Goal: Task Accomplishment & Management: Manage account settings

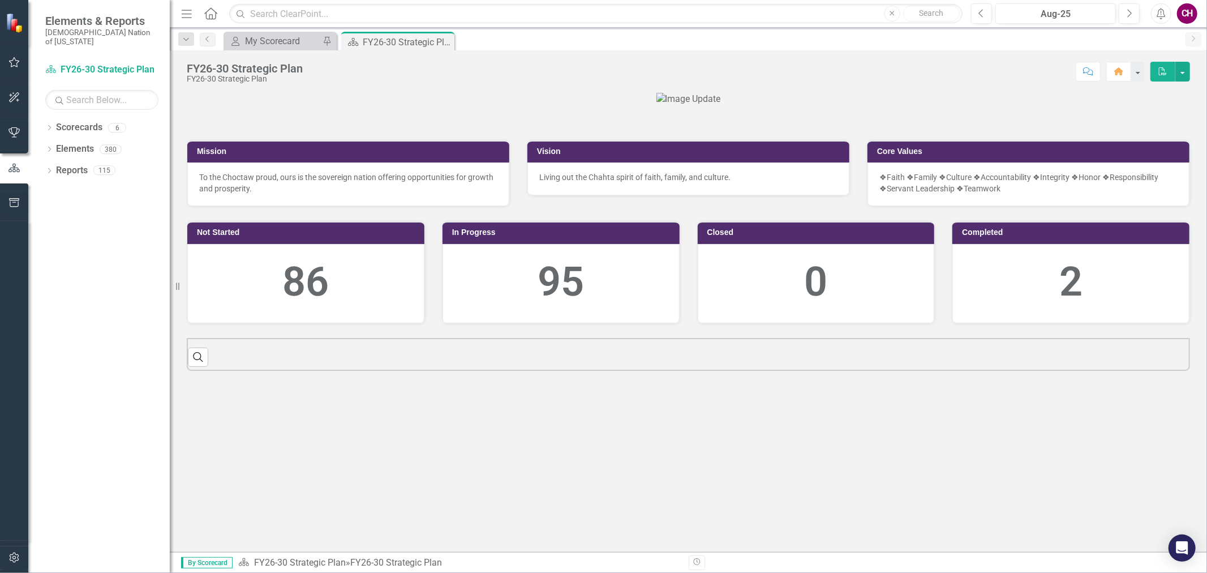
click at [20, 62] on button "button" at bounding box center [14, 63] width 25 height 24
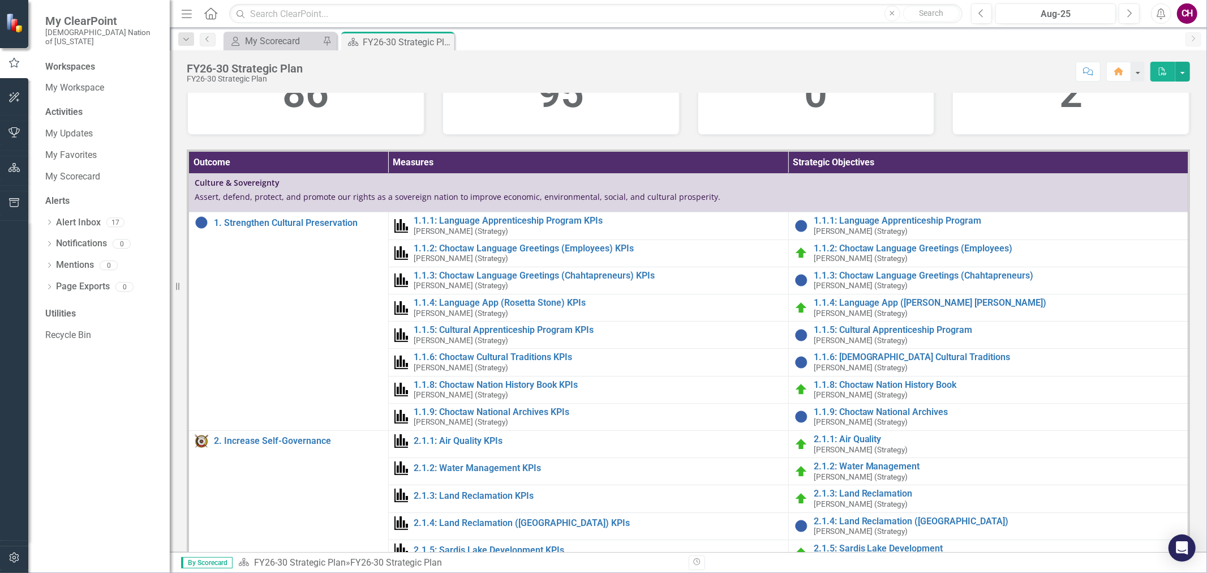
scroll to position [527, 0]
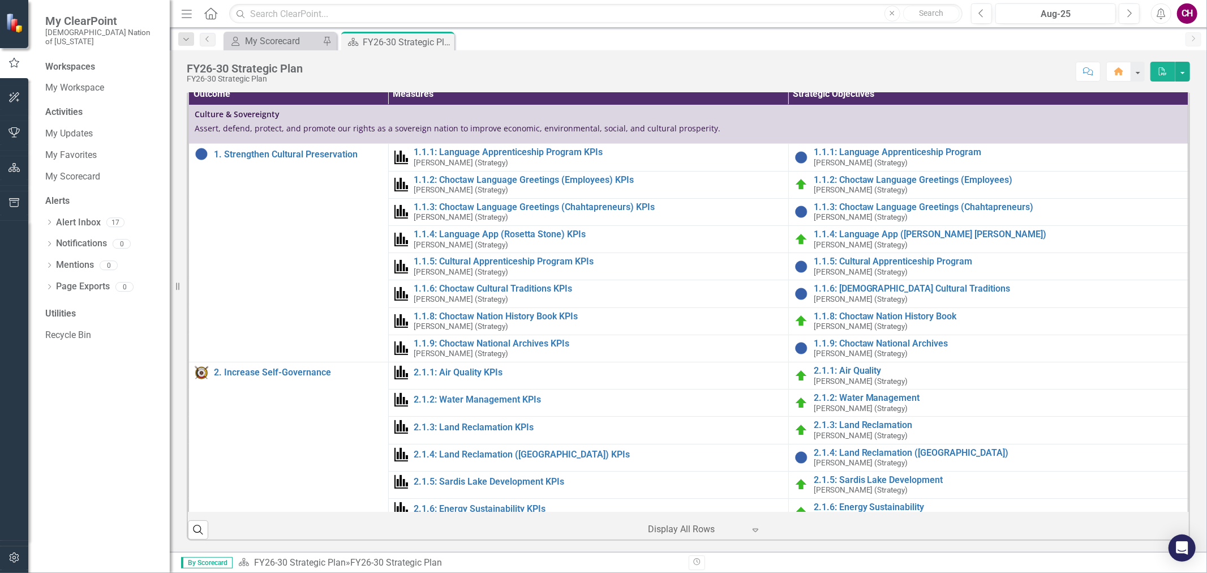
click at [9, 62] on icon "button" at bounding box center [14, 63] width 12 height 10
click at [75, 129] on link "My Updates" at bounding box center [101, 133] width 113 height 13
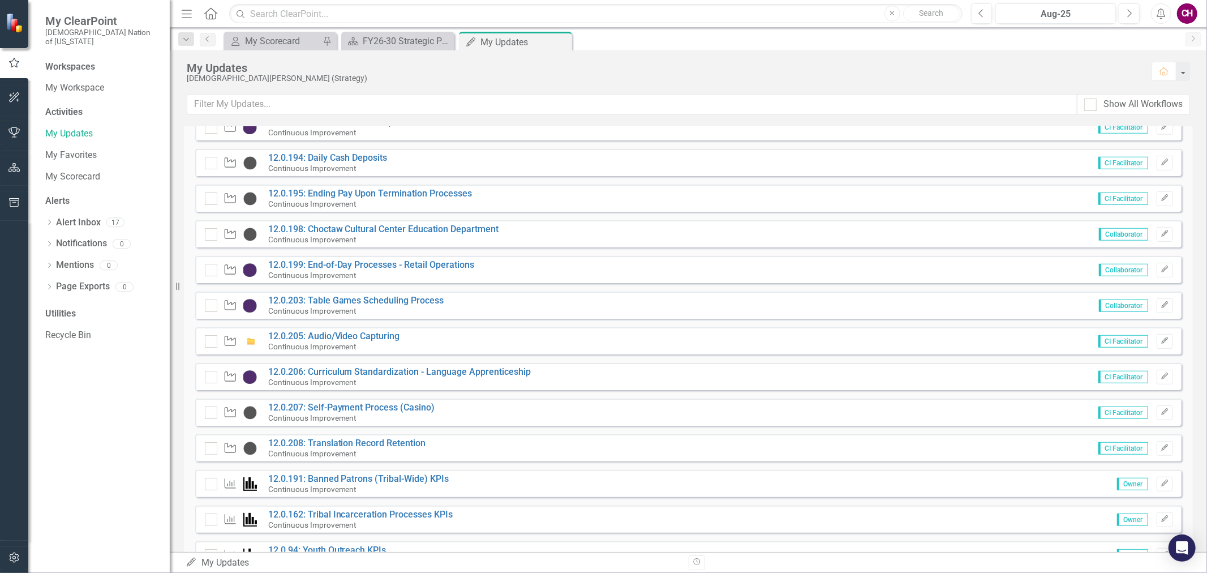
scroll to position [629, 0]
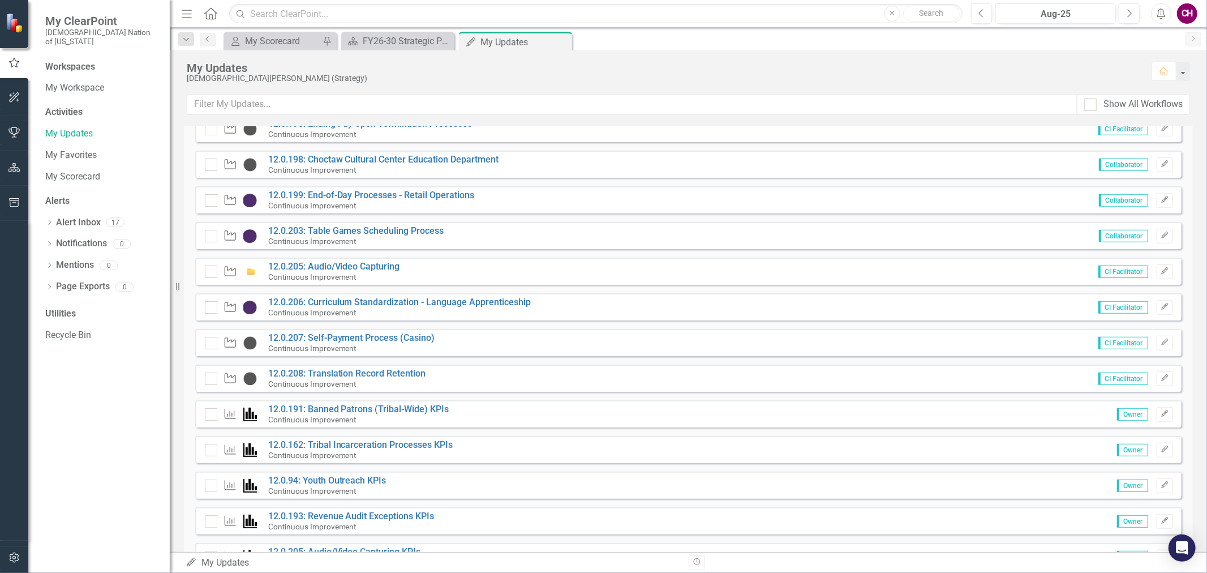
click at [365, 295] on div "Strategic Objective 12.0.206: Curriculum Standardization - Language Apprentices…" at bounding box center [688, 306] width 986 height 27
click at [365, 301] on link "12.0.206: Curriculum Standardization - Language Apprenticeship" at bounding box center [399, 301] width 263 height 11
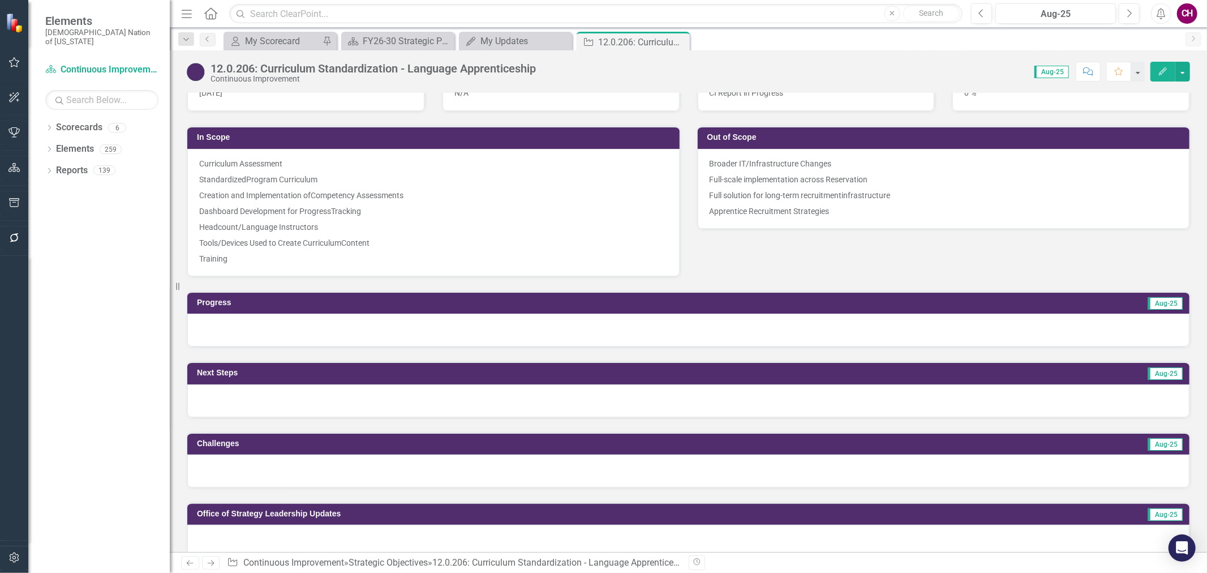
scroll to position [754, 0]
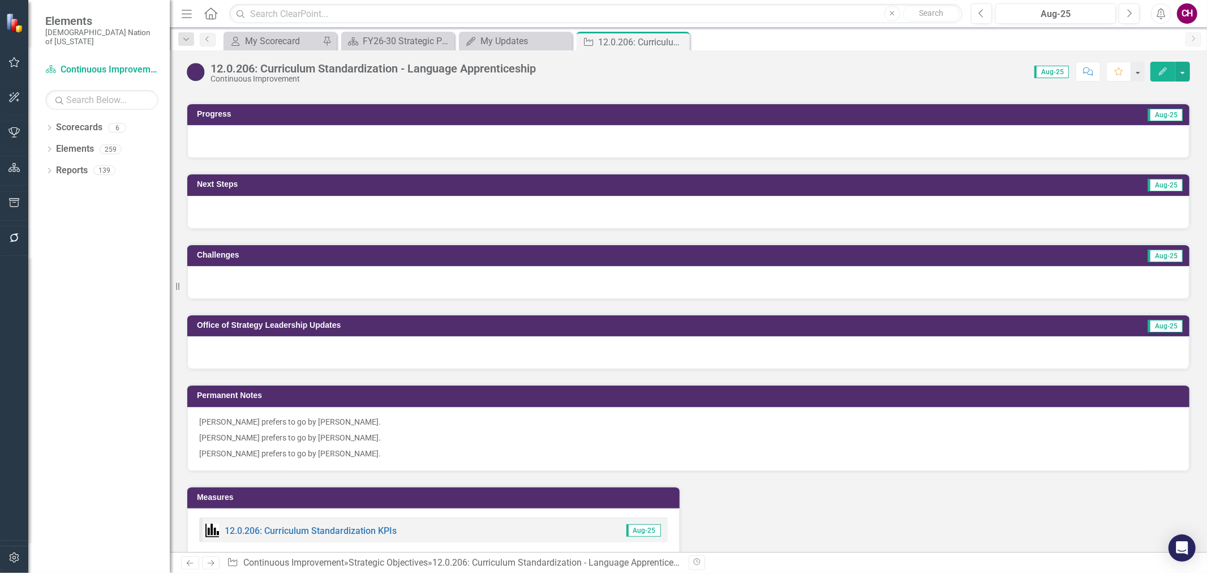
click at [309, 134] on div at bounding box center [688, 141] width 1002 height 33
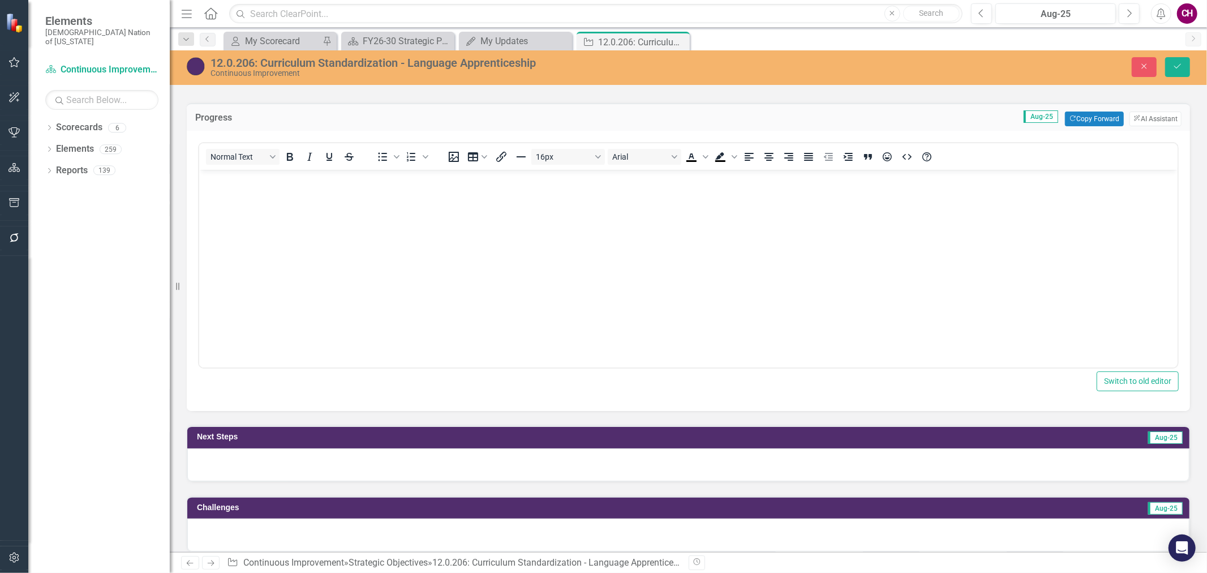
scroll to position [0, 0]
click at [393, 208] on body "Rich Text Area. Press ALT-0 for help." at bounding box center [688, 255] width 978 height 170
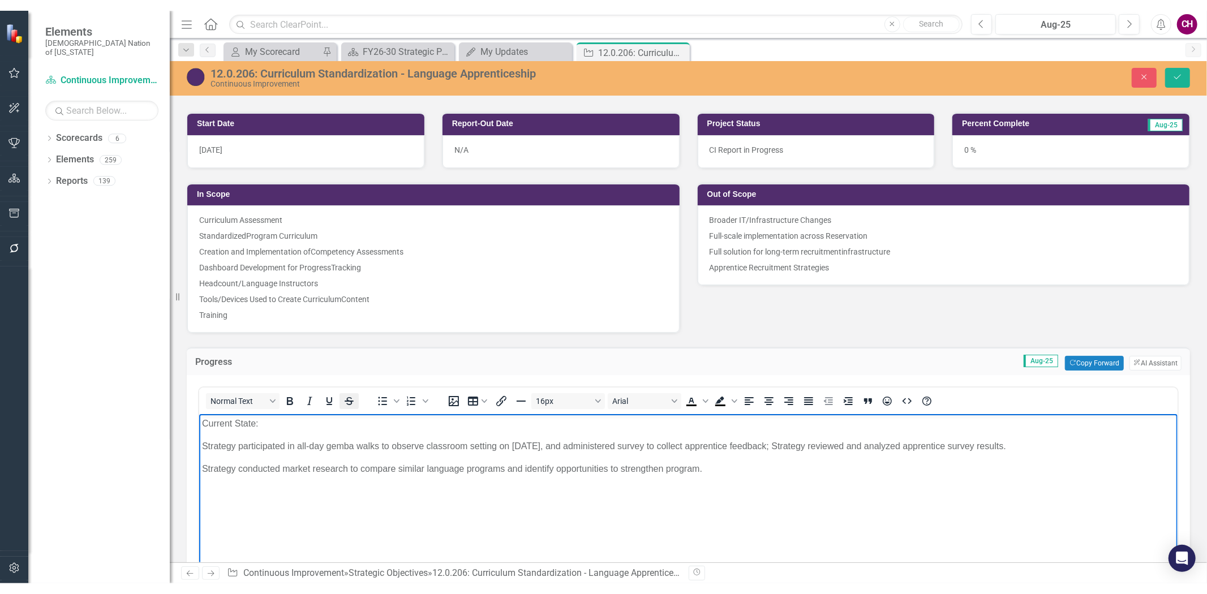
scroll to position [629, 0]
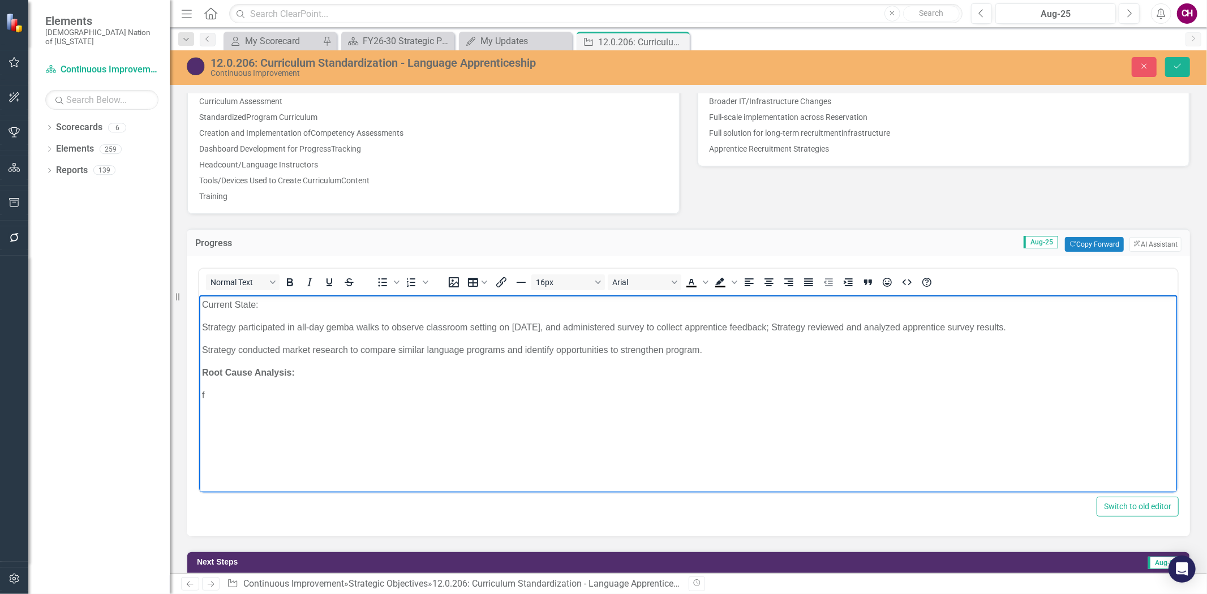
click at [295, 309] on p "Current State:" at bounding box center [687, 305] width 972 height 14
click at [291, 412] on body "Current State: Strategy participated in all-day gemba walks to observe classroo…" at bounding box center [688, 380] width 978 height 170
click at [768, 352] on p "Strategy conducted market research to compare similar language programs and ide…" at bounding box center [687, 350] width 972 height 14
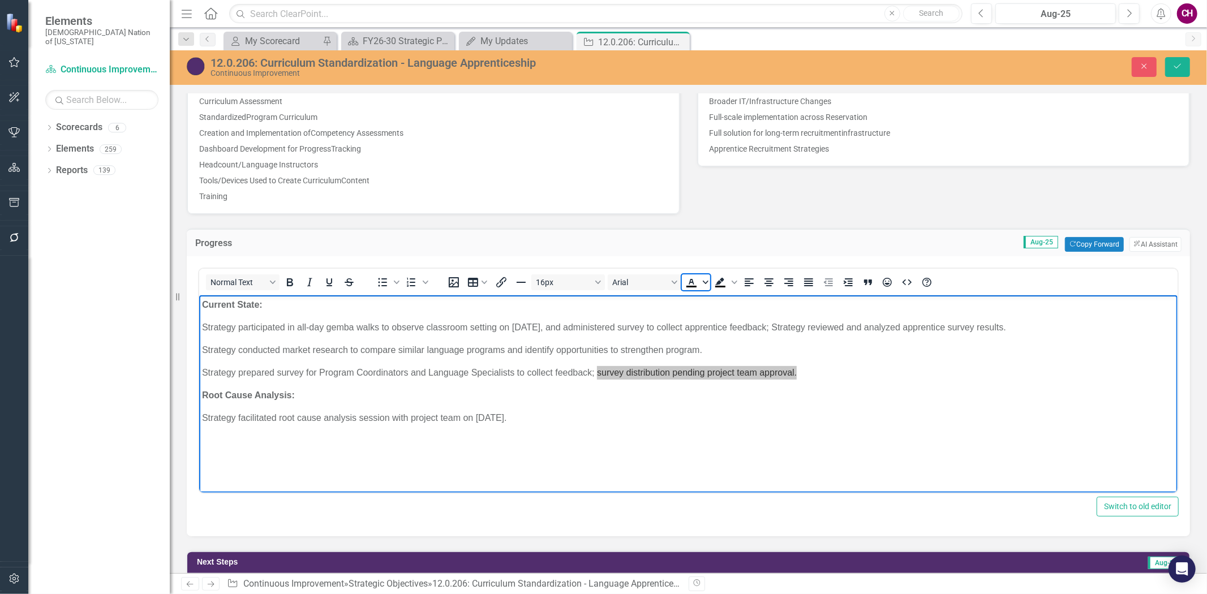
click at [701, 279] on span "Text color Black" at bounding box center [705, 282] width 9 height 16
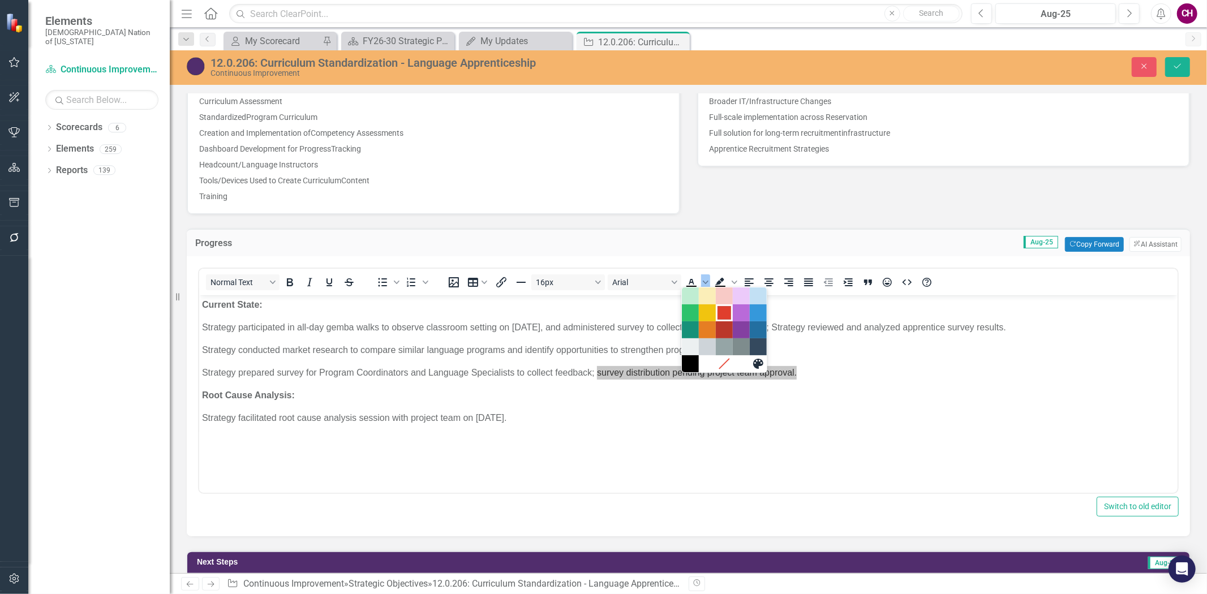
click at [720, 317] on div "Red" at bounding box center [724, 313] width 14 height 14
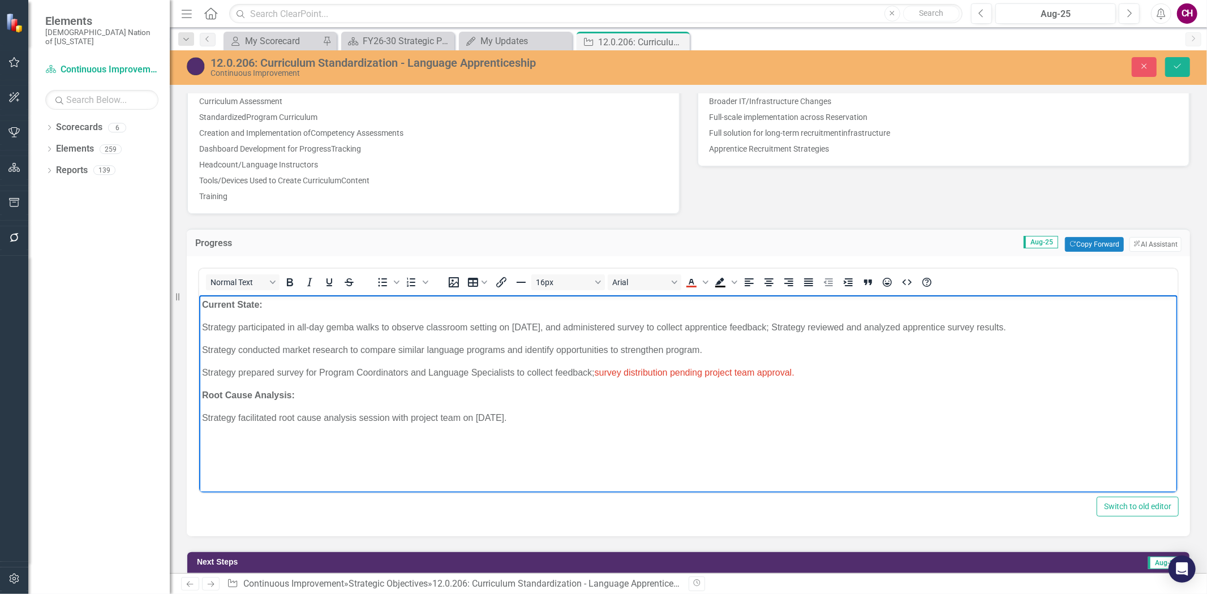
click at [754, 395] on p "Root Cause Analysis:﻿" at bounding box center [687, 396] width 972 height 14
click at [747, 352] on p "Strategy conducted market research to compare similar language programs and ide…" at bounding box center [687, 350] width 972 height 14
click at [1167, 71] on button "Save" at bounding box center [1177, 67] width 25 height 20
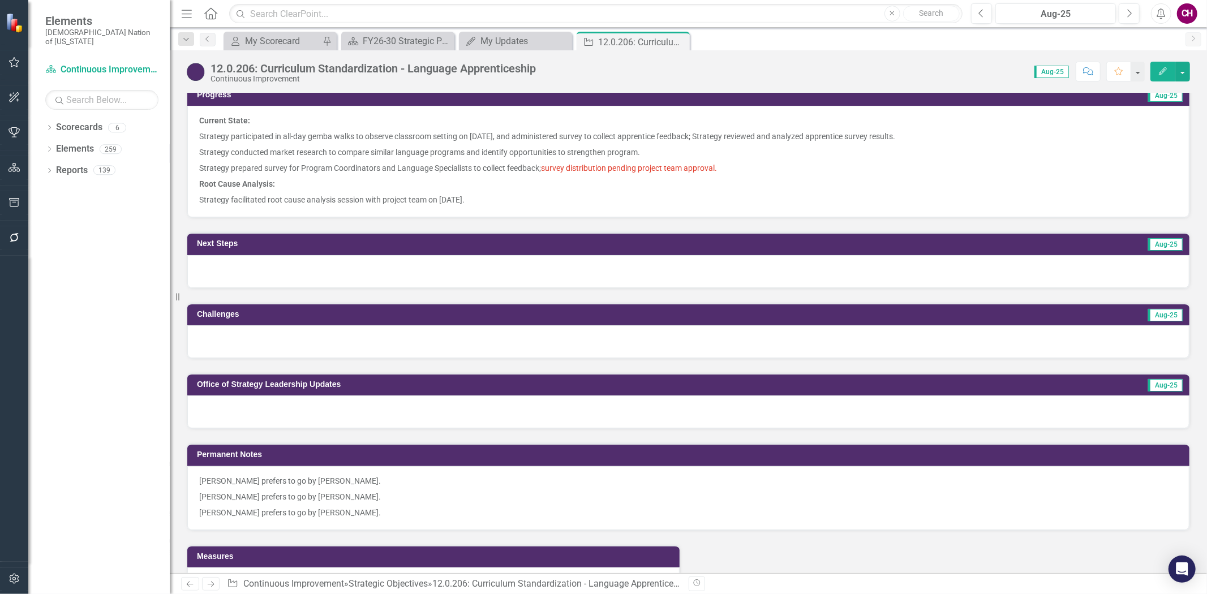
scroll to position [691, 0]
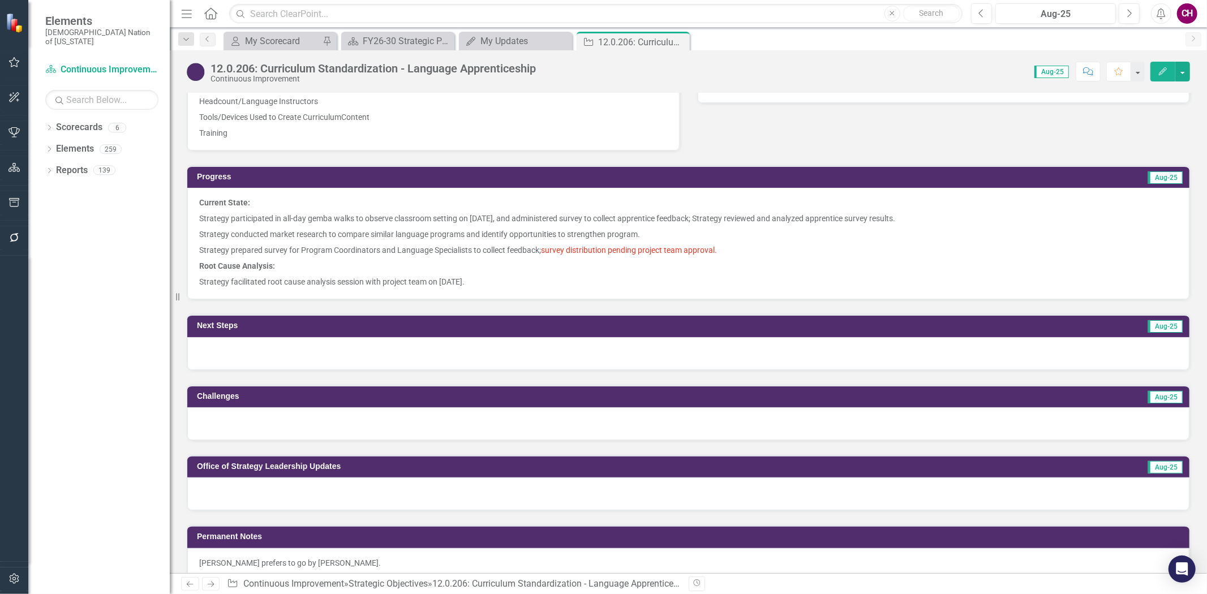
click at [355, 347] on div at bounding box center [688, 353] width 1002 height 33
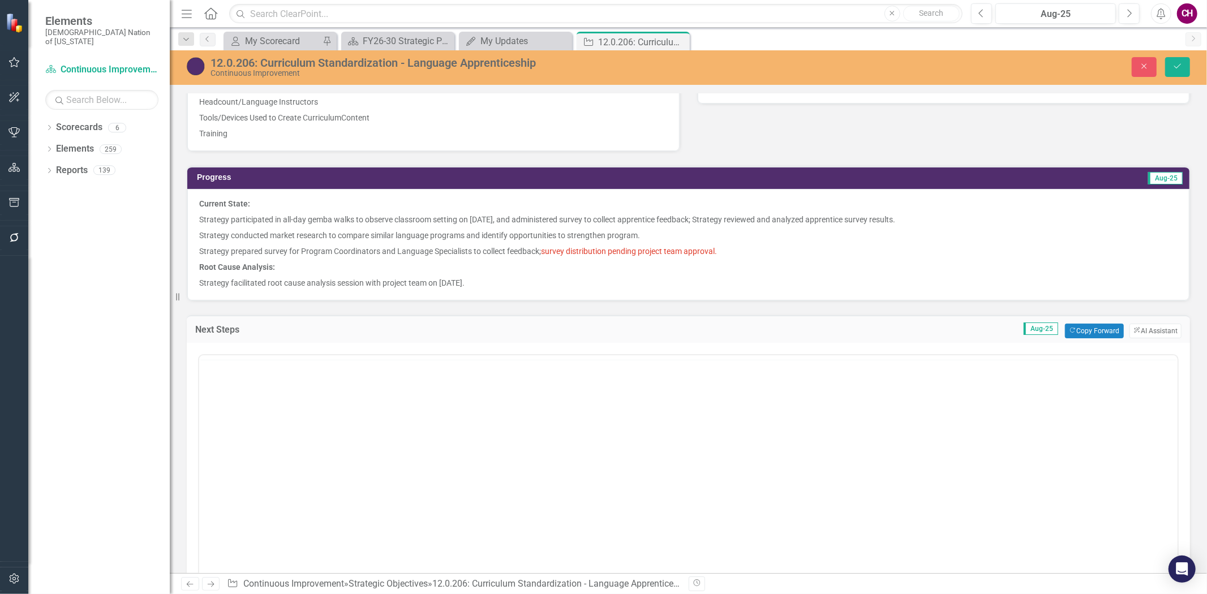
scroll to position [0, 0]
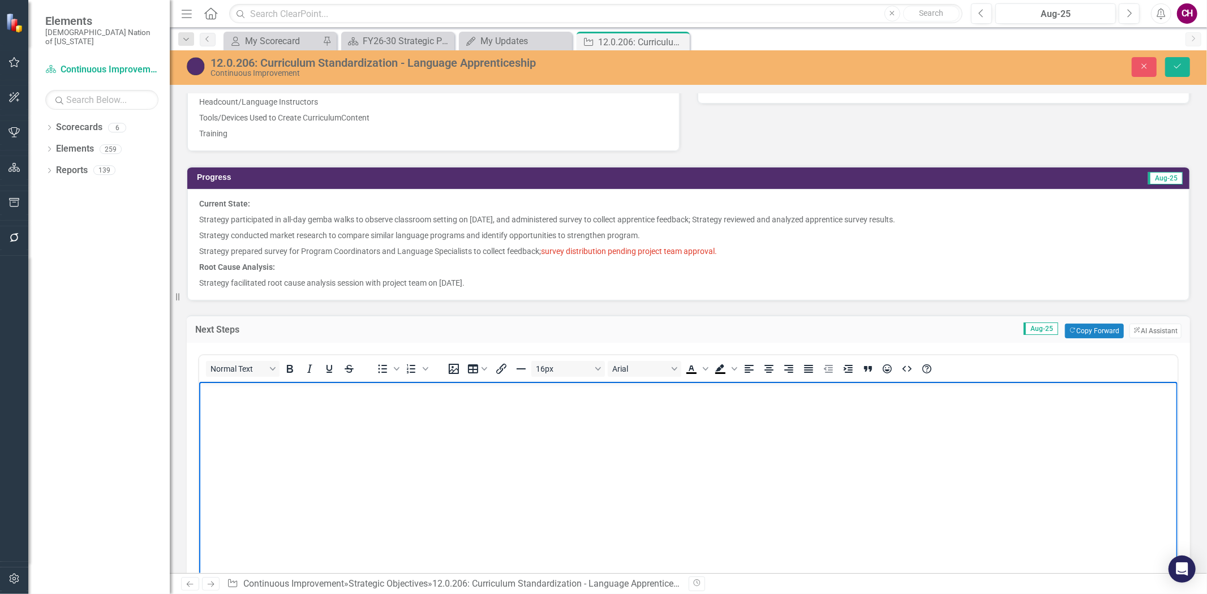
click at [377, 423] on body "Rich Text Area. Press ALT-0 for help." at bounding box center [688, 466] width 978 height 170
click at [501, 424] on body "Current State: ﻿Strategy will meet with project team lead (Anjanette Williston)" at bounding box center [688, 466] width 978 height 170
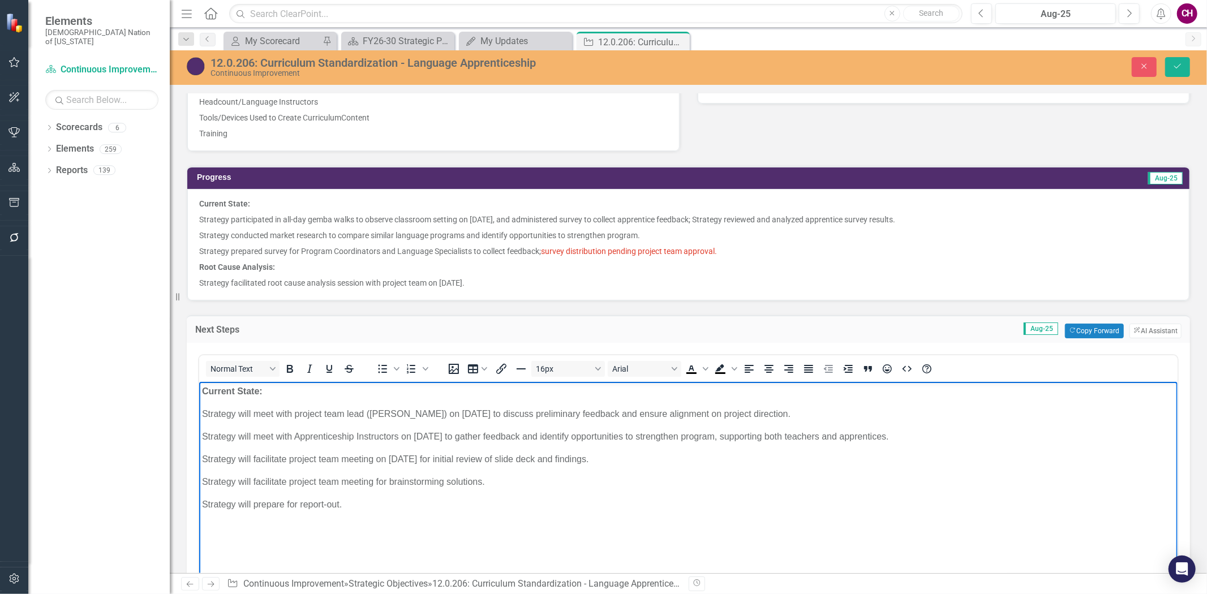
drag, startPoint x: 212, startPoint y: 413, endPoint x: 880, endPoint y: 415, distance: 668.7
click at [880, 415] on p "Strategy will meet with project team lead ([PERSON_NAME]) on [DATE] to discuss …" at bounding box center [687, 414] width 972 height 14
drag, startPoint x: 199, startPoint y: 417, endPoint x: 229, endPoint y: 410, distance: 30.3
click at [199, 416] on body "Current State: Strategy will meet with project team lead (Anjanette Williston) …" at bounding box center [688, 466] width 978 height 170
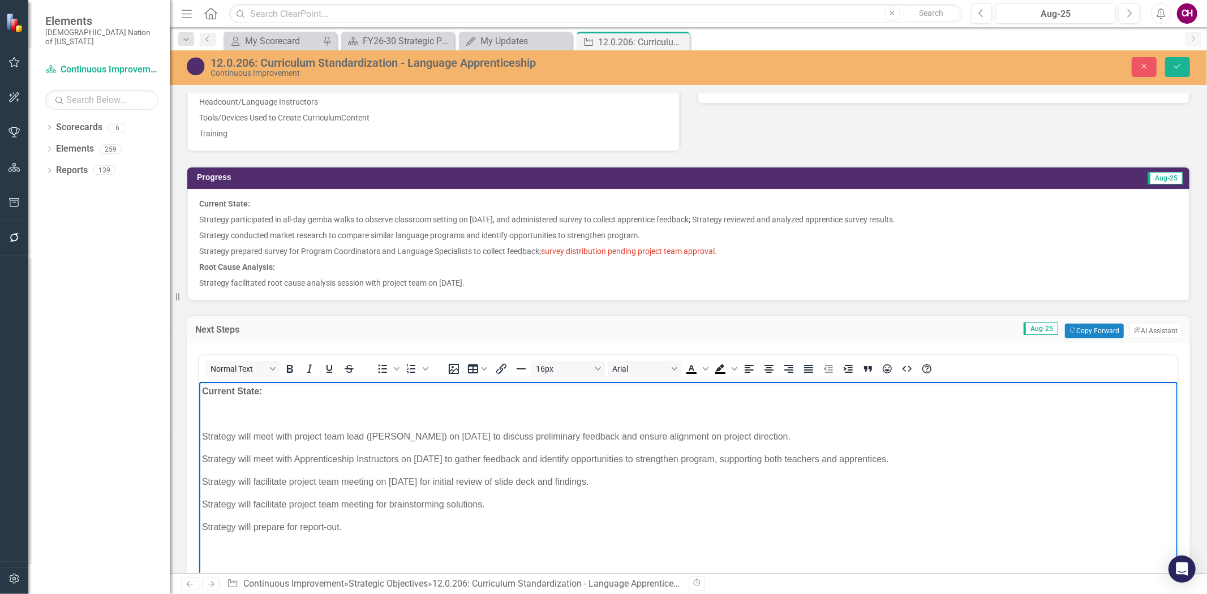
click at [274, 409] on p "Rich Text Area. Press ALT-0 for help." at bounding box center [687, 414] width 972 height 14
click at [765, 222] on p "Strategy participated in all-day gemba walks to observe classroom setting on [D…" at bounding box center [688, 220] width 978 height 16
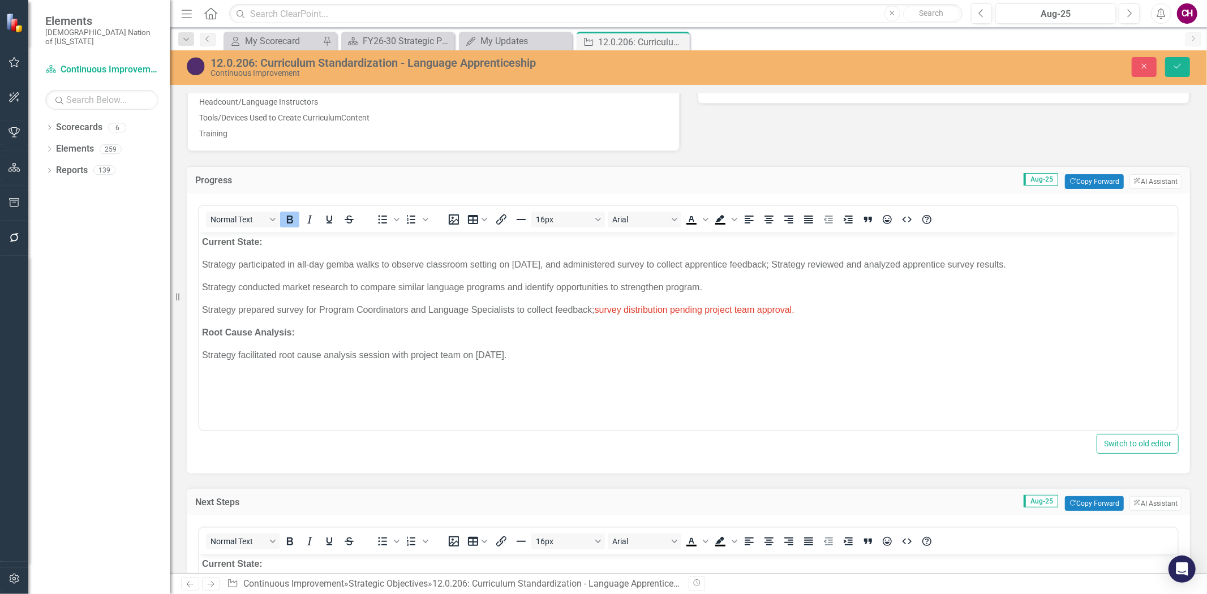
click at [275, 308] on p "Strategy prepared survey for Program Coordinators and Language Specialists to c…" at bounding box center [687, 310] width 972 height 14
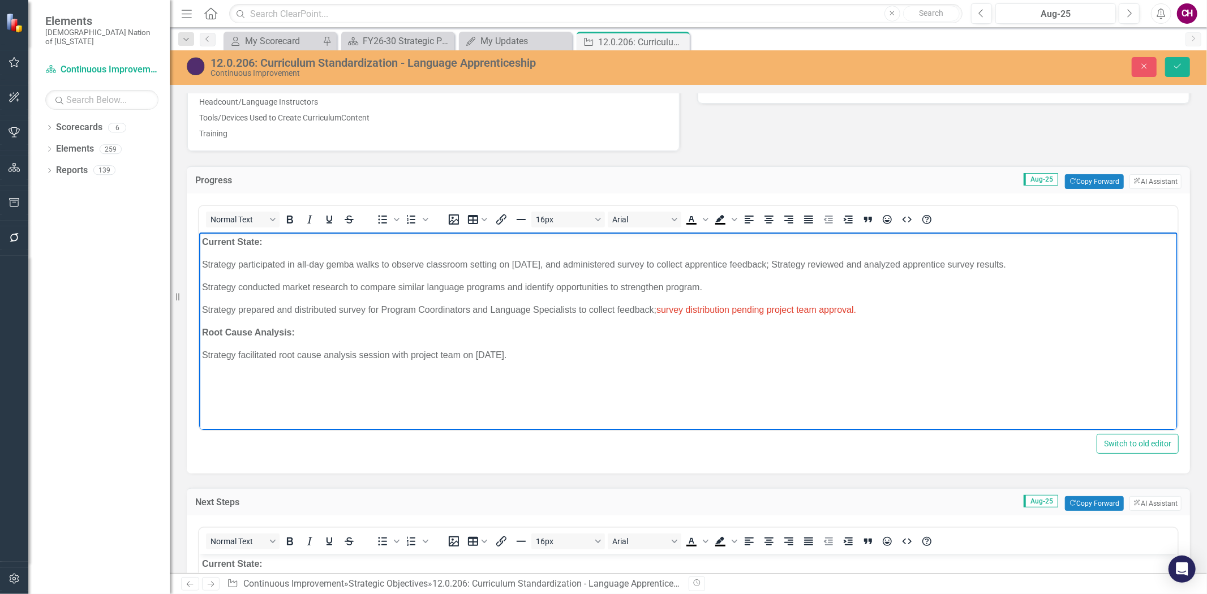
click at [375, 308] on p "Strategy prepared and distributed survey for Program Coordinators and Language …" at bounding box center [687, 310] width 972 height 14
click at [897, 305] on p "Strategy prepared and distributed survey to Program Coordinators and Language S…" at bounding box center [687, 310] width 972 height 14
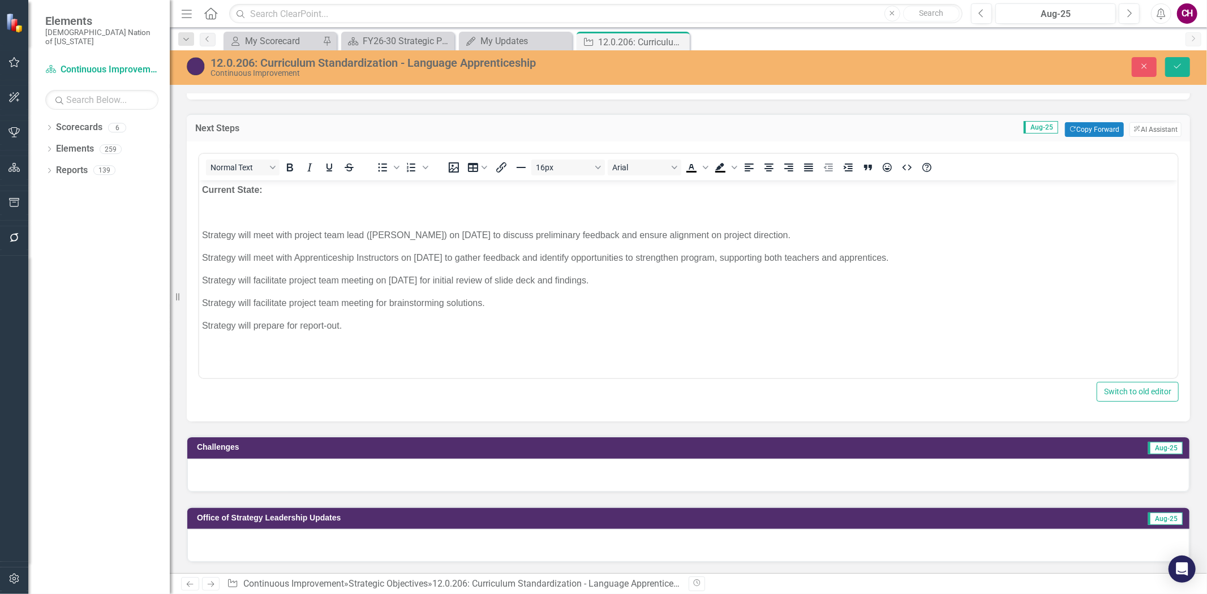
scroll to position [1068, 0]
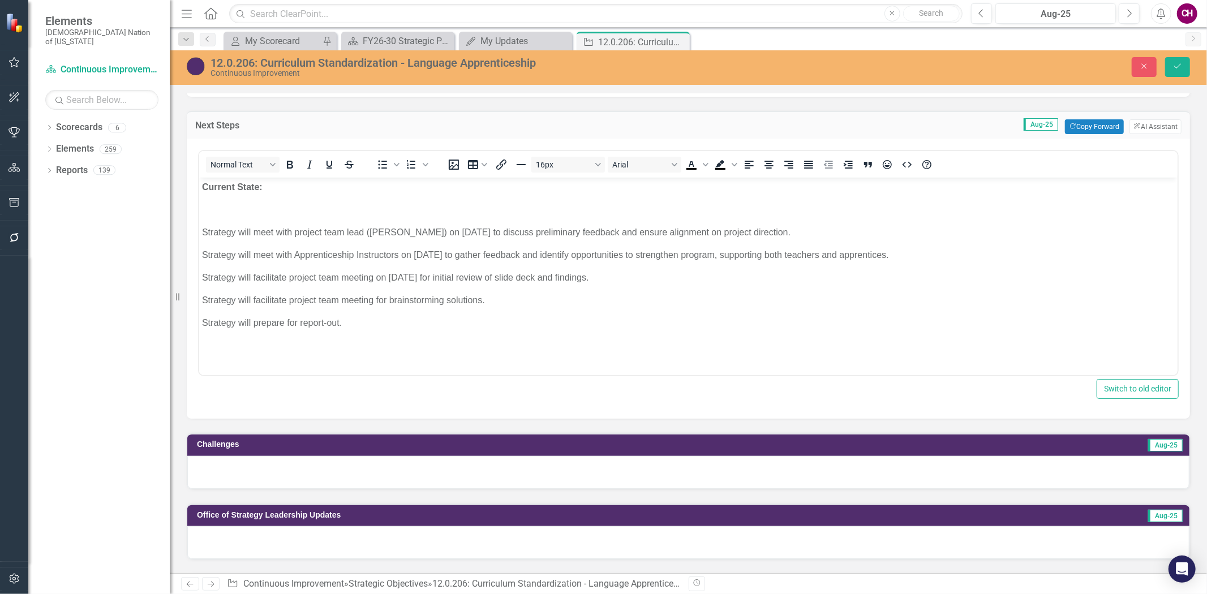
click at [305, 216] on p "Rich Text Area. Press ALT-0 for help." at bounding box center [687, 210] width 972 height 14
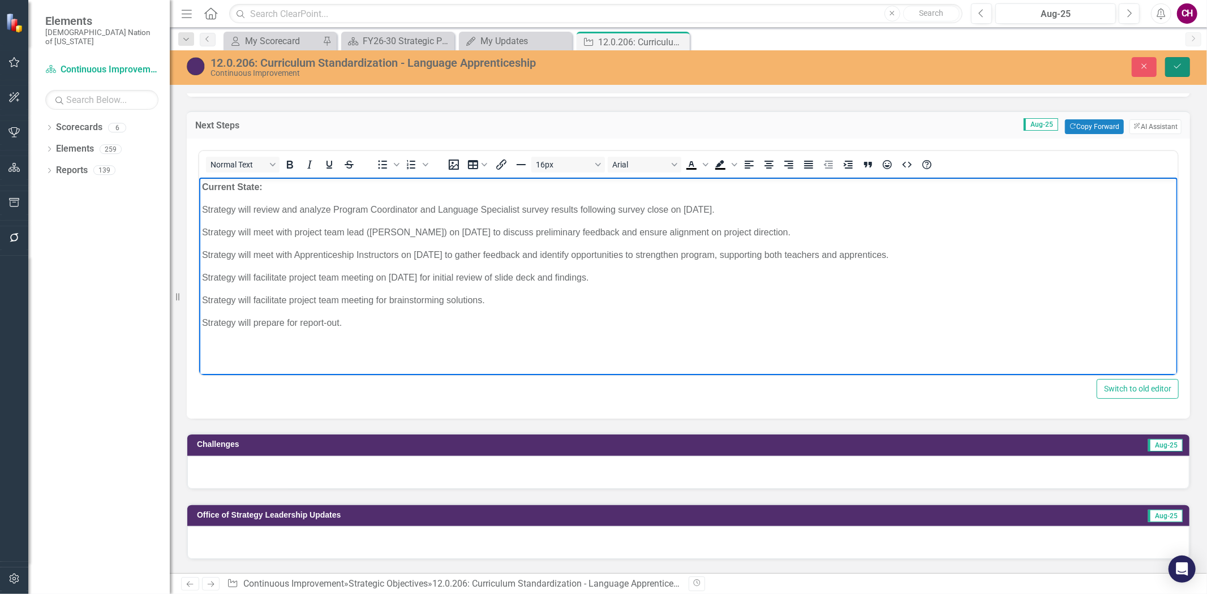
click at [1169, 66] on button "Save" at bounding box center [1177, 67] width 25 height 20
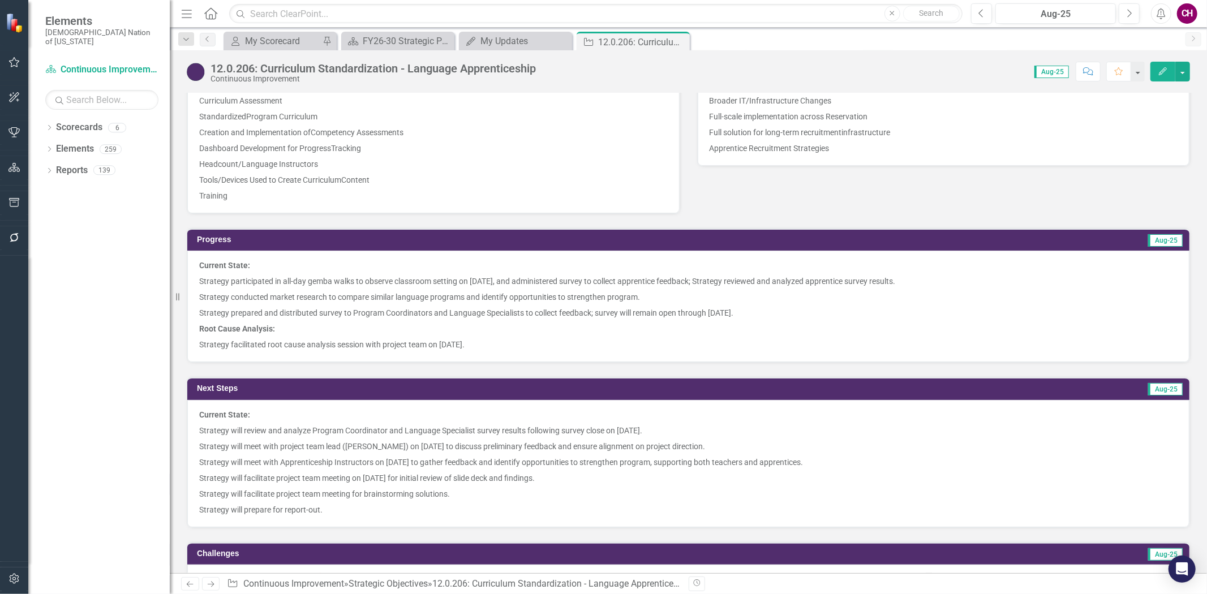
scroll to position [817, 0]
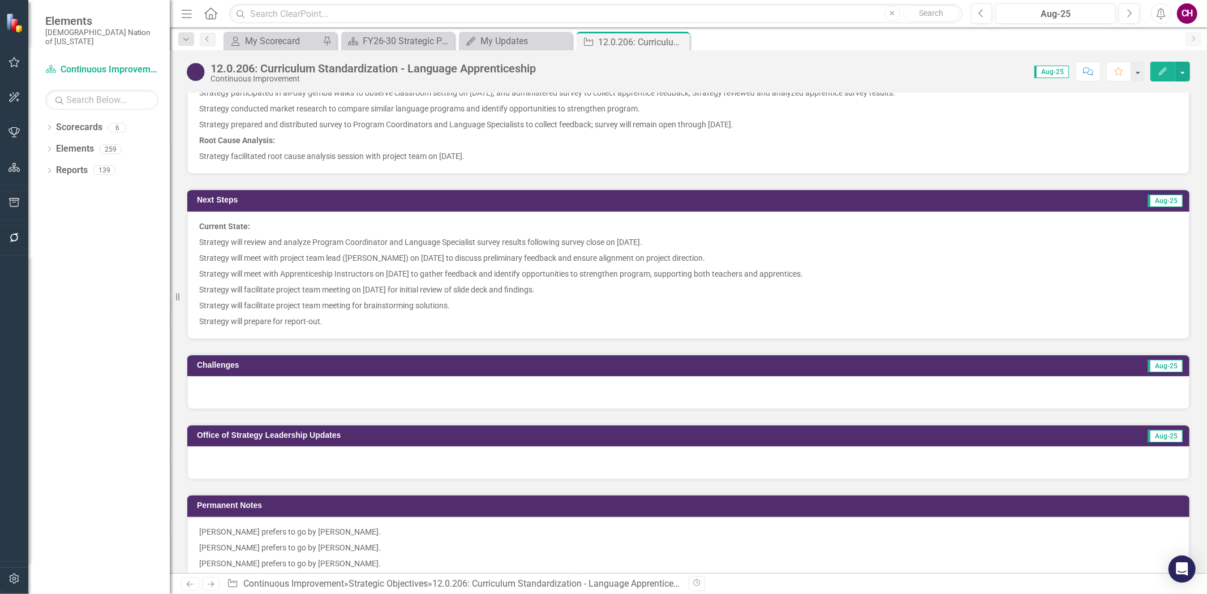
click at [373, 317] on p "Strategy will prepare for report-out." at bounding box center [688, 320] width 978 height 14
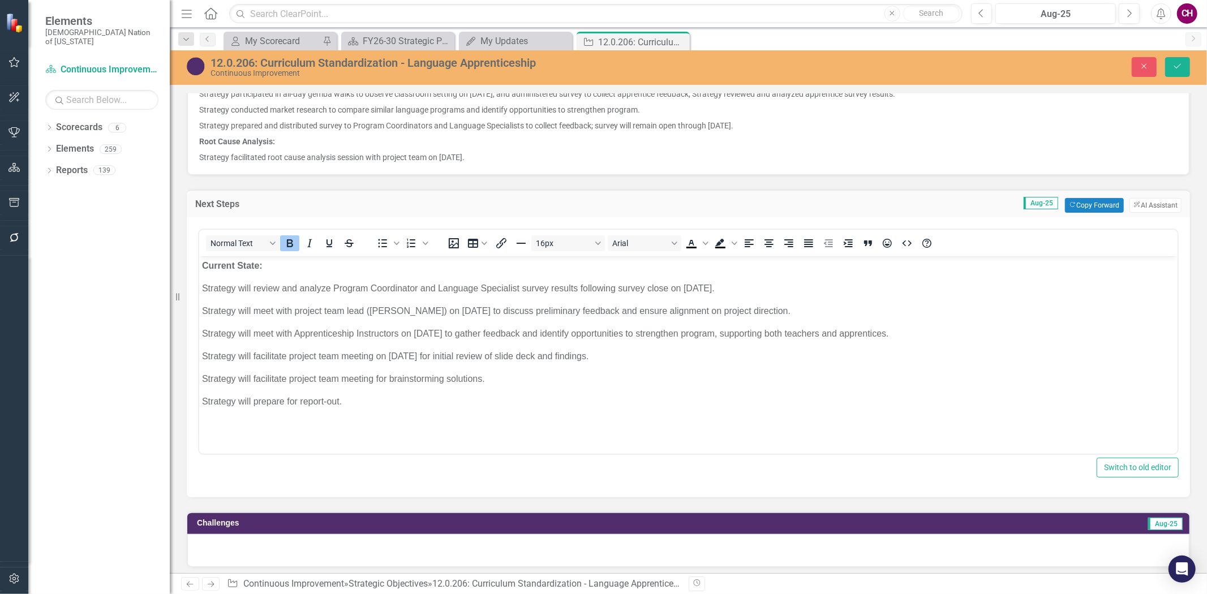
scroll to position [0, 0]
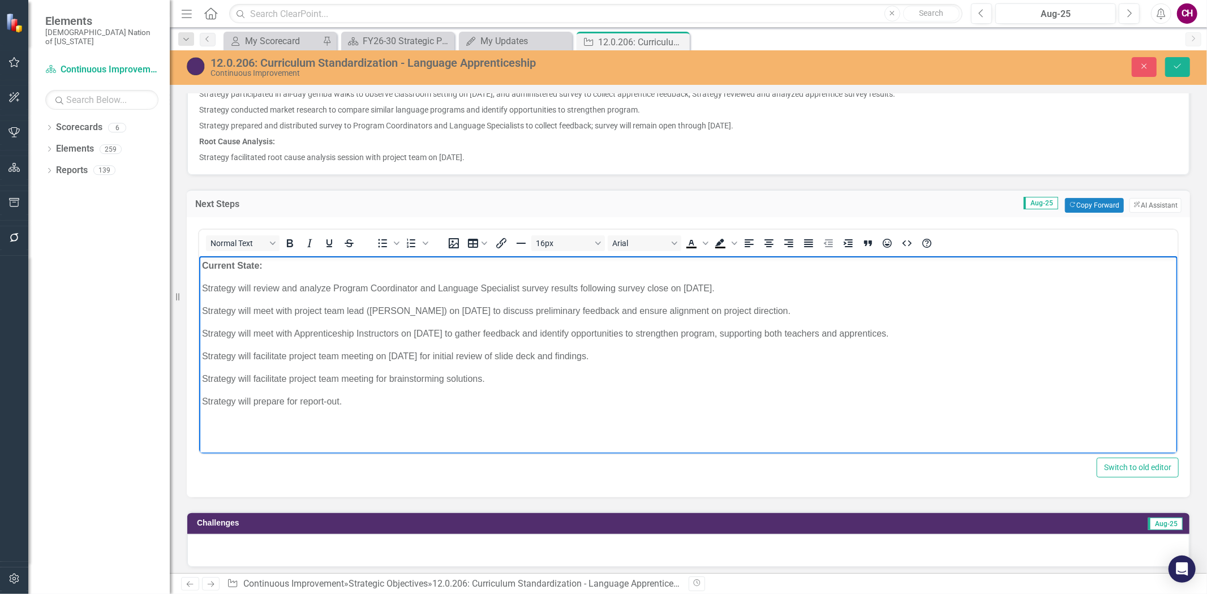
click at [386, 378] on p "Strategy will facilitate project team meeting for brainstorming solutions." at bounding box center [687, 379] width 972 height 14
click at [438, 377] on p "Strategy will facilitate project team meeting to brainstorming solutions." at bounding box center [687, 379] width 972 height 14
click at [1171, 64] on button "Save" at bounding box center [1177, 67] width 25 height 20
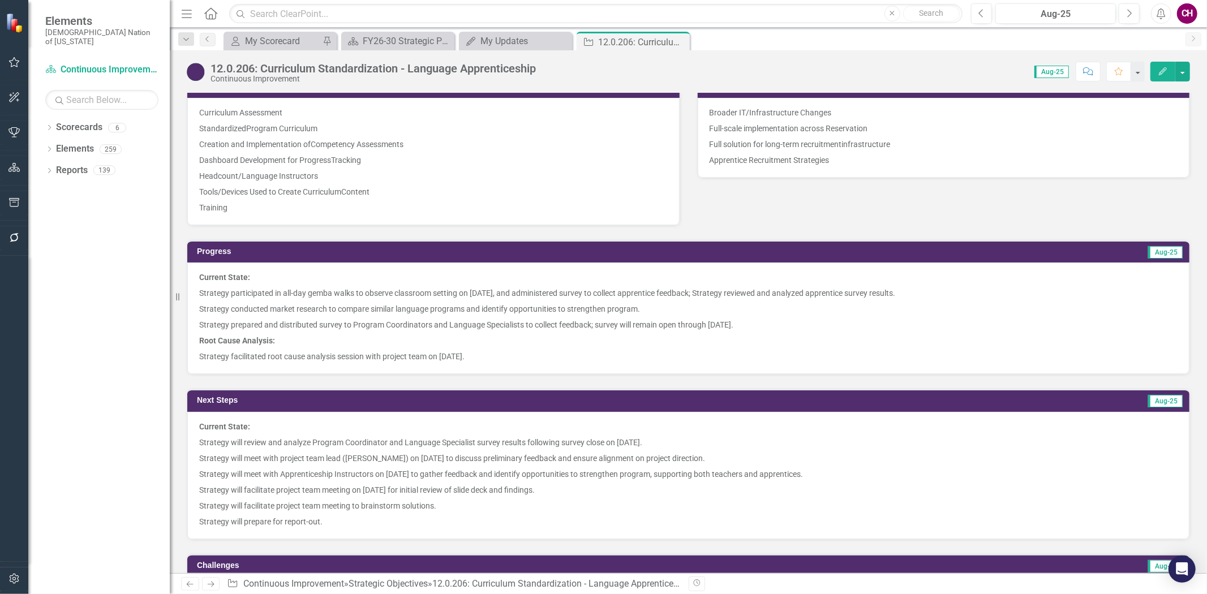
scroll to position [817, 0]
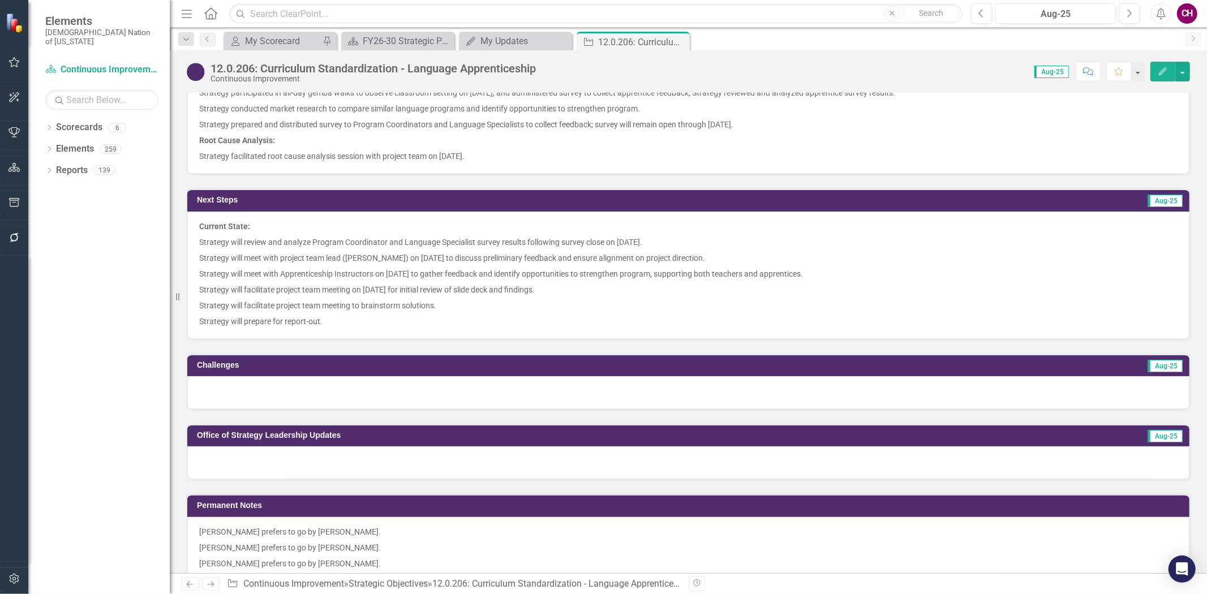
click at [414, 298] on p "Strategy will facilitate project team meeting to brainstorm solutions." at bounding box center [688, 306] width 978 height 16
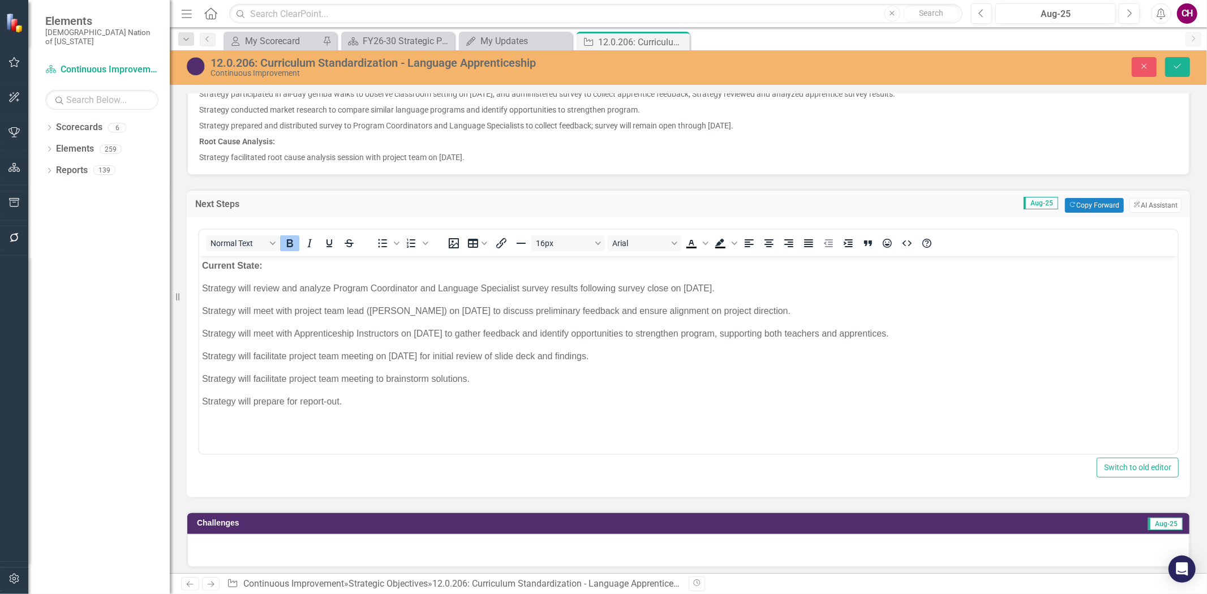
scroll to position [0, 0]
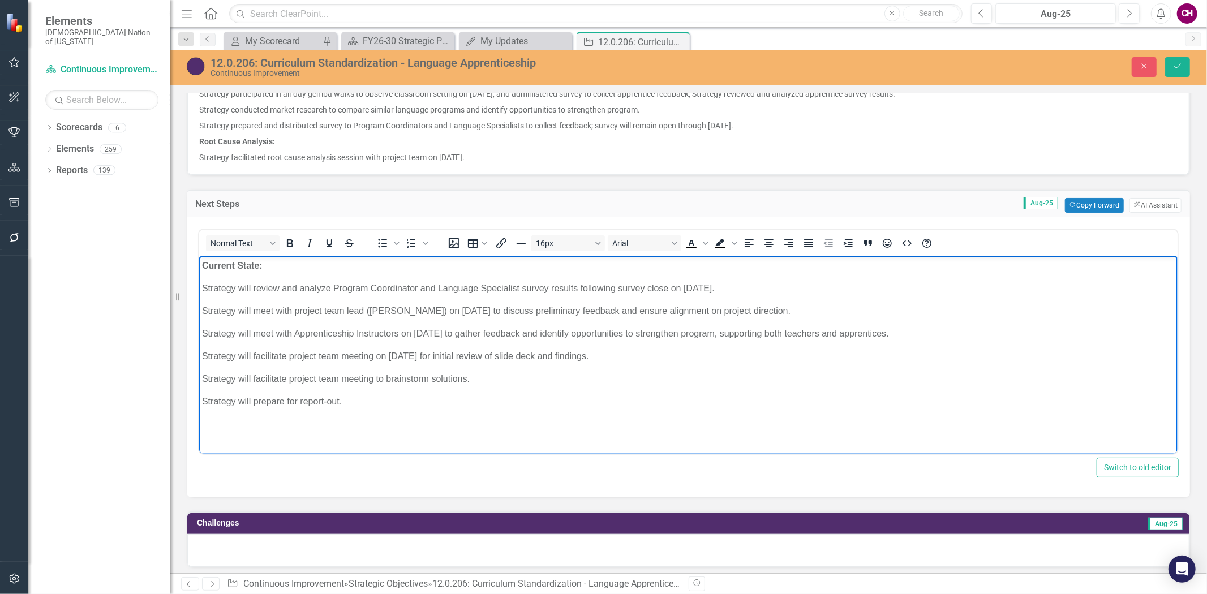
click at [535, 369] on body "Current State: Strategy will review and analyze Program Coordinator and Languag…" at bounding box center [688, 341] width 978 height 170
click at [404, 424] on body "Current State: Strategy will review and analyze Program Coordinator and Languag…" at bounding box center [688, 341] width 978 height 170
click at [488, 382] on p "Strategy will facilitate project team meeting to brainstorm solutions." at bounding box center [687, 379] width 972 height 14
click at [673, 354] on p "Strategy will facilitate project team meeting on September 16, 2025 for initial…" at bounding box center [687, 356] width 972 height 14
drag, startPoint x: 699, startPoint y: 368, endPoint x: 226, endPoint y: 334, distance: 474.2
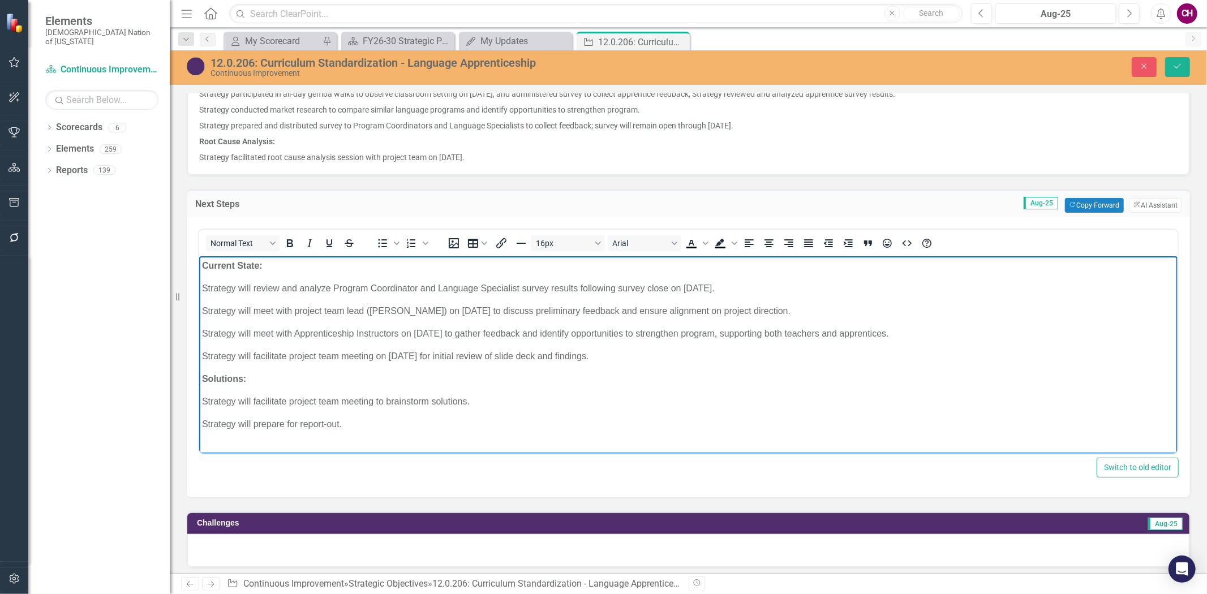
click at [226, 334] on body "Current State: Strategy will review and analyze Program Coordinator and Languag…" at bounding box center [688, 349] width 978 height 187
click at [531, 438] on body "Current State: Strategy will review and analyze Program Coordinator and Languag…" at bounding box center [688, 349] width 978 height 187
drag, startPoint x: 661, startPoint y: 355, endPoint x: 363, endPoint y: 533, distance: 347.3
click at [199, 281] on html "Current State: Strategy will review and analyze Program Coordinator and Languag…" at bounding box center [688, 349] width 978 height 187
click at [462, 424] on p "Strategy will prepare for report-out." at bounding box center [687, 424] width 972 height 14
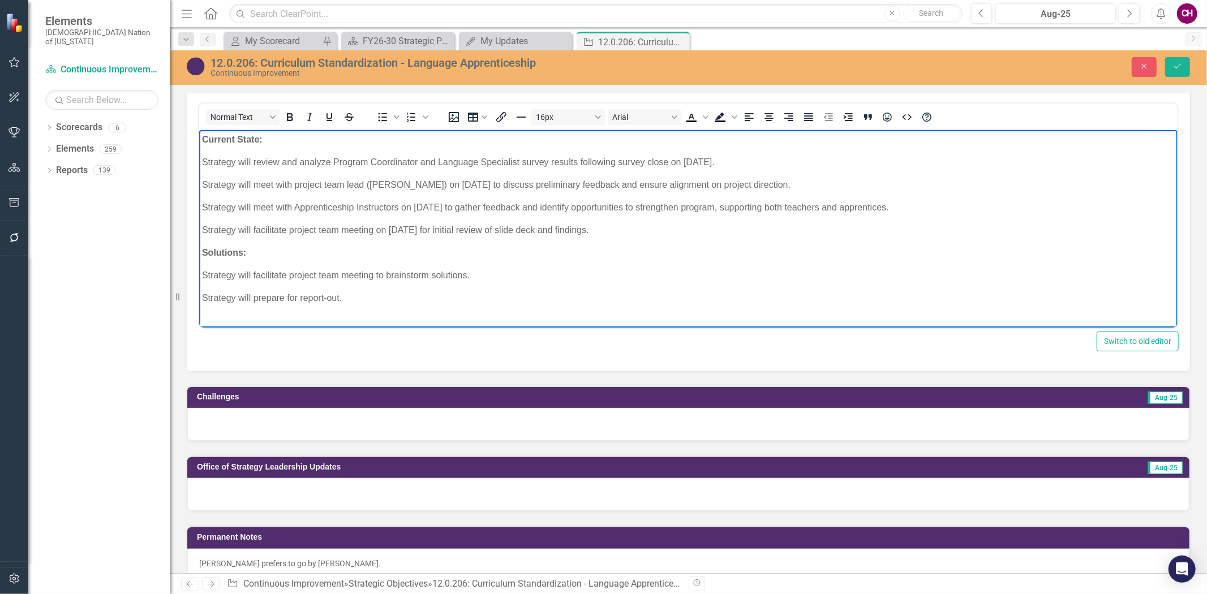
scroll to position [942, 0]
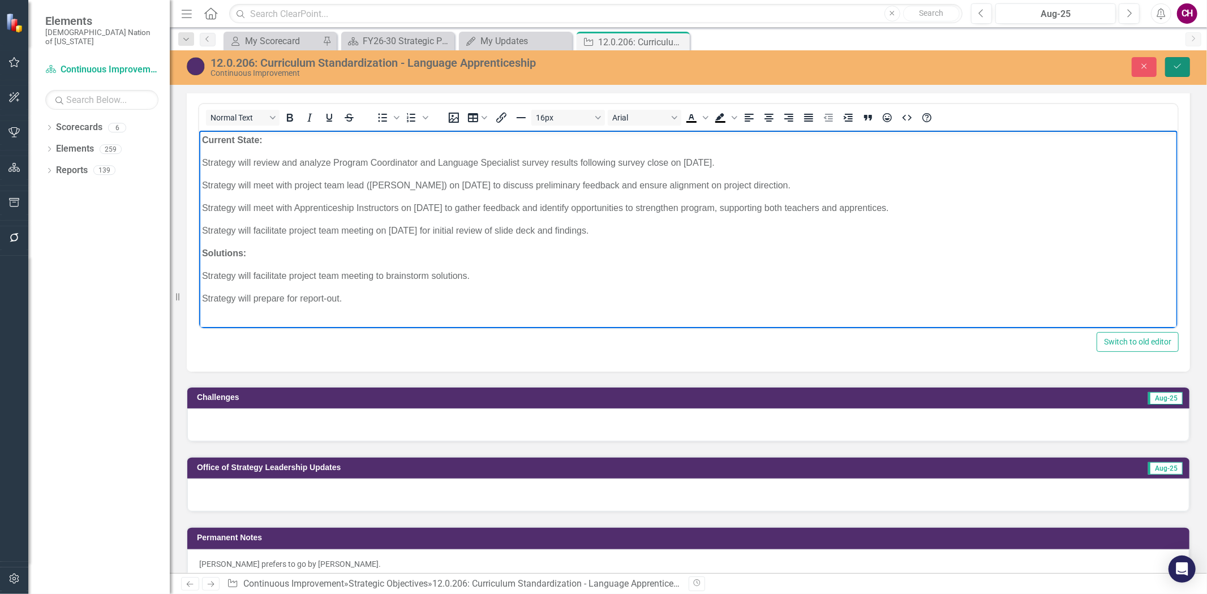
click at [1172, 64] on icon "Save" at bounding box center [1177, 66] width 10 height 8
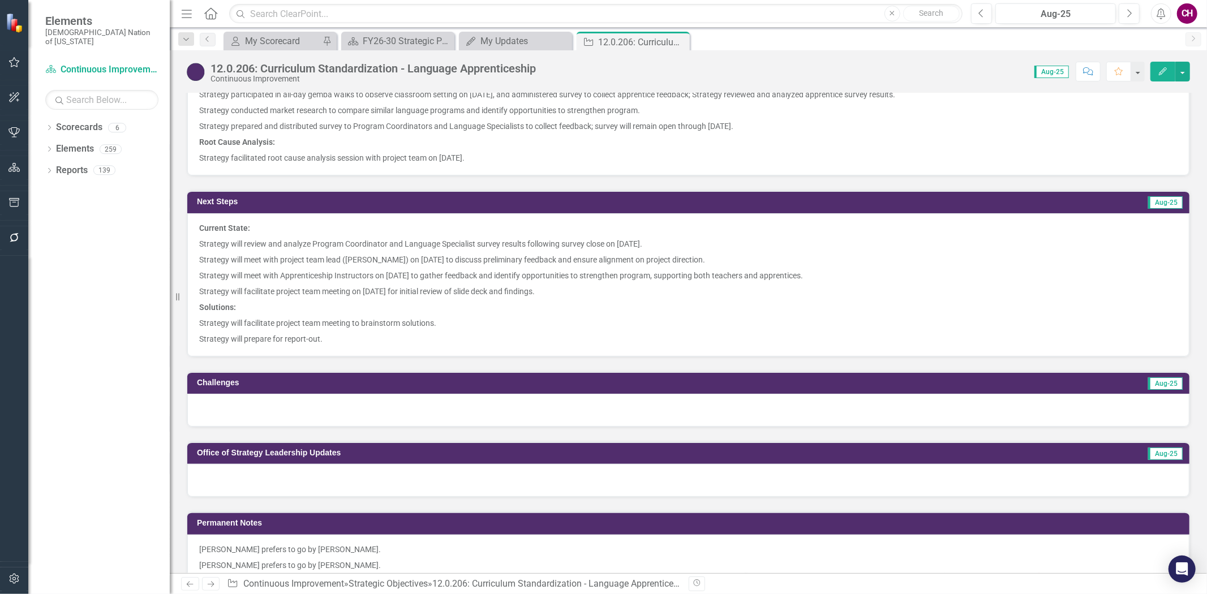
scroll to position [817, 0]
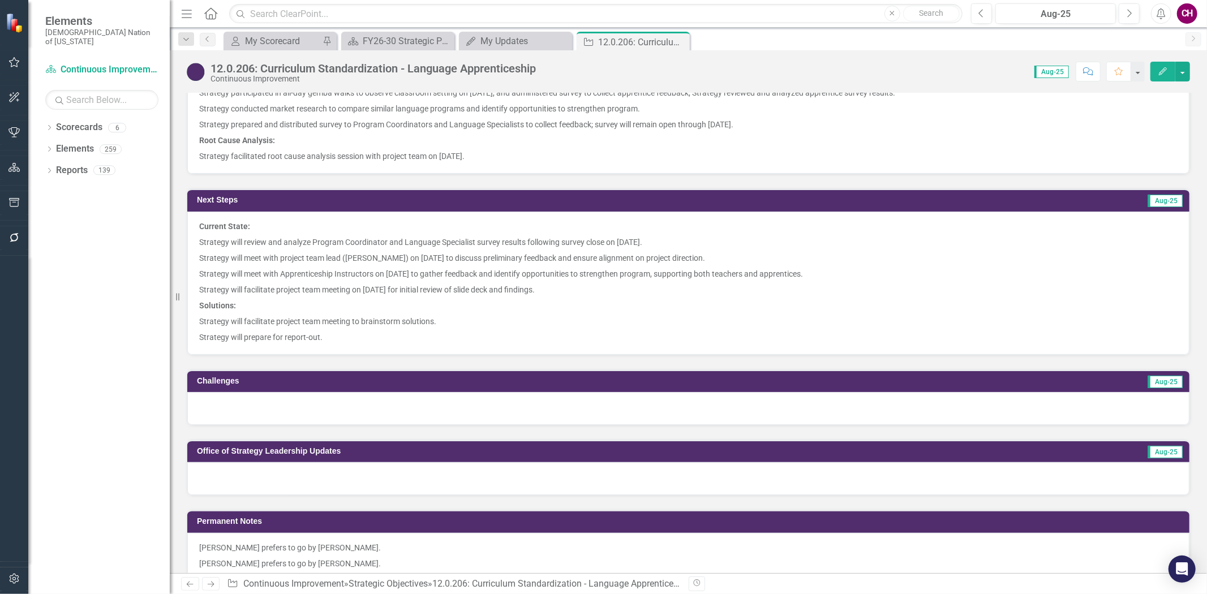
click at [308, 313] on p "Strategy will facilitate project team meeting to brainstorm solutions." at bounding box center [688, 321] width 978 height 16
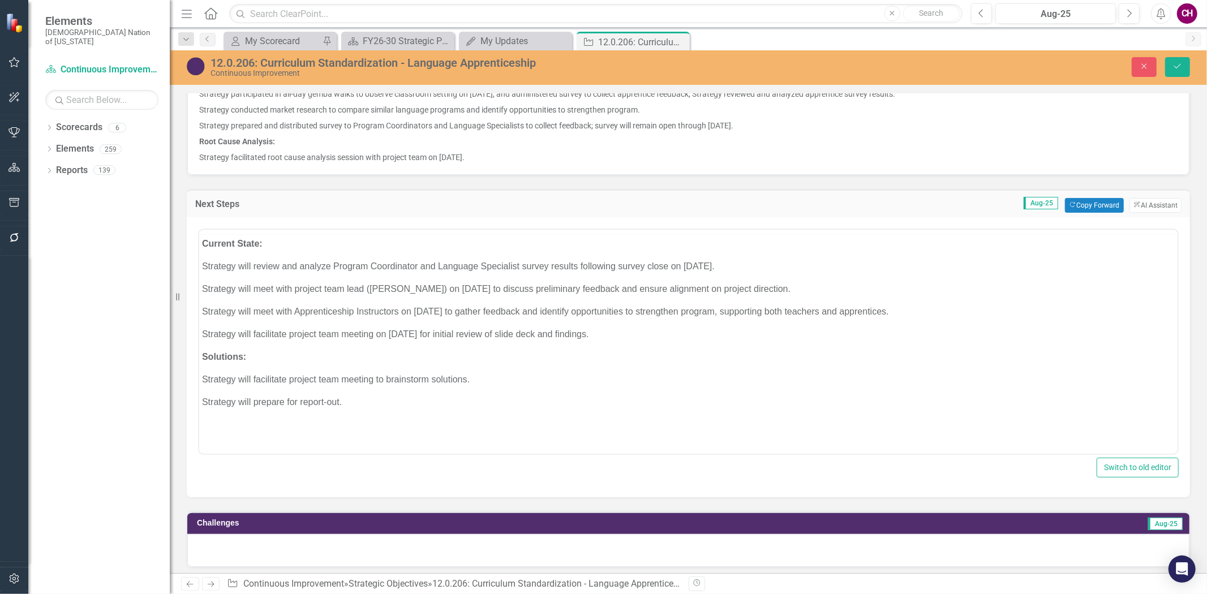
scroll to position [0, 0]
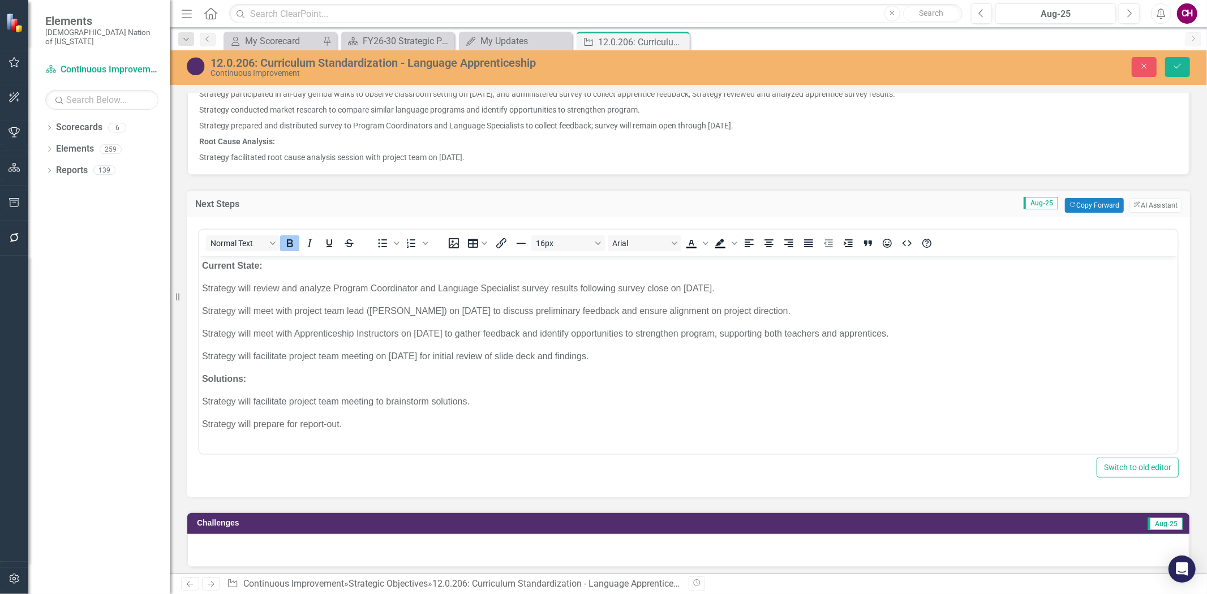
click at [288, 422] on p "Strategy will prepare for report-out." at bounding box center [687, 424] width 972 height 14
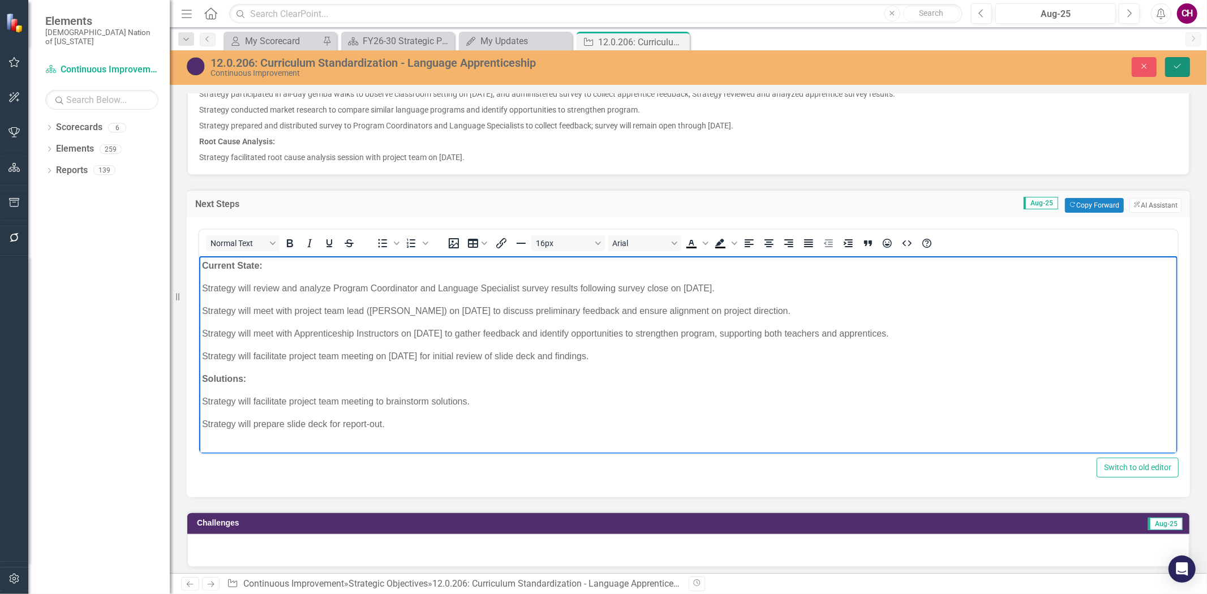
drag, startPoint x: 1174, startPoint y: 57, endPoint x: 1179, endPoint y: 72, distance: 16.5
click at [1174, 57] on button "Save" at bounding box center [1177, 67] width 25 height 20
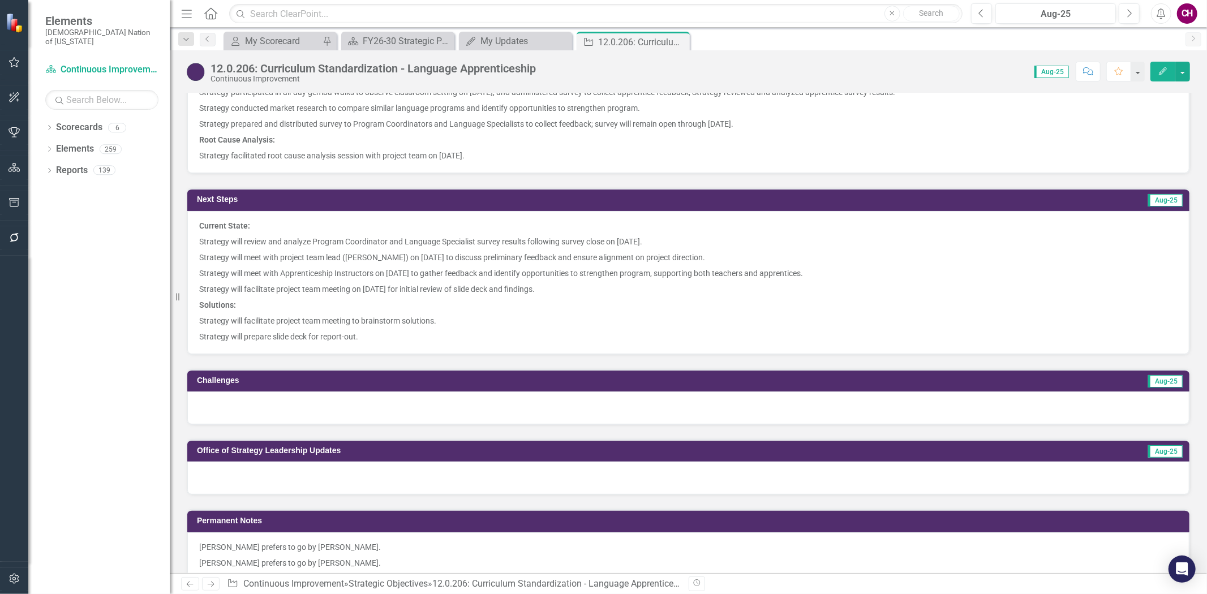
scroll to position [880, 0]
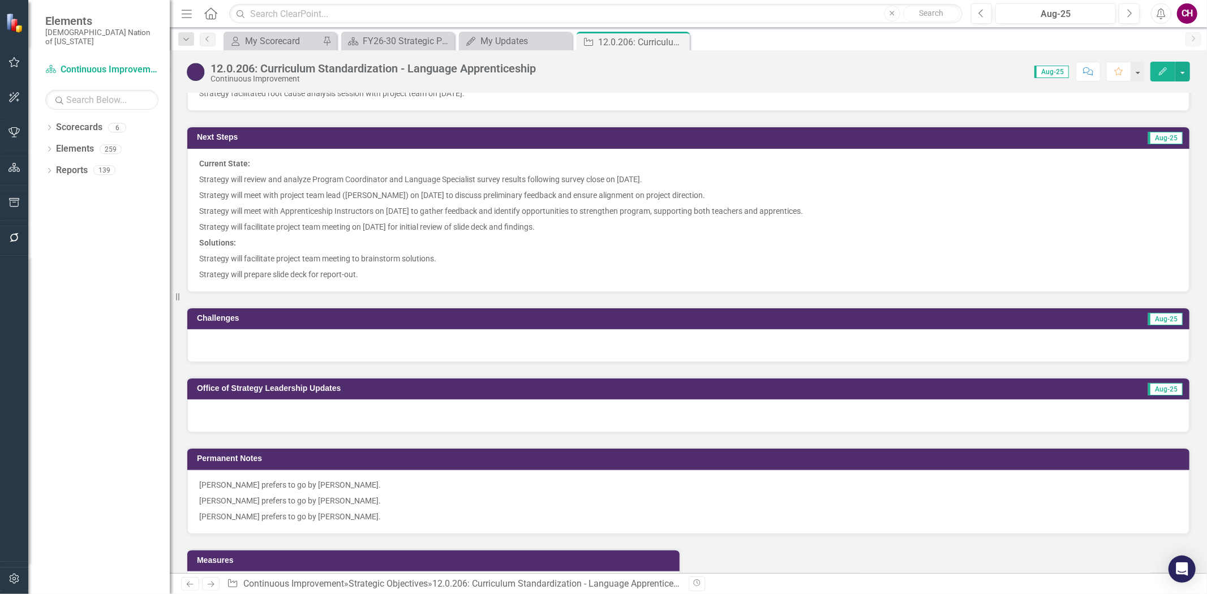
click at [275, 329] on div at bounding box center [688, 345] width 1002 height 33
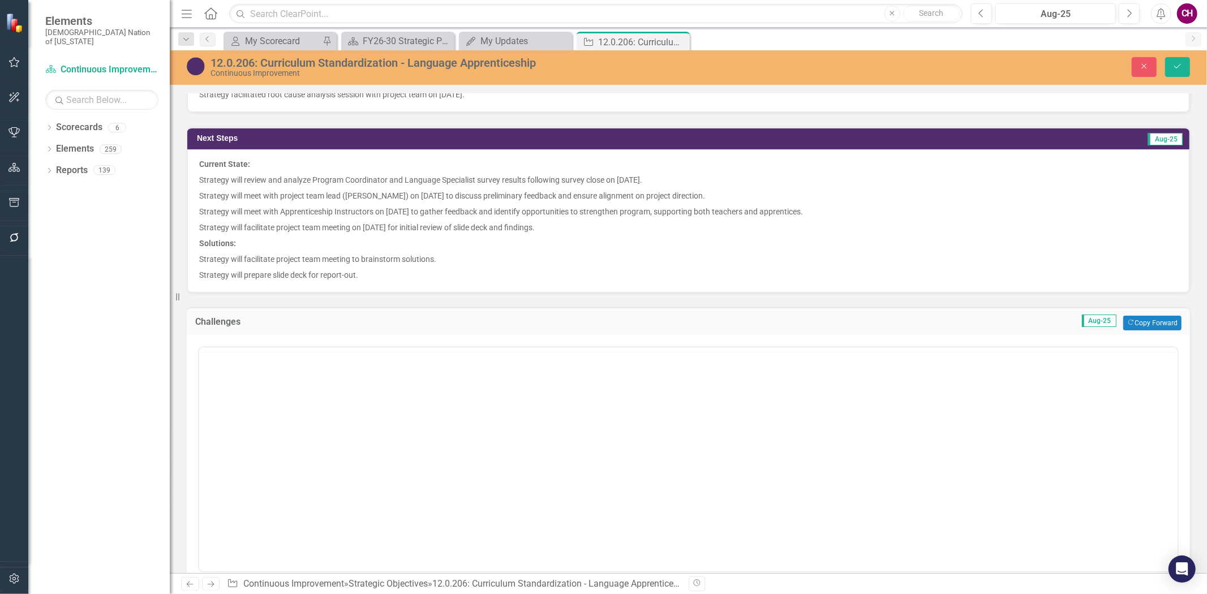
scroll to position [0, 0]
click at [257, 414] on body "Rich Text Area. Press ALT-0 for help." at bounding box center [688, 458] width 978 height 170
click at [1181, 58] on button "Save" at bounding box center [1177, 67] width 25 height 20
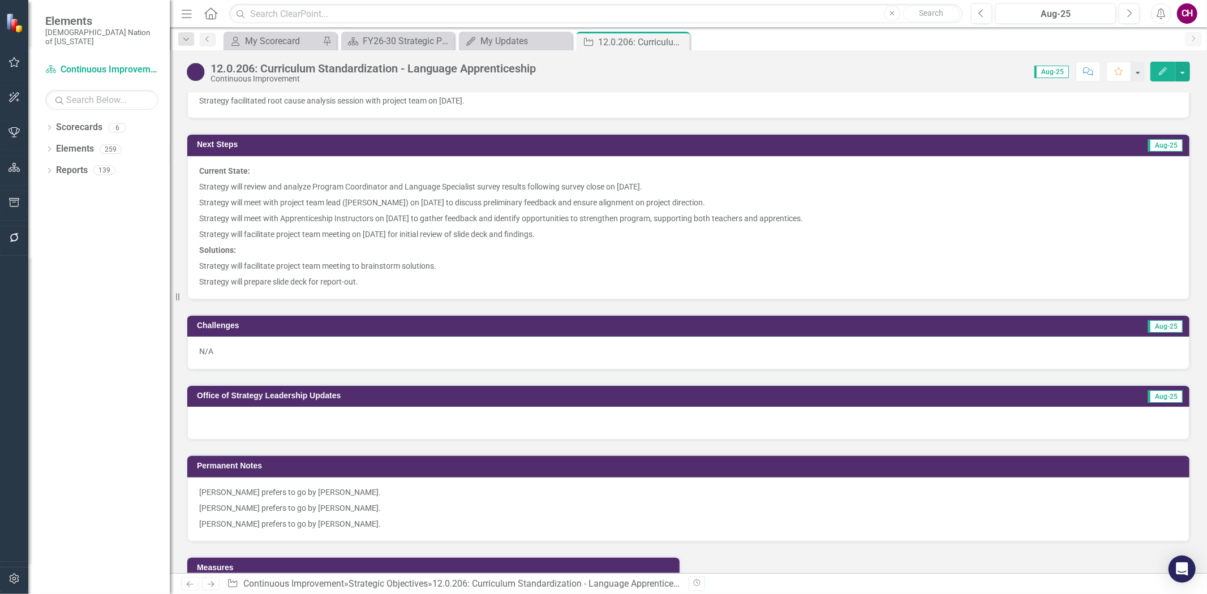
scroll to position [942, 0]
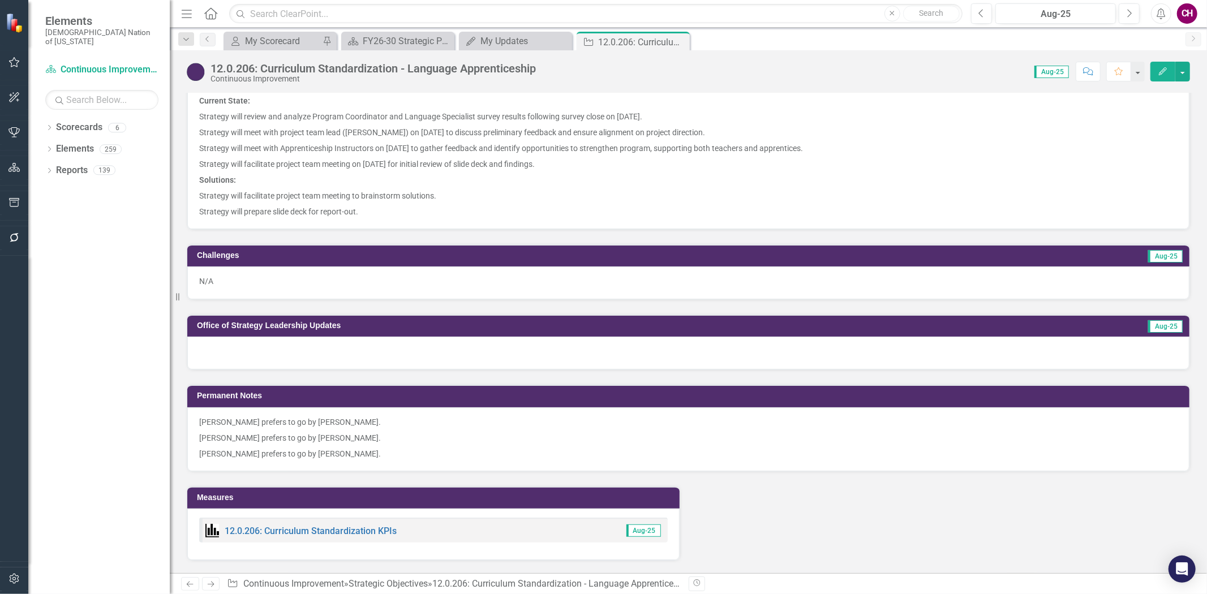
click at [408, 350] on div at bounding box center [688, 353] width 1002 height 33
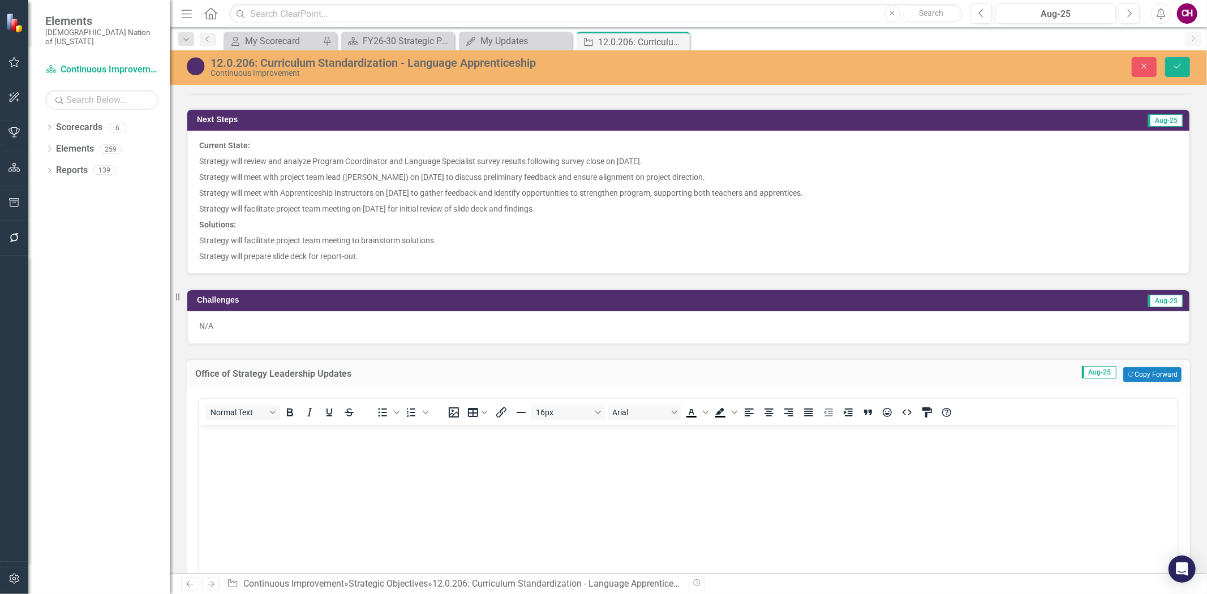
scroll to position [880, 0]
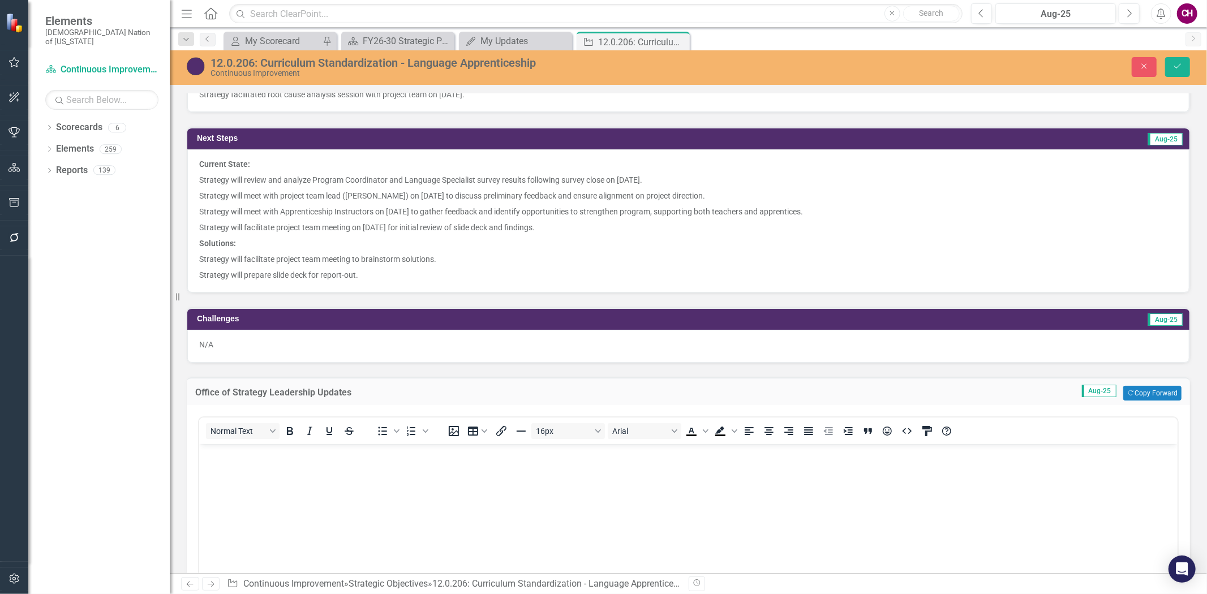
click at [371, 499] on body "Rich Text Area. Press ALT-0 for help." at bounding box center [688, 529] width 978 height 170
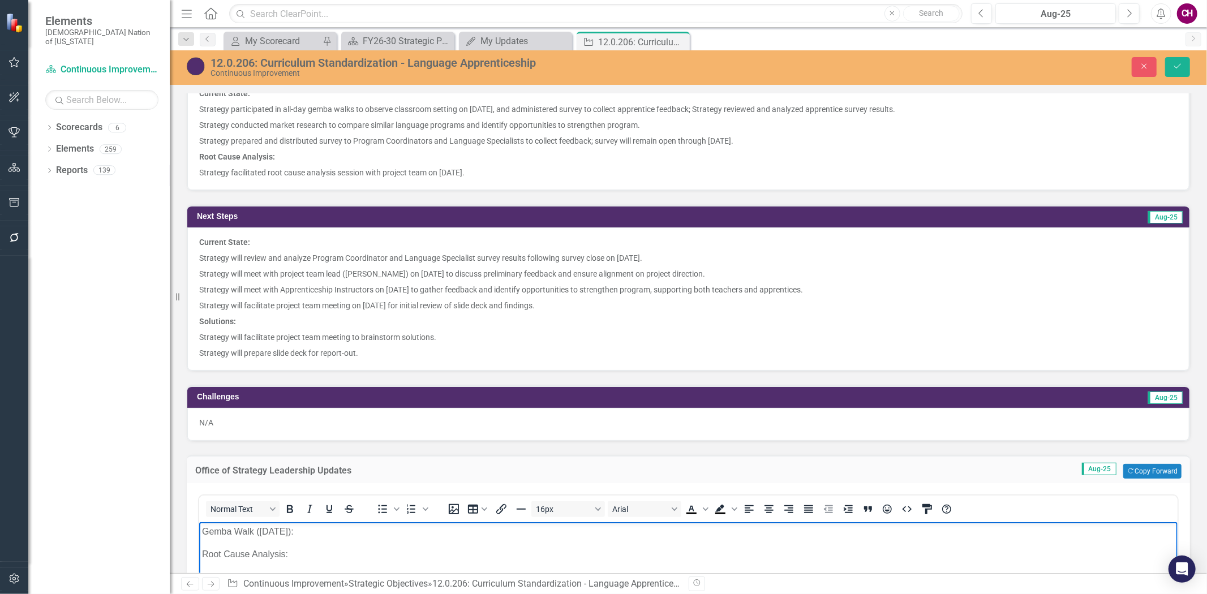
scroll to position [824, 0]
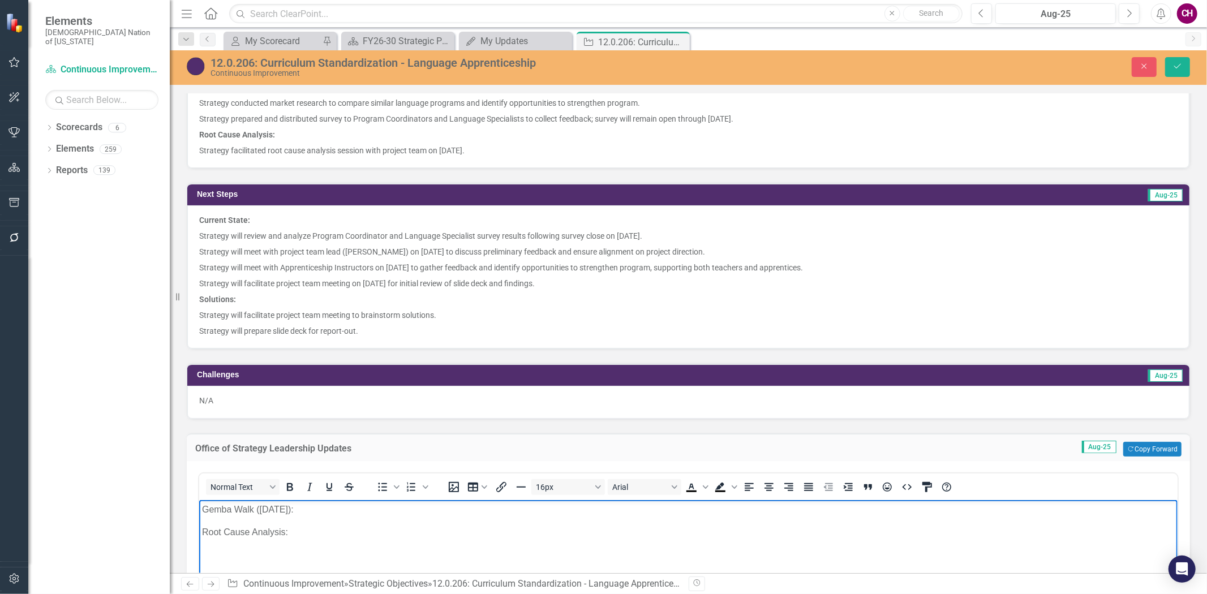
click at [357, 542] on body "Gemba Walk (August 6, 2025): Root Cause Analysis:" at bounding box center [688, 585] width 978 height 170
click at [404, 559] on p "Root Cause Analysis (August 13, 2025):" at bounding box center [687, 555] width 972 height 14
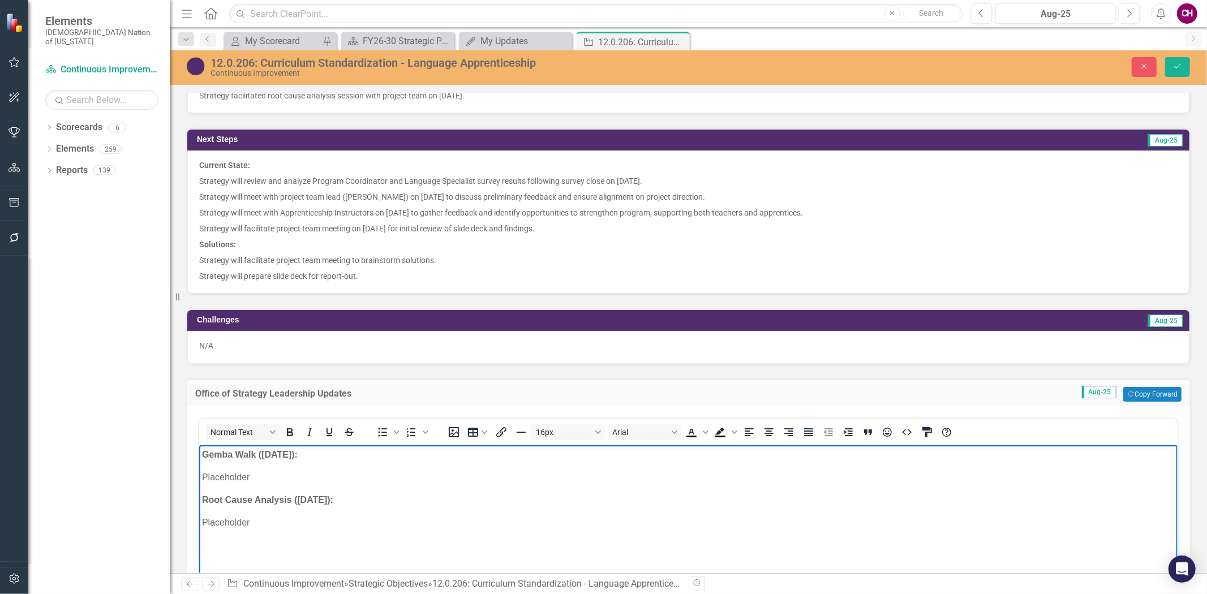
scroll to position [892, 0]
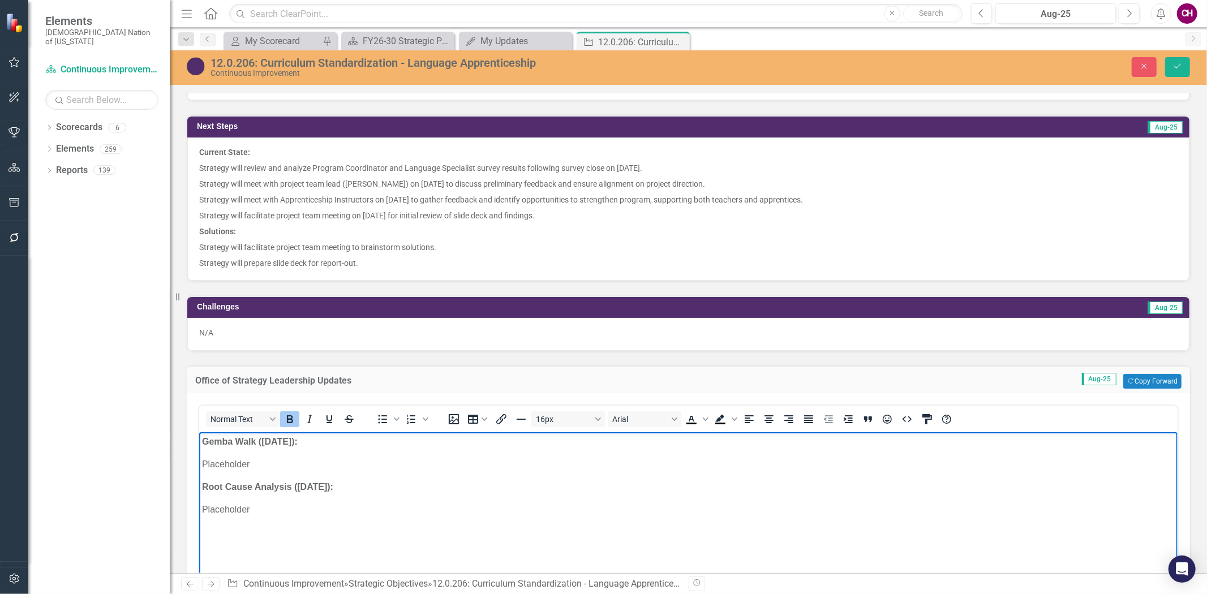
click at [267, 471] on body "Gemba Walk (August 6, 2025): Placeholder Root Cause Analysis (August 13, 2025):…" at bounding box center [688, 517] width 978 height 170
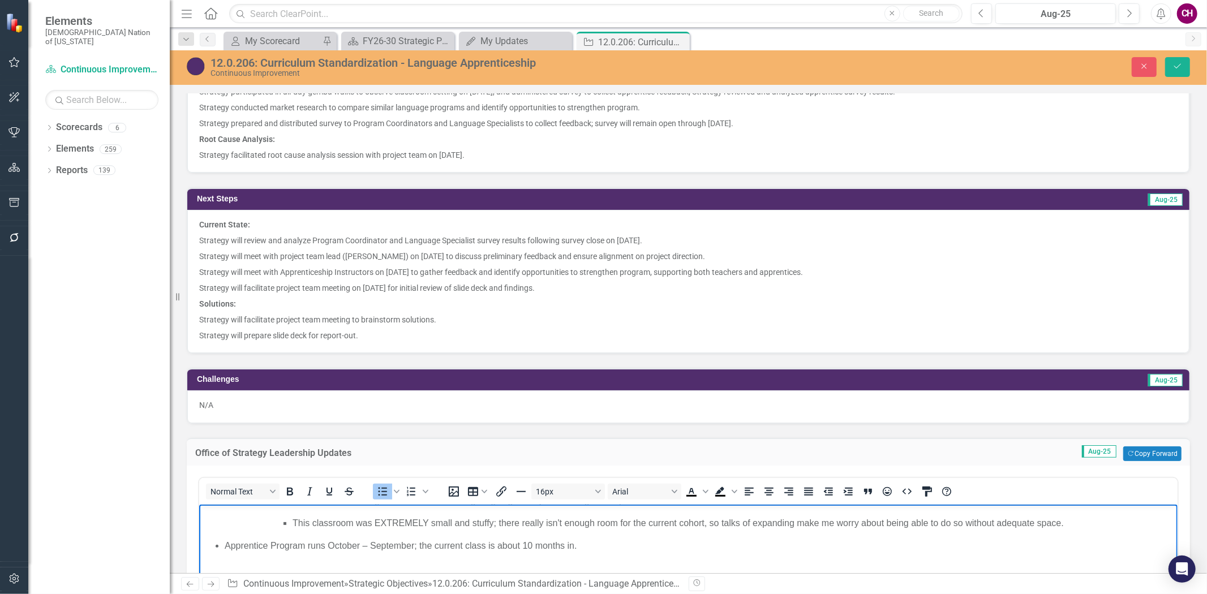
scroll to position [540, 0]
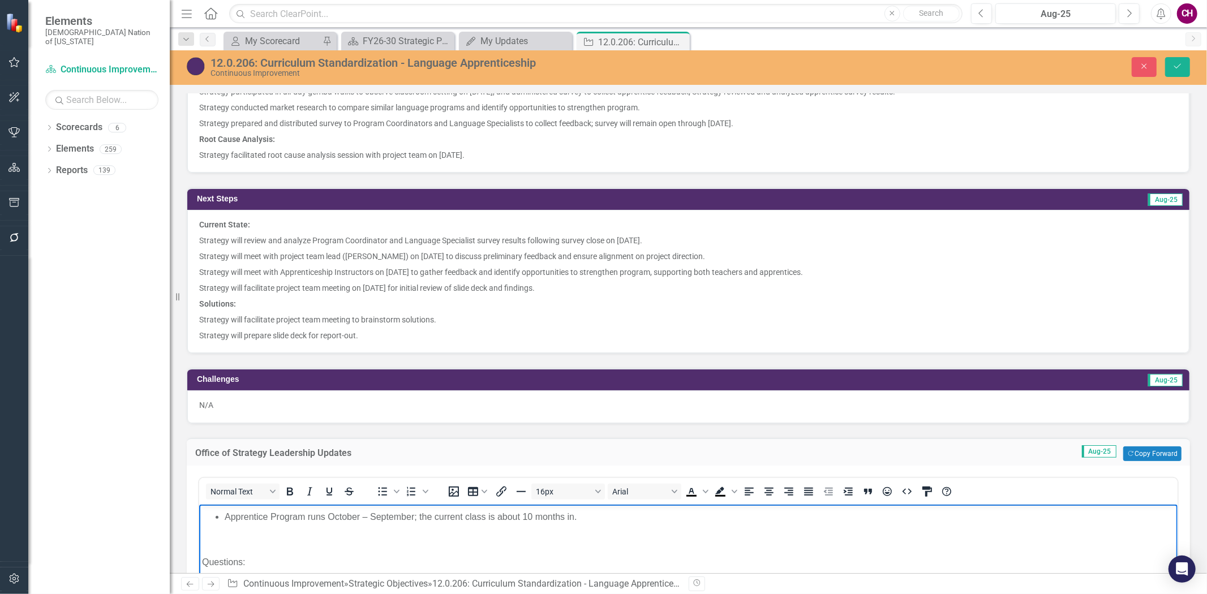
click at [260, 546] on p "Rich Text Area. Press ALT-0 for help." at bounding box center [687, 540] width 972 height 14
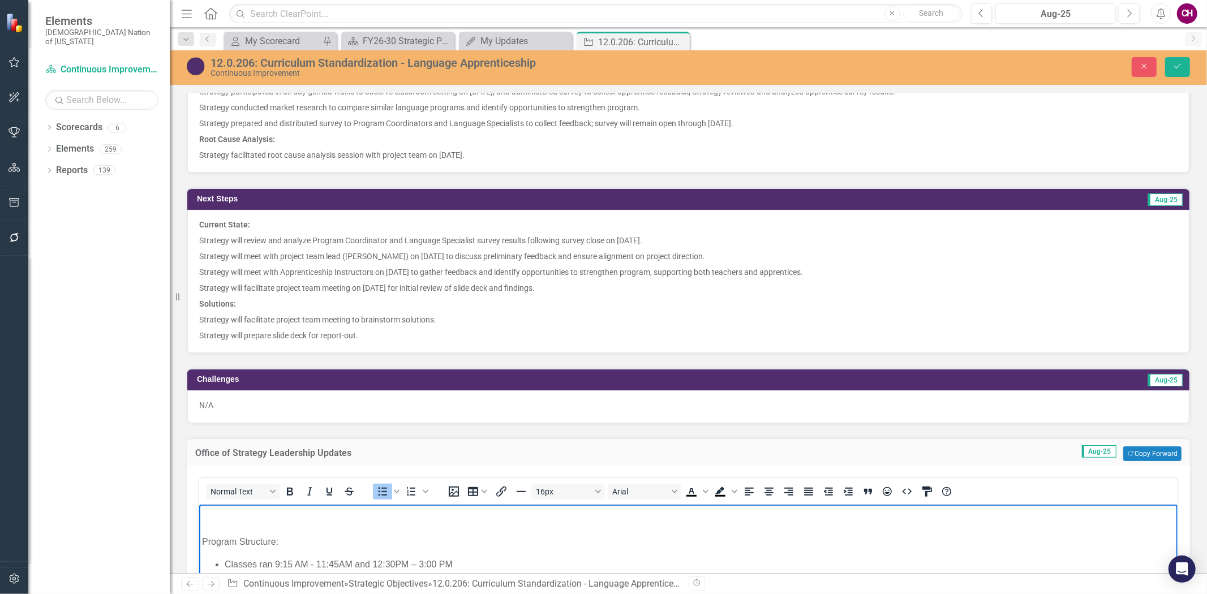
click at [272, 525] on p "Rich Text Area. Press ALT-0 for help." at bounding box center [687, 520] width 972 height 14
click at [1168, 64] on button "Save" at bounding box center [1177, 67] width 25 height 20
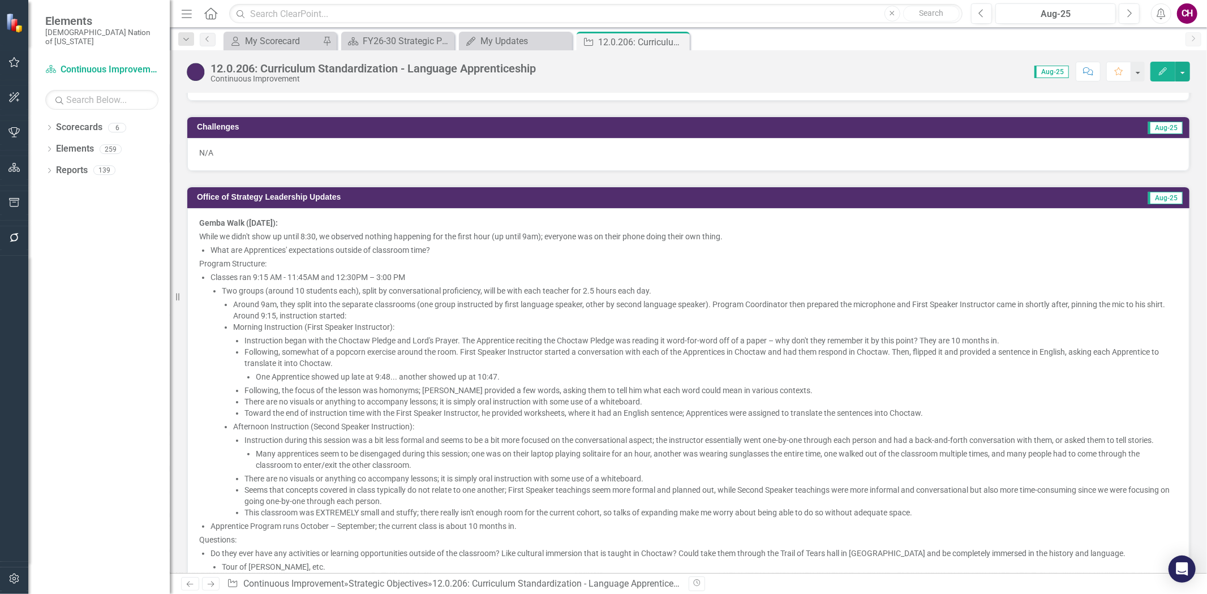
scroll to position [1068, 0]
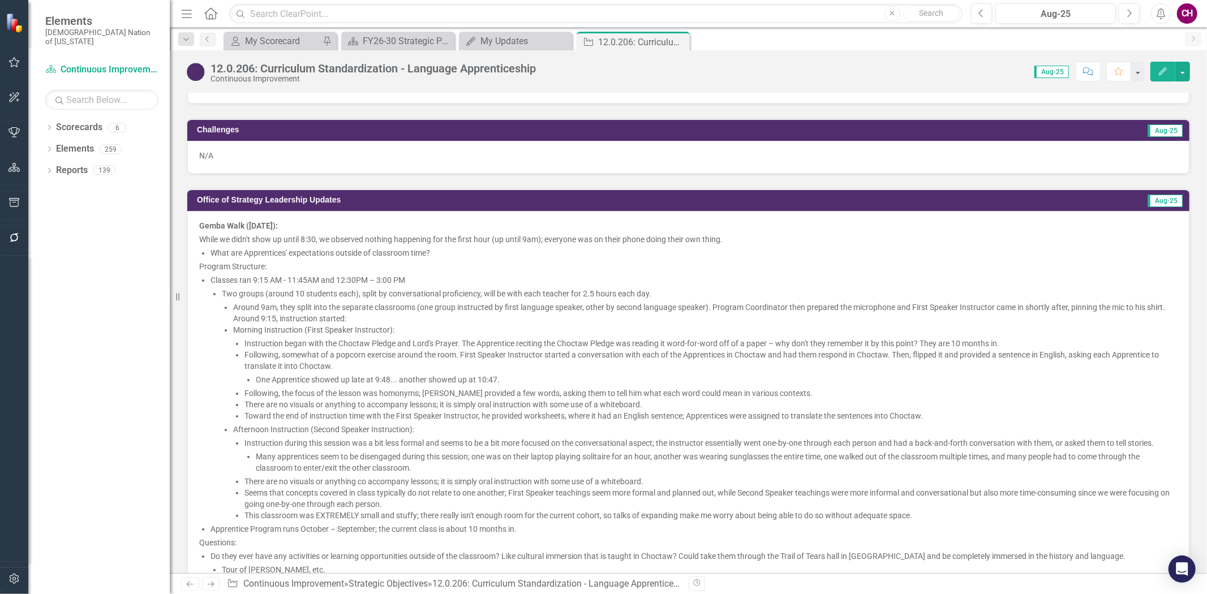
click at [363, 239] on p "While we didn't show up until 8:30, we observed nothing happening for the first…" at bounding box center [688, 239] width 978 height 11
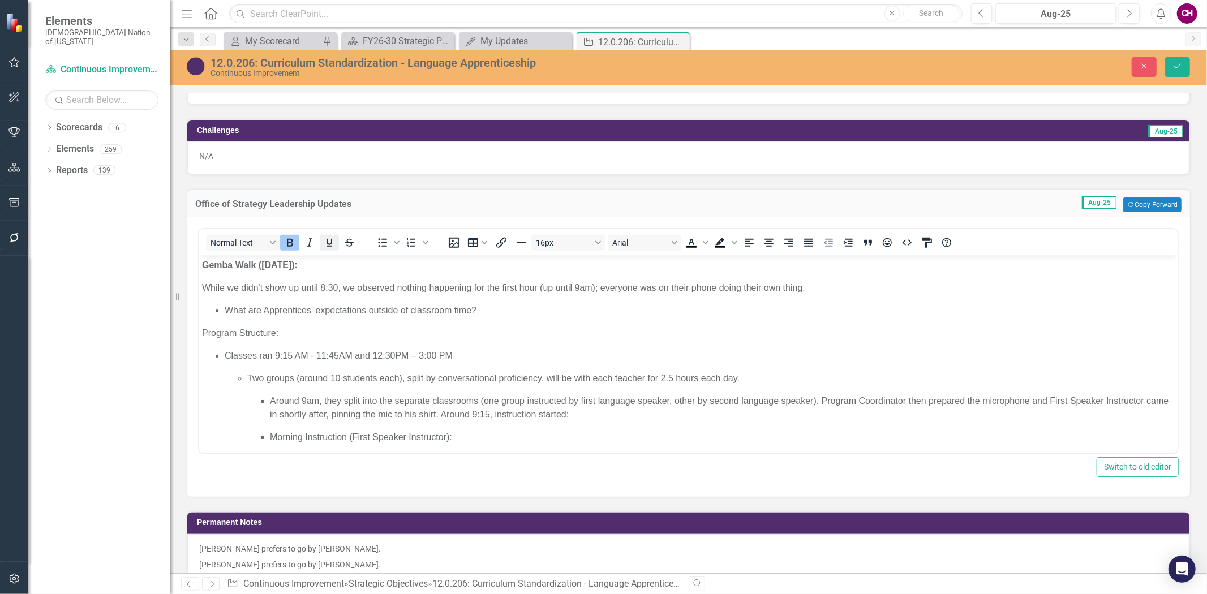
scroll to position [0, 0]
click at [219, 311] on ul "What are Apprentices' expectations outside of classroom time?" at bounding box center [687, 311] width 972 height 14
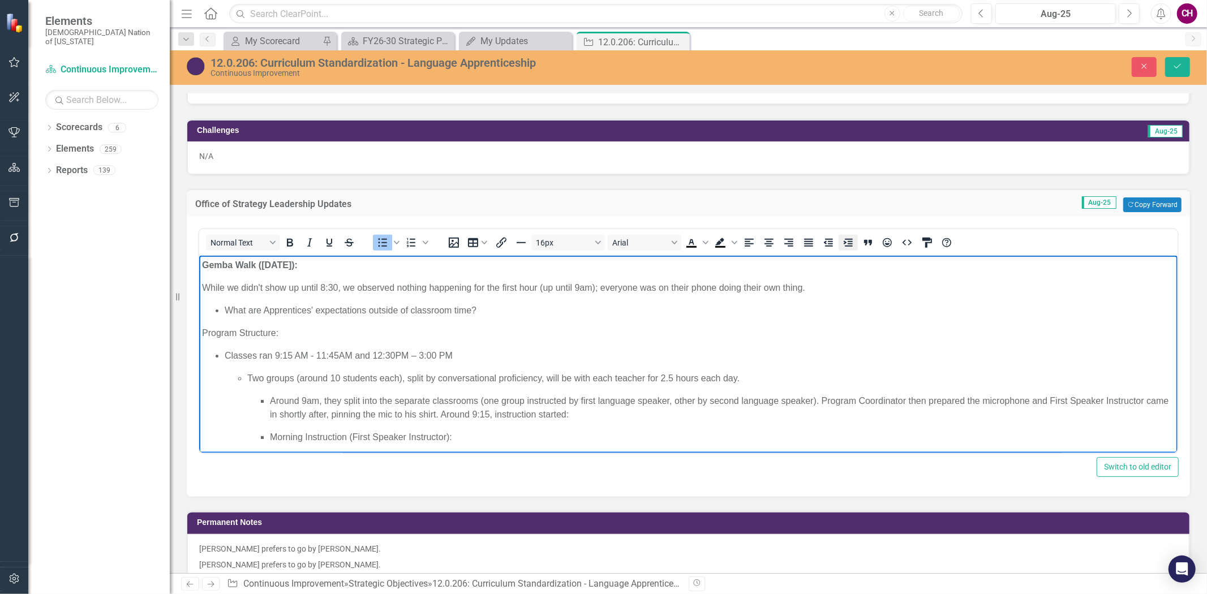
click at [843, 240] on icon "Increase indent" at bounding box center [848, 243] width 14 height 14
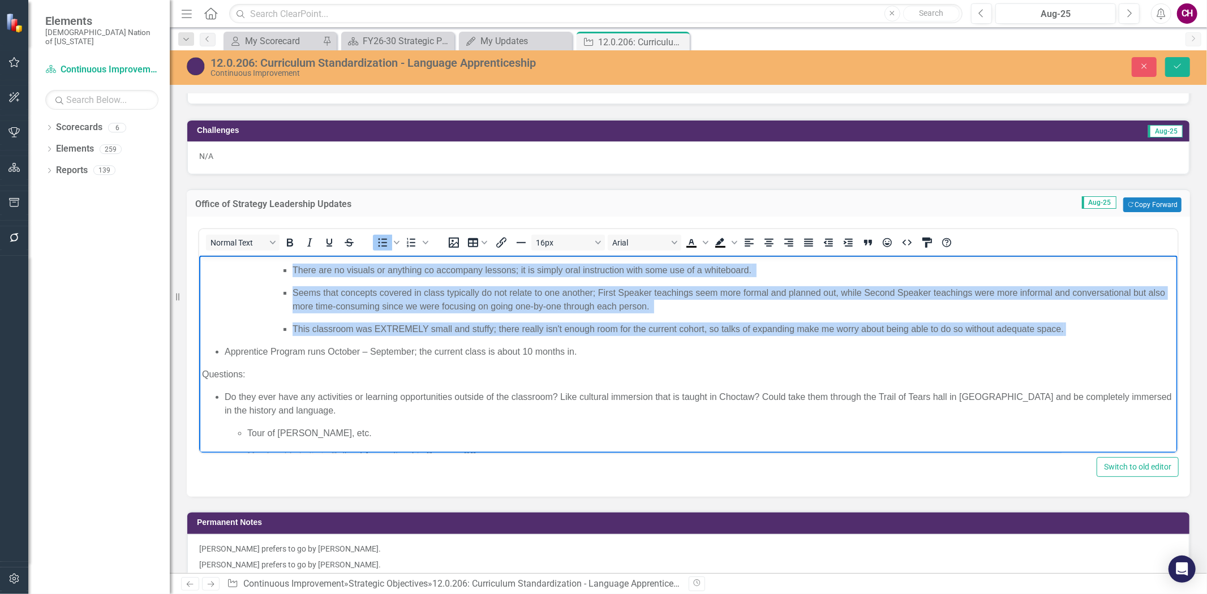
scroll to position [440, 0]
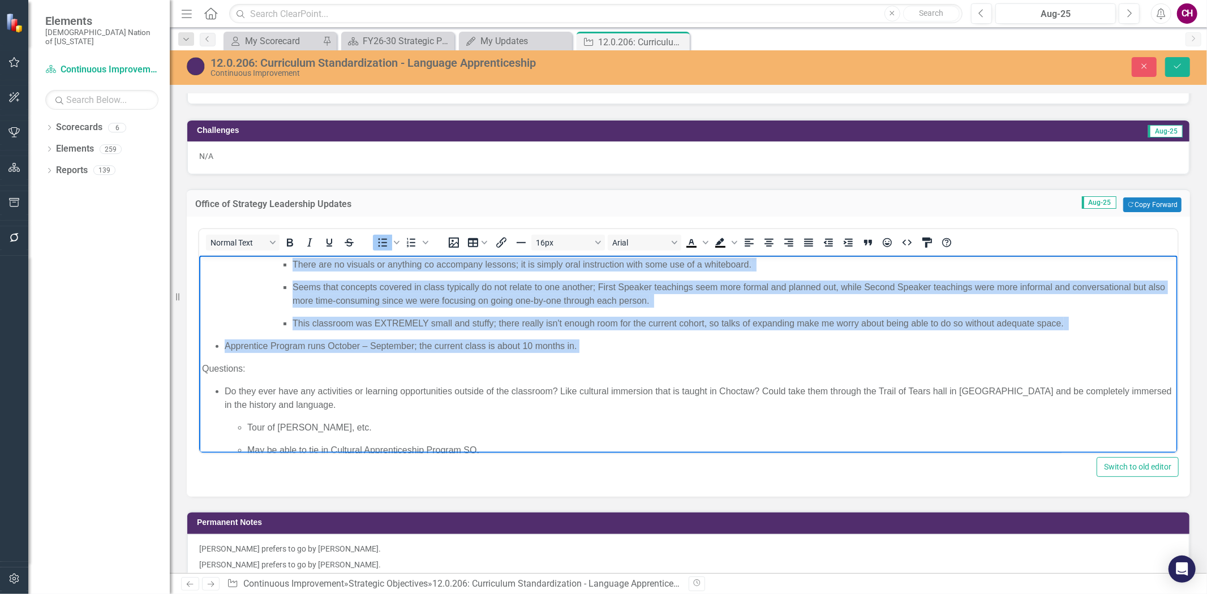
drag, startPoint x: 223, startPoint y: 357, endPoint x: 586, endPoint y: 356, distance: 362.6
click at [586, 353] on ul "Classes ran 9:15 AM - 11:45AM and 12:30PM – 3:00 PM Two groups (around 10 stude…" at bounding box center [687, 131] width 972 height 444
click at [847, 241] on icon "Increase indent" at bounding box center [847, 243] width 9 height 8
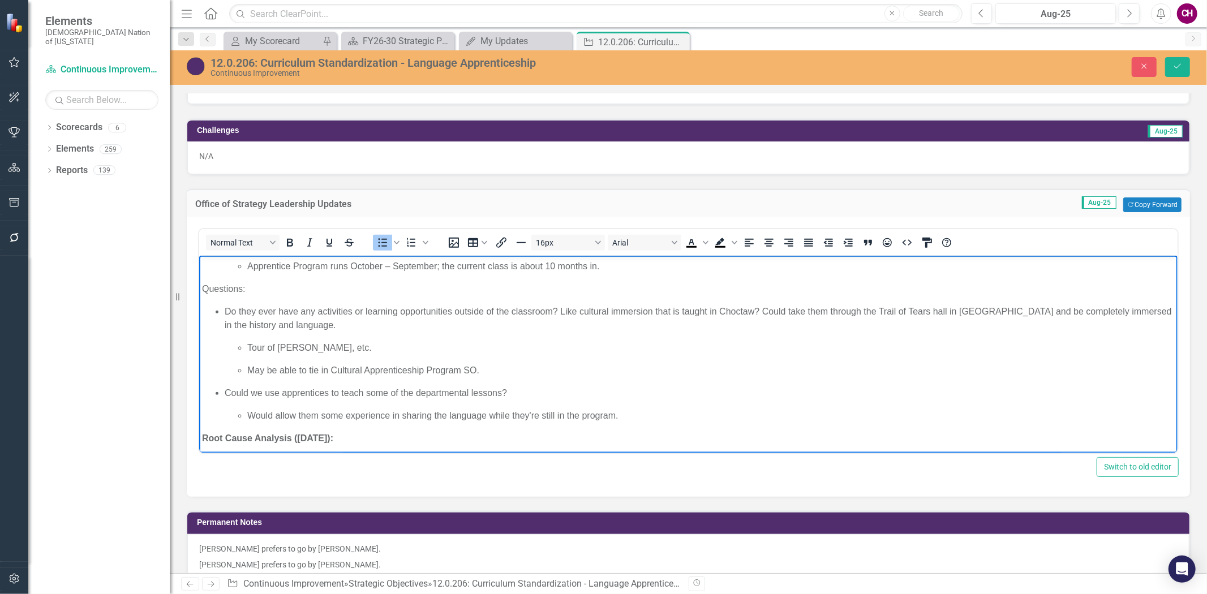
scroll to position [558, 0]
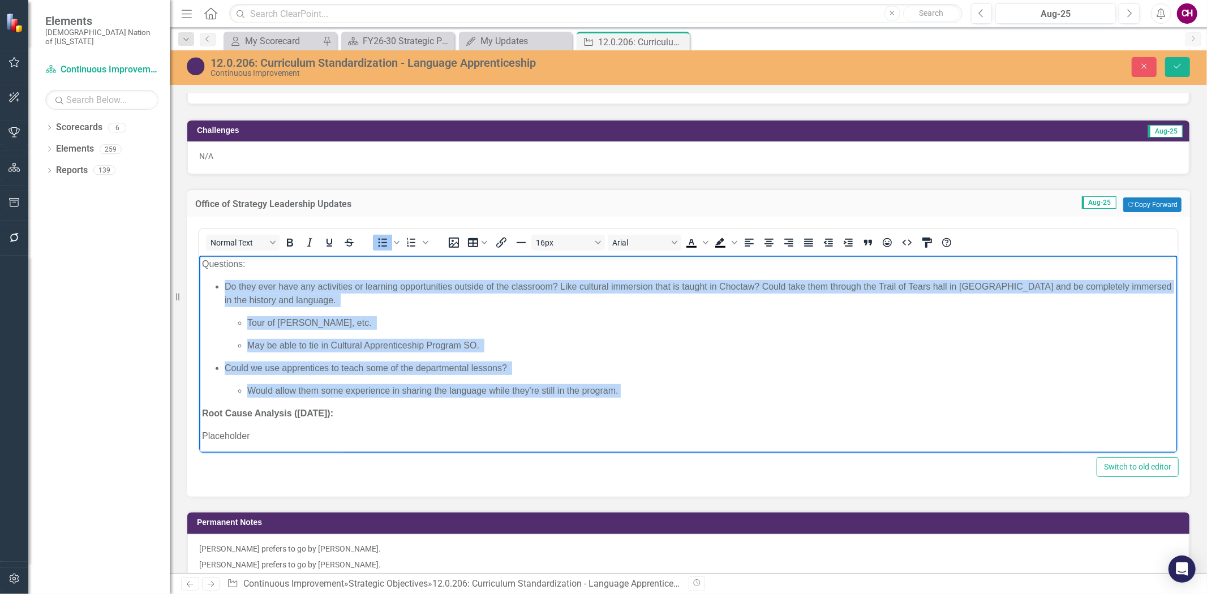
drag, startPoint x: 217, startPoint y: 341, endPoint x: 644, endPoint y: 397, distance: 430.8
click at [644, 397] on ul "Do they ever have any activities or learning opportunities outside of the class…" at bounding box center [687, 339] width 972 height 118
click at [841, 239] on icon "Increase indent" at bounding box center [848, 243] width 14 height 14
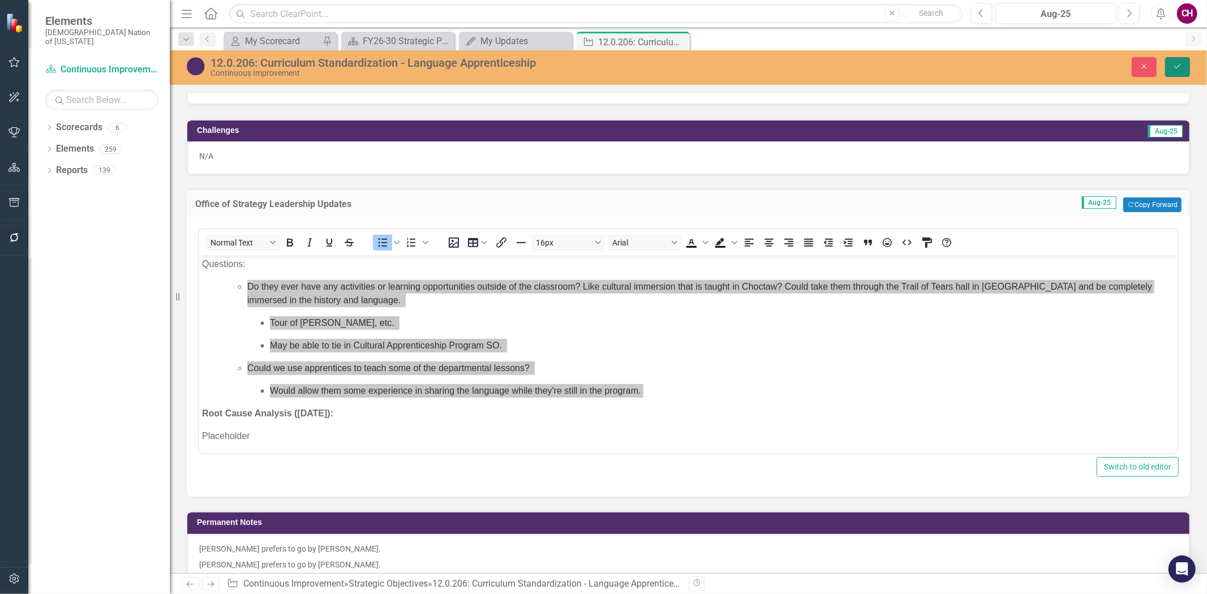
click at [1168, 68] on button "Save" at bounding box center [1177, 67] width 25 height 20
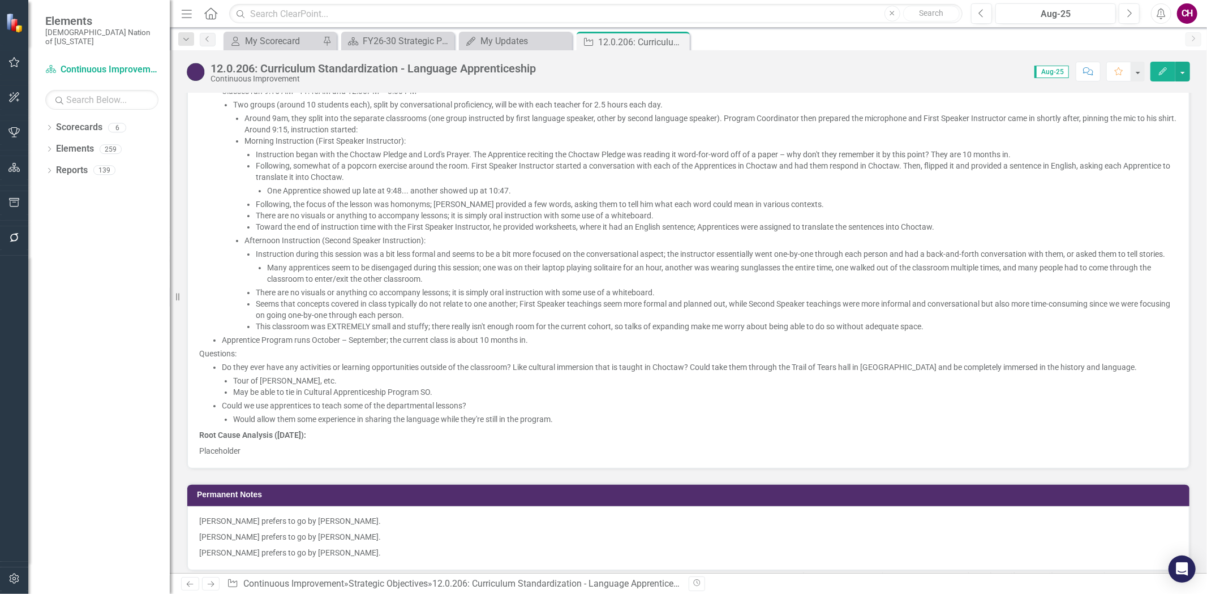
scroll to position [1194, 0]
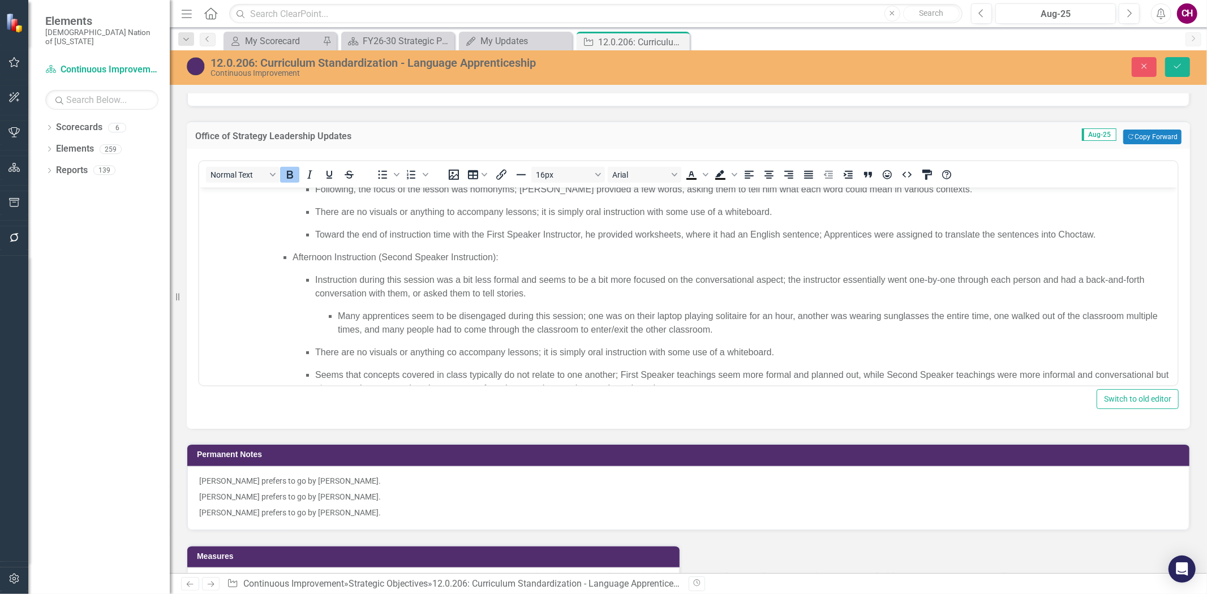
scroll to position [558, 0]
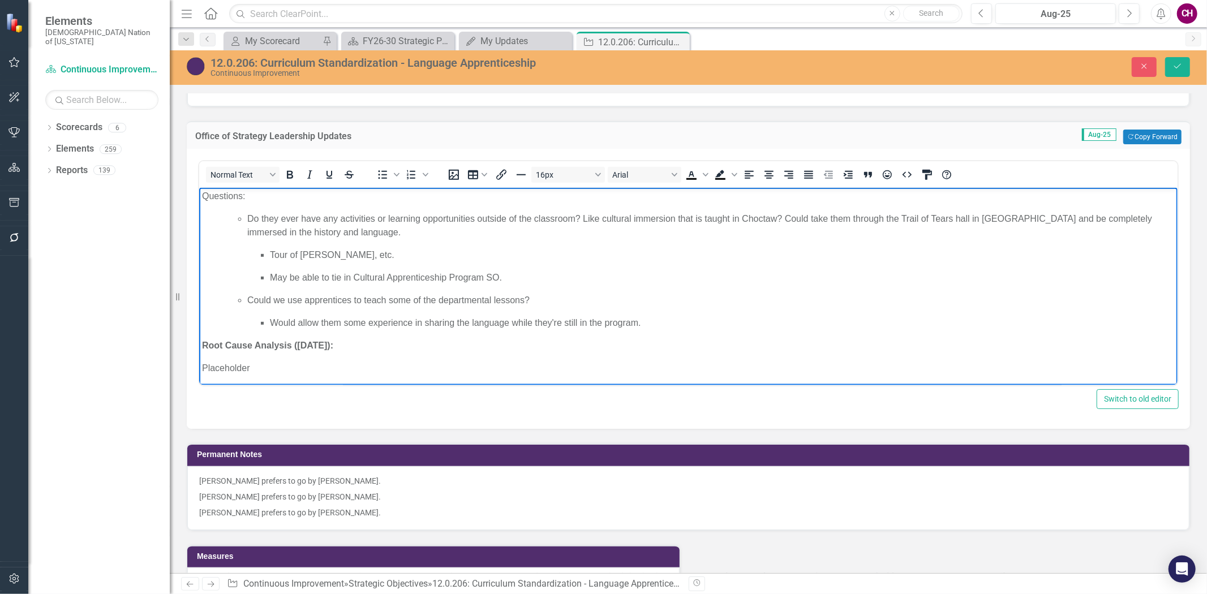
click at [341, 358] on body "Gemba Walk (August 6, 2025): While we didn't show up until 8:30, we observed no…" at bounding box center [688, 8] width 978 height 757
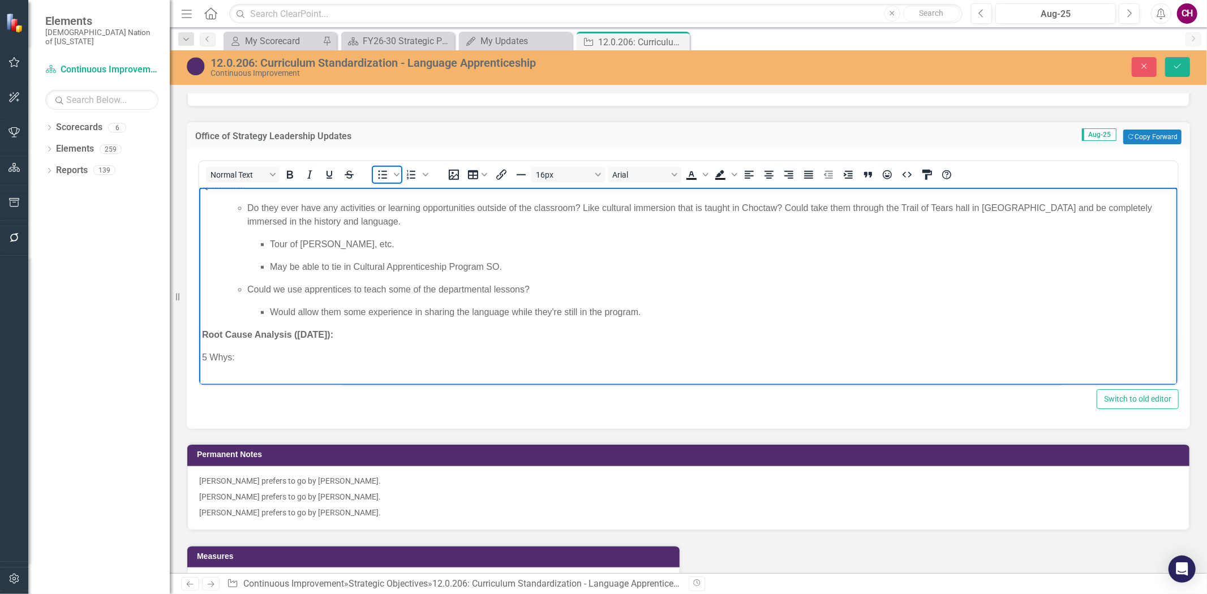
click at [387, 172] on icon "Bullet list" at bounding box center [383, 175] width 14 height 14
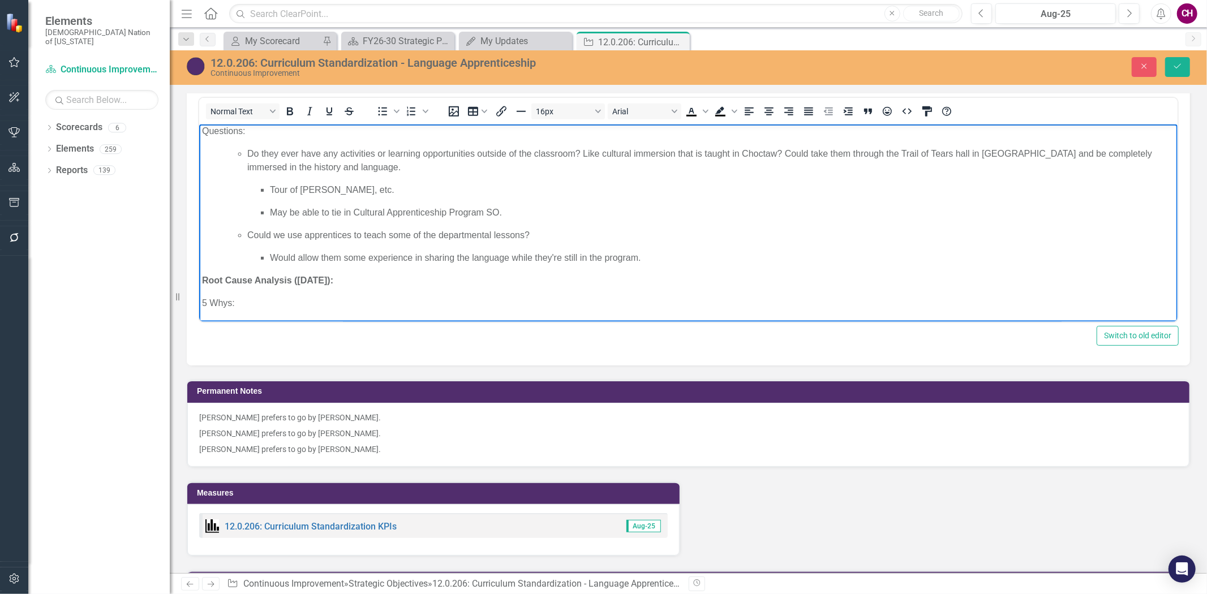
scroll to position [558, 0]
click at [331, 302] on p "Rich Text Area. Press ALT-0 for help." at bounding box center [687, 305] width 972 height 14
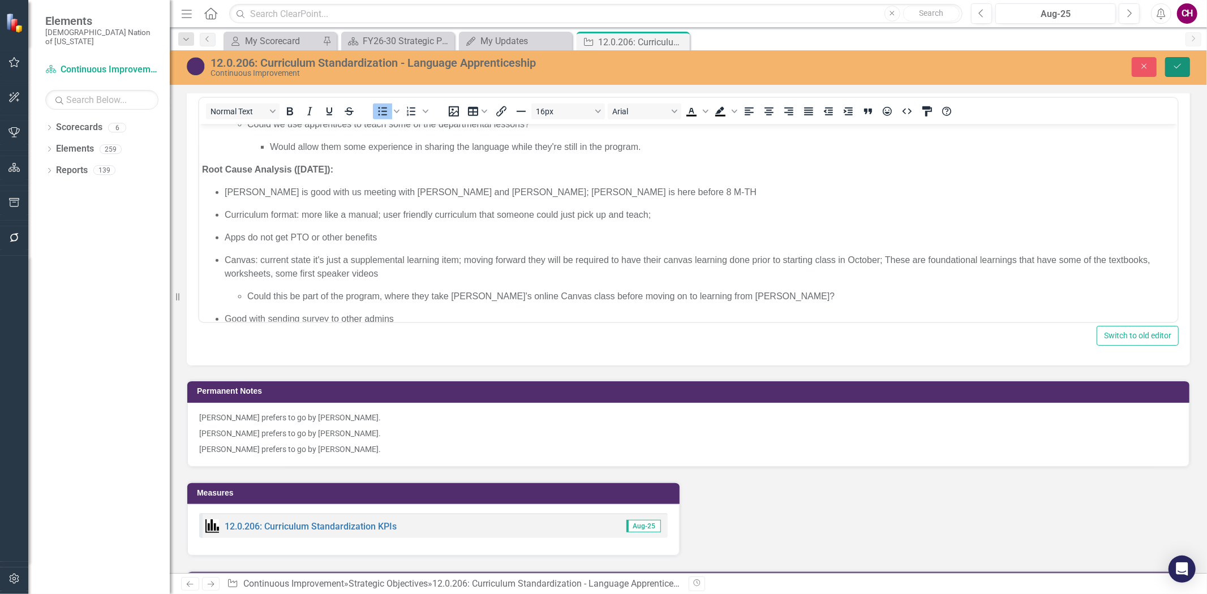
click at [1177, 65] on icon "Save" at bounding box center [1177, 66] width 10 height 8
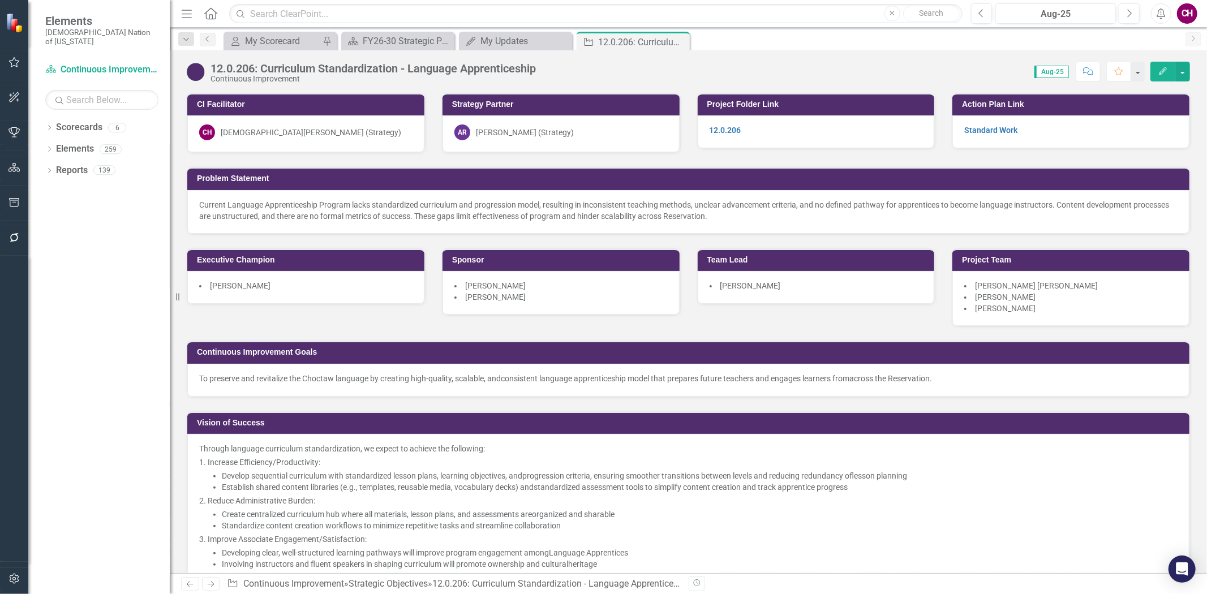
scroll to position [377, 0]
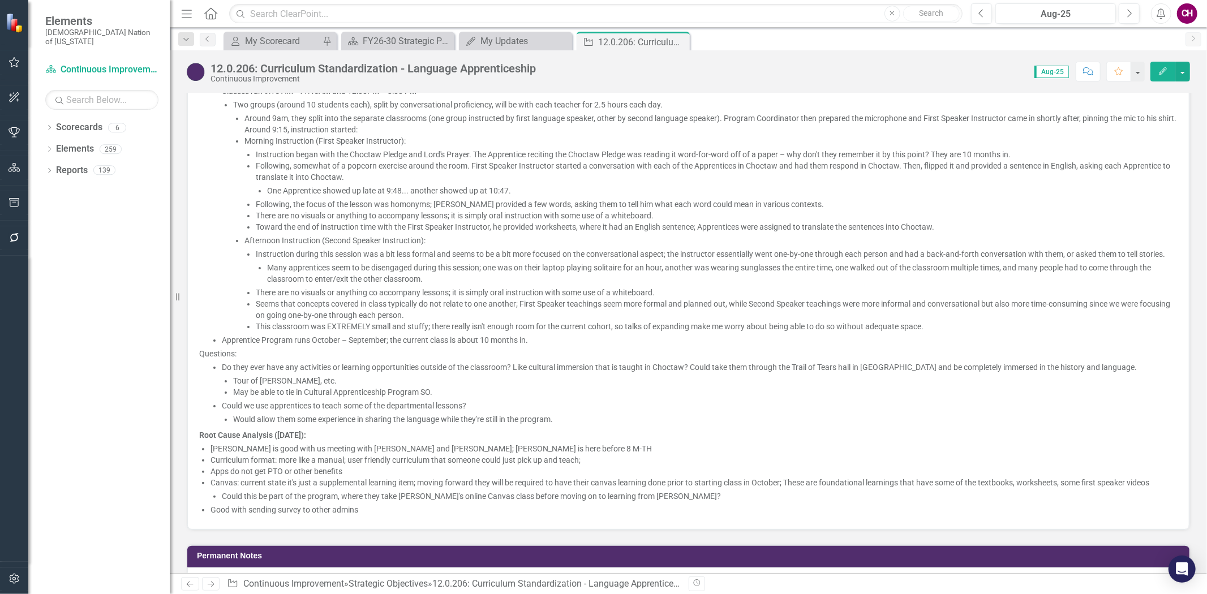
click at [382, 485] on span "Canvas: current state it's just a supplemental learning item; moving forward th…" at bounding box center [679, 482] width 939 height 9
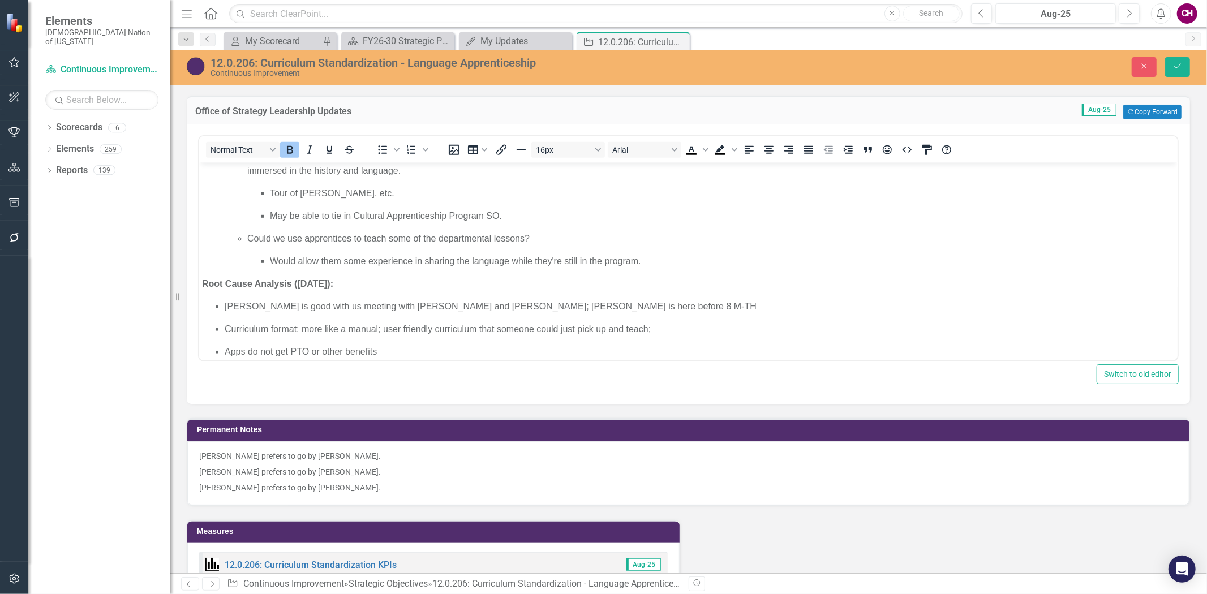
scroll to position [685, 0]
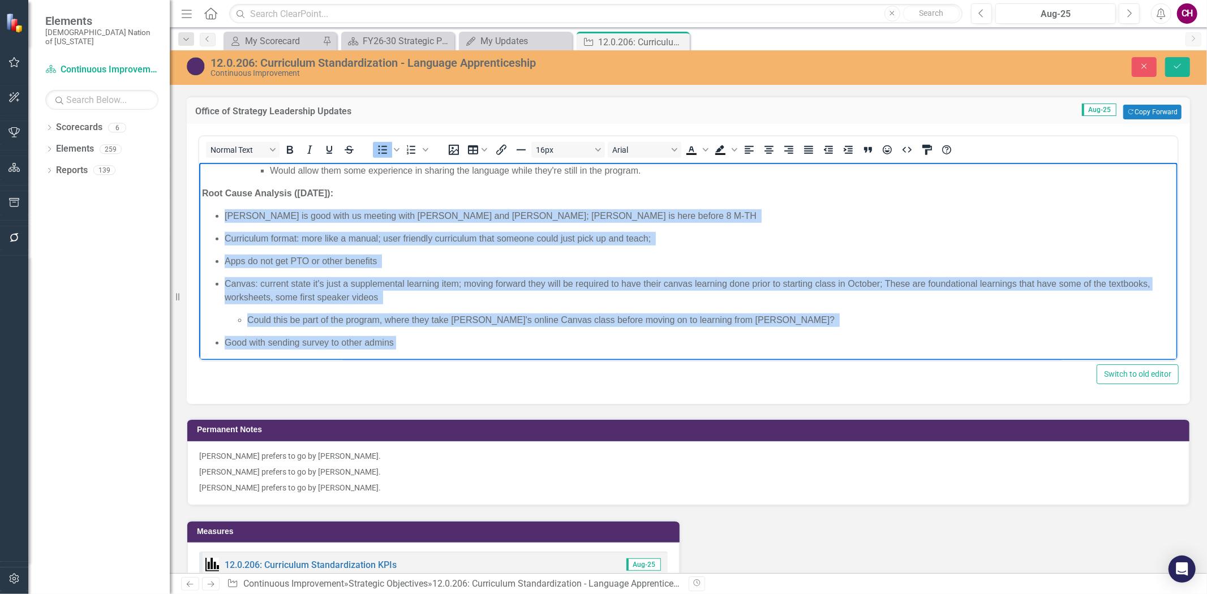
drag, startPoint x: 410, startPoint y: 347, endPoint x: 219, endPoint y: 220, distance: 229.4
click at [219, 220] on ul "[PERSON_NAME] is good with us meeting with [PERSON_NAME] and [PERSON_NAME]; [PE…" at bounding box center [687, 279] width 972 height 140
click at [842, 143] on icon "Increase indent" at bounding box center [848, 150] width 14 height 14
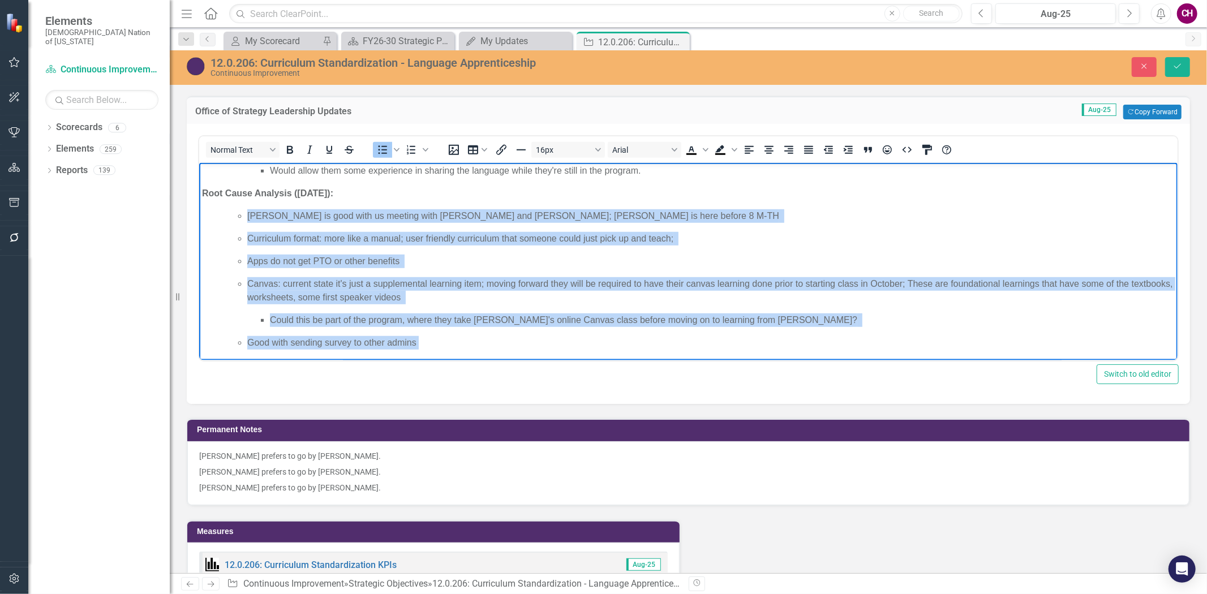
click at [357, 218] on span "[PERSON_NAME] is good with us meeting with [PERSON_NAME] and [PERSON_NAME]; [PE…" at bounding box center [513, 216] width 532 height 10
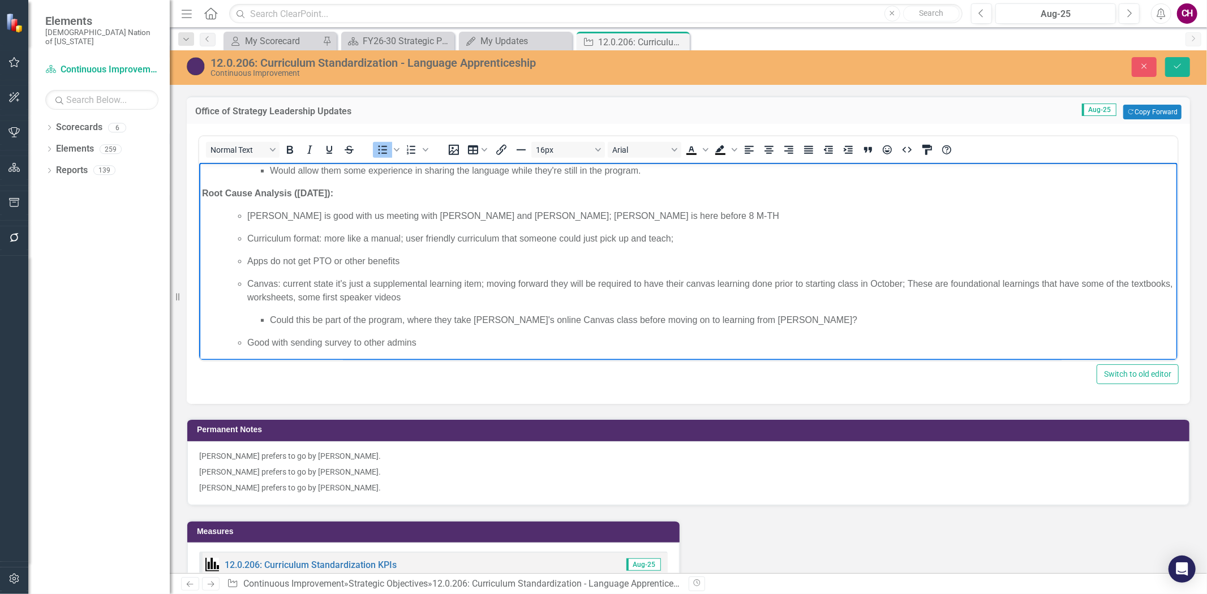
click at [500, 219] on span "[PERSON_NAME] is good with us meeting with [PERSON_NAME] and [PERSON_NAME]; [PE…" at bounding box center [513, 216] width 532 height 10
click at [605, 217] on p "[PERSON_NAME] is good with us meeting with [PERSON_NAME] and [PERSON_NAME]; [PE…" at bounding box center [710, 216] width 927 height 14
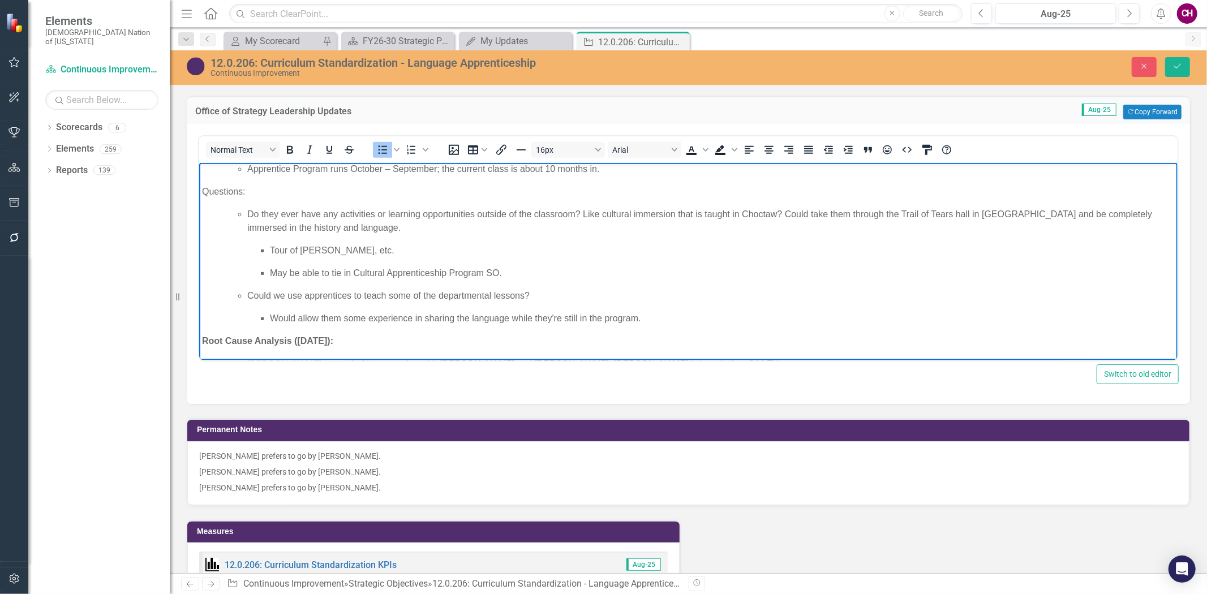
scroll to position [559, 0]
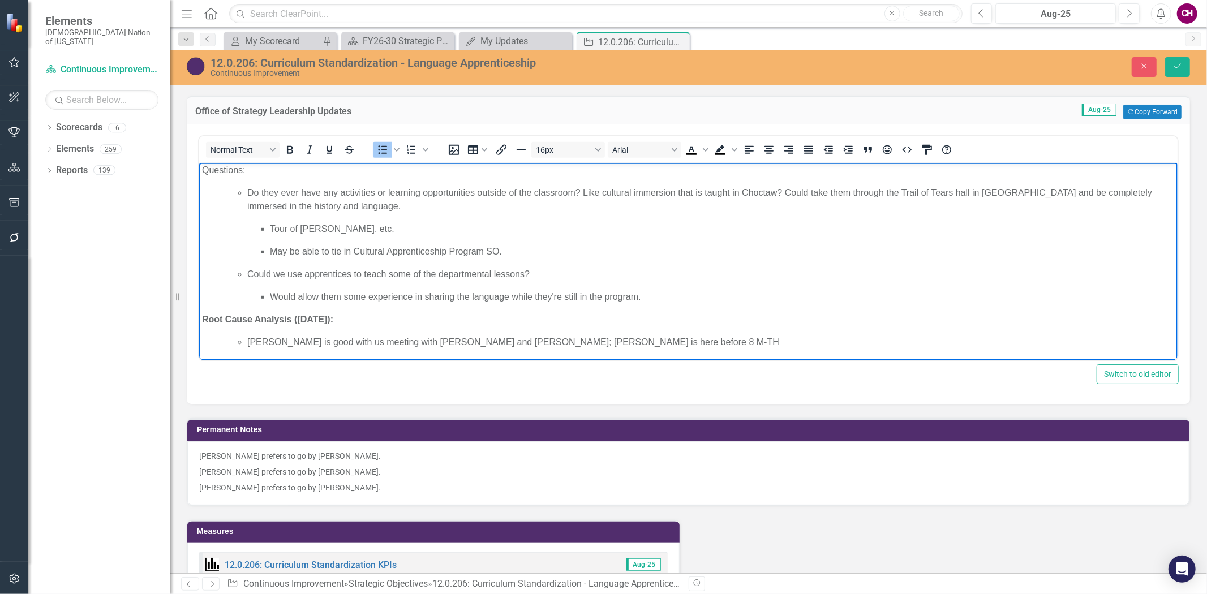
click at [662, 299] on p "Would allow them some experience in sharing the language while they're still in…" at bounding box center [721, 297] width 905 height 14
click at [580, 277] on p "Could we use apprentices to teach some of the departmental lessons?" at bounding box center [710, 275] width 927 height 14
click at [531, 252] on p "May be able to tie in Cultural Apprenticeship Program SO." at bounding box center [721, 252] width 905 height 14
click at [455, 229] on p "Tour of [PERSON_NAME], etc." at bounding box center [721, 229] width 905 height 14
click at [434, 208] on p "Do they ever have any activities or learning opportunities outside of the class…" at bounding box center [710, 199] width 927 height 27
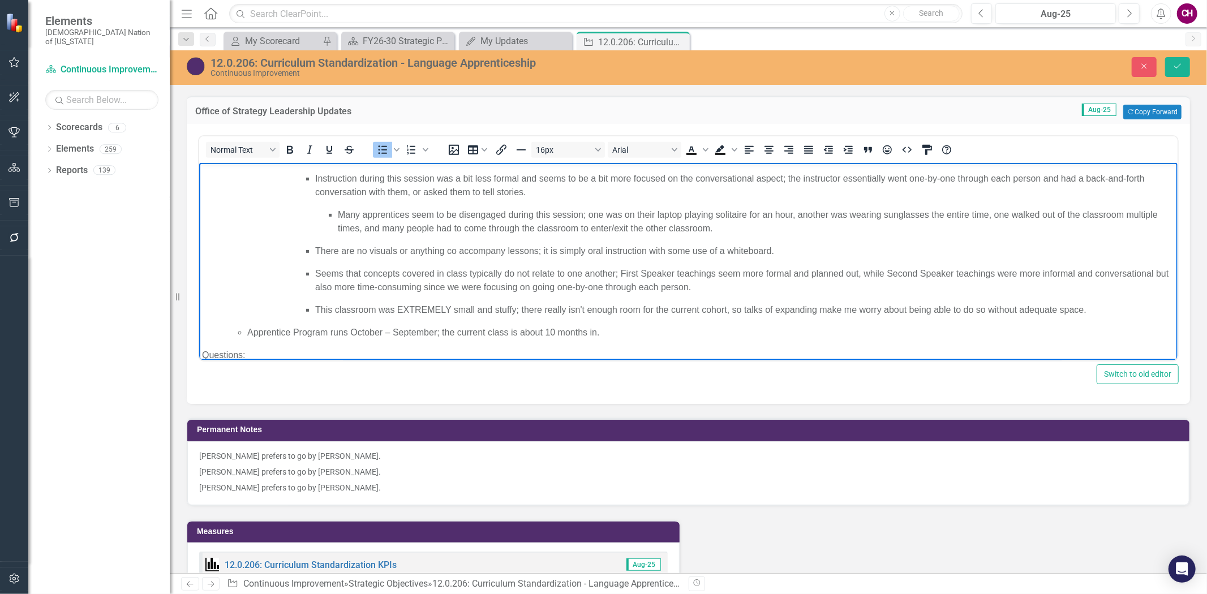
scroll to position [371, 0]
click at [608, 329] on p "Apprentice Program runs October – September; the current class is about 10 mont…" at bounding box center [710, 336] width 927 height 14
click at [1129, 316] on p "This classroom was EXTREMELY small and stuffy; there really isn't enough room f…" at bounding box center [744, 314] width 859 height 14
click at [746, 289] on p "Seems that concepts covered in class typically do not relate to one another; Fi…" at bounding box center [744, 283] width 859 height 27
click at [793, 252] on p "There are no visuals or anything co accompany lessons; it is simply oral instru…" at bounding box center [744, 255] width 859 height 14
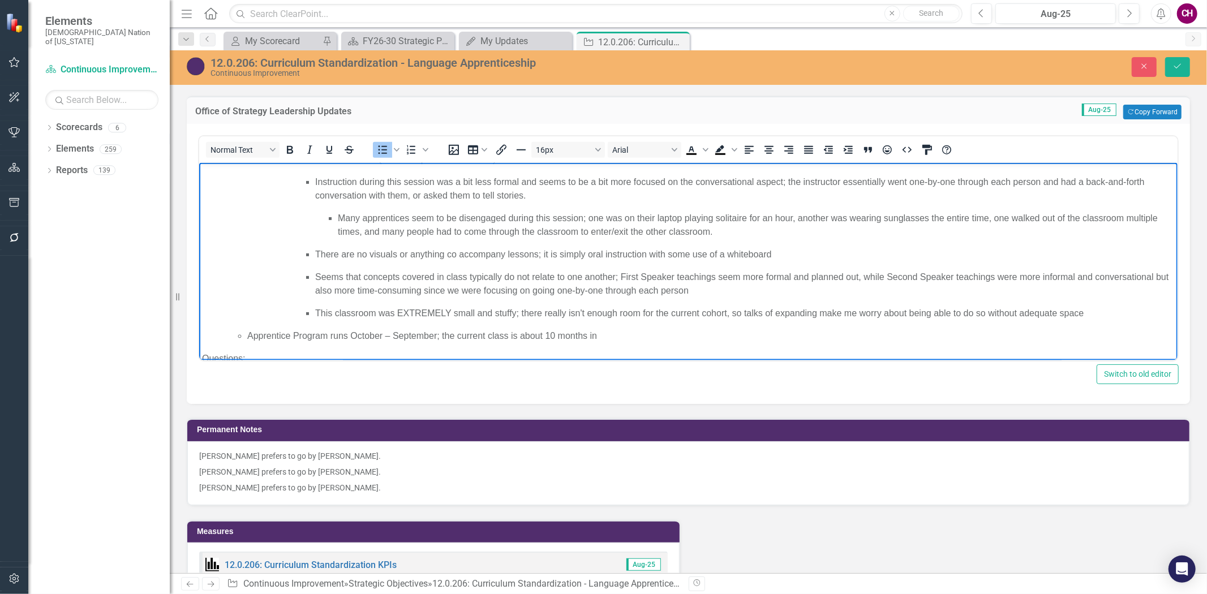
click at [726, 230] on p "Many apprentices seem to be disengaged during this session; one was on their la…" at bounding box center [755, 225] width 837 height 27
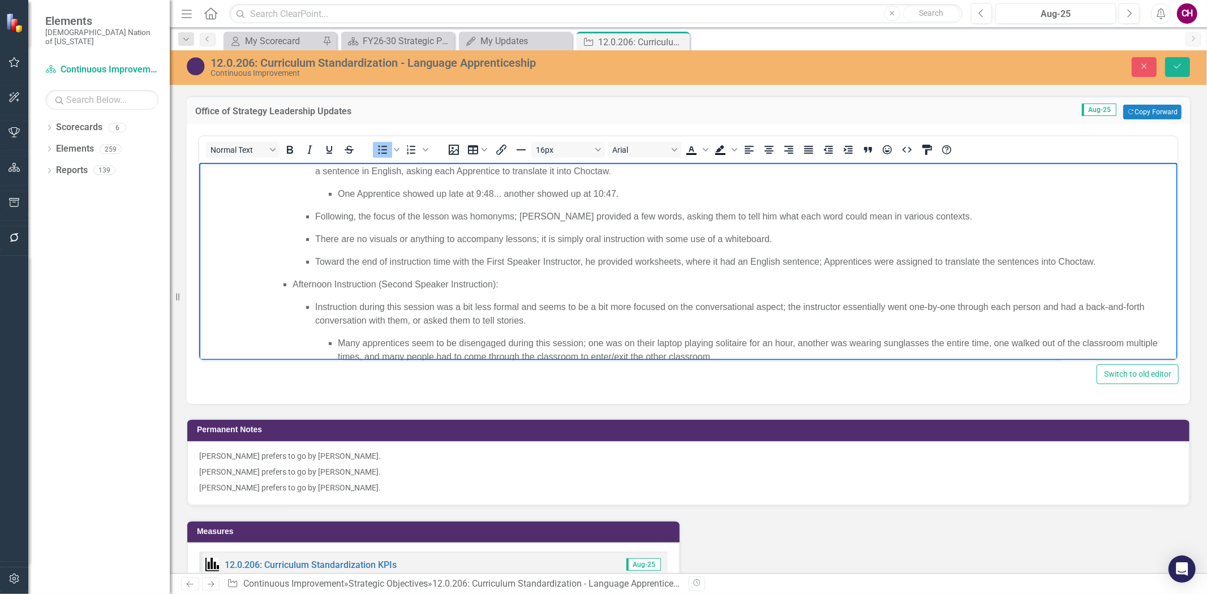
scroll to position [245, 0]
click at [559, 316] on p "Instruction during this session was a bit less formal and seems to be a bit mor…" at bounding box center [744, 314] width 859 height 27
click at [1107, 261] on p "Toward the end of instruction time with the First Speaker Instructor, he provid…" at bounding box center [744, 263] width 859 height 14
click at [848, 233] on p "There are no visuals or anything to accompany lessons; it is simply oral instru…" at bounding box center [744, 240] width 859 height 14
click at [948, 223] on p "Following, the focus of the lesson was homonyms; [PERSON_NAME] provided a few w…" at bounding box center [744, 217] width 859 height 14
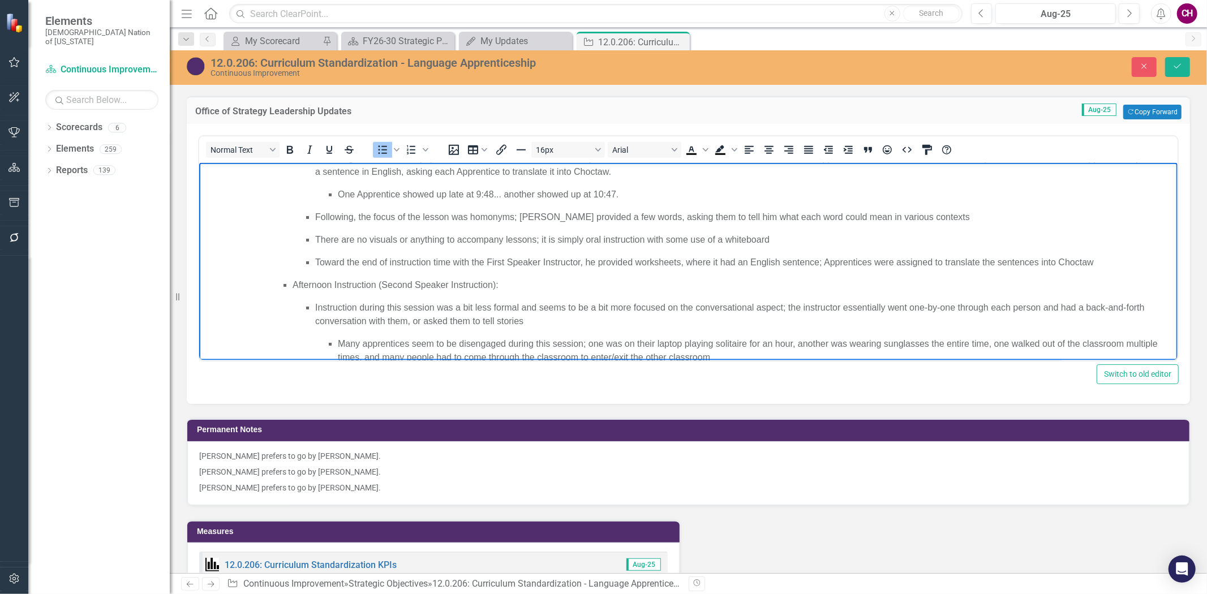
click at [666, 195] on p "One Apprentice showed up late at 9:48... another showed up at 10:47." at bounding box center [755, 195] width 837 height 14
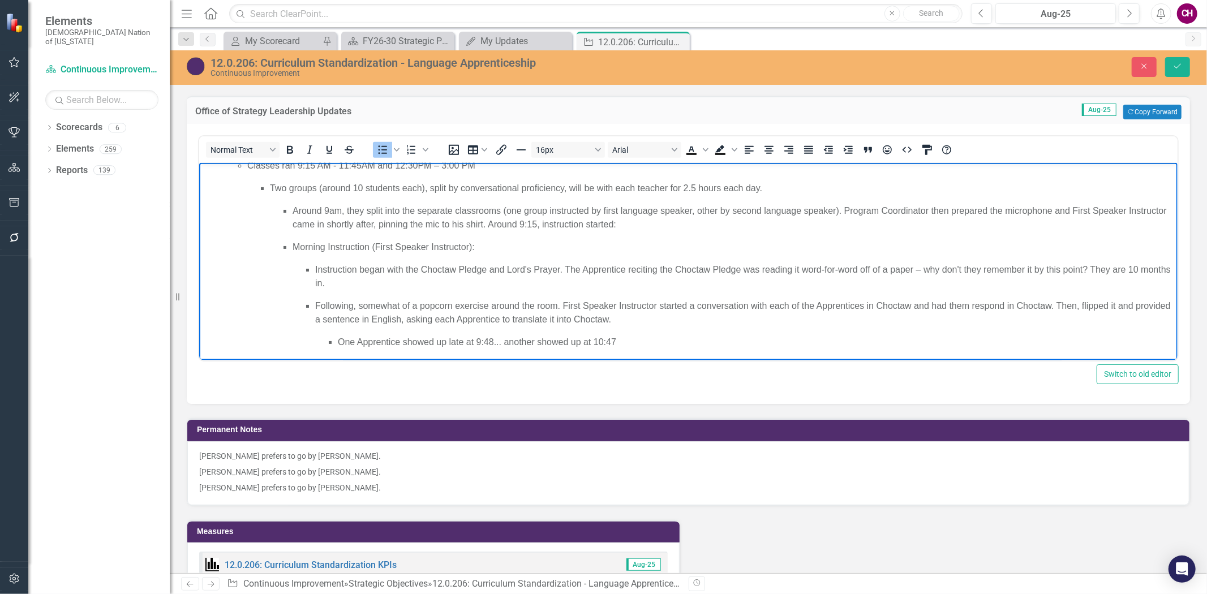
scroll to position [119, 0]
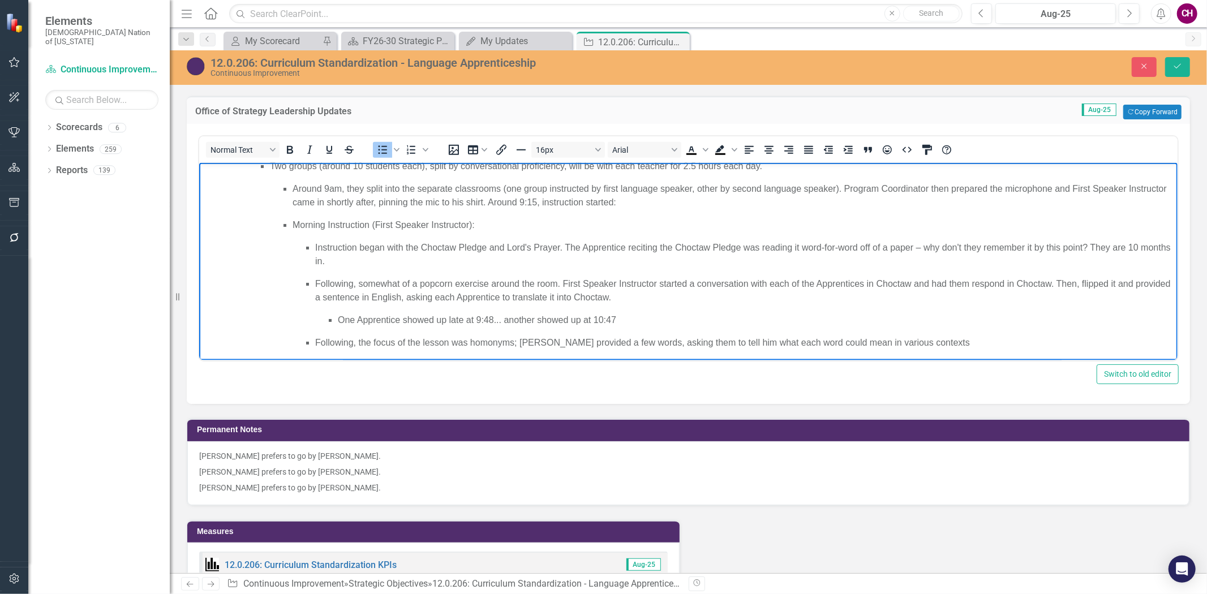
click at [669, 299] on p "Following, somewhat of a popcorn exercise around the room. First Speaker Instru…" at bounding box center [744, 290] width 859 height 27
click at [382, 256] on p "Instruction began with the Choctaw Pledge and Lord's Prayer. The Apprentice rec…" at bounding box center [744, 254] width 859 height 27
click at [665, 203] on p "Around 9am, they split into the separate classrooms (one group instructed by fi…" at bounding box center [733, 195] width 882 height 27
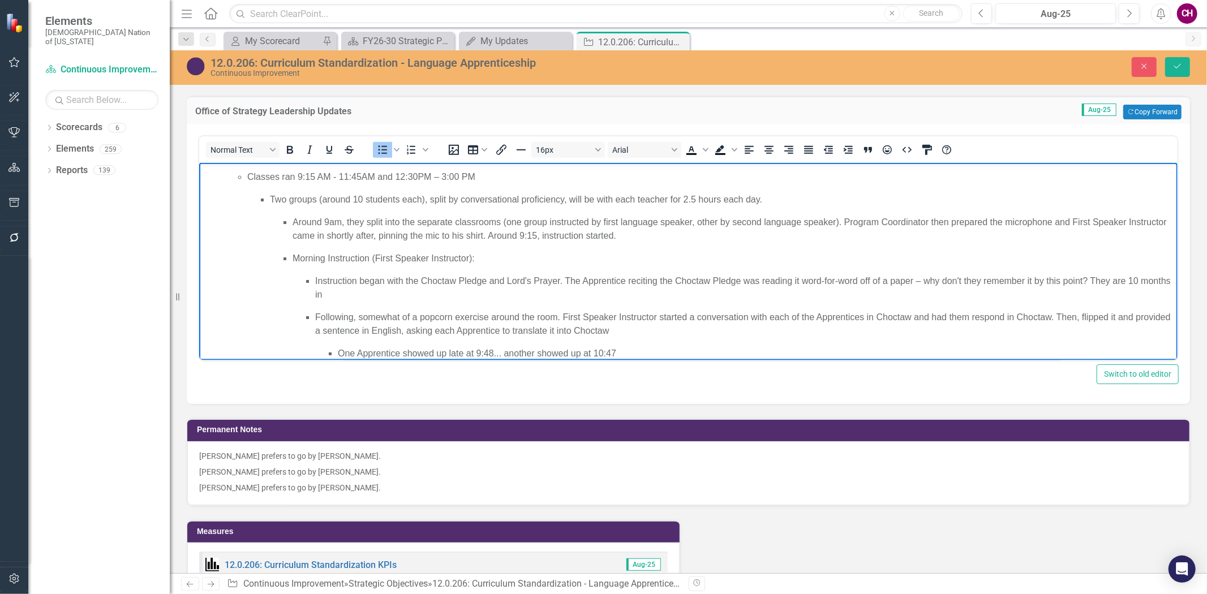
scroll to position [57, 0]
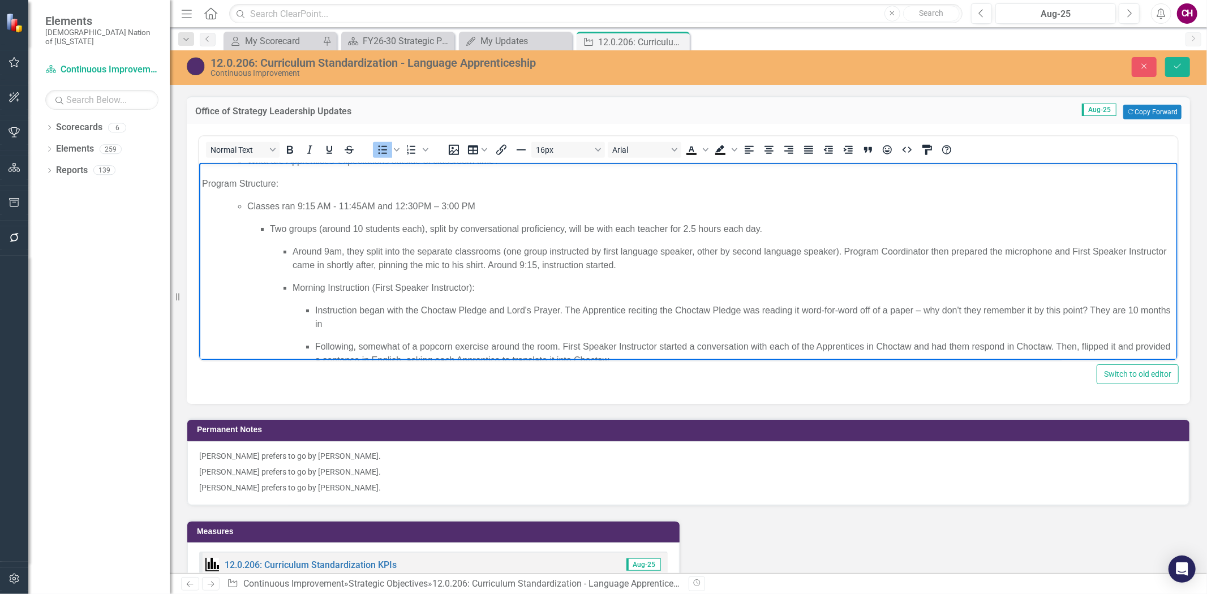
click at [660, 267] on p "Around 9am, they split into the separate classrooms (one group instructed by fi…" at bounding box center [733, 258] width 882 height 27
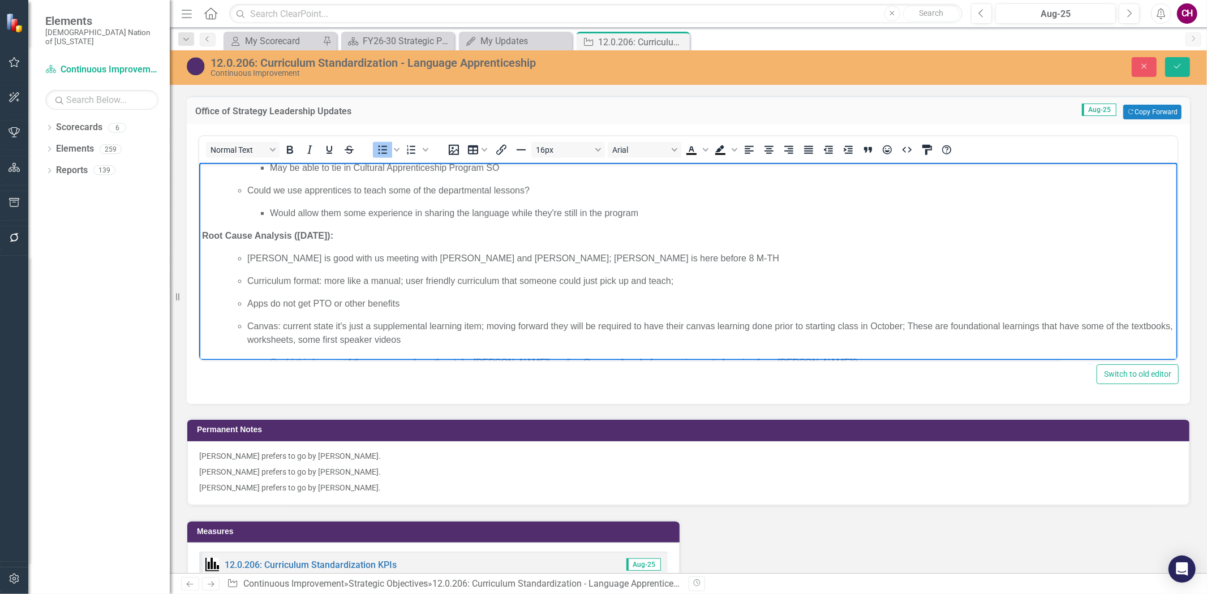
scroll to position [685, 0]
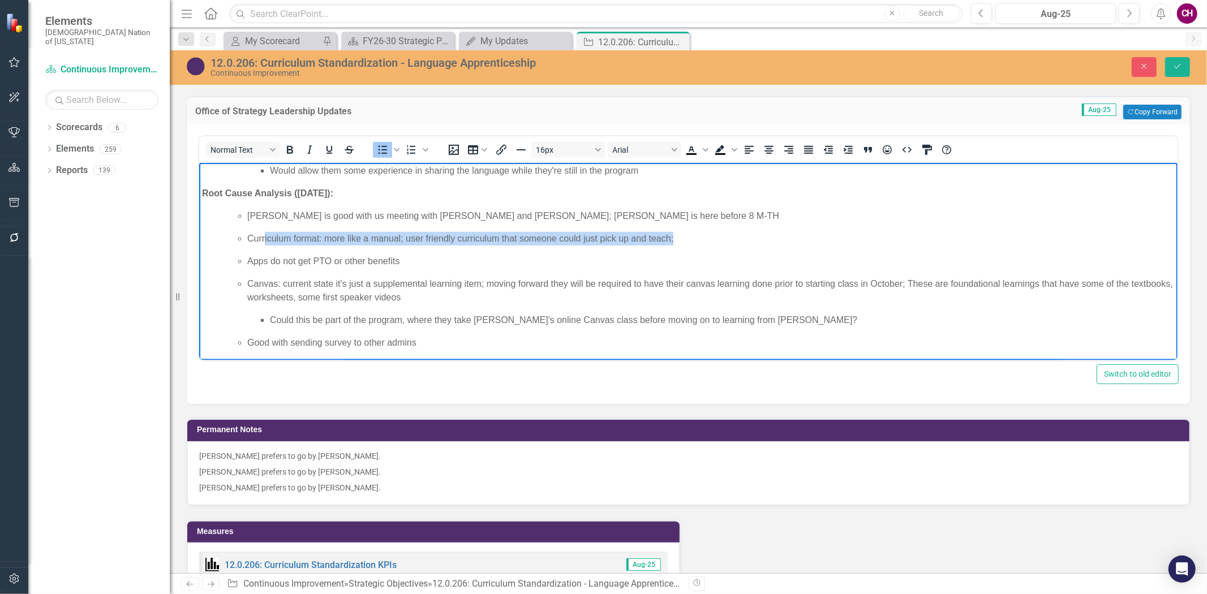
drag, startPoint x: 265, startPoint y: 238, endPoint x: 672, endPoint y: 245, distance: 406.8
click at [672, 245] on p "Curriculum format: more like a manual; user friendly curriculum that someone co…" at bounding box center [710, 239] width 927 height 14
click at [687, 244] on p "Curriculum format: more like a manual; user friendly curriculum that someone co…" at bounding box center [710, 239] width 927 height 14
click at [464, 266] on p "Apps do not get PTO or other benefits" at bounding box center [710, 262] width 927 height 14
click at [264, 259] on span "Apps do not get PTO or other benefits" at bounding box center [323, 261] width 152 height 10
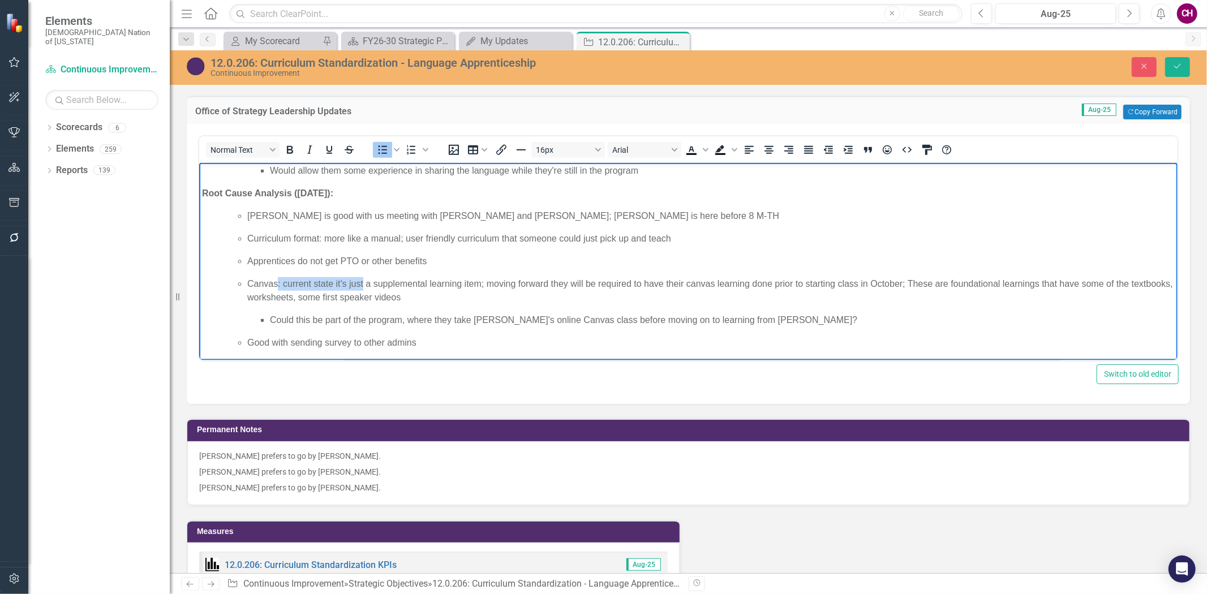
drag, startPoint x: 361, startPoint y: 285, endPoint x: 279, endPoint y: 288, distance: 82.6
click at [279, 288] on span "Canvas: current state it's just a supplemental learning item; moving forward th…" at bounding box center [710, 290] width 926 height 23
click at [467, 286] on span "Canvas is currently being utilized a supplemental learning item; moving forward…" at bounding box center [696, 290] width 898 height 23
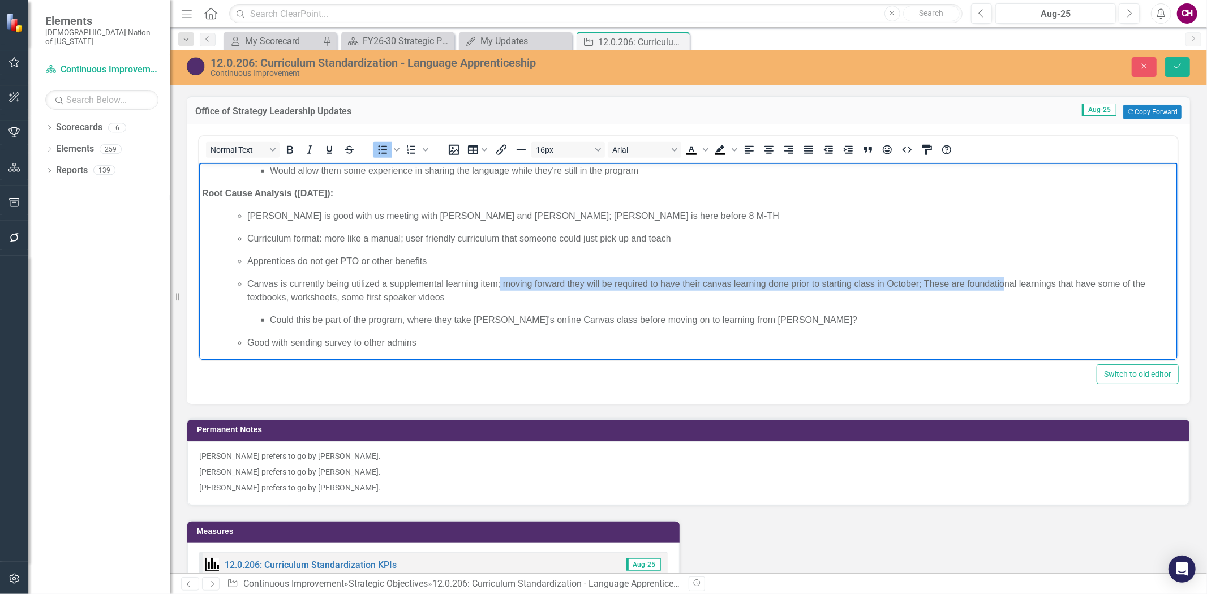
drag, startPoint x: 500, startPoint y: 284, endPoint x: 1002, endPoint y: 287, distance: 502.4
click at [1003, 288] on span "Canvas is currently being utilized a supplemental learning item; moving forward…" at bounding box center [696, 290] width 898 height 23
click at [926, 287] on span "Canvas is currently being utilized a supplemental learning item; moving forward…" at bounding box center [696, 290] width 898 height 23
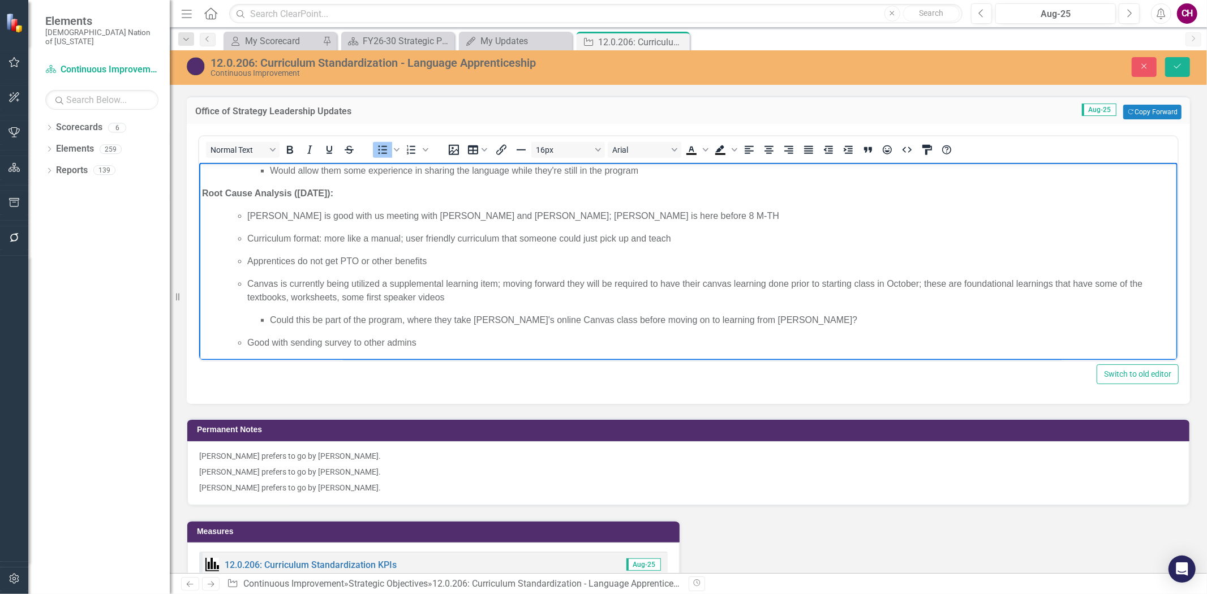
click at [782, 321] on p "Could this be part of the program, where they take [PERSON_NAME]'s online Canva…" at bounding box center [721, 320] width 905 height 14
click at [518, 321] on span "Could this be part of the program, where they take [PERSON_NAME]'s online Canva…" at bounding box center [560, 320] width 582 height 10
click at [484, 348] on p "Good with sending survey to other admins" at bounding box center [710, 343] width 927 height 14
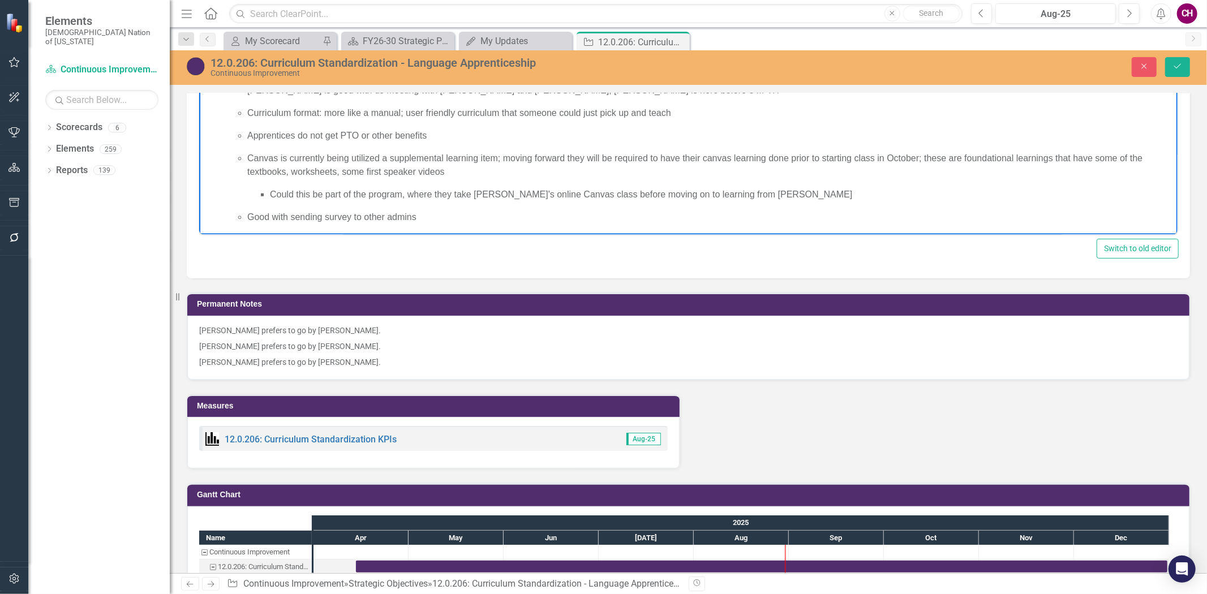
scroll to position [1161, 0]
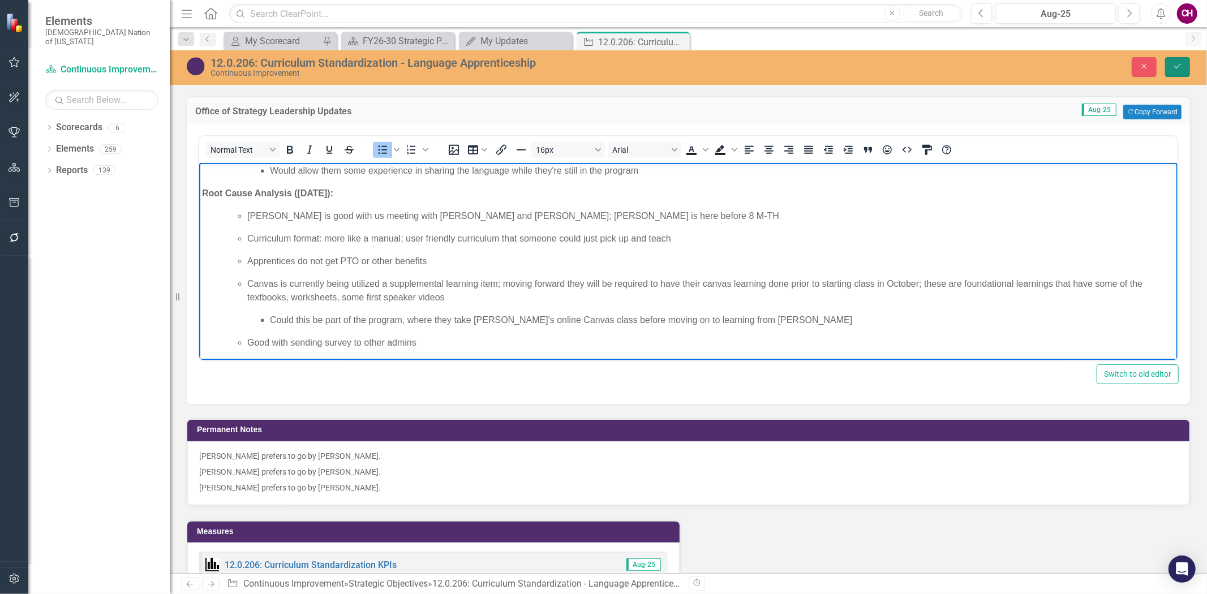
click at [1175, 66] on icon "Save" at bounding box center [1177, 66] width 10 height 8
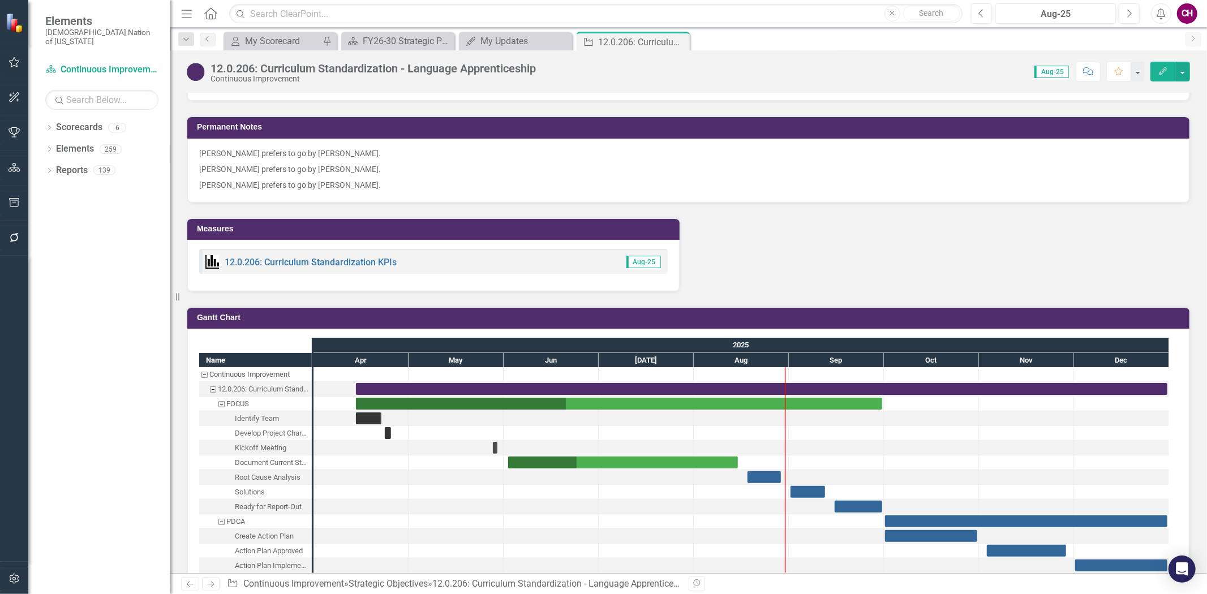
scroll to position [1697, 0]
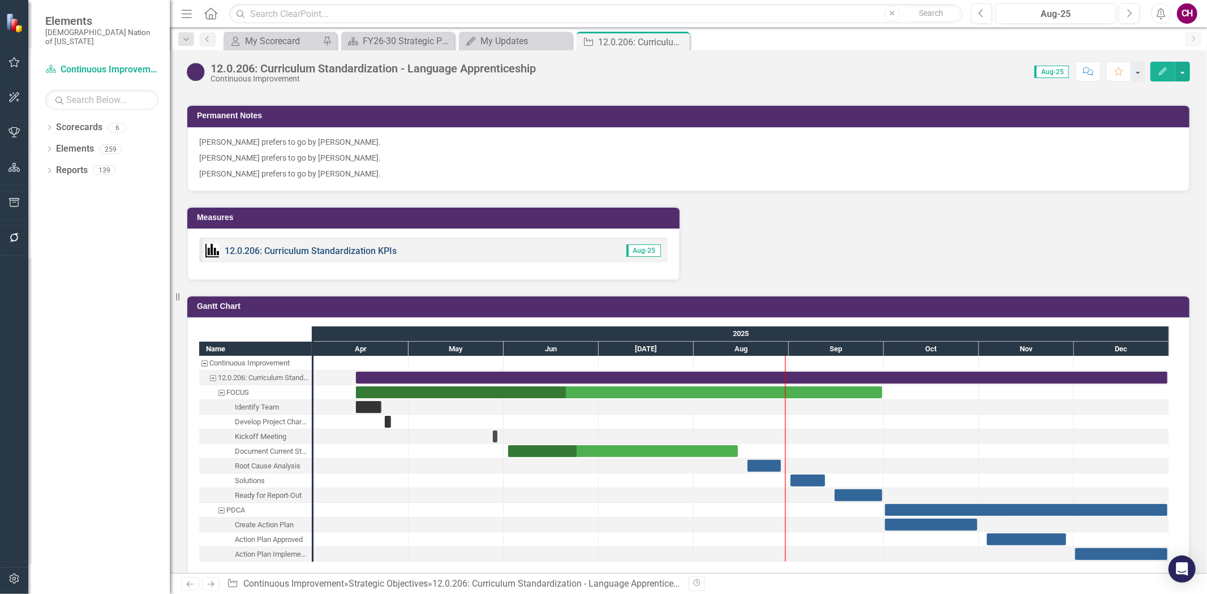
click at [330, 256] on link "12.0.206: Curriculum Standardization KPIs" at bounding box center [311, 251] width 172 height 11
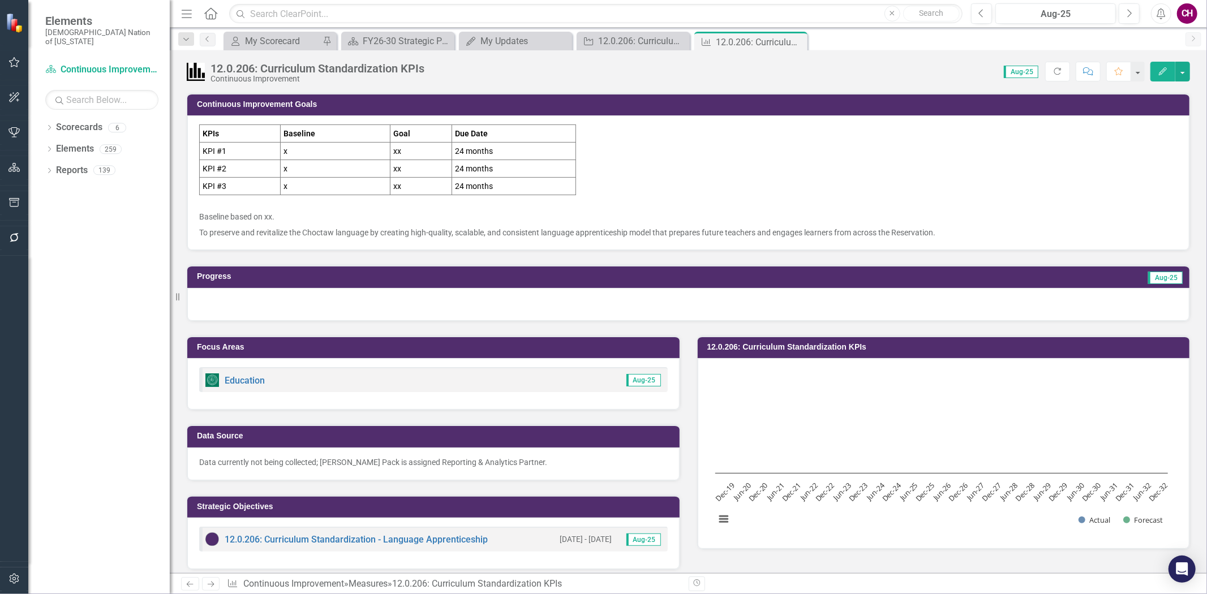
click at [358, 304] on div at bounding box center [688, 304] width 1002 height 33
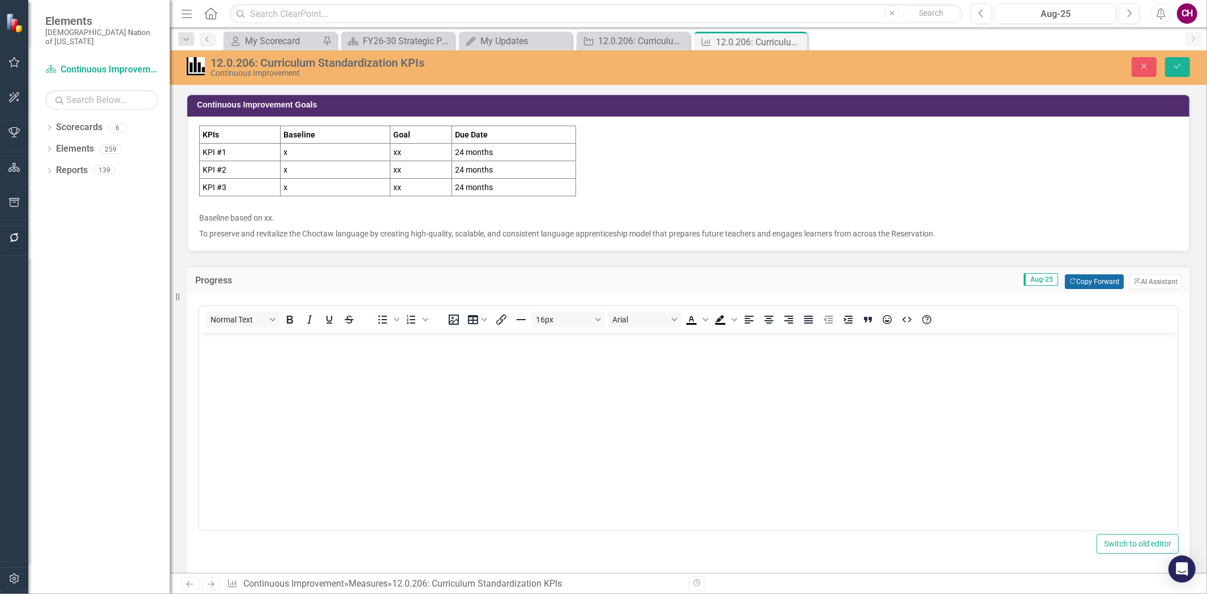
click at [1087, 279] on button "Copy Forward Copy Forward" at bounding box center [1094, 281] width 58 height 15
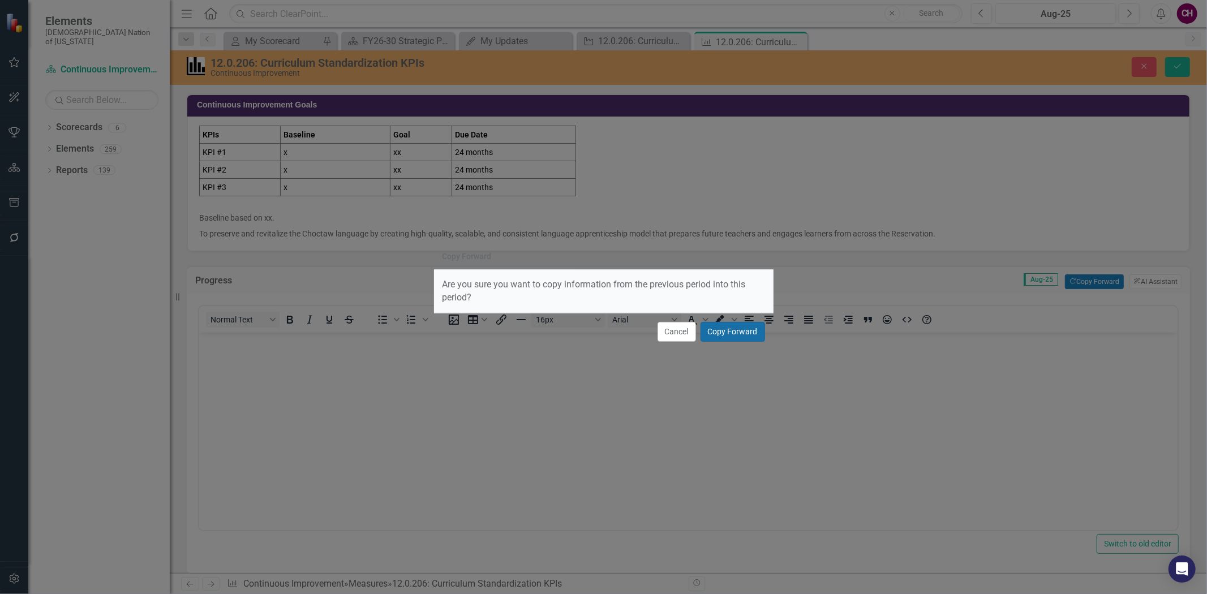
click at [727, 329] on button "Copy Forward" at bounding box center [732, 332] width 64 height 20
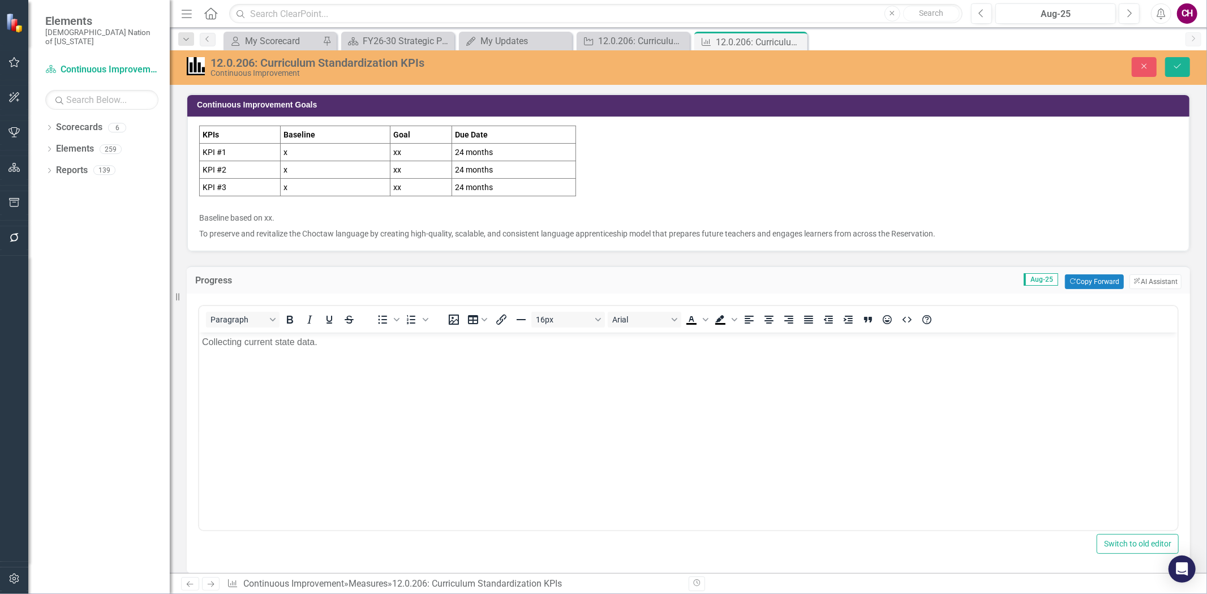
click at [412, 424] on body "Collecting current state data." at bounding box center [688, 417] width 978 height 170
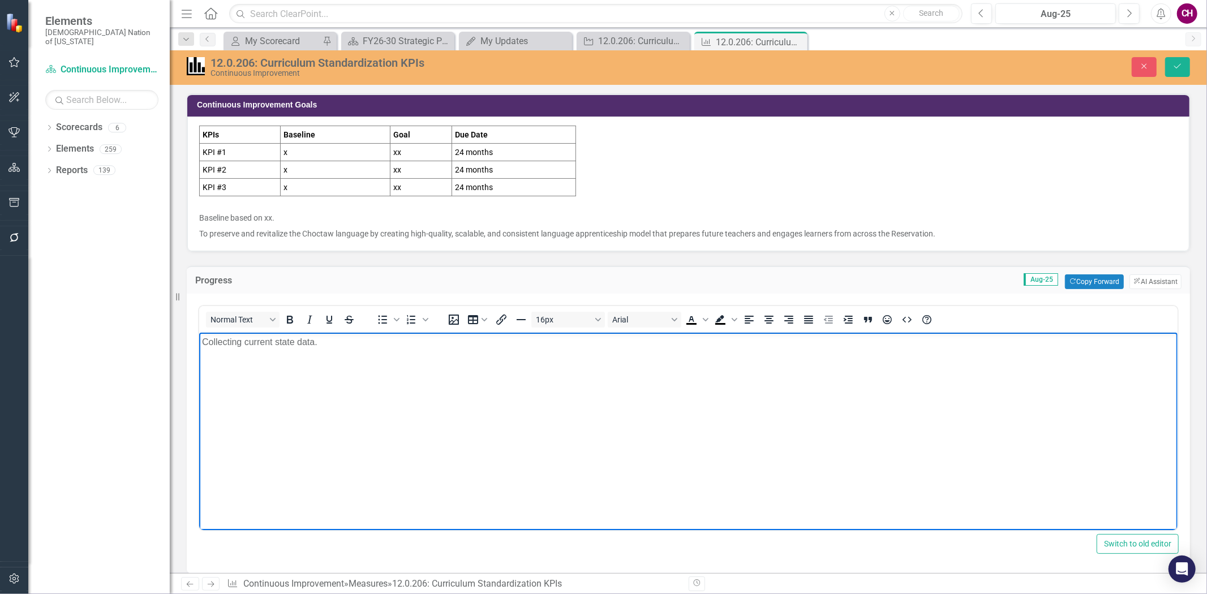
click at [323, 389] on body "Collecting current state data." at bounding box center [688, 417] width 978 height 170
click at [245, 345] on p "Collecting current state data." at bounding box center [687, 342] width 972 height 14
click at [329, 346] on p "Collecting current state data." at bounding box center [687, 342] width 972 height 14
click at [315, 343] on p "Collecting current state data." at bounding box center [687, 342] width 972 height 14
click at [312, 343] on p "Collecting current state data." at bounding box center [687, 342] width 972 height 14
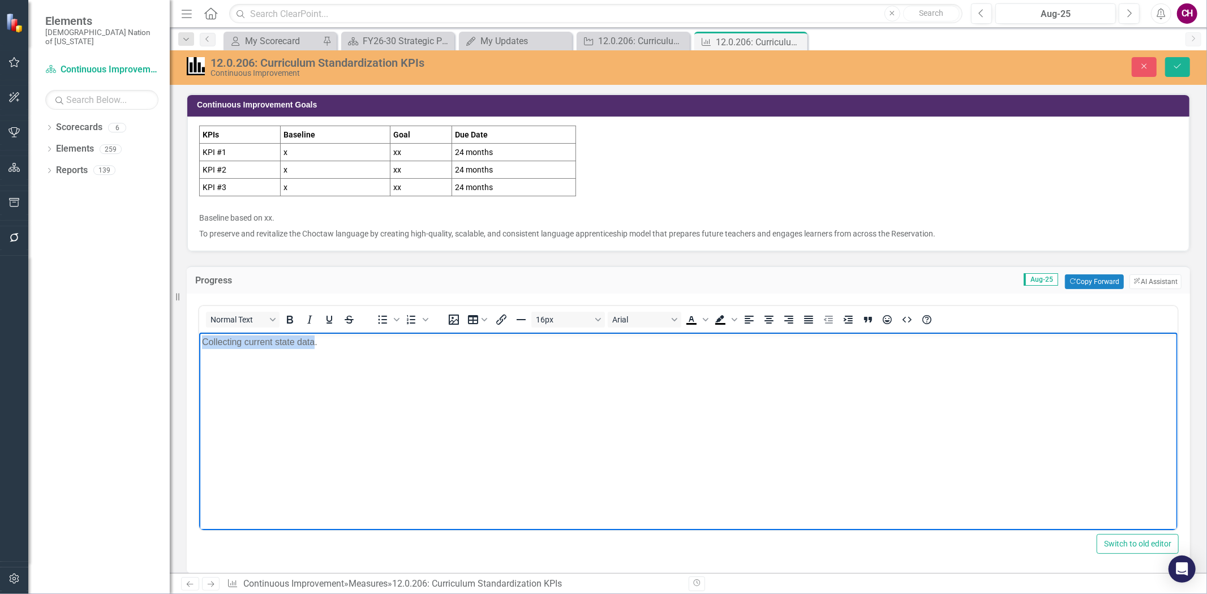
click at [580, 416] on body "Collecting current state data." at bounding box center [688, 417] width 978 height 170
click at [312, 342] on p "Collecting current state data." at bounding box center [687, 342] width 972 height 14
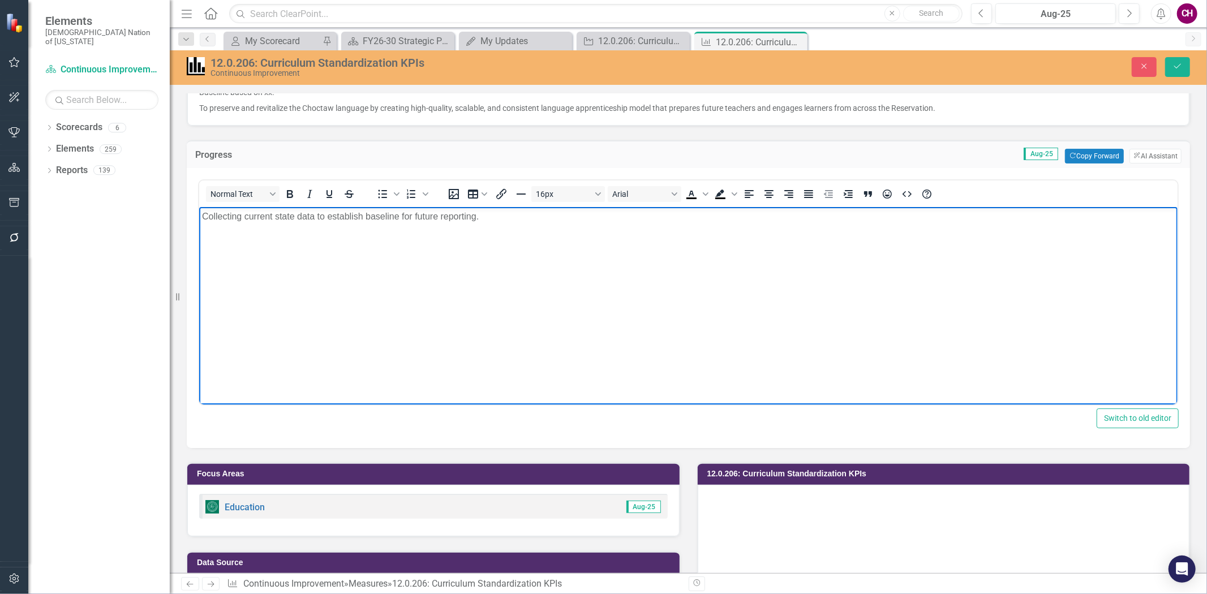
scroll to position [314, 0]
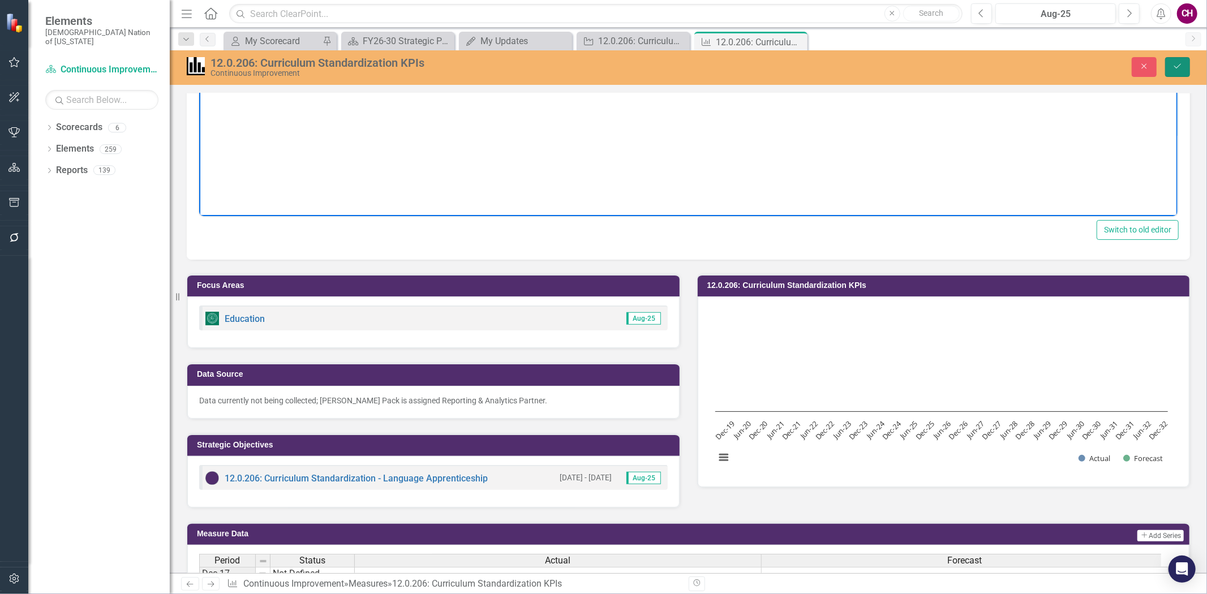
drag, startPoint x: 1184, startPoint y: 63, endPoint x: 873, endPoint y: 161, distance: 325.6
click at [1184, 63] on button "Save" at bounding box center [1177, 67] width 25 height 20
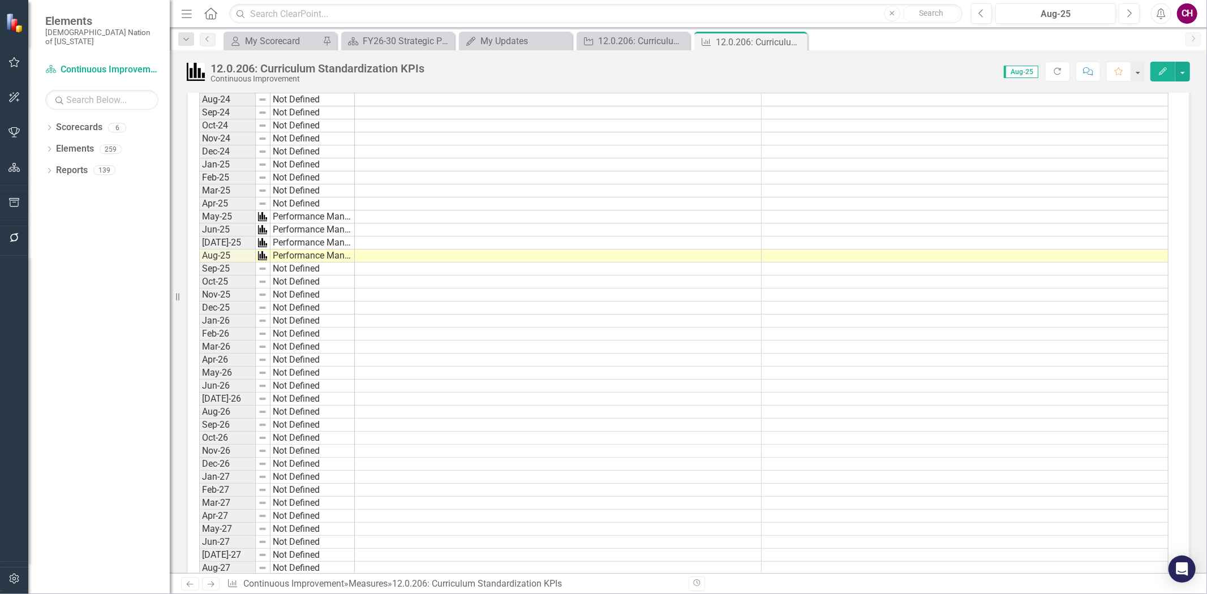
scroll to position [1333, 0]
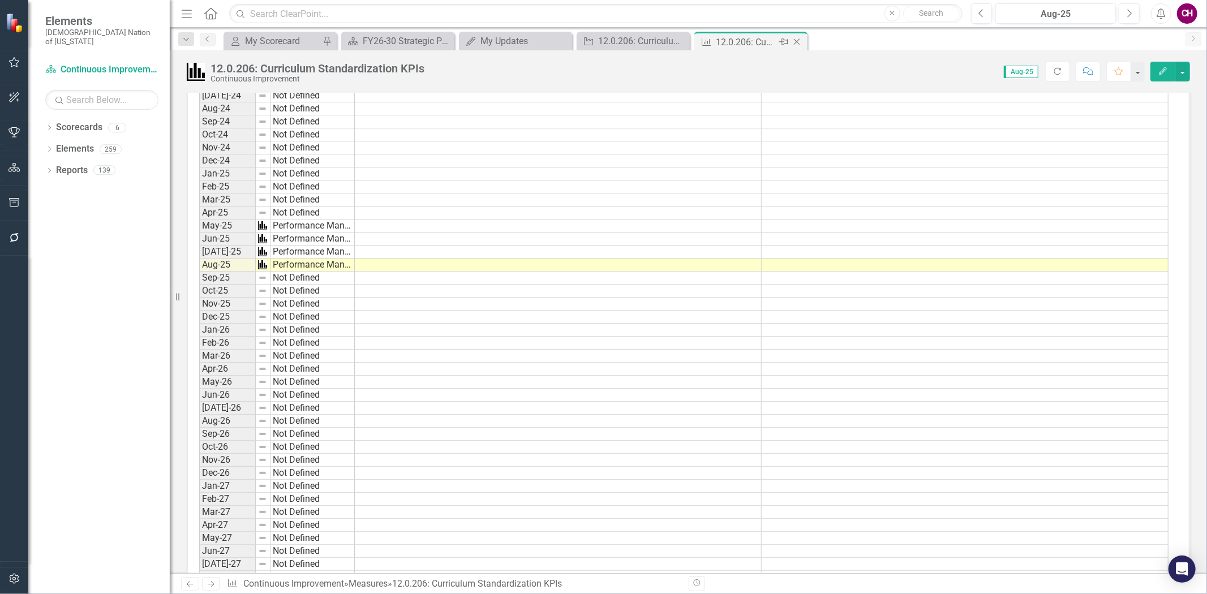
click at [796, 41] on icon "Close" at bounding box center [796, 41] width 11 height 9
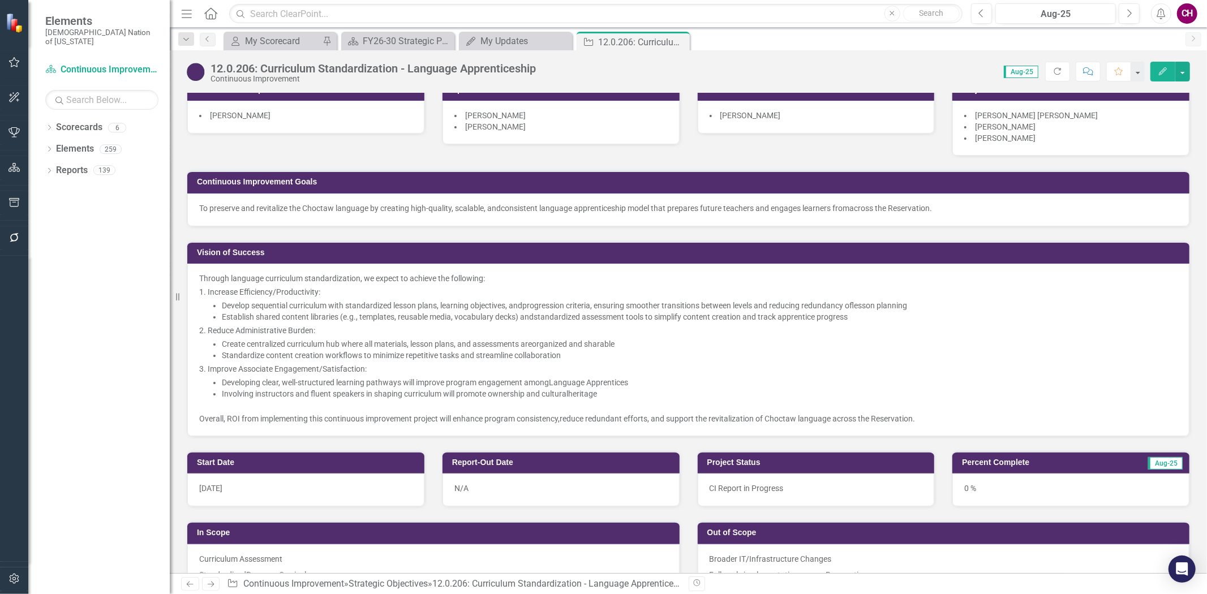
scroll to position [188, 0]
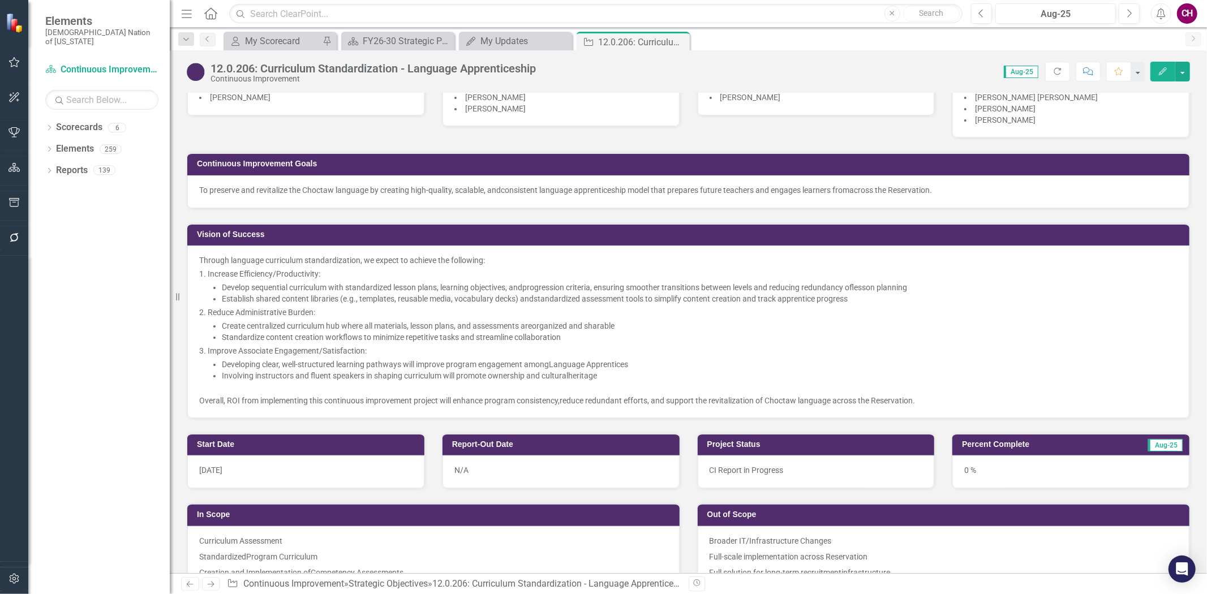
click at [1020, 471] on div "0 %" at bounding box center [1070, 471] width 237 height 33
drag, startPoint x: 1020, startPoint y: 471, endPoint x: 1022, endPoint y: 464, distance: 7.2
click at [1021, 466] on div "0 %" at bounding box center [1070, 471] width 237 height 33
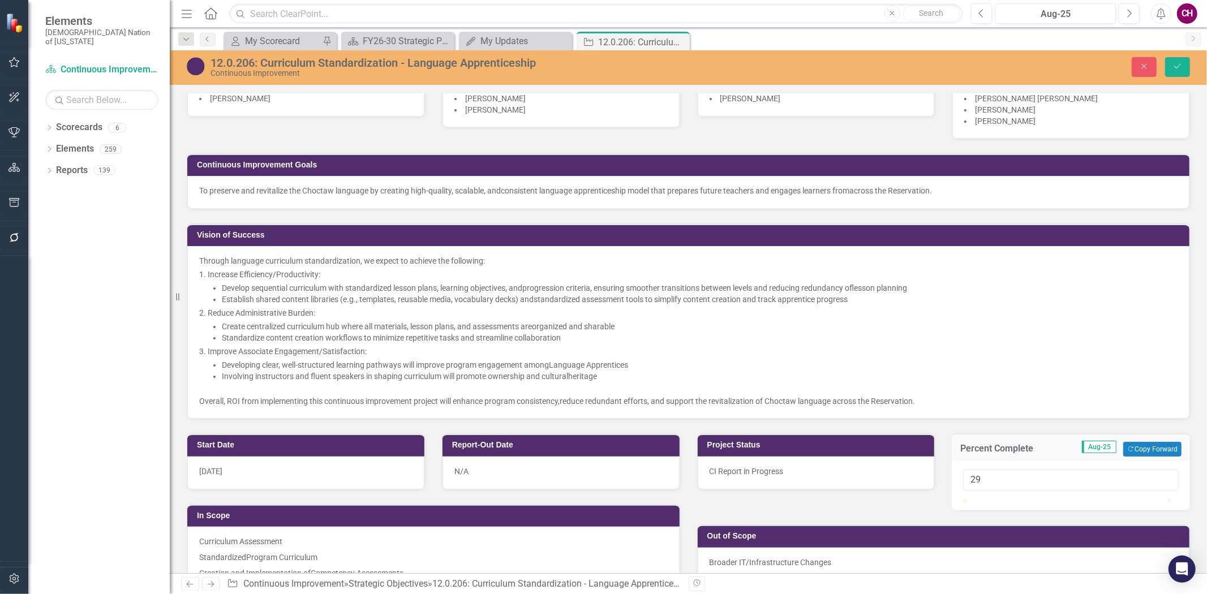
type input "30"
drag, startPoint x: 970, startPoint y: 511, endPoint x: 1024, endPoint y: 513, distance: 53.8
click at [1025, 499] on div at bounding box center [1025, 499] width 0 height 0
click at [1186, 64] on button "Save" at bounding box center [1177, 67] width 25 height 20
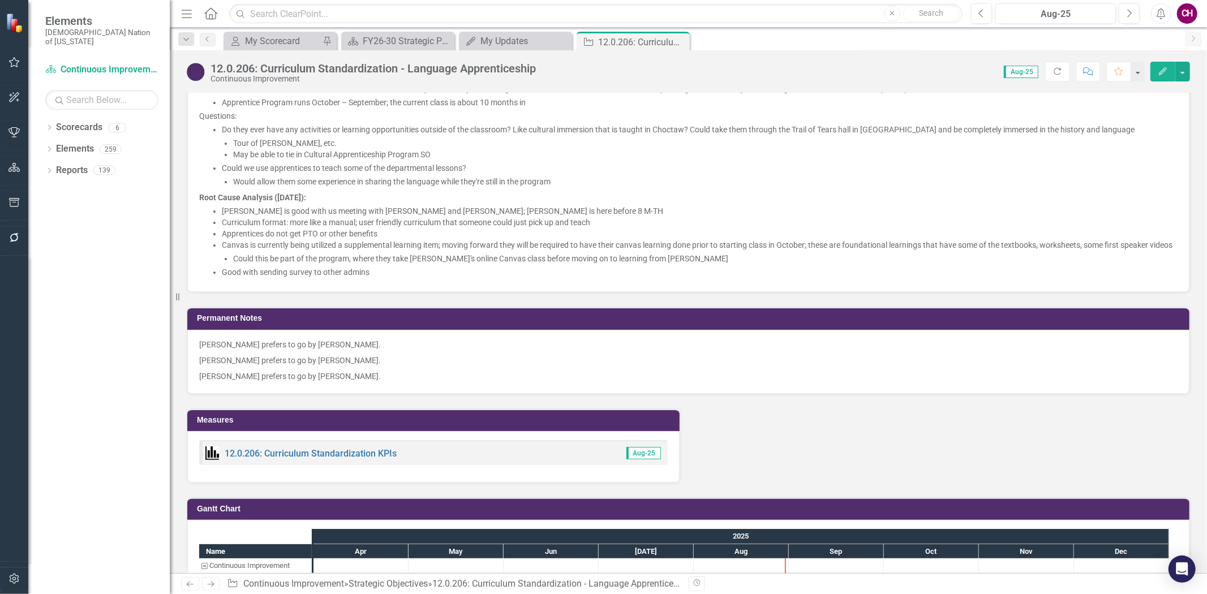
scroll to position [1760, 0]
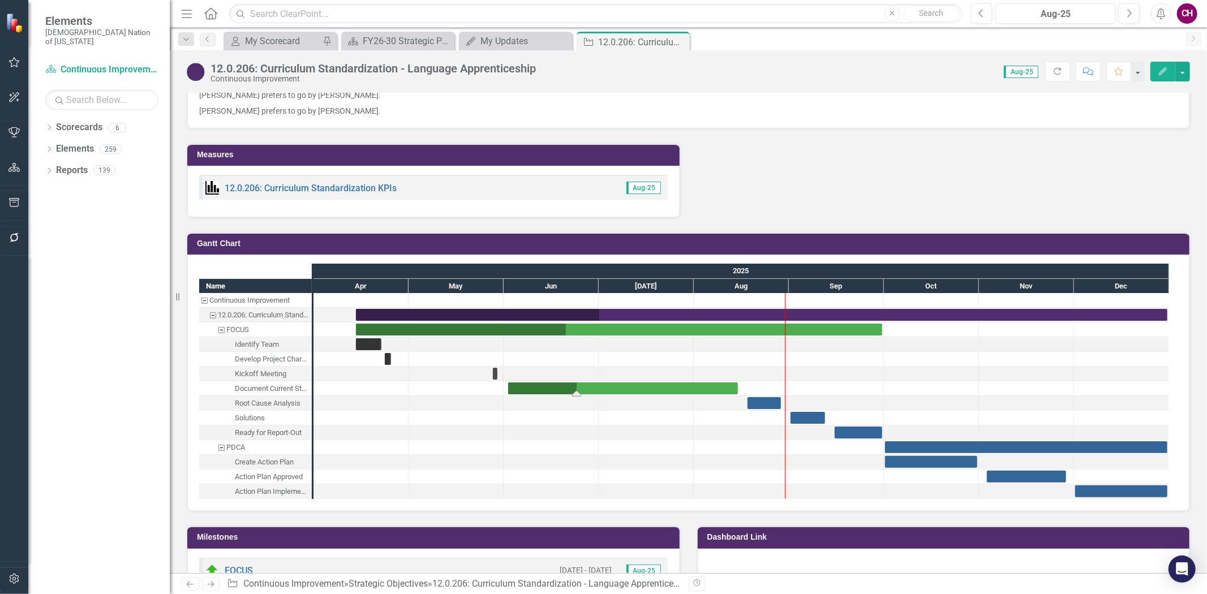
click at [643, 394] on div "Task: Start date: 2025-06-02 End date: 2025-08-15" at bounding box center [623, 388] width 230 height 12
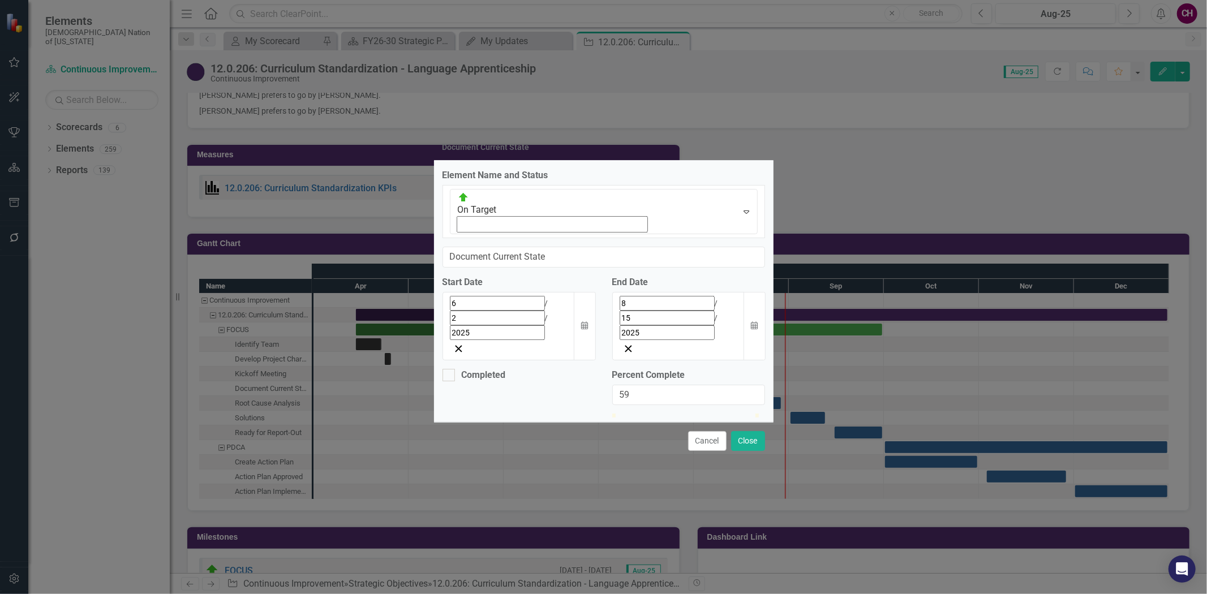
type input "60"
drag, startPoint x: 662, startPoint y: 357, endPoint x: 703, endPoint y: 358, distance: 40.7
click at [698, 414] on div at bounding box center [698, 414] width 0 height 0
click at [744, 431] on button "Close" at bounding box center [748, 441] width 34 height 20
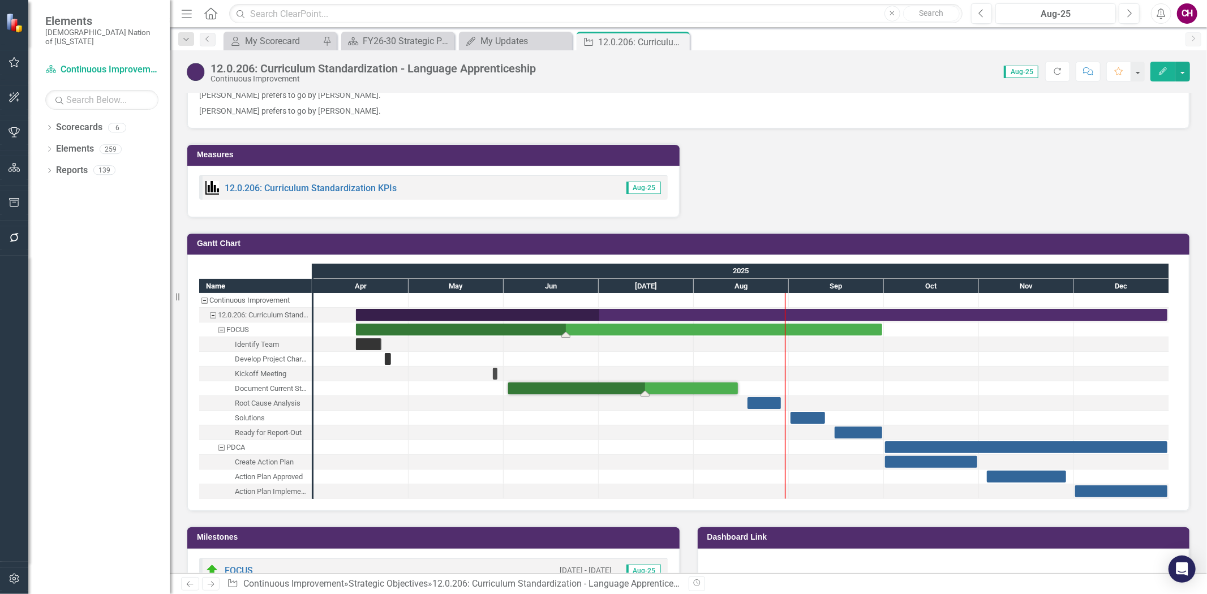
click at [705, 334] on div "Task: Start date: 2025-04-14 End date: 2025-09-30" at bounding box center [619, 330] width 526 height 12
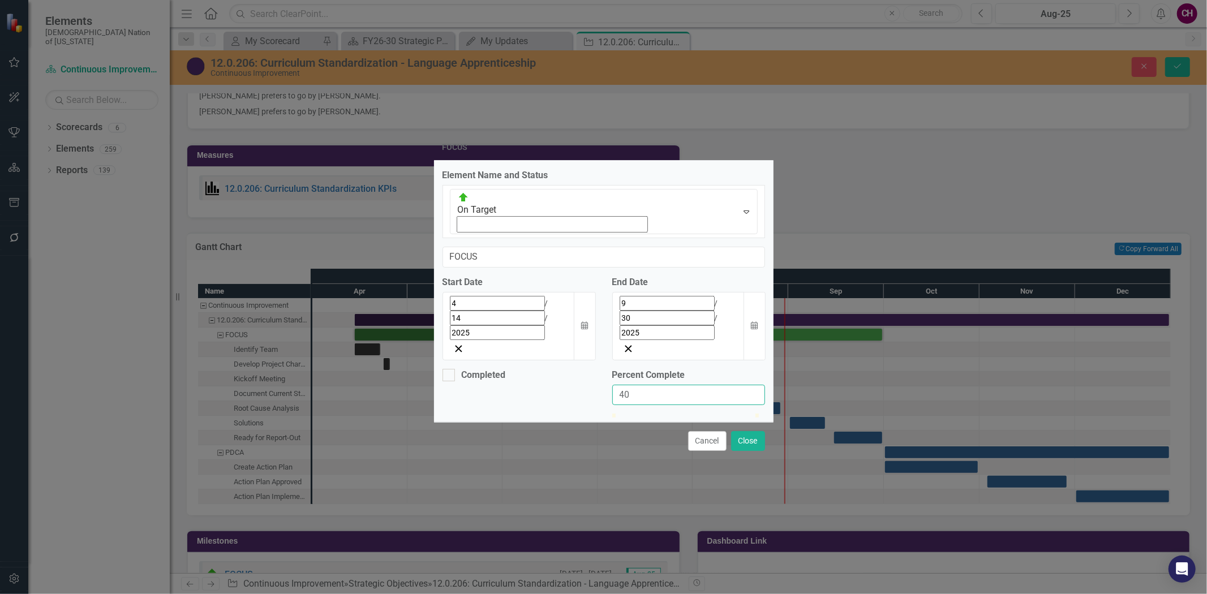
click at [643, 385] on input "40" at bounding box center [688, 395] width 153 height 21
type input "60"
drag, startPoint x: 676, startPoint y: 358, endPoint x: 704, endPoint y: 359, distance: 28.3
click at [698, 414] on div at bounding box center [698, 414] width 0 height 0
click at [738, 431] on button "Close" at bounding box center [748, 441] width 34 height 20
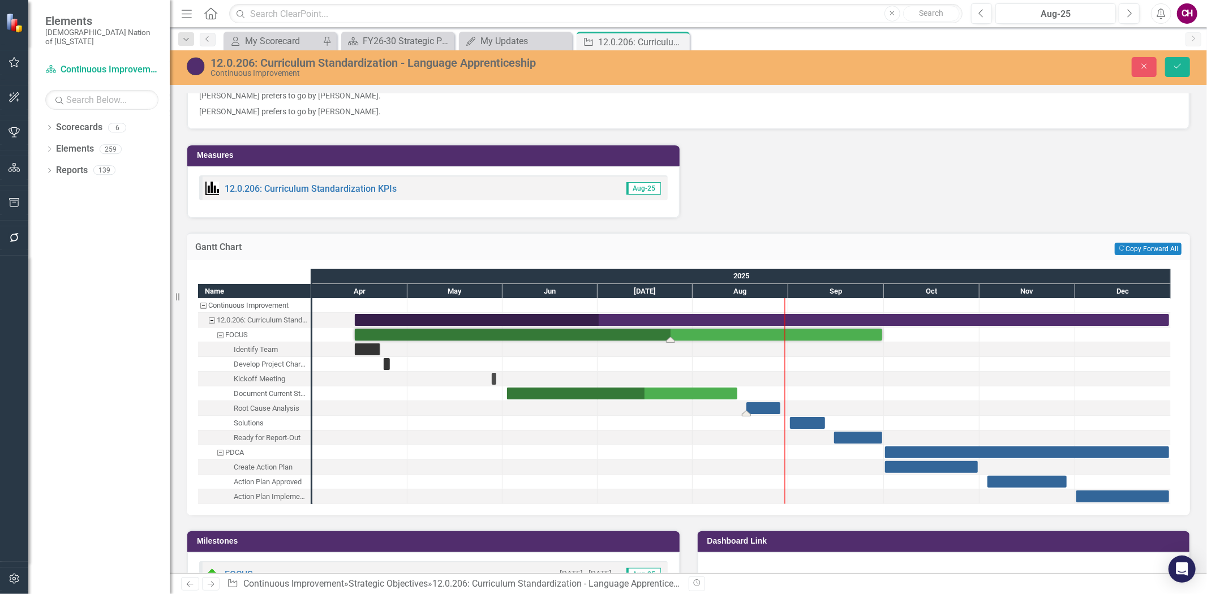
click at [759, 414] on div "Task: Start date: 2025-08-18 End date: 2025-08-29" at bounding box center [763, 408] width 34 height 12
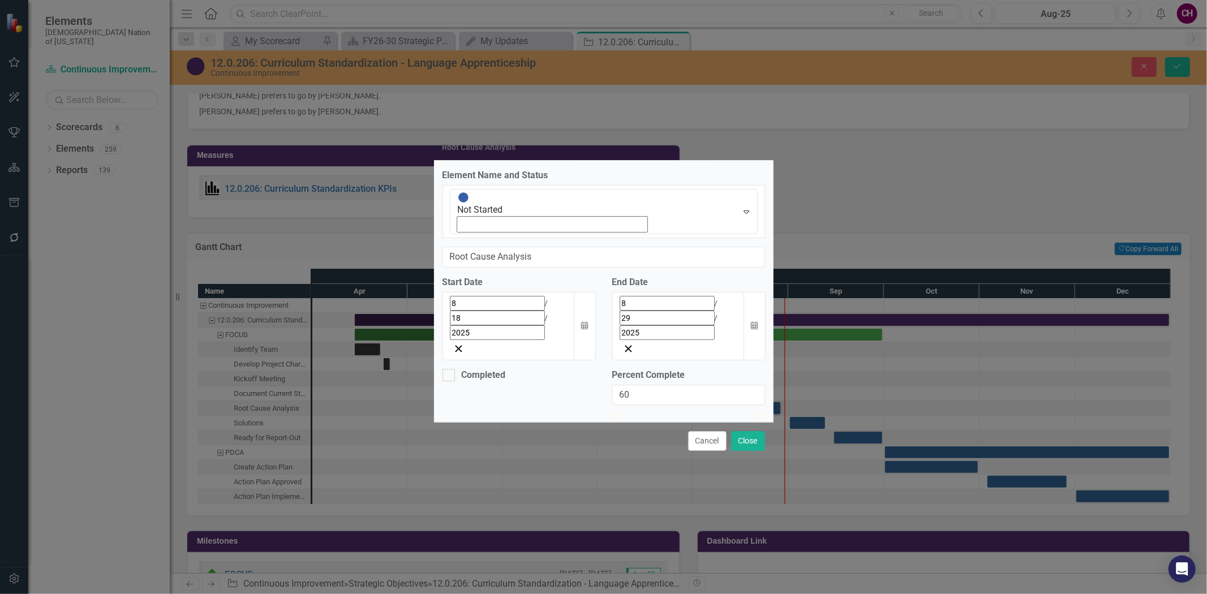
type input "100"
drag, startPoint x: 619, startPoint y: 355, endPoint x: 821, endPoint y: 364, distance: 201.6
click at [821, 364] on div "Root Cause Analysis Element Name and Status Not Started Expand Root Cause Analy…" at bounding box center [603, 297] width 1207 height 594
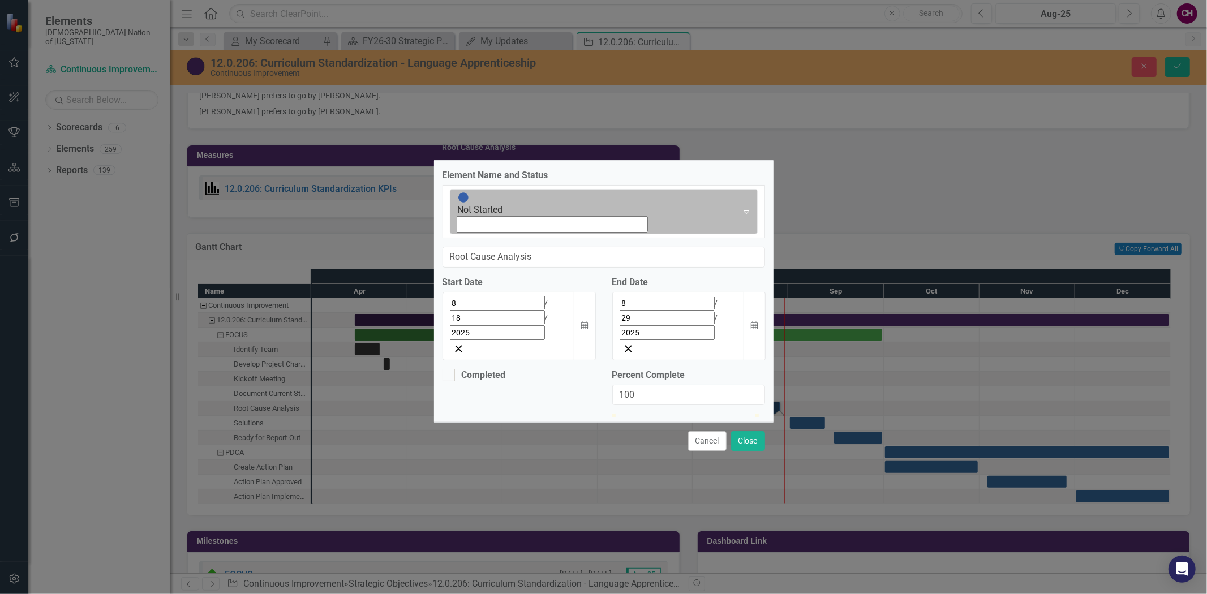
click at [736, 234] on div "Expand" at bounding box center [746, 212] width 20 height 45
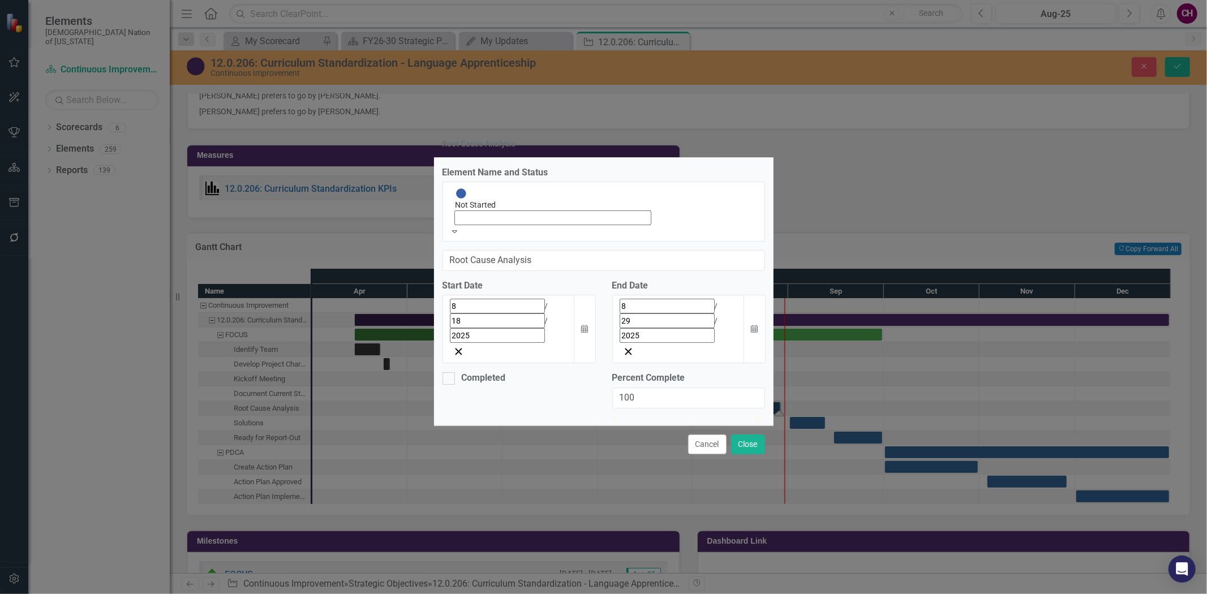
click at [466, 372] on div "Completed" at bounding box center [484, 378] width 44 height 13
click at [450, 372] on input "Completed" at bounding box center [445, 375] width 7 height 7
checkbox input "true"
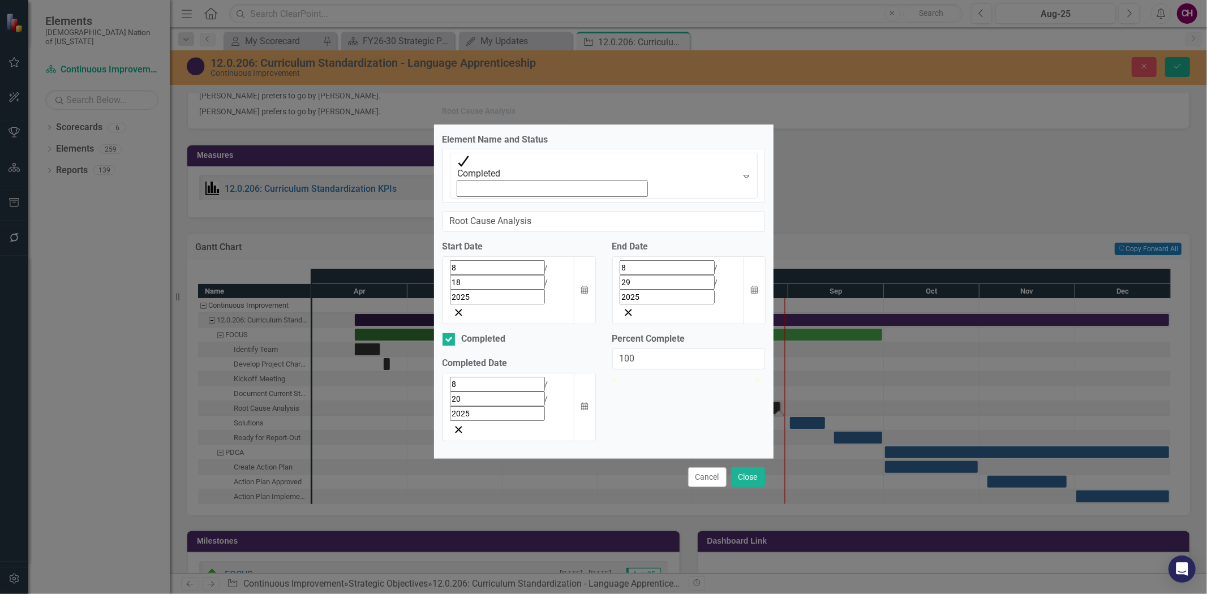
click at [528, 377] on div "8 / 20 / 2025" at bounding box center [509, 399] width 118 height 44
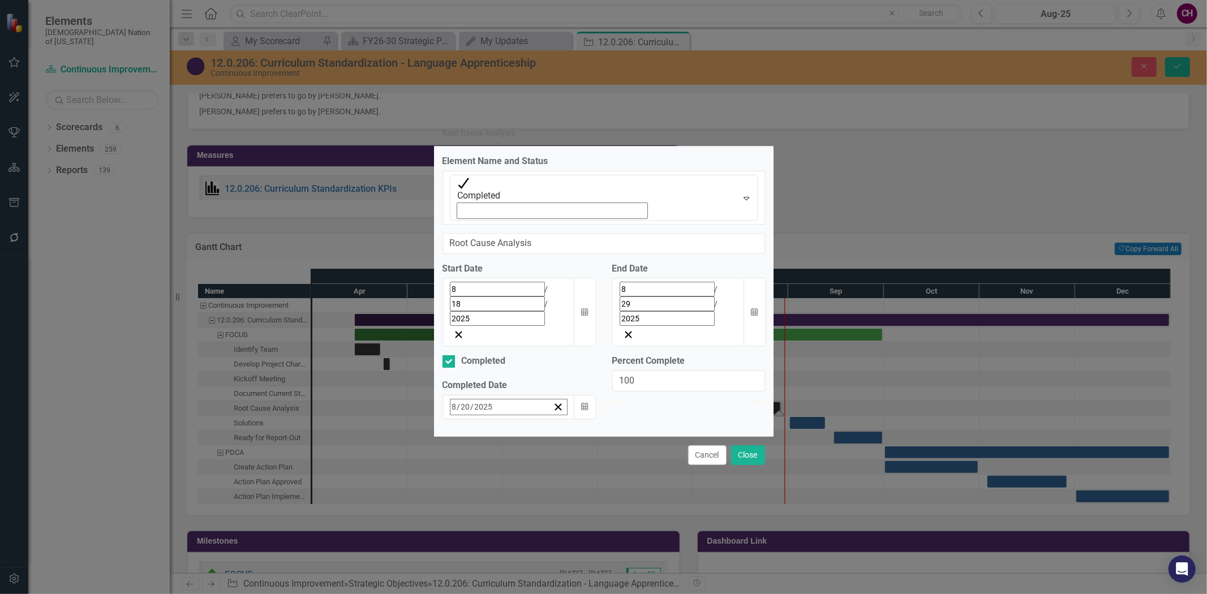
click at [537, 513] on abbr "13" at bounding box center [541, 517] width 9 height 9
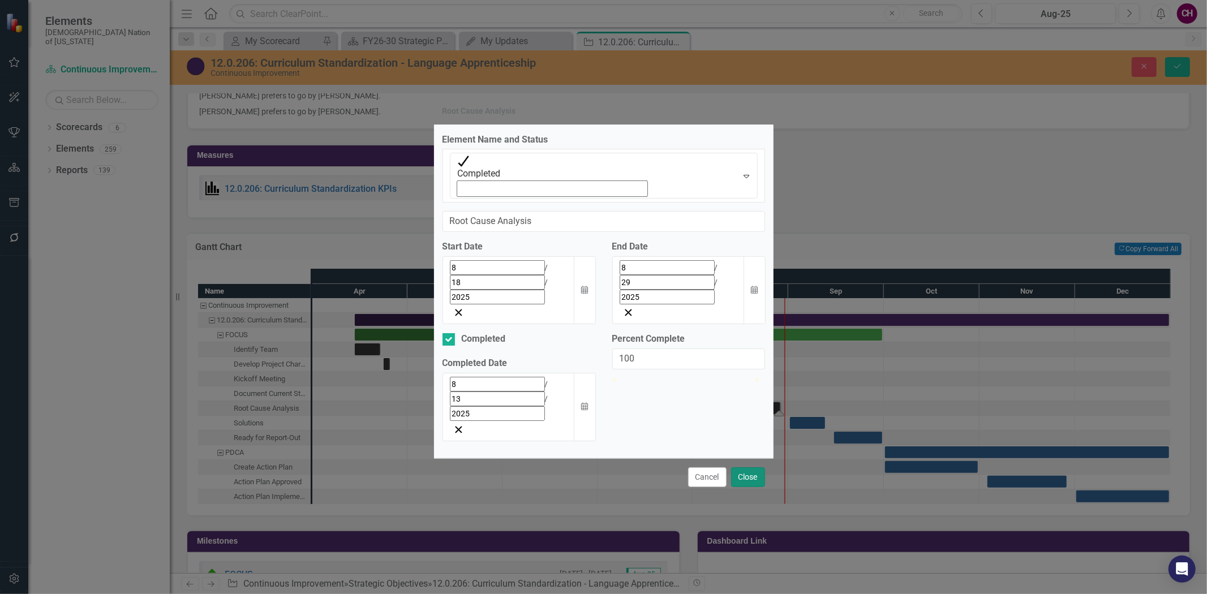
click at [742, 467] on button "Close" at bounding box center [748, 477] width 34 height 20
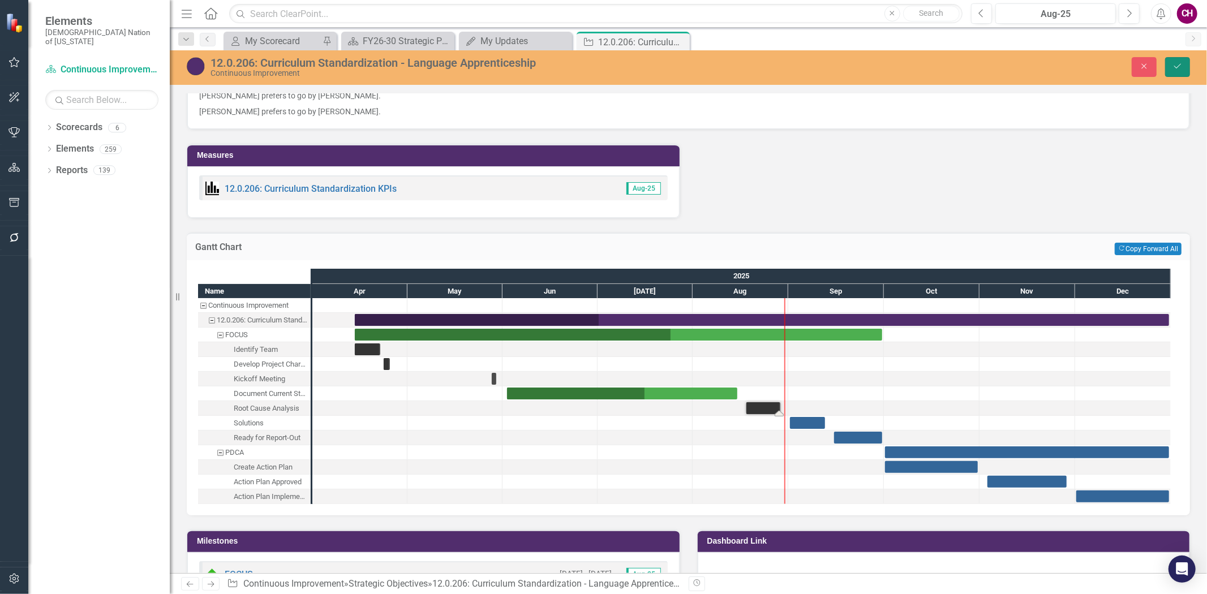
click at [1174, 59] on button "Save" at bounding box center [1177, 67] width 25 height 20
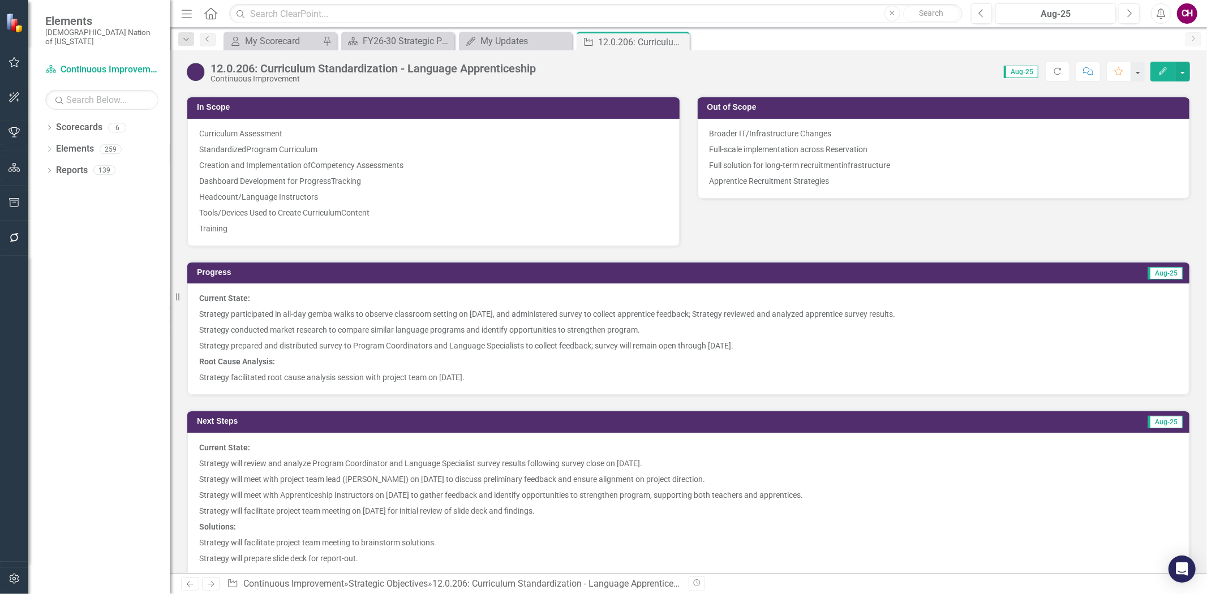
scroll to position [0, 0]
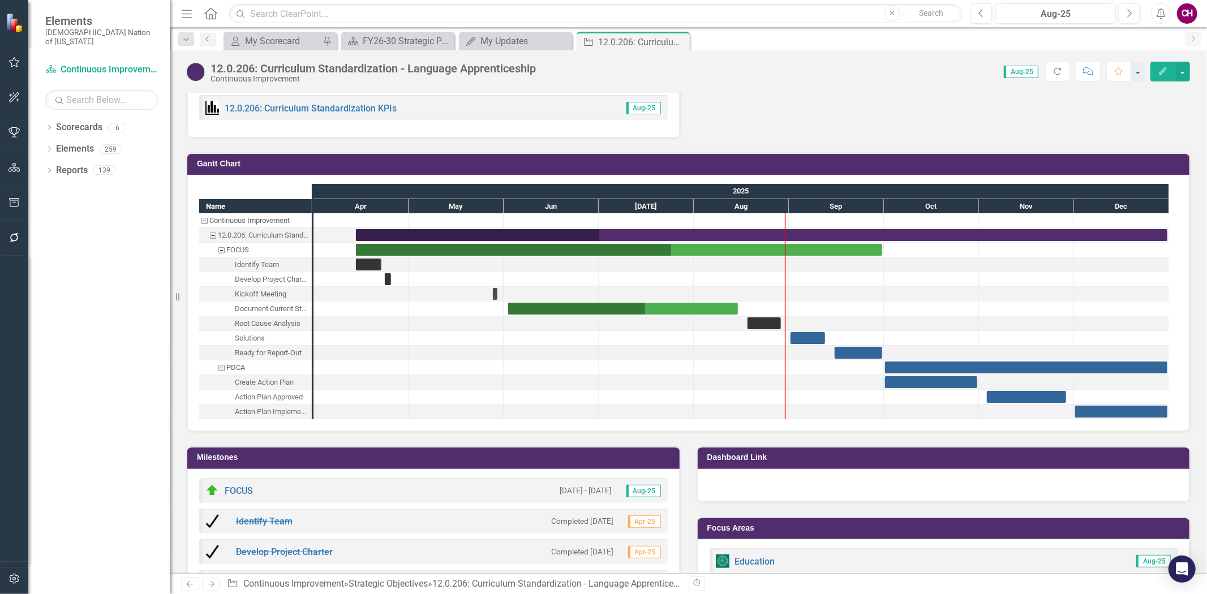
scroll to position [1833, 0]
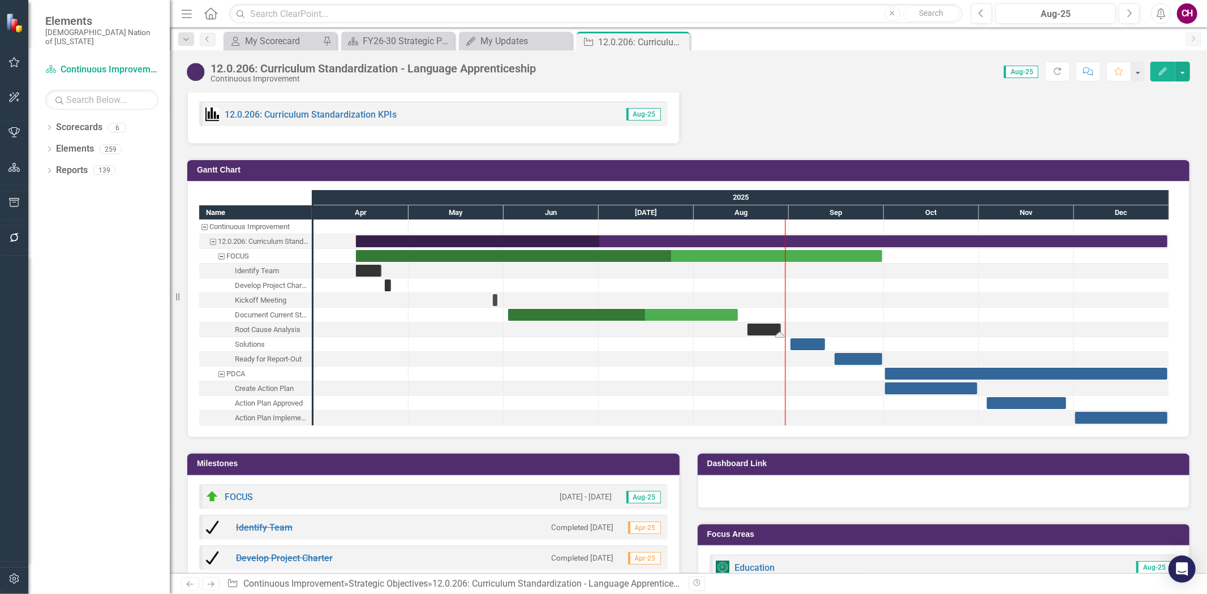
click at [766, 335] on div "Task: Start date: 2025-08-18 End date: 2025-08-29" at bounding box center [763, 330] width 33 height 12
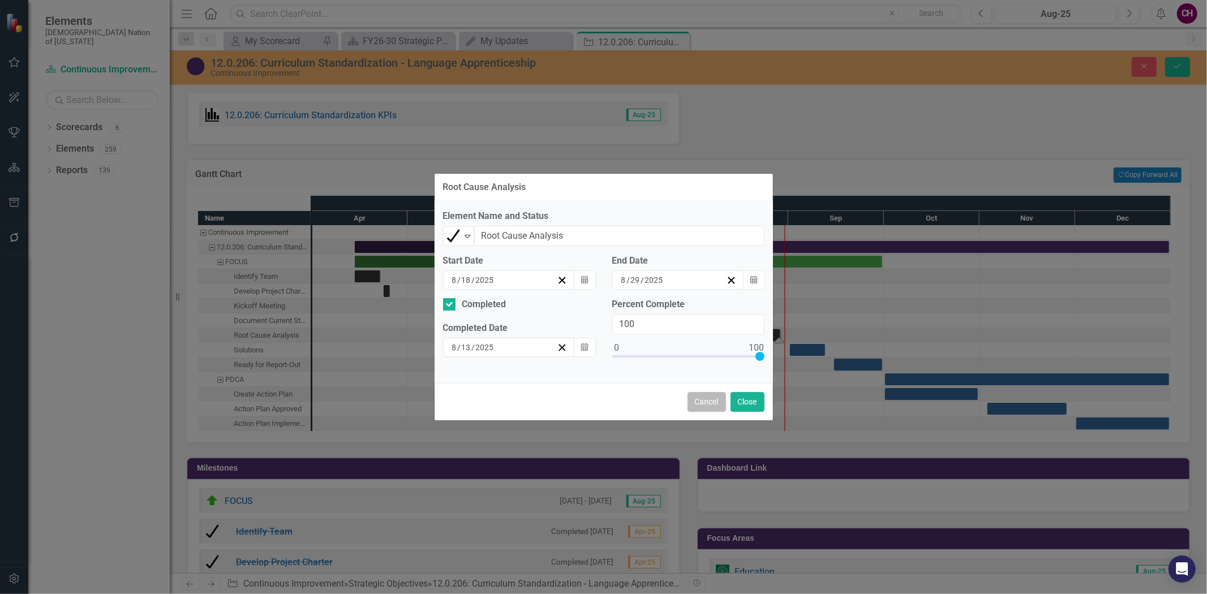
click at [706, 395] on button "Cancel" at bounding box center [706, 402] width 38 height 20
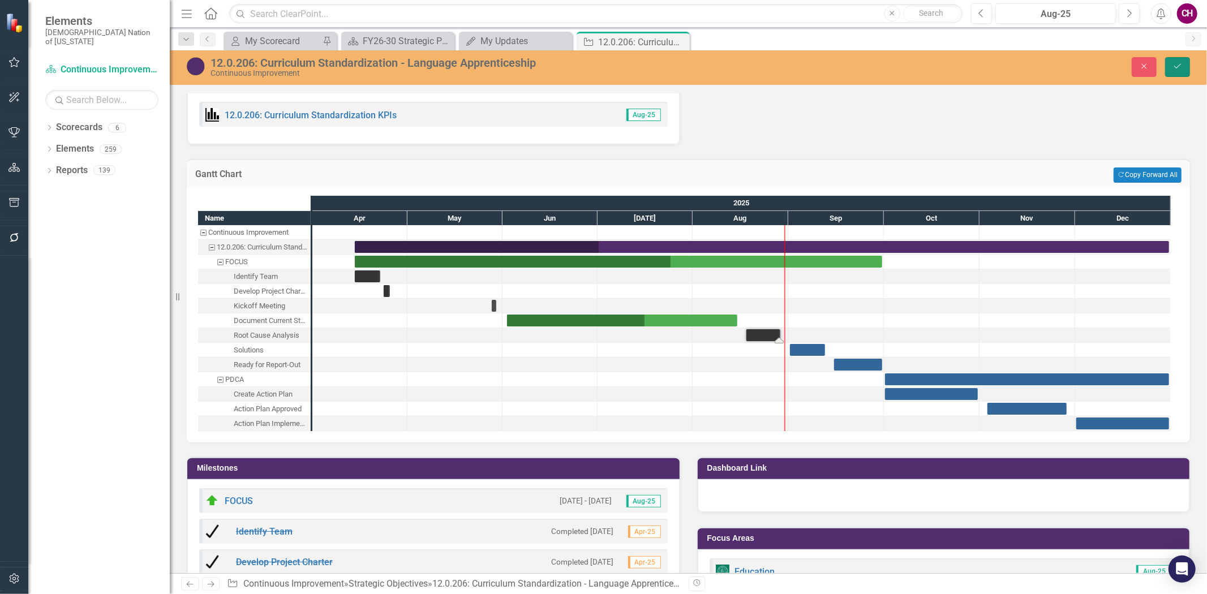
click at [1173, 63] on icon "Save" at bounding box center [1177, 66] width 10 height 8
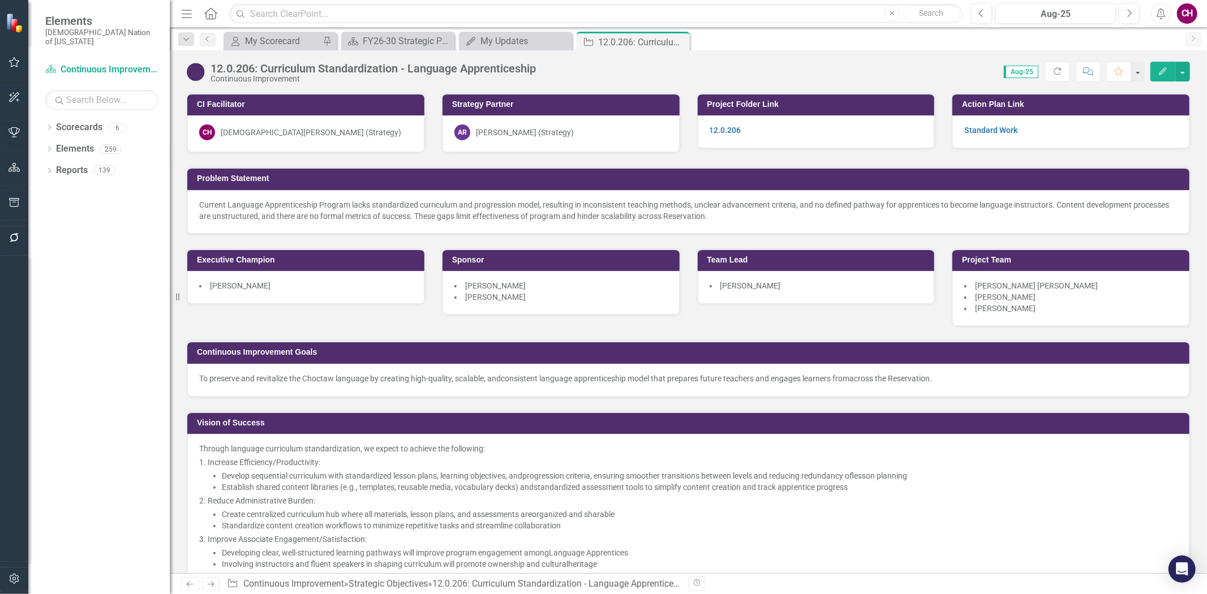
drag, startPoint x: 679, startPoint y: 38, endPoint x: 670, endPoint y: 42, distance: 10.2
click at [0, 0] on icon "Close" at bounding box center [0, 0] width 0 height 0
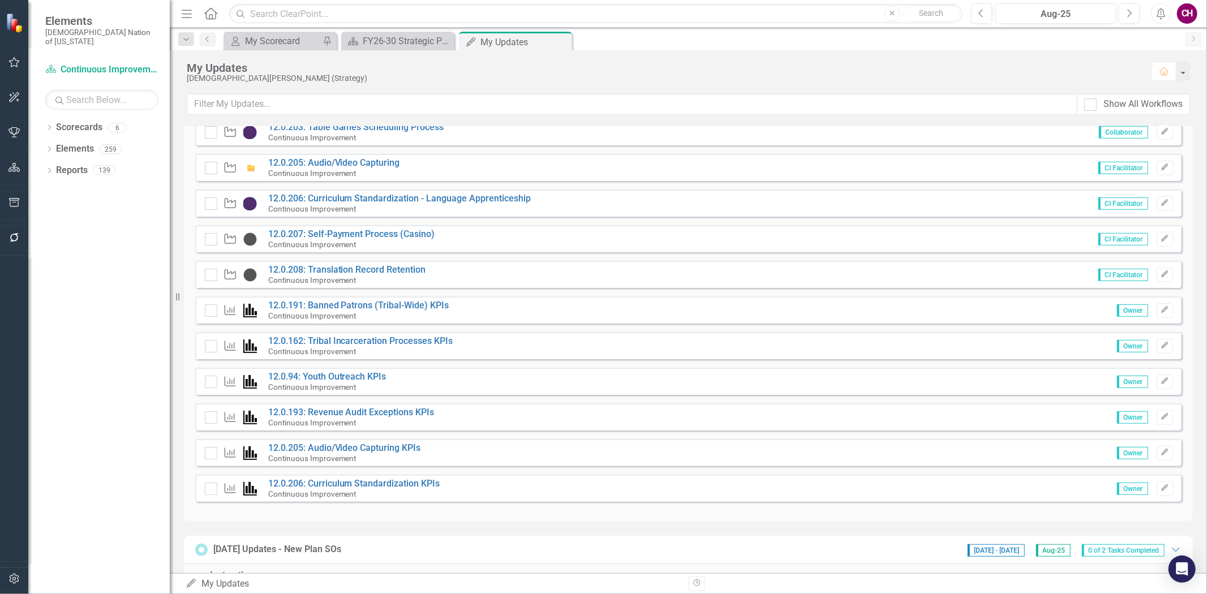
scroll to position [754, 0]
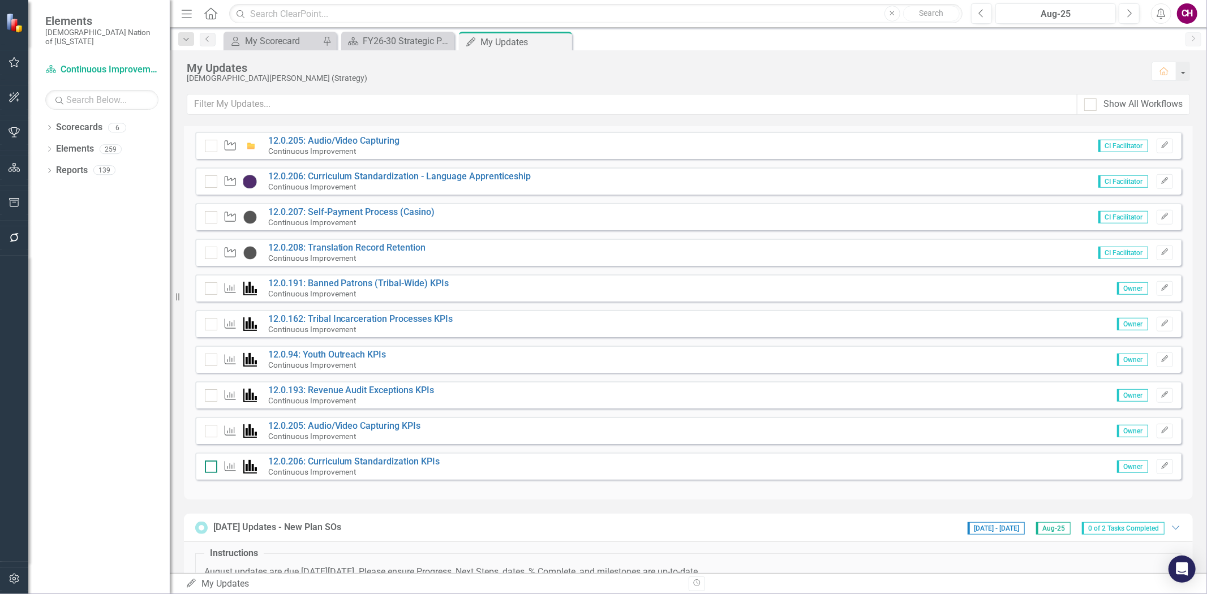
click at [207, 466] on input "checkbox" at bounding box center [208, 463] width 7 height 7
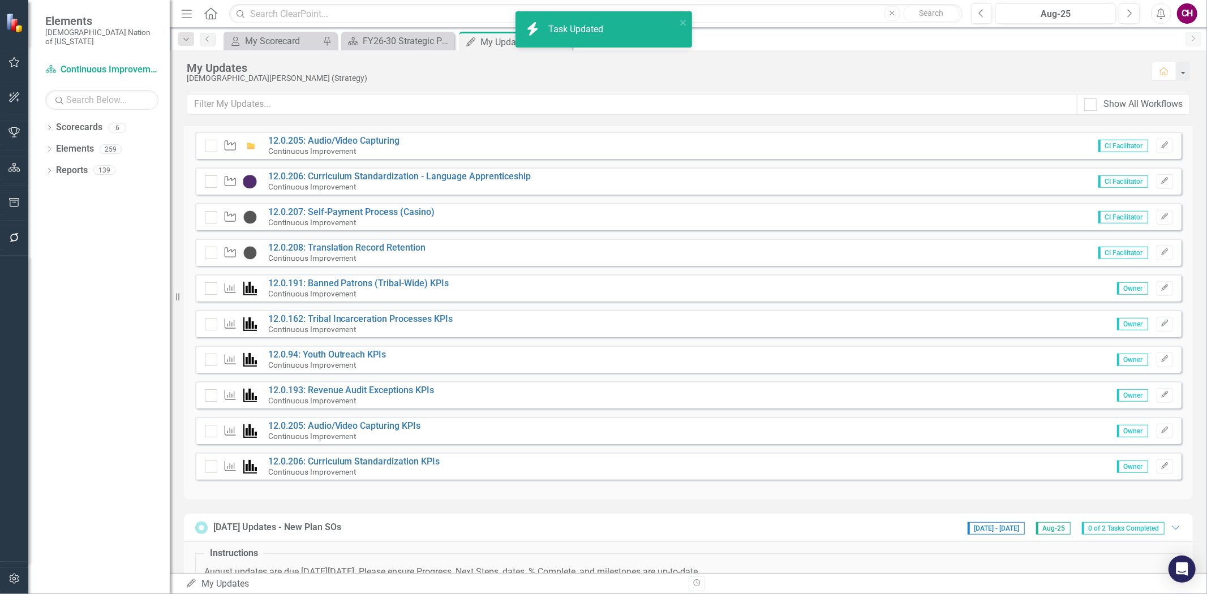
checkbox input "true"
click at [210, 425] on input "checkbox" at bounding box center [208, 428] width 7 height 7
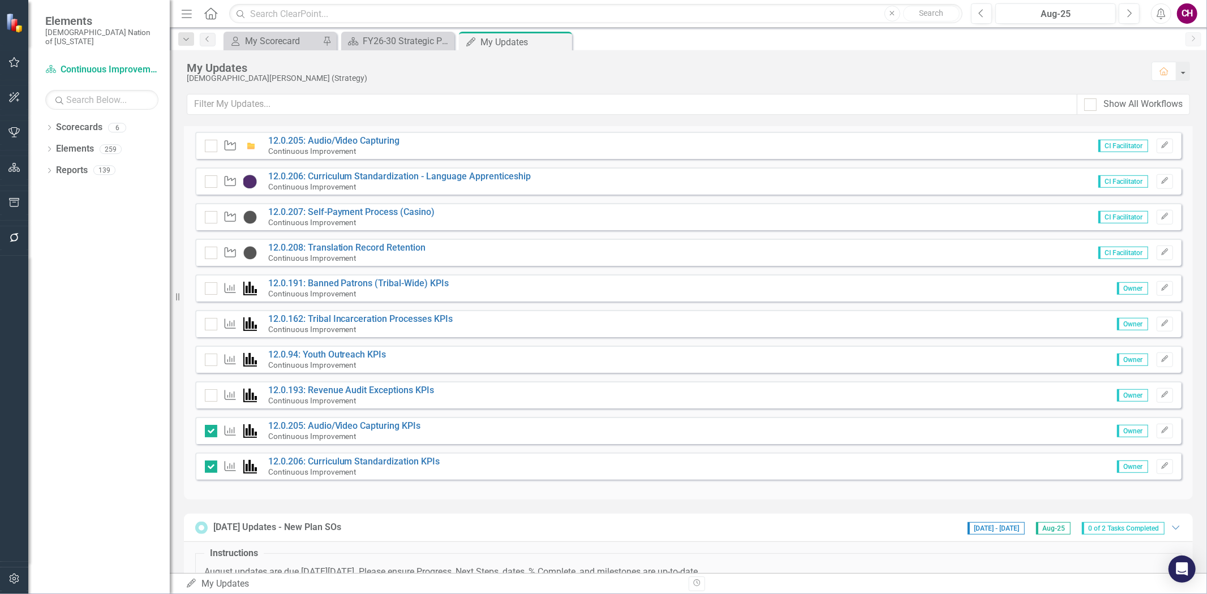
checkbox input "true"
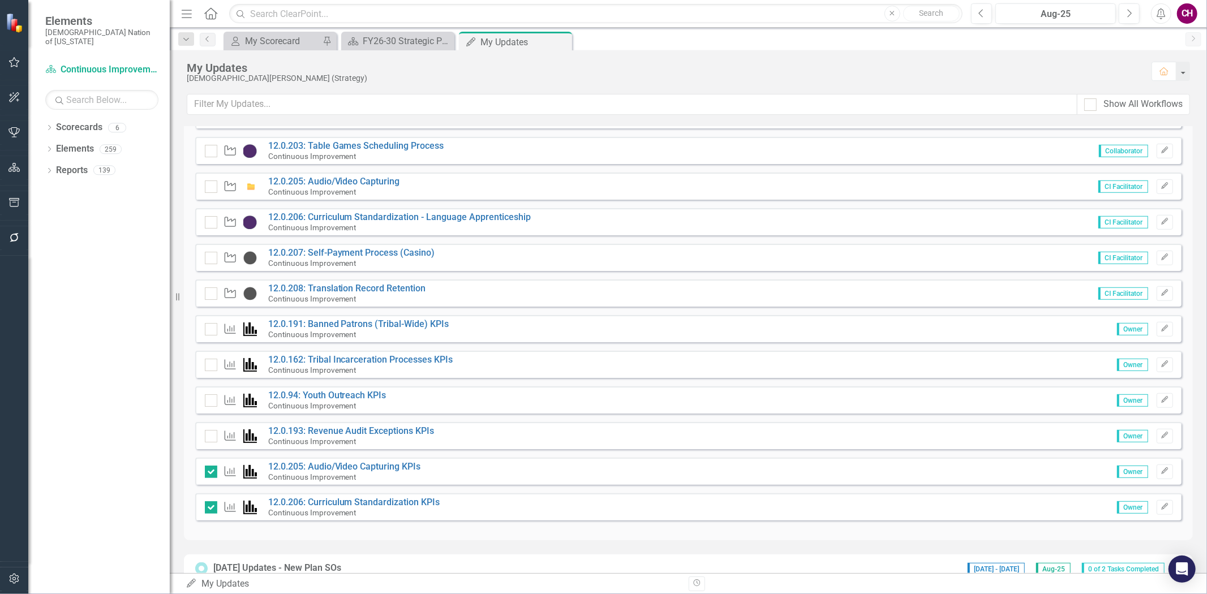
scroll to position [691, 0]
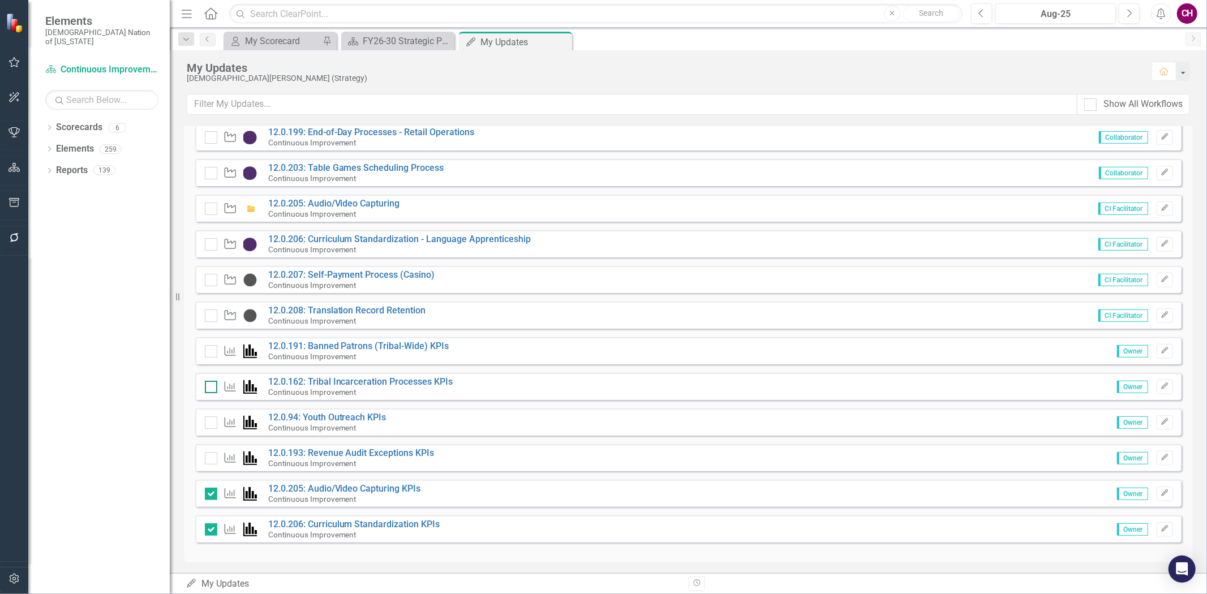
click at [212, 388] on div at bounding box center [211, 387] width 12 height 12
click at [212, 388] on input "checkbox" at bounding box center [208, 384] width 7 height 7
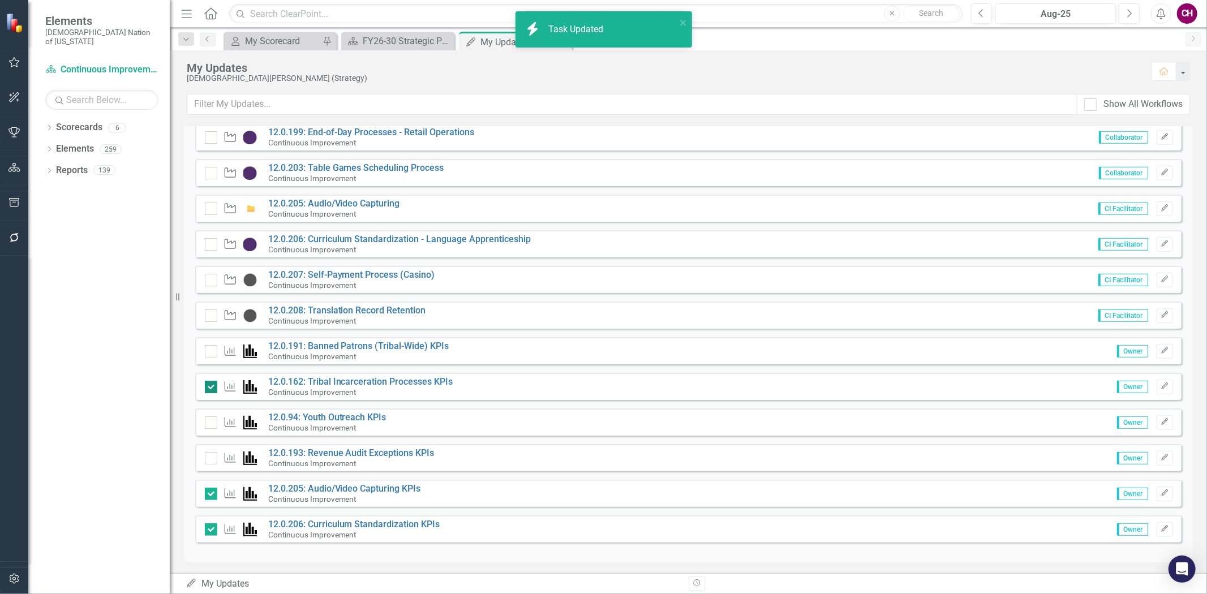
click at [213, 389] on div at bounding box center [211, 387] width 12 height 12
click at [212, 388] on input "checkbox" at bounding box center [208, 384] width 7 height 7
checkbox input "false"
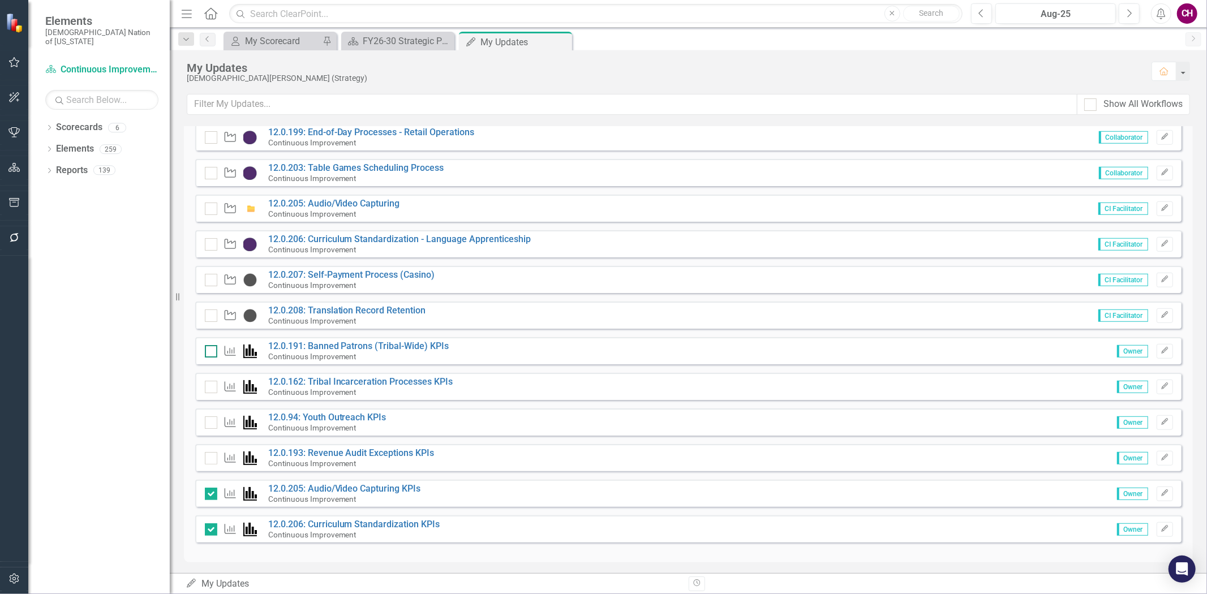
click at [209, 350] on input "checkbox" at bounding box center [208, 348] width 7 height 7
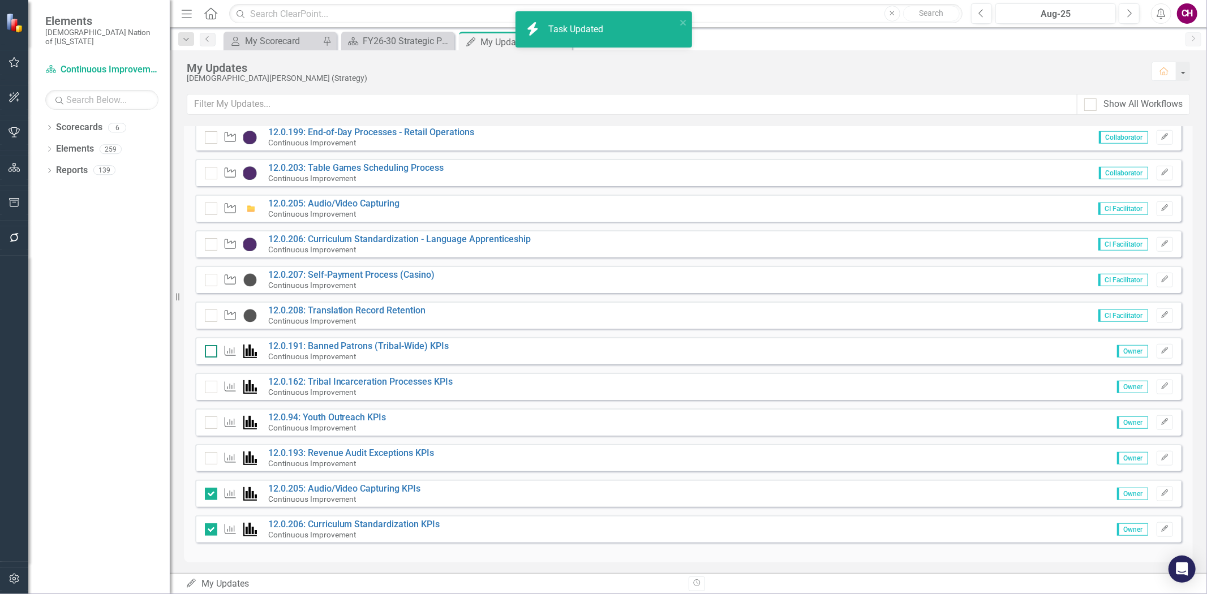
checkbox input "true"
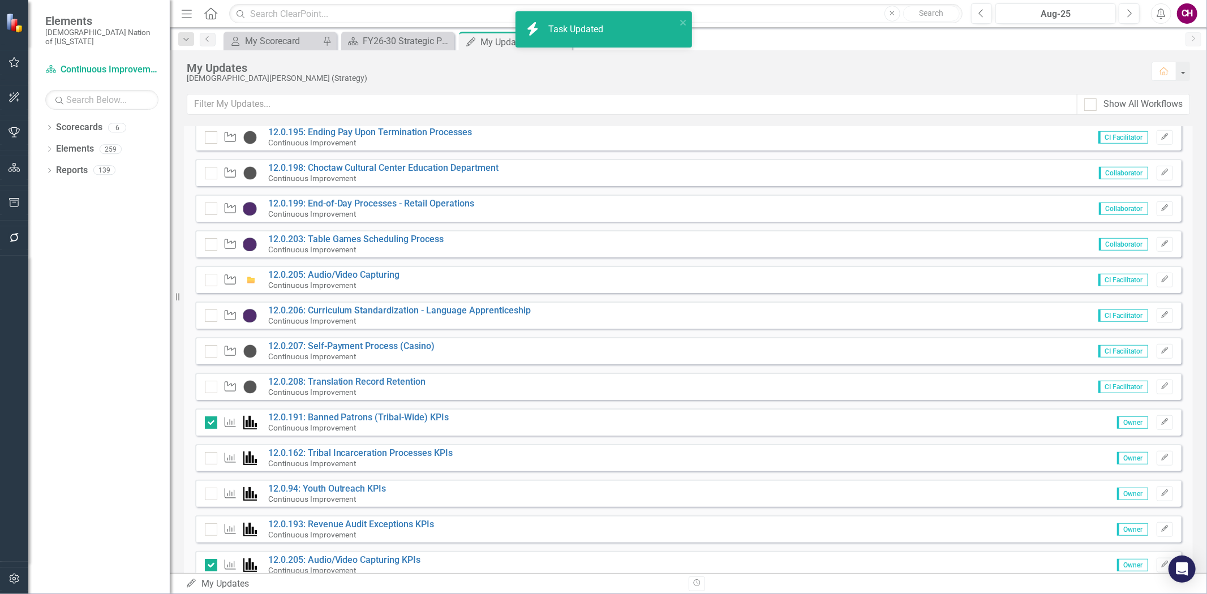
scroll to position [566, 0]
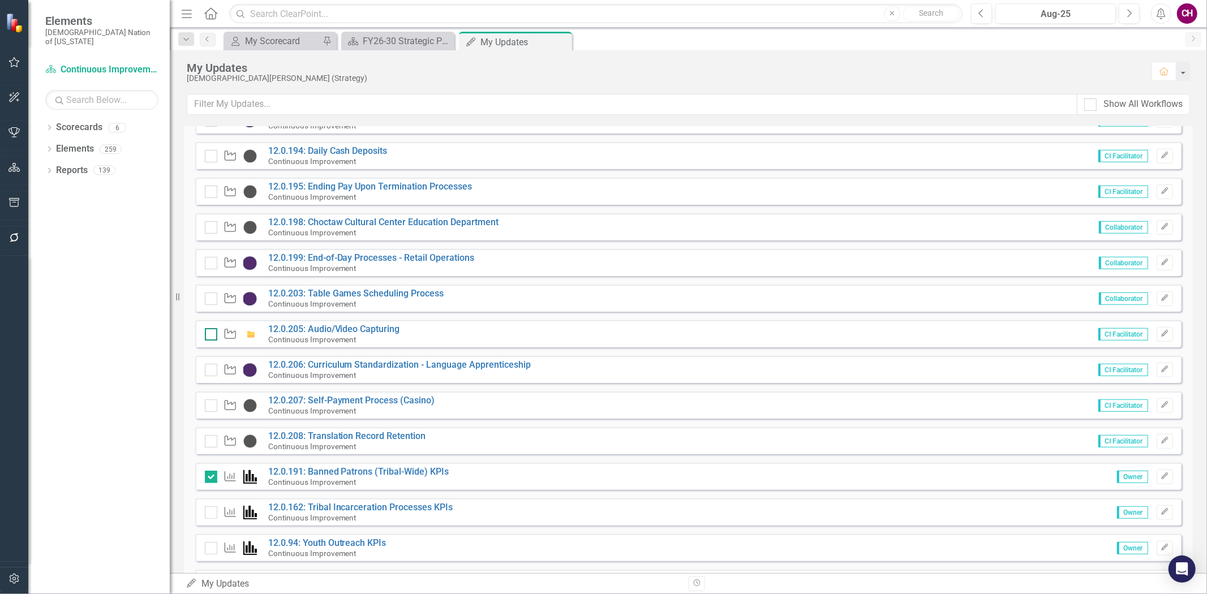
click at [212, 329] on div at bounding box center [211, 334] width 12 height 12
click at [212, 329] on input "checkbox" at bounding box center [208, 331] width 7 height 7
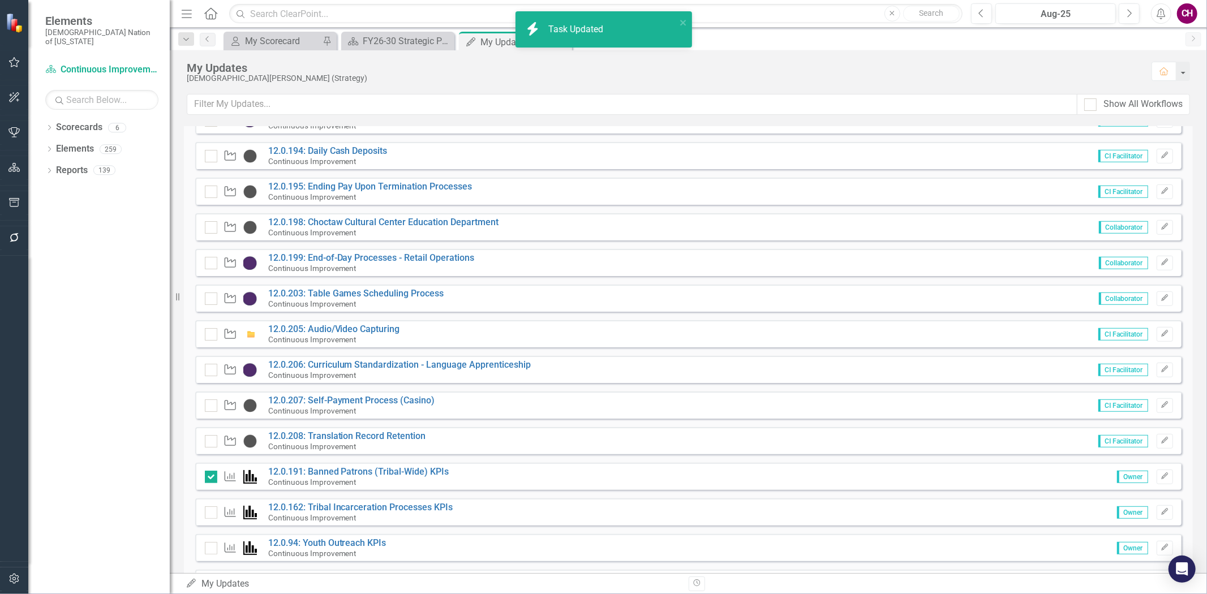
checkbox input "true"
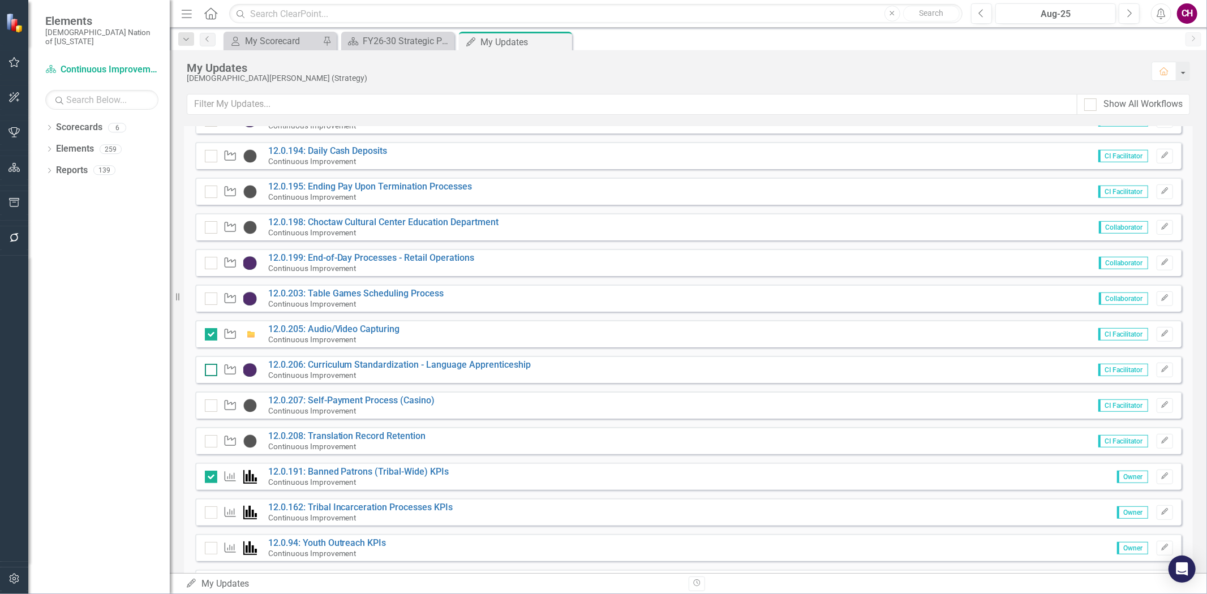
click at [211, 369] on input "checkbox" at bounding box center [208, 367] width 7 height 7
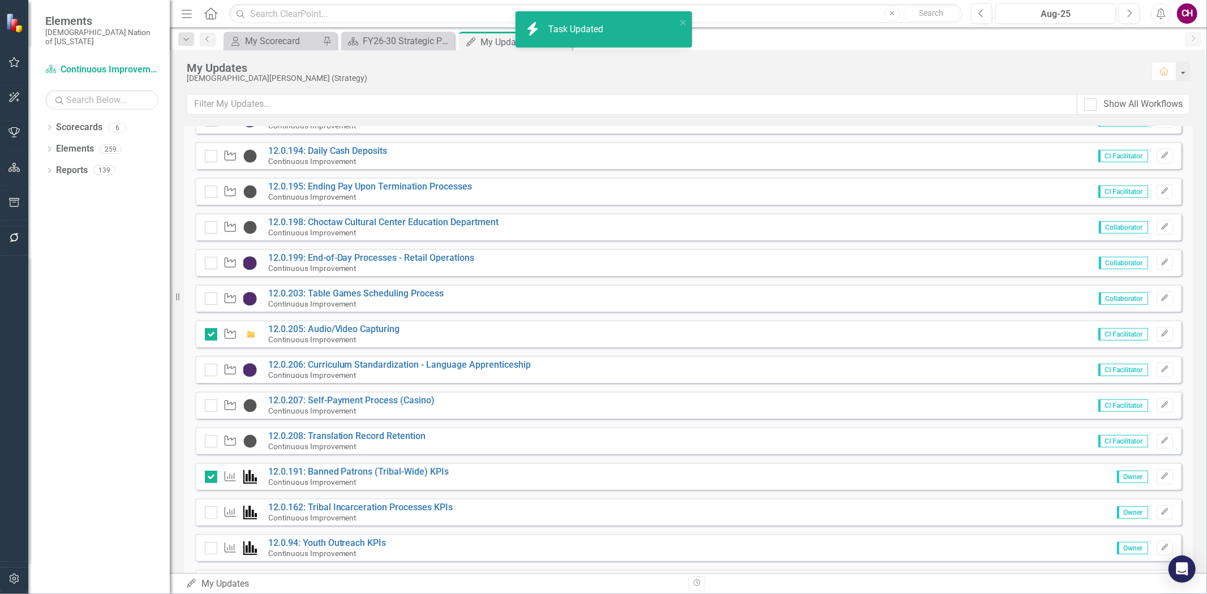
checkbox input "true"
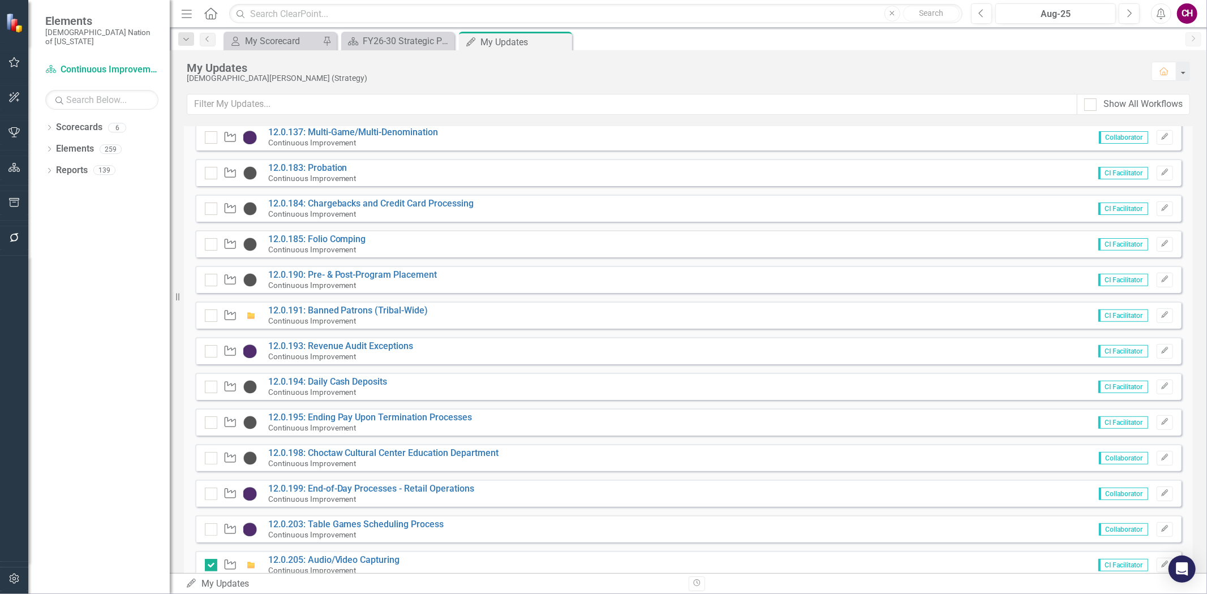
scroll to position [314, 0]
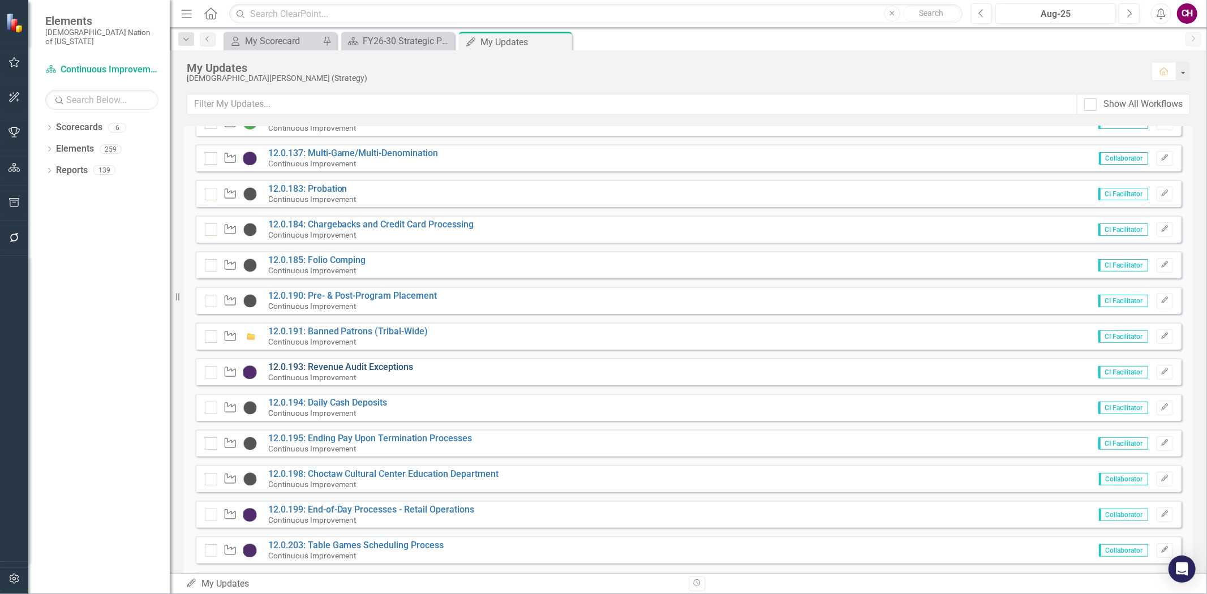
click at [352, 365] on link "12.0.193: Revenue Audit Exceptions" at bounding box center [340, 366] width 145 height 11
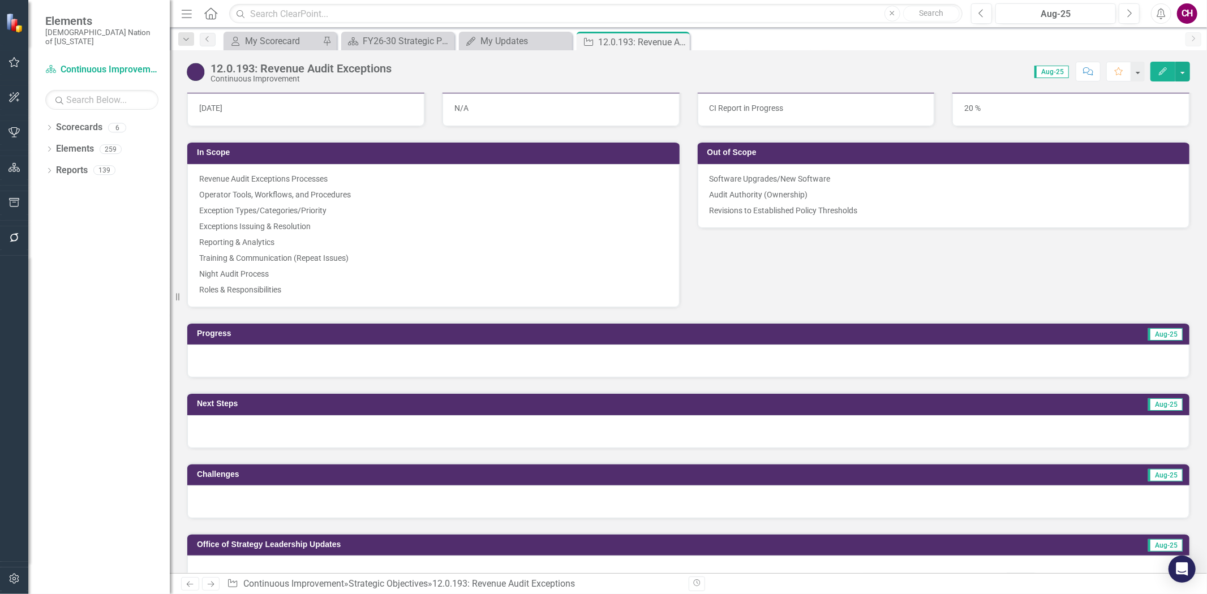
scroll to position [817, 0]
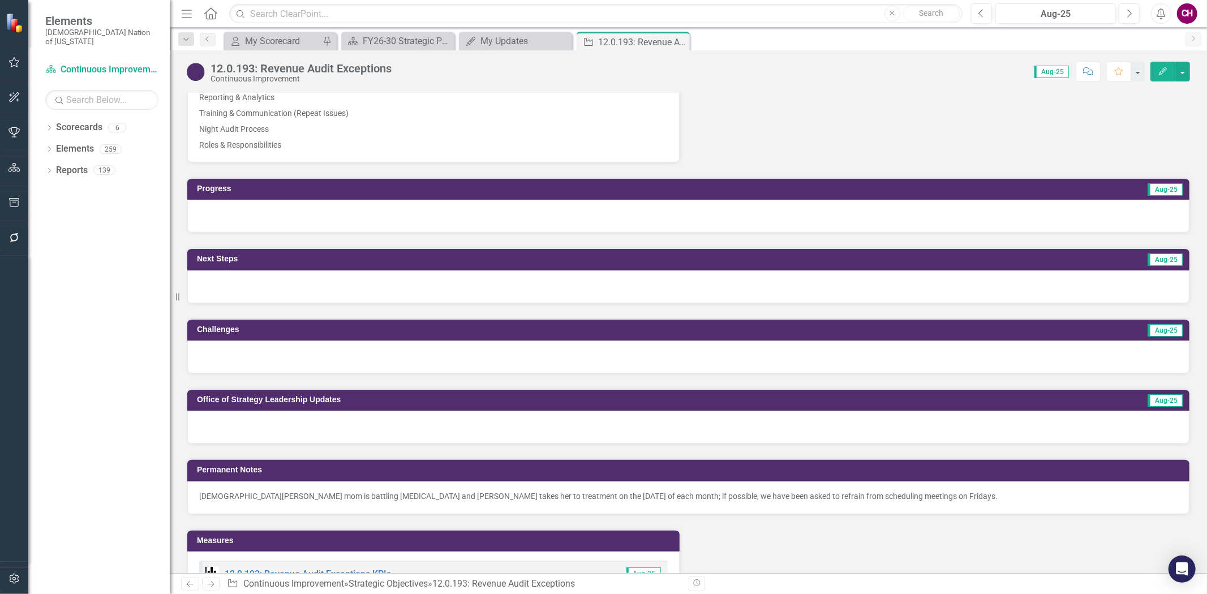
click at [472, 217] on div at bounding box center [688, 216] width 1002 height 33
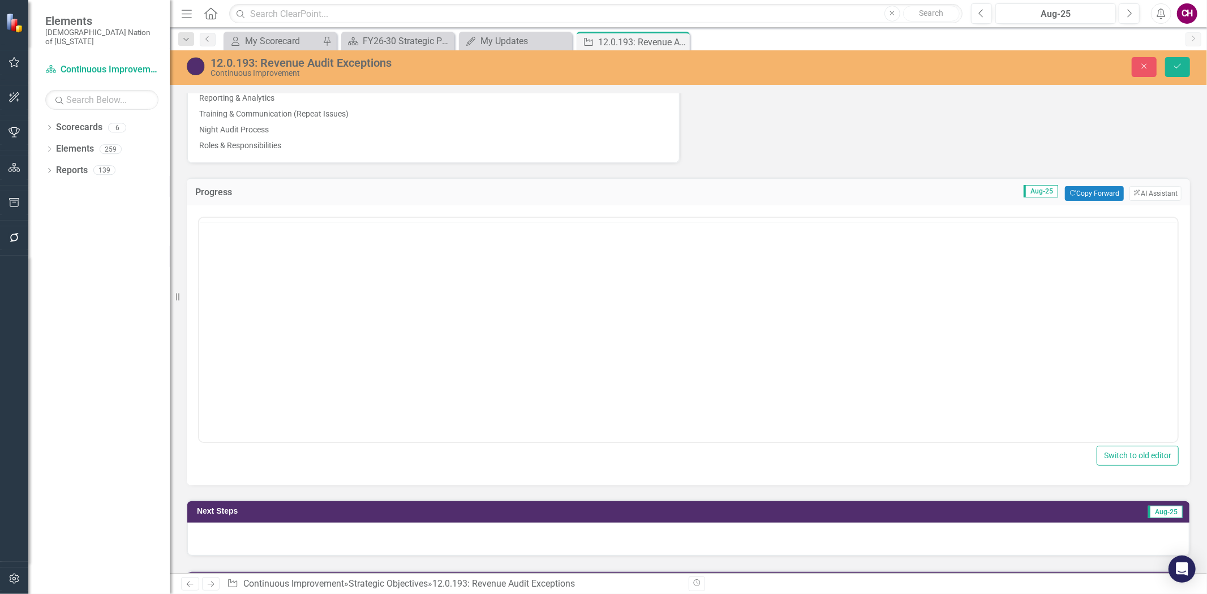
scroll to position [0, 0]
click at [1085, 190] on button "Copy Forward Copy Forward" at bounding box center [1094, 193] width 58 height 15
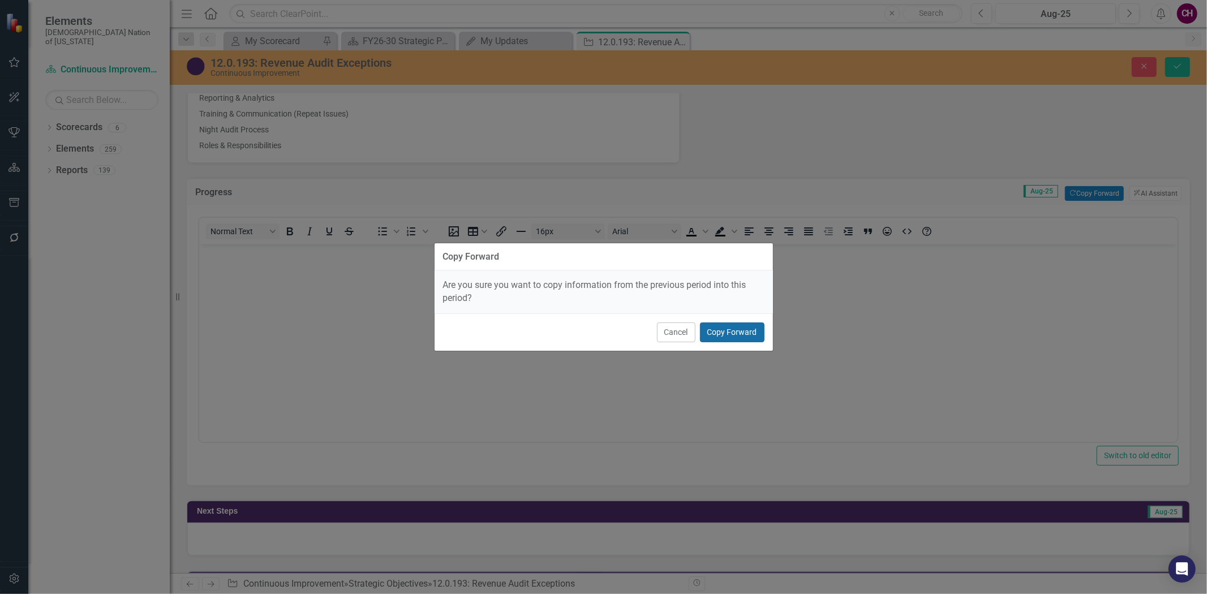
click at [724, 326] on button "Copy Forward" at bounding box center [732, 332] width 64 height 20
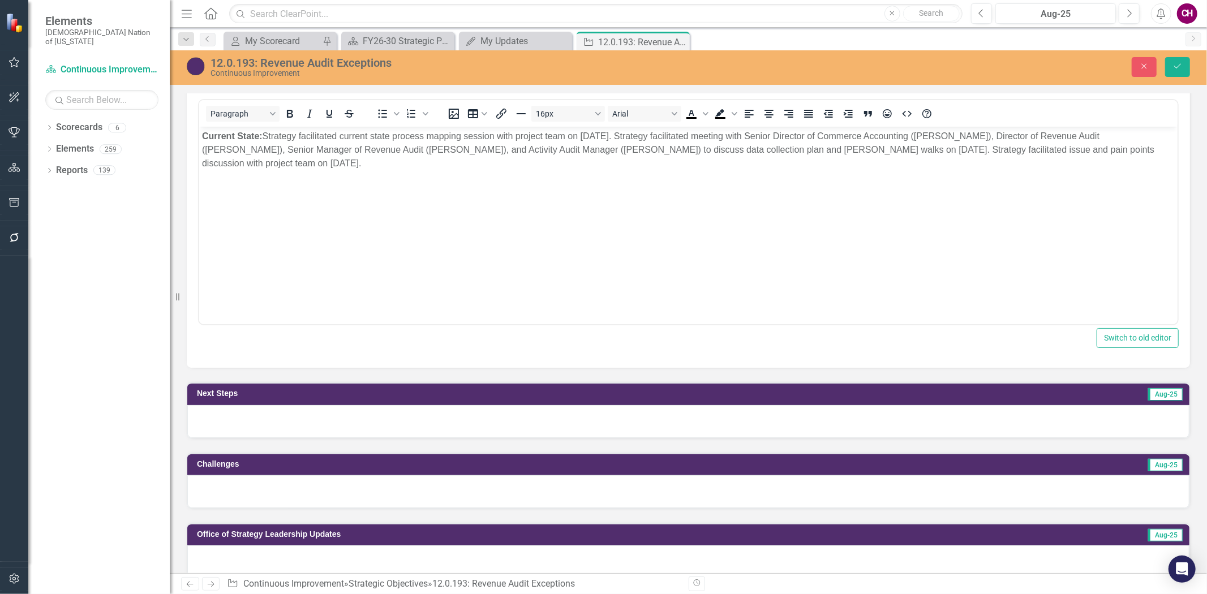
scroll to position [942, 0]
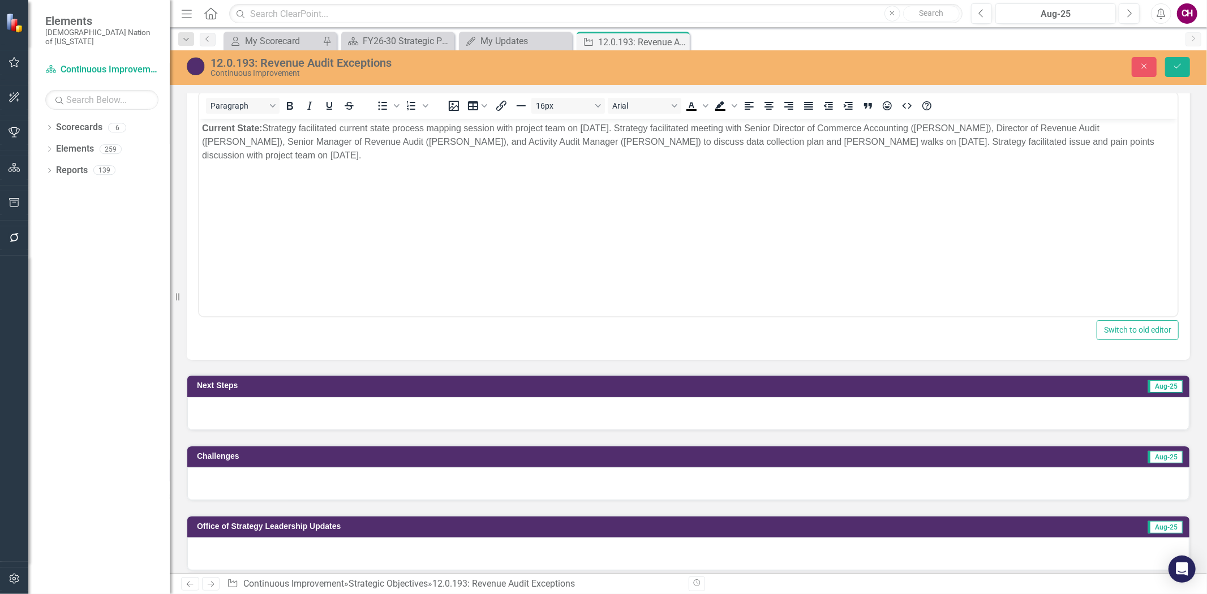
click at [699, 416] on div at bounding box center [688, 413] width 1002 height 33
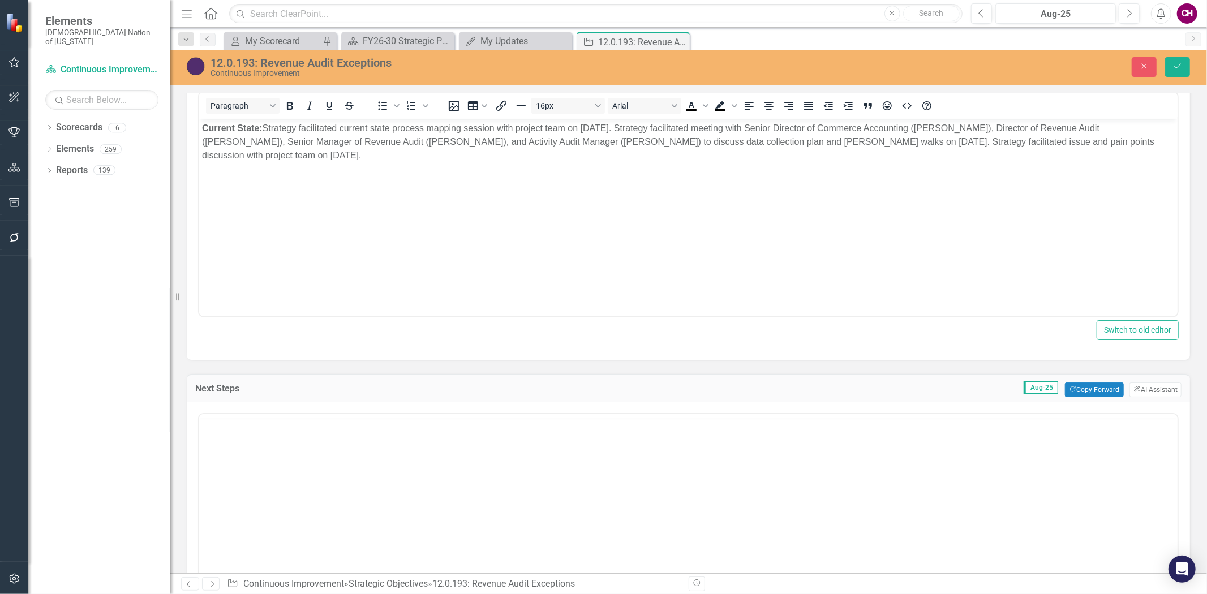
scroll to position [0, 0]
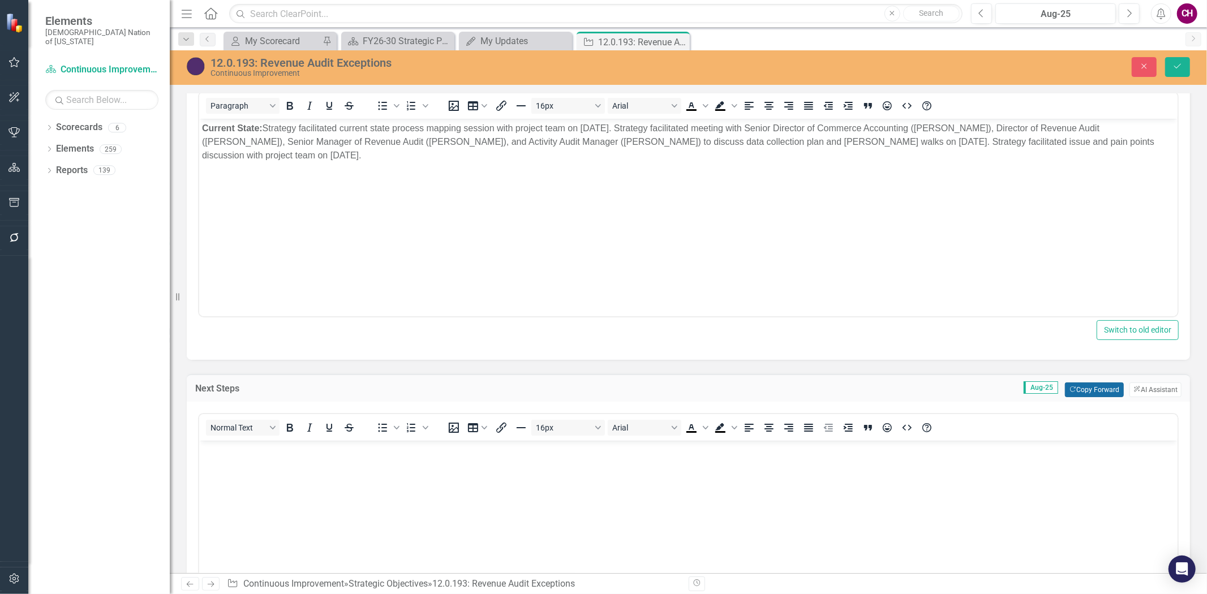
click at [1095, 385] on button "Copy Forward Copy Forward" at bounding box center [1094, 389] width 58 height 15
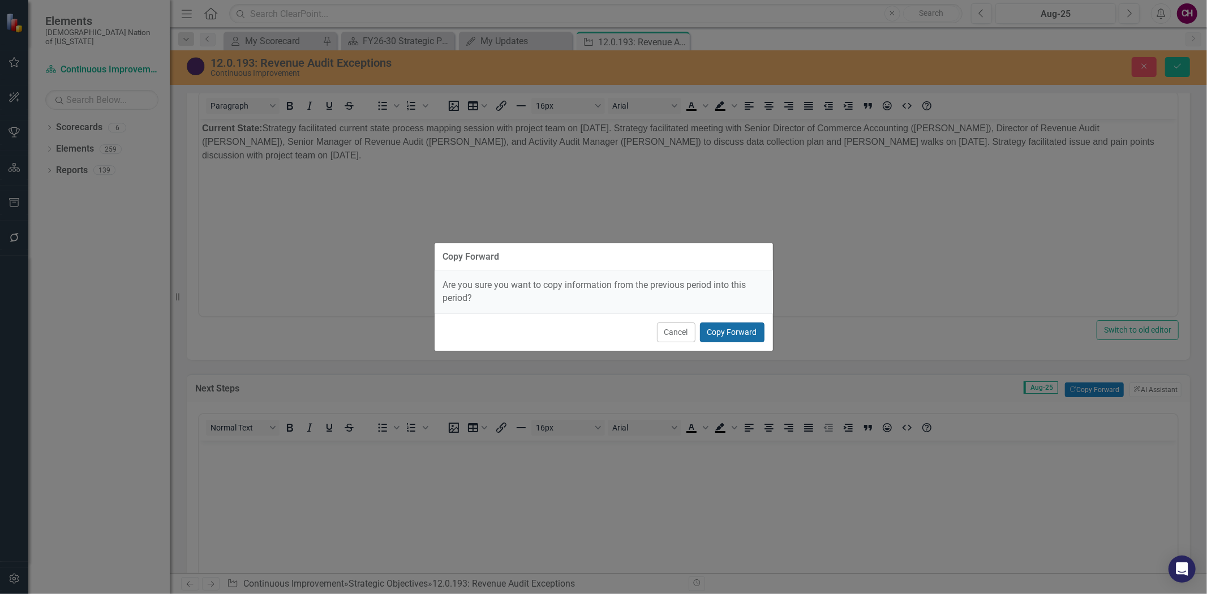
click at [728, 334] on button "Copy Forward" at bounding box center [732, 332] width 64 height 20
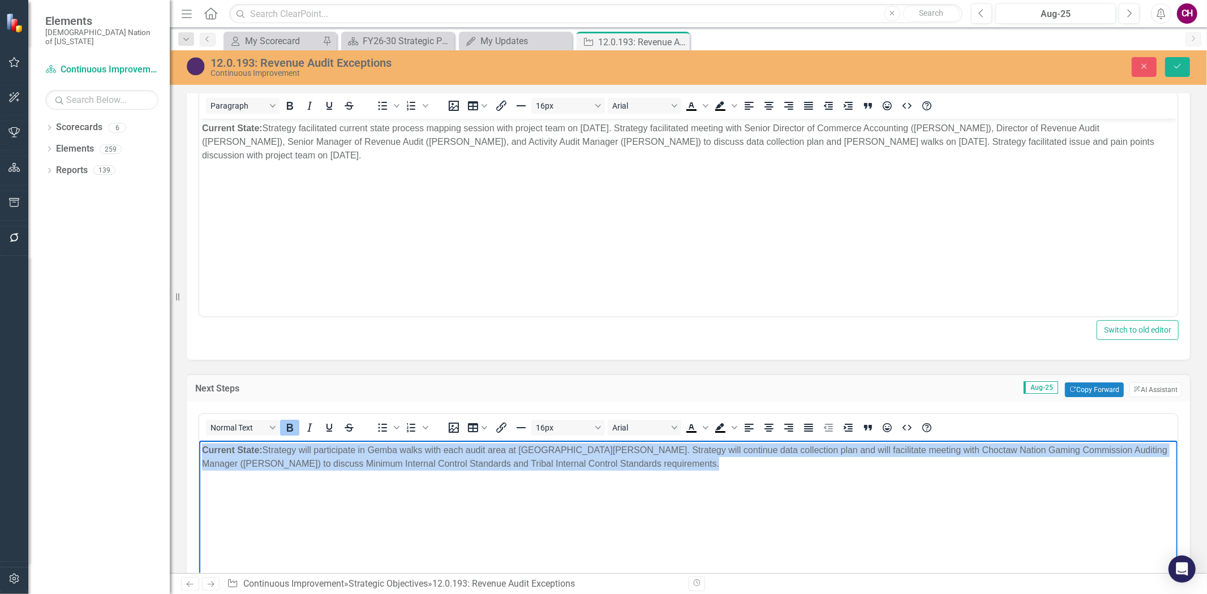
drag, startPoint x: 711, startPoint y: 463, endPoint x: 195, endPoint y: 448, distance: 515.6
click at [199, 448] on html "Current State: Strategy will participate in Gemba walks with each audit area at…" at bounding box center [688, 526] width 978 height 170
drag, startPoint x: 704, startPoint y: 467, endPoint x: 265, endPoint y: 444, distance: 439.6
click at [265, 444] on p "Current State: Strategy will participate in Gemba walks with each audit area at…" at bounding box center [687, 457] width 972 height 27
copy p "Strategy will participate in Gemba walks with each audit area at Choctaw Casino…"
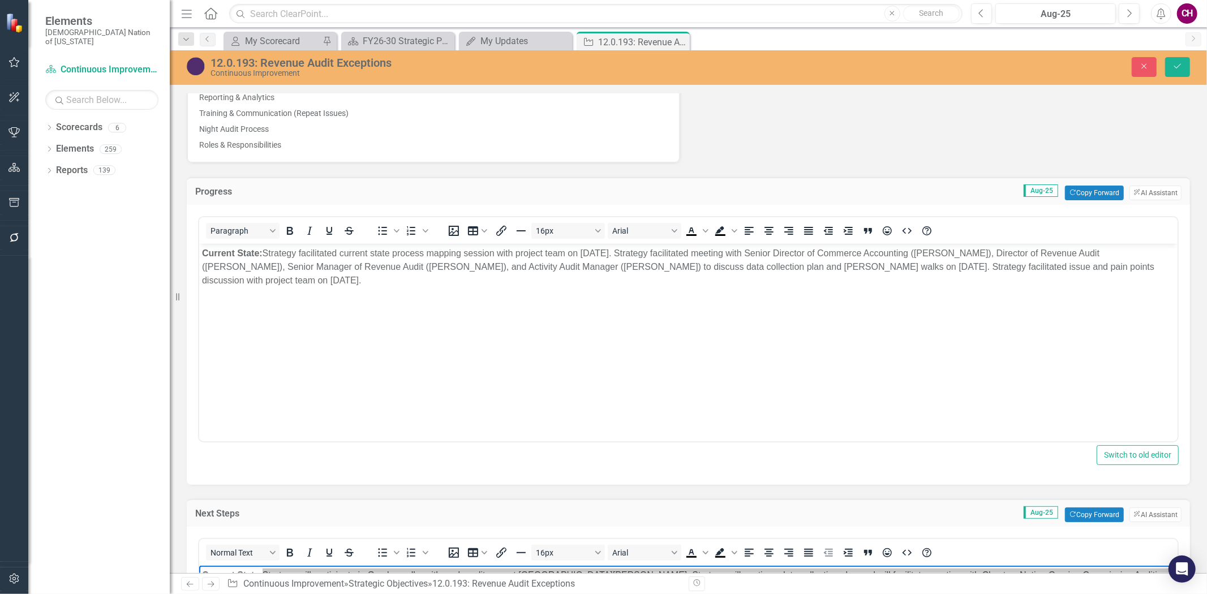
scroll to position [817, 0]
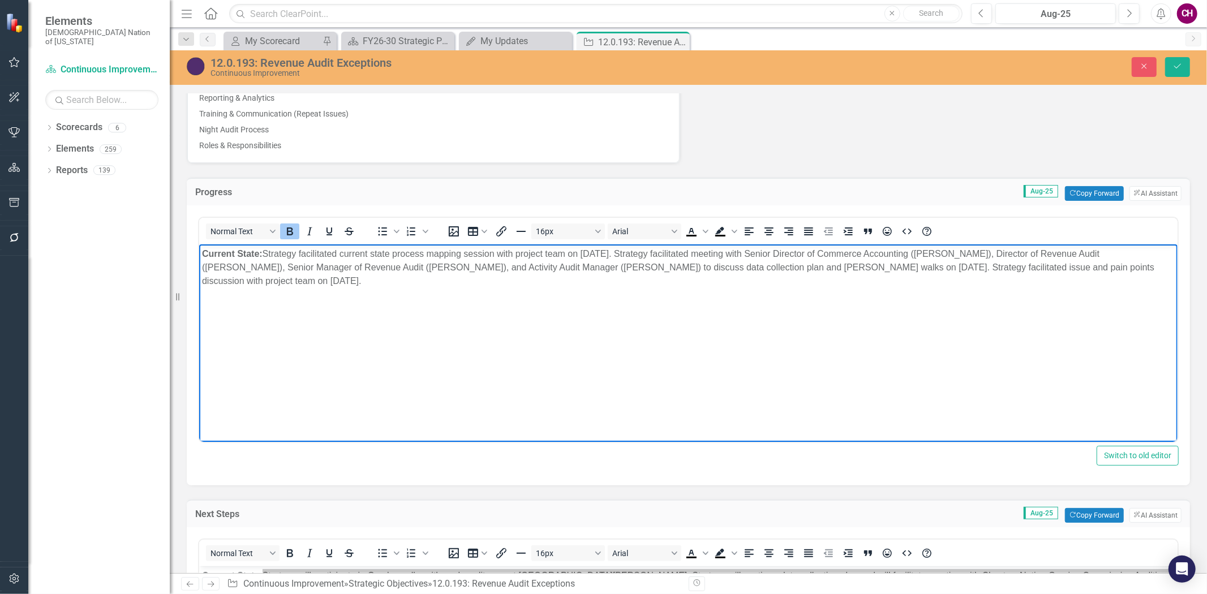
drag, startPoint x: 409, startPoint y: 287, endPoint x: 137, endPoint y: 240, distance: 276.2
click at [199, 244] on html "Current State: Strategy facilitated current state process mapping session with …" at bounding box center [688, 329] width 978 height 170
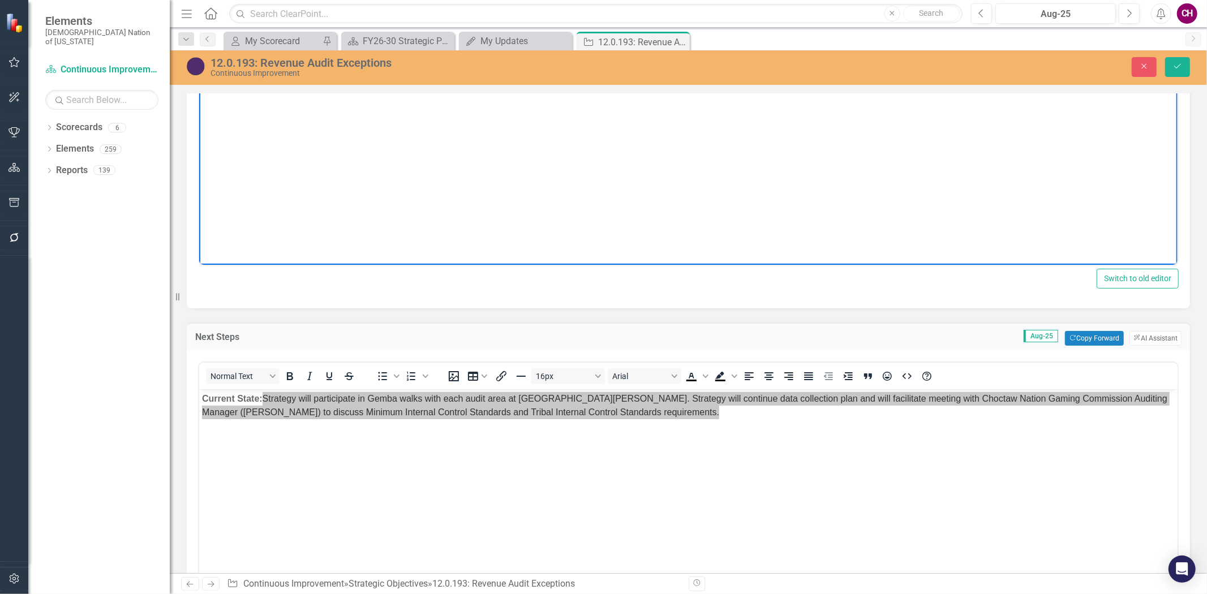
scroll to position [1005, 0]
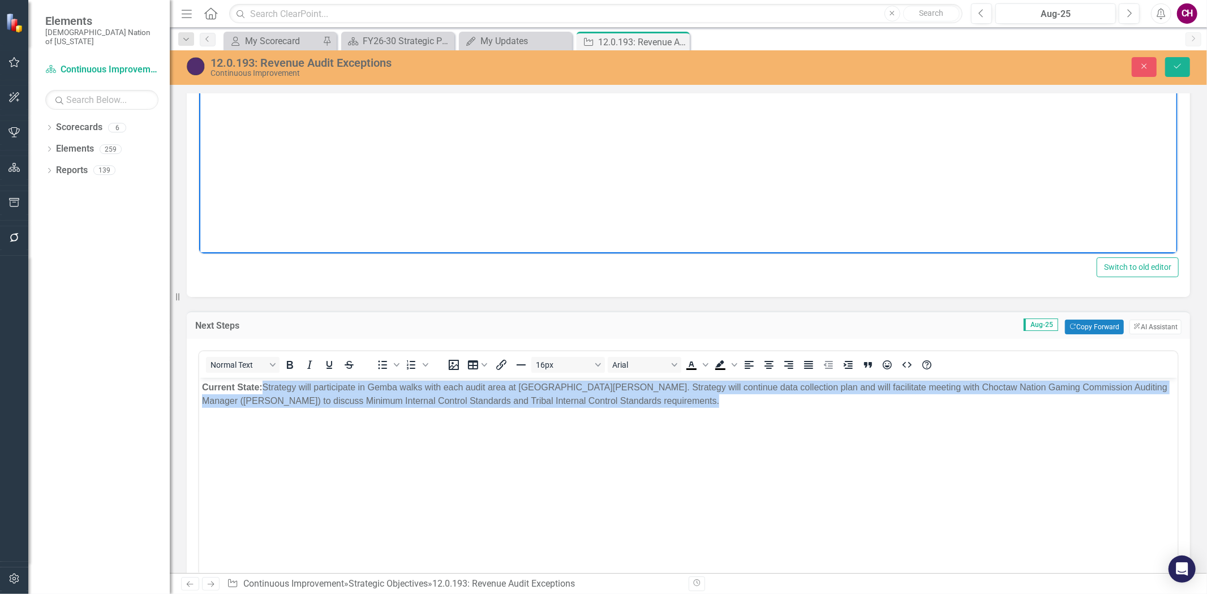
click at [745, 433] on body "Current State: Strategy will participate in Gemba walks with each audit area at…" at bounding box center [688, 463] width 978 height 170
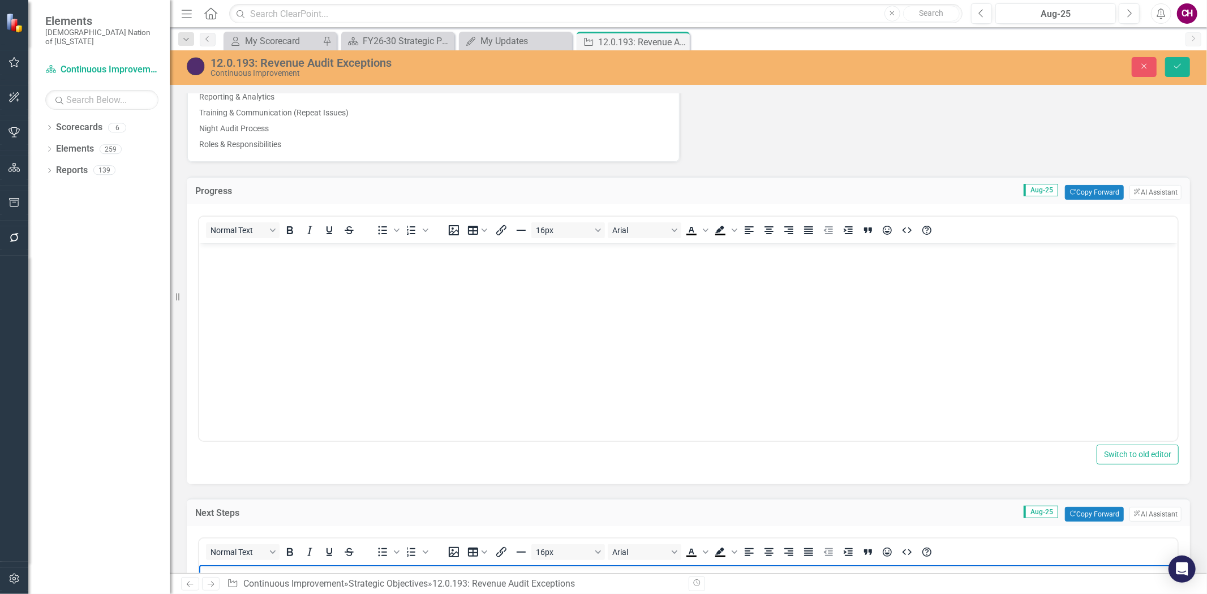
scroll to position [817, 0]
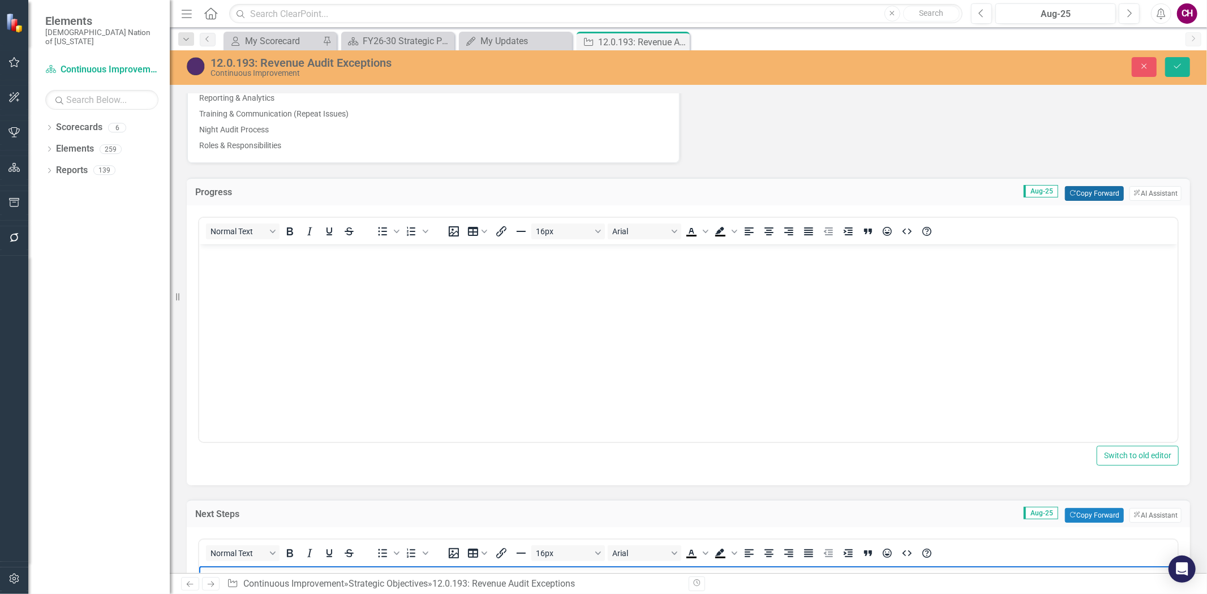
click at [1089, 187] on button "Copy Forward Copy Forward" at bounding box center [1094, 193] width 58 height 15
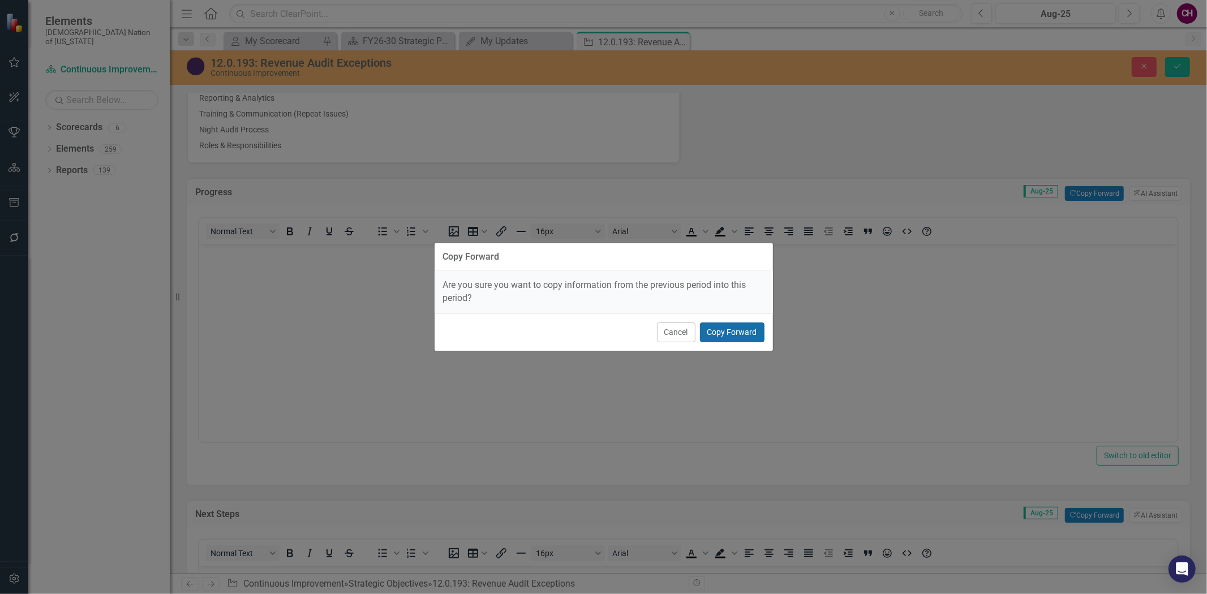
click at [741, 329] on button "Copy Forward" at bounding box center [732, 332] width 64 height 20
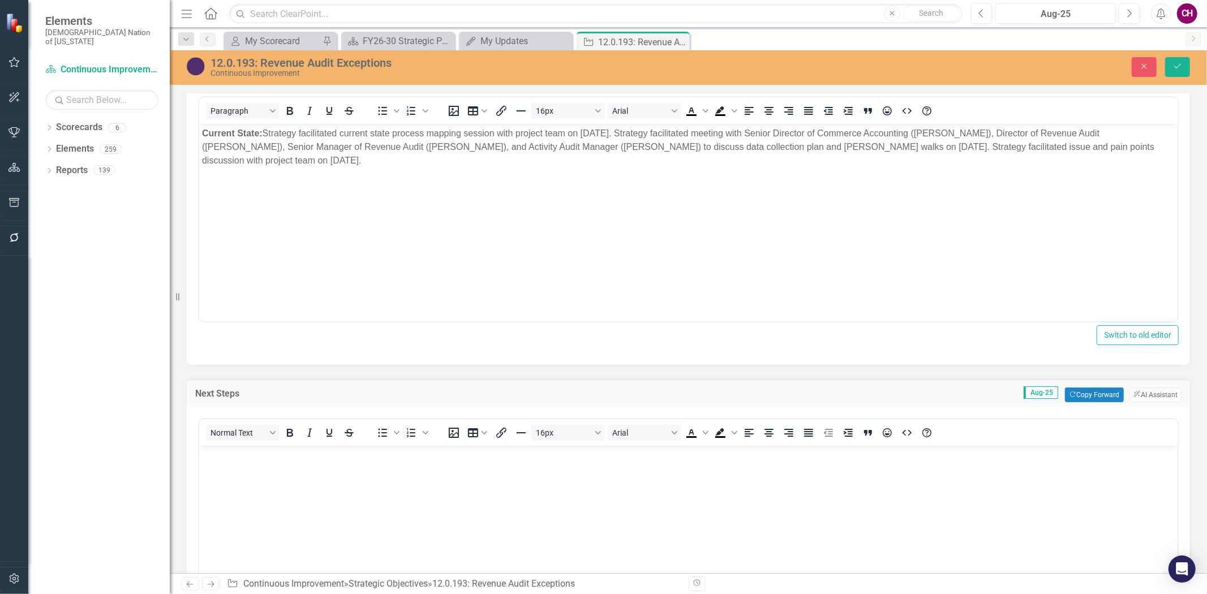
scroll to position [942, 0]
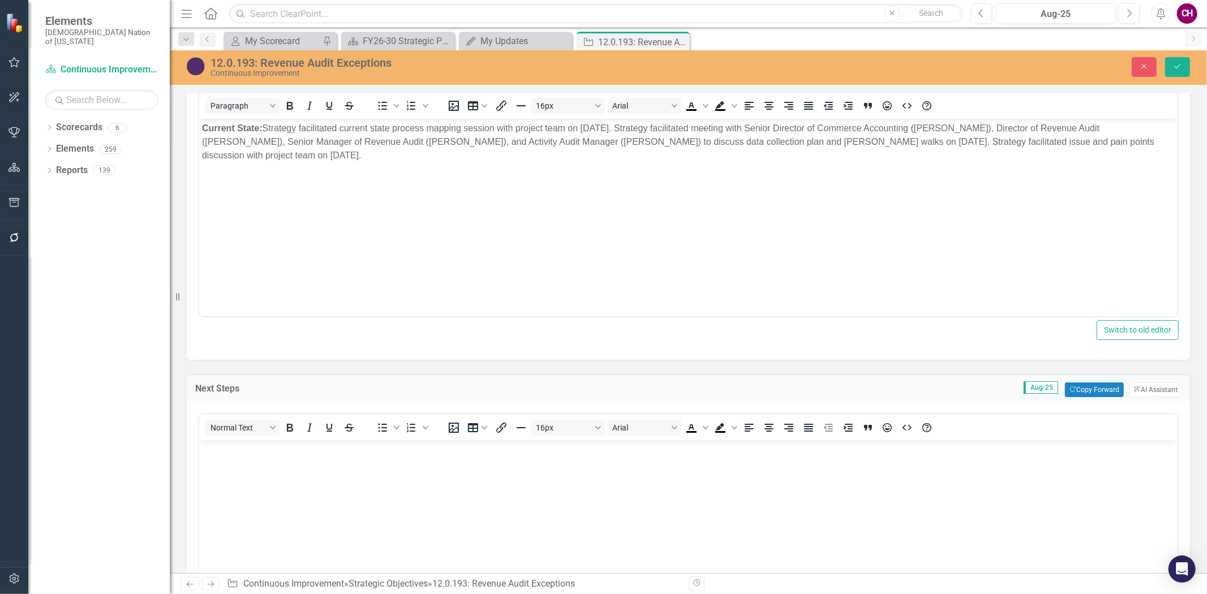
click at [1074, 377] on div "Next Steps Aug-25 Copy Forward Copy Forward ClearPoint AI AI Assistant" at bounding box center [688, 388] width 1003 height 28
click at [1078, 386] on button "Copy Forward Copy Forward" at bounding box center [1094, 389] width 58 height 15
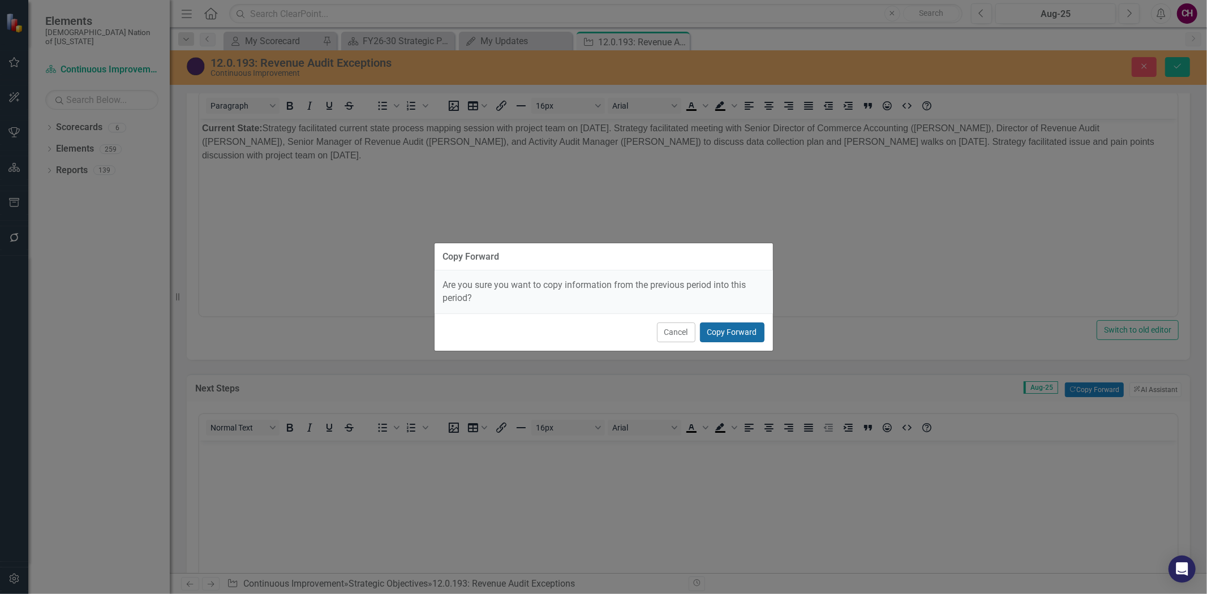
click at [736, 328] on button "Copy Forward" at bounding box center [732, 332] width 64 height 20
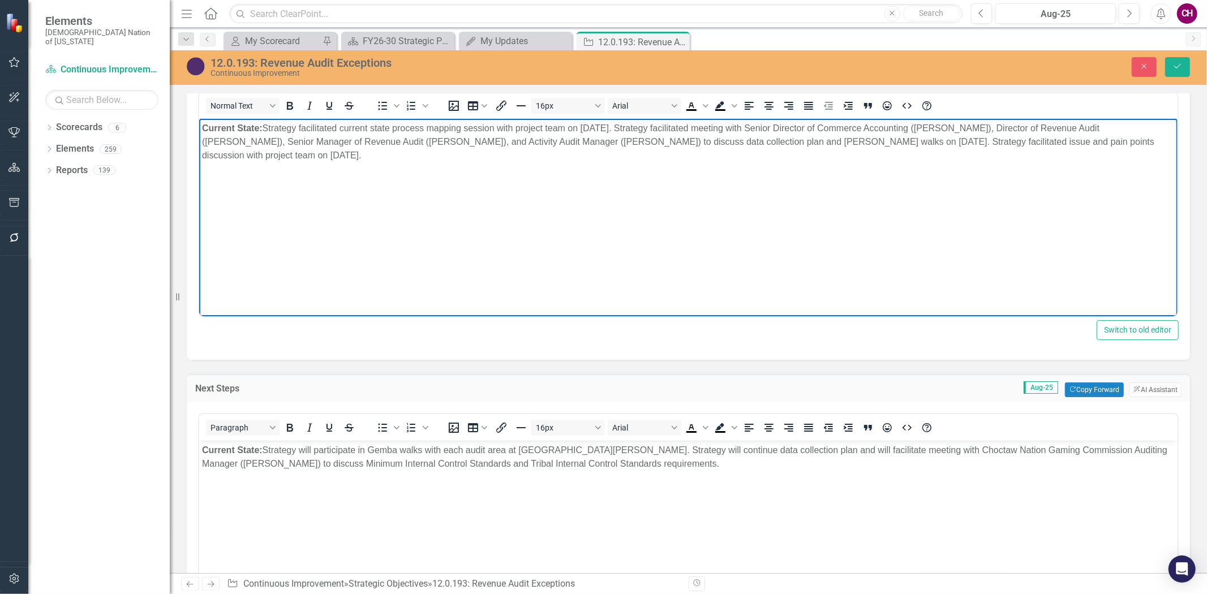
drag, startPoint x: 298, startPoint y: 152, endPoint x: 267, endPoint y: 131, distance: 37.5
click at [267, 131] on p "Current State: Strategy facilitated current state process mapping session with …" at bounding box center [687, 142] width 972 height 41
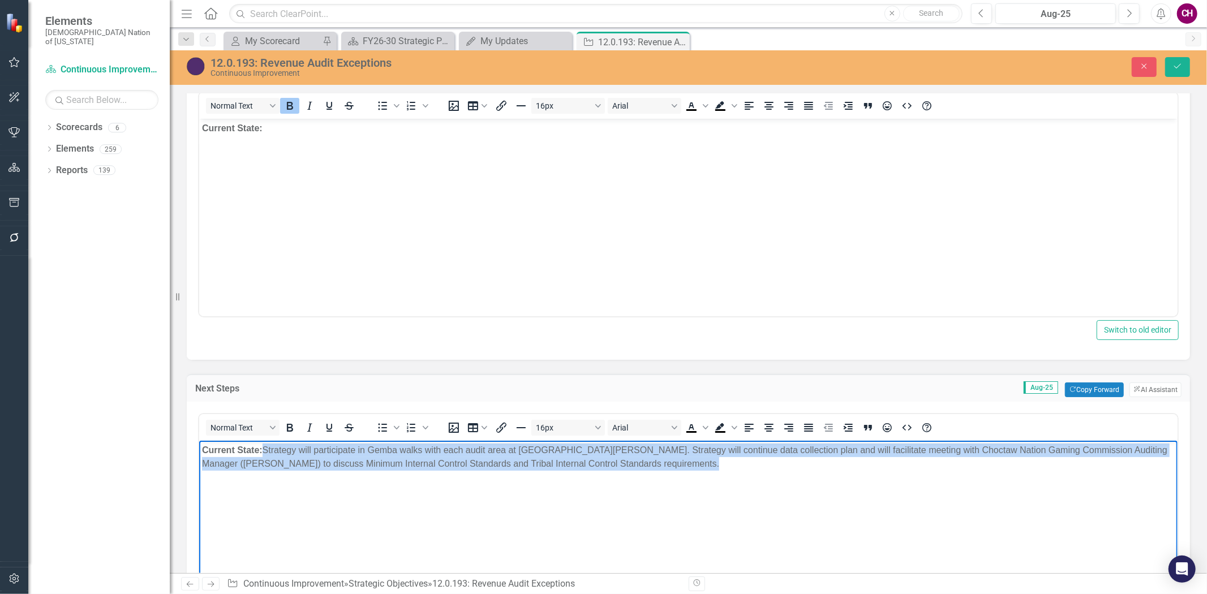
drag, startPoint x: 711, startPoint y: 464, endPoint x: 267, endPoint y: 454, distance: 443.6
click at [267, 454] on p "Current State: Strategy will participate in Gemba walks with each audit area at…" at bounding box center [687, 457] width 972 height 27
copy p "Strategy will participate in Gemba walks with each audit area at Choctaw Casino…"
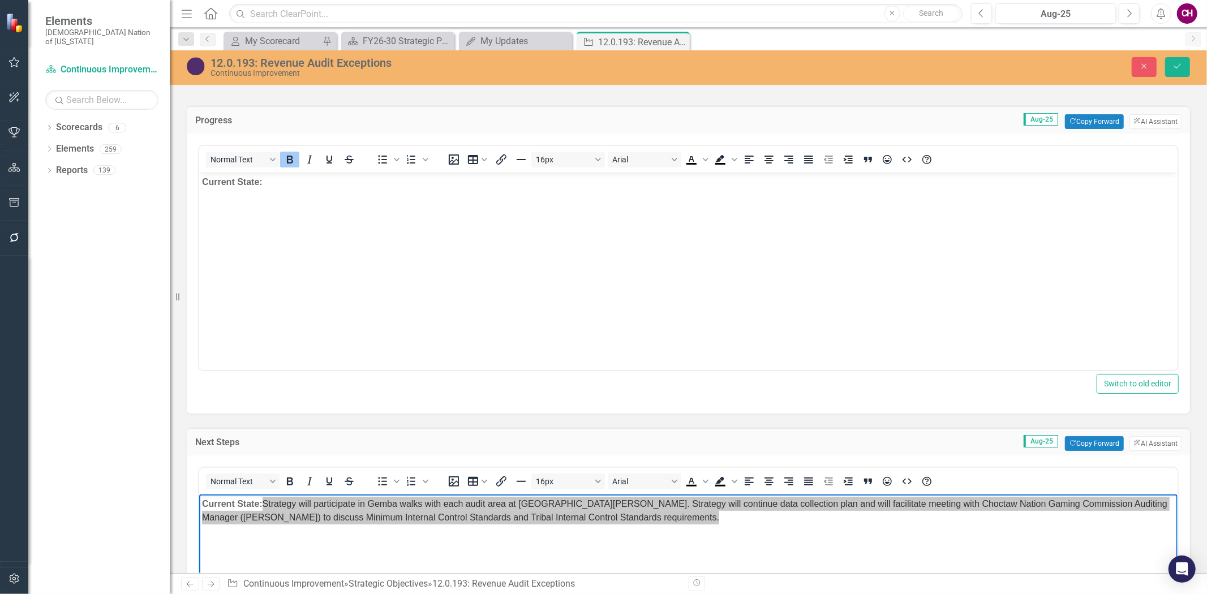
scroll to position [880, 0]
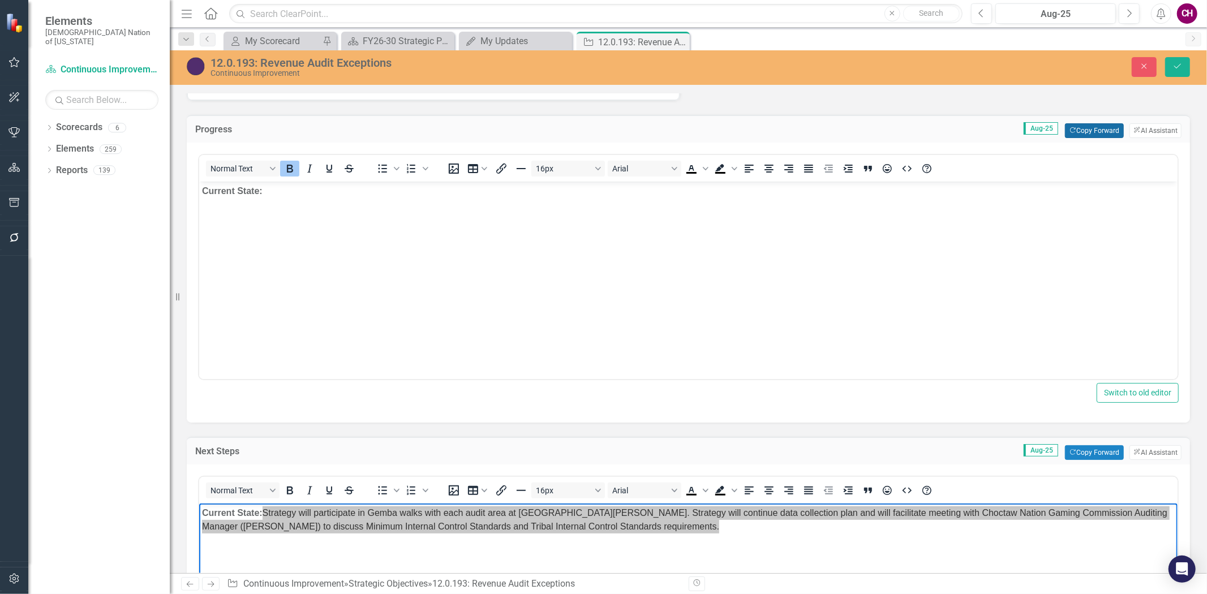
click at [1092, 127] on button "Copy Forward Copy Forward" at bounding box center [1094, 130] width 58 height 15
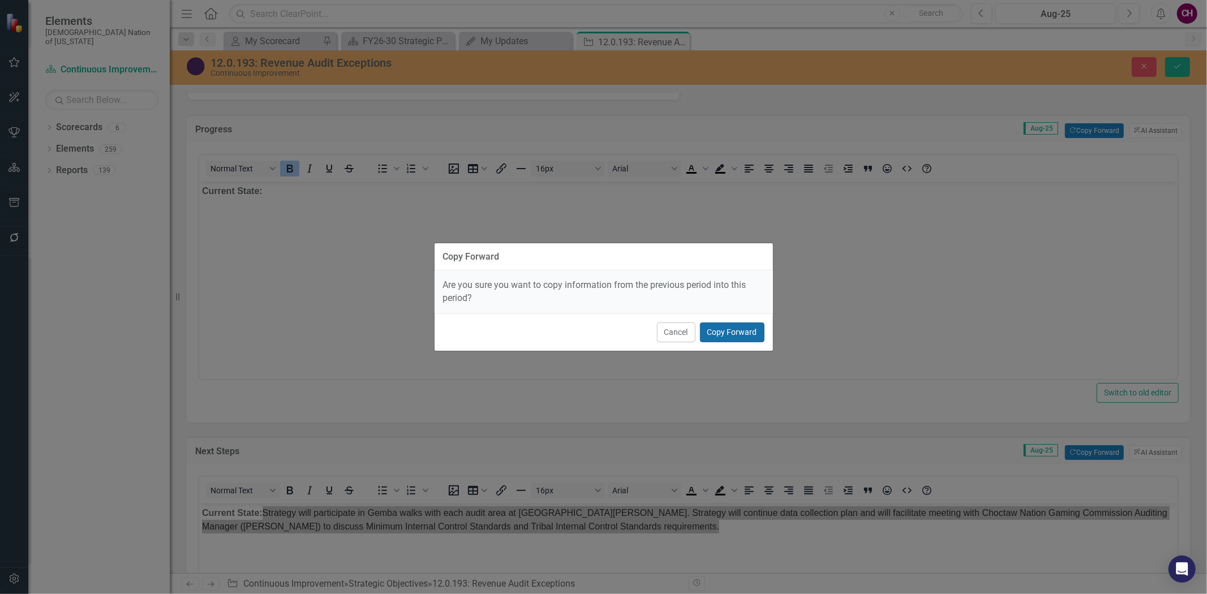
click at [724, 335] on button "Copy Forward" at bounding box center [732, 332] width 64 height 20
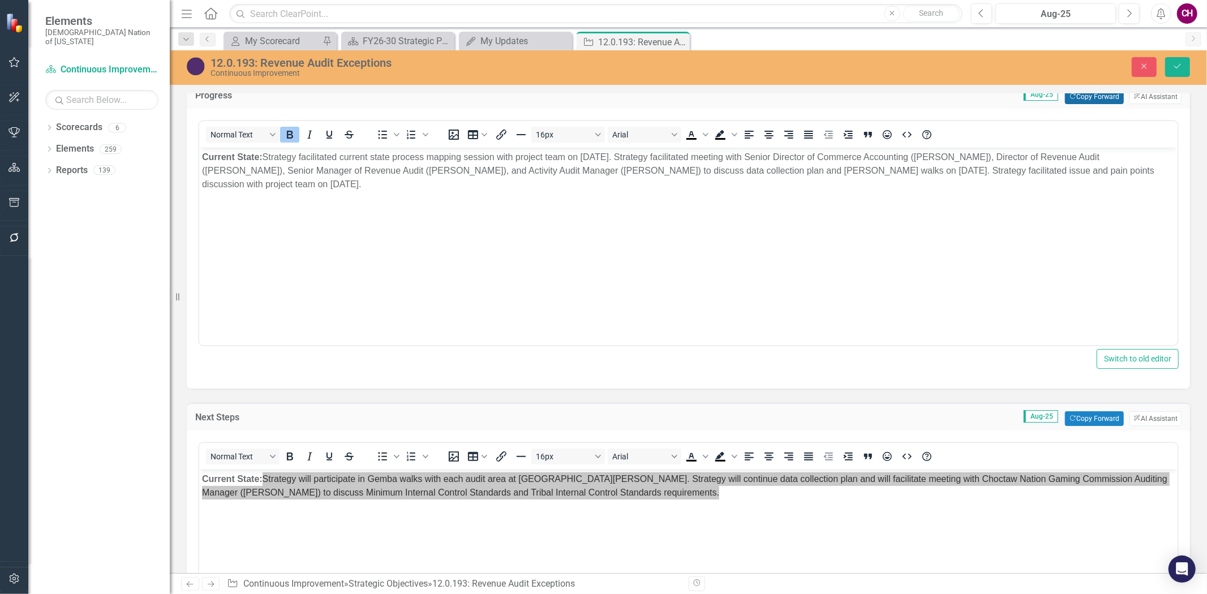
scroll to position [942, 0]
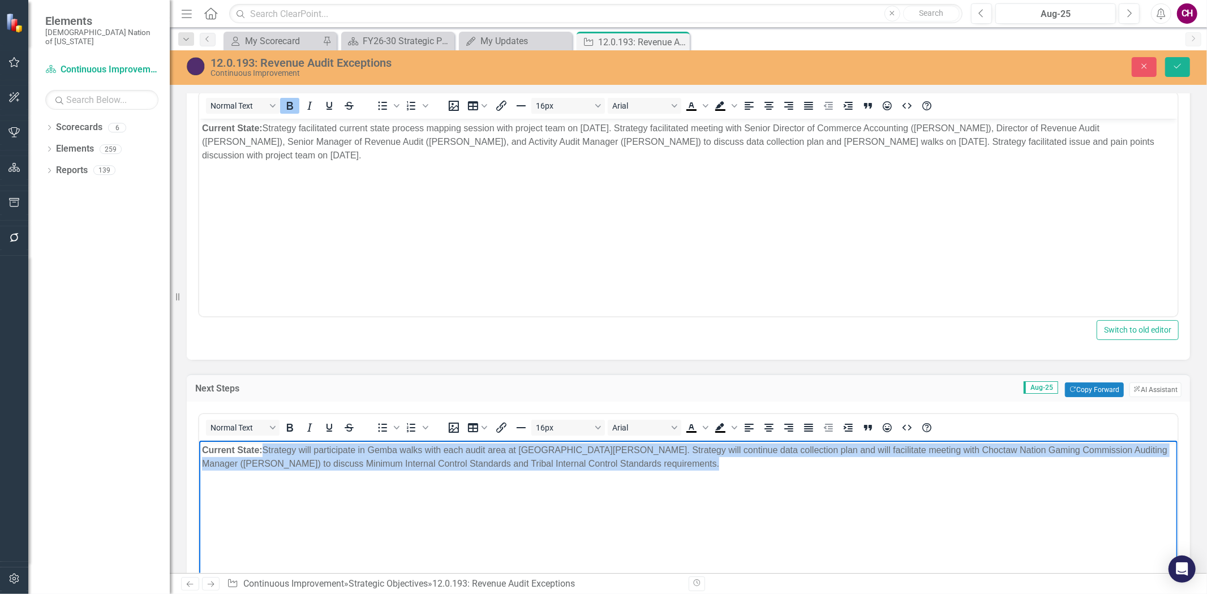
click at [716, 477] on body "Current State: Strategy will participate in Gemba walks with each audit area at…" at bounding box center [688, 526] width 978 height 170
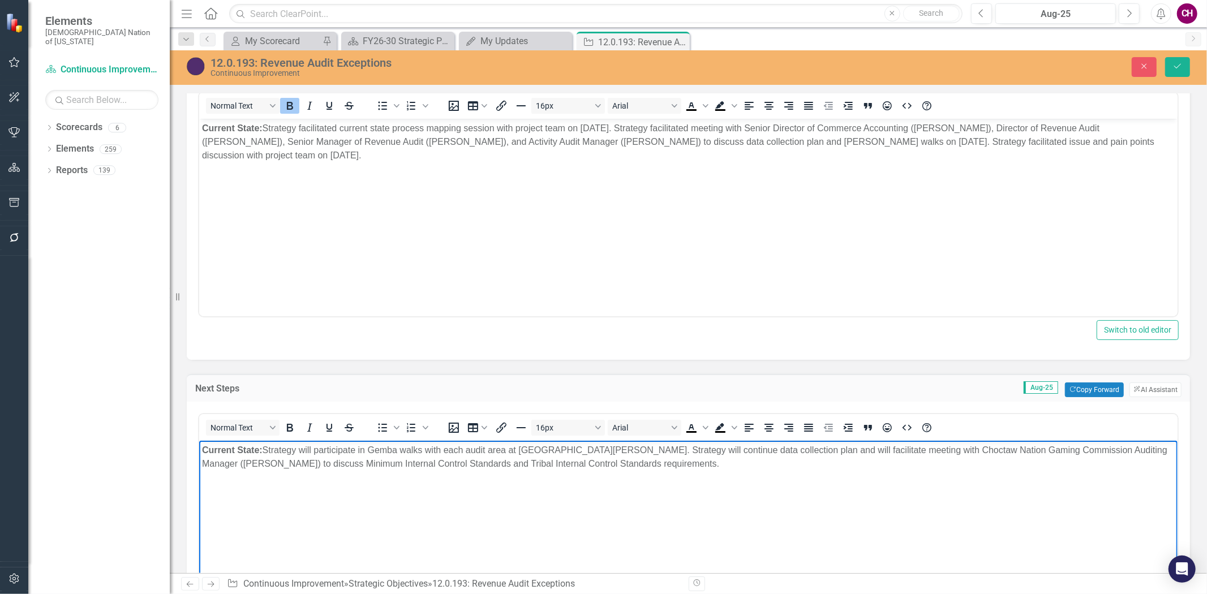
scroll to position [880, 0]
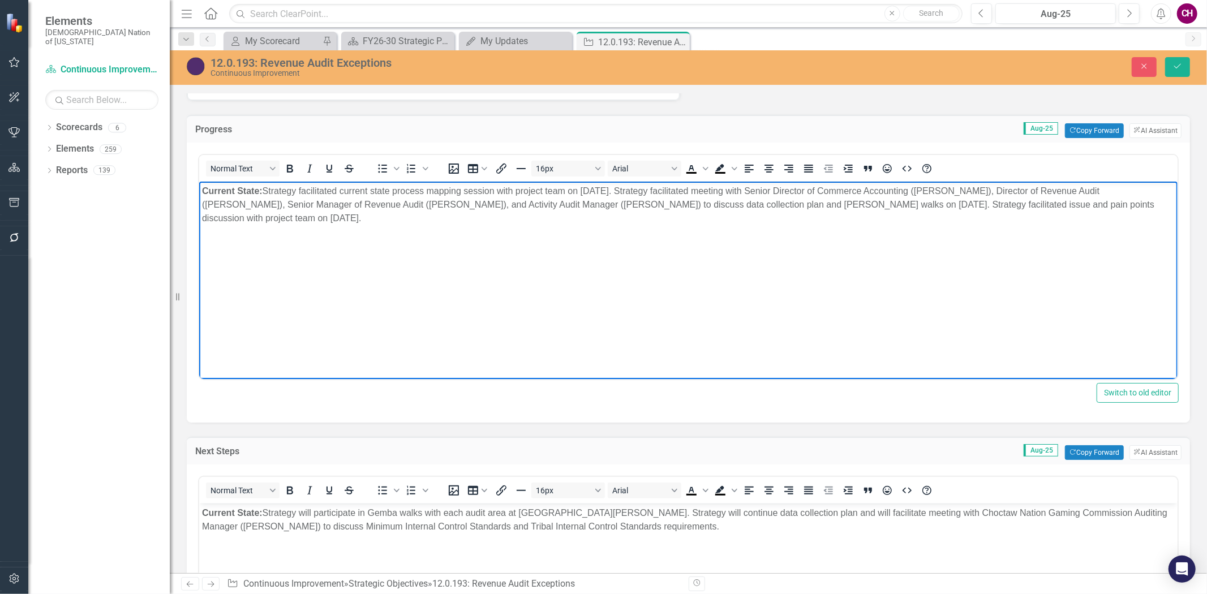
drag, startPoint x: 313, startPoint y: 230, endPoint x: 264, endPoint y: 193, distance: 61.8
click at [264, 193] on body "Current State: Strategy facilitated current state process mapping session with …" at bounding box center [688, 267] width 978 height 170
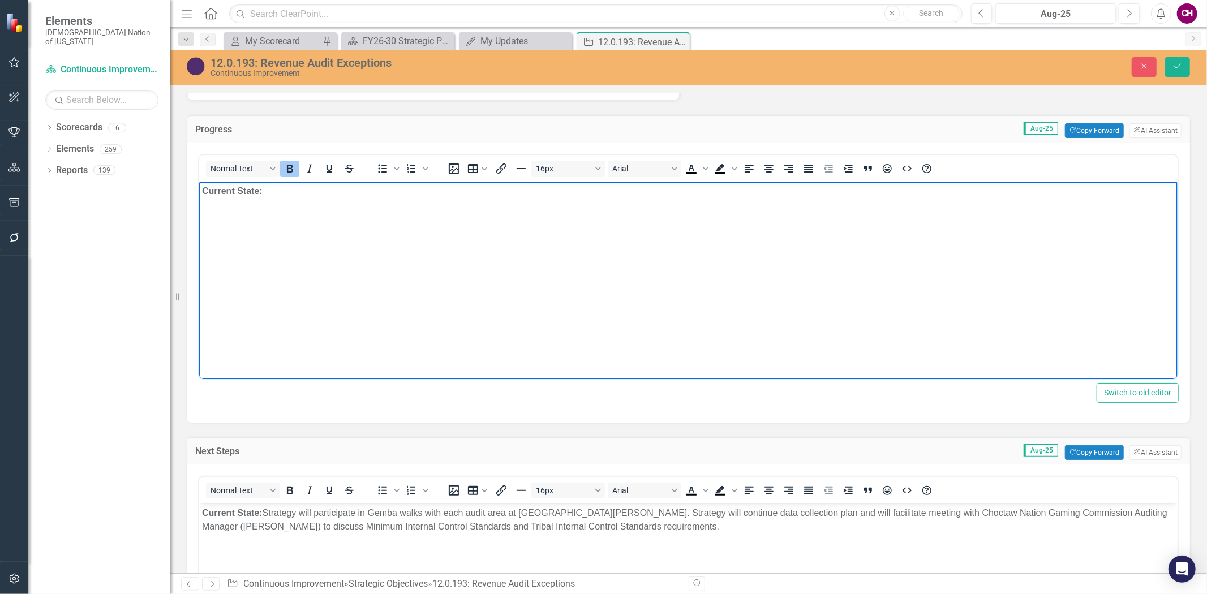
click at [316, 216] on body "Current State:" at bounding box center [688, 267] width 978 height 170
click at [576, 238] on body "Current State: ﻿Strategy received audit log data and master audit list from Rev…" at bounding box center [688, 267] width 978 height 170
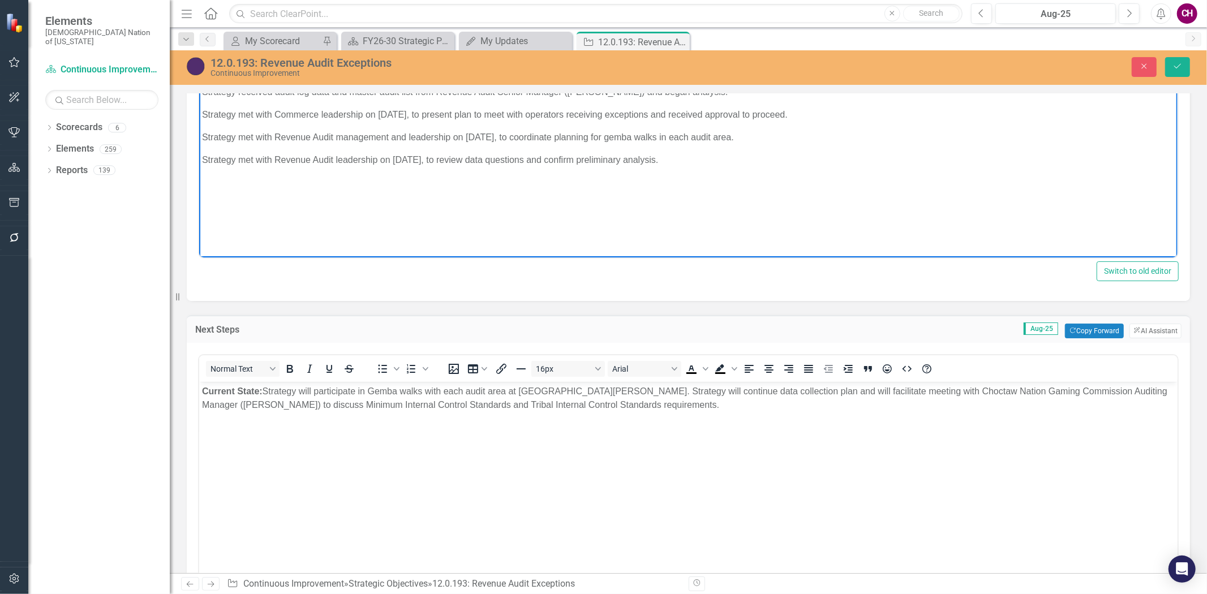
scroll to position [1005, 0]
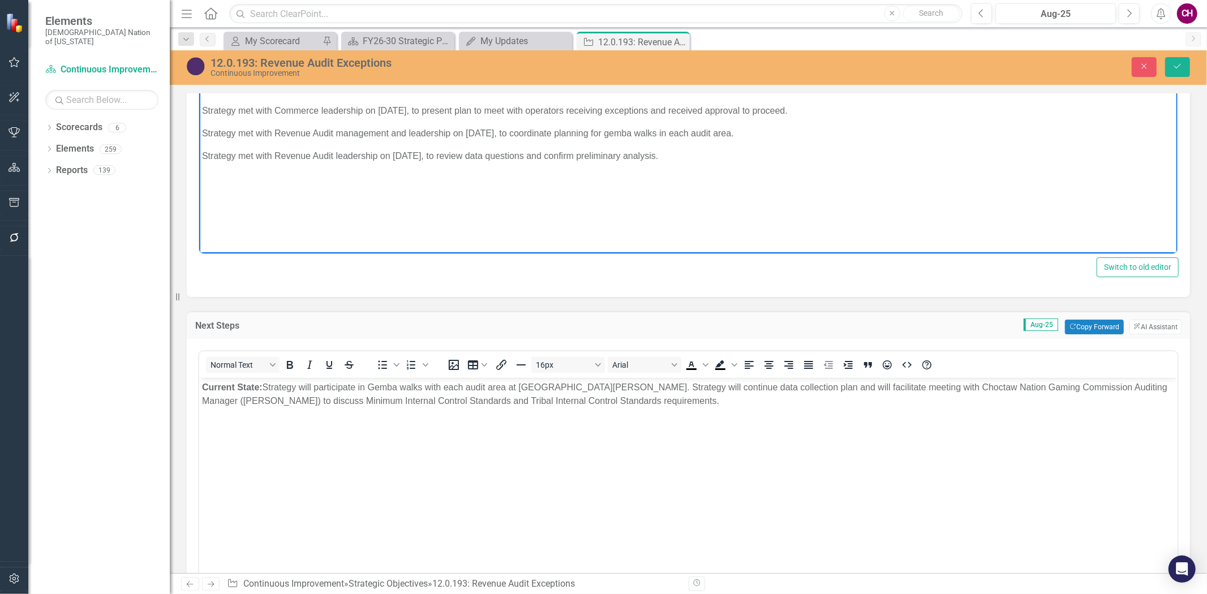
click at [723, 403] on p "Current State: Strategy will participate in Gemba walks with each audit area at…" at bounding box center [687, 394] width 972 height 27
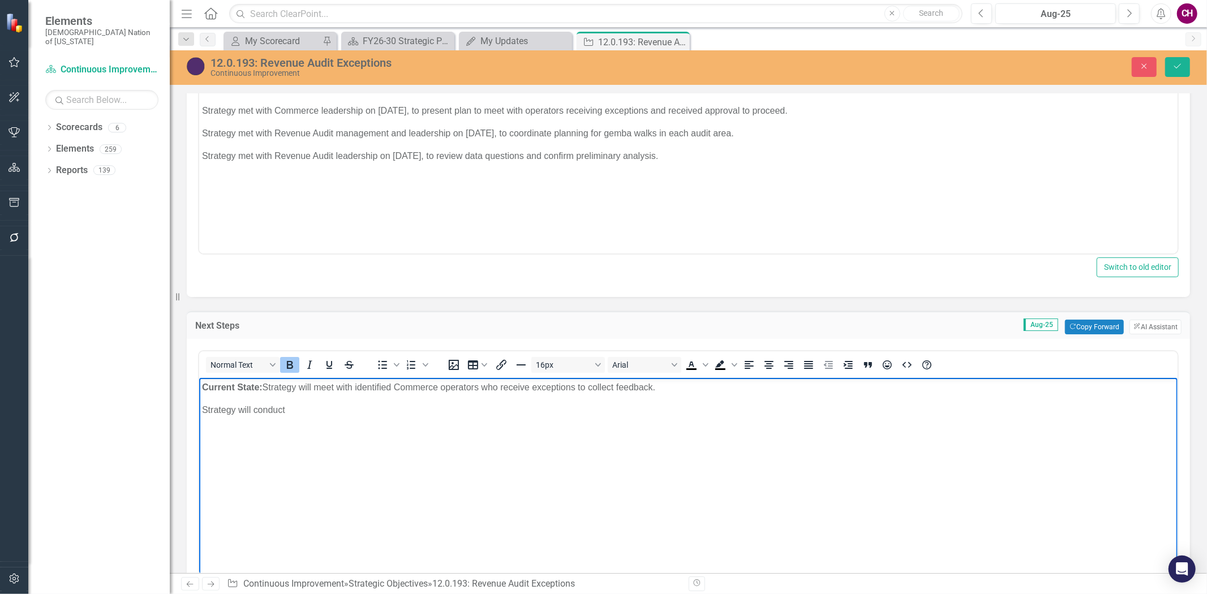
click at [266, 390] on p "Current State: Strategy will meet with identified Commerce operators who receiv…" at bounding box center [687, 388] width 972 height 14
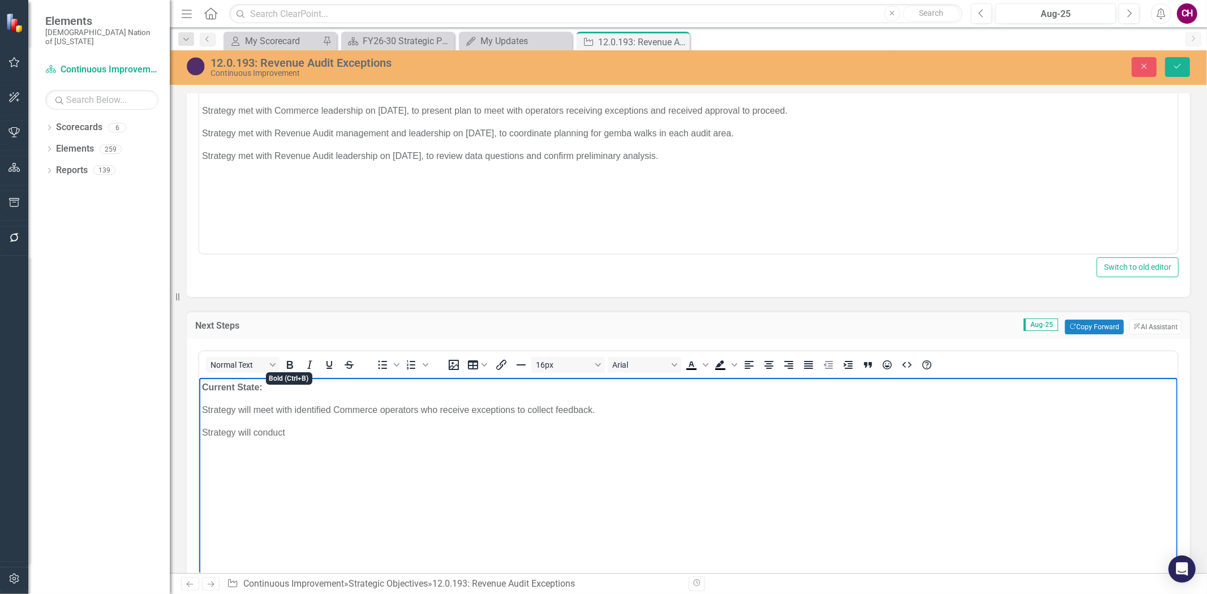
click at [318, 422] on body "Current State: Strategy will meet with identified Commerce operators who receiv…" at bounding box center [688, 463] width 978 height 170
click at [238, 416] on p "Strategy will meet with identified Commerce operators who receive exceptions to…" at bounding box center [687, 410] width 972 height 14
click at [616, 416] on p "Strategy will meet with identified Commerce operators who receive exceptions to…" at bounding box center [687, 410] width 972 height 14
click at [590, 410] on p "Strategy will meet with identified Commerce operators who receive exceptions to…" at bounding box center [687, 410] width 972 height 14
click at [699, 435] on p "Strategy will conduct gemba walks with auditors in each audit area to observe e…" at bounding box center [687, 433] width 972 height 14
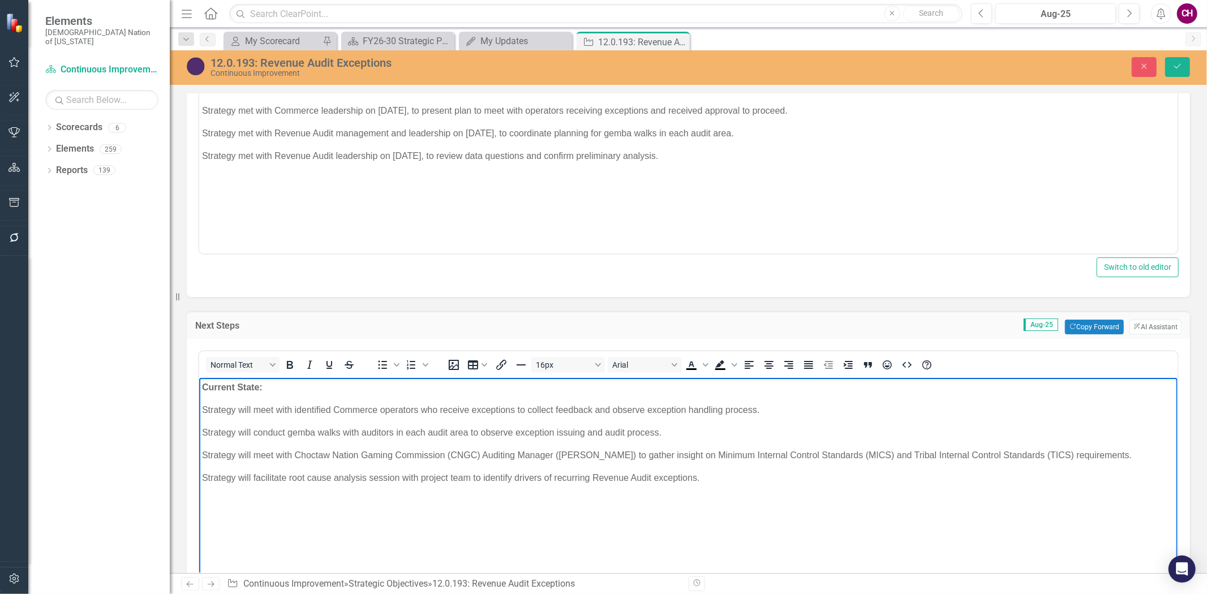
click at [625, 432] on p "Strategy will conduct gemba walks with auditors in each audit area to observe e…" at bounding box center [687, 433] width 972 height 14
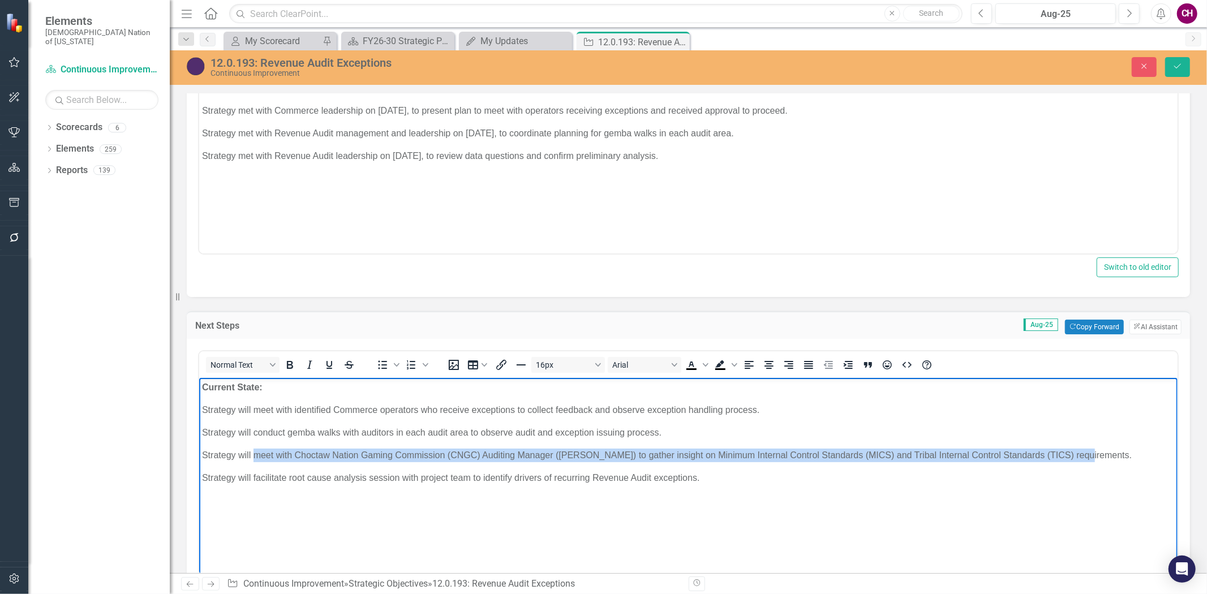
drag, startPoint x: 253, startPoint y: 449, endPoint x: 1067, endPoint y: 454, distance: 813.5
click at [1067, 454] on p "Strategy will meet with Choctaw Nation Gaming Commission (CNGC) Auditing Manage…" at bounding box center [687, 456] width 972 height 14
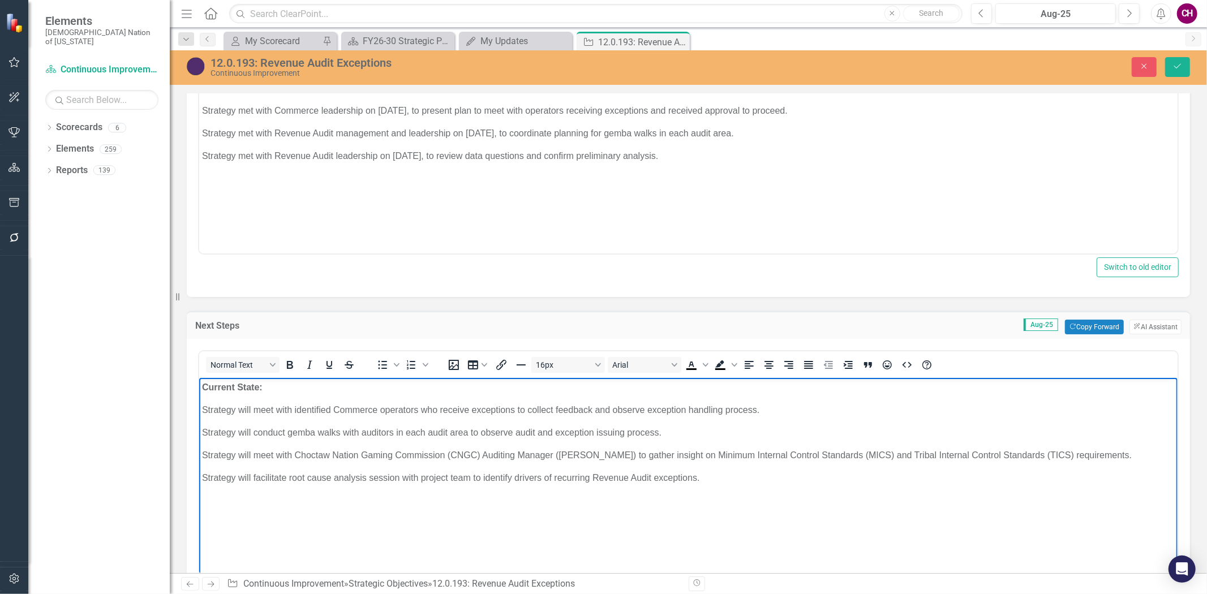
click at [327, 474] on p "Strategy will facilitate root cause analysis session with project team to ident…" at bounding box center [687, 478] width 972 height 14
click at [609, 457] on p "Strategy will meet with Choctaw Nation Gaming Commission (CNGC) Auditing Manage…" at bounding box center [687, 456] width 972 height 14
click at [613, 458] on p "Strategy will meet with Choctaw Nation Gaming Commission (CNGC) Auditing Manage…" at bounding box center [687, 456] width 972 height 14
click at [706, 437] on p "Strategy will conduct gemba walks with auditors in each audit area to observe a…" at bounding box center [687, 433] width 972 height 14
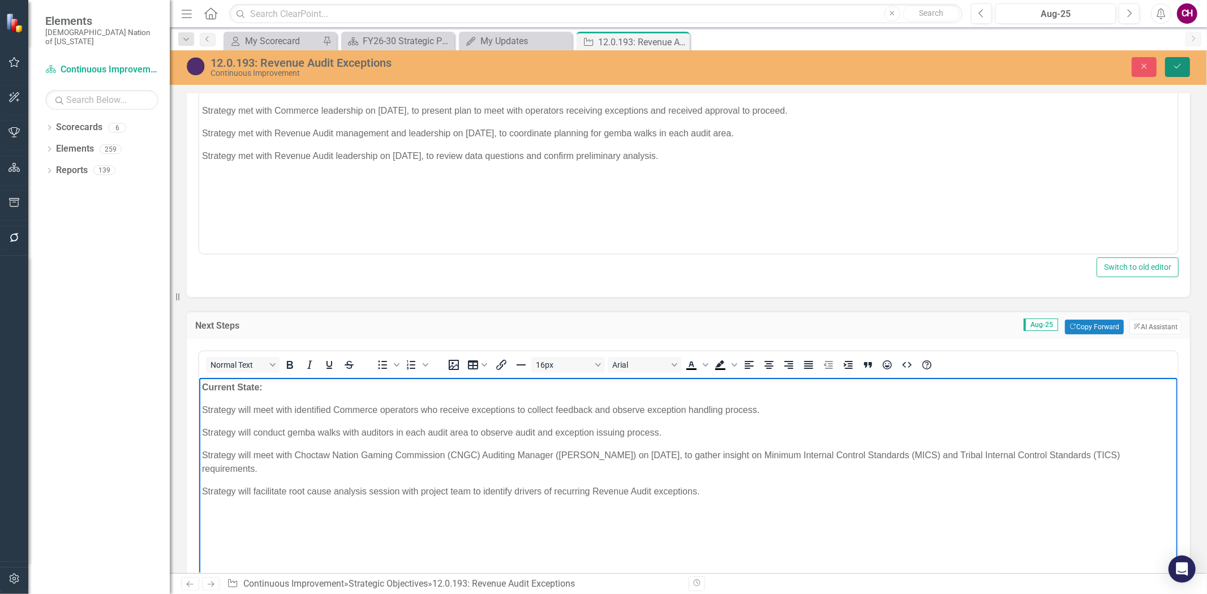
click at [1169, 75] on button "Save" at bounding box center [1177, 67] width 25 height 20
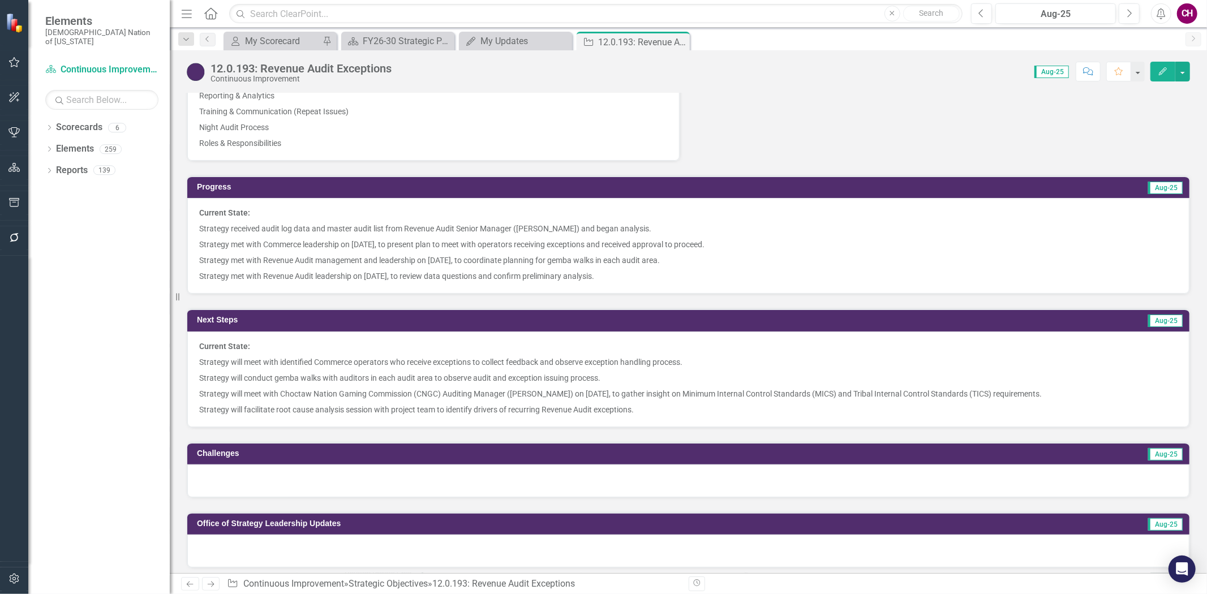
scroll to position [942, 0]
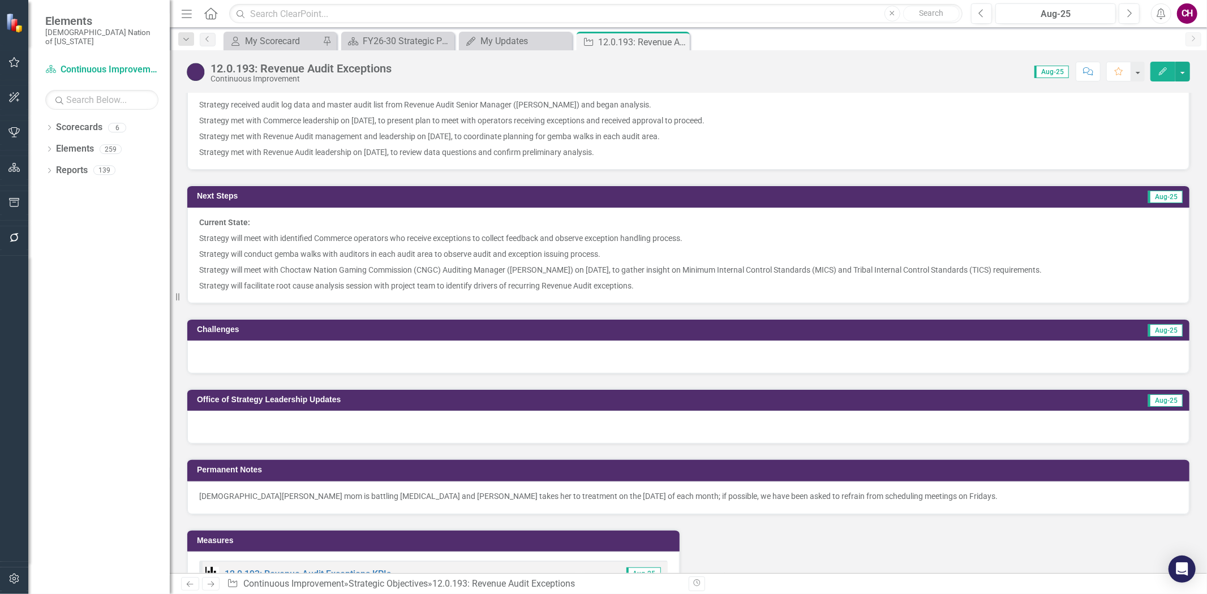
click at [532, 346] on div at bounding box center [688, 357] width 1002 height 33
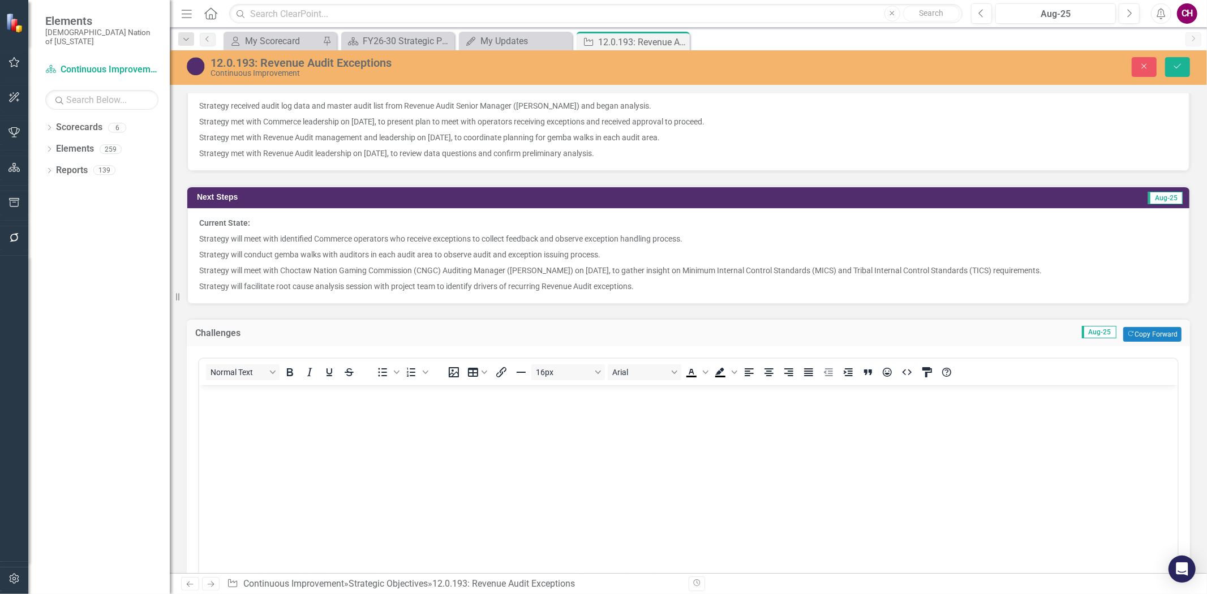
scroll to position [0, 0]
click at [541, 419] on body "Rich Text Area. Press ALT-0 for help." at bounding box center [688, 470] width 978 height 170
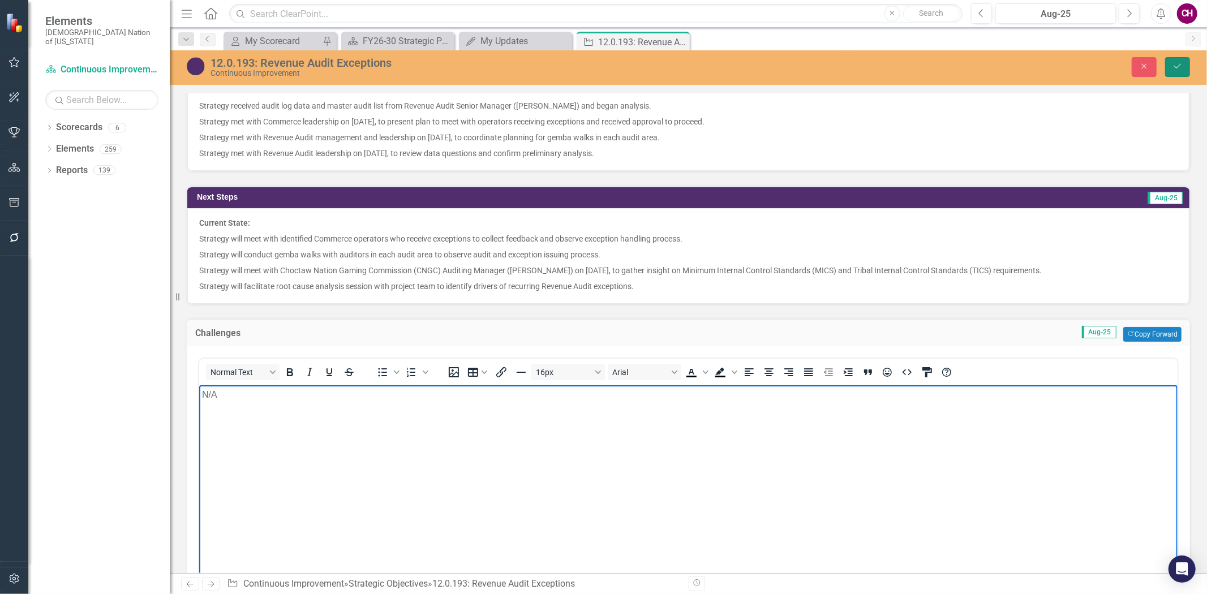
click at [1171, 64] on button "Save" at bounding box center [1177, 67] width 25 height 20
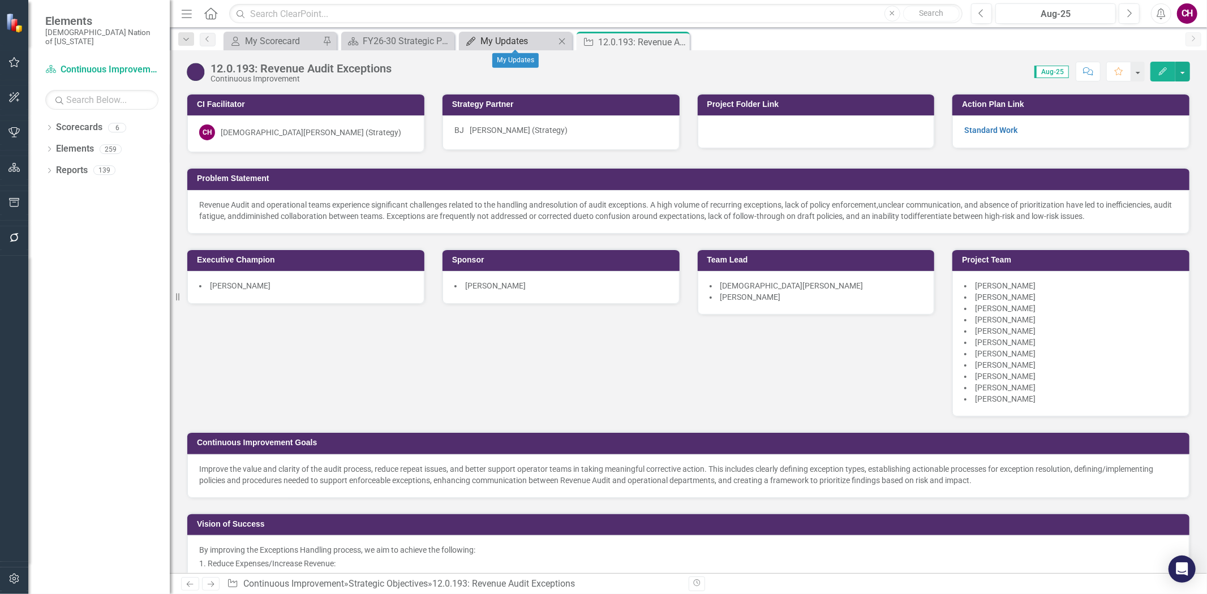
click at [501, 35] on div "My Updates" at bounding box center [517, 41] width 75 height 14
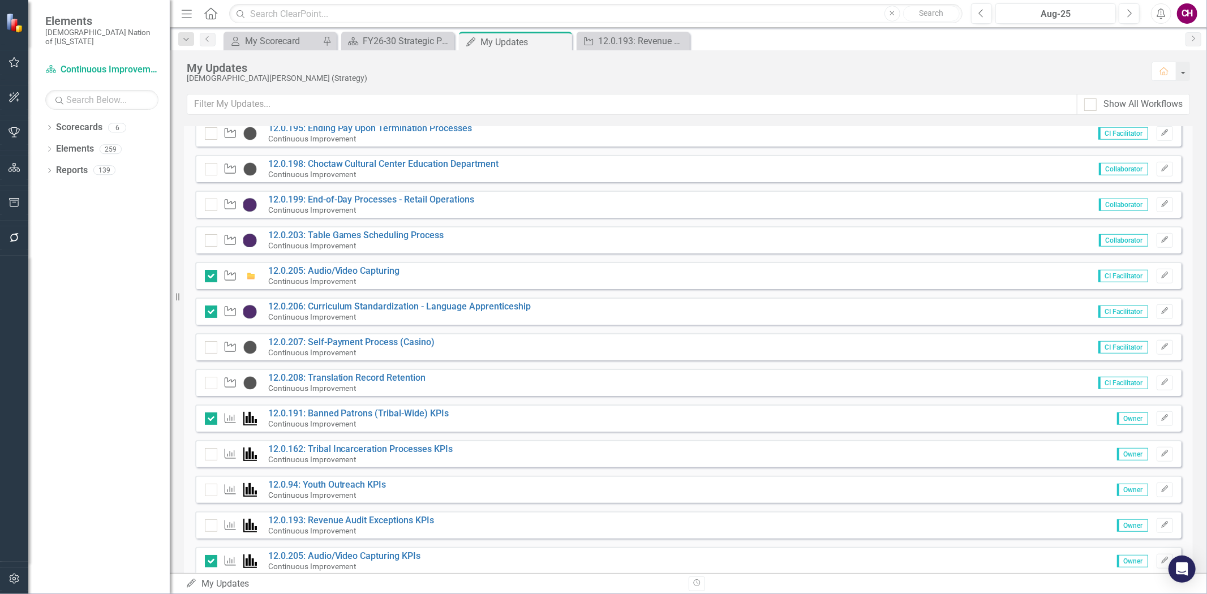
scroll to position [623, 0]
click at [415, 310] on link "12.0.206: Curriculum Standardization - Language Apprenticeship" at bounding box center [399, 307] width 263 height 11
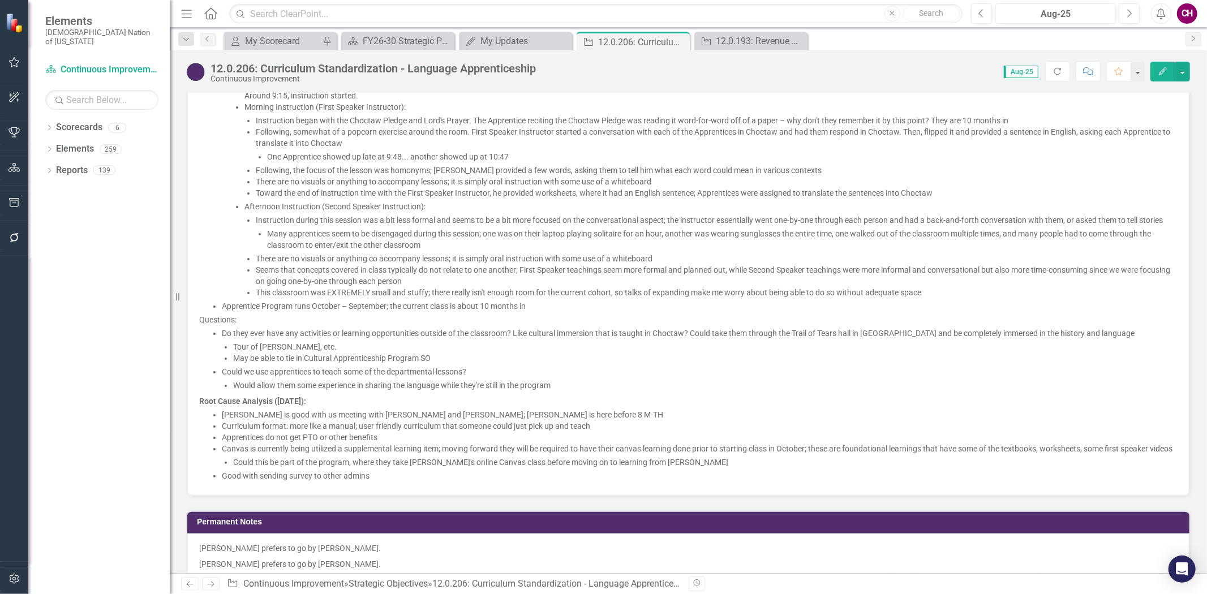
scroll to position [1005, 0]
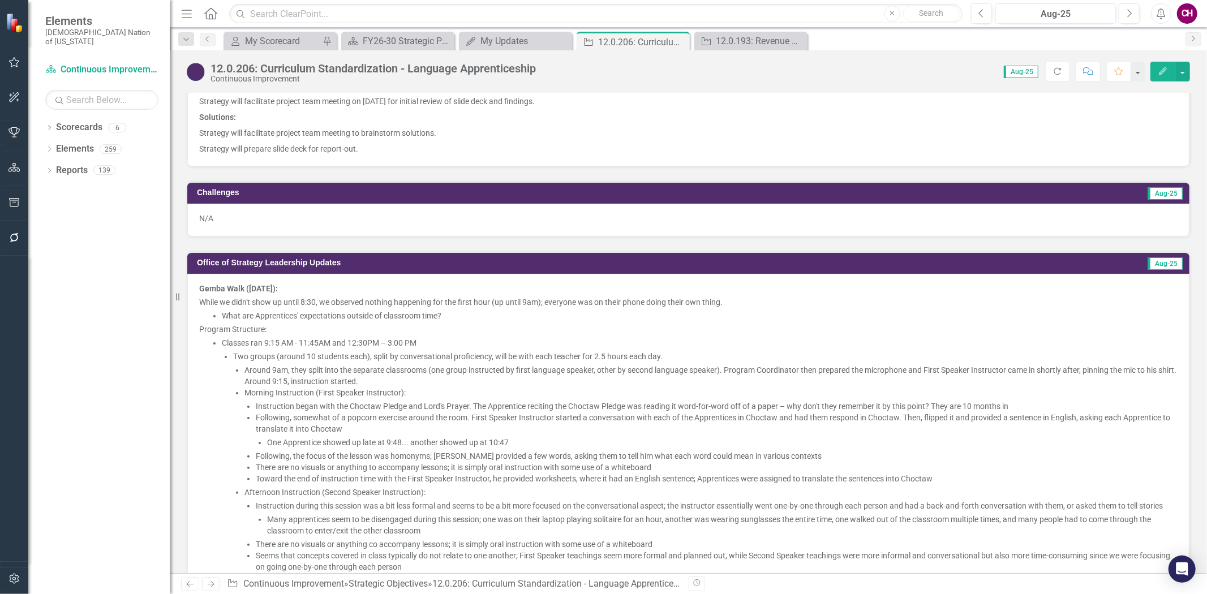
click at [308, 311] on span "What are Apprentices' expectations outside of classroom time?" at bounding box center [331, 315] width 219 height 9
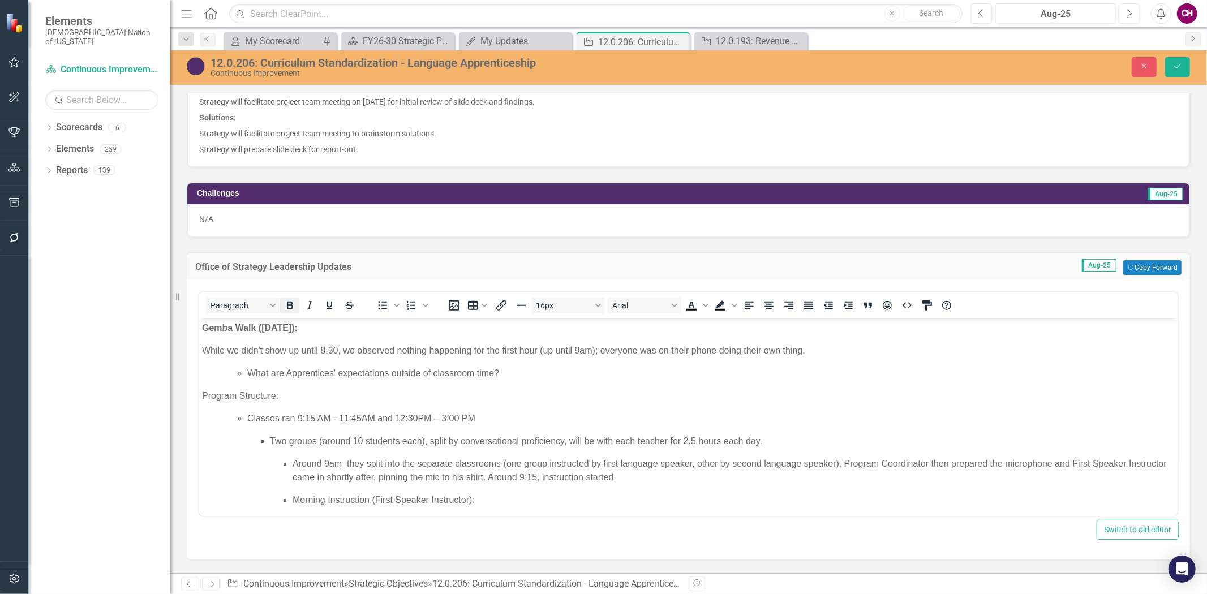
scroll to position [0, 0]
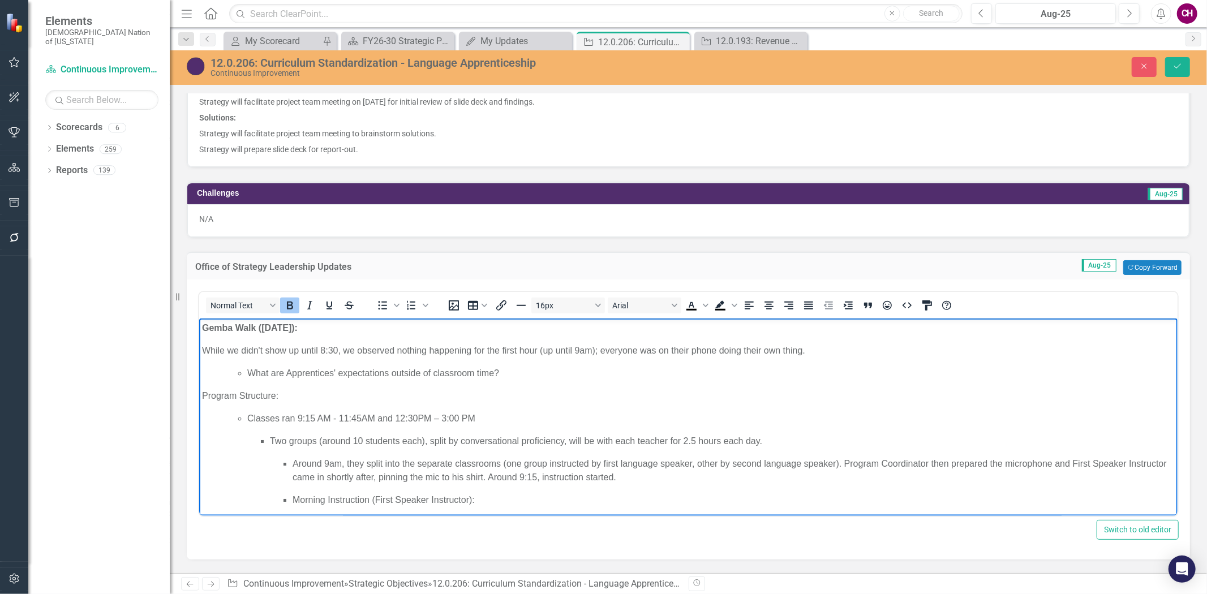
click at [205, 328] on strong "Gemba Walk (August 6, 2025):" at bounding box center [249, 328] width 96 height 10
drag, startPoint x: 1169, startPoint y: 61, endPoint x: 1194, endPoint y: 111, distance: 56.4
click at [1169, 61] on button "Save" at bounding box center [1177, 67] width 25 height 20
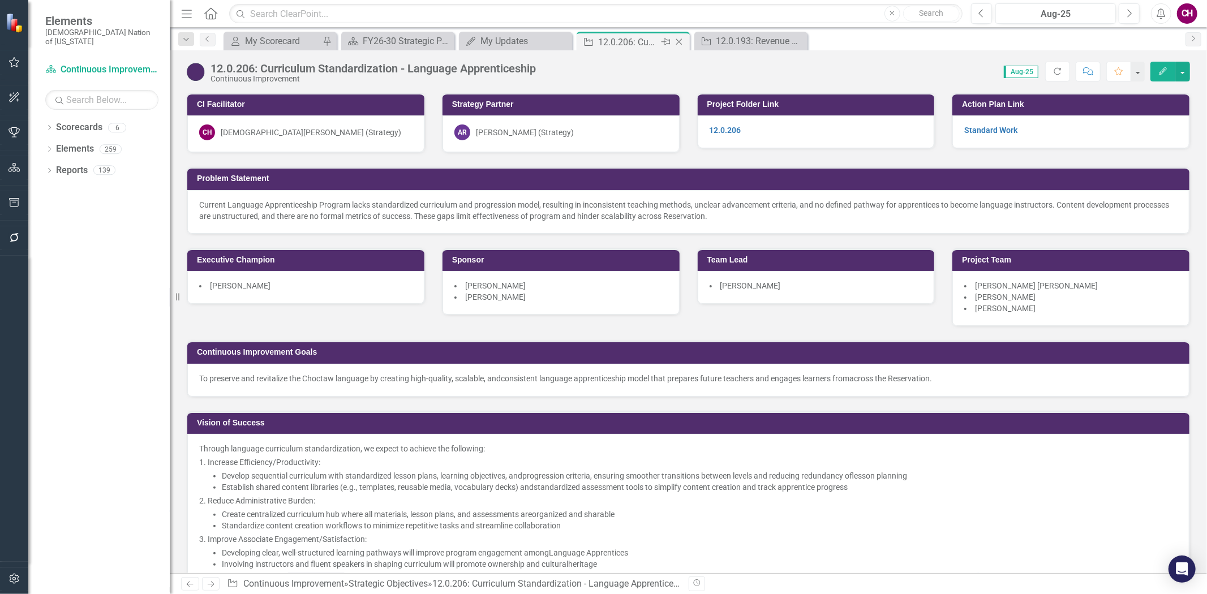
click at [679, 40] on icon "Close" at bounding box center [678, 41] width 11 height 9
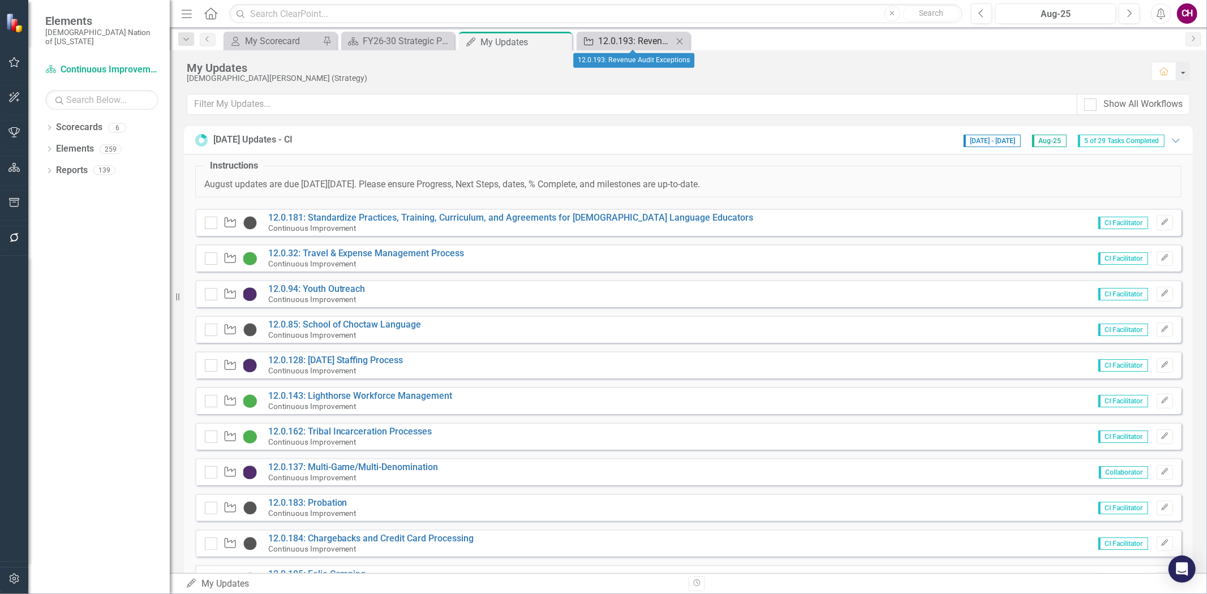
click at [640, 38] on div "12.0.193: Revenue Audit Exceptions" at bounding box center [635, 41] width 75 height 14
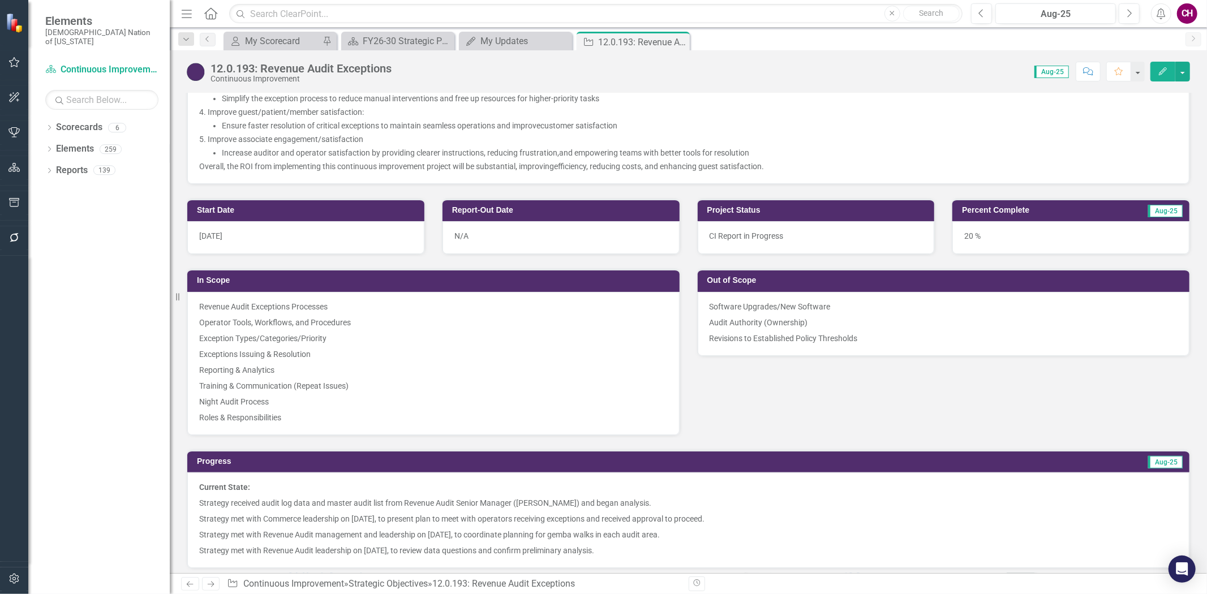
scroll to position [577, 0]
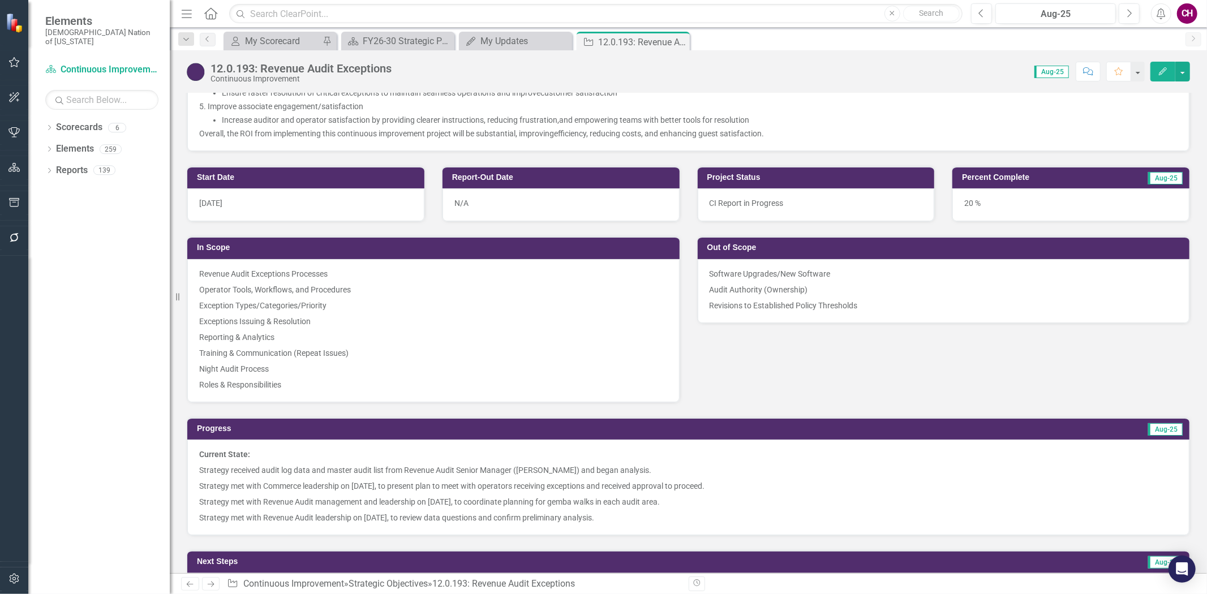
click at [1026, 204] on div "20 %" at bounding box center [1070, 204] width 237 height 33
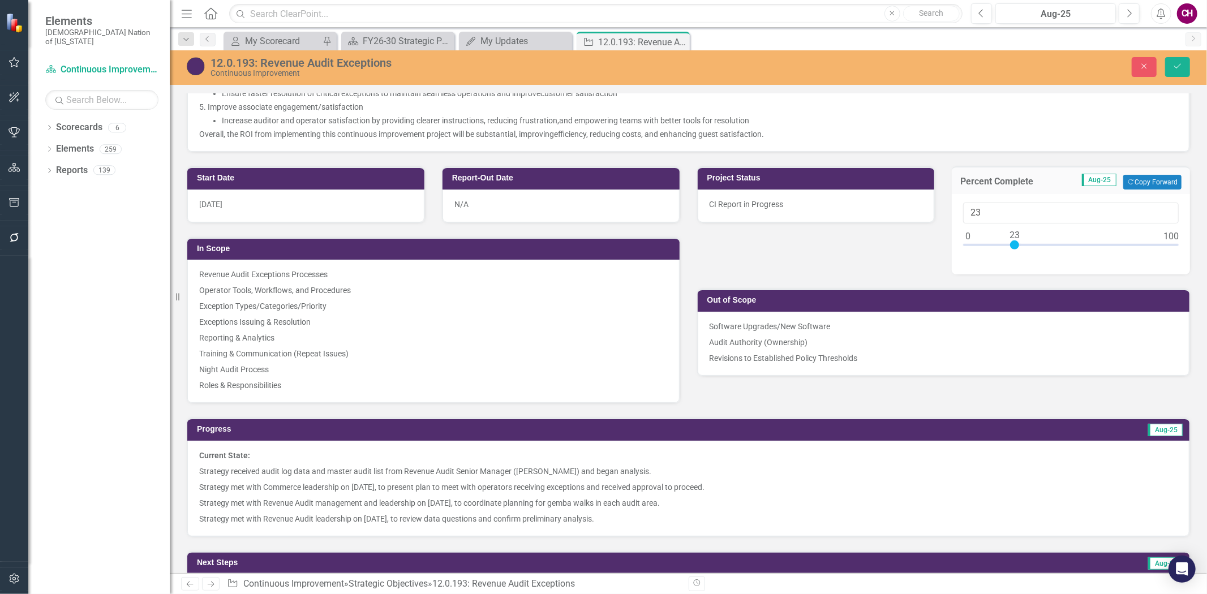
type input "21"
click at [1007, 249] on div at bounding box center [1071, 247] width 216 height 14
click at [1149, 61] on button "Close" at bounding box center [1143, 67] width 25 height 20
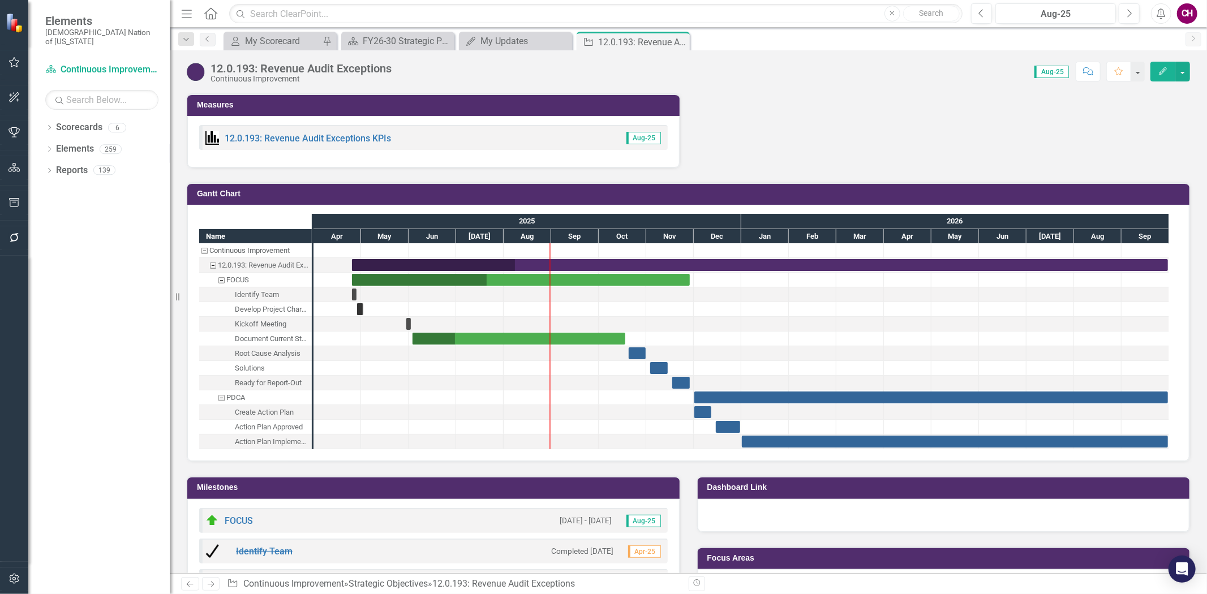
scroll to position [1394, 0]
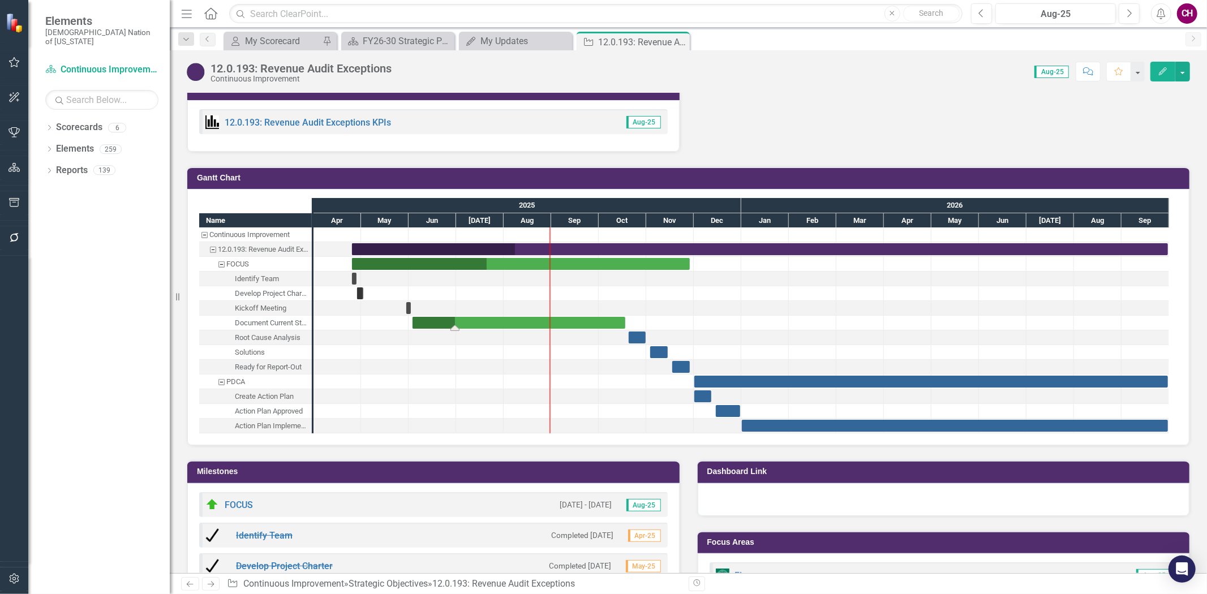
click at [590, 322] on div "Task: Start date: 2025-06-03 End date: 2025-10-18" at bounding box center [518, 323] width 213 height 12
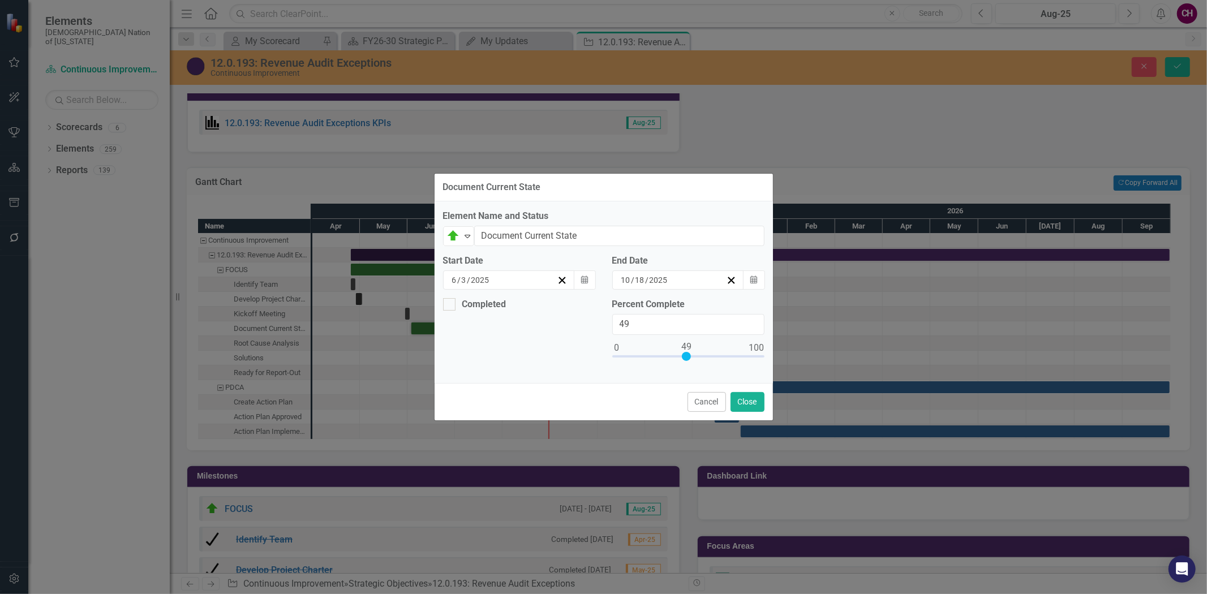
type input "50"
drag, startPoint x: 647, startPoint y: 357, endPoint x: 691, endPoint y: 353, distance: 43.7
click at [691, 353] on div at bounding box center [687, 356] width 9 height 9
click at [751, 402] on button "Close" at bounding box center [747, 402] width 34 height 20
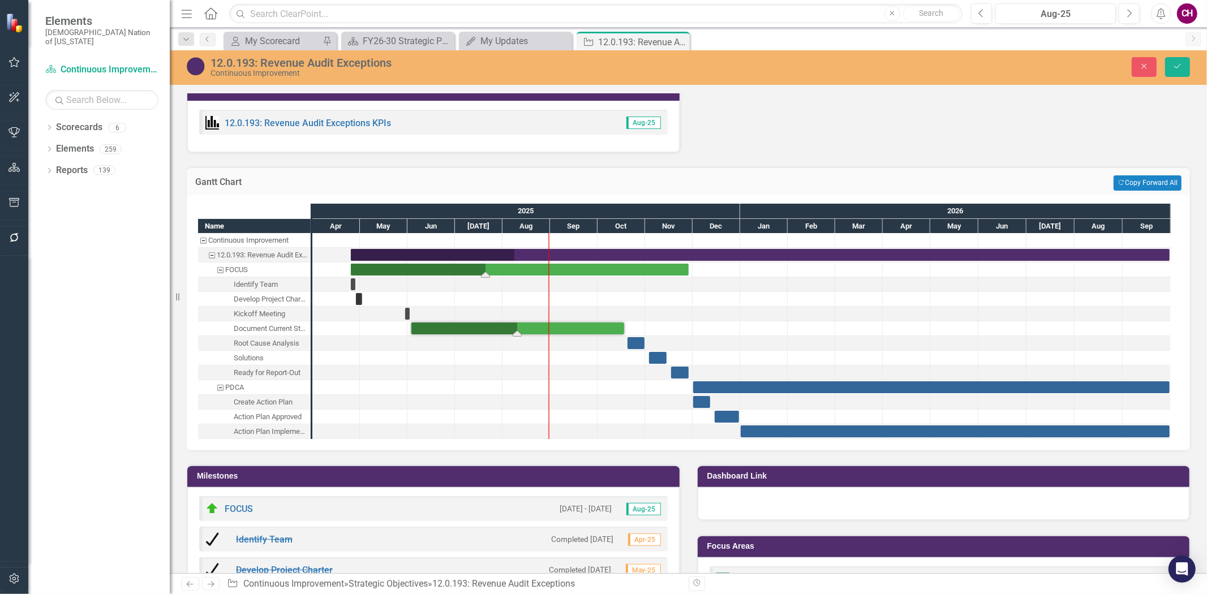
click at [587, 264] on div "Task: Start date: 2025-04-25 End date: 2025-11-28" at bounding box center [520, 270] width 338 height 12
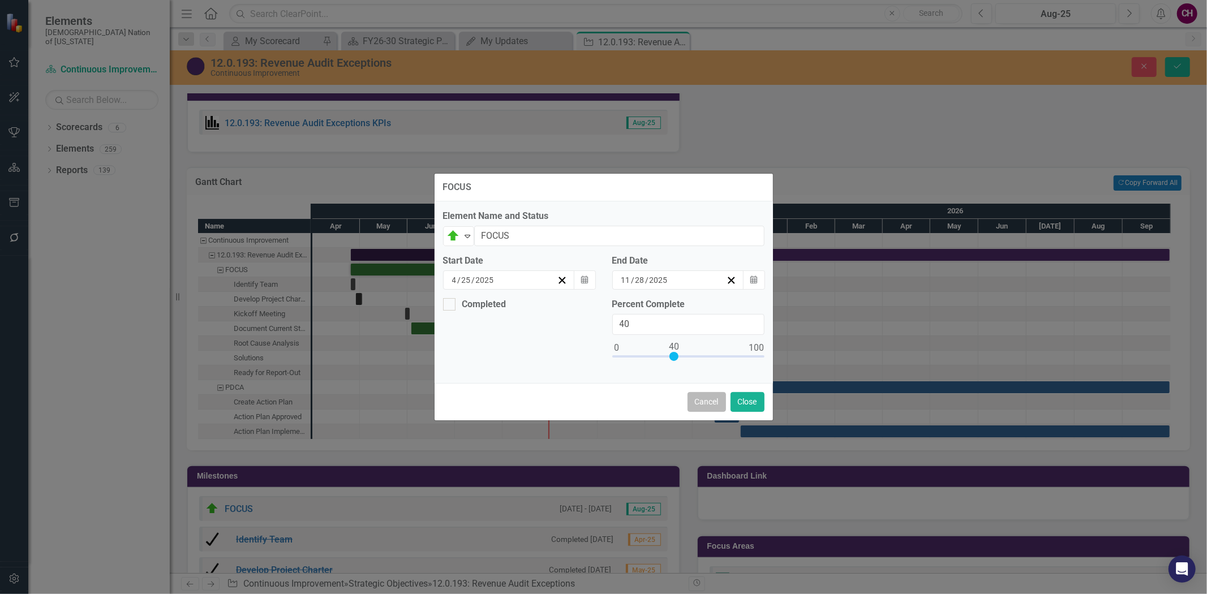
click at [713, 402] on button "Cancel" at bounding box center [706, 402] width 38 height 20
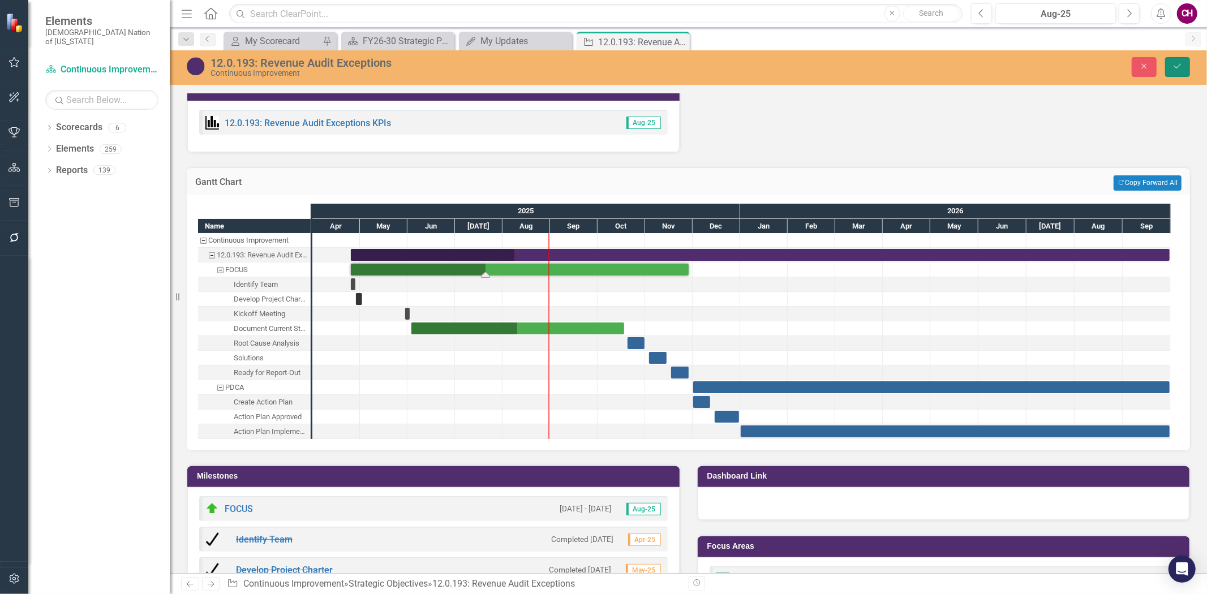
click at [1188, 71] on button "Save" at bounding box center [1177, 67] width 25 height 20
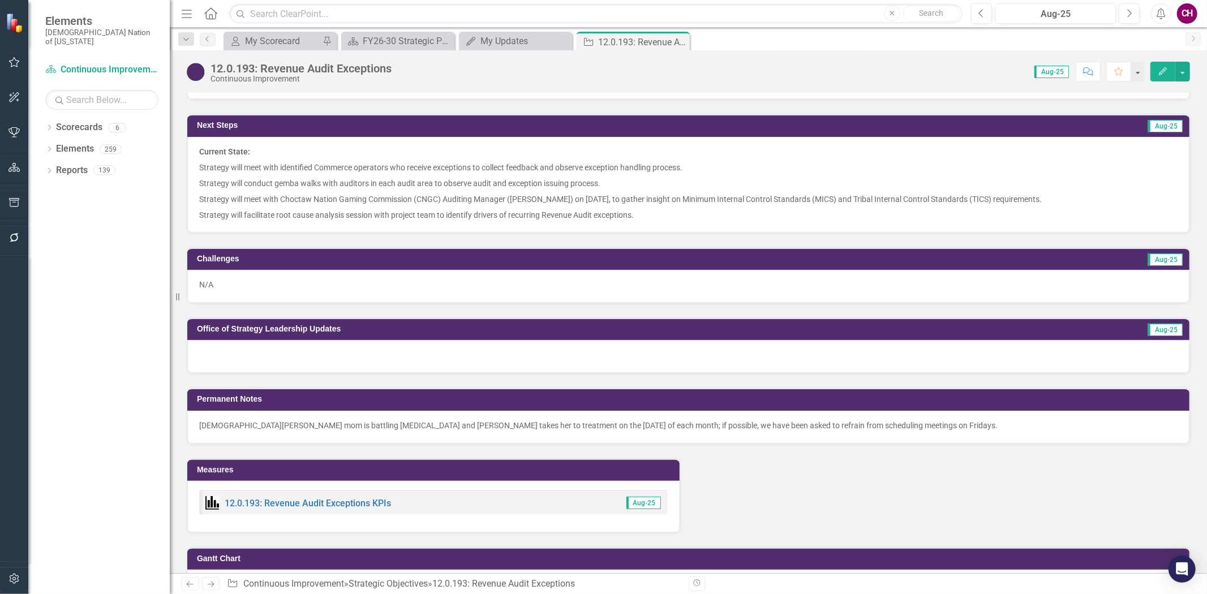
scroll to position [1014, 0]
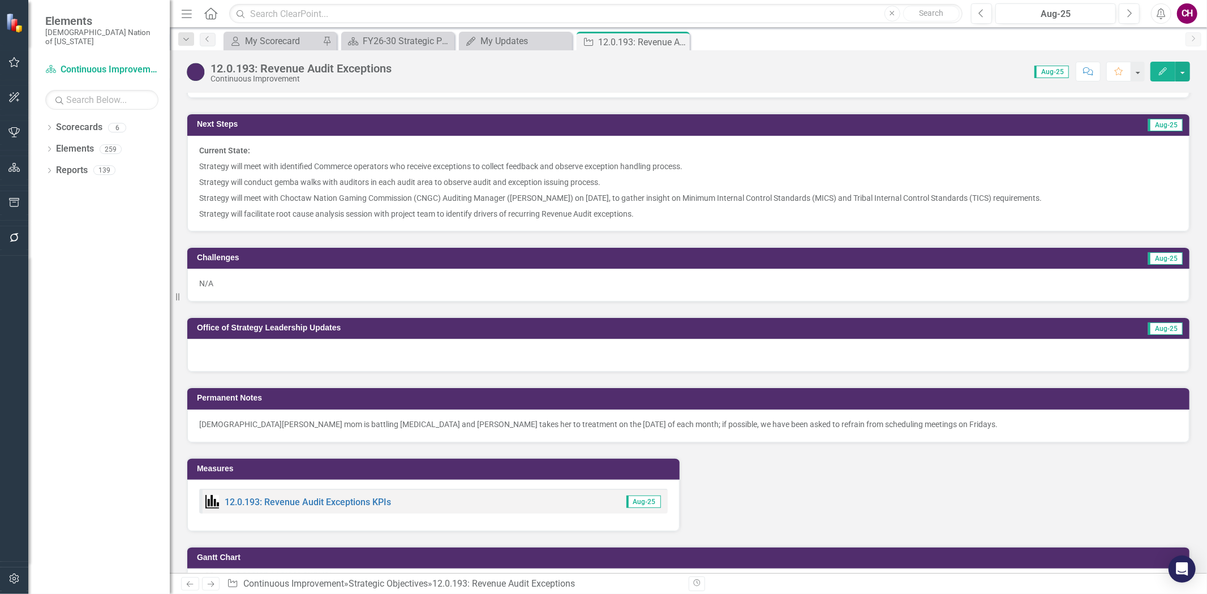
click at [393, 377] on div "Permanent Notes Christian Fenner's mom is battling cancer and Christian takes h…" at bounding box center [688, 407] width 1020 height 70
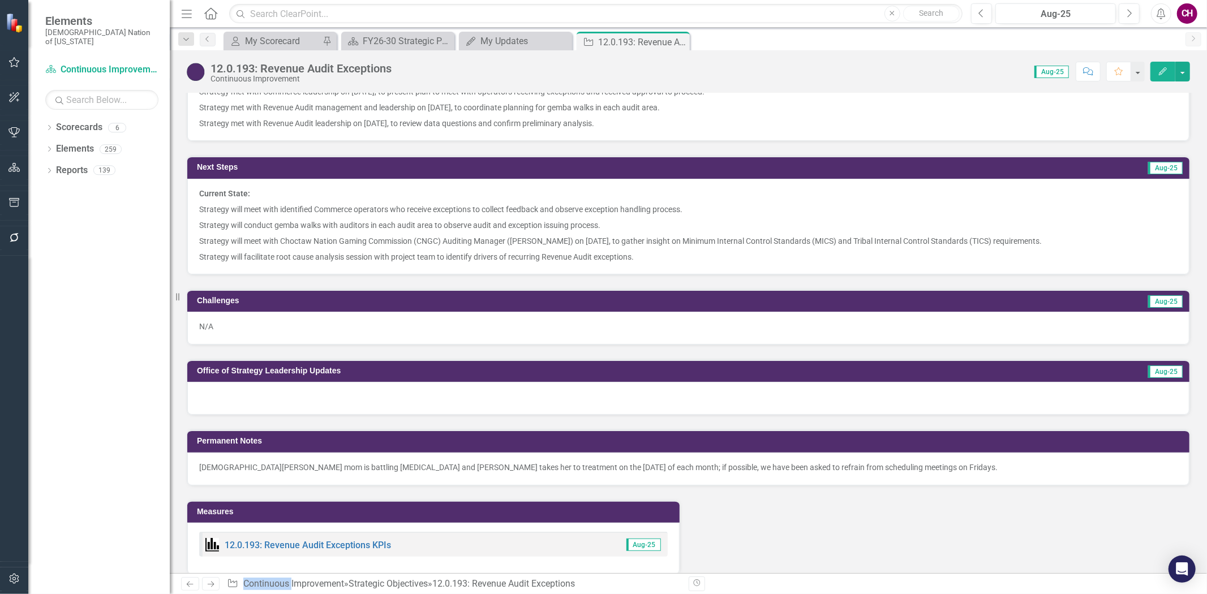
scroll to position [952, 0]
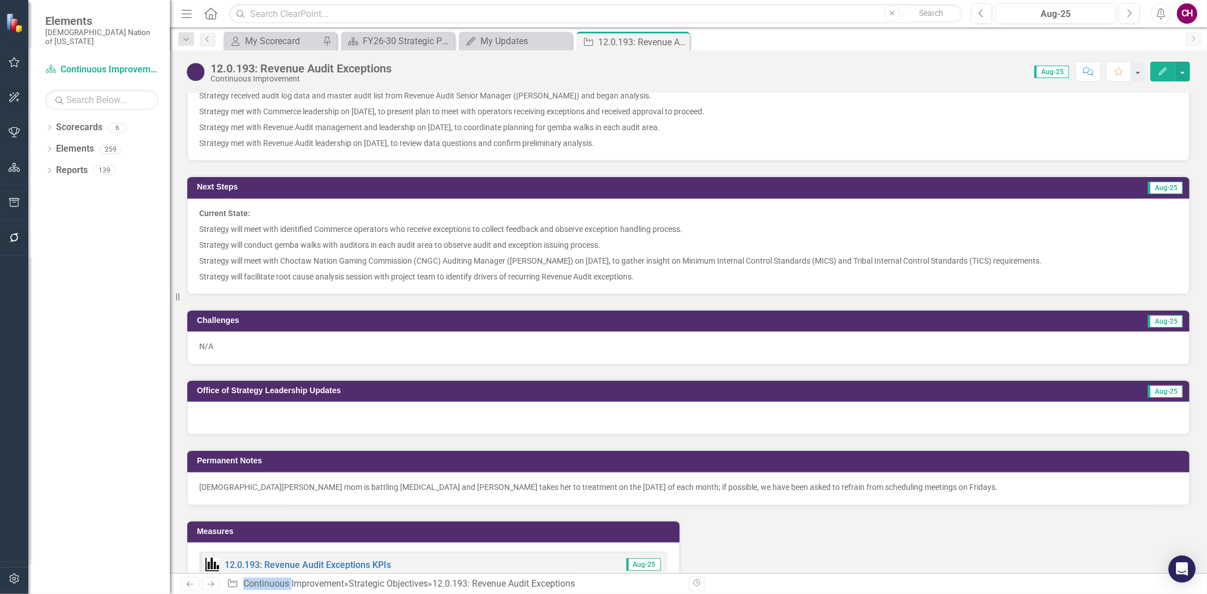
click at [417, 259] on p "Strategy will meet with Choctaw Nation Gaming Commission (CNGC) Auditing Manage…" at bounding box center [688, 261] width 978 height 16
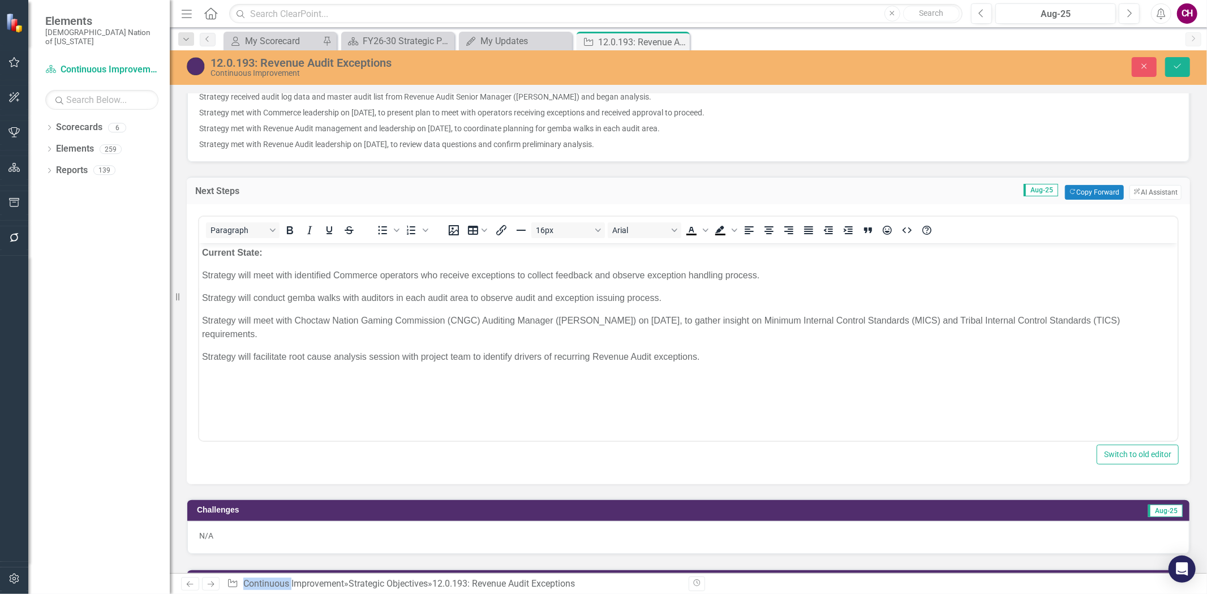
scroll to position [0, 0]
click at [359, 298] on p "Strategy will conduct gemba walks with auditors in each audit area to observe a…" at bounding box center [687, 298] width 972 height 14
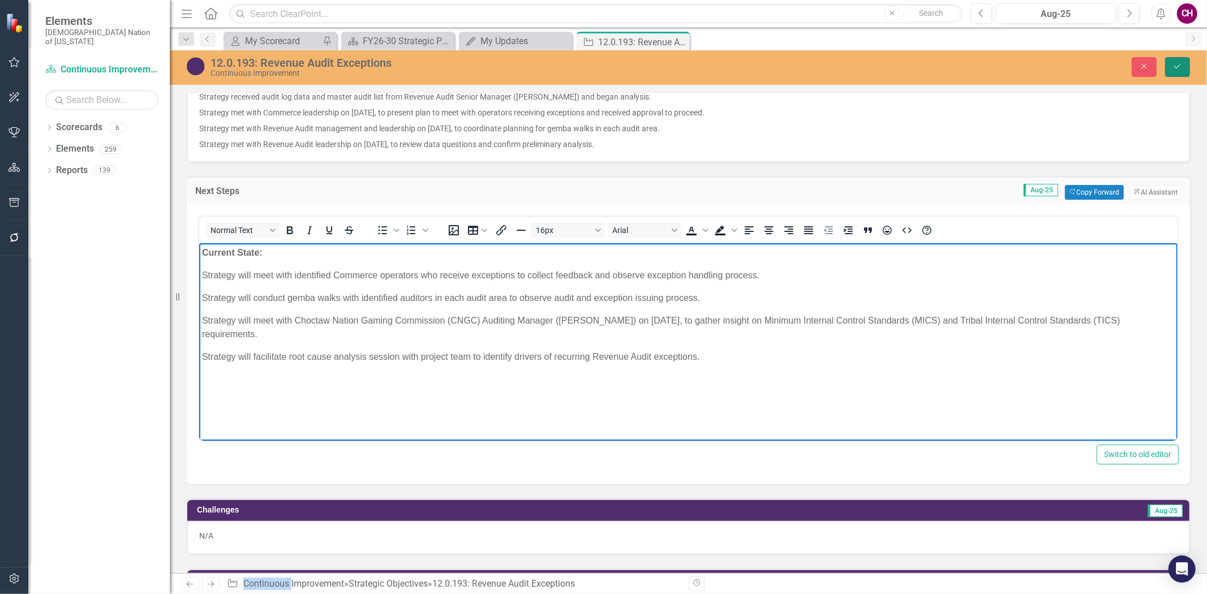
click at [1179, 68] on icon "Save" at bounding box center [1177, 66] width 10 height 8
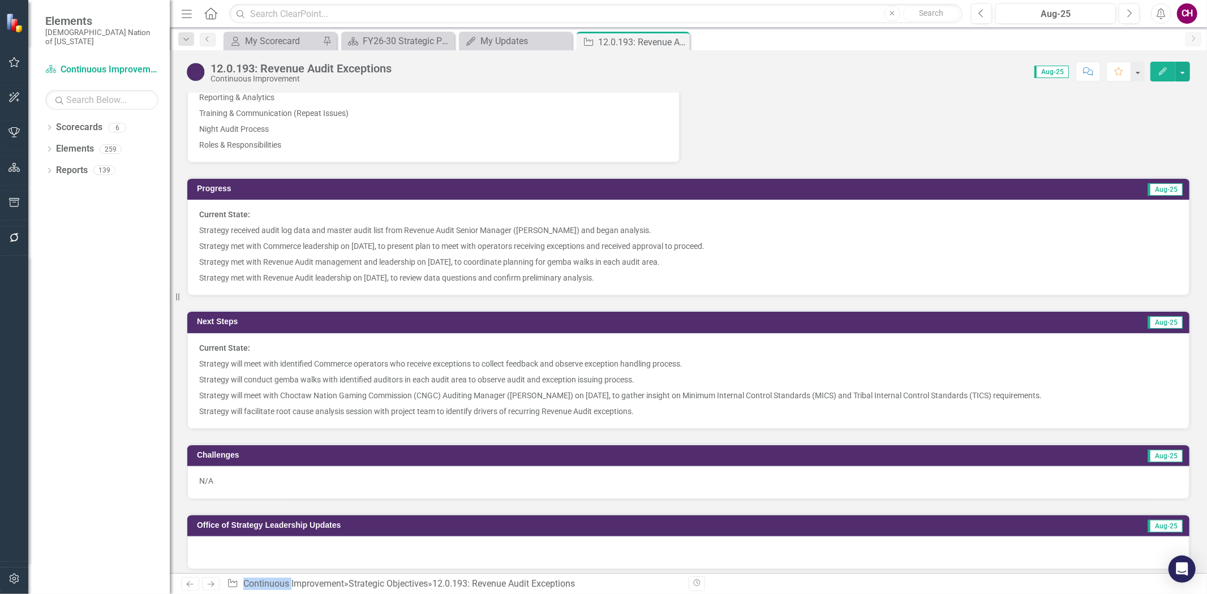
scroll to position [1005, 0]
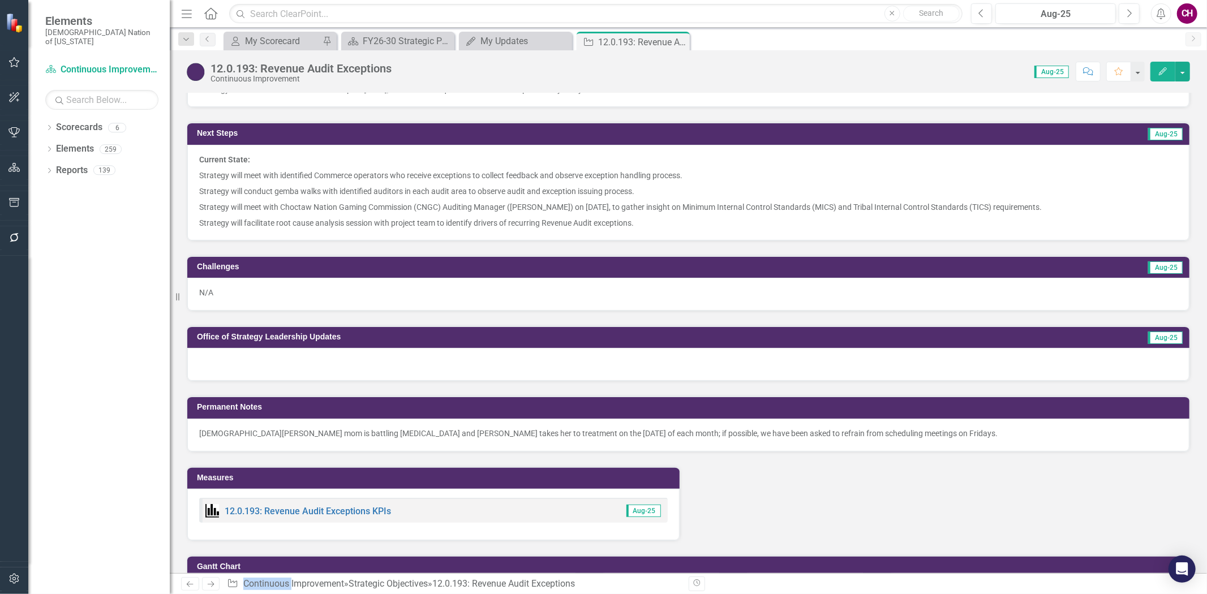
click at [355, 360] on div at bounding box center [688, 364] width 1002 height 33
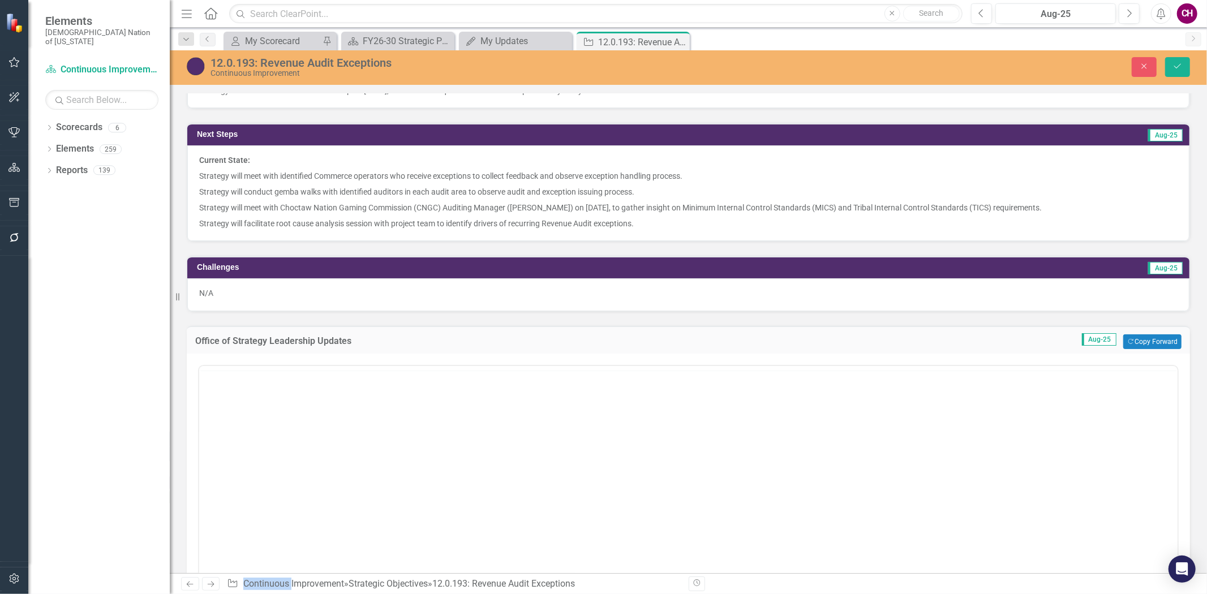
scroll to position [0, 0]
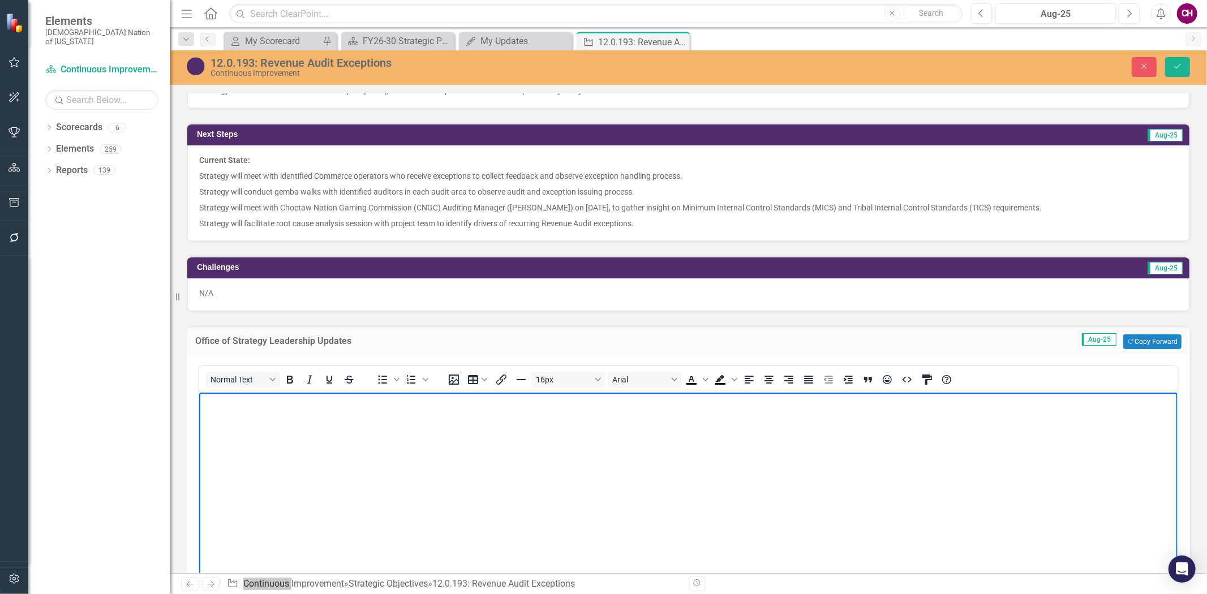
click at [326, 424] on body "Rich Text Area. Press ALT-0 for help." at bounding box center [688, 478] width 978 height 170
click at [1176, 75] on button "Save" at bounding box center [1177, 67] width 25 height 20
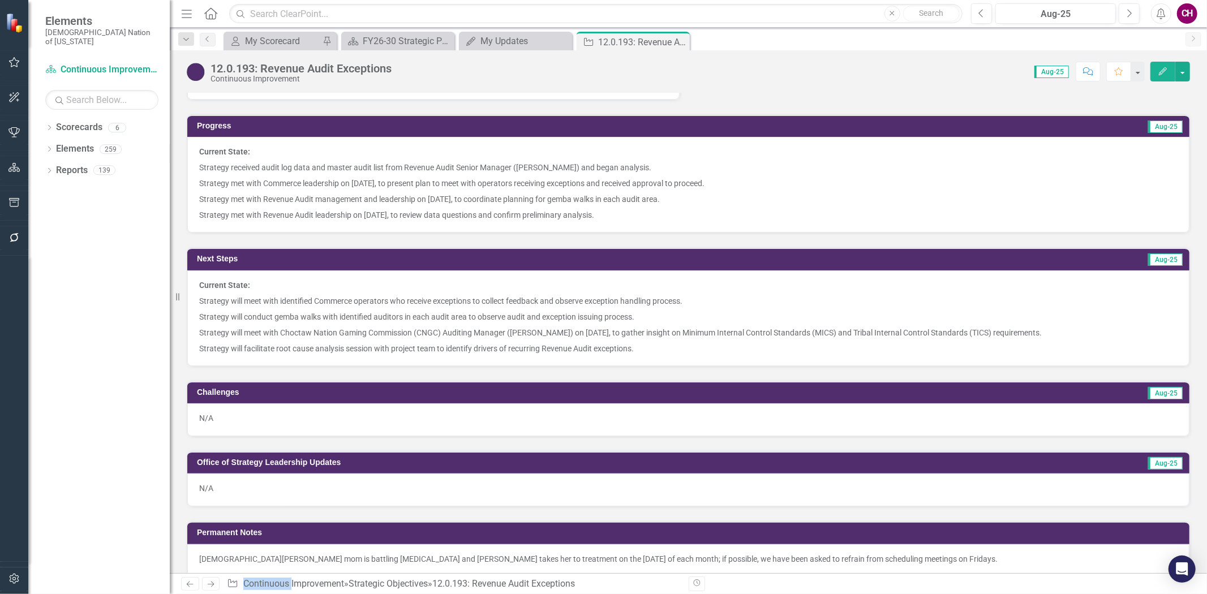
scroll to position [1383, 0]
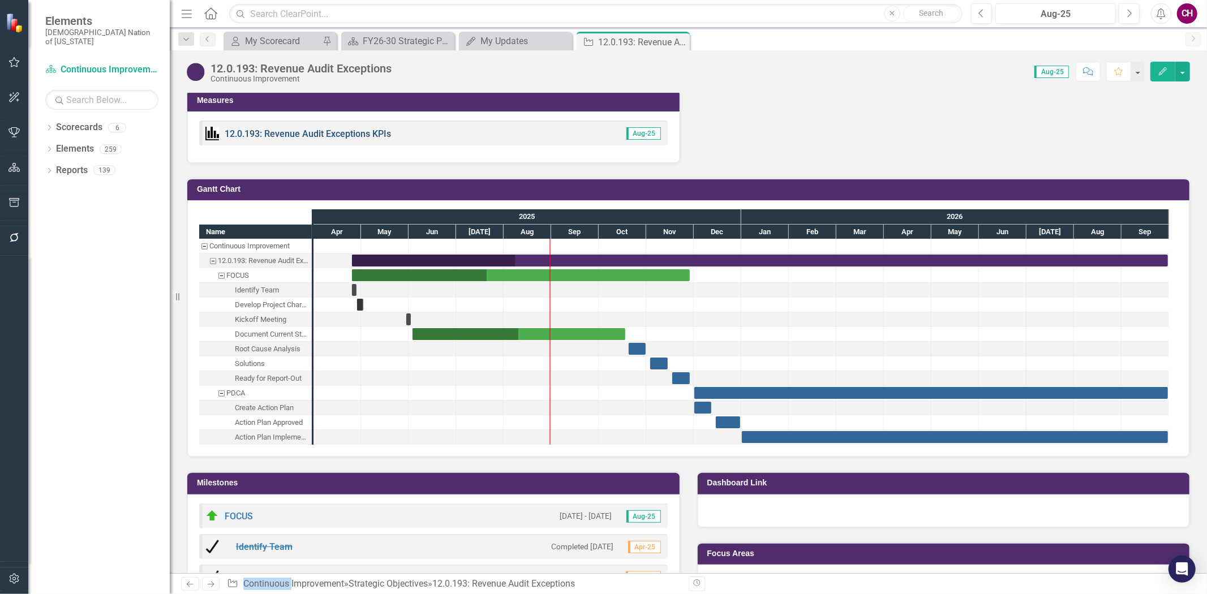
click at [316, 129] on link "12.0.193: Revenue Audit Exceptions KPIs" at bounding box center [308, 133] width 166 height 11
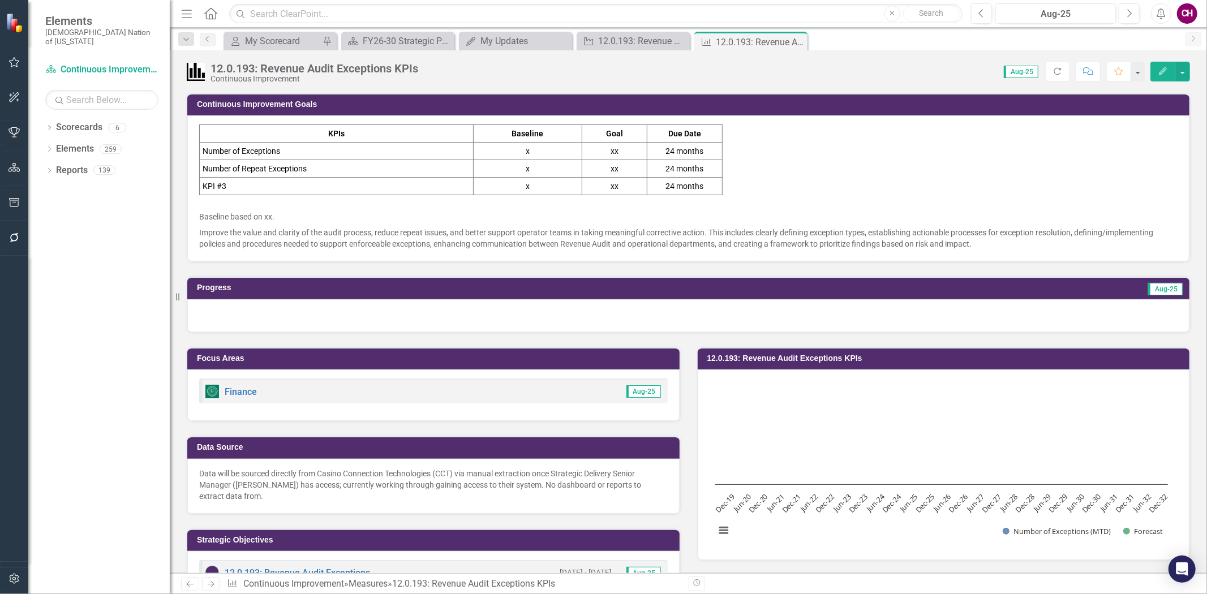
click at [1156, 78] on button "Edit" at bounding box center [1162, 72] width 25 height 20
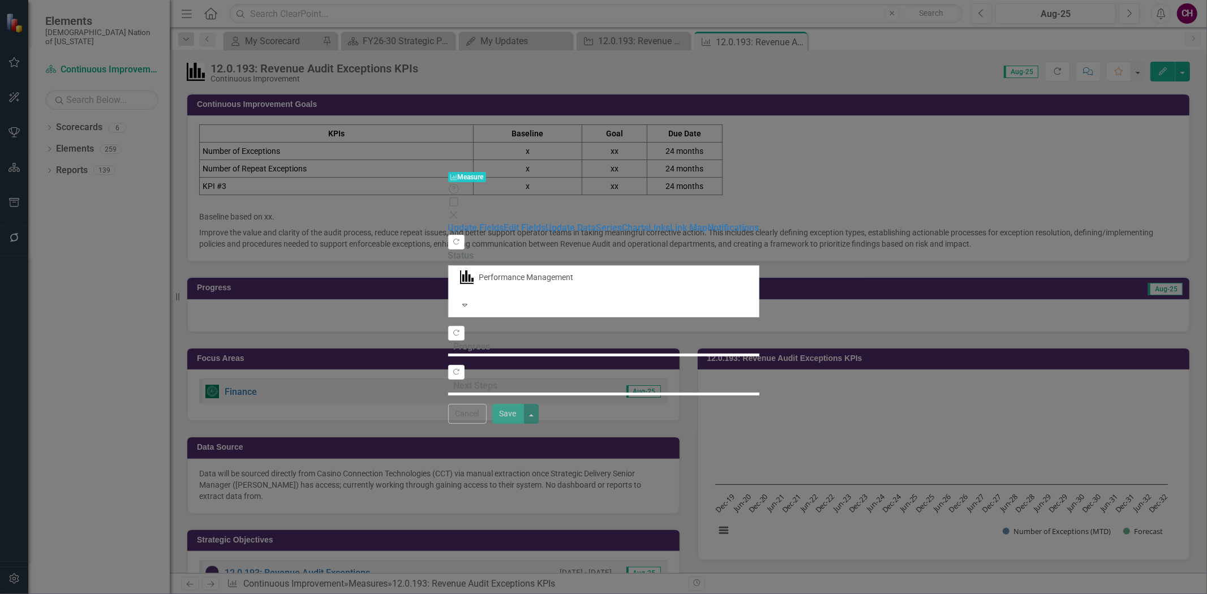
click at [459, 210] on icon "Close" at bounding box center [453, 214] width 11 height 9
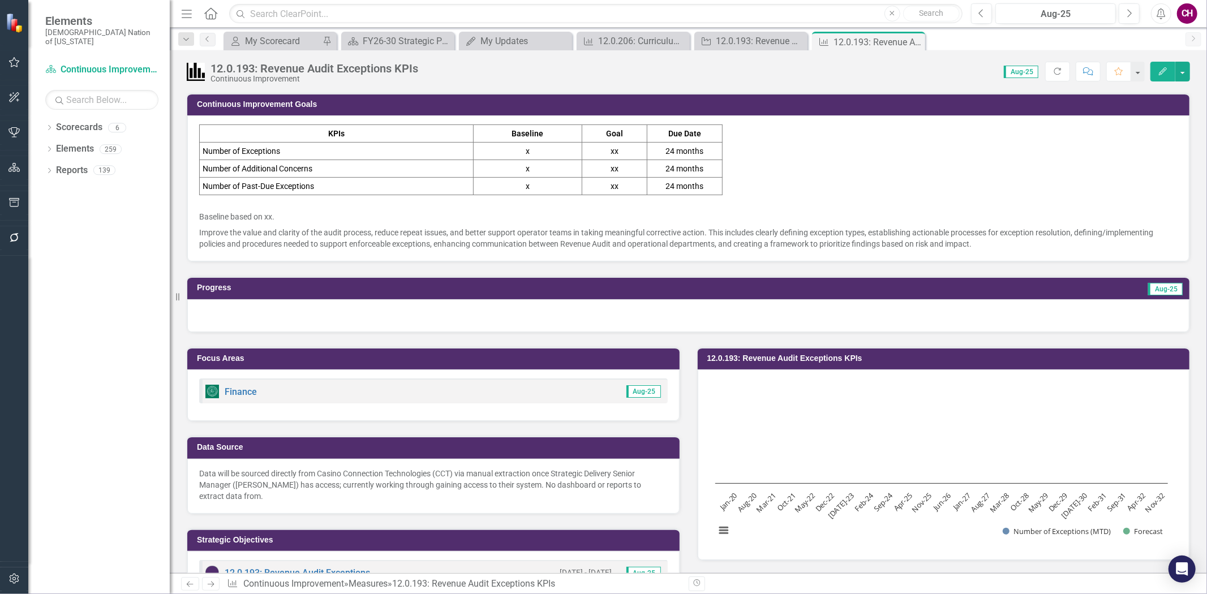
click at [372, 319] on div at bounding box center [688, 315] width 1002 height 33
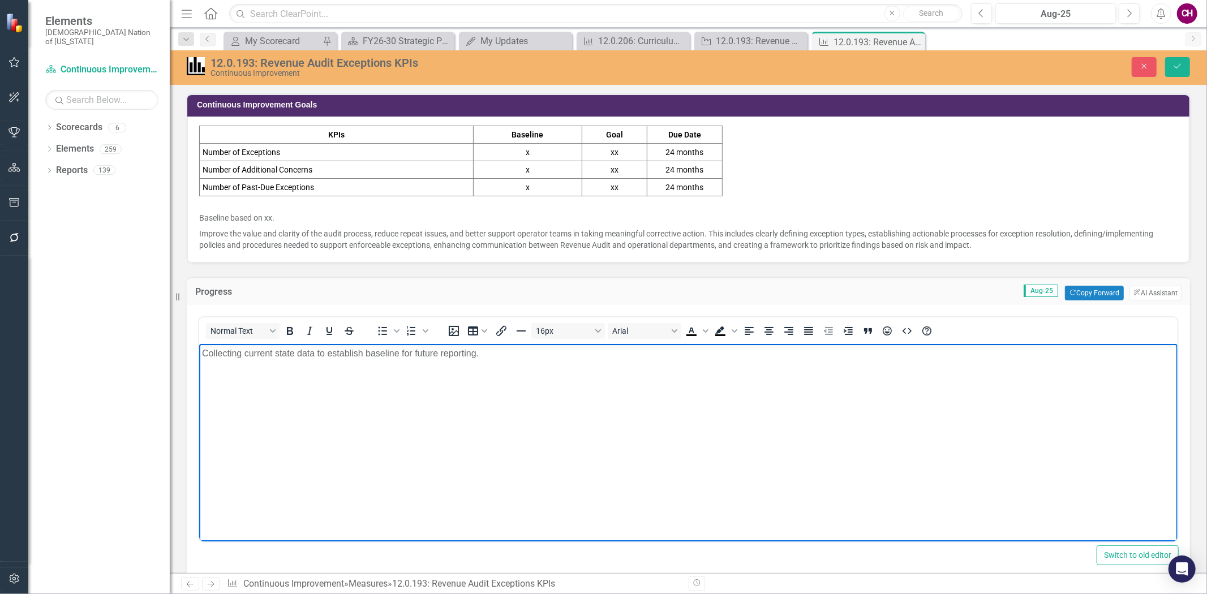
click at [1161, 63] on div "Close Save" at bounding box center [990, 67] width 415 height 20
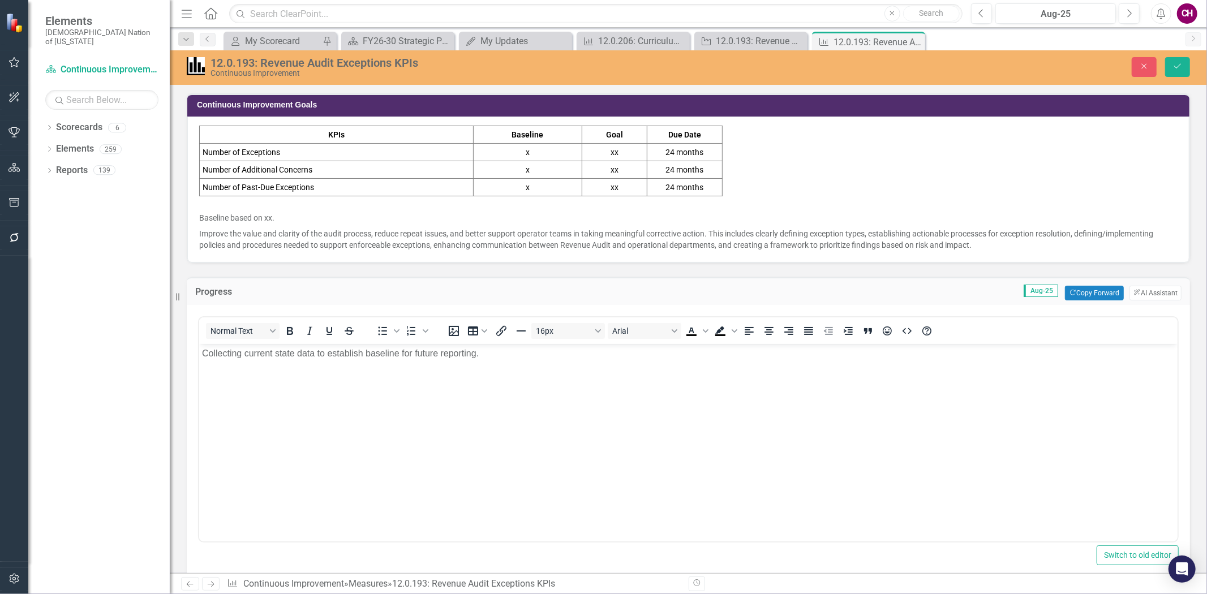
click at [1163, 64] on div "Close Save" at bounding box center [990, 67] width 415 height 20
drag, startPoint x: 1180, startPoint y: 62, endPoint x: 1102, endPoint y: 134, distance: 105.7
click at [1180, 62] on icon "Save" at bounding box center [1177, 66] width 10 height 8
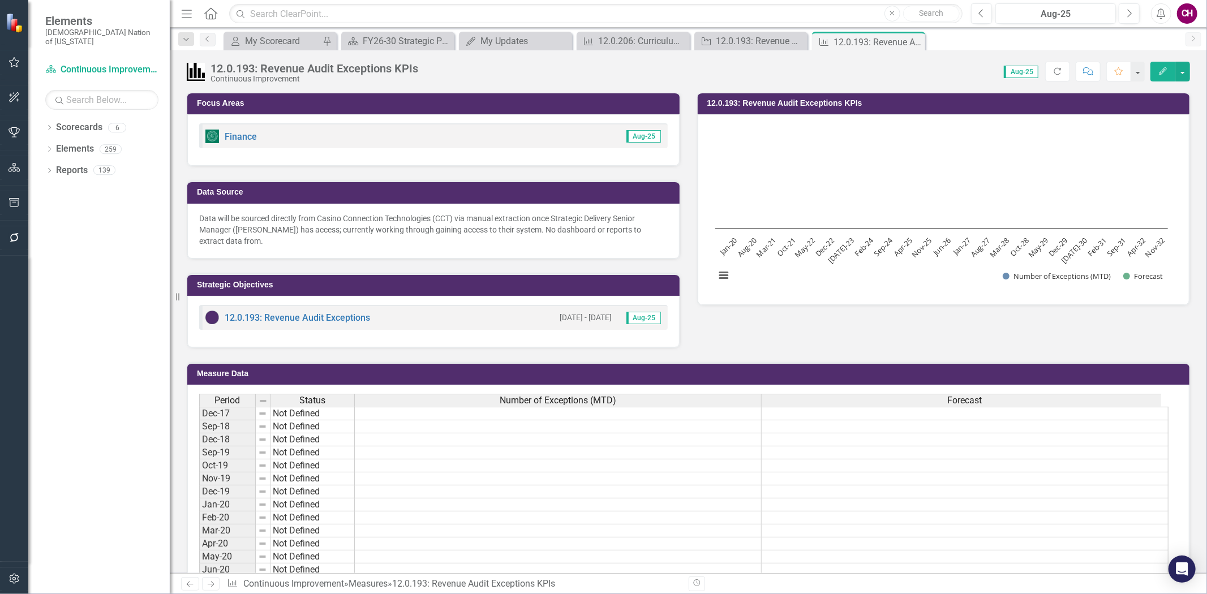
scroll to position [251, 0]
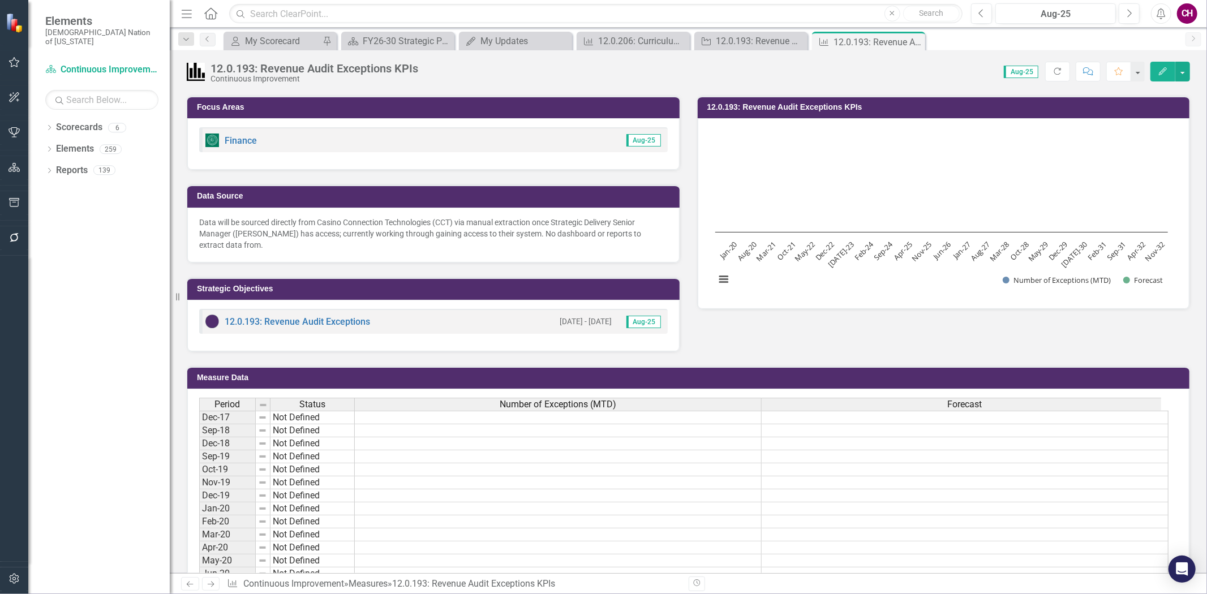
click at [382, 255] on div "Data will be sourced directly from Casino Connection Technologies (CCT) via man…" at bounding box center [433, 235] width 492 height 55
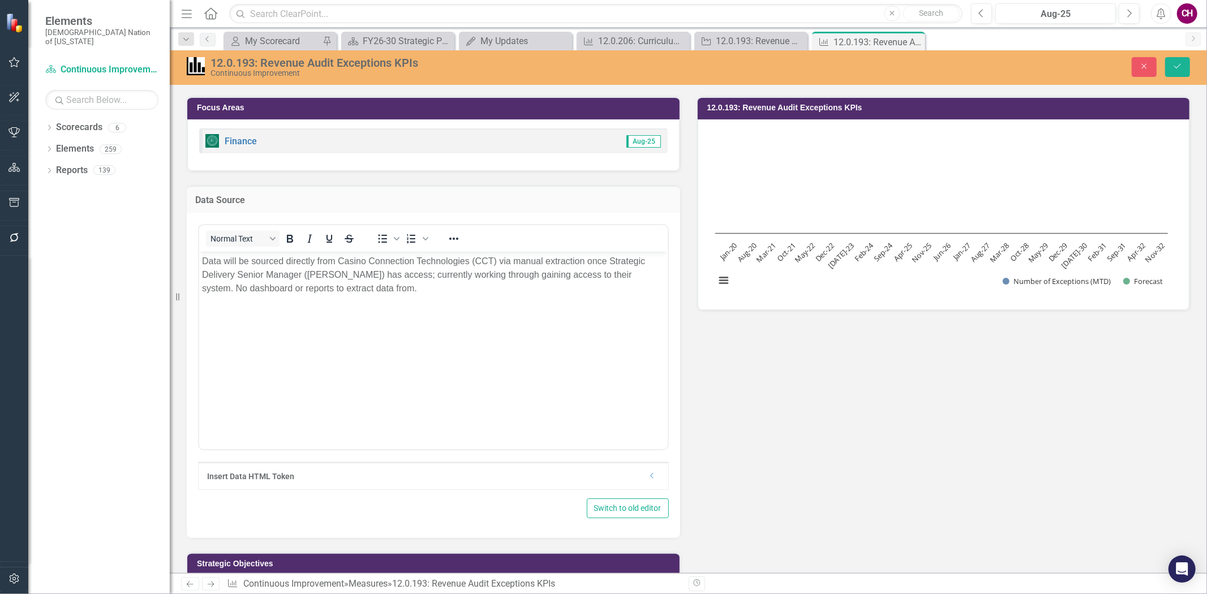
scroll to position [0, 0]
click at [1173, 67] on icon "Save" at bounding box center [1177, 66] width 10 height 8
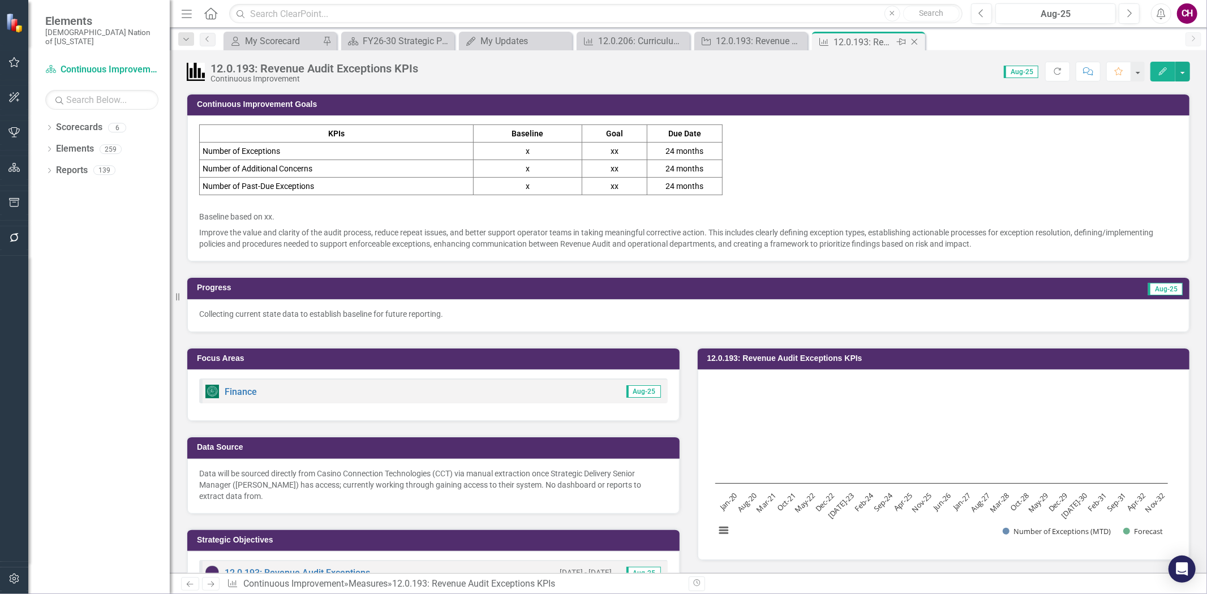
click at [914, 44] on icon "Close" at bounding box center [914, 41] width 11 height 9
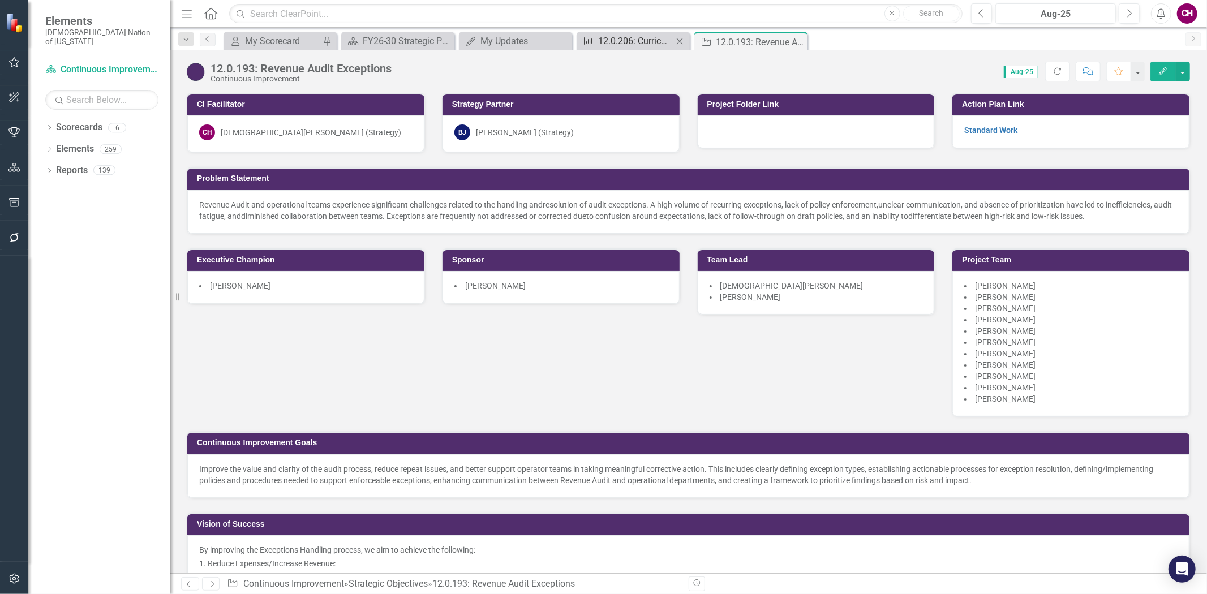
click at [647, 35] on div "12.0.206: Curriculum Standardization KPIs" at bounding box center [635, 41] width 75 height 14
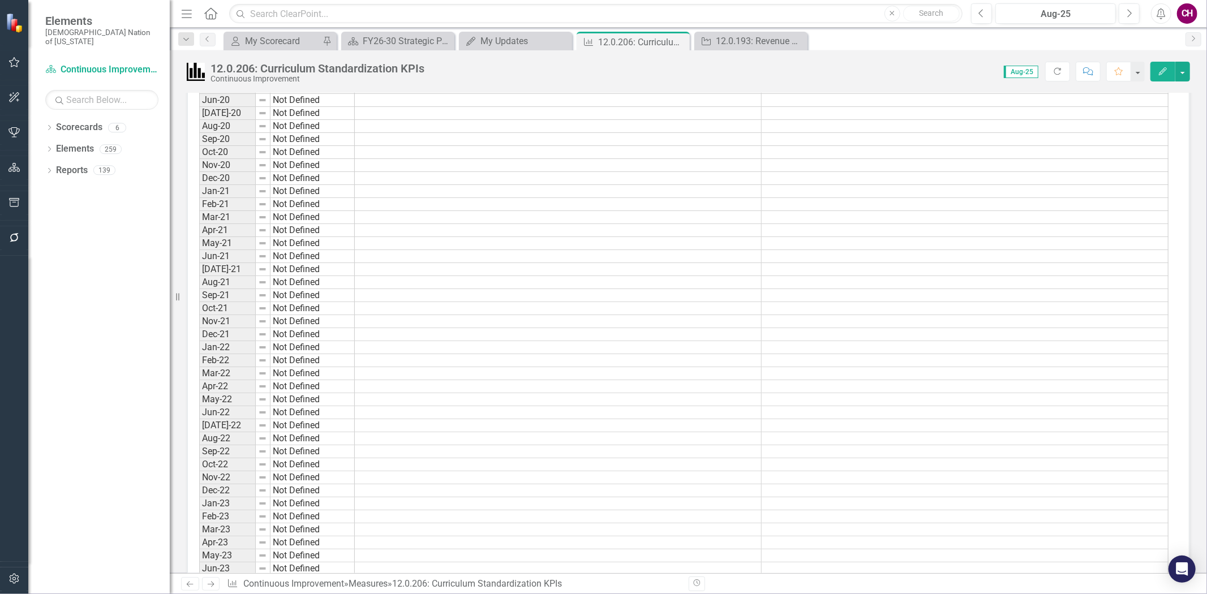
scroll to position [251, 0]
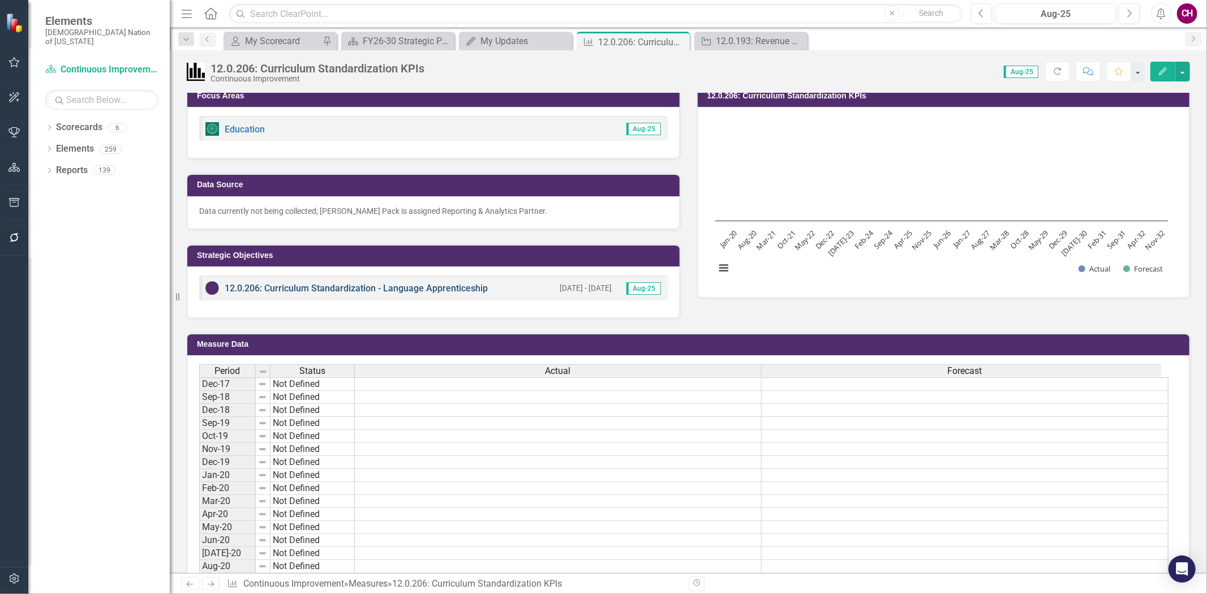
click at [416, 289] on link "12.0.206: Curriculum Standardization - Language Apprenticeship" at bounding box center [356, 288] width 263 height 11
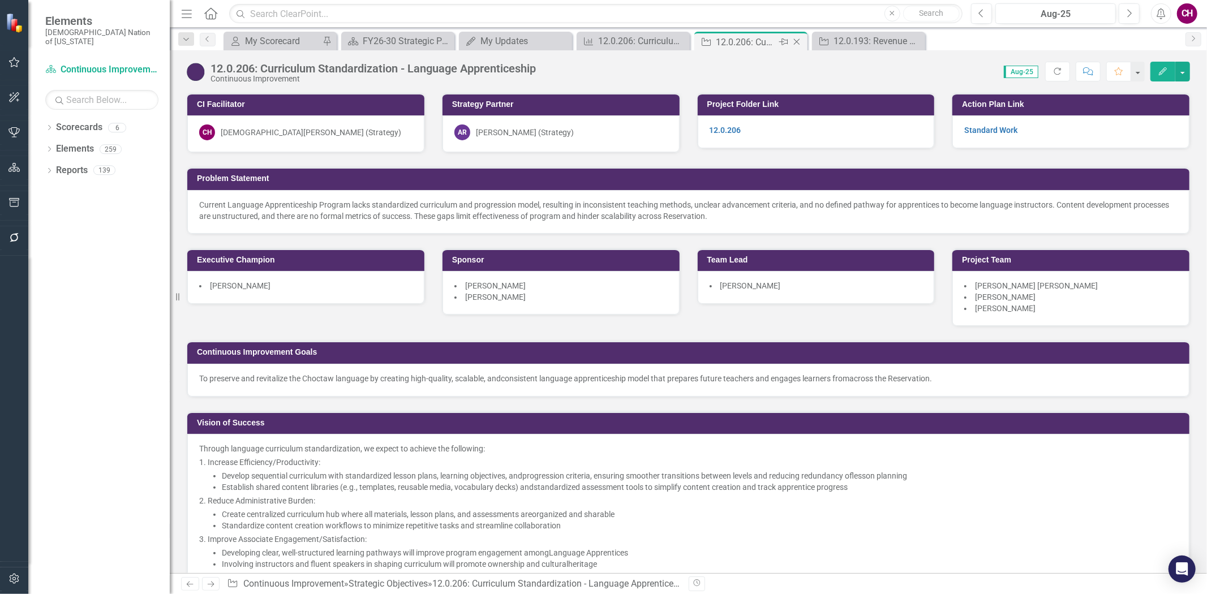
click at [798, 42] on icon "Close" at bounding box center [796, 41] width 11 height 9
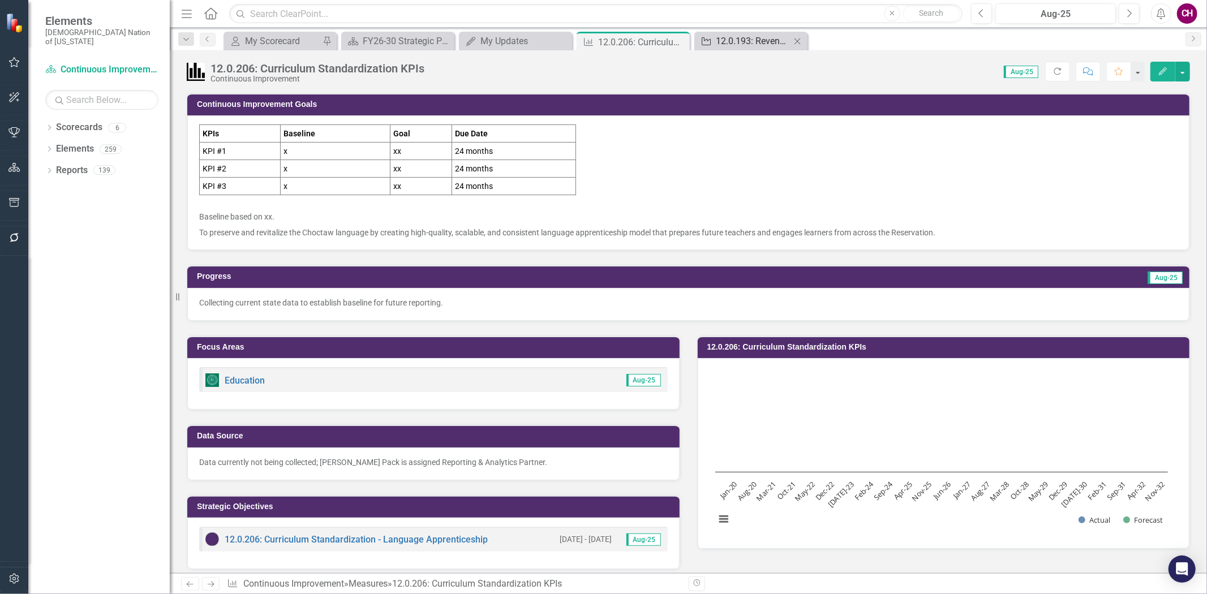
click at [739, 42] on div "12.0.193: Revenue Audit Exceptions" at bounding box center [753, 41] width 75 height 14
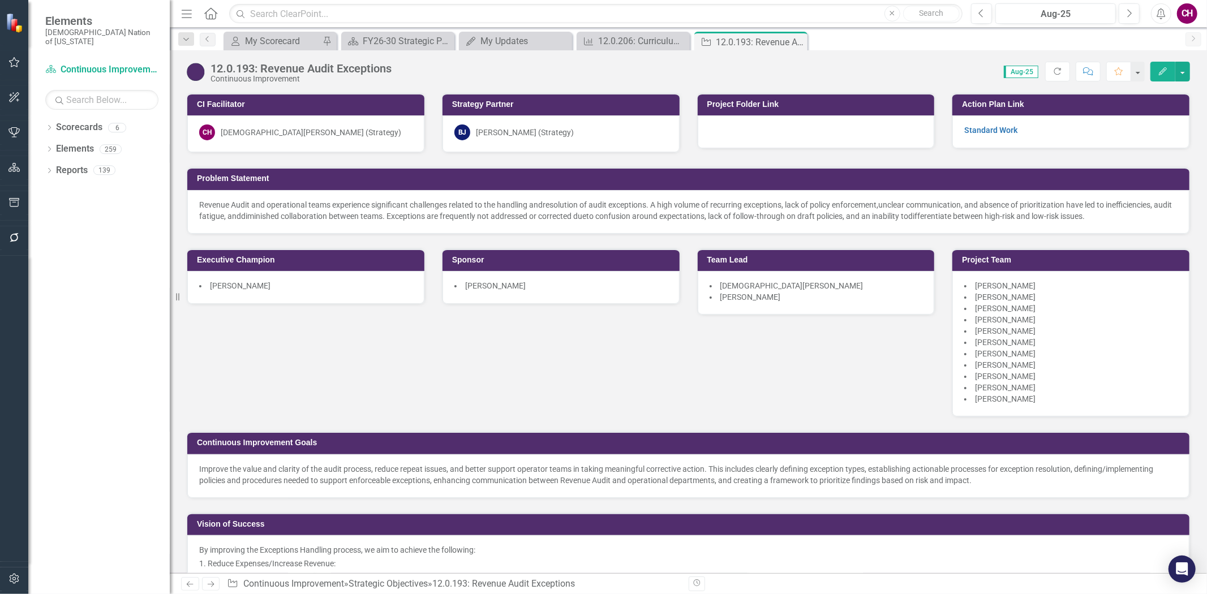
click at [817, 128] on div at bounding box center [816, 131] width 237 height 33
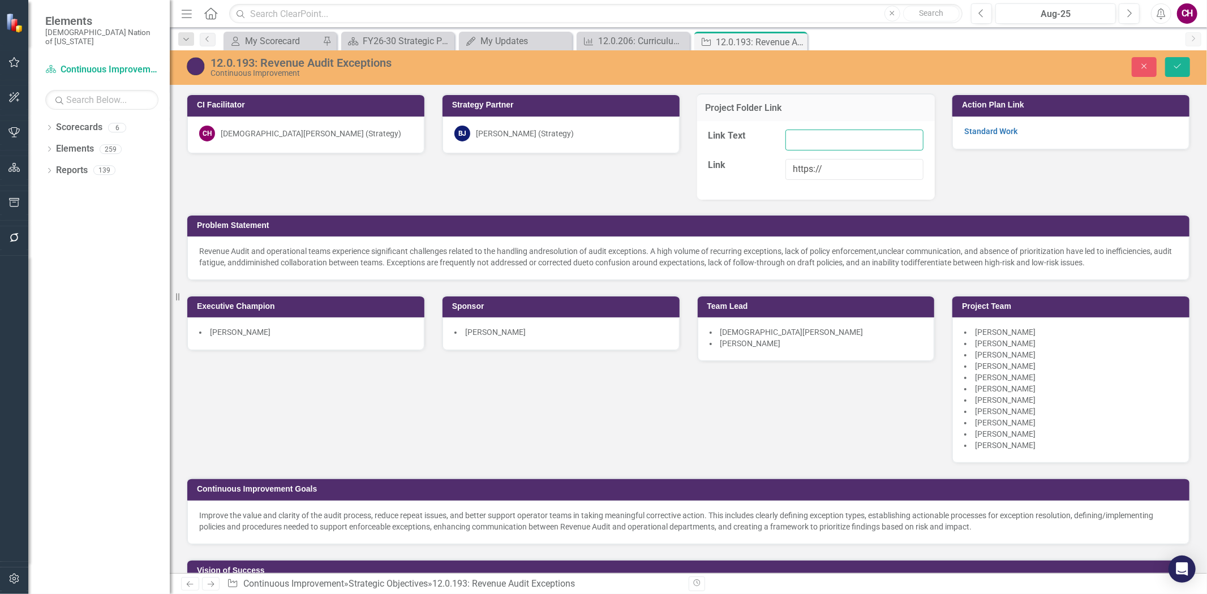
click at [817, 146] on input "Link Text" at bounding box center [854, 140] width 138 height 21
click at [830, 165] on input "https://" at bounding box center [854, 169] width 138 height 21
paste input "https://choctawnationofoklahoma.sharepoint.com/sites/TheOfficeofStrategy/2%20%2…"
type input "https://https://choctawnationofoklahoma.sharepoint.com/sites/TheOfficeofStrateg…"
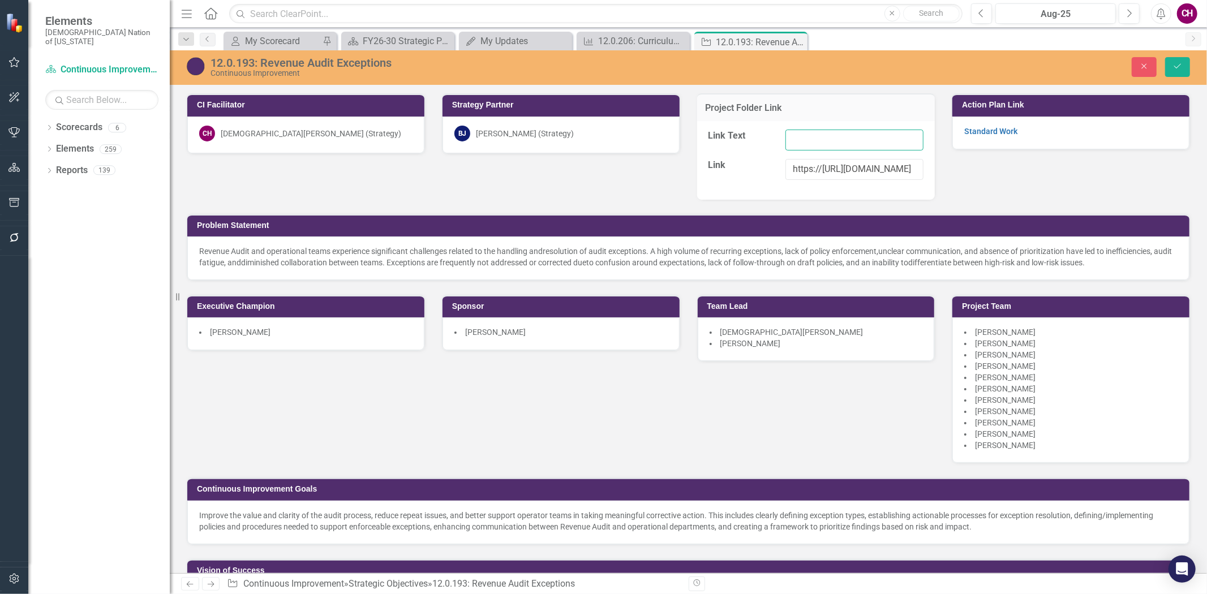
click at [830, 148] on input "Link Text" at bounding box center [854, 140] width 138 height 21
type input "12.0.193"
click at [1185, 57] on button "Save" at bounding box center [1177, 67] width 25 height 20
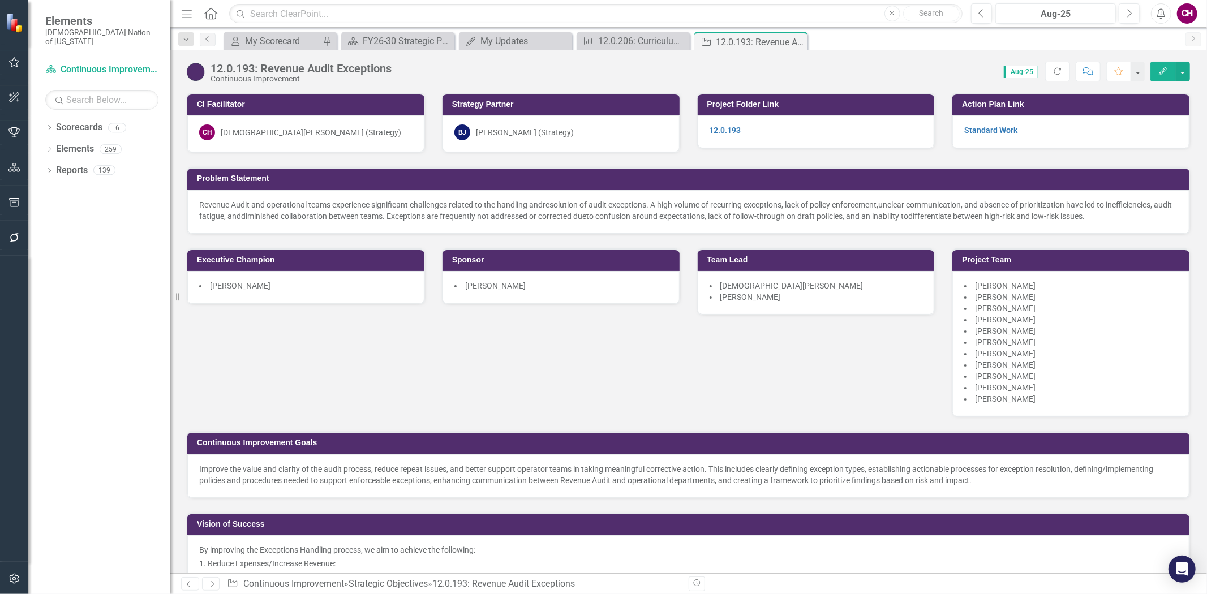
click at [0, 0] on icon "Close" at bounding box center [0, 0] width 0 height 0
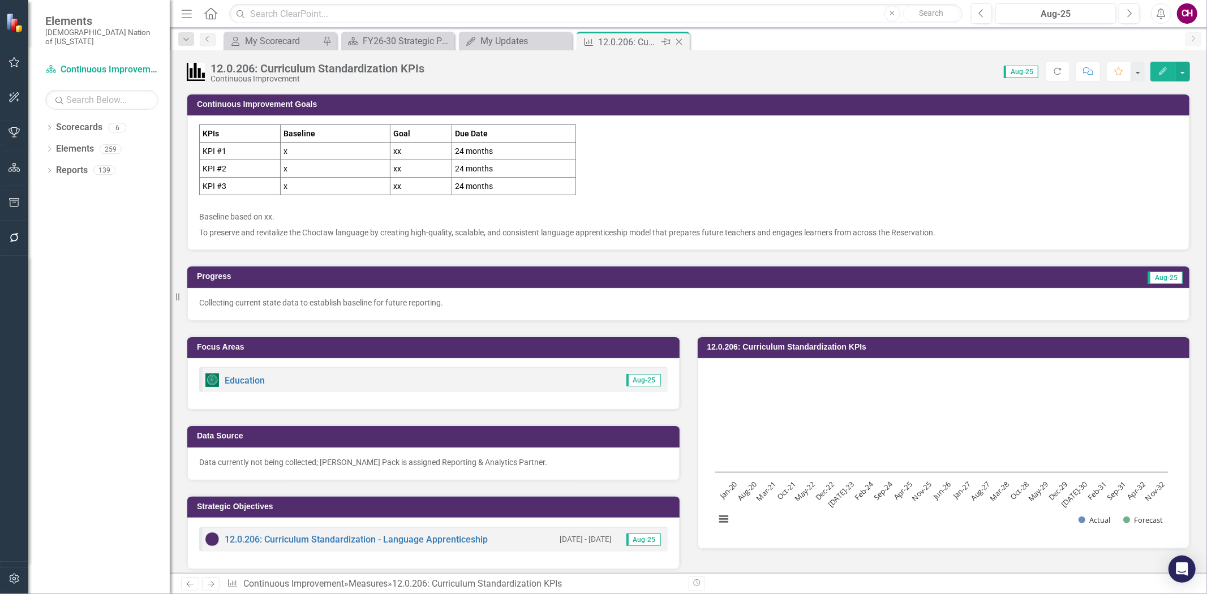
click at [680, 40] on icon at bounding box center [679, 42] width 6 height 6
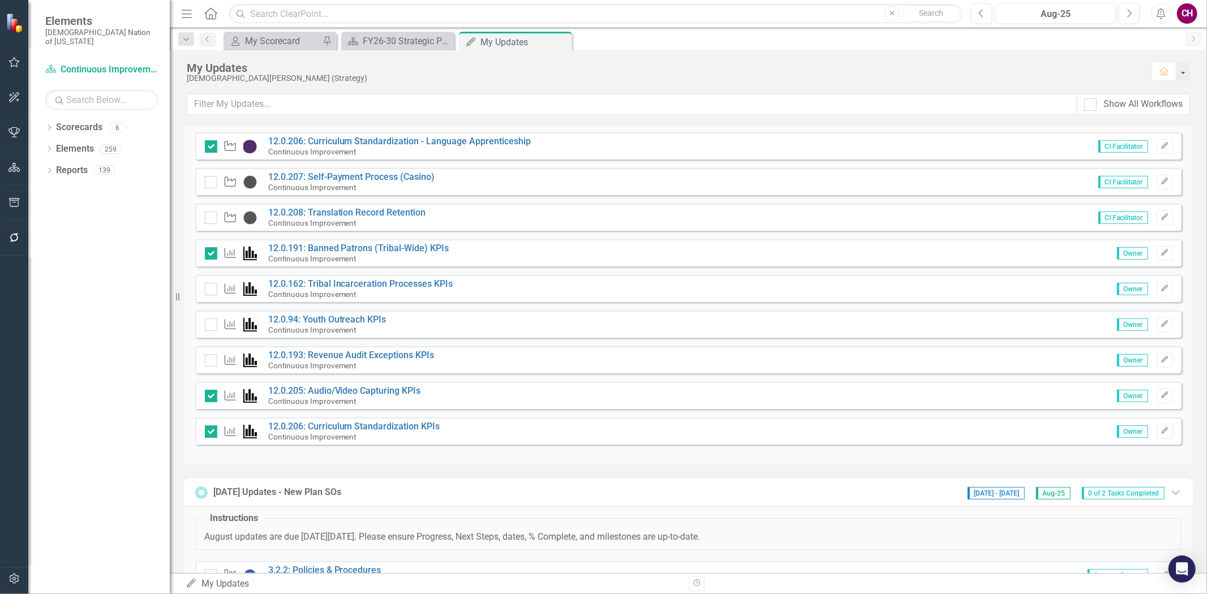
scroll to position [749, 0]
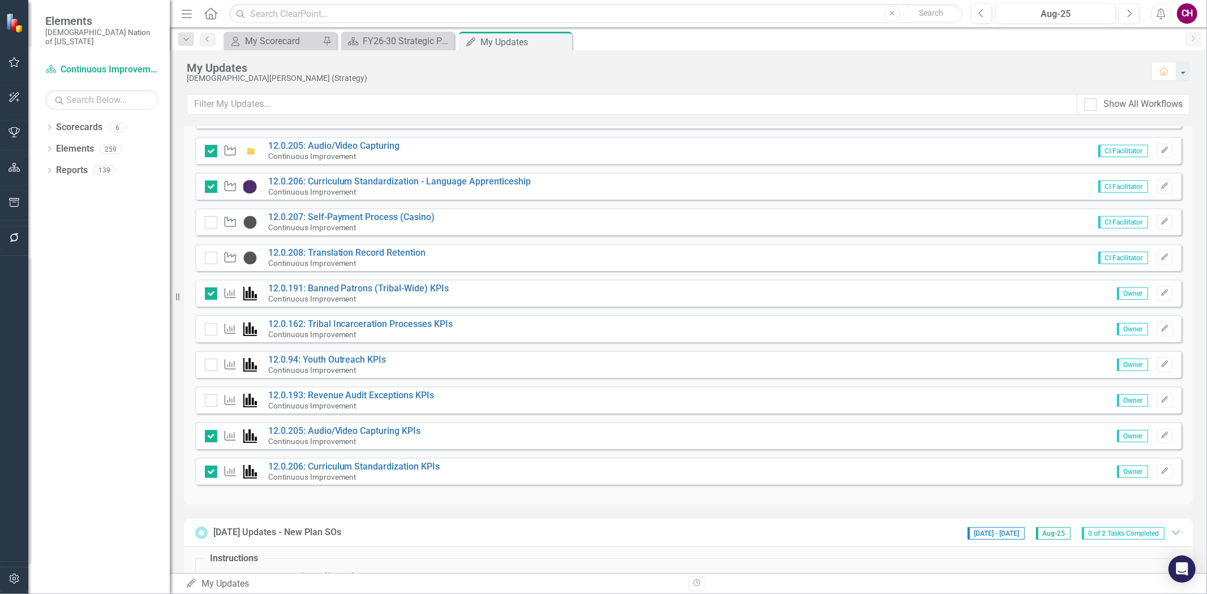
click at [213, 397] on div at bounding box center [211, 400] width 12 height 12
click at [212, 397] on input "checkbox" at bounding box center [208, 397] width 7 height 7
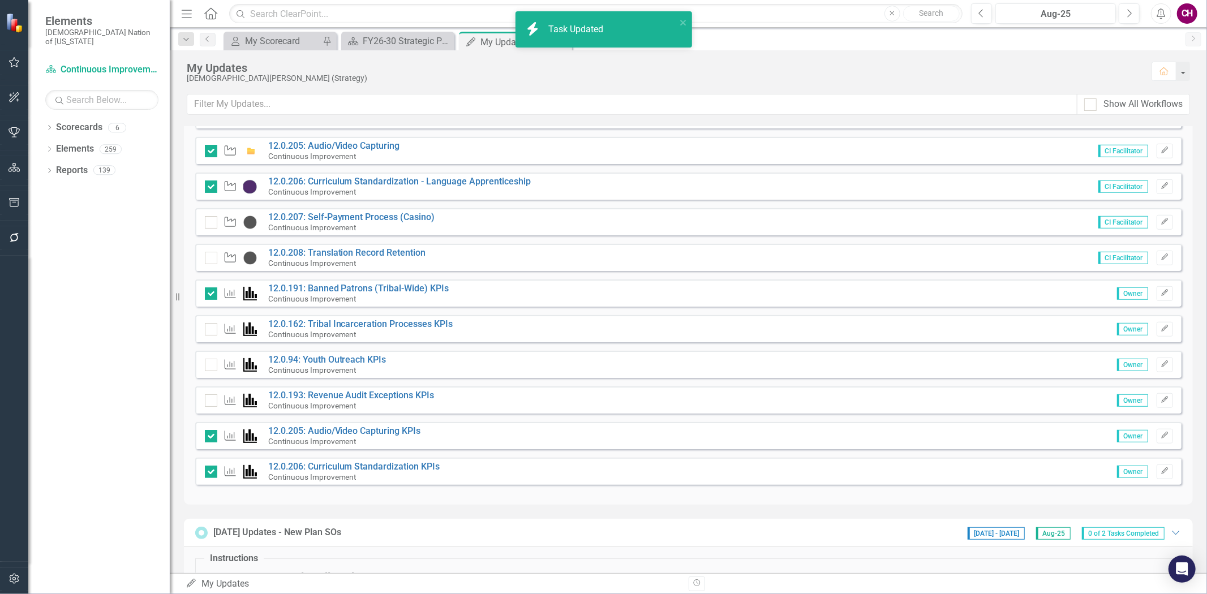
checkbox input "true"
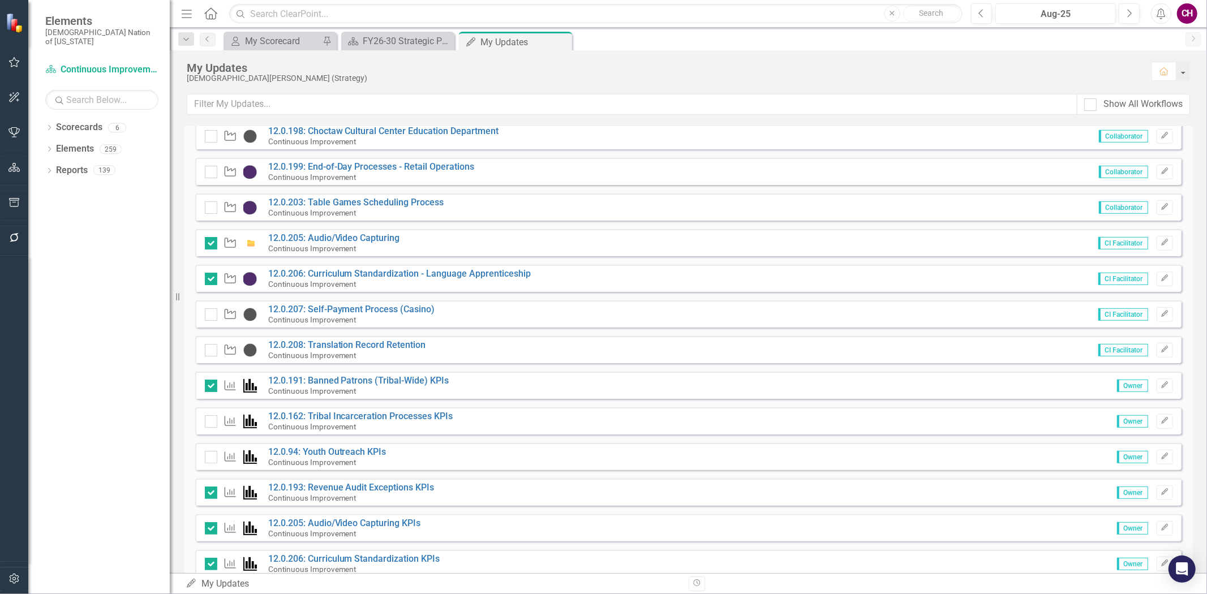
scroll to position [629, 0]
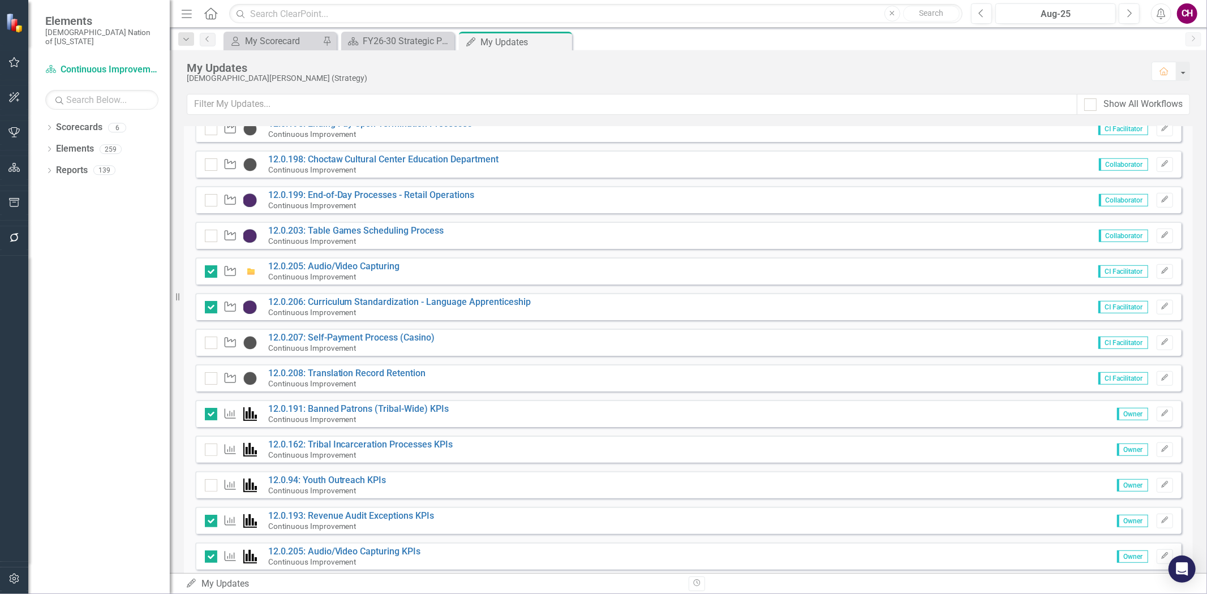
click at [342, 474] on div "Measure 12.0.94: Youth Outreach KPIs Continuous Improvement Owner Edit" at bounding box center [688, 484] width 986 height 27
click at [338, 477] on link "12.0.94: Youth Outreach KPIs" at bounding box center [327, 480] width 118 height 11
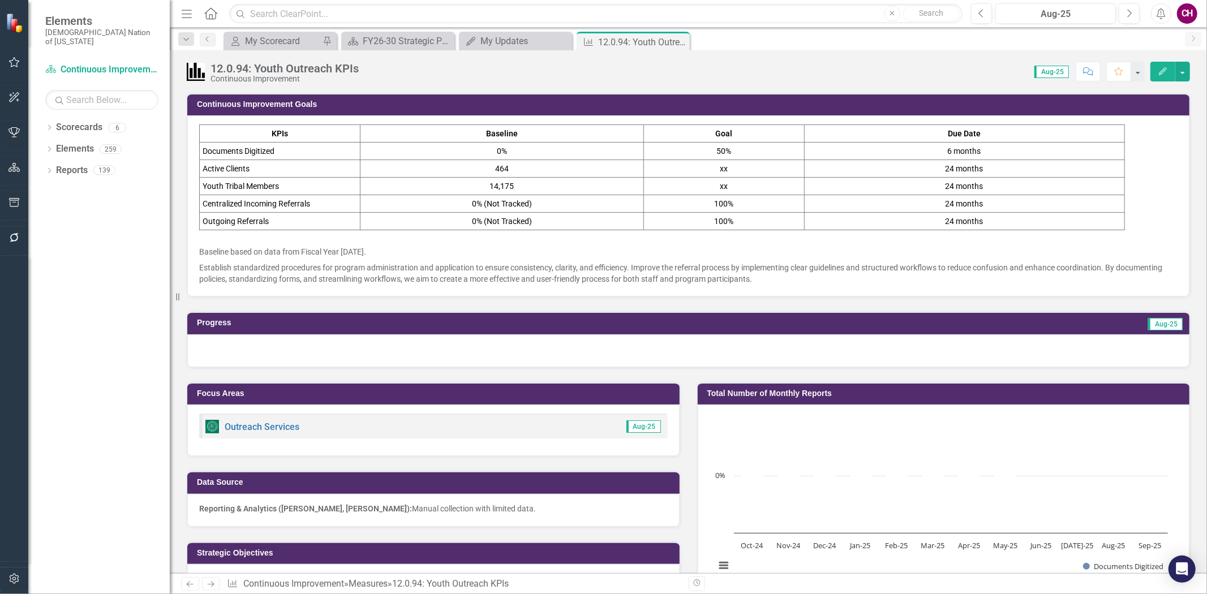
click at [574, 344] on div at bounding box center [688, 350] width 1002 height 33
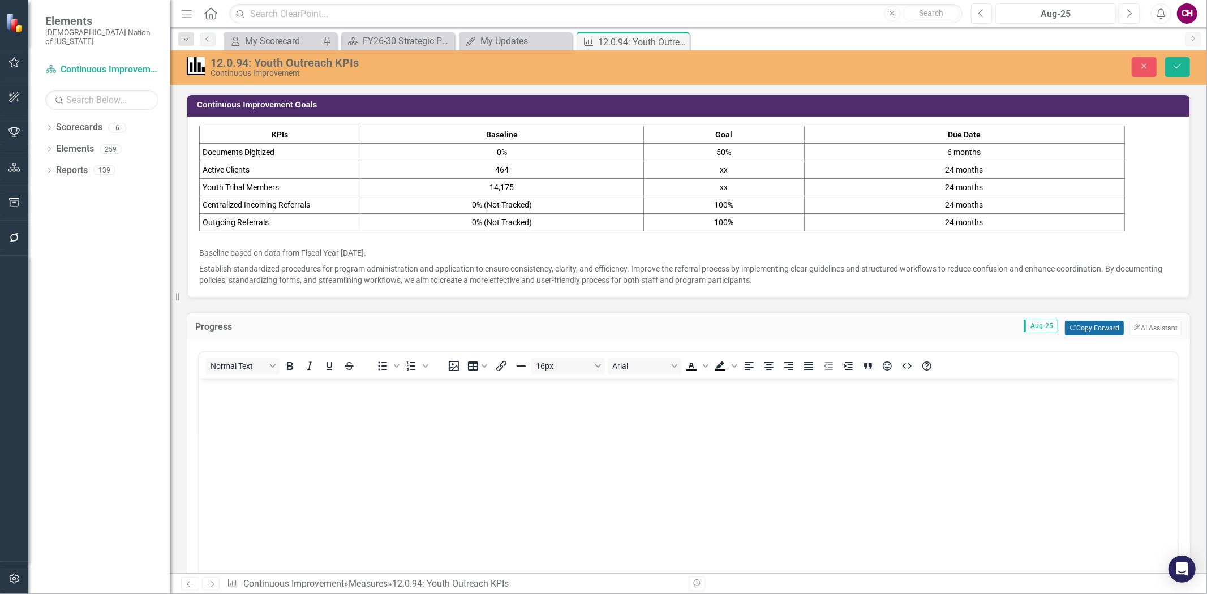
click at [1092, 329] on button "Copy Forward Copy Forward" at bounding box center [1094, 328] width 58 height 15
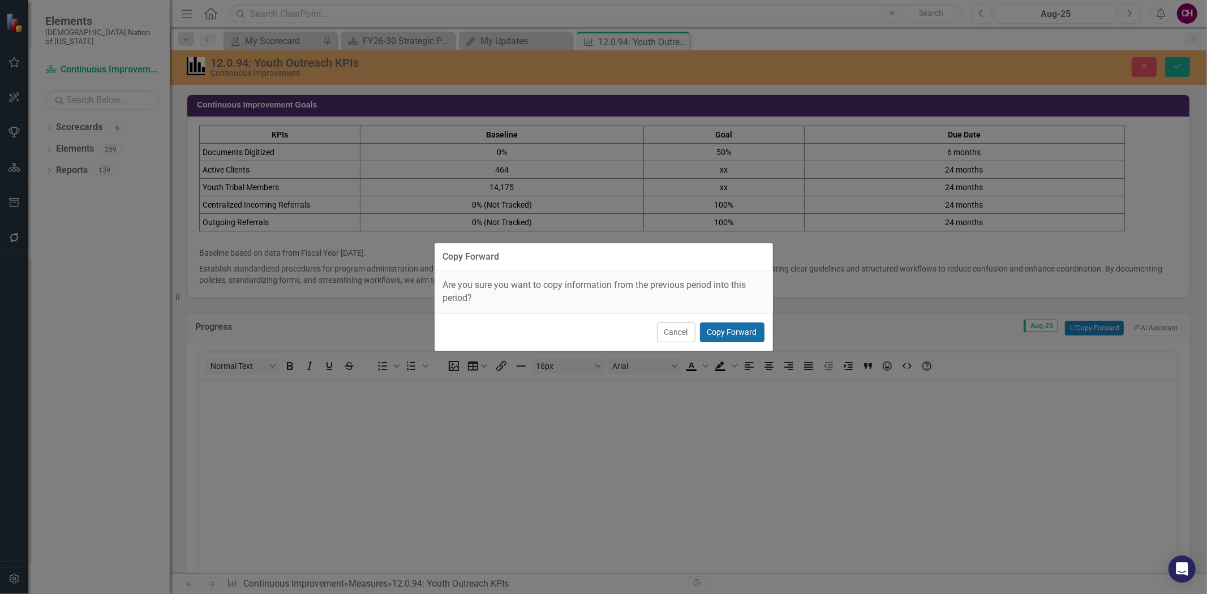
click at [737, 324] on button "Copy Forward" at bounding box center [732, 332] width 64 height 20
click at [733, 335] on div "Progress Aug-25 Copy Forward Copy Forward ClearPoint AI AI Assistant" at bounding box center [688, 326] width 1003 height 28
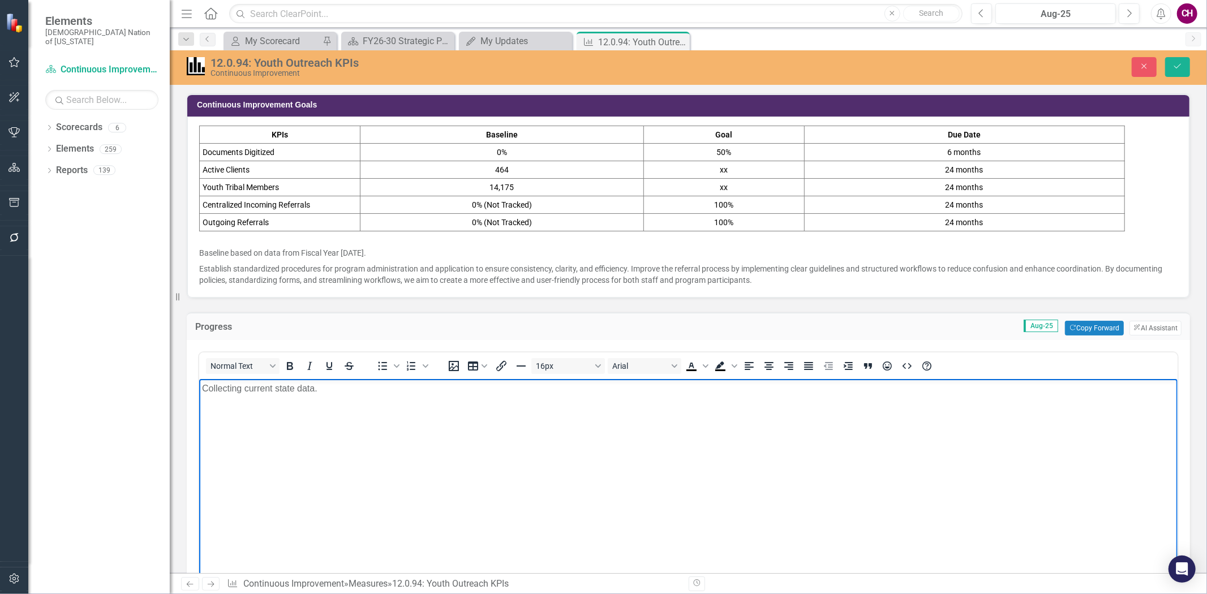
click at [387, 398] on body "Collecting current state data." at bounding box center [688, 463] width 978 height 170
paste body "Rich Text Area. Press ALT-0 for help."
click at [511, 38] on div "My Updates" at bounding box center [517, 41] width 75 height 14
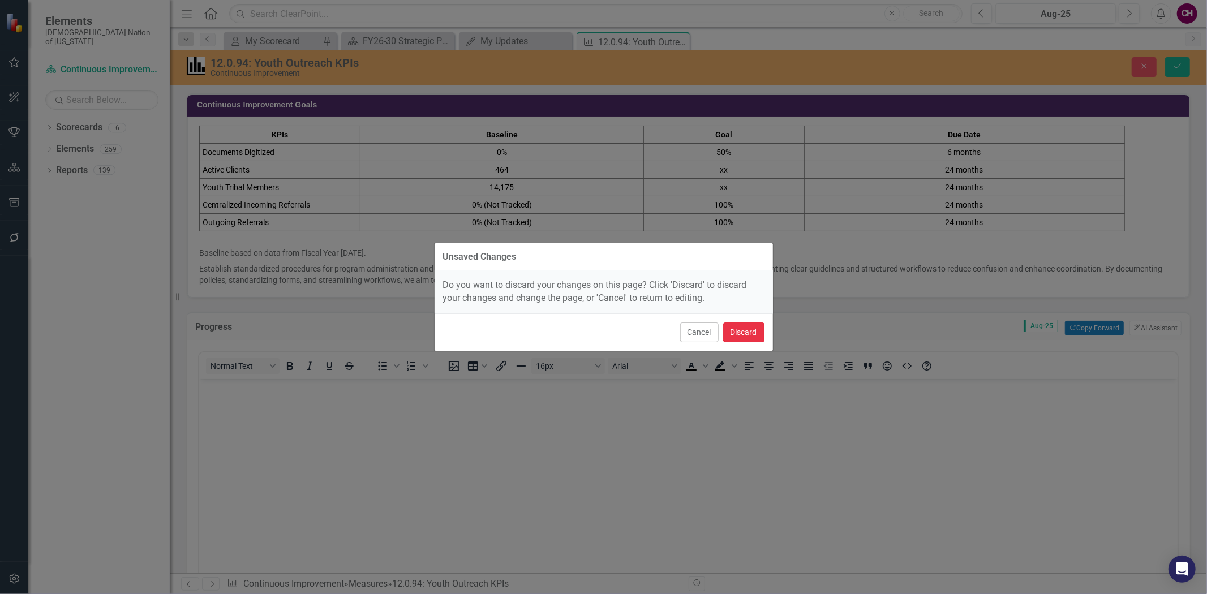
click at [746, 332] on button "Discard" at bounding box center [743, 332] width 41 height 20
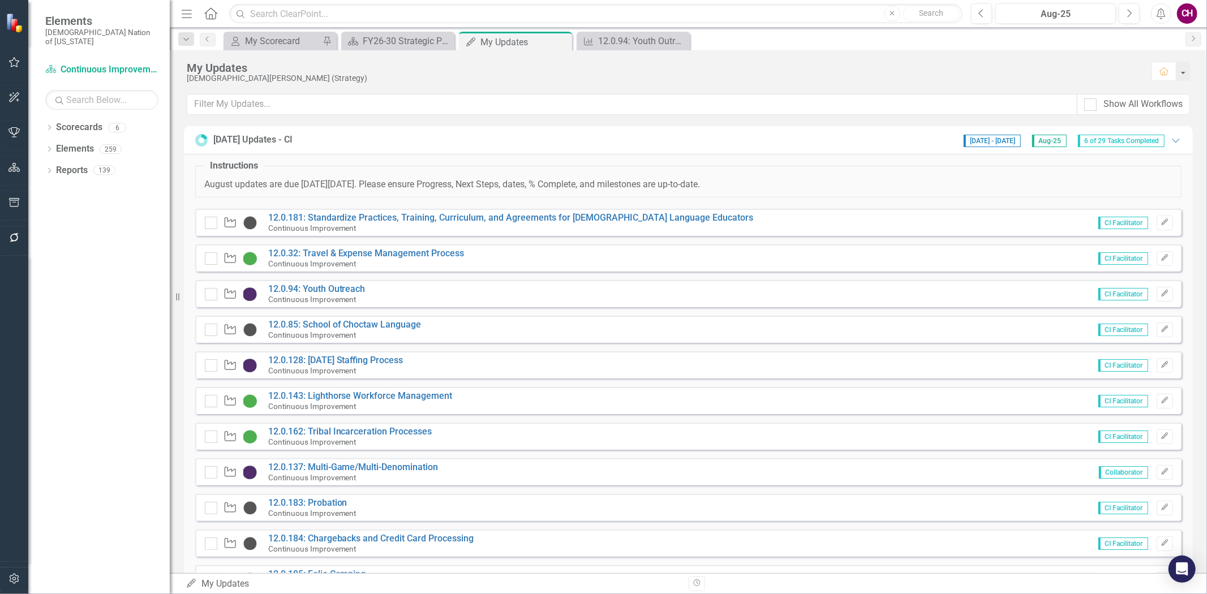
scroll to position [874, 0]
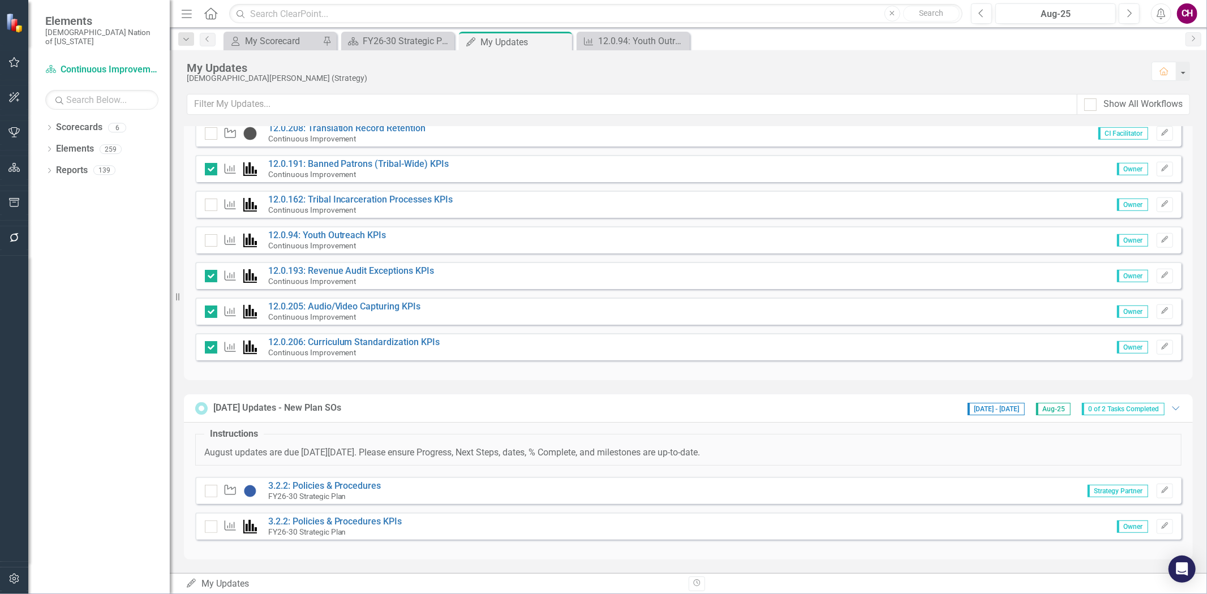
click at [357, 335] on div "Measure 12.0.206: Curriculum Standardization KPIs Continuous Improvement Owner …" at bounding box center [688, 346] width 986 height 27
click at [356, 345] on link "12.0.206: Curriculum Standardization KPIs" at bounding box center [354, 342] width 172 height 11
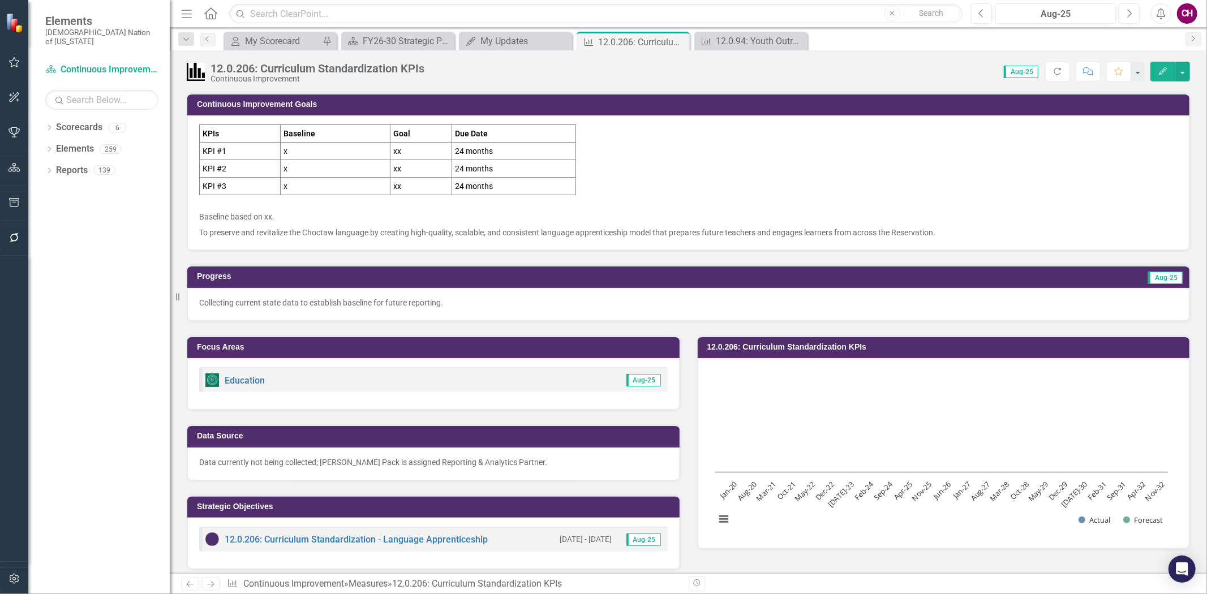
drag, startPoint x: 432, startPoint y: 302, endPoint x: 307, endPoint y: 302, distance: 125.0
click at [307, 302] on p "Collecting current state data to establish baseline for future reporting." at bounding box center [688, 302] width 978 height 11
click at [306, 301] on p "Collecting current state data to establish baseline for future reporting." at bounding box center [688, 302] width 978 height 11
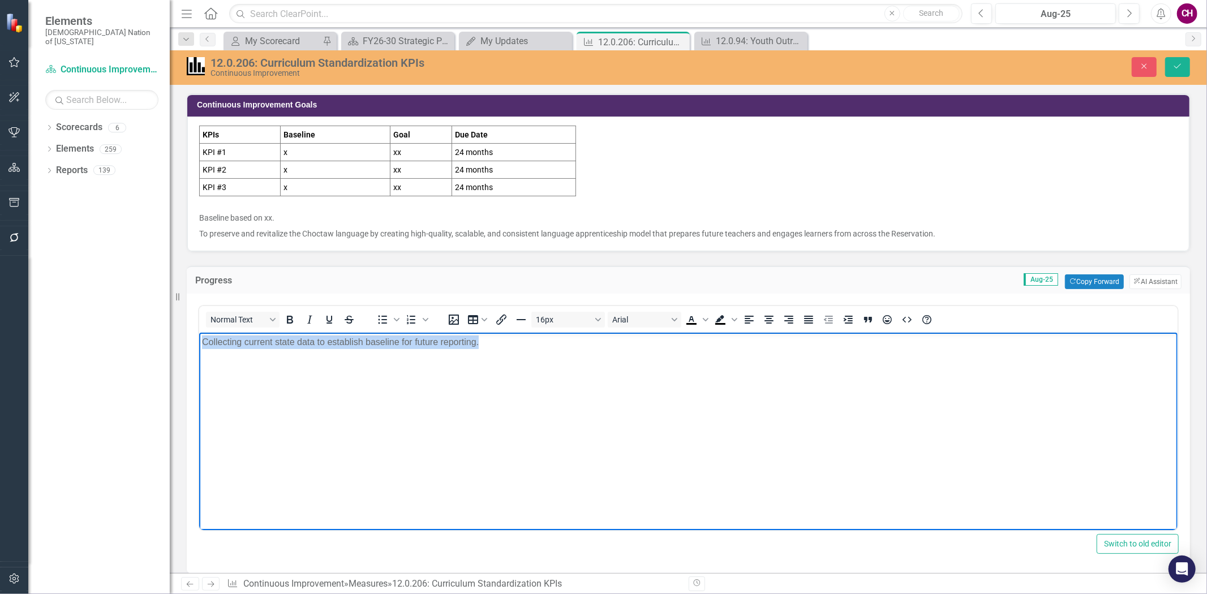
drag, startPoint x: 471, startPoint y: 348, endPoint x: 120, endPoint y: 331, distance: 350.6
click at [199, 332] on html "Collecting current state data to establish baseline for future reporting." at bounding box center [688, 417] width 978 height 170
copy p "Collecting current state data to establish baseline for future reporting."
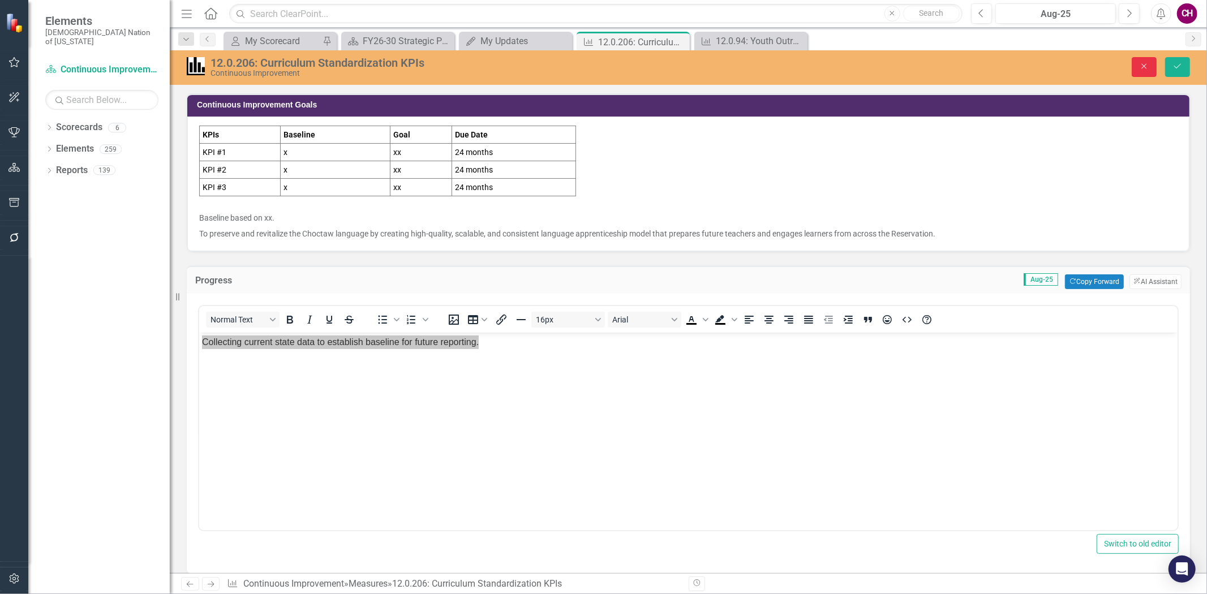
click at [1139, 63] on icon "Close" at bounding box center [1144, 66] width 10 height 8
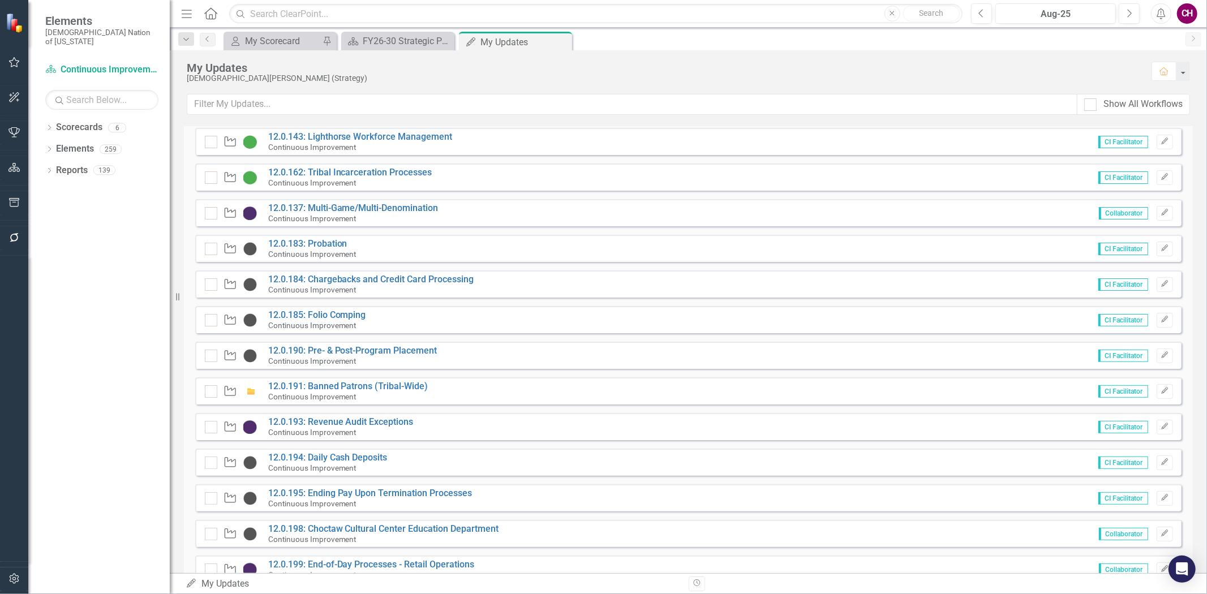
scroll to position [251, 0]
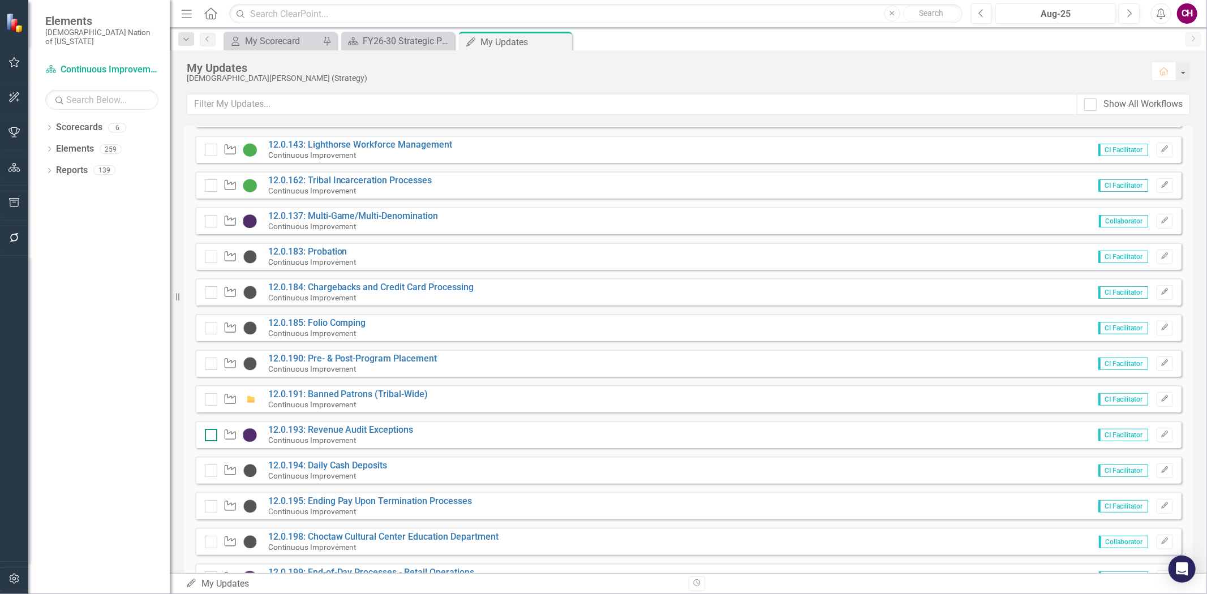
click at [211, 432] on input "checkbox" at bounding box center [208, 432] width 7 height 7
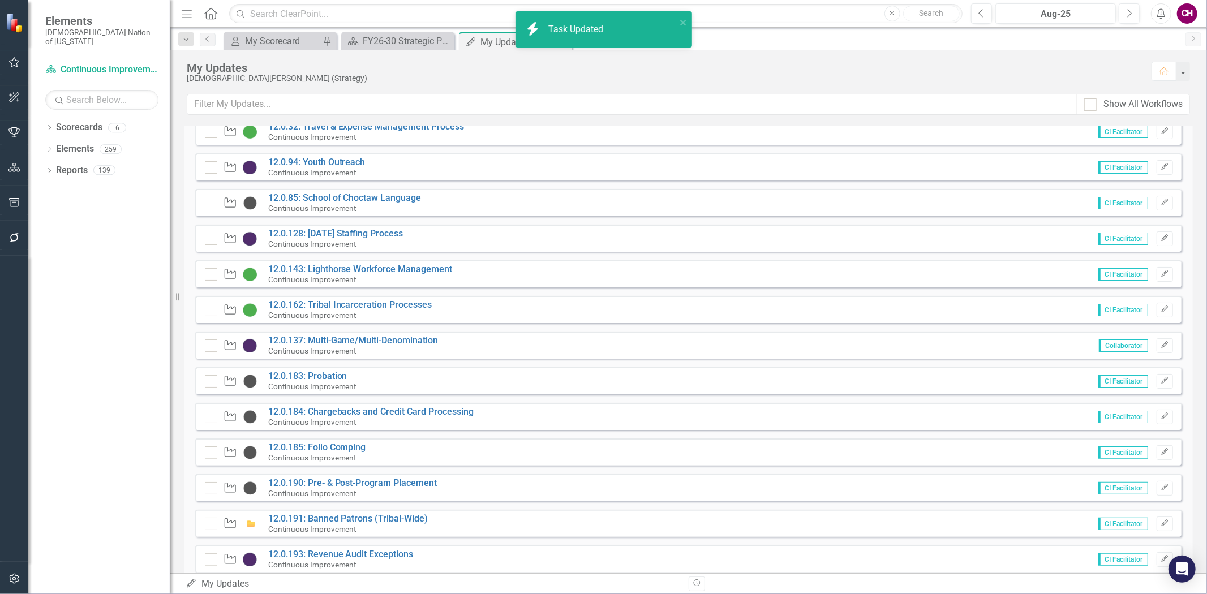
scroll to position [126, 0]
checkbox input "true"
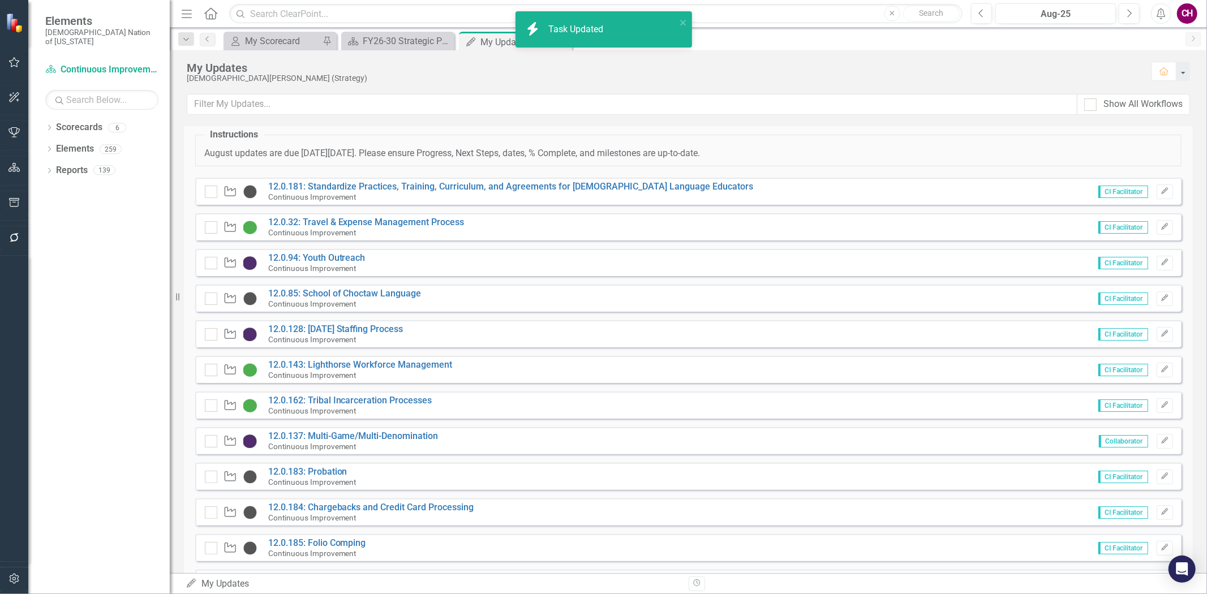
scroll to position [0, 0]
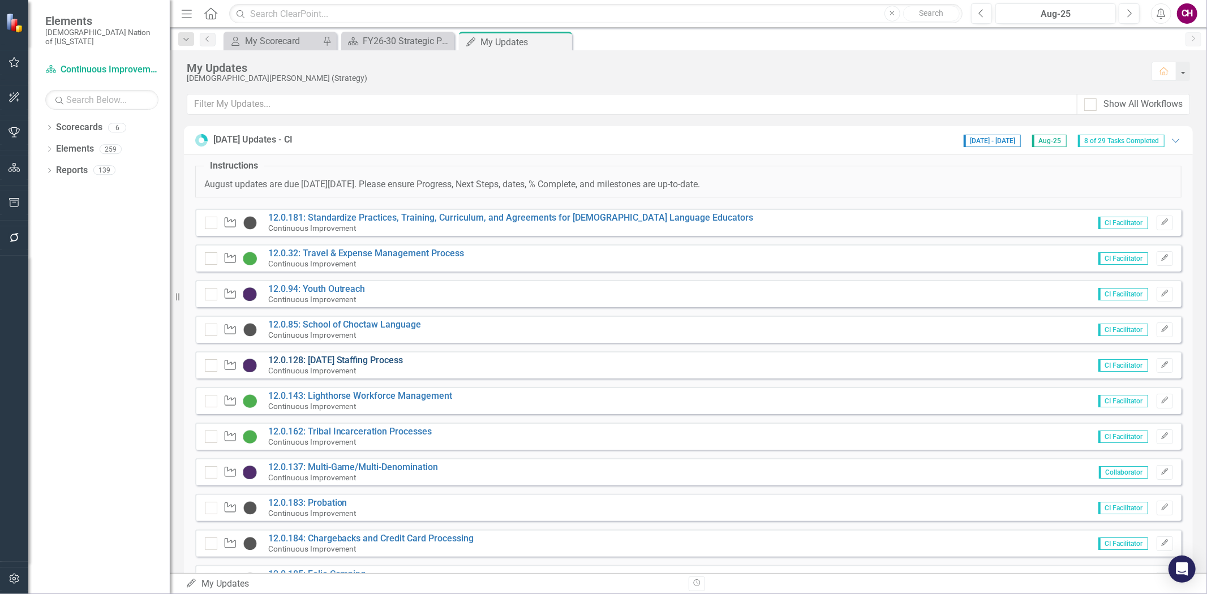
click at [334, 361] on link "12.0.128: [DATE] Staffing Process" at bounding box center [335, 360] width 135 height 11
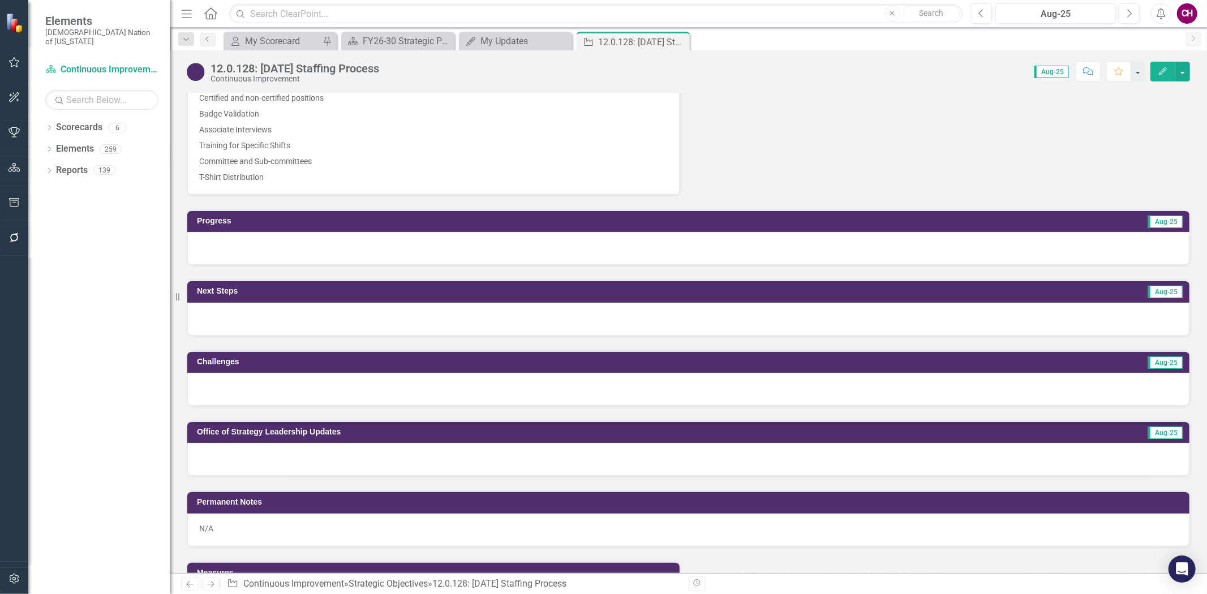
scroll to position [629, 0]
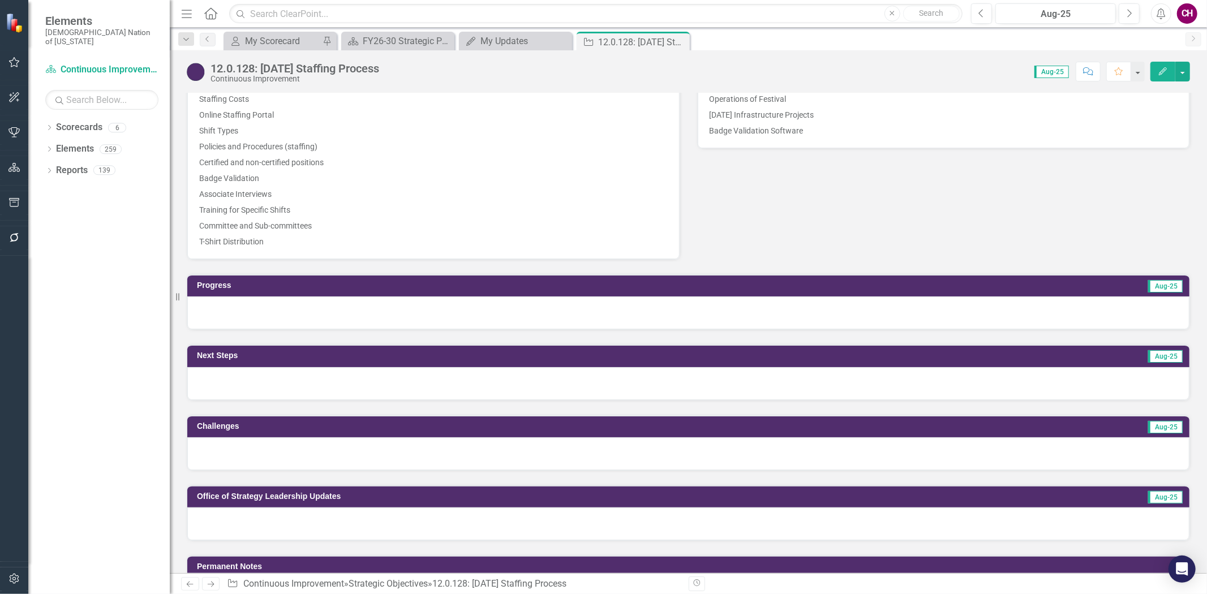
click at [532, 304] on div at bounding box center [688, 312] width 1002 height 33
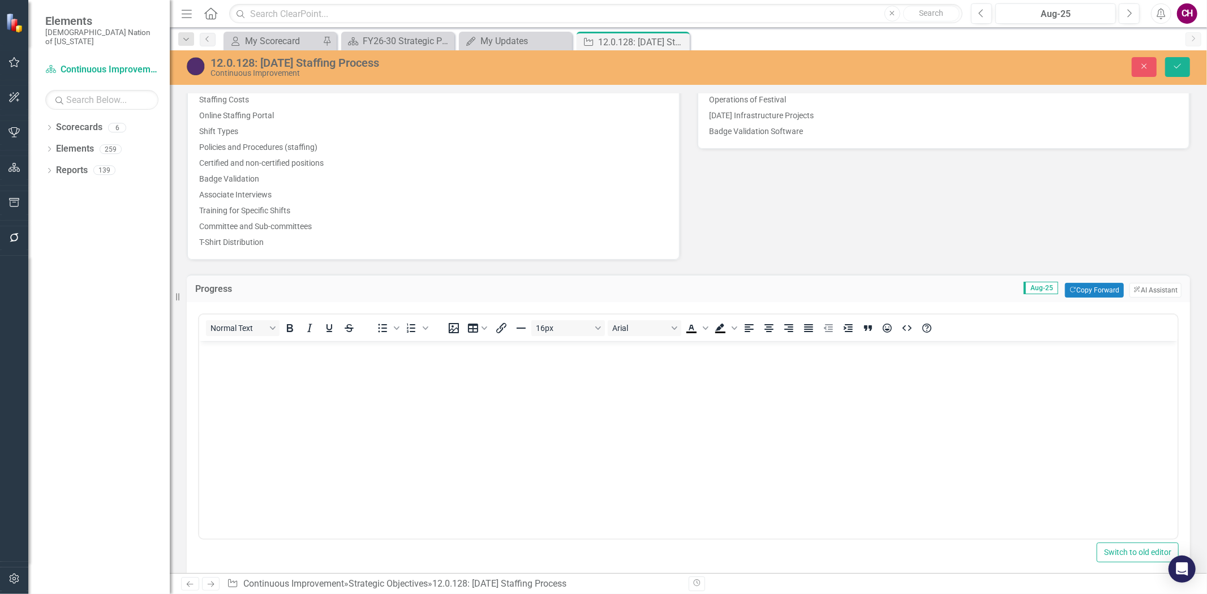
scroll to position [0, 0]
click at [1104, 291] on button "Copy Forward Copy Forward" at bounding box center [1094, 290] width 58 height 15
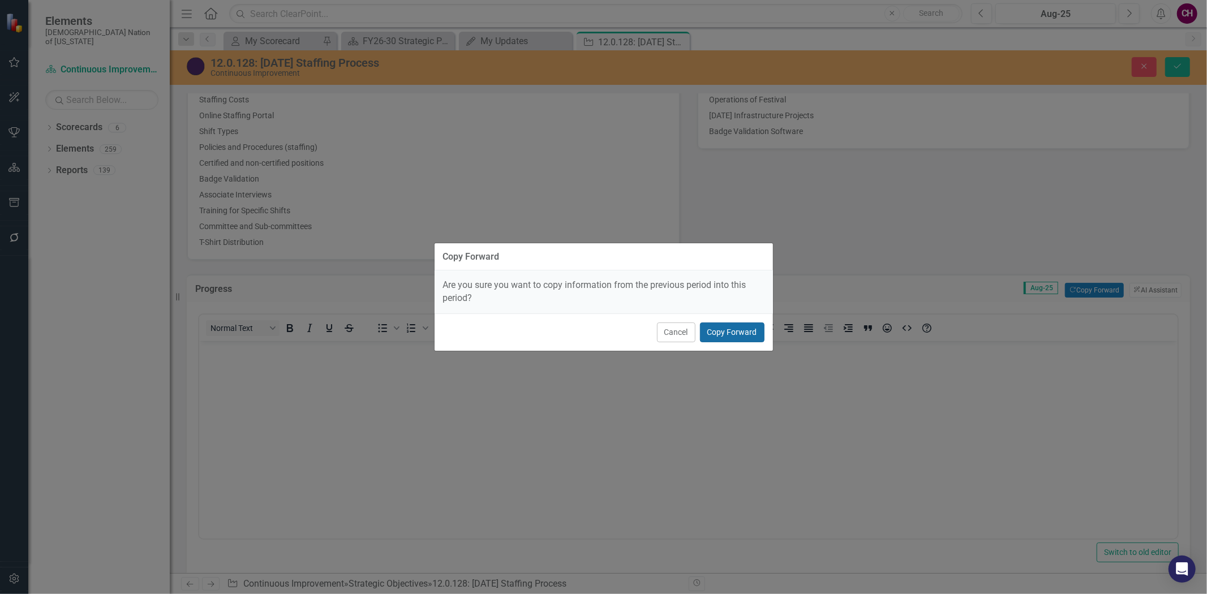
click at [744, 338] on button "Copy Forward" at bounding box center [732, 332] width 64 height 20
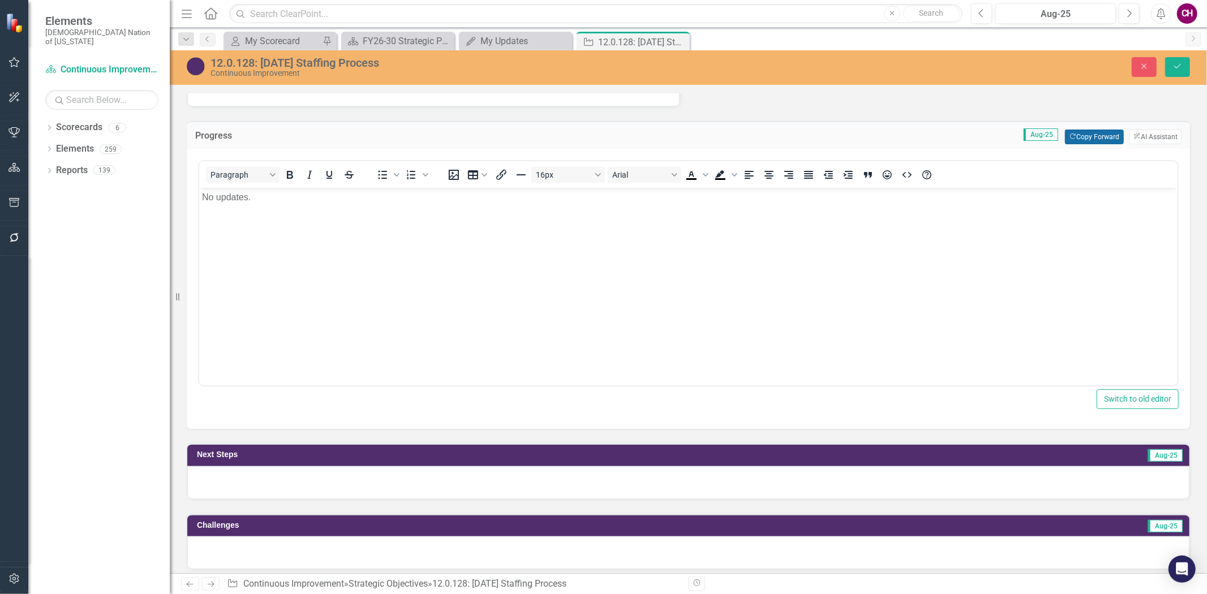
scroll to position [942, 0]
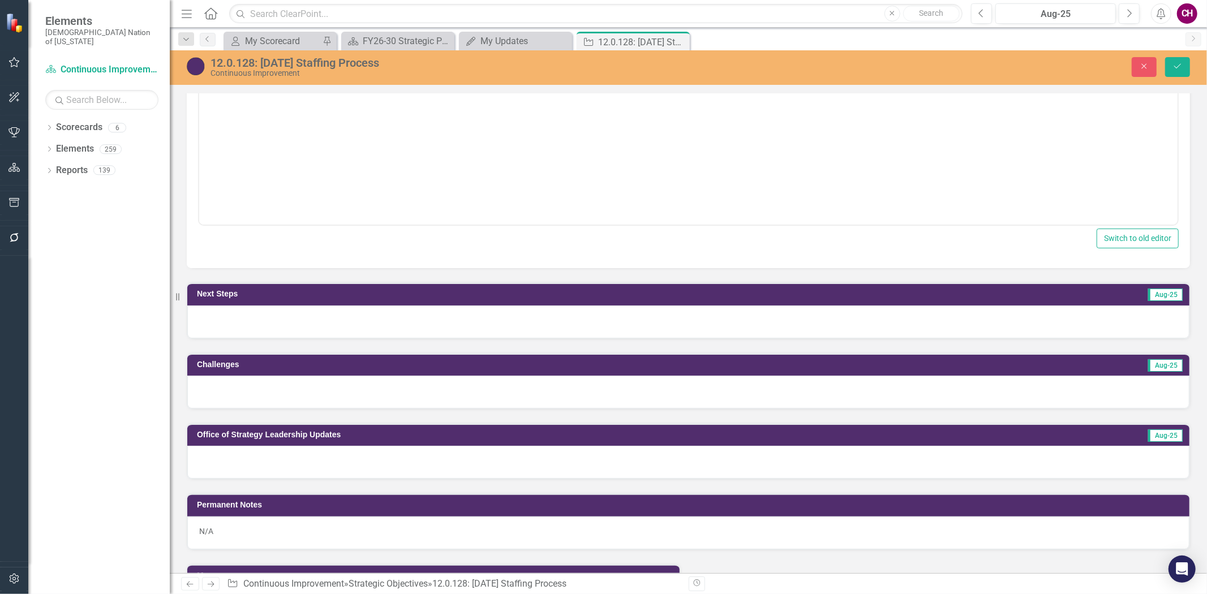
click at [763, 325] on div at bounding box center [688, 321] width 1002 height 33
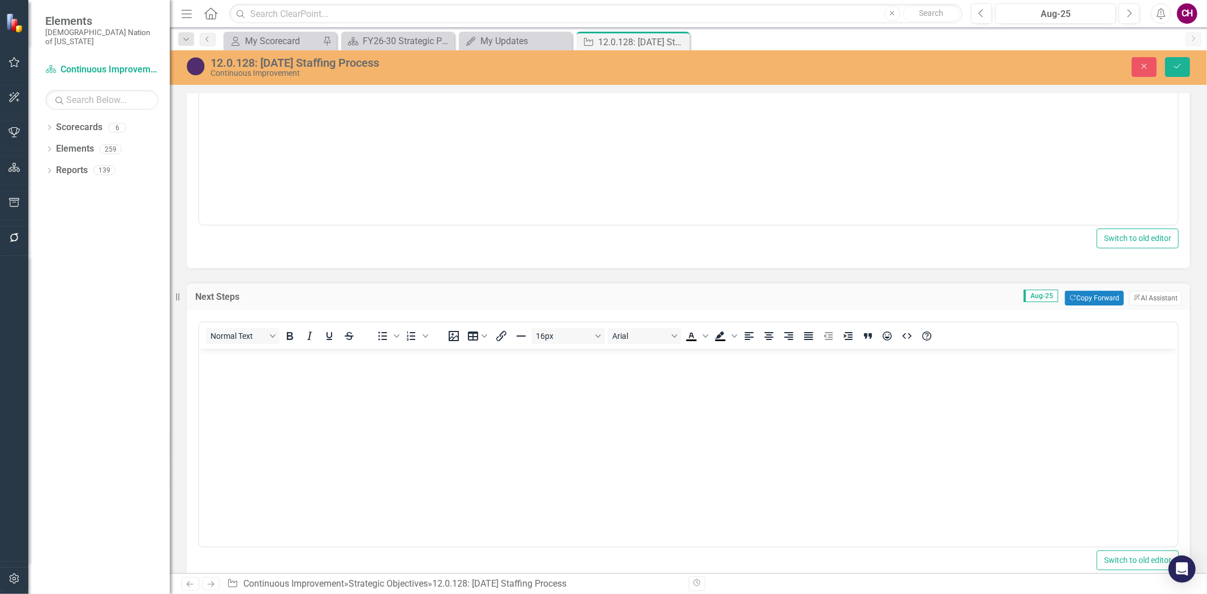
scroll to position [0, 0]
click at [1069, 295] on icon "Copy Forward" at bounding box center [1072, 298] width 7 height 6
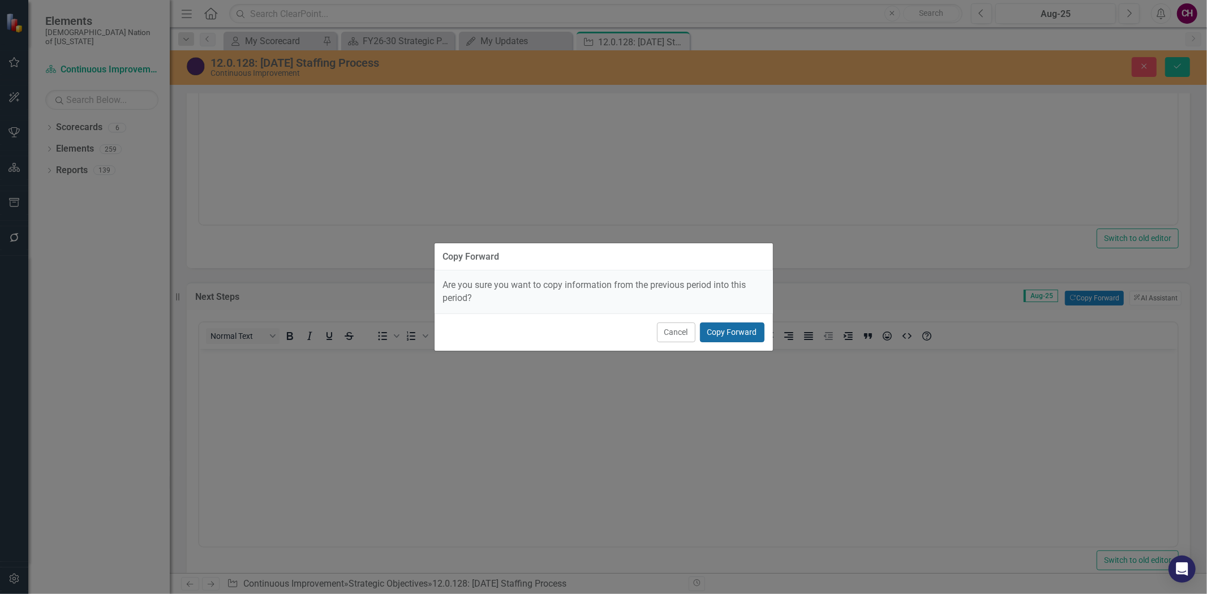
click at [745, 336] on button "Copy Forward" at bounding box center [732, 332] width 64 height 20
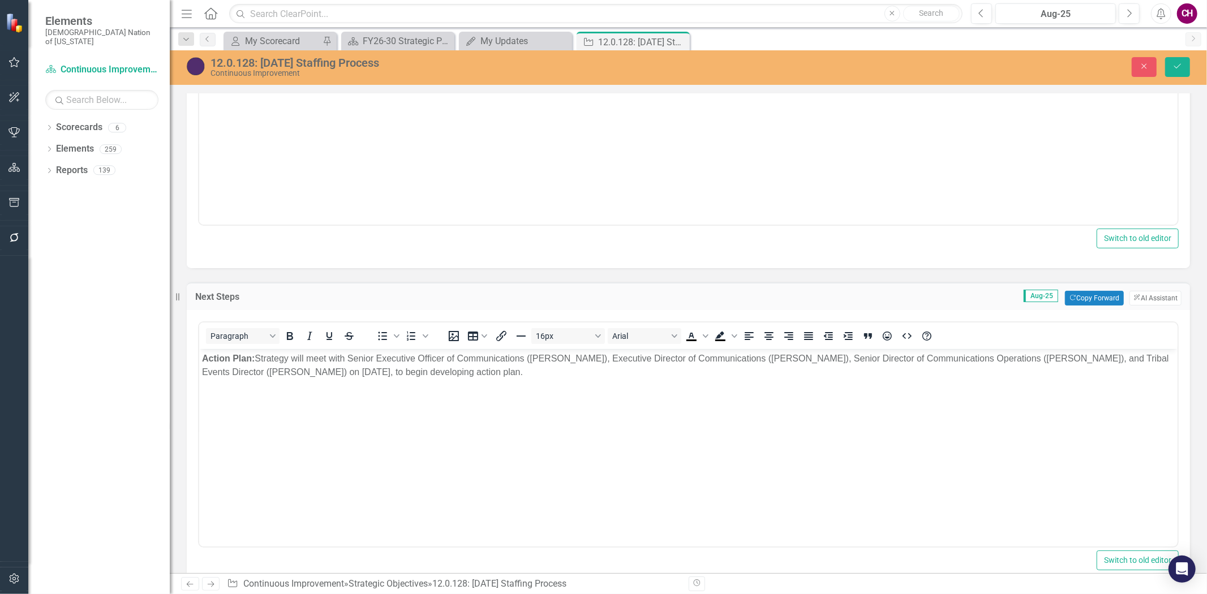
drag, startPoint x: 617, startPoint y: 400, endPoint x: 635, endPoint y: 407, distance: 19.5
click at [616, 399] on body "Action Plan: Strategy will meet with Senior Executive Officer of Communications…" at bounding box center [688, 434] width 978 height 170
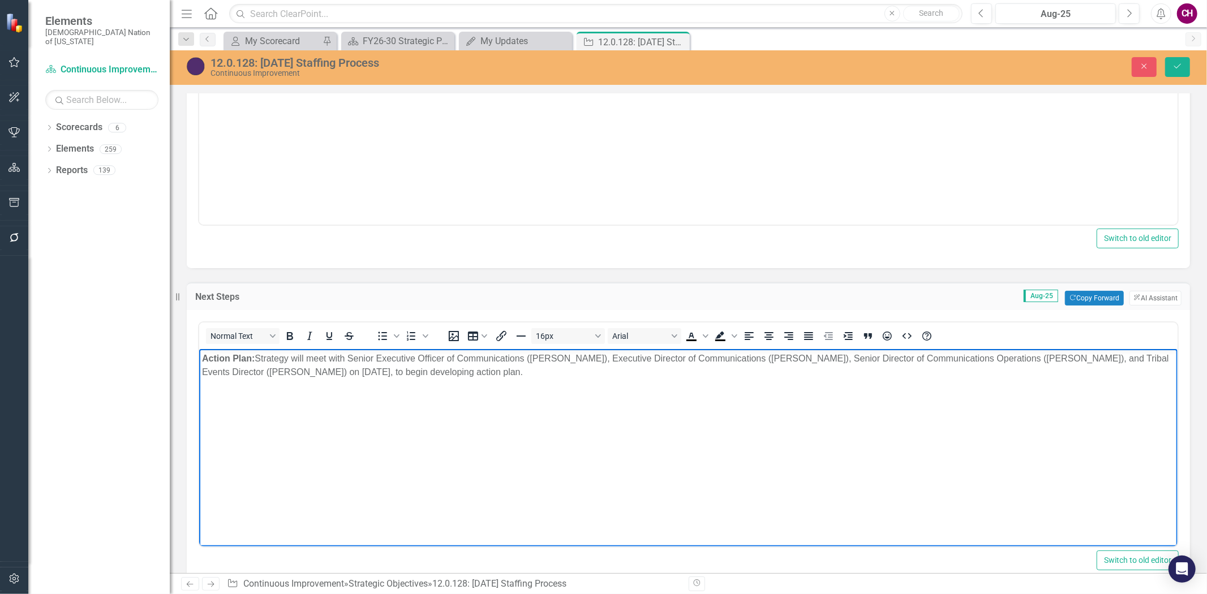
drag, startPoint x: 559, startPoint y: 392, endPoint x: 259, endPoint y: 358, distance: 302.3
click at [259, 358] on body "Action Plan: Strategy will meet with Senior Executive Officer of Communications…" at bounding box center [688, 434] width 978 height 170
copy p "Strategy will meet with Senior Executive Officer of Communications ([PERSON_NAM…"
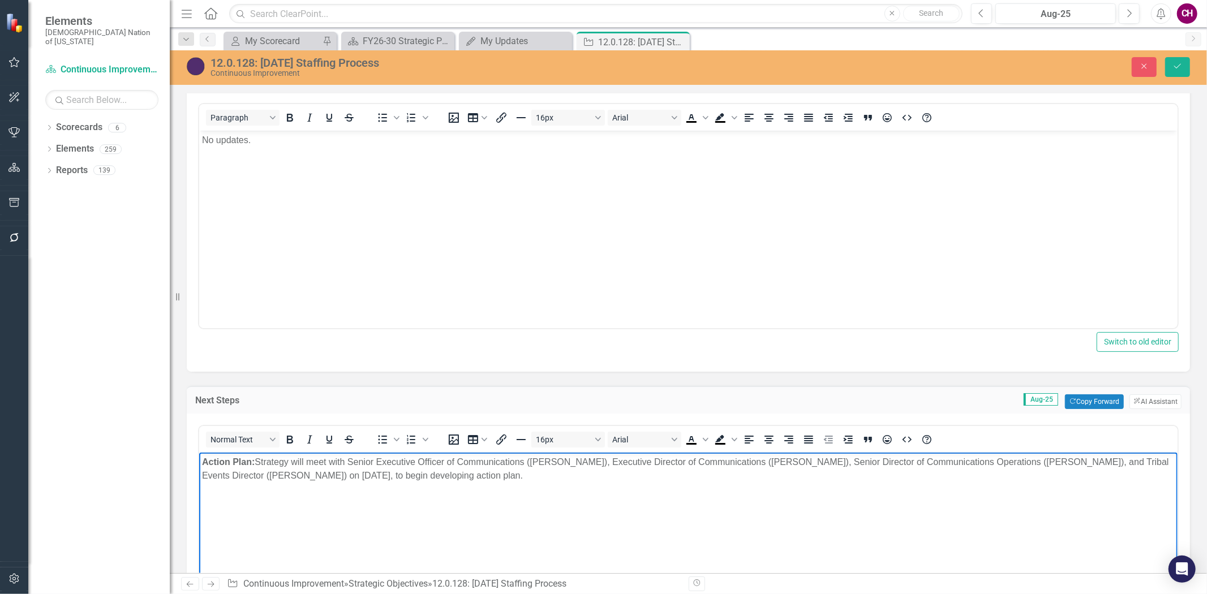
scroll to position [817, 0]
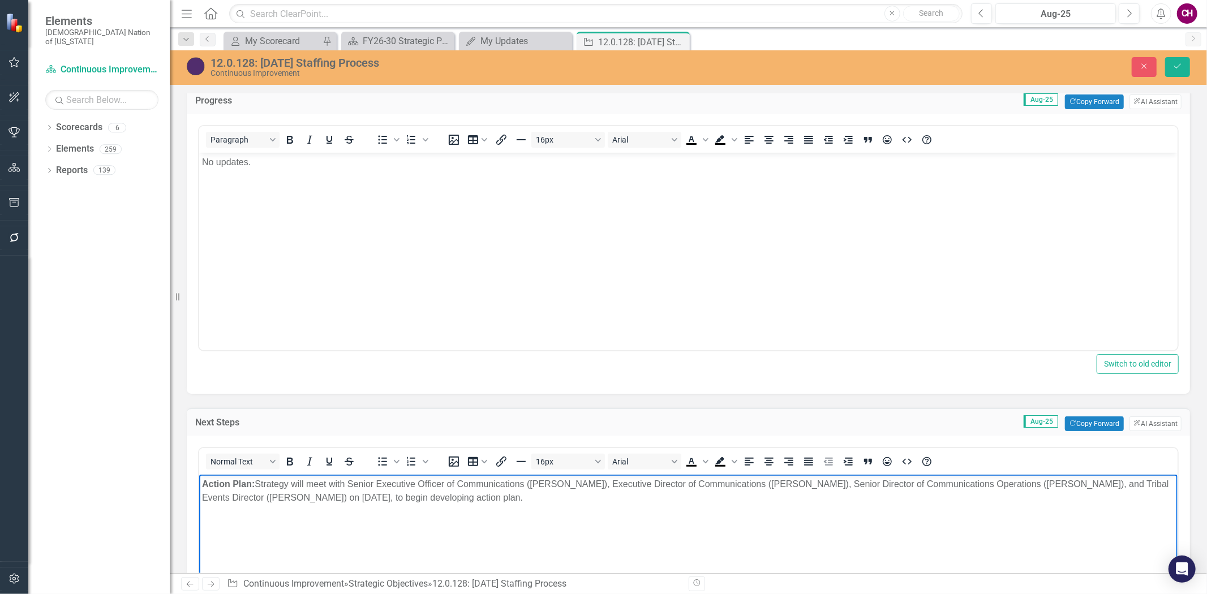
click at [329, 192] on body "No updates." at bounding box center [688, 238] width 978 height 170
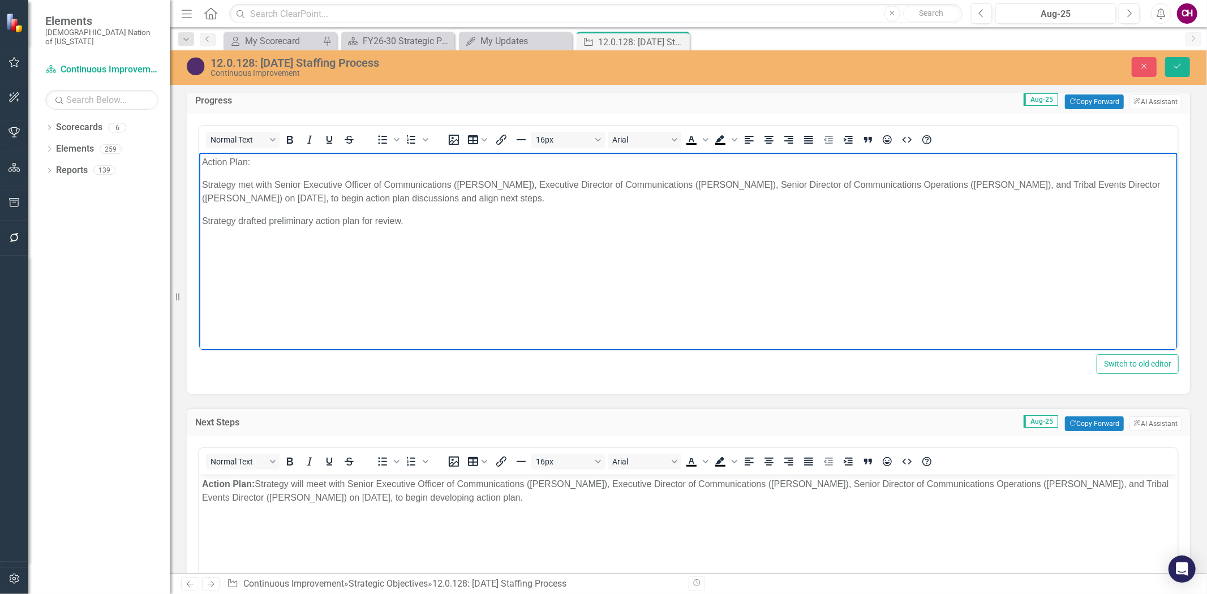
click at [313, 173] on body "Action Plan: Strategy met with Senior Executive Officer of Communications ([PER…" at bounding box center [688, 238] width 978 height 170
click at [266, 158] on p "Action Plan:" at bounding box center [687, 163] width 972 height 14
click at [492, 218] on p "Strategy drafted preliminary action plan for review." at bounding box center [687, 221] width 972 height 14
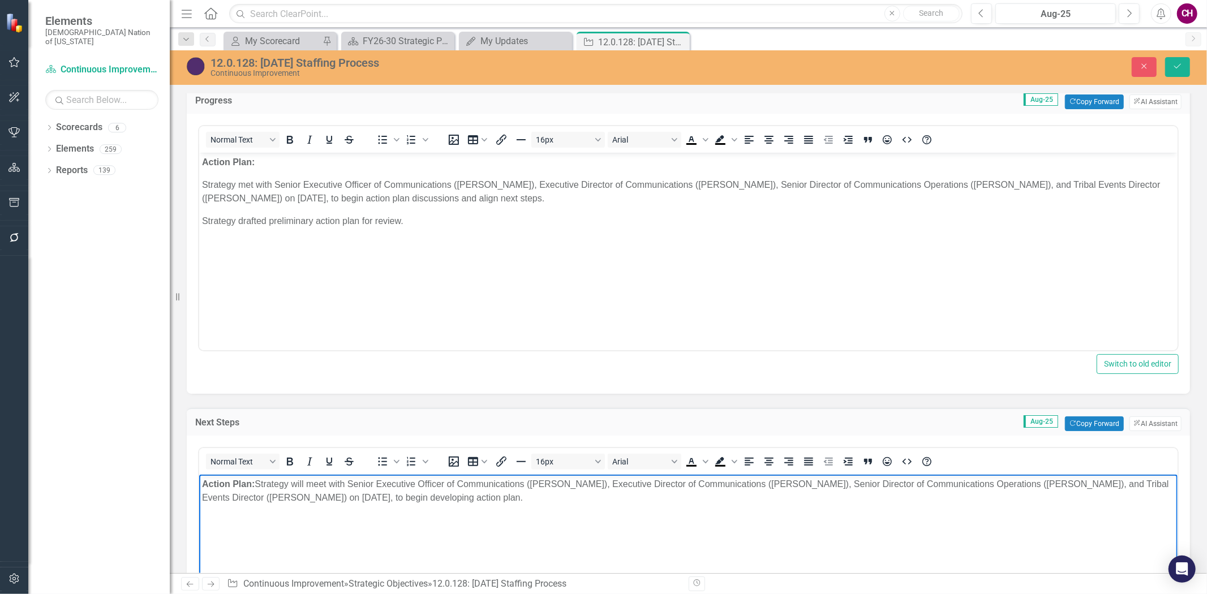
click at [531, 497] on p "Action Plan: Strategy will meet with Senior Executive Officer of Communications…" at bounding box center [687, 490] width 972 height 27
click at [259, 485] on p "Action Plan: Strategy will meet with Senior Executive Officer of Communications…" at bounding box center [687, 490] width 972 height 27
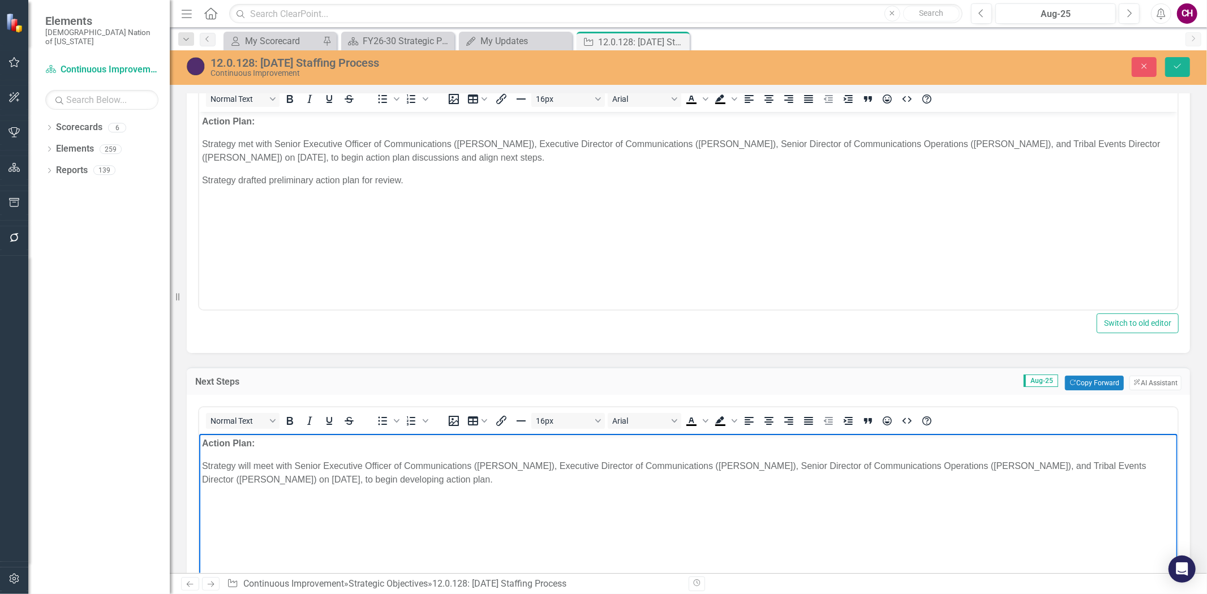
scroll to position [880, 0]
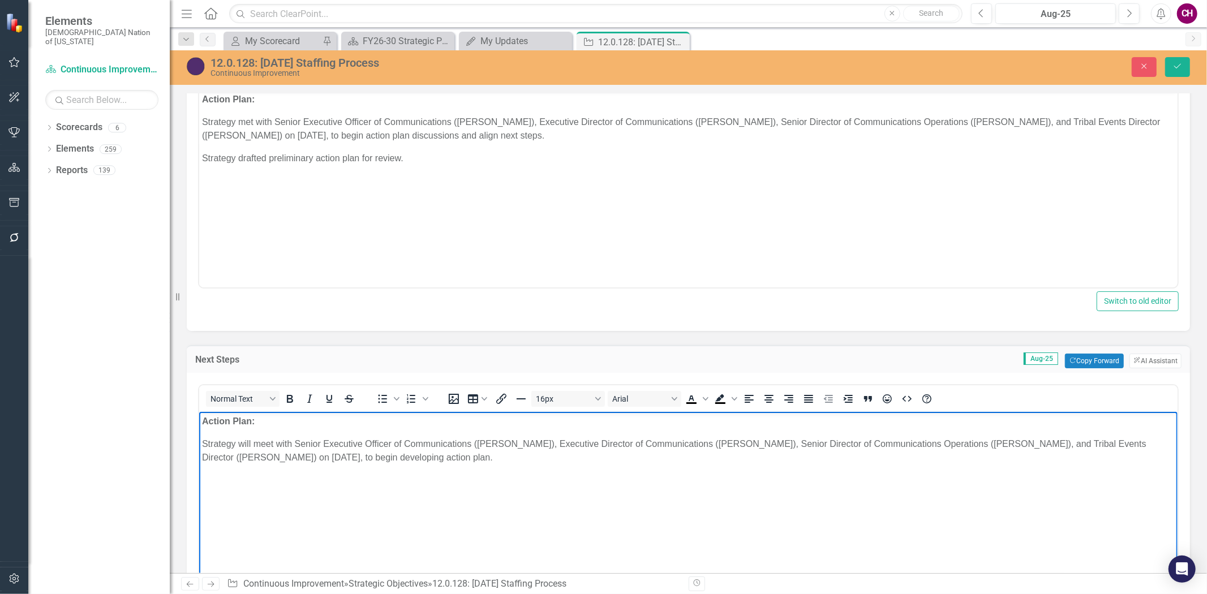
click at [522, 454] on p "Strategy will meet with Senior Executive Officer of Communications ([PERSON_NAM…" at bounding box center [687, 450] width 972 height 27
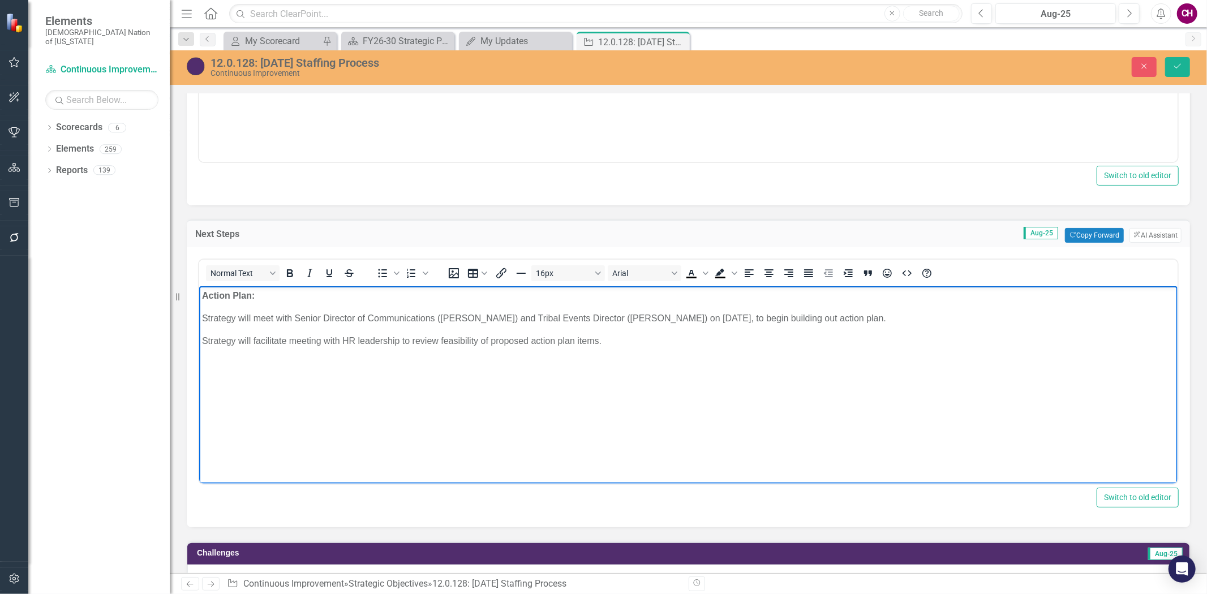
scroll to position [1068, 0]
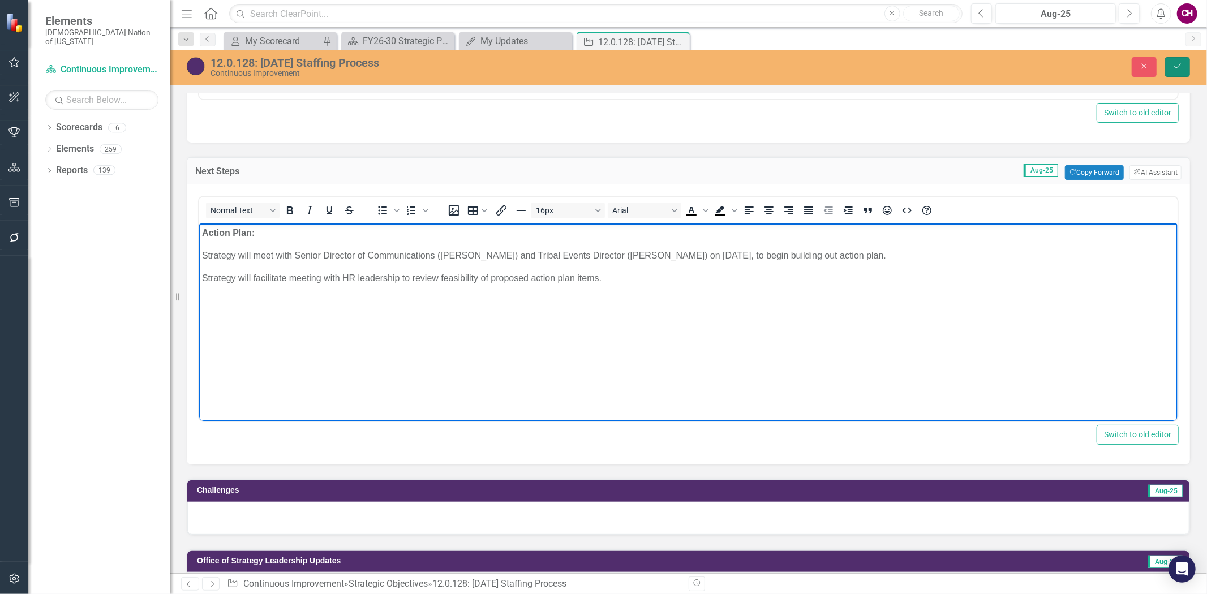
click at [1169, 69] on button "Save" at bounding box center [1177, 67] width 25 height 20
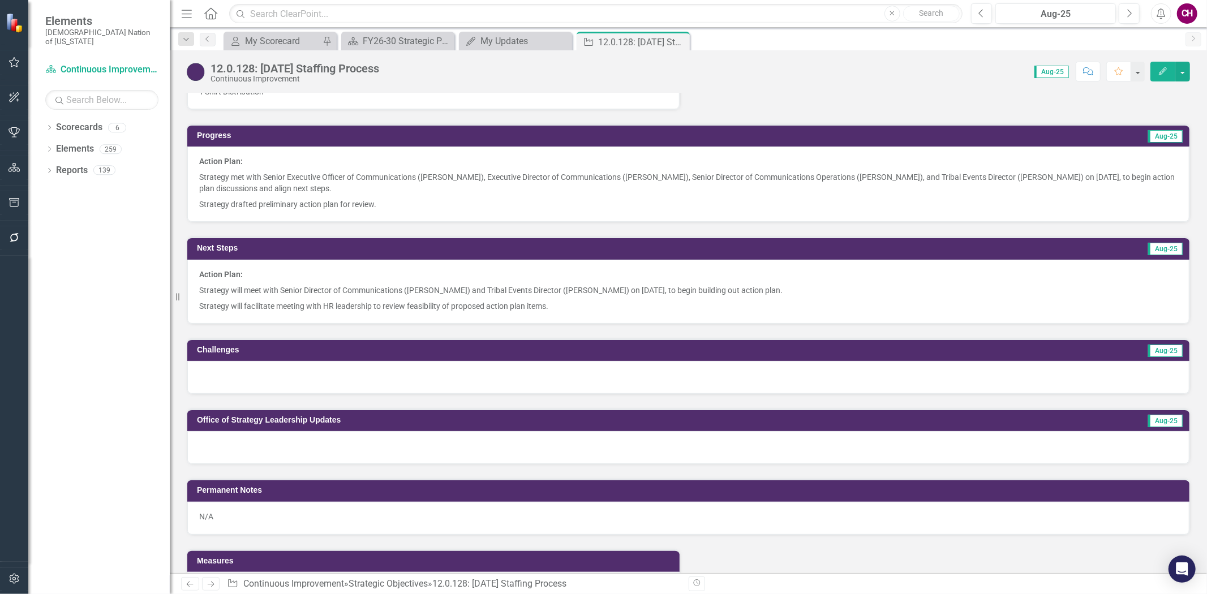
scroll to position [817, 0]
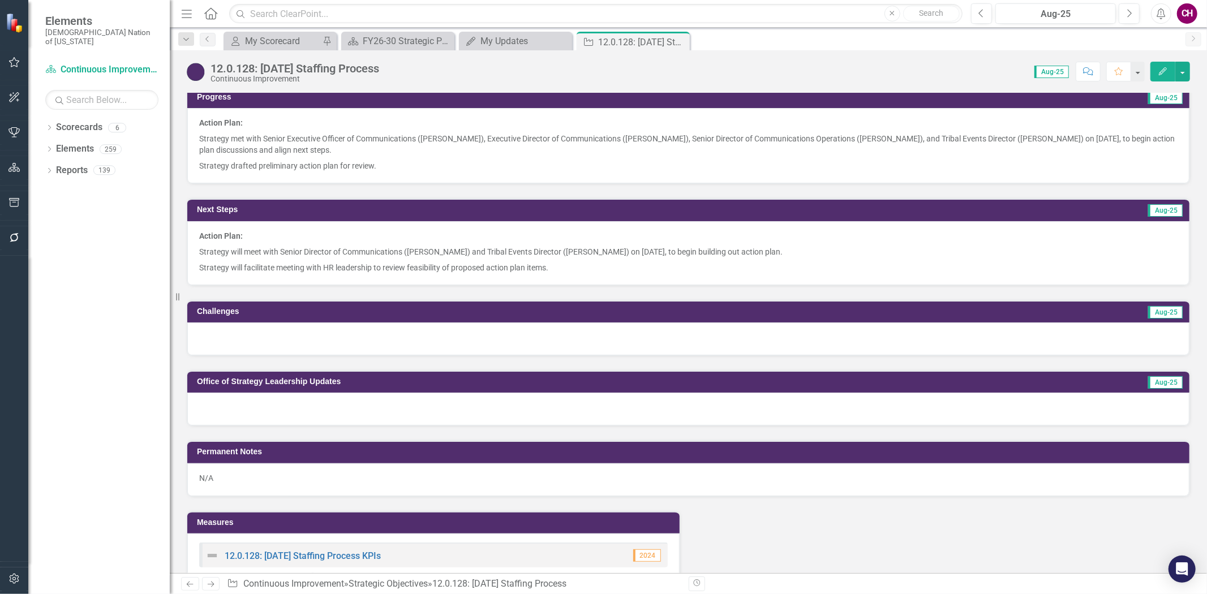
click at [250, 322] on div at bounding box center [688, 338] width 1002 height 33
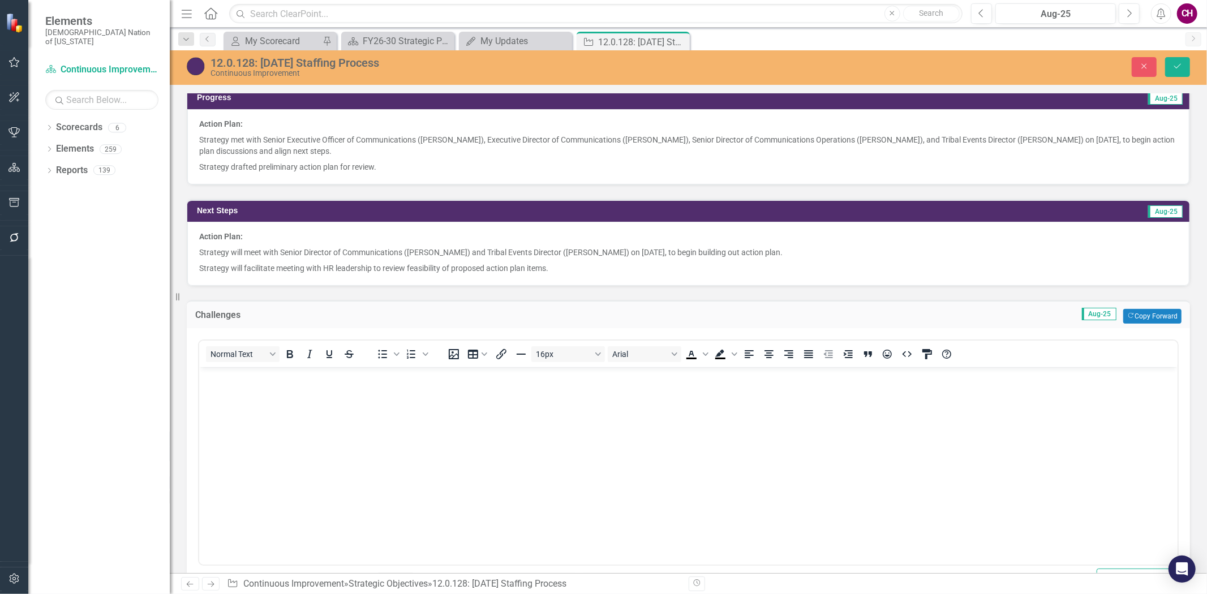
scroll to position [0, 0]
click at [281, 464] on body "Rich Text Area. Press ALT-0 for help." at bounding box center [688, 452] width 978 height 170
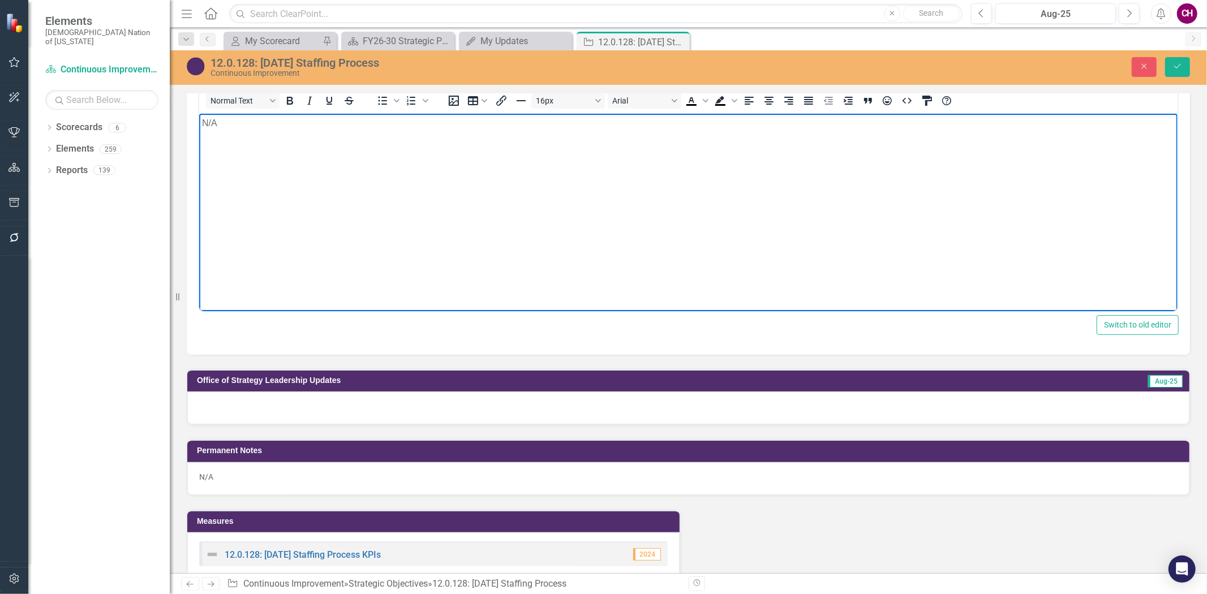
scroll to position [1068, 0]
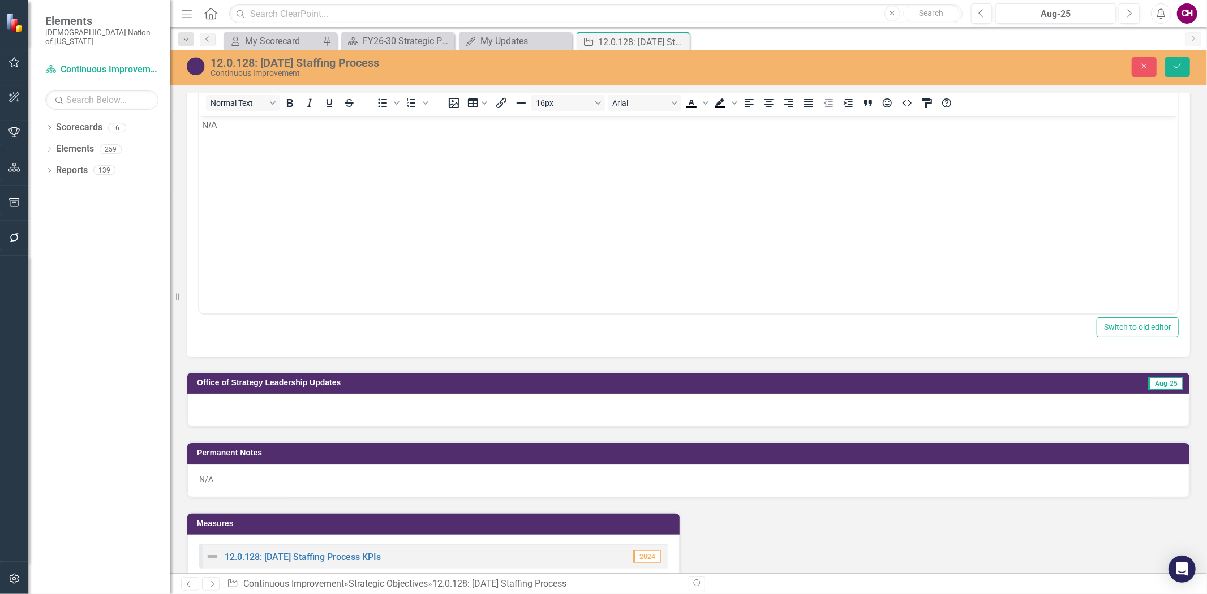
click at [326, 408] on div at bounding box center [688, 410] width 1002 height 33
click at [326, 409] on div at bounding box center [688, 410] width 1002 height 33
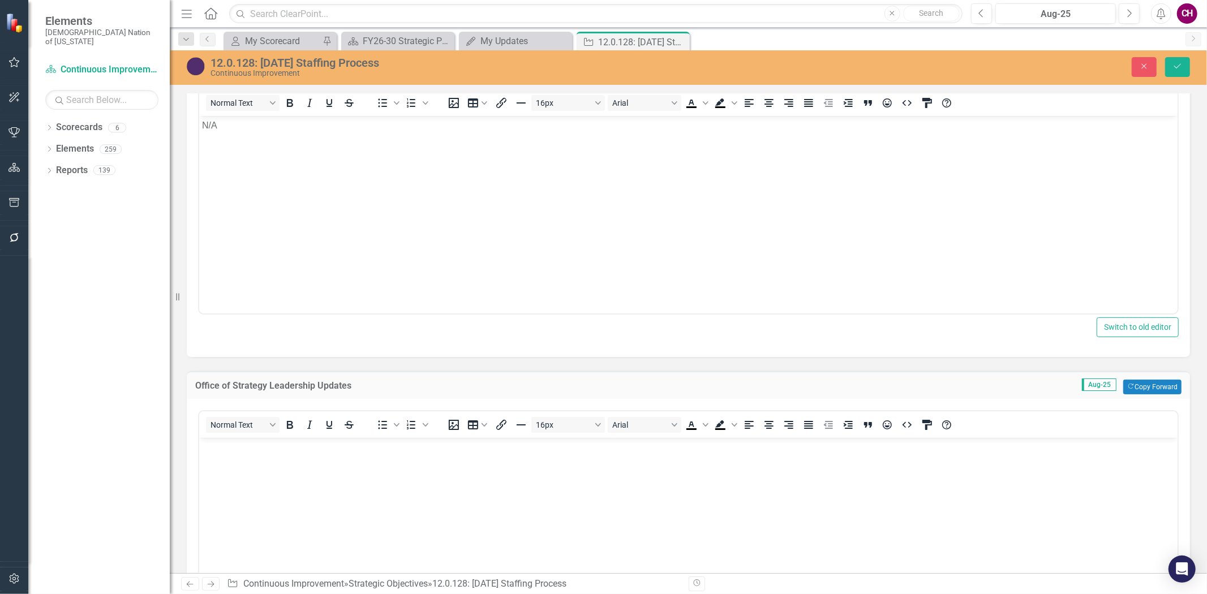
scroll to position [0, 0]
click at [325, 477] on body "Rich Text Area. Press ALT-0 for help." at bounding box center [688, 522] width 978 height 170
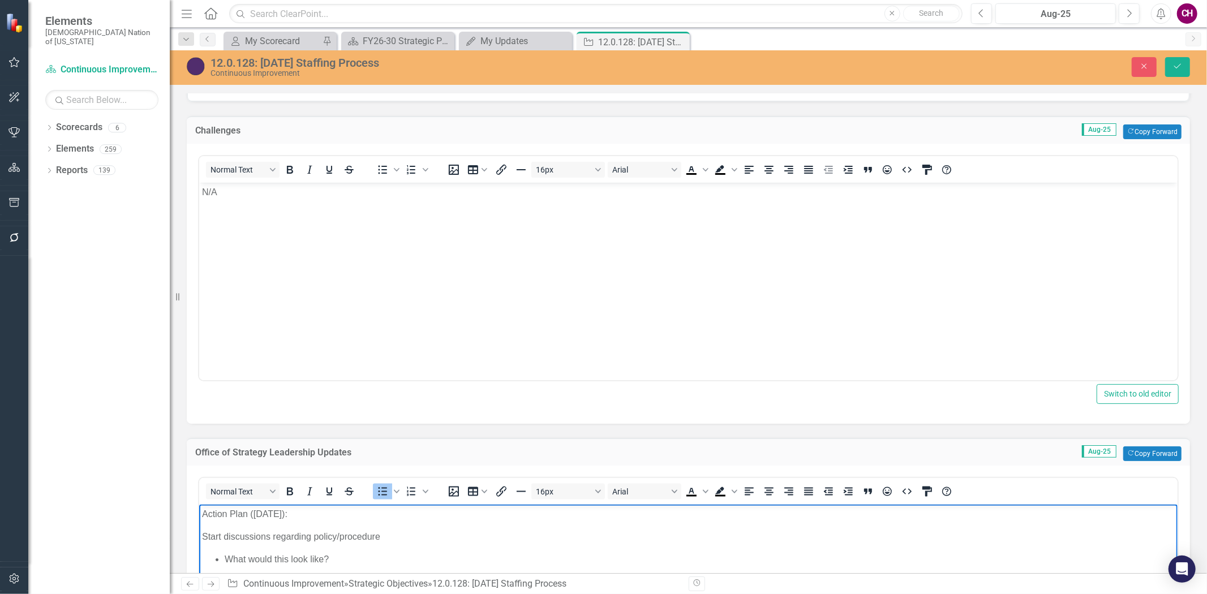
scroll to position [1190, 0]
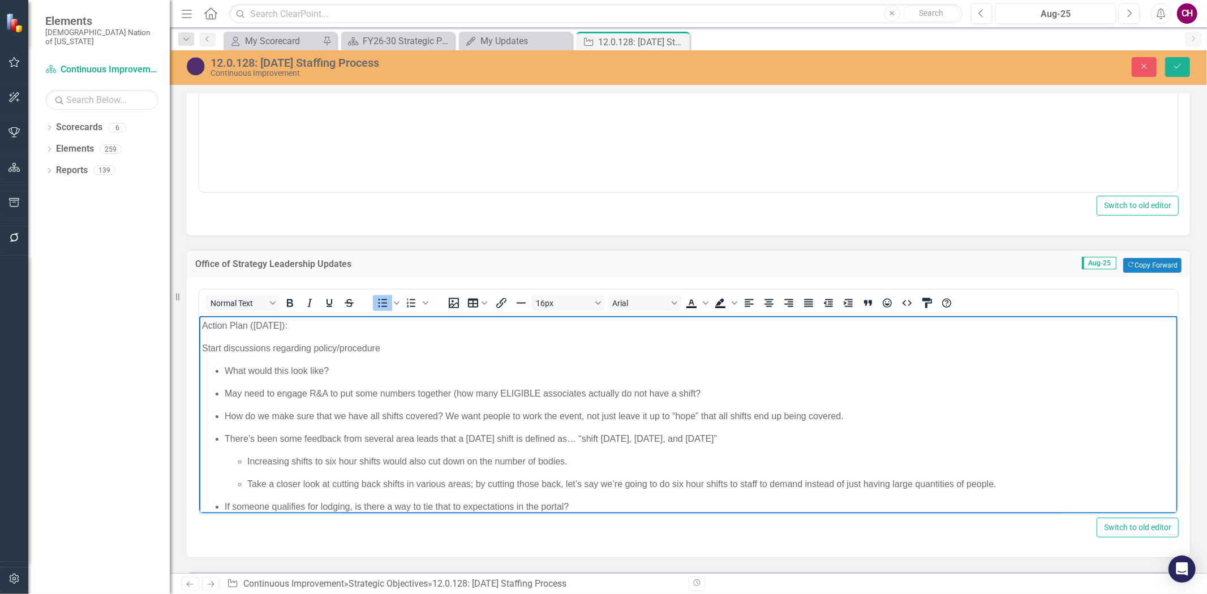
click at [256, 322] on p "Action Plan (August 7, 2025):" at bounding box center [687, 325] width 972 height 14
click at [398, 324] on p "Action Plan Discussion (August 7, 2025):" at bounding box center [687, 325] width 972 height 14
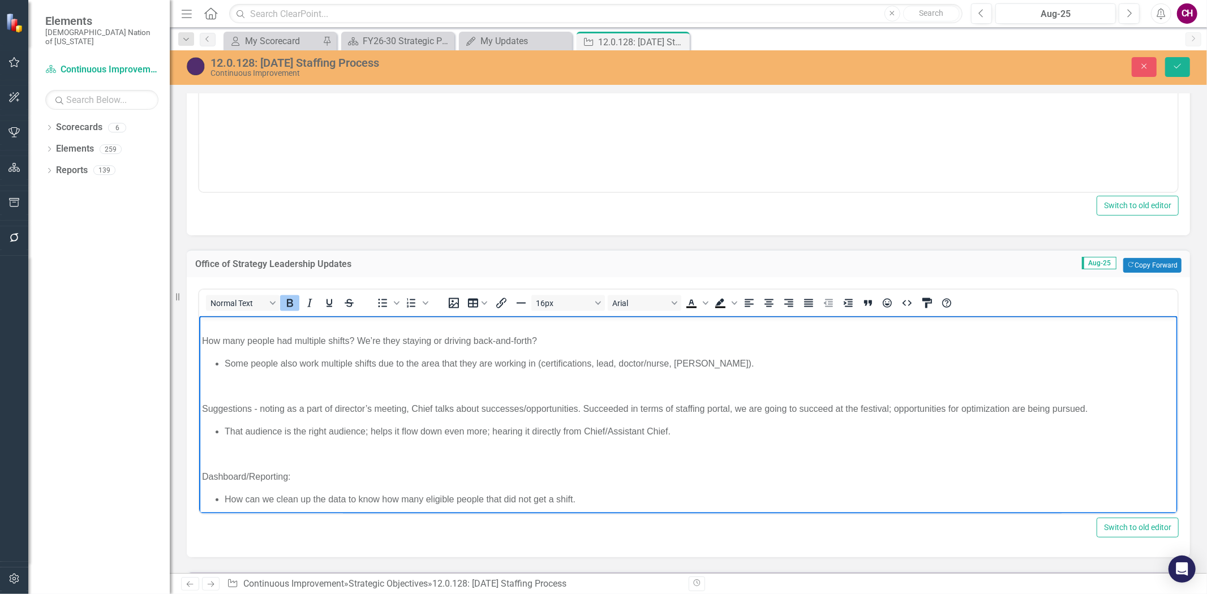
scroll to position [126, 0]
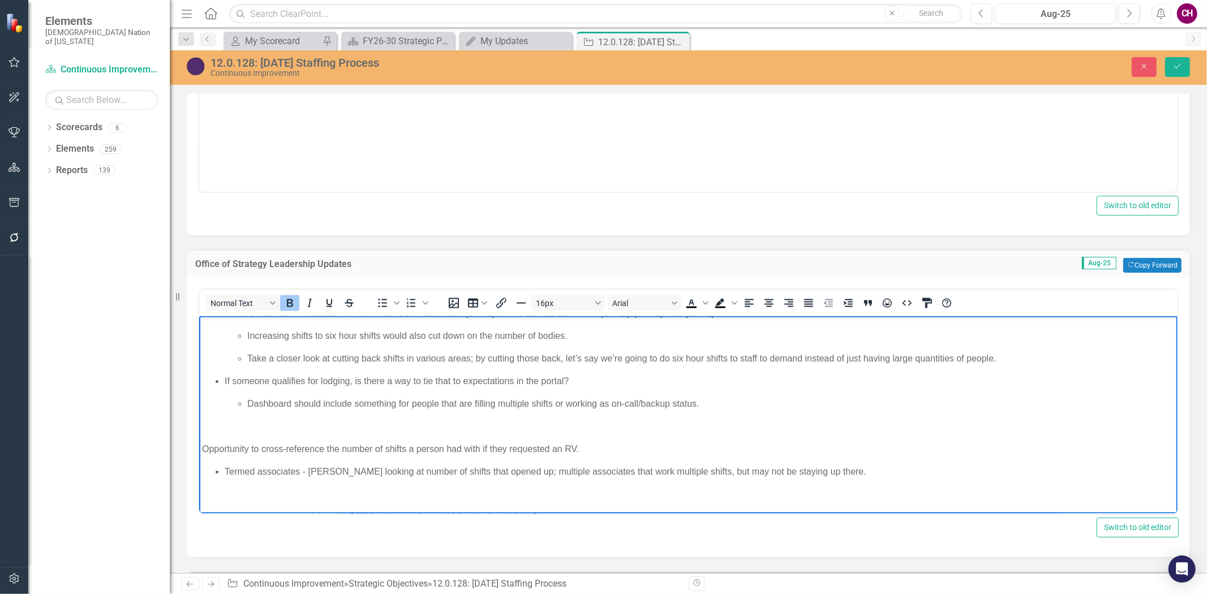
click at [455, 380] on span "If someone qualifies for lodging, is there a way to tie that to expectations in…" at bounding box center [396, 381] width 344 height 10
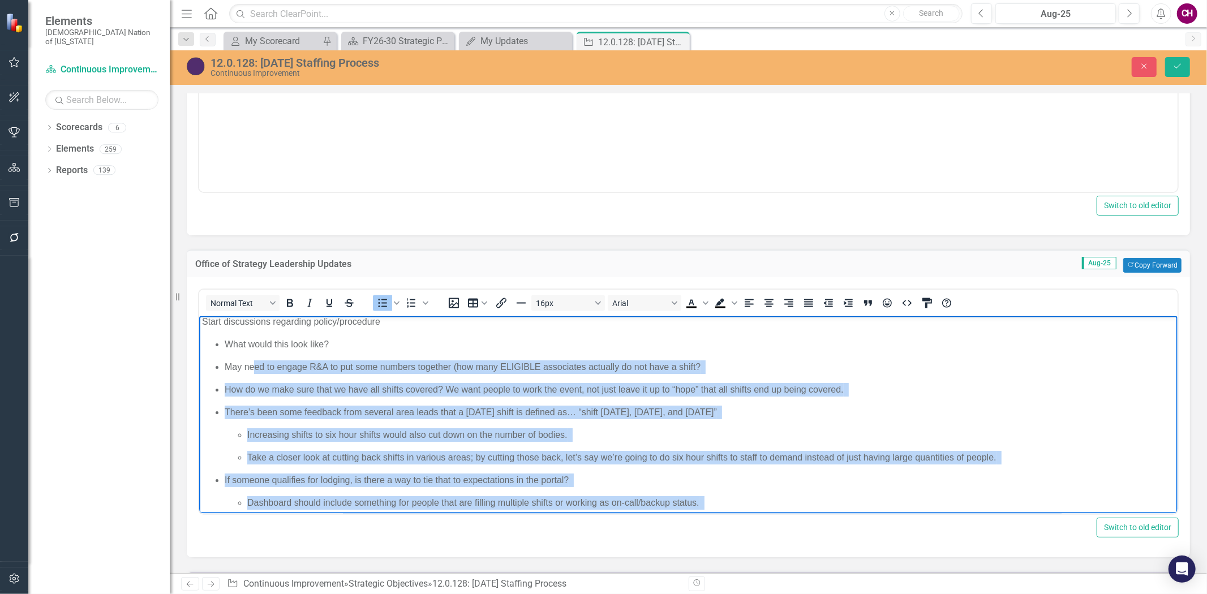
scroll to position [0, 0]
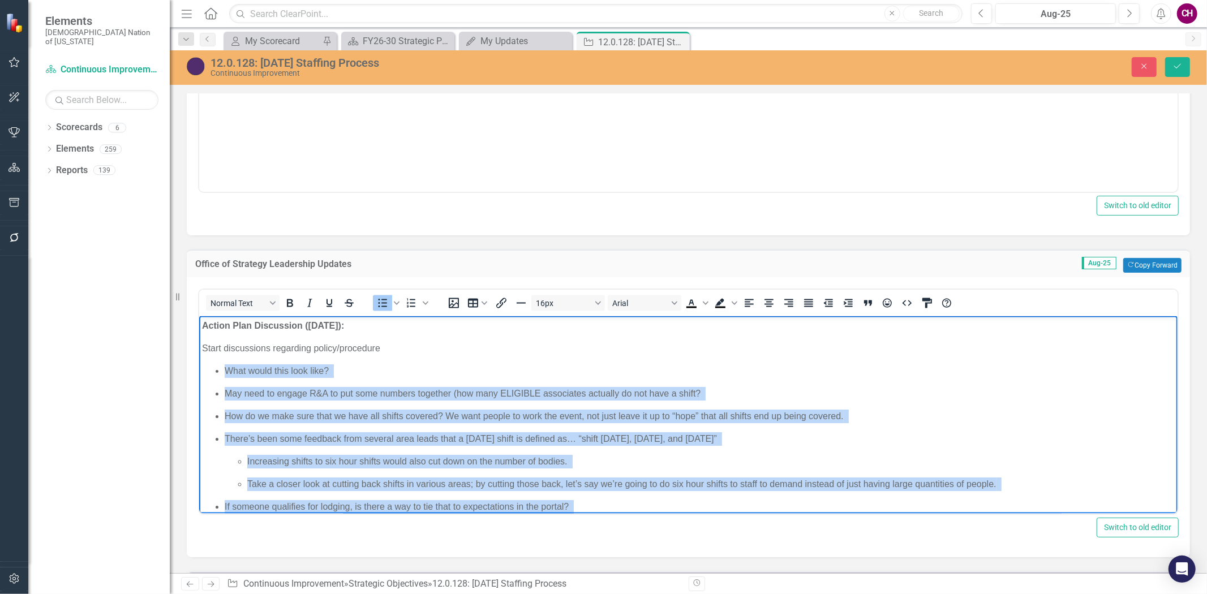
drag, startPoint x: 730, startPoint y: 417, endPoint x: 221, endPoint y: 370, distance: 511.3
click at [828, 296] on icon "Decrease indent" at bounding box center [828, 303] width 14 height 14
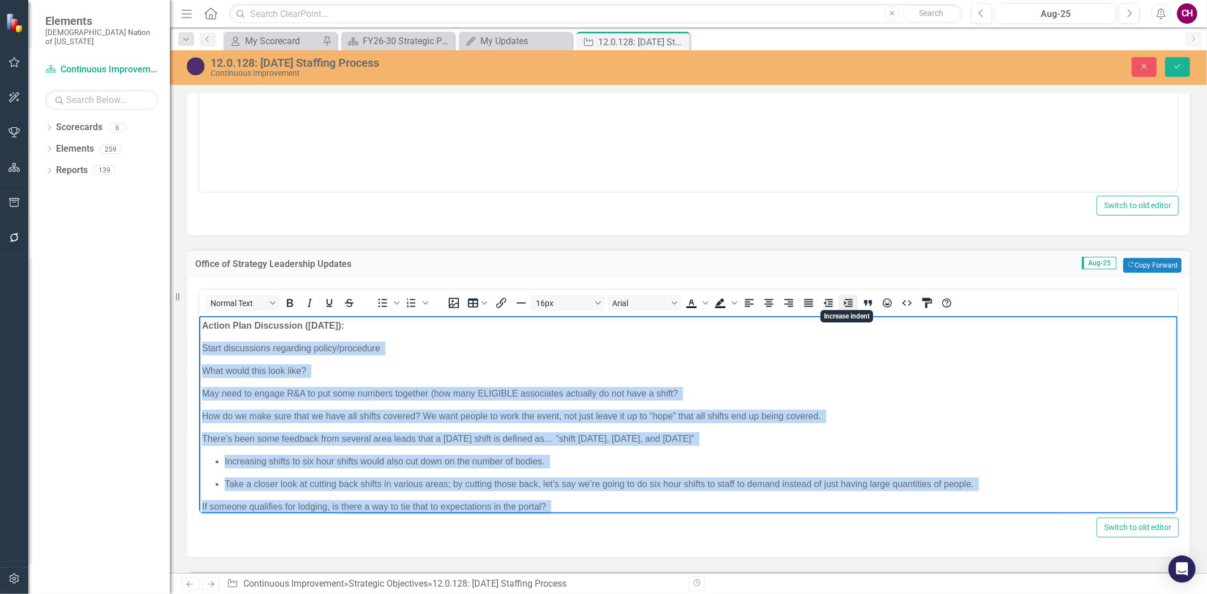
click at [846, 299] on icon "Increase indent" at bounding box center [847, 303] width 9 height 8
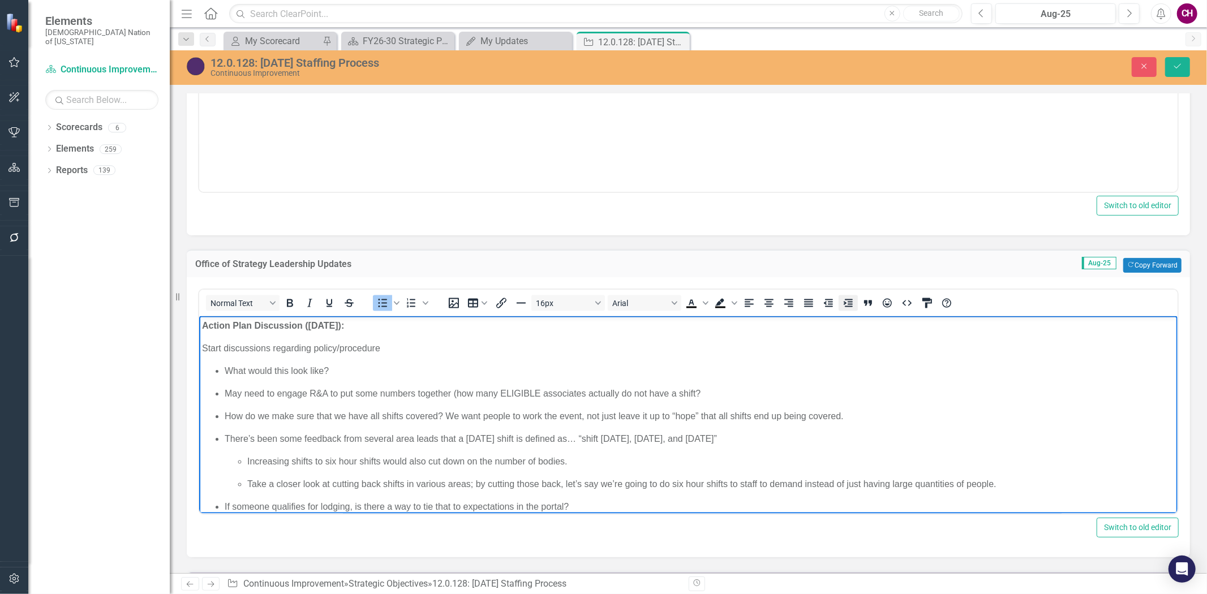
click at [847, 302] on icon "Increase indent" at bounding box center [847, 303] width 9 height 8
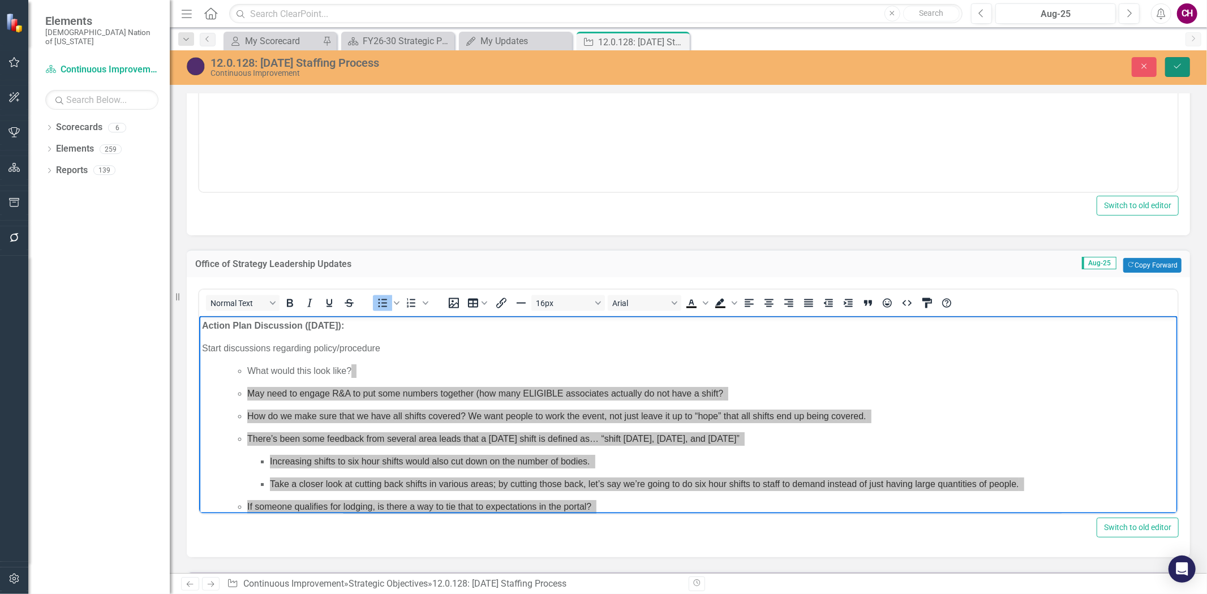
click at [1173, 66] on icon "Save" at bounding box center [1177, 66] width 10 height 8
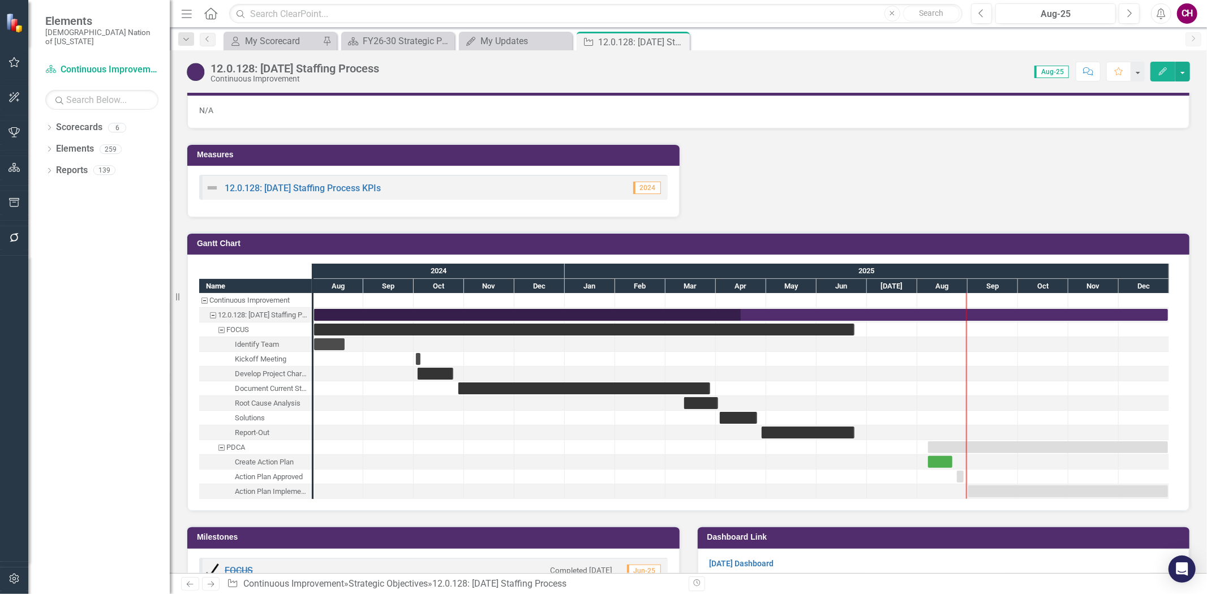
scroll to position [1948, 0]
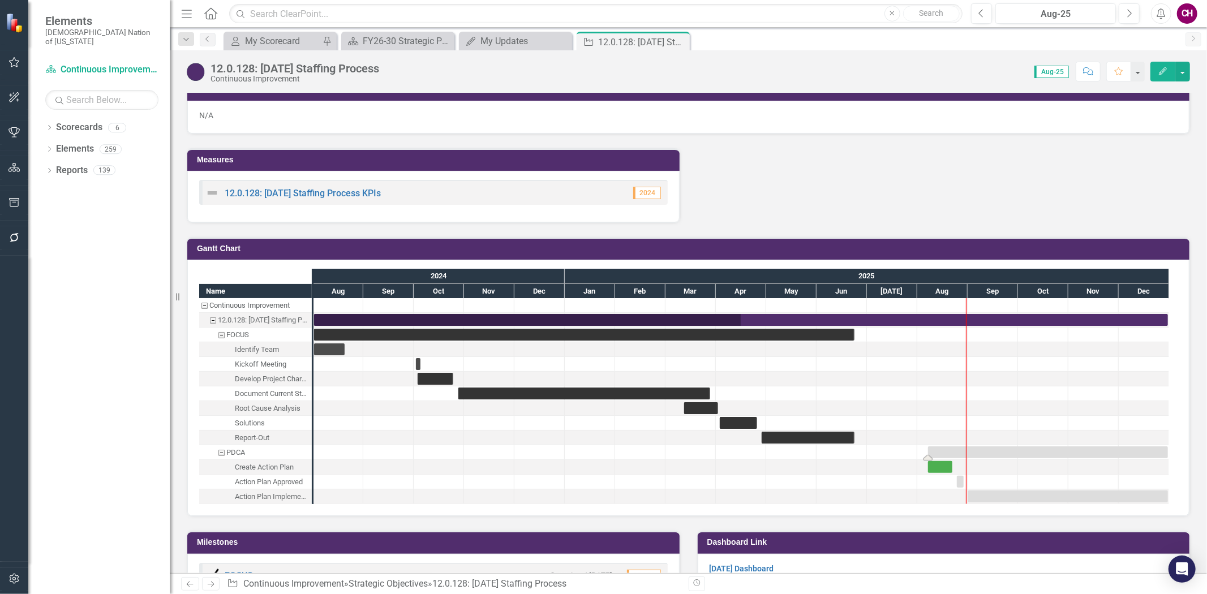
click at [994, 446] on div "Task: Start date: 2025-08-07 End date: 2025-12-31" at bounding box center [1048, 452] width 240 height 12
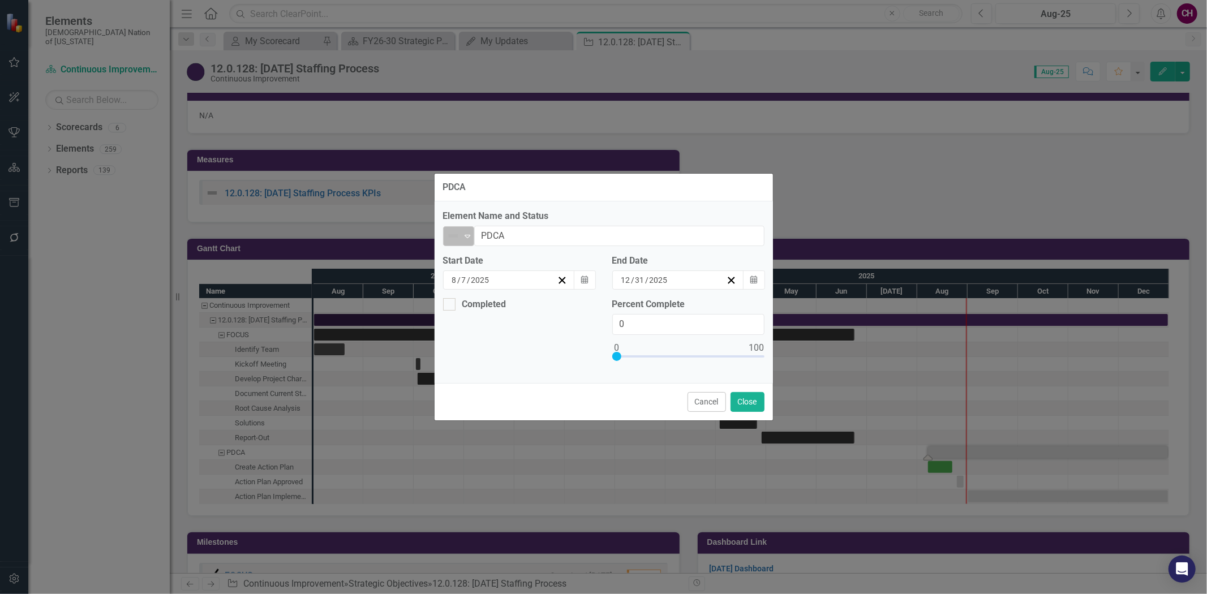
click at [466, 238] on icon "Expand" at bounding box center [467, 235] width 11 height 9
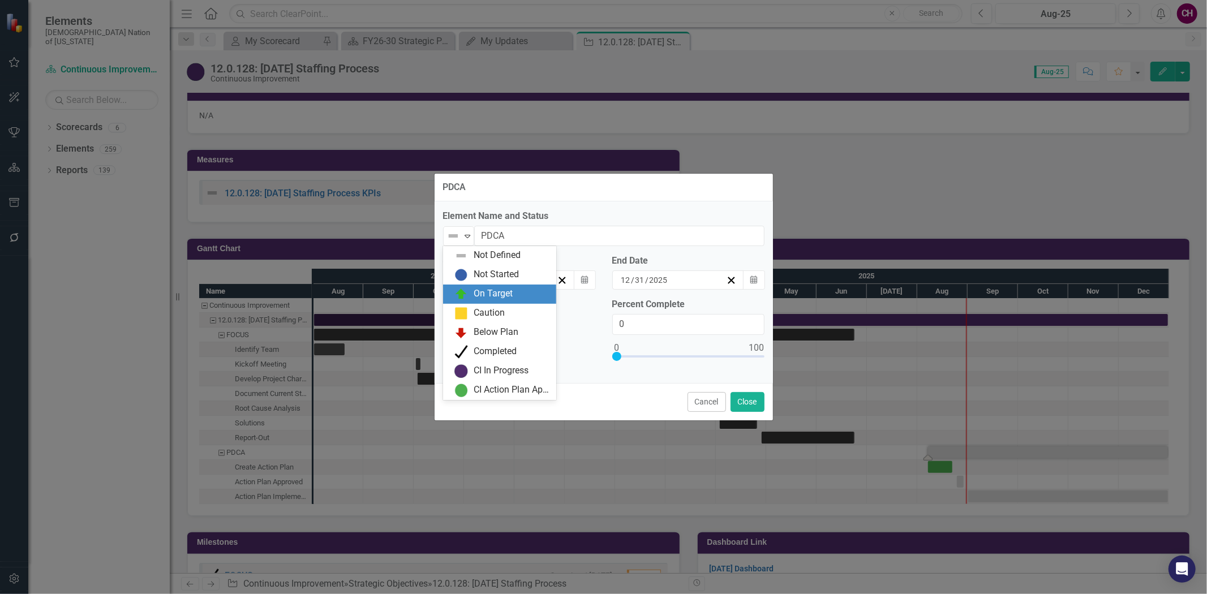
click at [490, 281] on div "Not Started" at bounding box center [496, 274] width 45 height 13
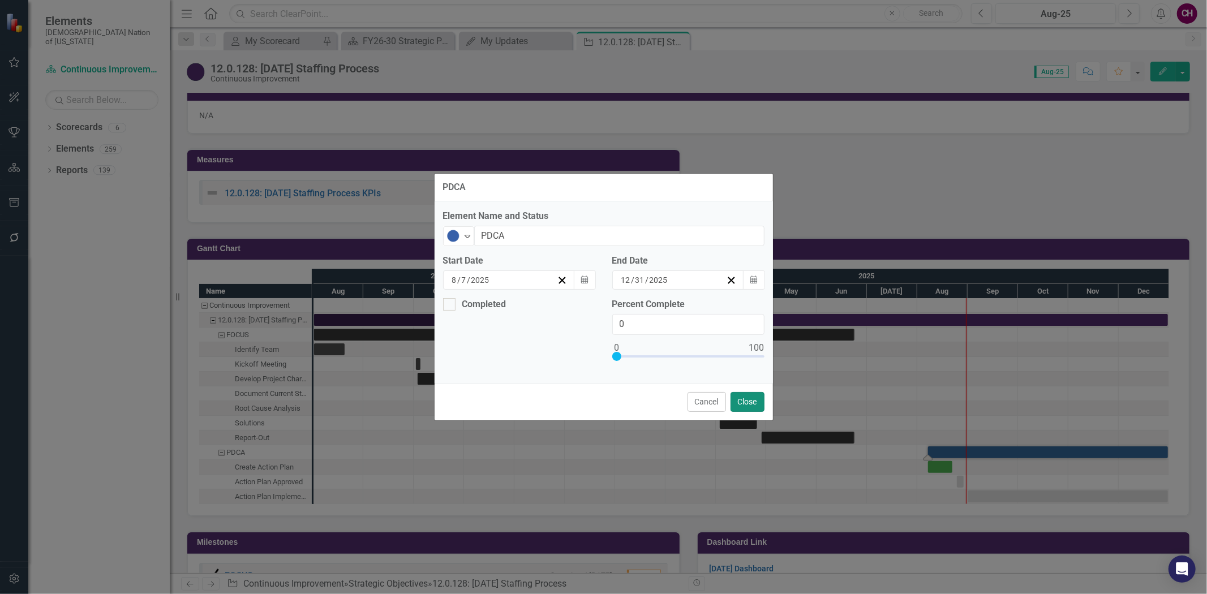
click at [738, 400] on button "Close" at bounding box center [747, 402] width 34 height 20
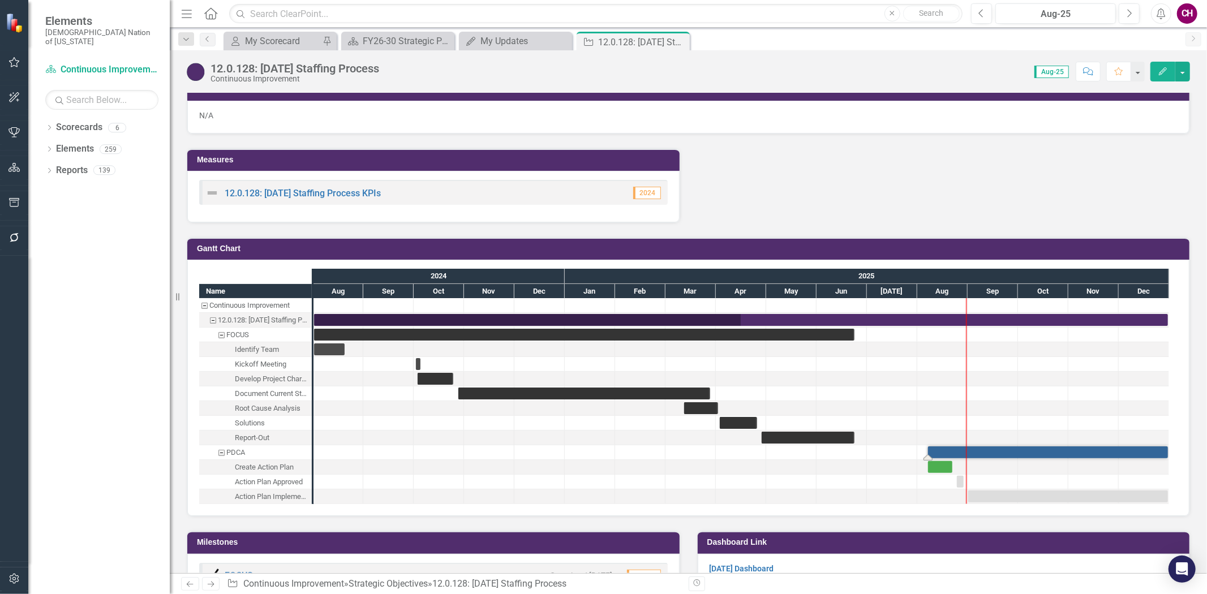
click at [979, 483] on div at bounding box center [992, 482] width 50 height 14
click at [987, 490] on div "Task: Start date: 2025-09-01 End date: 2025-12-31" at bounding box center [1068, 496] width 200 height 12
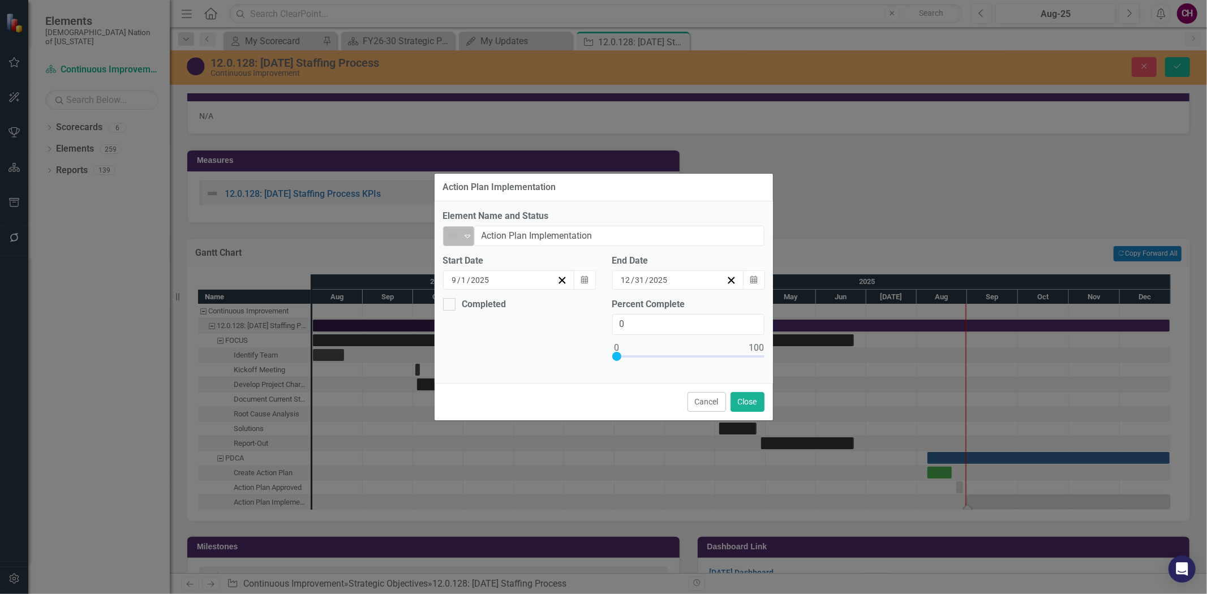
click at [465, 239] on icon "Expand" at bounding box center [467, 235] width 11 height 9
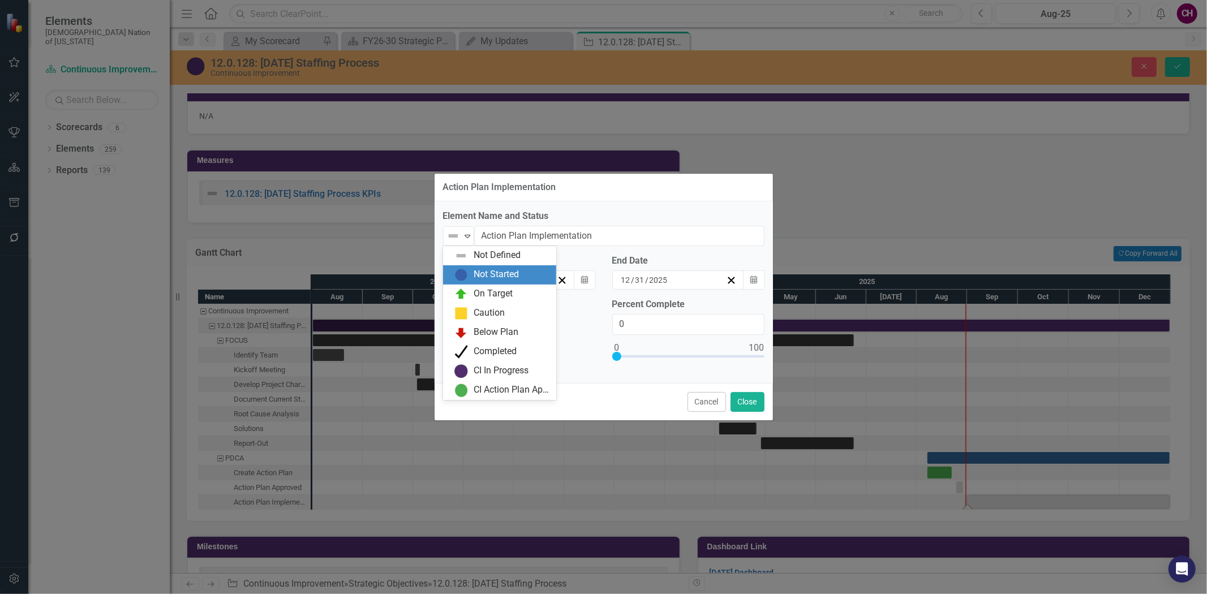
click at [487, 278] on div "Not Started" at bounding box center [496, 274] width 45 height 13
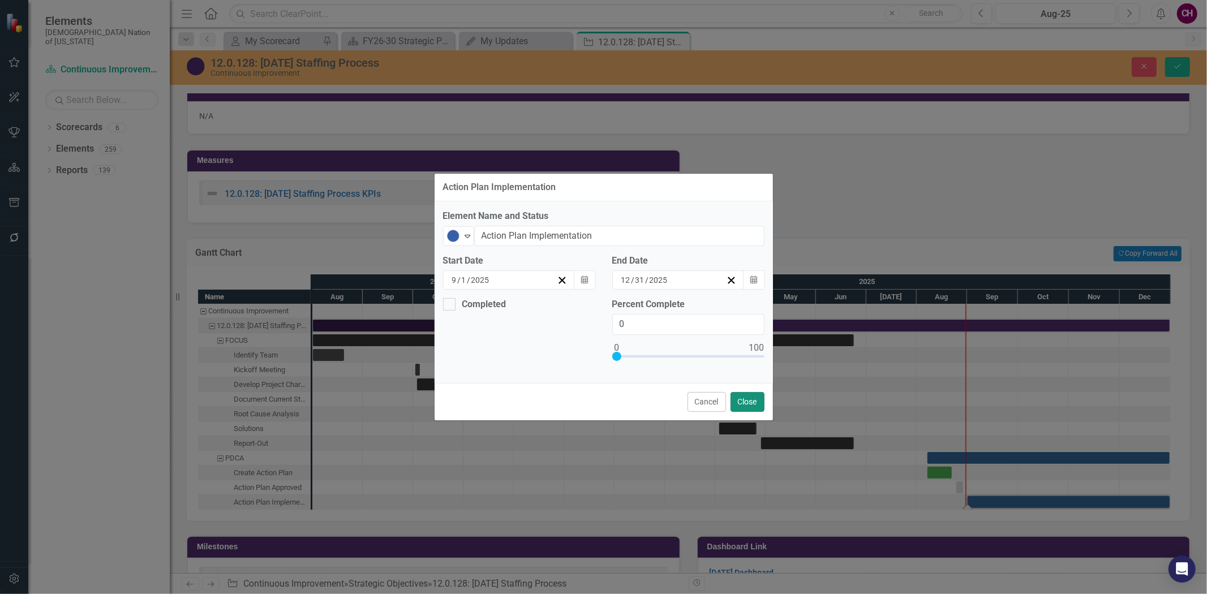
click at [739, 402] on button "Close" at bounding box center [747, 402] width 34 height 20
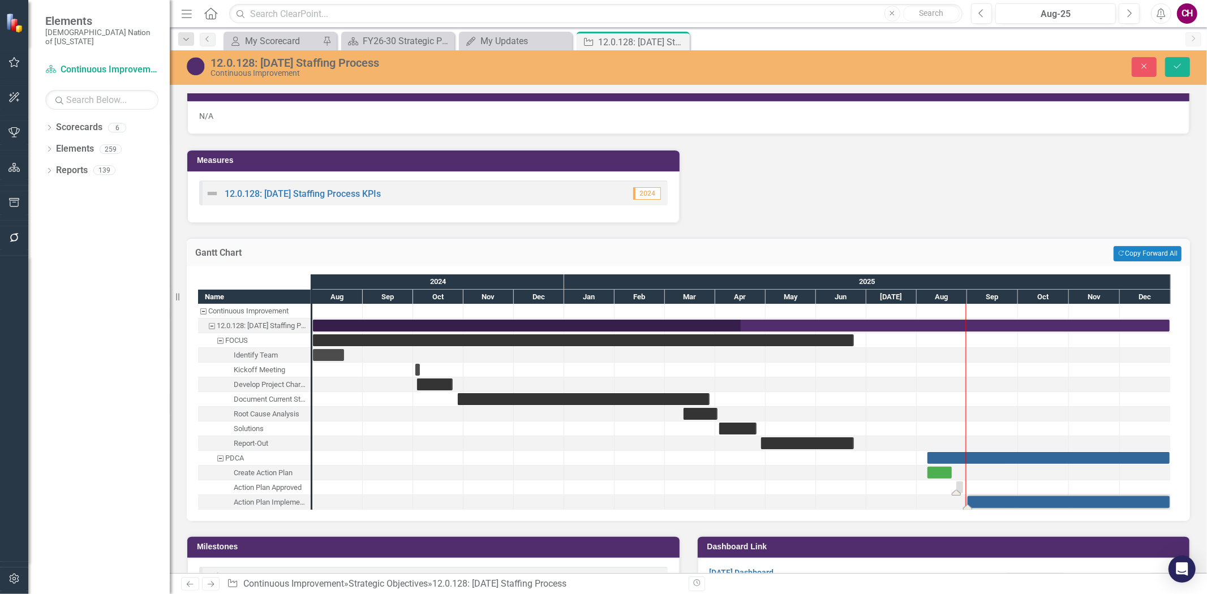
click at [957, 481] on div "Task: Start date: 2025-08-25 End date: 2025-08-29" at bounding box center [959, 487] width 7 height 12
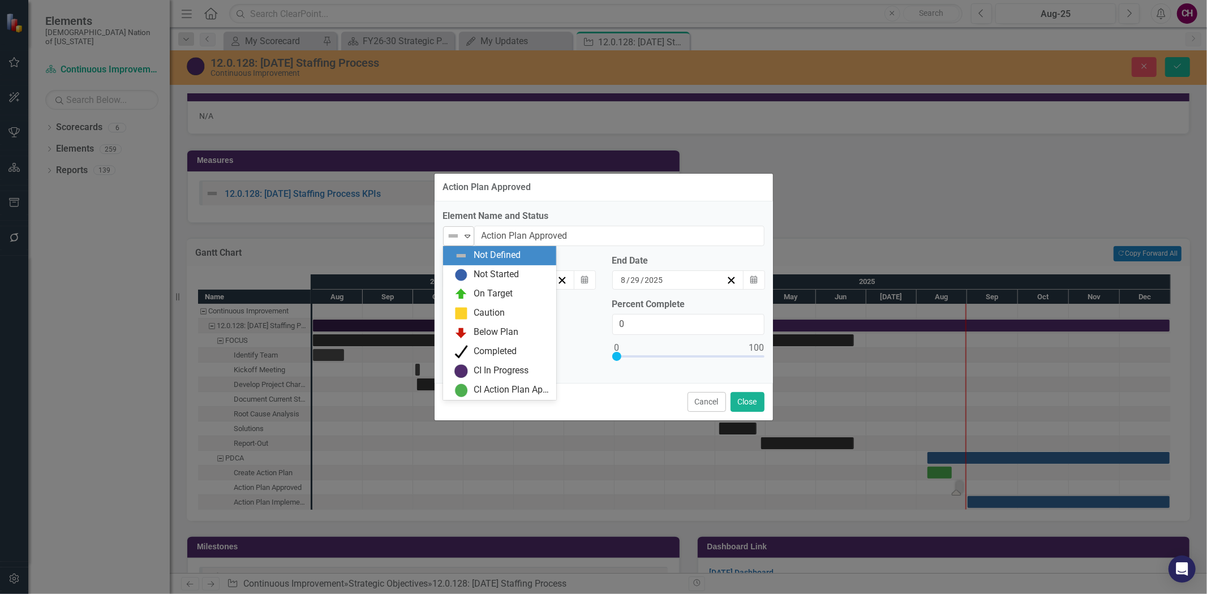
click at [461, 236] on div "Not Defined" at bounding box center [453, 236] width 17 height 16
click at [493, 275] on div "Not Started" at bounding box center [496, 274] width 45 height 13
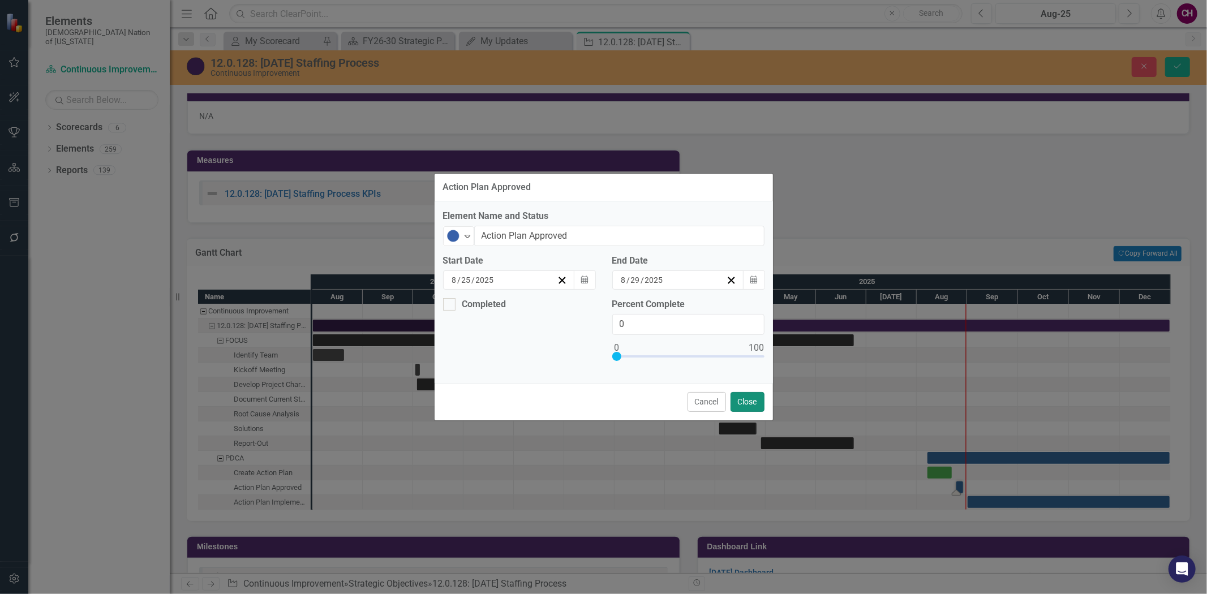
click at [750, 405] on button "Close" at bounding box center [747, 402] width 34 height 20
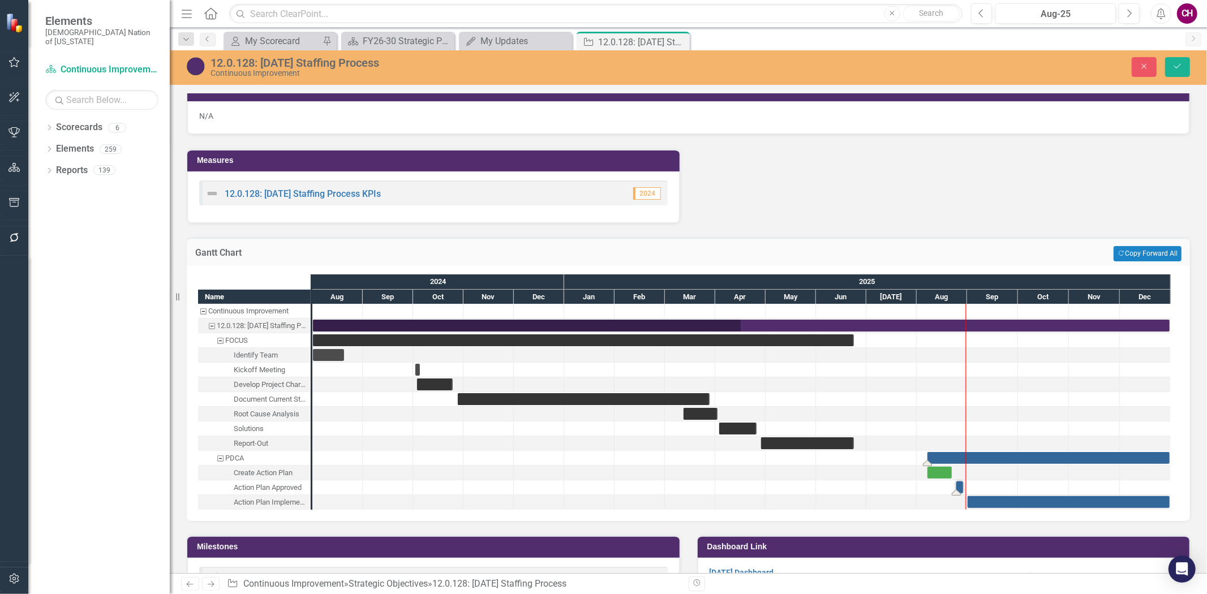
click at [988, 453] on div "Task: Start date: 2025-08-07 End date: 2025-12-31" at bounding box center [1048, 458] width 242 height 12
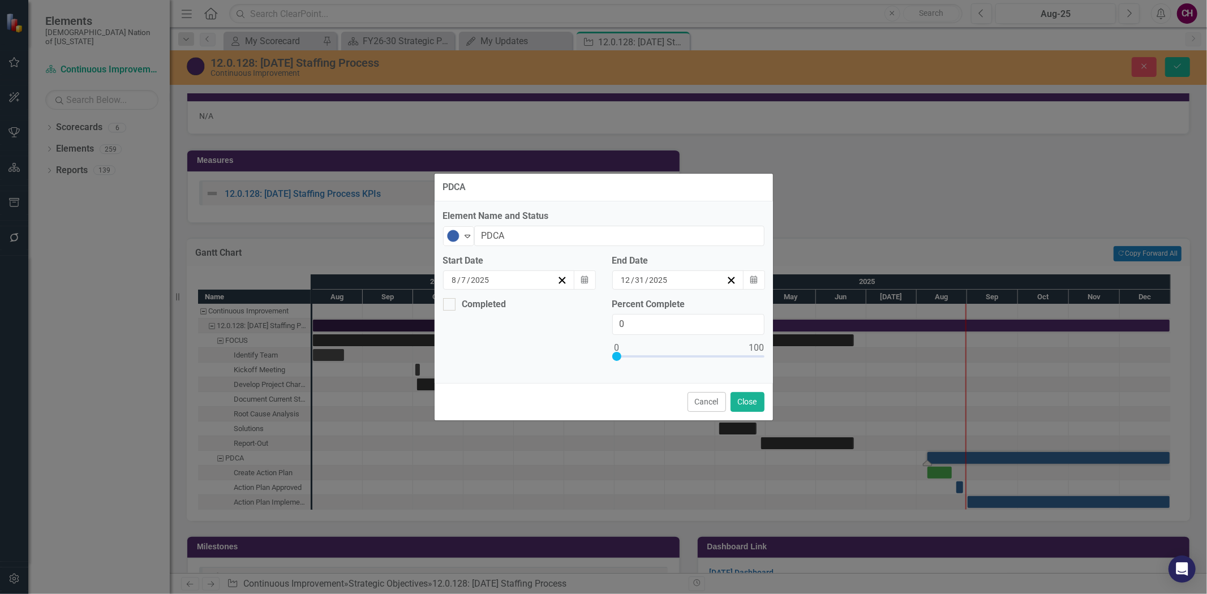
click at [461, 246] on div "Element Name and Status Not Started Expand PDCA Start Date 8 / 7 / 2025 Calenda…" at bounding box center [603, 292] width 338 height 182
click at [471, 236] on icon "Expand" at bounding box center [467, 235] width 11 height 9
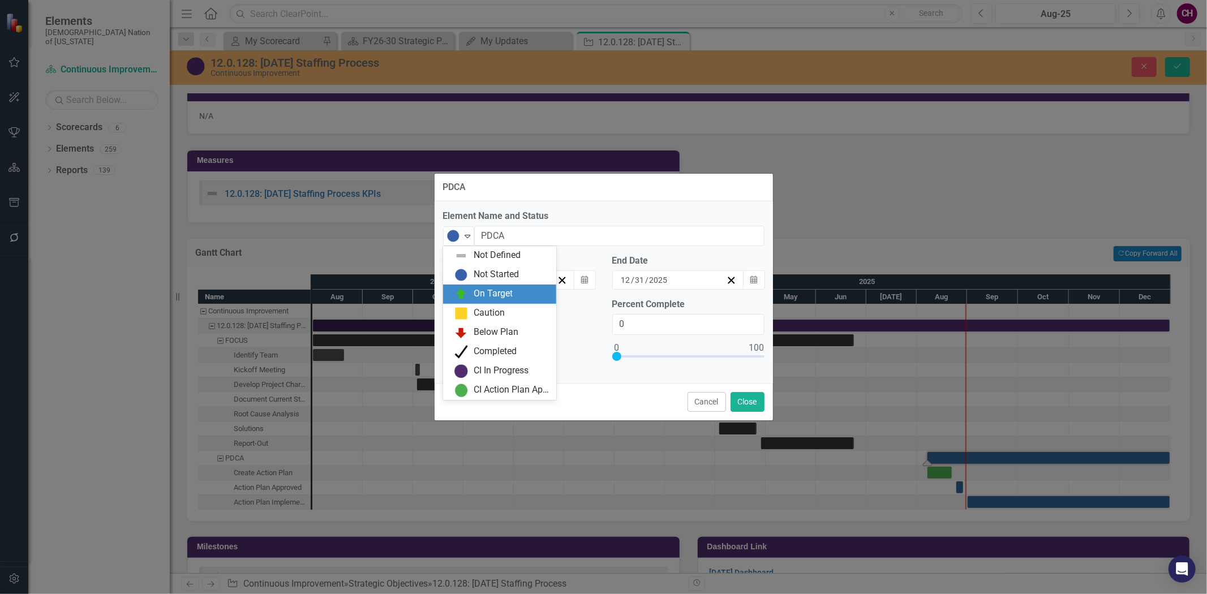
click at [478, 291] on div "On Target" at bounding box center [493, 293] width 39 height 13
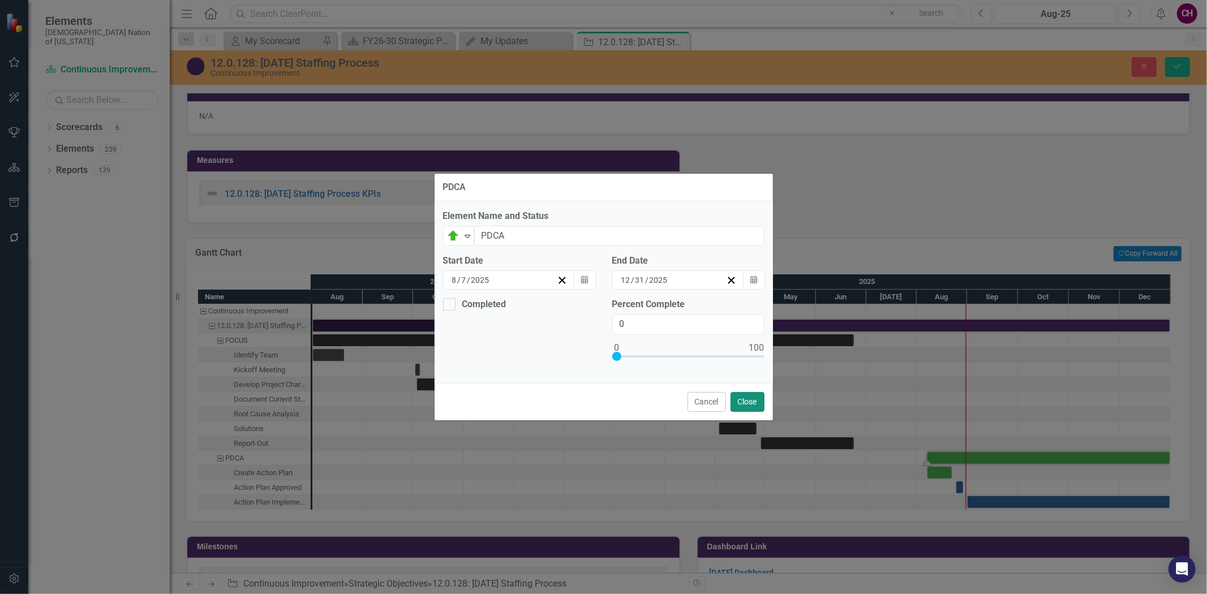
click at [755, 398] on button "Close" at bounding box center [747, 402] width 34 height 20
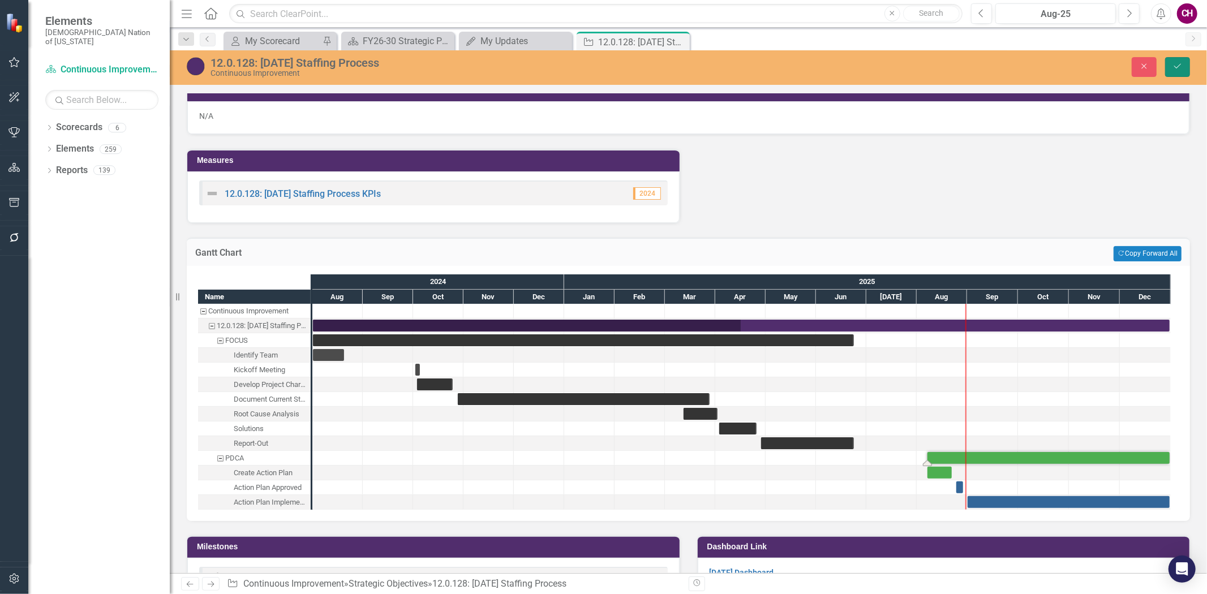
click at [1167, 68] on button "Save" at bounding box center [1177, 67] width 25 height 20
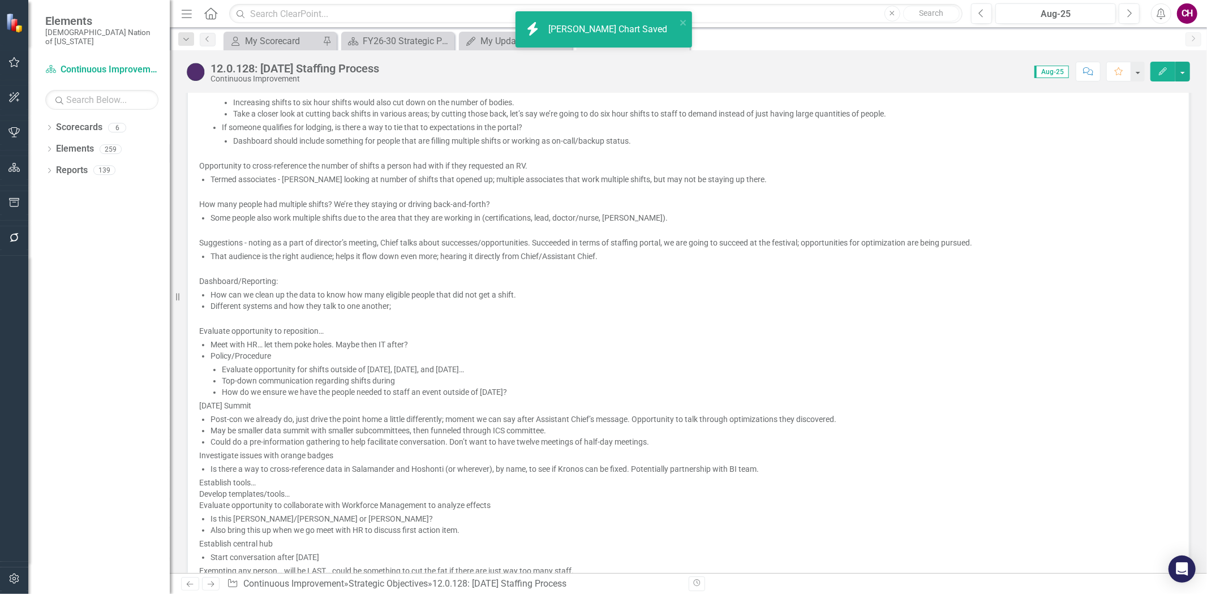
scroll to position [1068, 0]
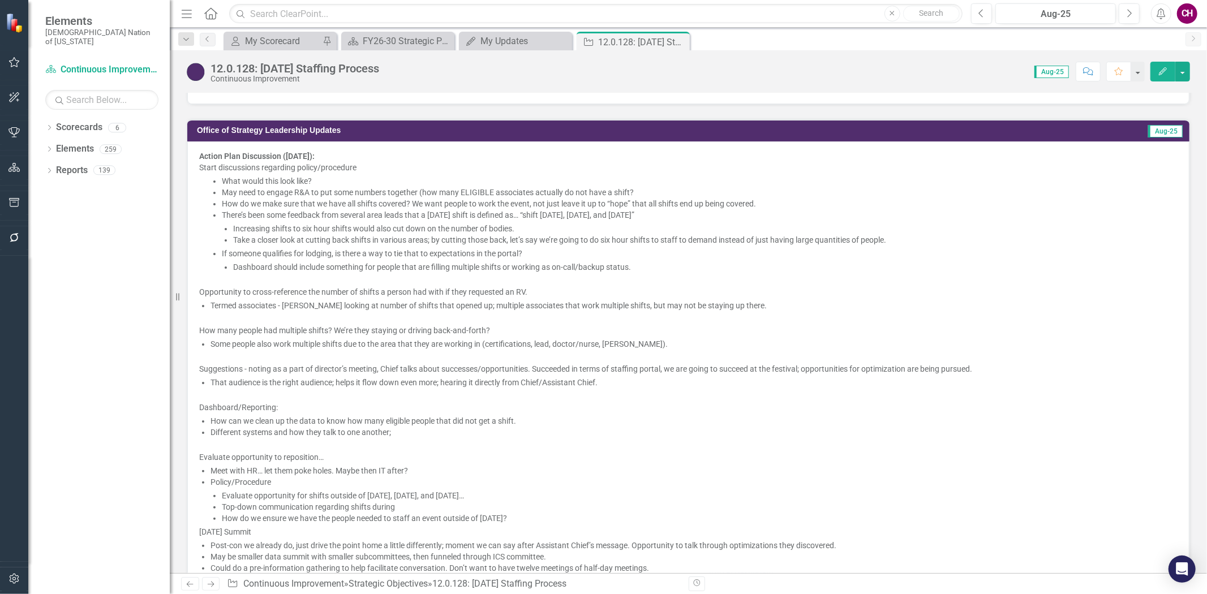
click at [303, 339] on span "Some people also work multiple shifts due to the area that they are working in …" at bounding box center [438, 343] width 457 height 9
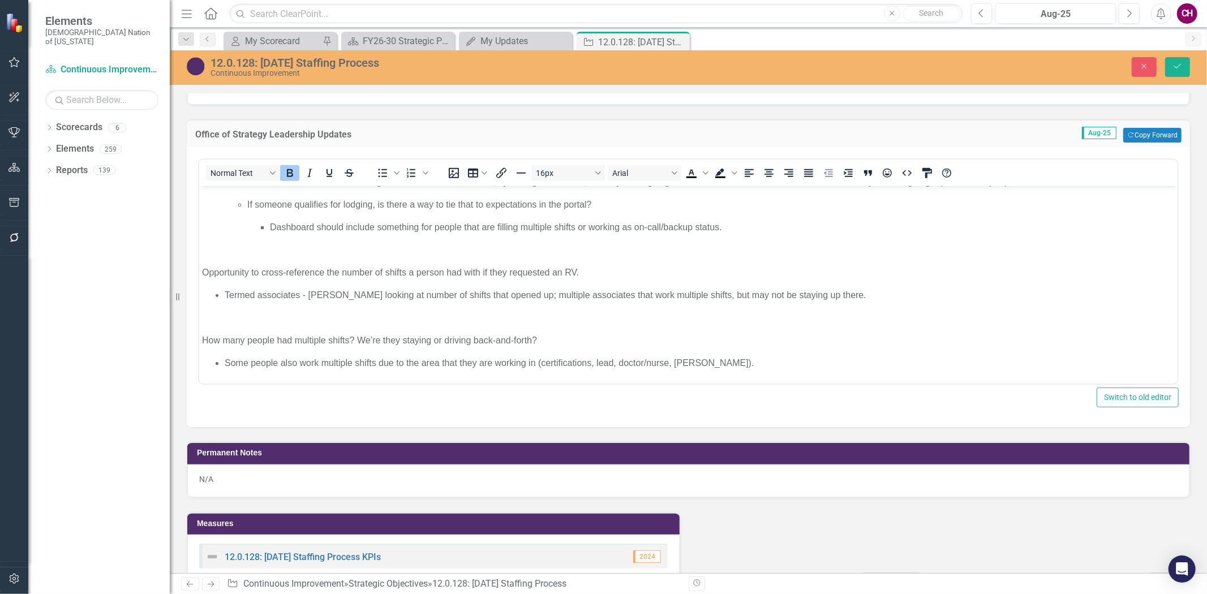
scroll to position [188, 0]
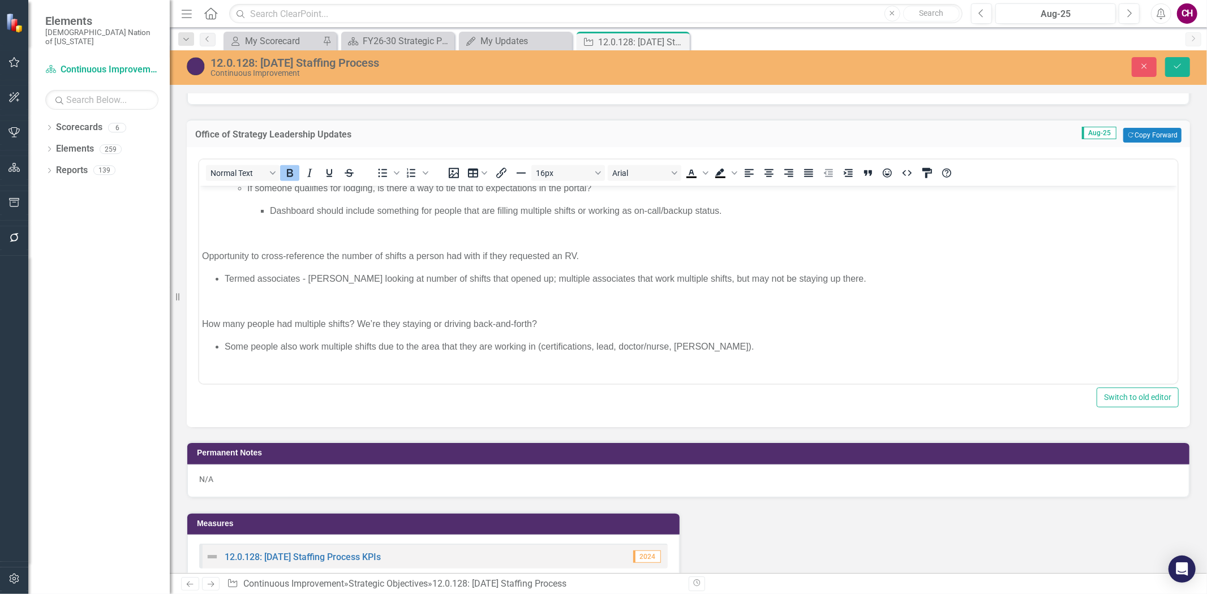
click at [829, 277] on p "Termed associates - Krista looking at number of shifts that opened up; multiple…" at bounding box center [699, 279] width 950 height 14
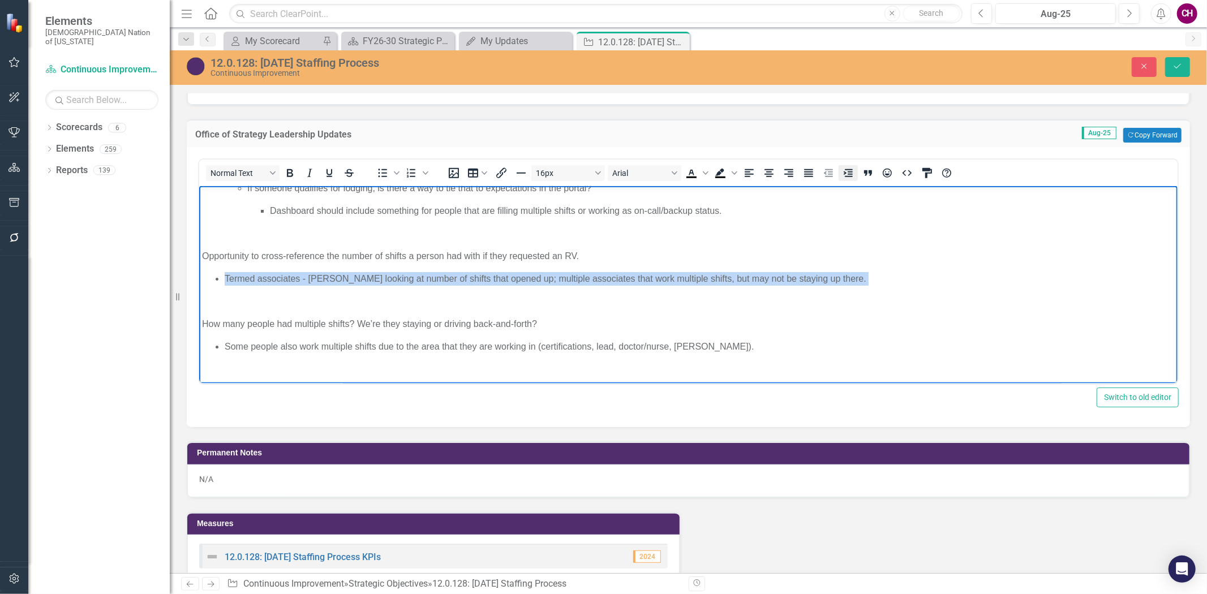
click at [851, 169] on icon "Increase indent" at bounding box center [847, 173] width 9 height 8
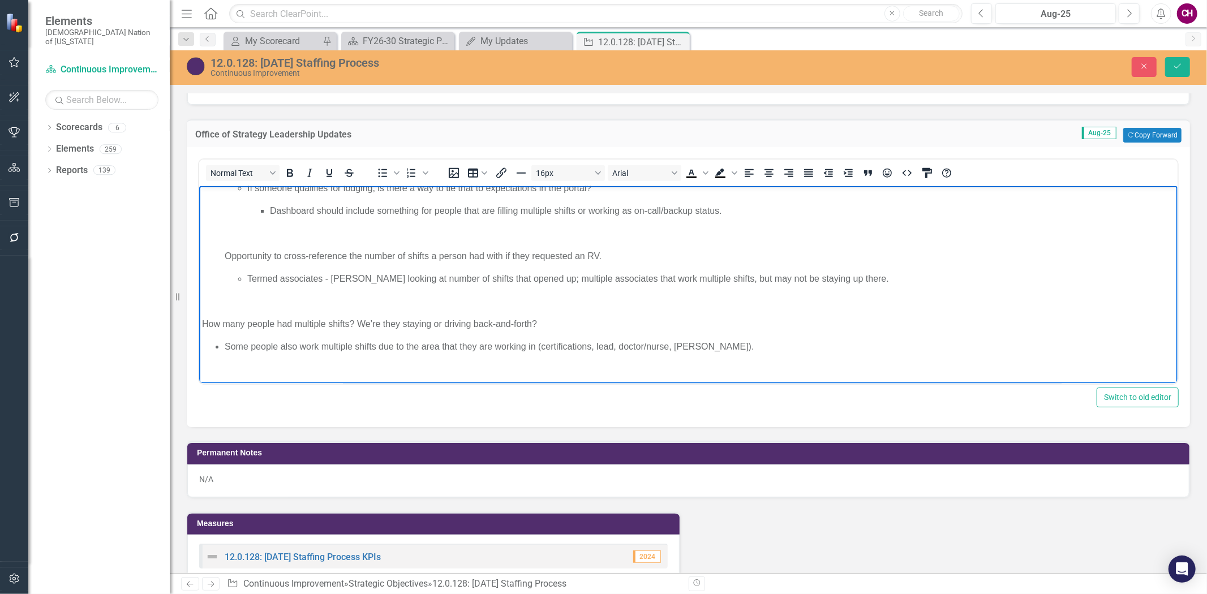
click at [745, 349] on p "Some people also work multiple shifts due to the area that they are working in …" at bounding box center [699, 347] width 950 height 14
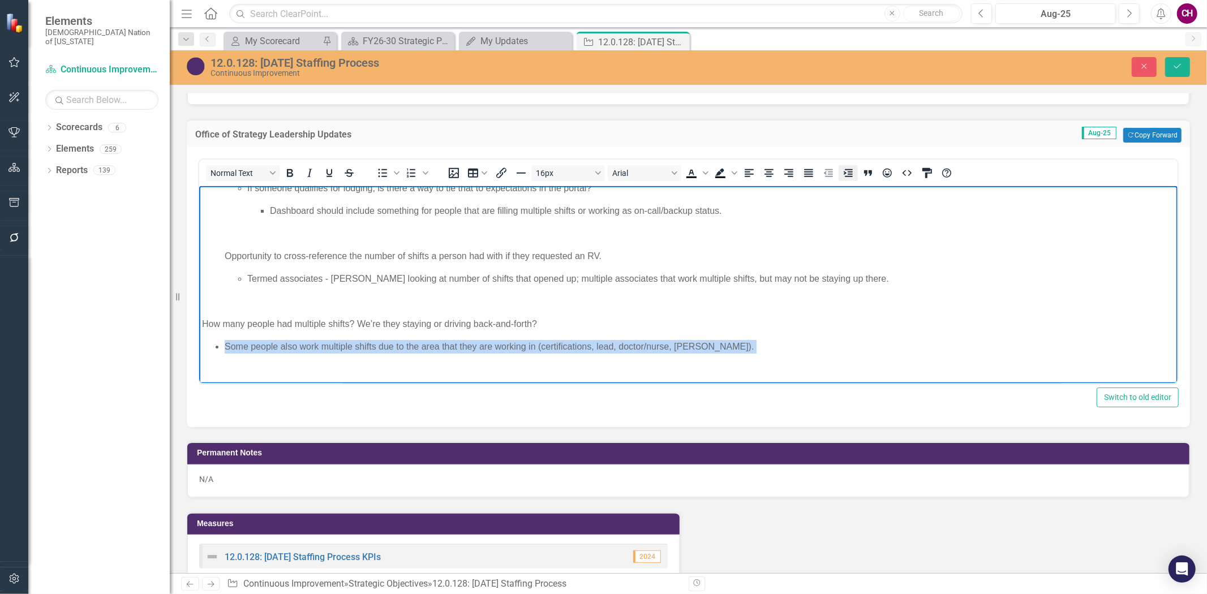
click at [843, 172] on icon "Increase indent" at bounding box center [848, 173] width 14 height 14
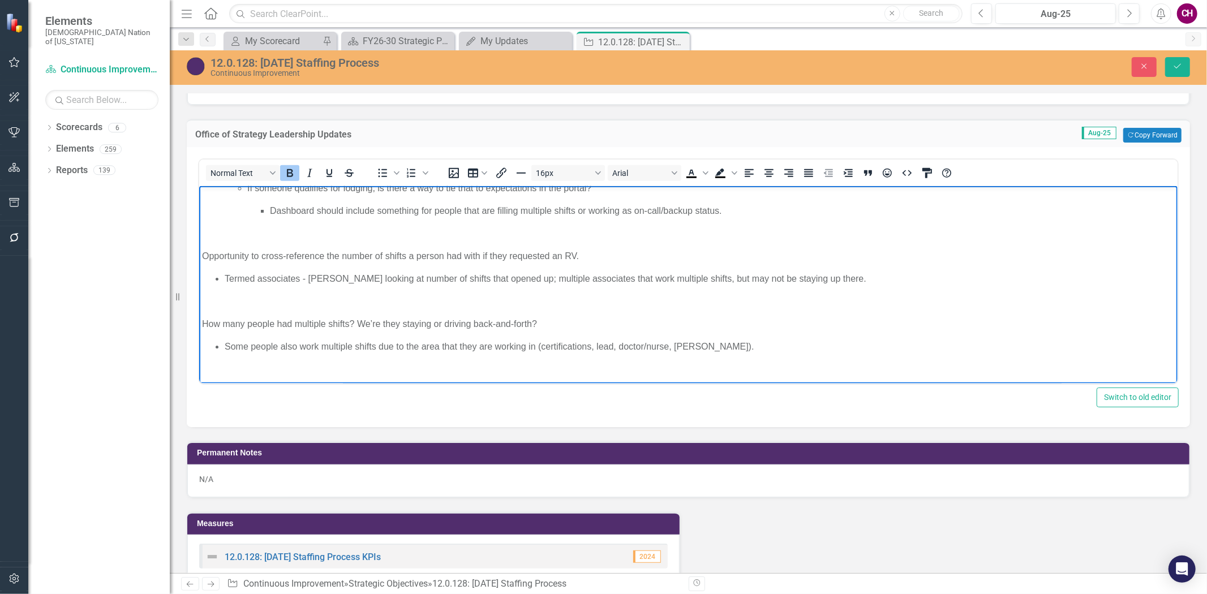
click at [222, 277] on ul "Termed associates - Krista looking at number of shifts that opened up; multiple…" at bounding box center [687, 279] width 972 height 14
click at [840, 167] on button "Increase indent" at bounding box center [847, 173] width 19 height 16
click at [220, 345] on ul "Some people also work multiple shifts due to the area that they are working in …" at bounding box center [687, 347] width 972 height 14
click at [845, 167] on icon "Increase indent" at bounding box center [848, 173] width 14 height 14
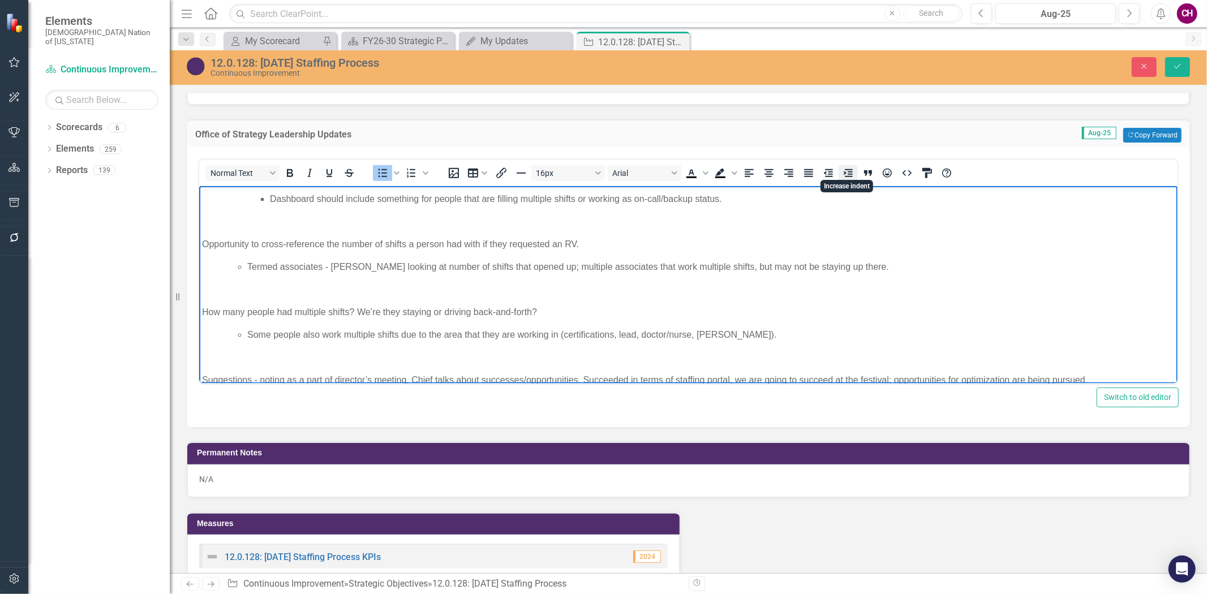
scroll to position [223, 0]
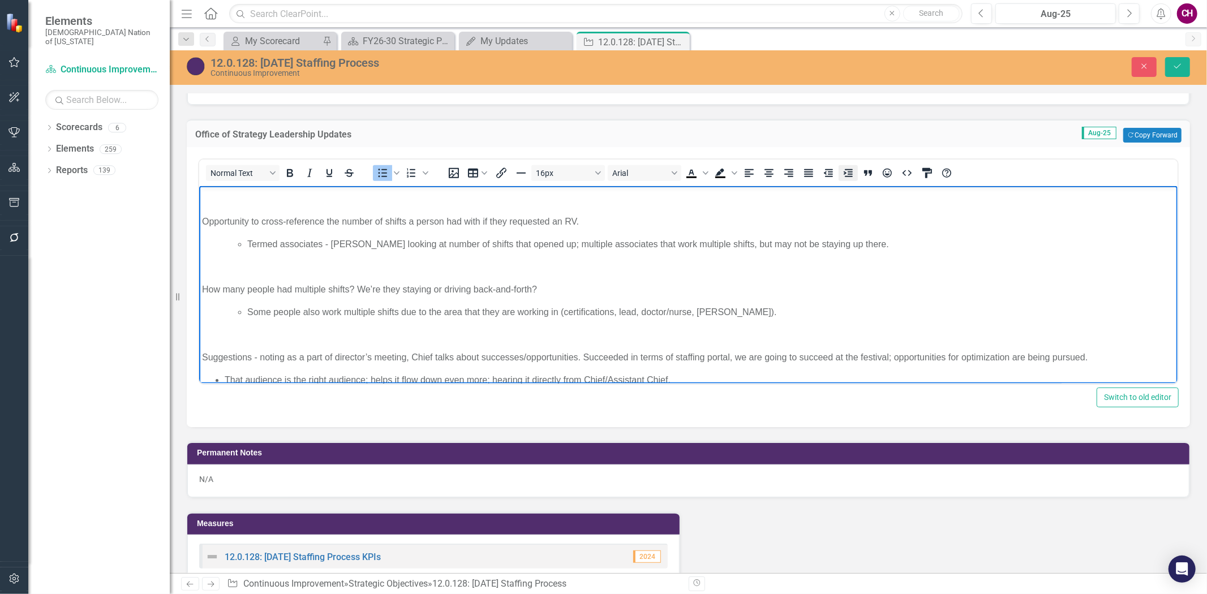
click at [845, 167] on icon "Increase indent" at bounding box center [848, 173] width 14 height 14
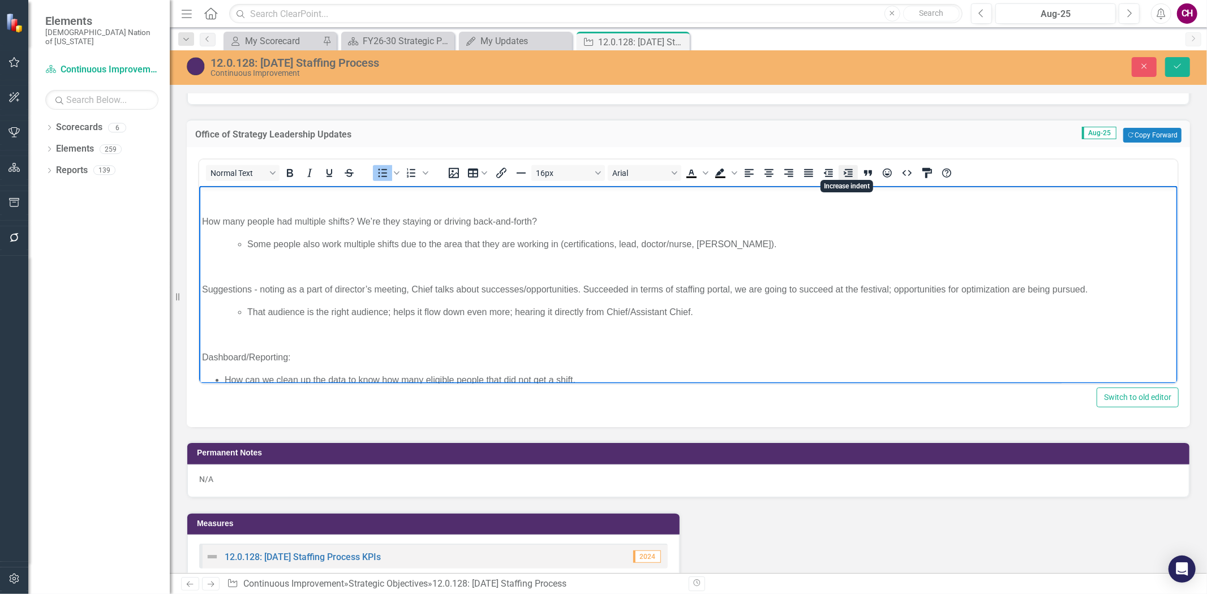
click at [845, 167] on icon "Increase indent" at bounding box center [848, 173] width 14 height 14
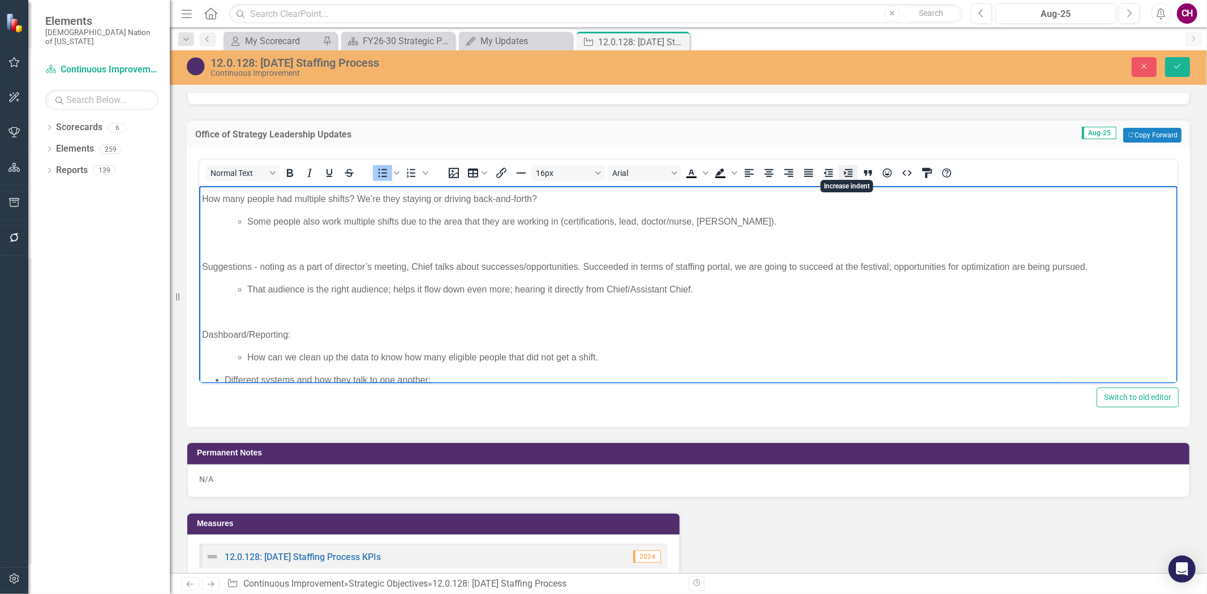
scroll to position [336, 0]
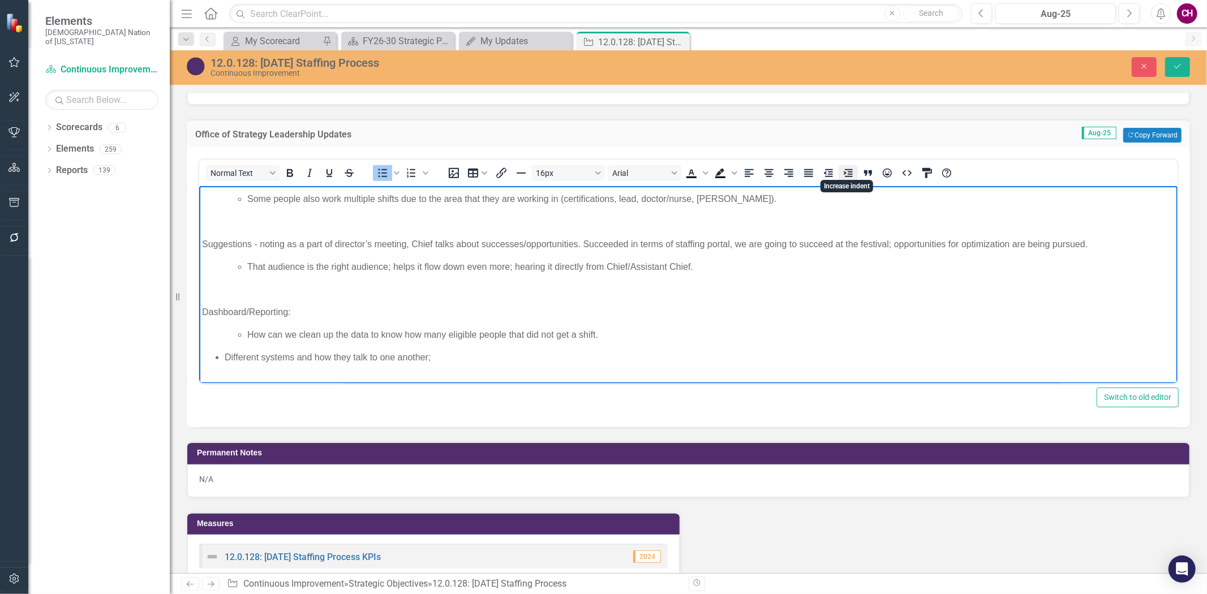
click at [845, 167] on icon "Increase indent" at bounding box center [848, 173] width 14 height 14
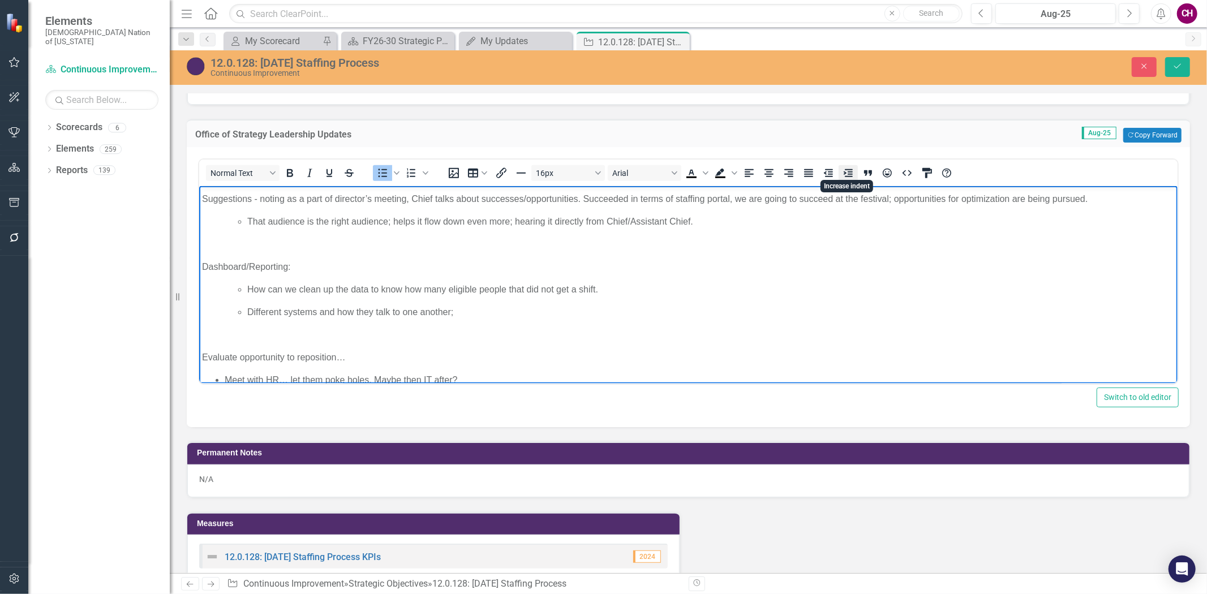
click at [845, 167] on icon "Increase indent" at bounding box center [848, 173] width 14 height 14
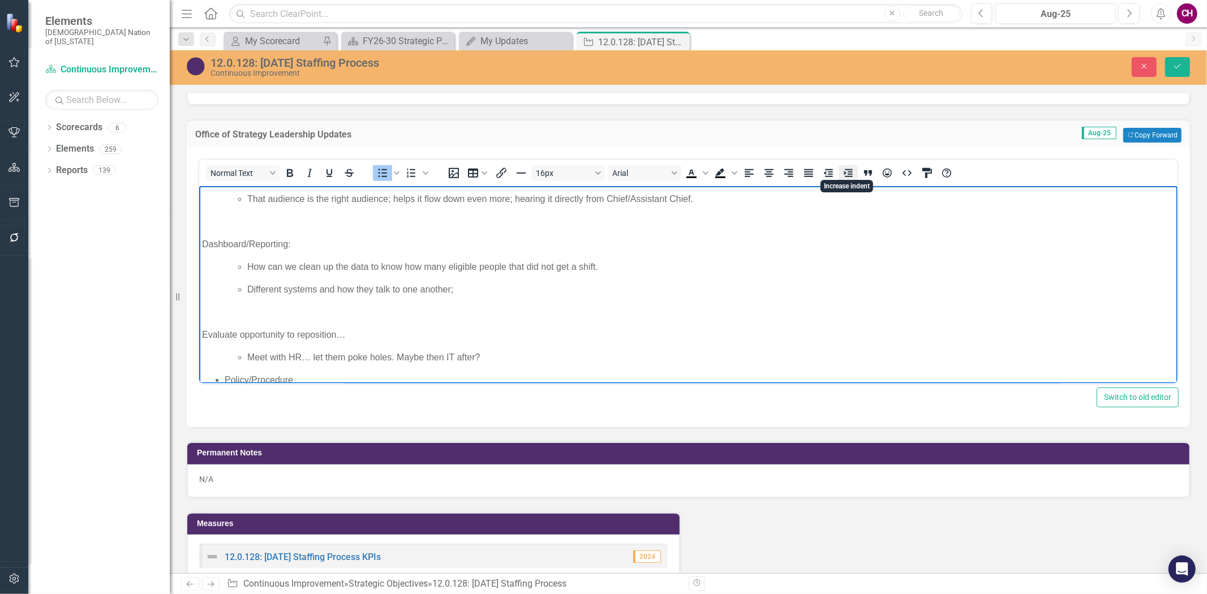
click at [845, 167] on icon "Increase indent" at bounding box center [848, 173] width 14 height 14
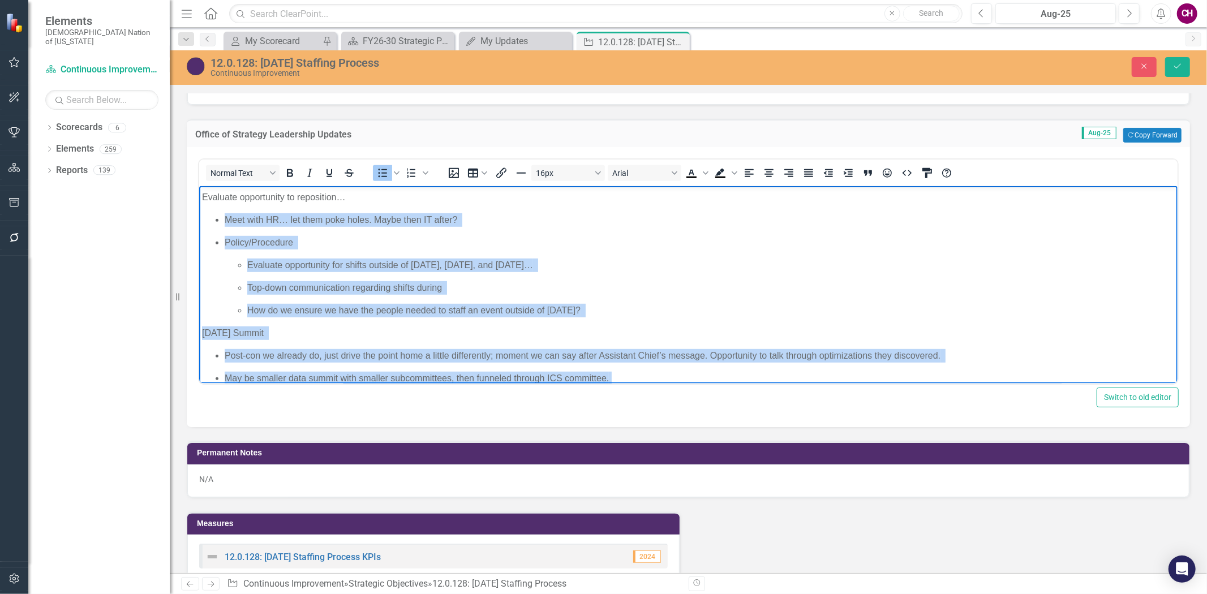
scroll to position [549, 0]
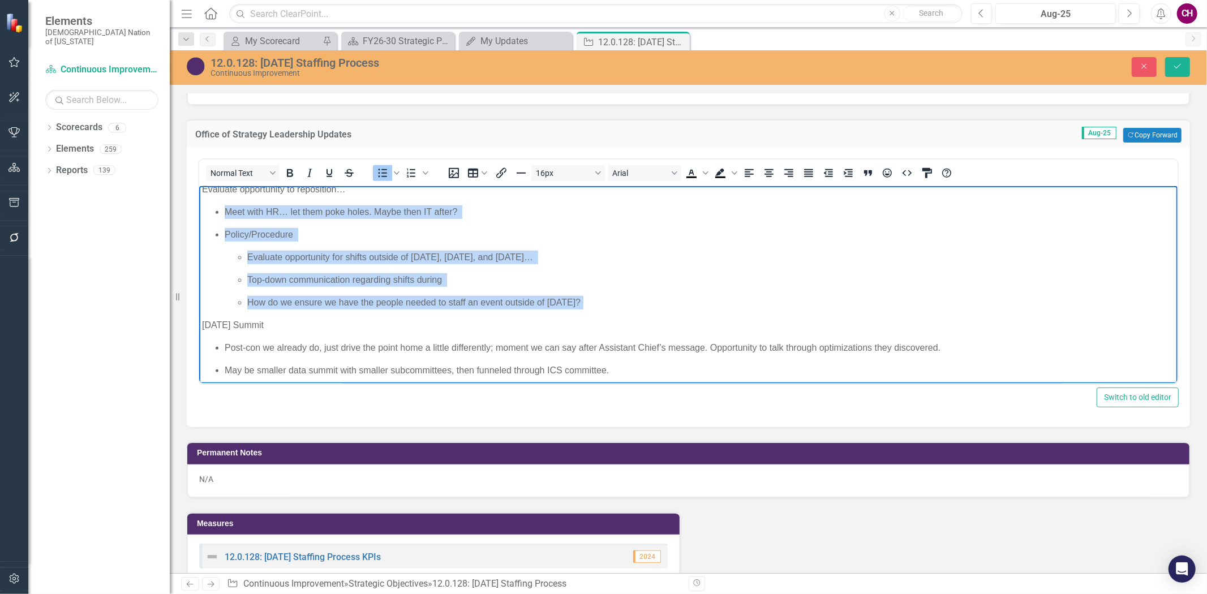
drag, startPoint x: 218, startPoint y: 255, endPoint x: 616, endPoint y: 305, distance: 401.4
click at [616, 305] on ul "Meet with HR… let them poke holes. Maybe then IT after? Policy/Procedure Evalua…" at bounding box center [687, 257] width 972 height 104
click at [845, 166] on icon "Increase indent" at bounding box center [848, 173] width 14 height 14
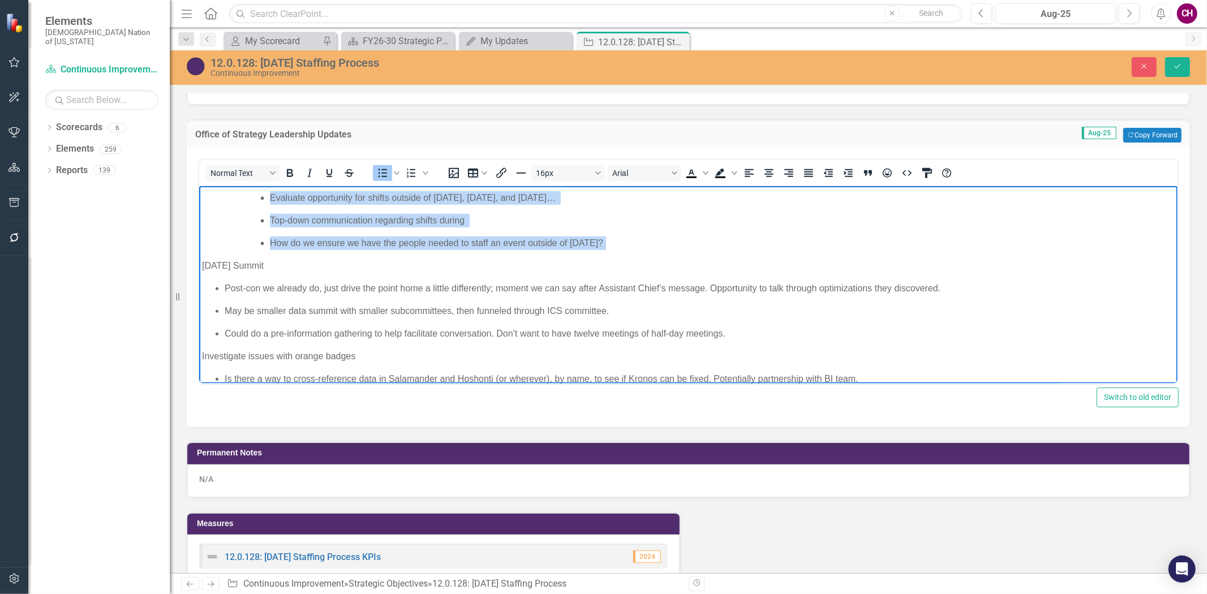
scroll to position [612, 0]
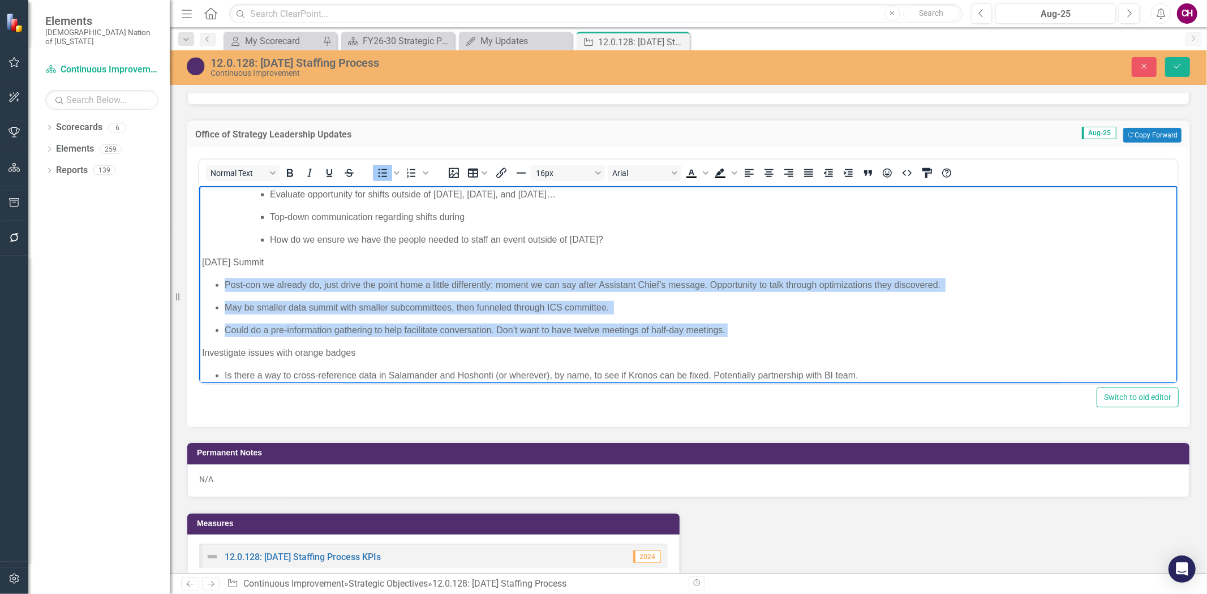
drag, startPoint x: 221, startPoint y: 283, endPoint x: 763, endPoint y: 333, distance: 543.6
click at [763, 333] on ul "Post-con we already do, just drive the point home a little differently; moment …" at bounding box center [687, 307] width 972 height 59
click at [849, 166] on icon "Increase indent" at bounding box center [848, 173] width 14 height 14
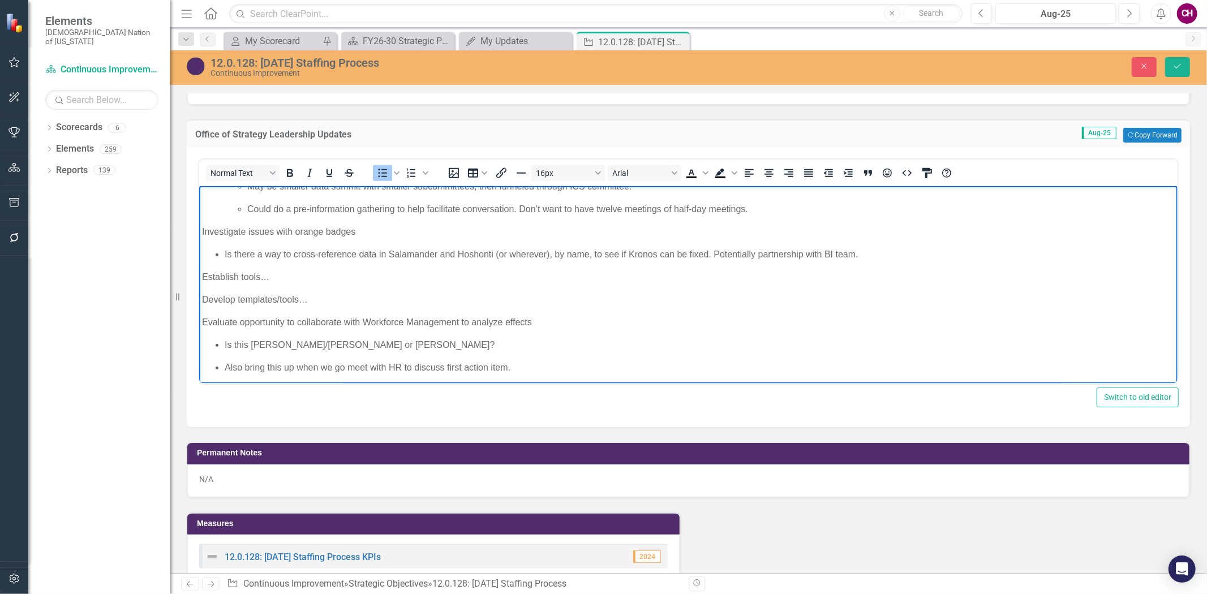
scroll to position [738, 0]
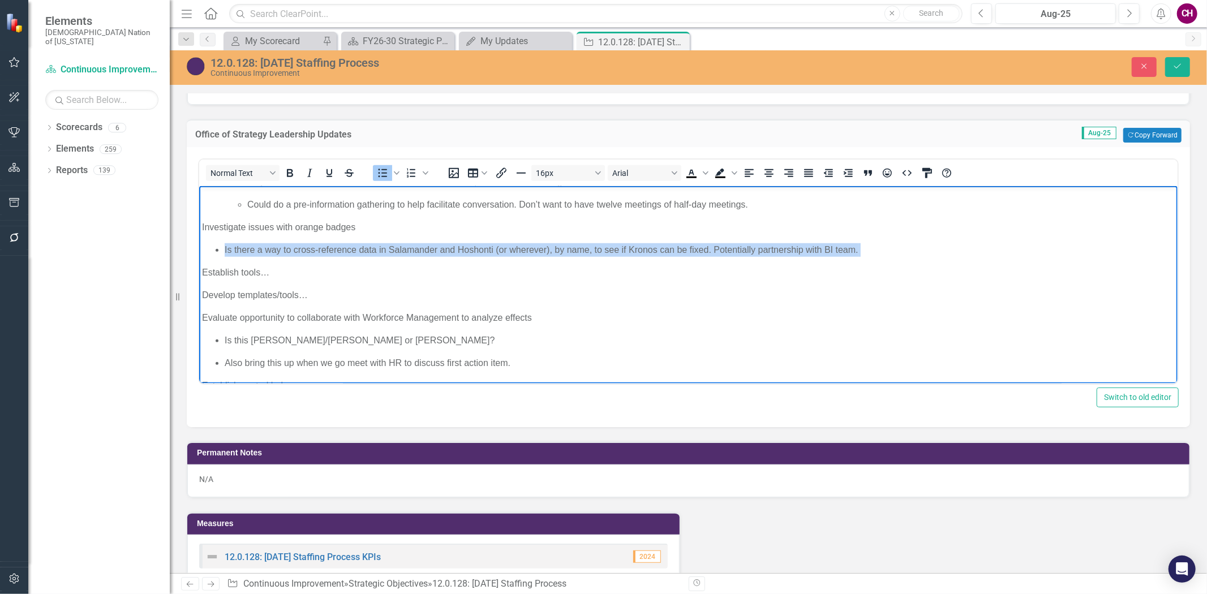
drag, startPoint x: 220, startPoint y: 250, endPoint x: 885, endPoint y: 248, distance: 664.7
click at [885, 248] on ul "Is there a way to cross-reference data in Salamander and Hoshonti (or wherever)…" at bounding box center [687, 250] width 972 height 14
click at [849, 166] on icon "Increase indent" at bounding box center [848, 173] width 14 height 14
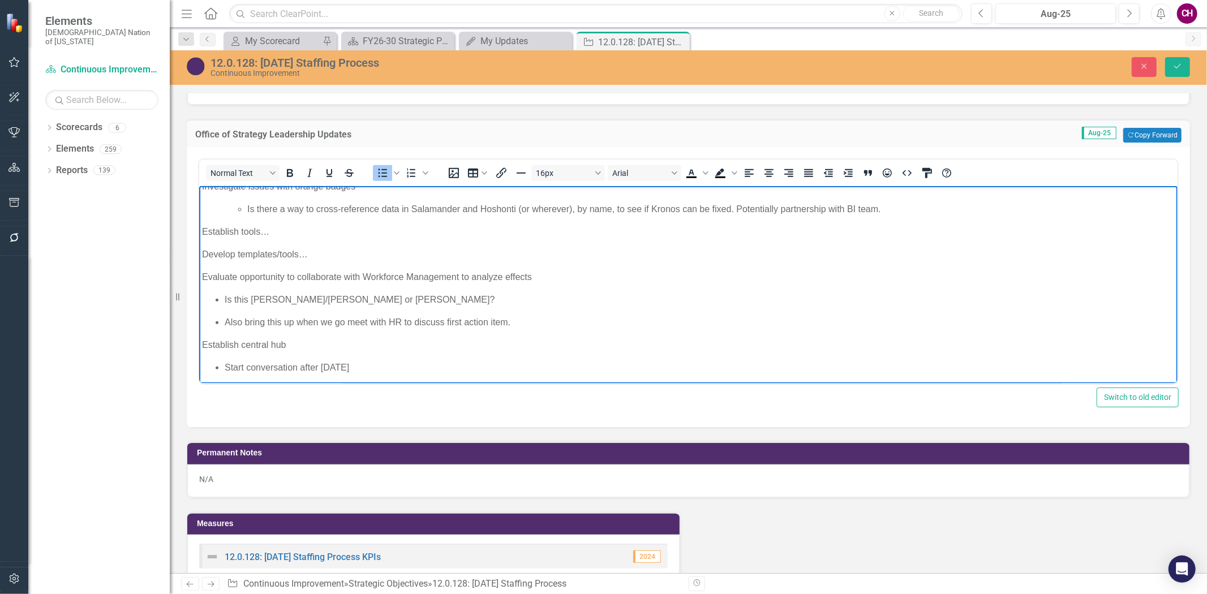
scroll to position [800, 0]
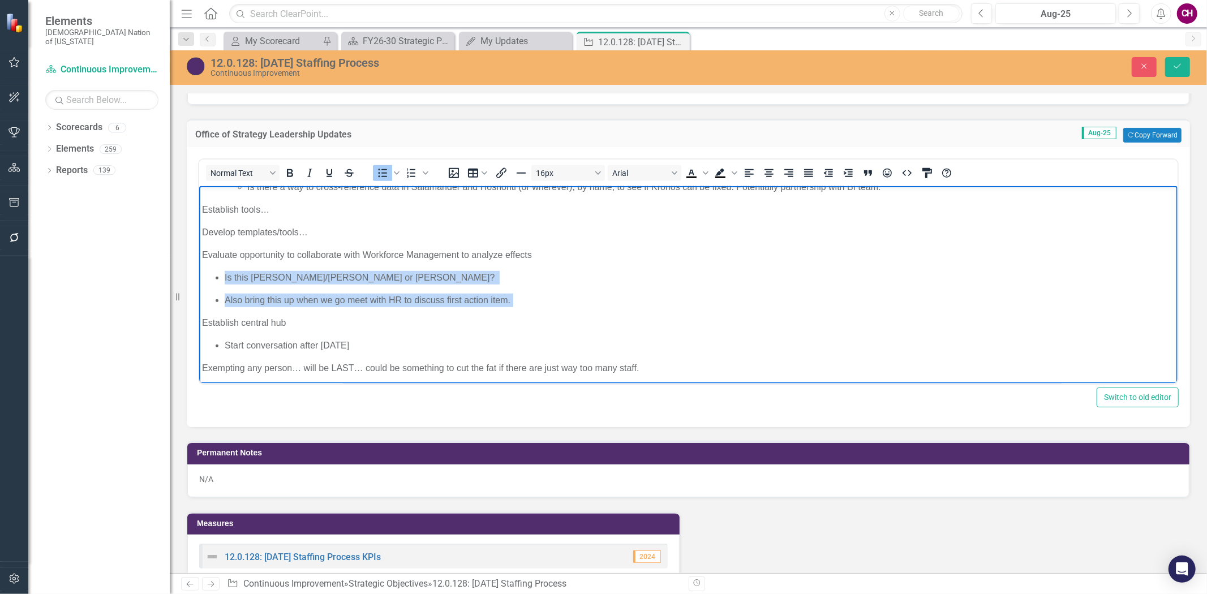
drag, startPoint x: 222, startPoint y: 278, endPoint x: 544, endPoint y: 300, distance: 322.1
click at [544, 300] on ul "Is this Mia/Blake or Mackenzie? Also bring this up when we go meet with HR to d…" at bounding box center [687, 289] width 972 height 36
click at [844, 166] on icon "Increase indent" at bounding box center [848, 173] width 14 height 14
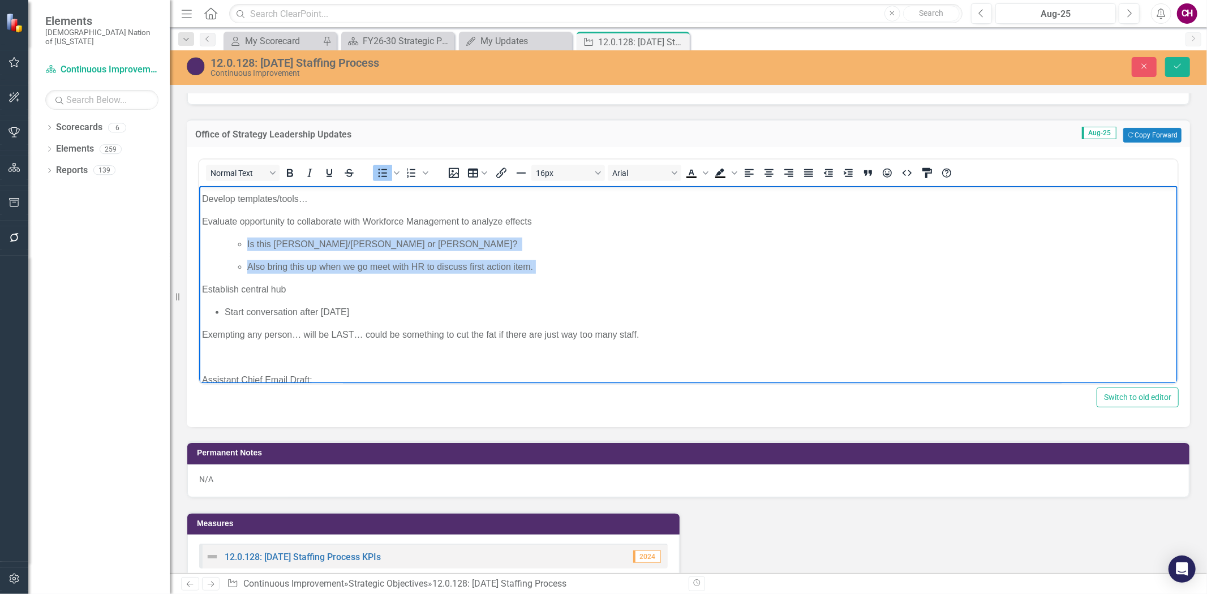
scroll to position [863, 0]
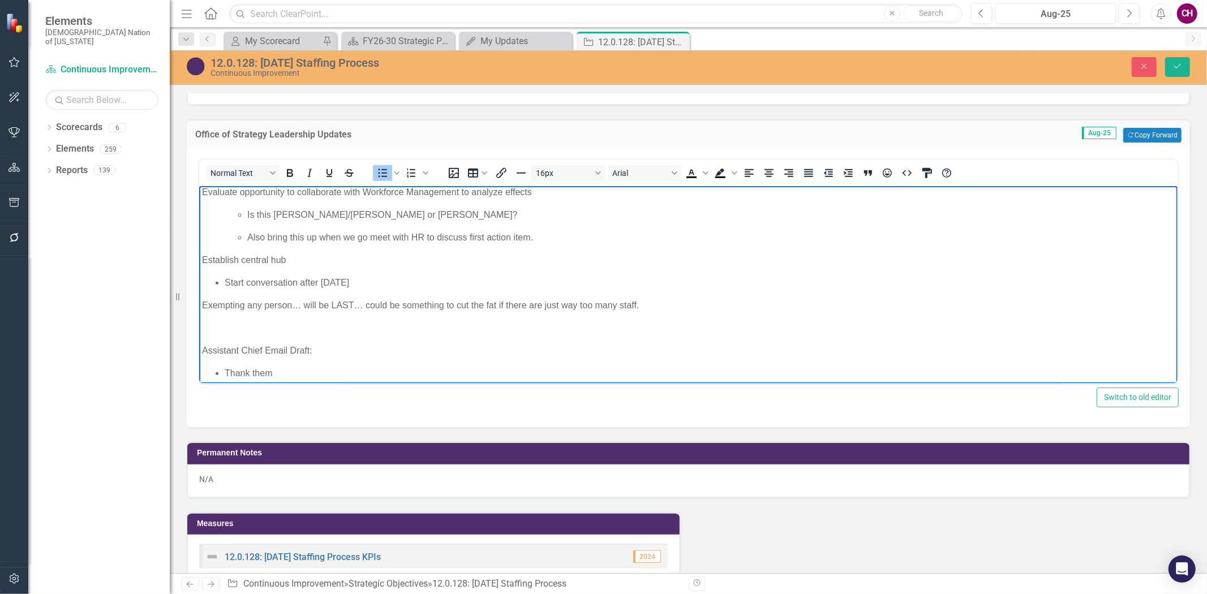
click at [224, 286] on li "Start conversation after Labor Day" at bounding box center [699, 283] width 950 height 14
drag, startPoint x: 221, startPoint y: 280, endPoint x: 382, endPoint y: 277, distance: 161.3
click at [382, 277] on ul "Start conversation after Labor Day" at bounding box center [687, 283] width 972 height 14
click at [845, 167] on icon "Increase indent" at bounding box center [848, 173] width 14 height 14
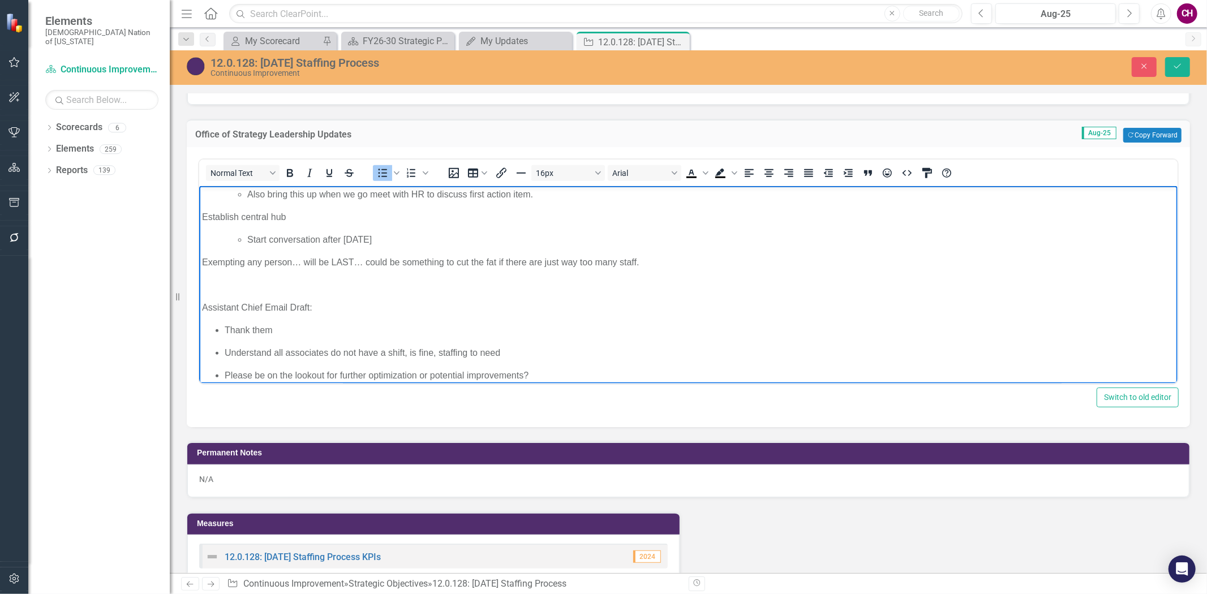
scroll to position [926, 0]
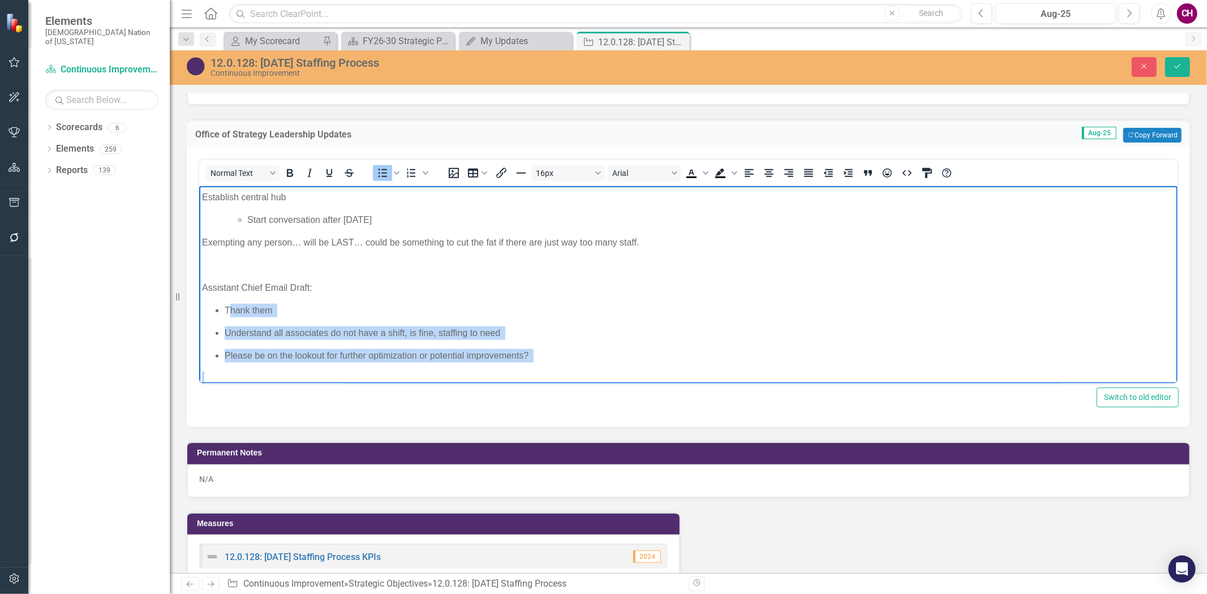
drag, startPoint x: 227, startPoint y: 310, endPoint x: 495, endPoint y: 362, distance: 272.6
drag, startPoint x: 218, startPoint y: 309, endPoint x: 553, endPoint y: 357, distance: 338.8
click at [550, 359] on ul "Thank them Understand all associates do not have a shift, is fine, staffing to …" at bounding box center [687, 333] width 972 height 59
click at [851, 167] on icon "Increase indent" at bounding box center [848, 173] width 14 height 14
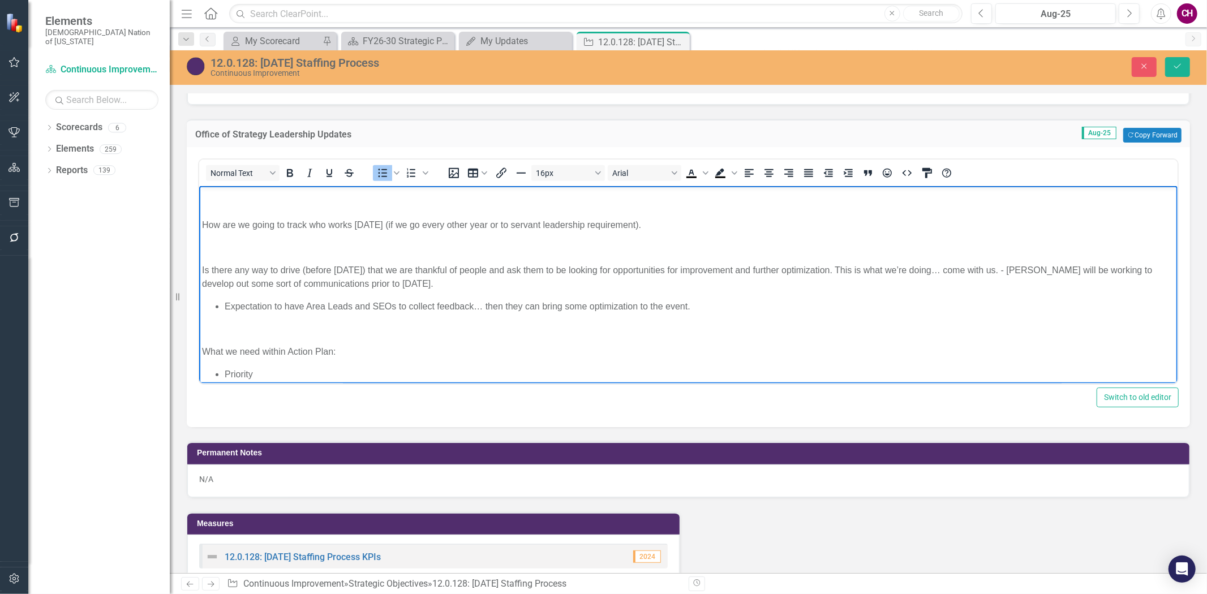
scroll to position [1178, 0]
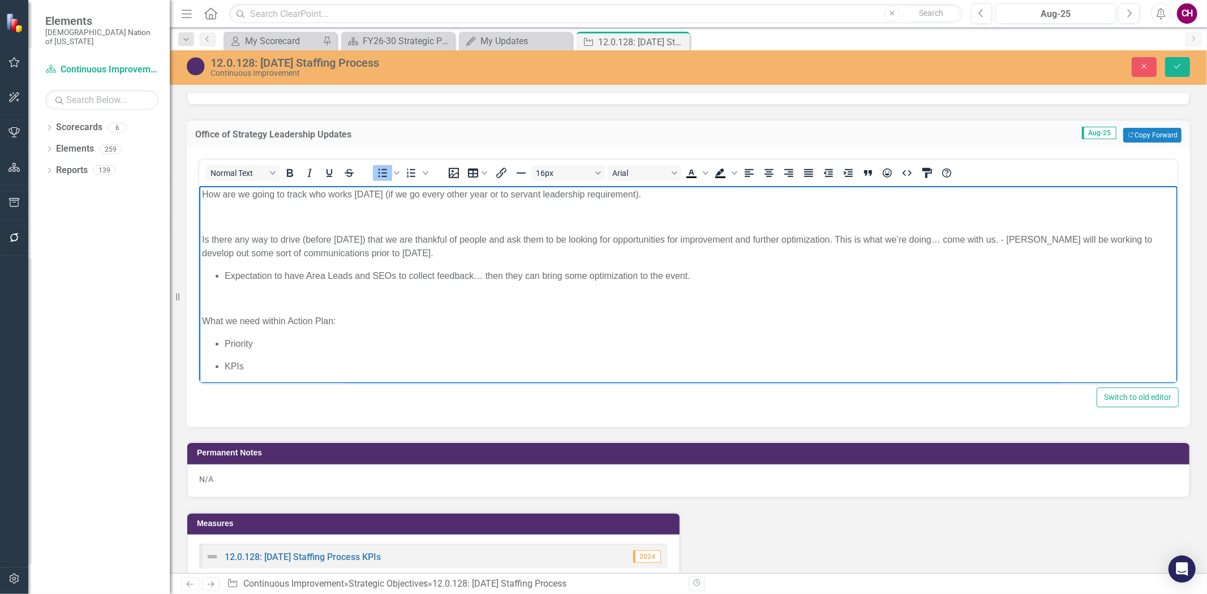
click at [219, 275] on ul "Expectation to have Area Leads and SEOs to collect feedback… then they can brin…" at bounding box center [687, 276] width 972 height 14
click at [843, 166] on icon "Increase indent" at bounding box center [848, 173] width 14 height 14
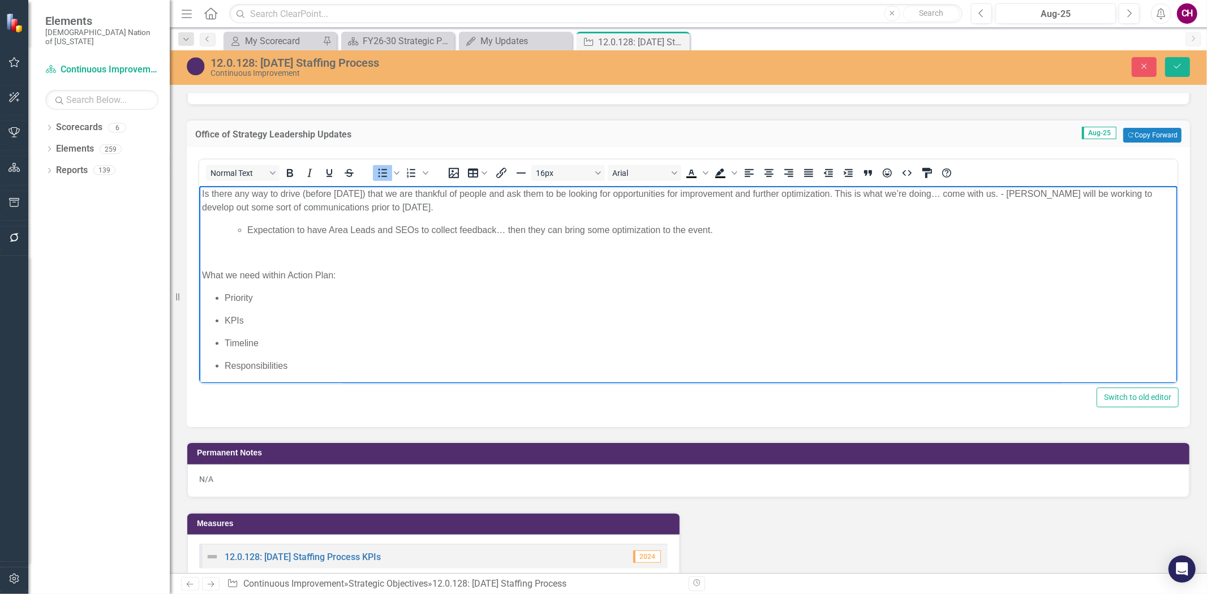
scroll to position [1131, 0]
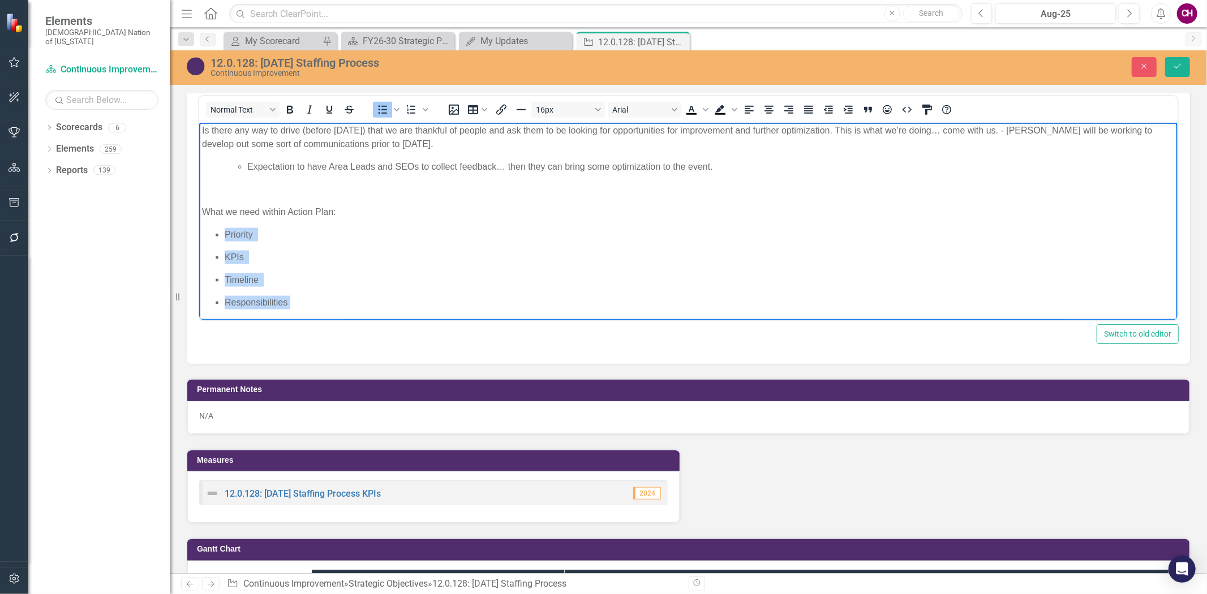
drag, startPoint x: 308, startPoint y: 310, endPoint x: 223, endPoint y: 231, distance: 115.7
click at [845, 104] on icon "Increase indent" at bounding box center [848, 110] width 14 height 14
click at [1173, 72] on button "Save" at bounding box center [1177, 67] width 25 height 20
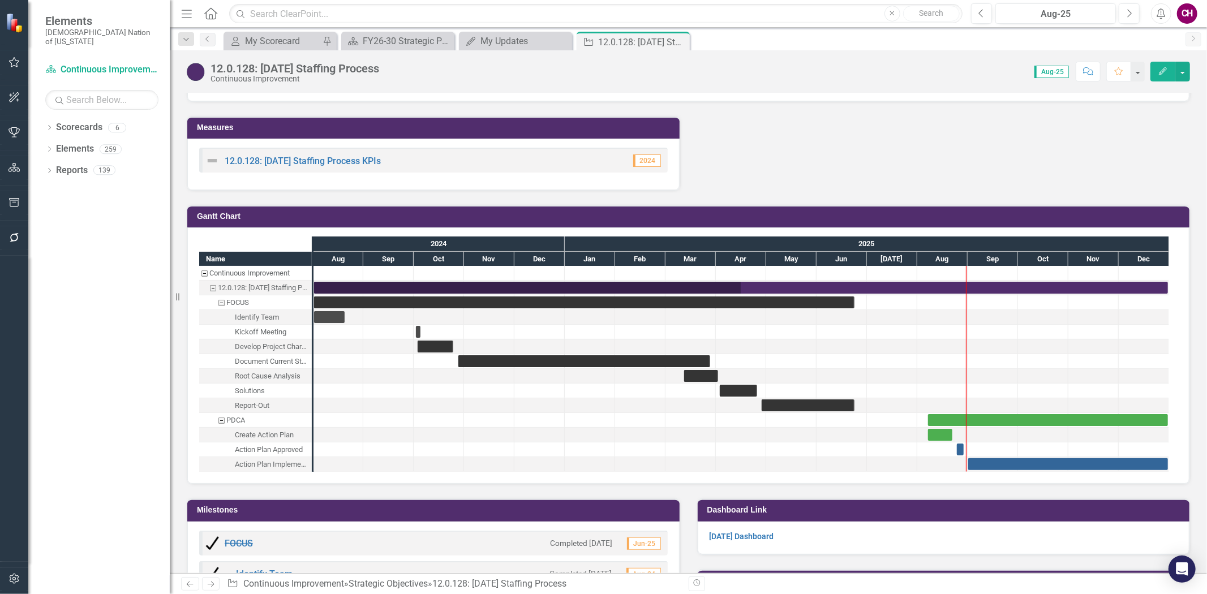
scroll to position [1948, 0]
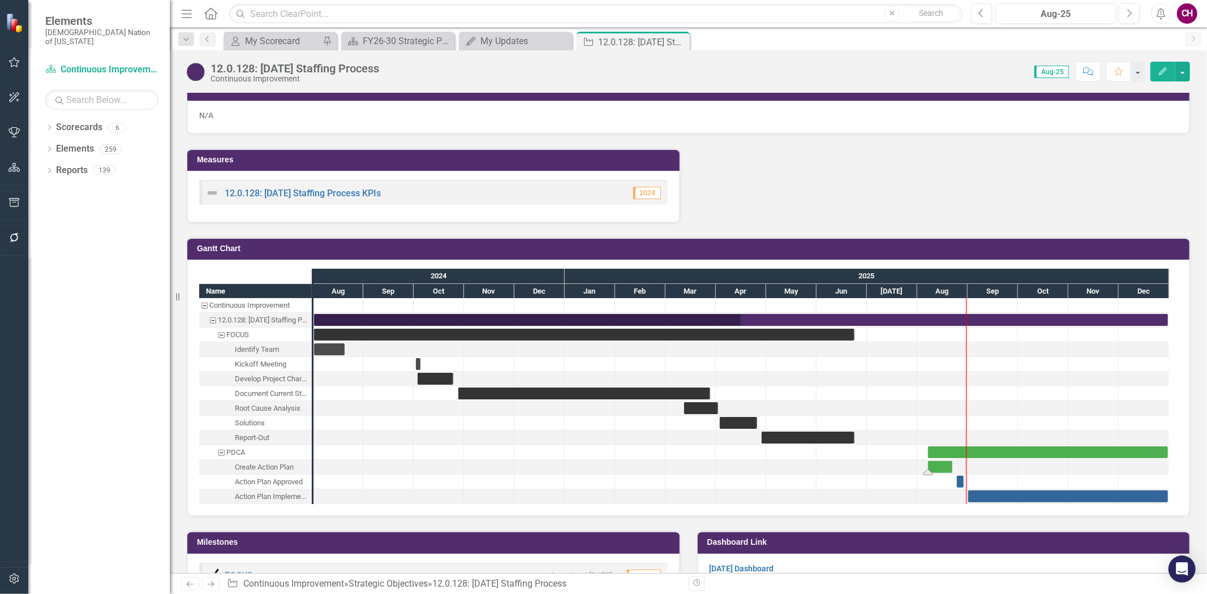
click at [946, 461] on div "Task: Start date: 2025-08-07 End date: 2025-08-22" at bounding box center [940, 467] width 24 height 12
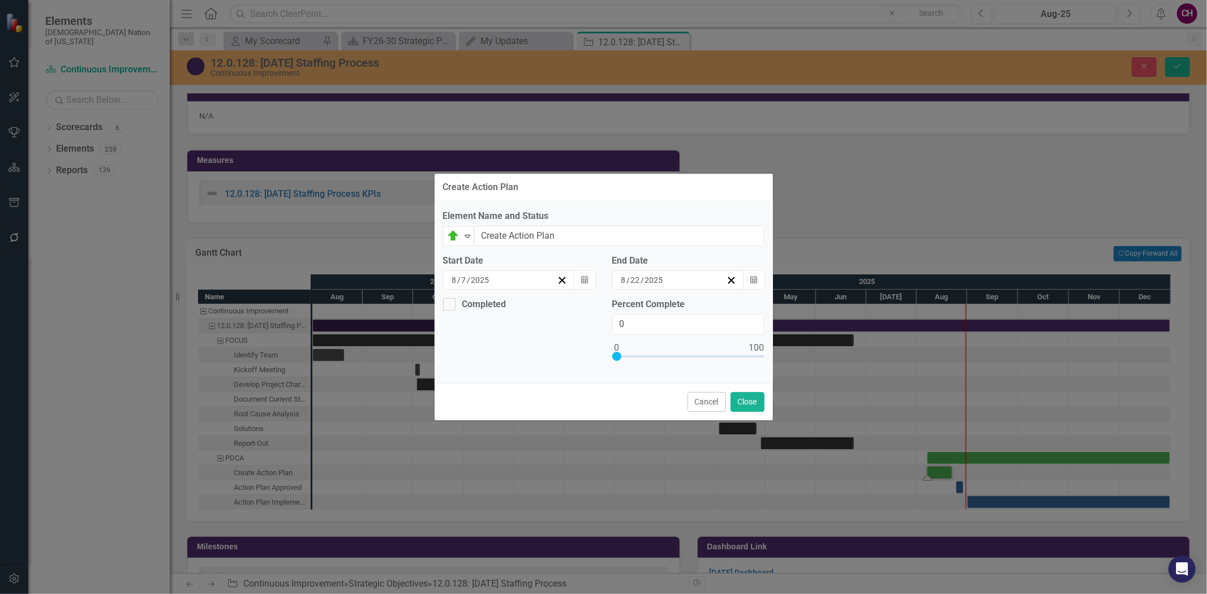
click at [647, 280] on input "2025" at bounding box center [654, 279] width 20 height 11
click at [718, 296] on button "›" at bounding box center [705, 302] width 25 height 25
click at [705, 364] on abbr "12" at bounding box center [700, 359] width 9 height 9
click at [750, 394] on button "Close" at bounding box center [747, 402] width 34 height 20
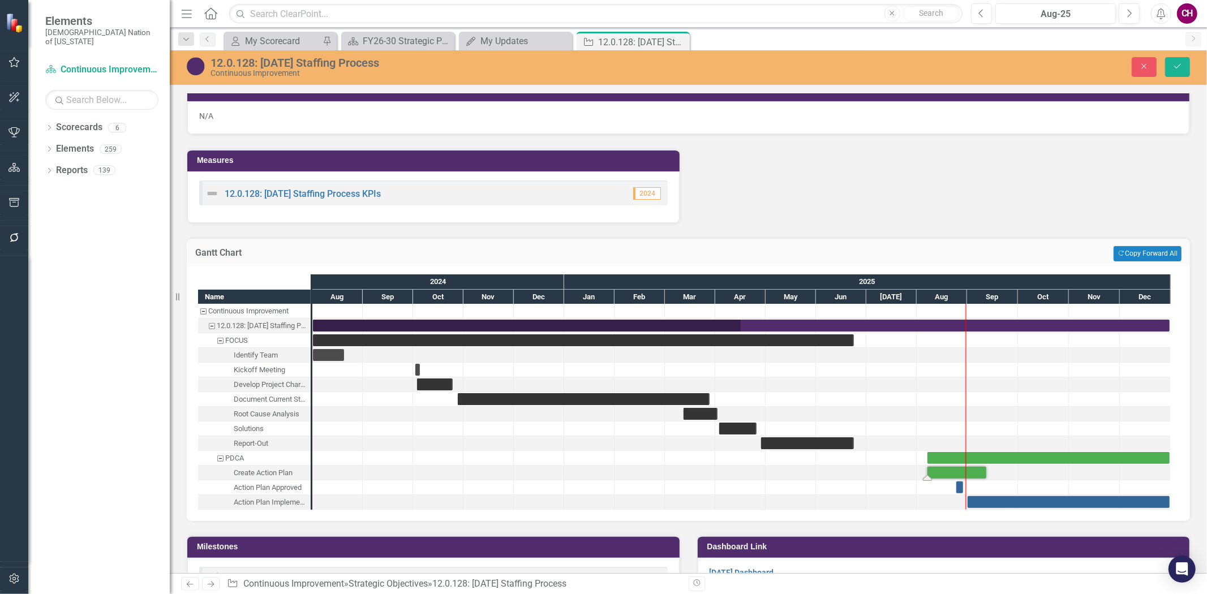
click at [955, 467] on div "Task: Start date: 2025-08-07 End date: 2025-09-12" at bounding box center [956, 473] width 59 height 12
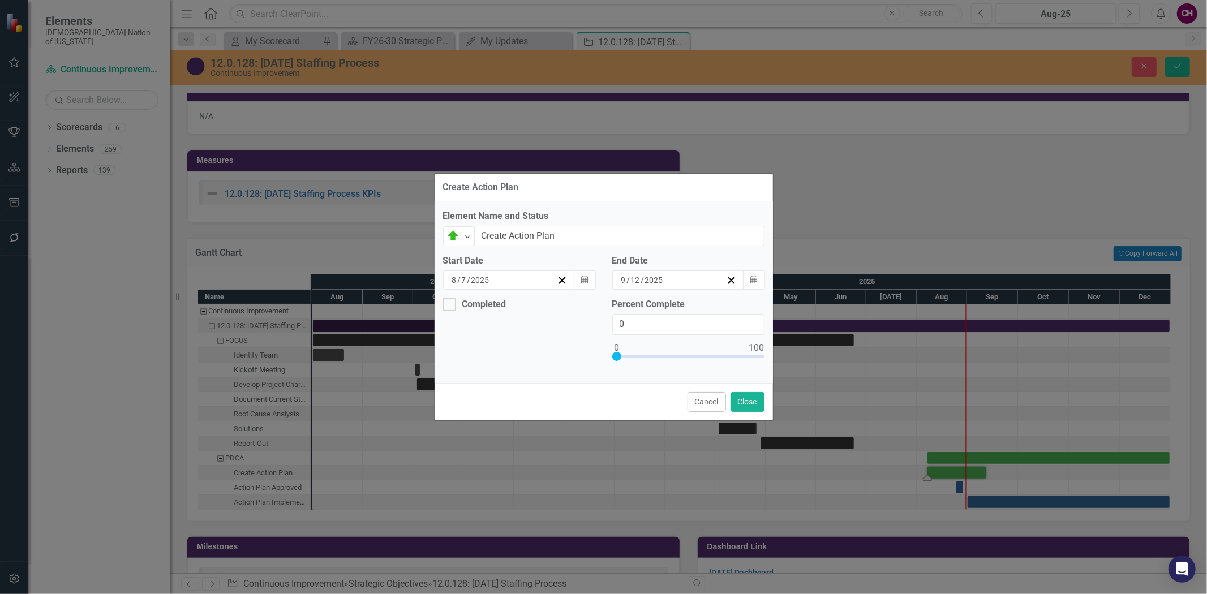
click at [717, 397] on button "Cancel" at bounding box center [706, 402] width 38 height 20
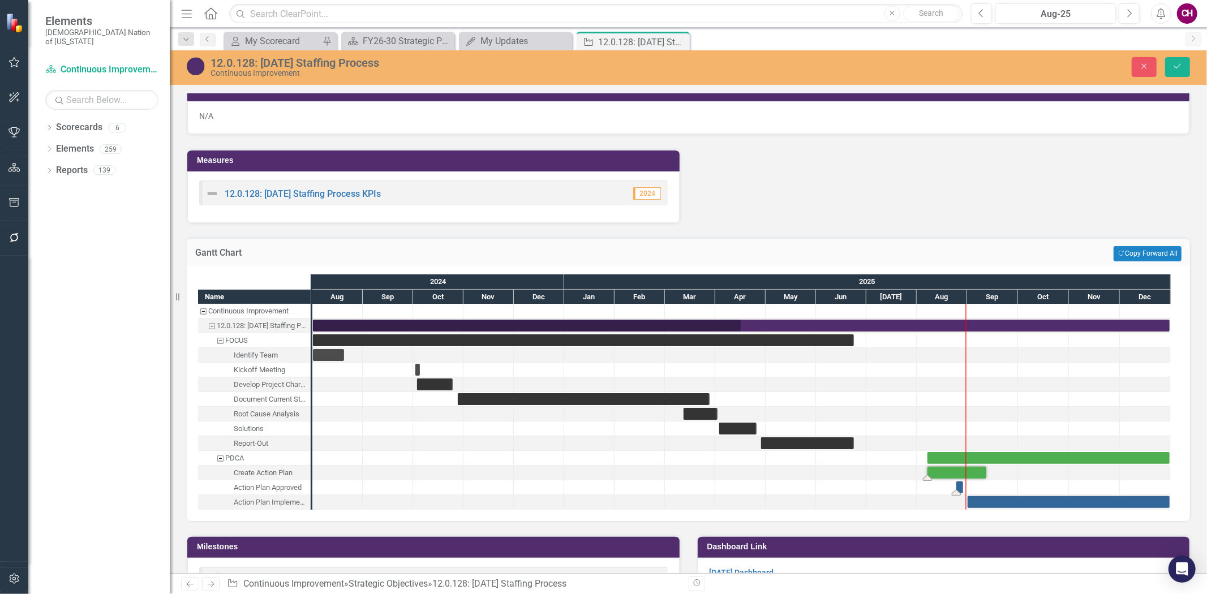
click at [961, 483] on div "Task: Start date: 2025-08-25 End date: 2025-08-29" at bounding box center [959, 487] width 7 height 12
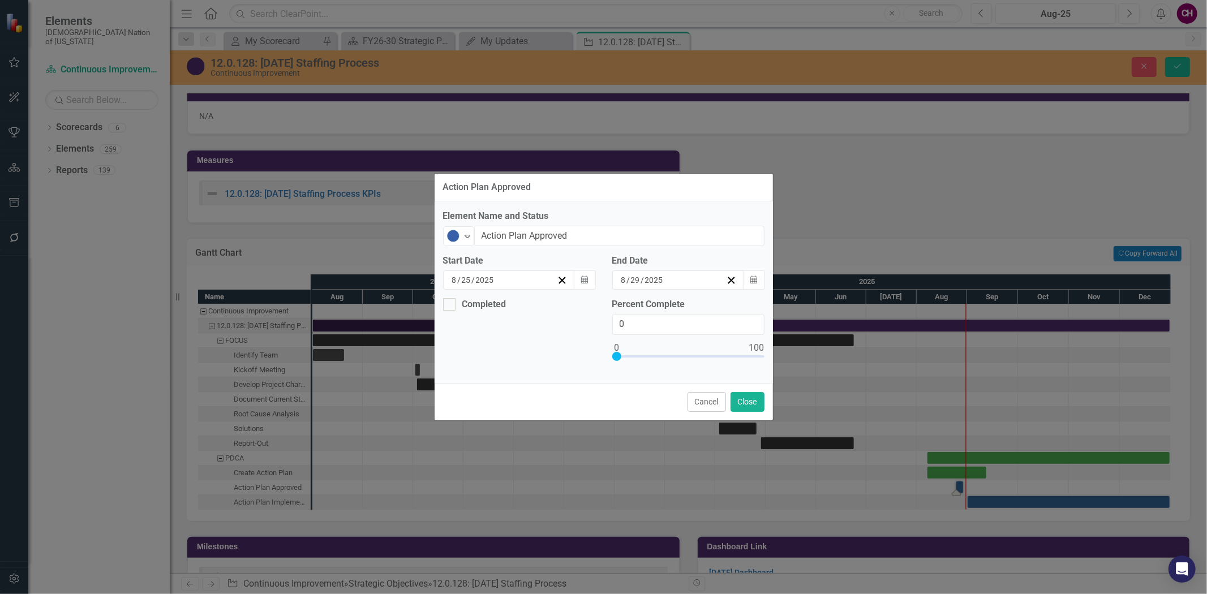
click at [517, 280] on div "8 / 25 / 2025" at bounding box center [503, 279] width 107 height 11
click at [591, 312] on button "›" at bounding box center [603, 302] width 25 height 25
drag, startPoint x: 451, startPoint y: 389, endPoint x: 462, endPoint y: 389, distance: 10.8
click at [481, 385] on abbr "15" at bounding box center [485, 380] width 9 height 9
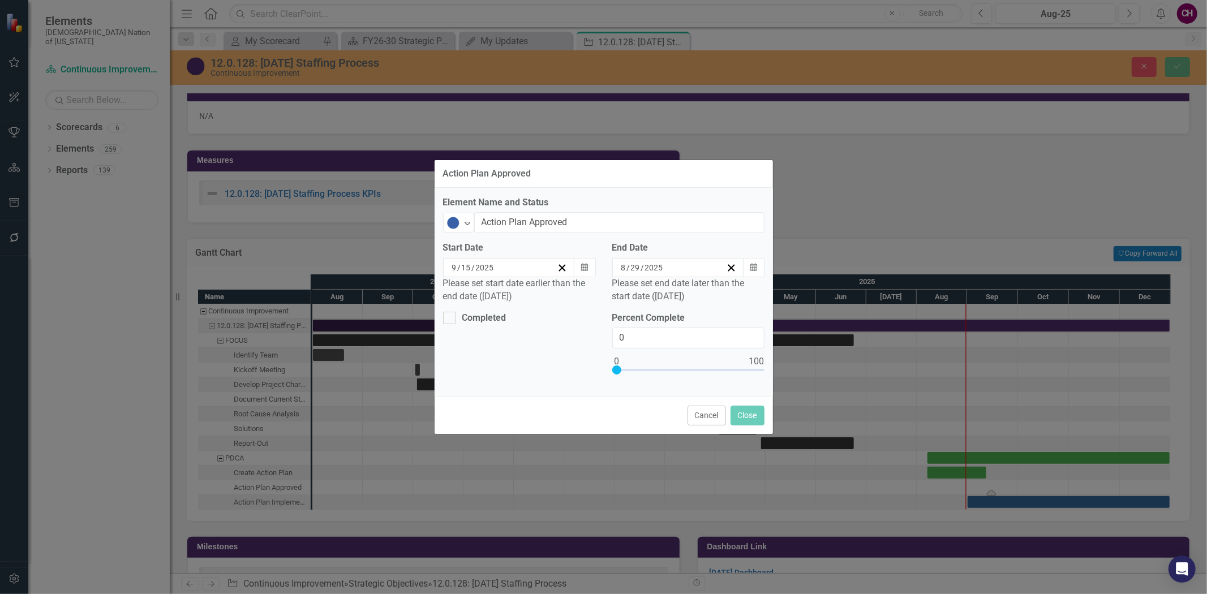
click at [664, 272] on div "8 / 29 / 2025" at bounding box center [672, 267] width 107 height 11
click at [718, 289] on button "›" at bounding box center [705, 289] width 25 height 25
click at [715, 368] on button "19" at bounding box center [701, 368] width 28 height 20
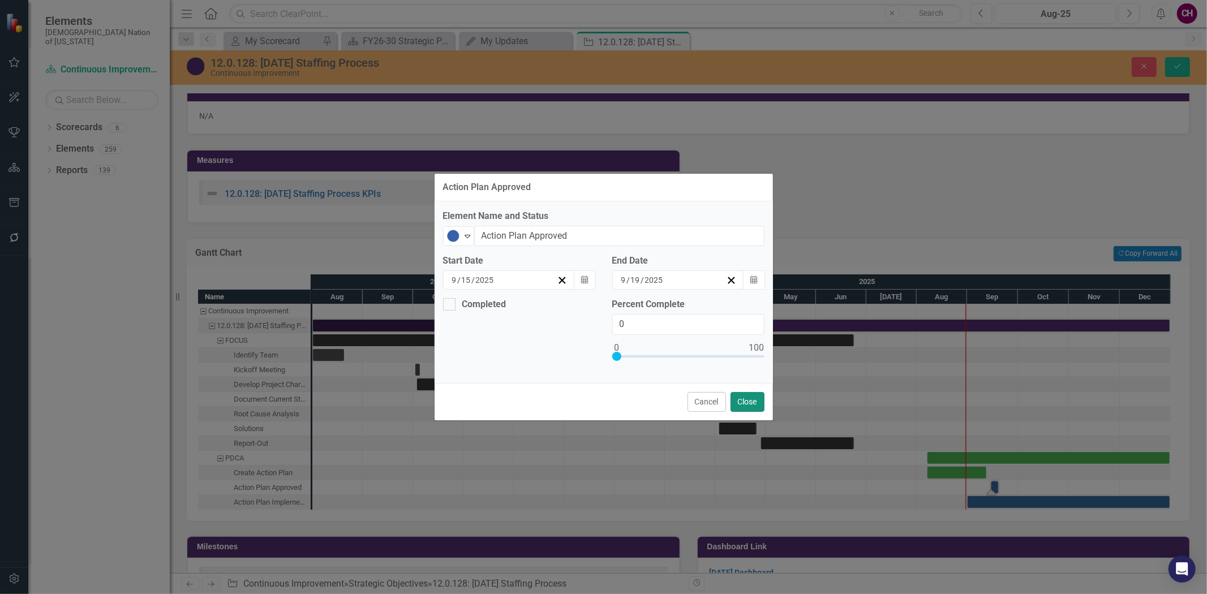
click at [750, 405] on button "Close" at bounding box center [747, 402] width 34 height 20
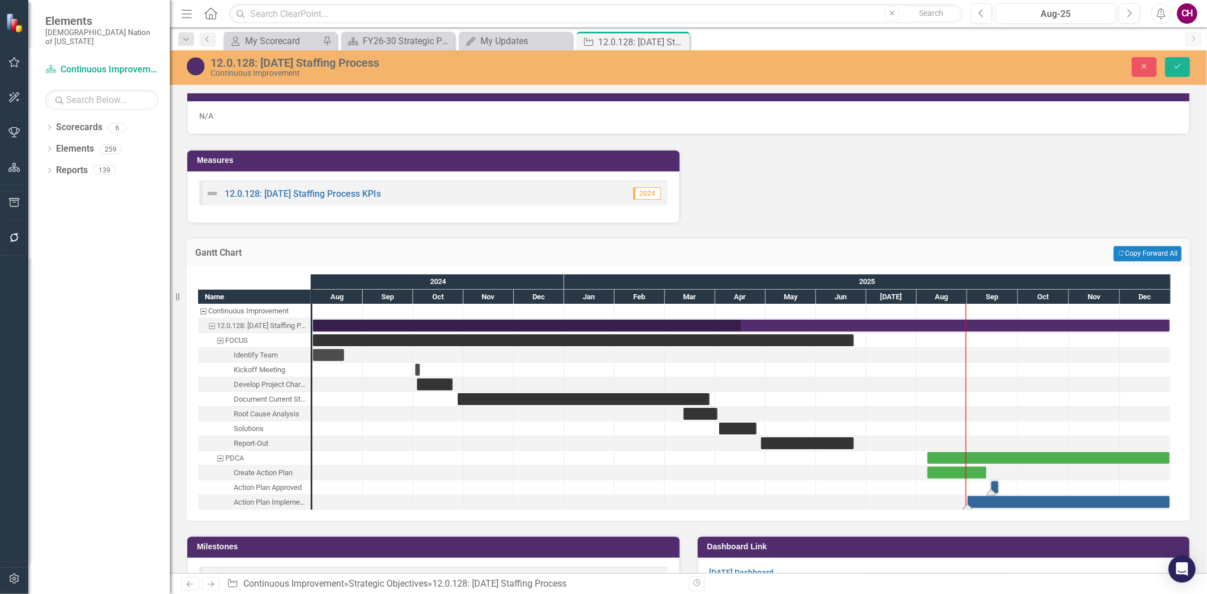
click at [1019, 496] on div "Task: Start date: 2025-09-01 End date: 2025-12-31" at bounding box center [1068, 502] width 202 height 12
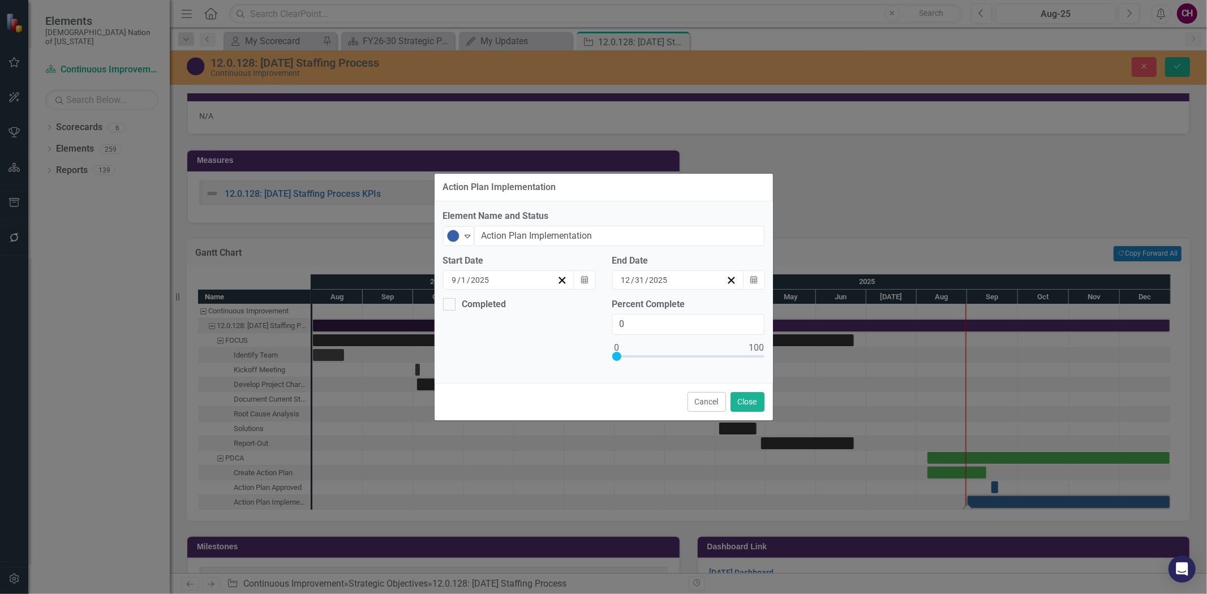
click at [506, 277] on div "9 / 1 / 2025" at bounding box center [503, 279] width 107 height 11
click at [472, 404] on button "22" at bounding box center [486, 400] width 28 height 20
click at [751, 400] on button "Close" at bounding box center [747, 402] width 34 height 20
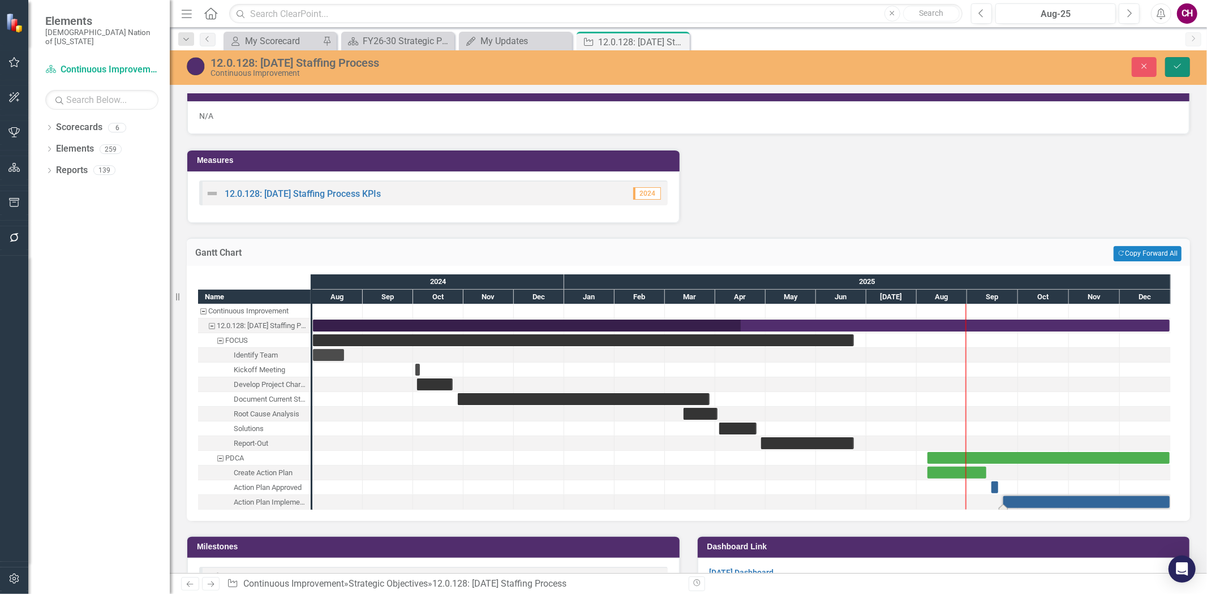
click at [1180, 64] on icon "Save" at bounding box center [1177, 66] width 10 height 8
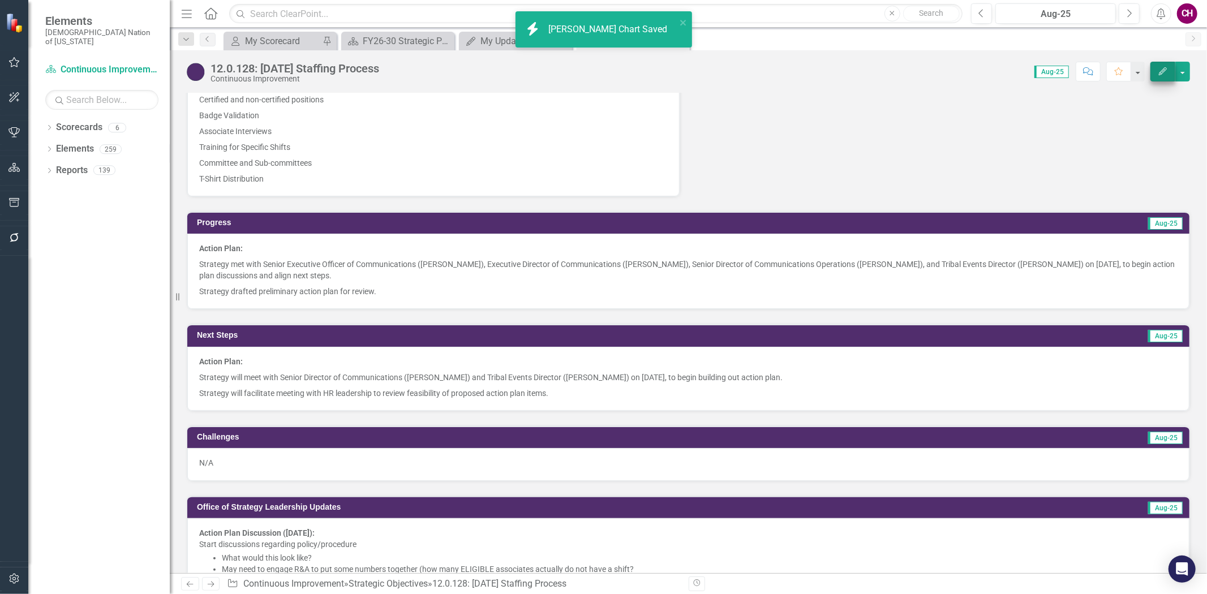
scroll to position [377, 0]
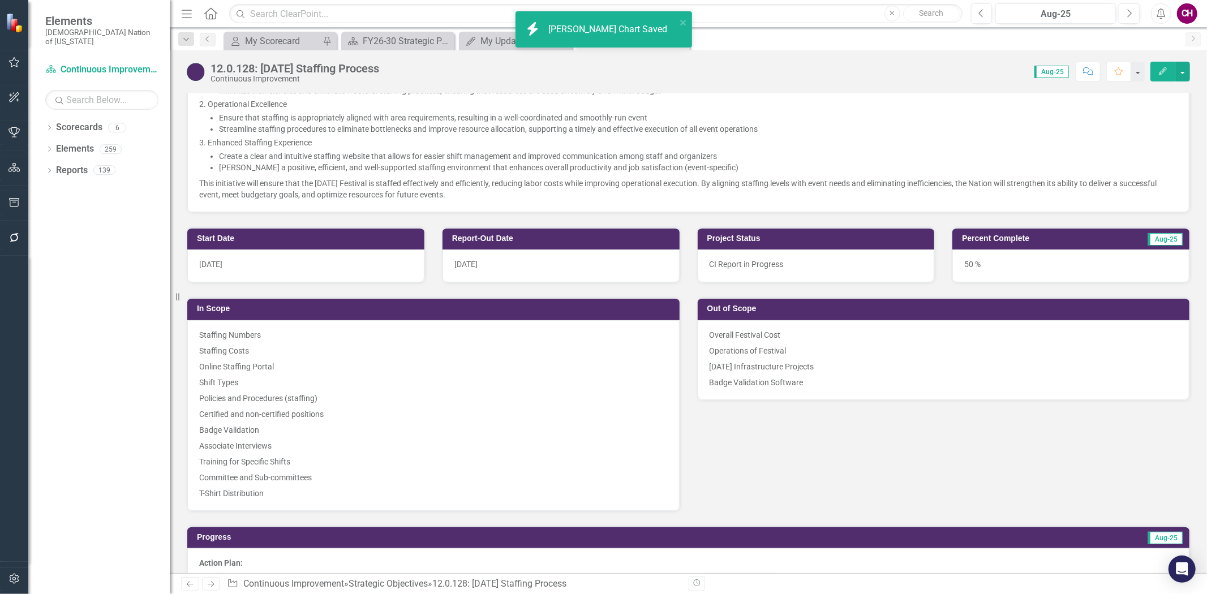
click at [1160, 74] on icon "button" at bounding box center [1163, 71] width 8 height 8
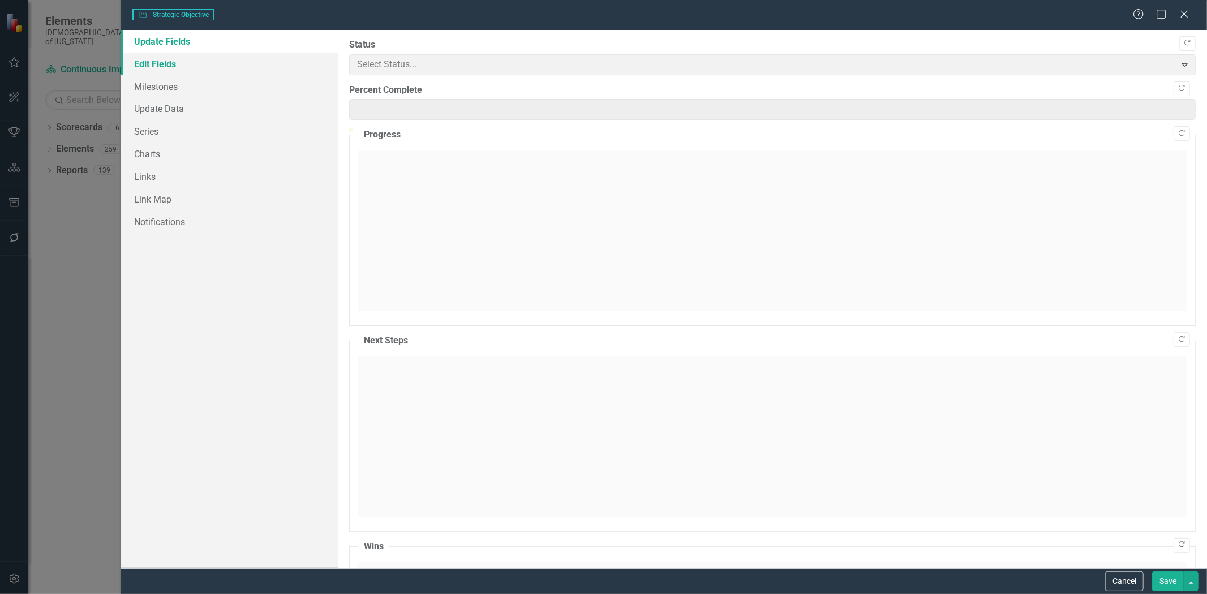
type input "50"
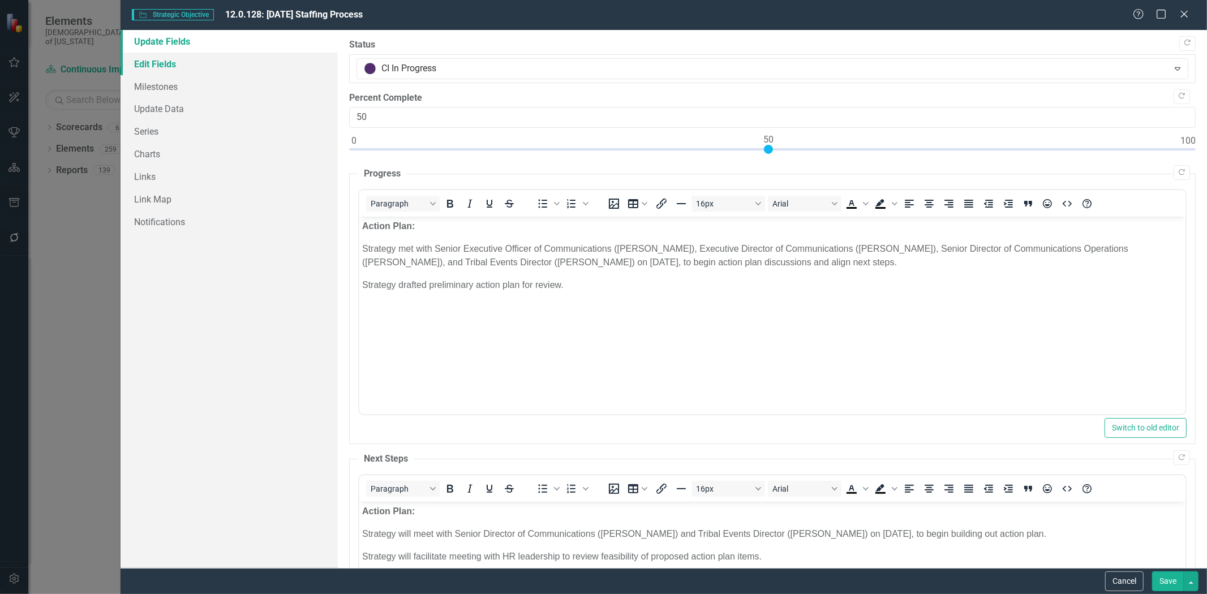
scroll to position [0, 0]
click at [187, 62] on link "Edit Fields" at bounding box center [228, 64] width 217 height 23
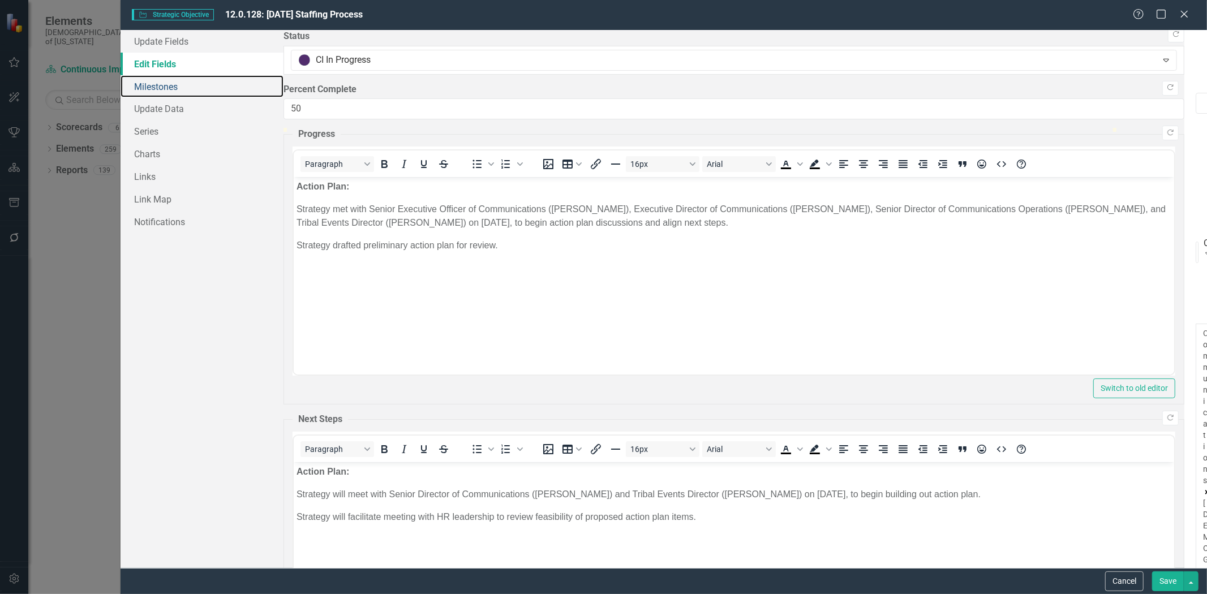
click at [165, 82] on link "Milestones" at bounding box center [201, 86] width 163 height 23
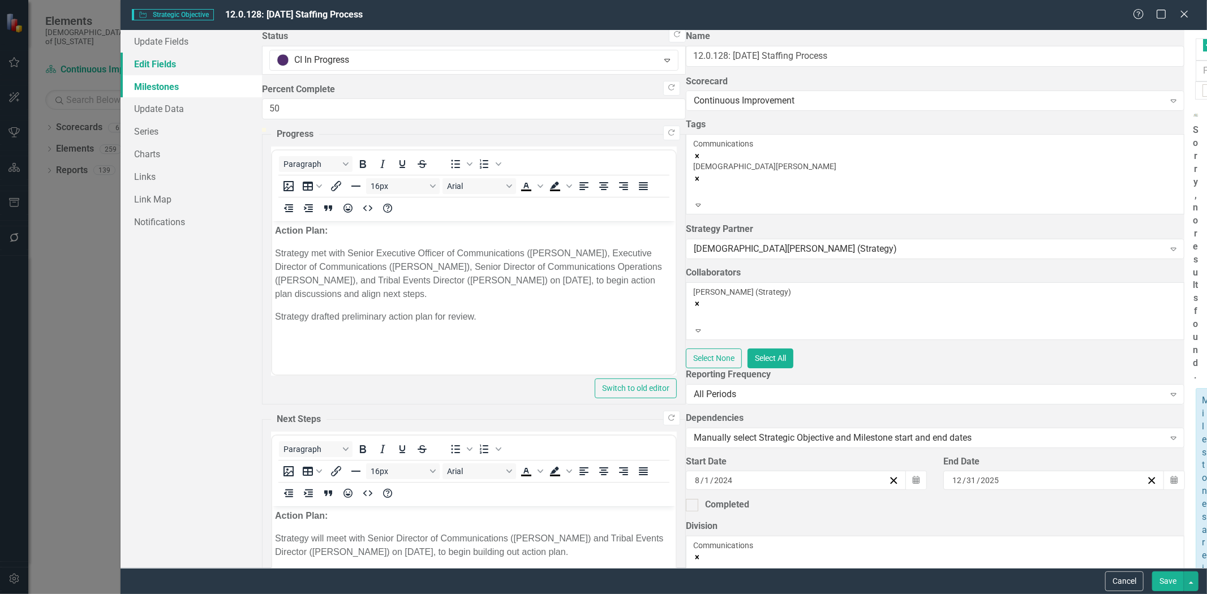
click at [165, 57] on link "Edit Fields" at bounding box center [190, 64] width 141 height 23
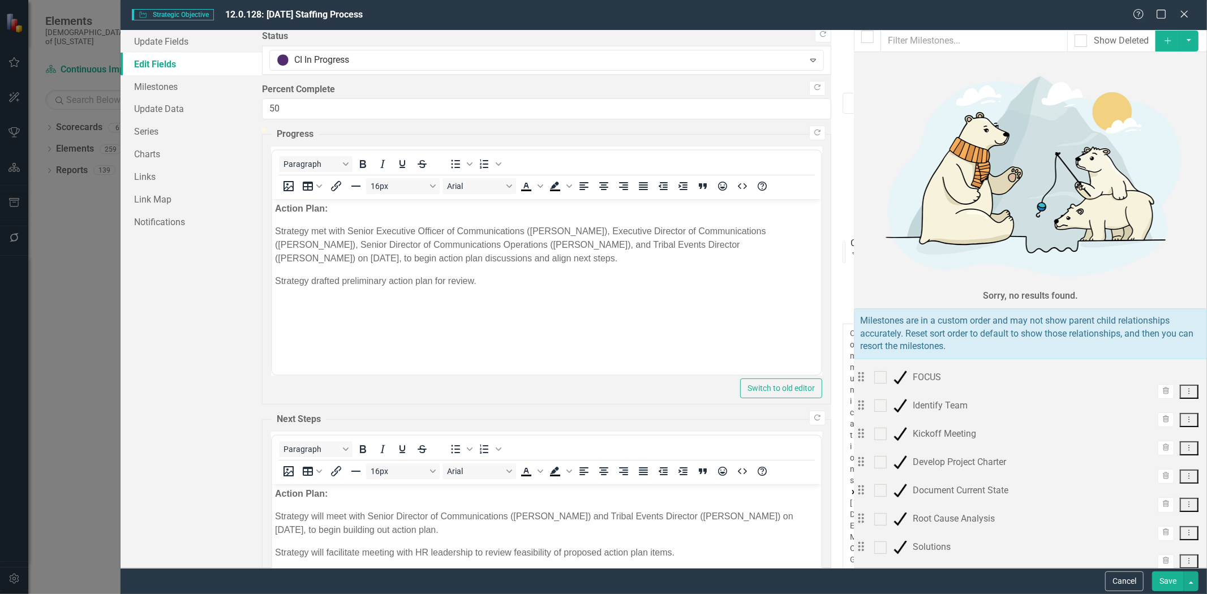
click at [1161, 579] on button "Save" at bounding box center [1168, 581] width 32 height 20
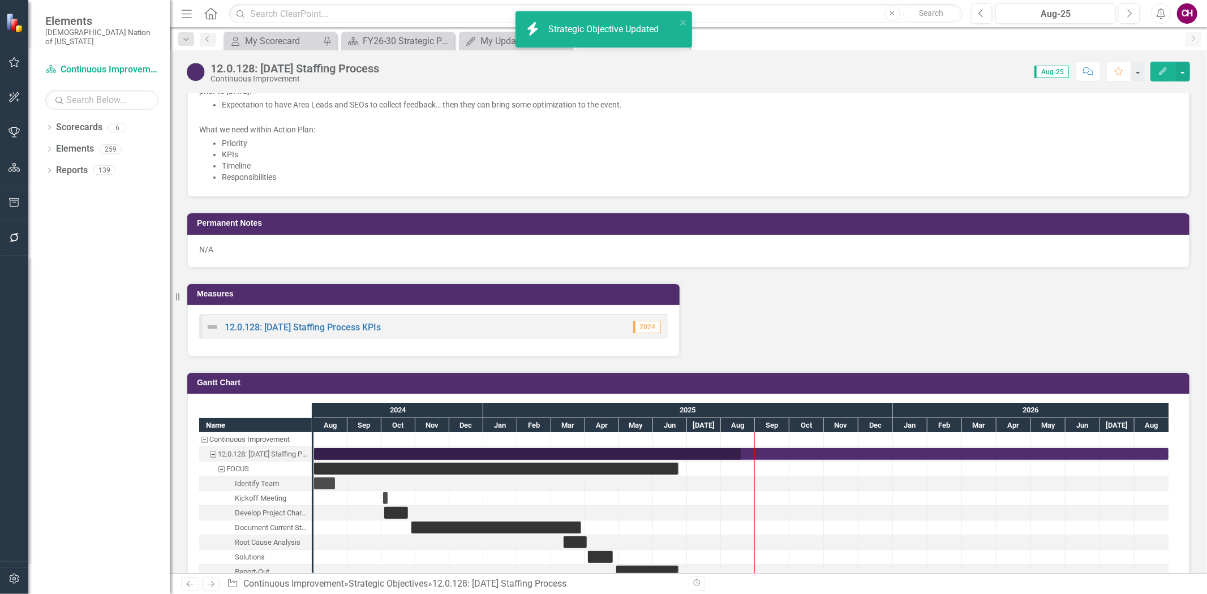
scroll to position [2011, 0]
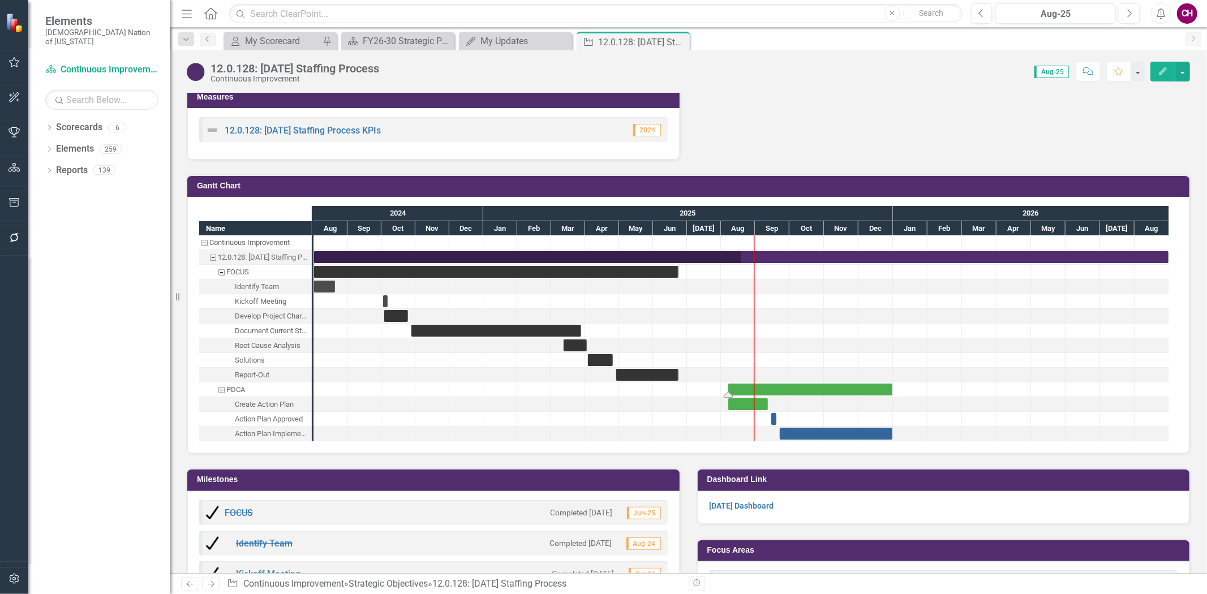
click at [884, 385] on div "Task: Start date: 2025-08-07 End date: 2025-12-31" at bounding box center [810, 390] width 164 height 12
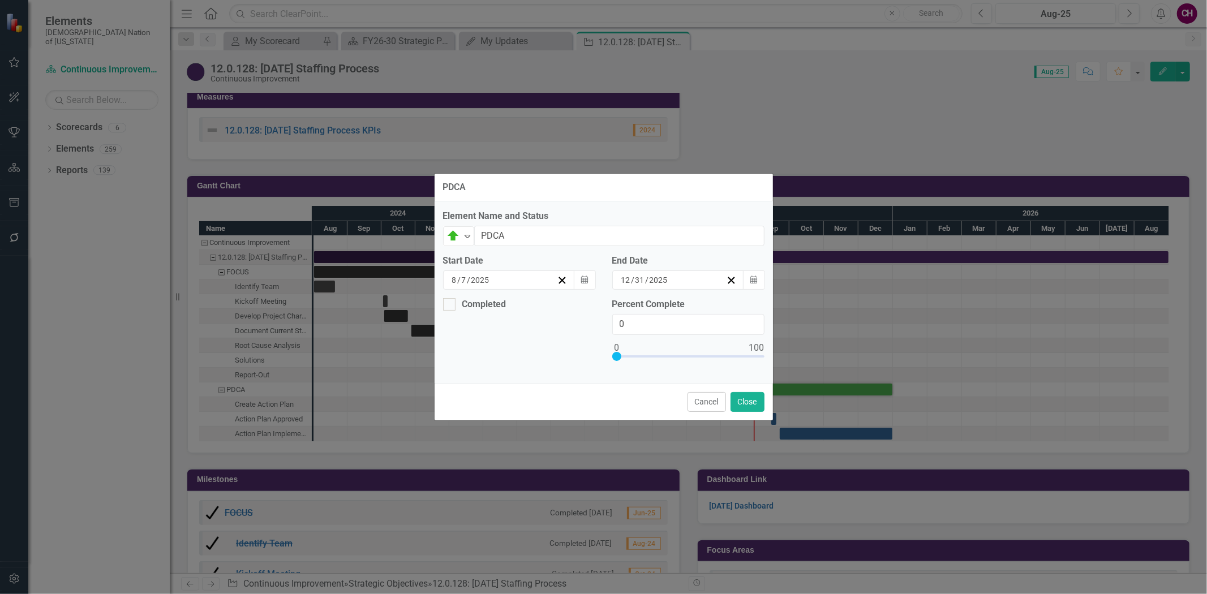
click at [685, 278] on div "12 / 31 / 2025" at bounding box center [672, 279] width 107 height 11
click at [718, 312] on button "›" at bounding box center [705, 302] width 25 height 25
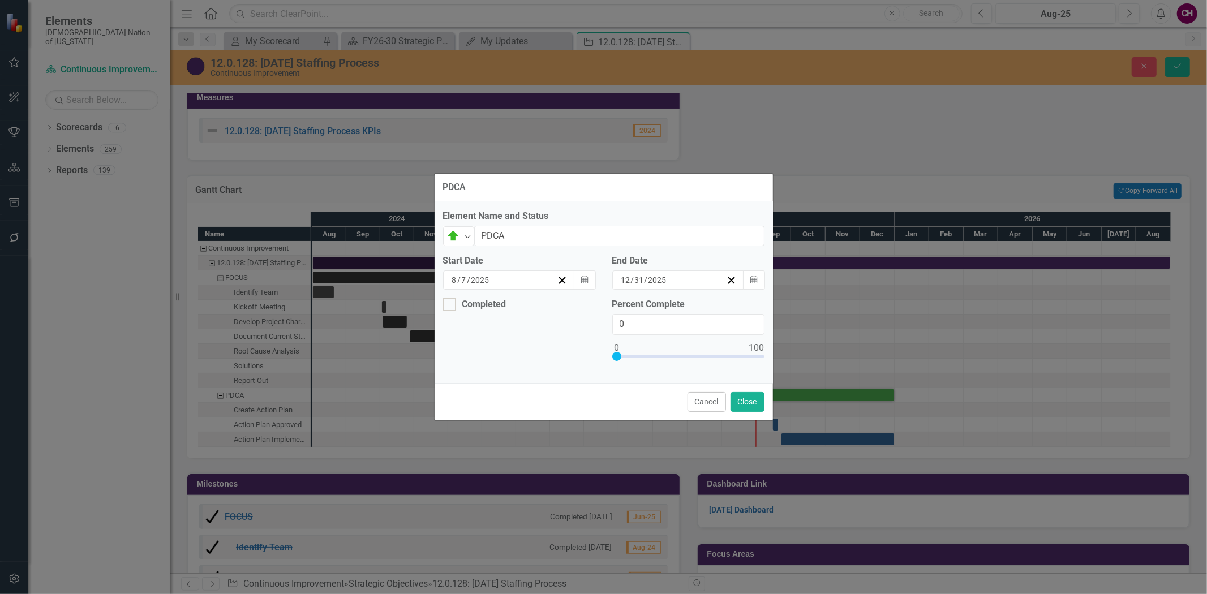
click at [718, 312] on button "›" at bounding box center [705, 302] width 25 height 25
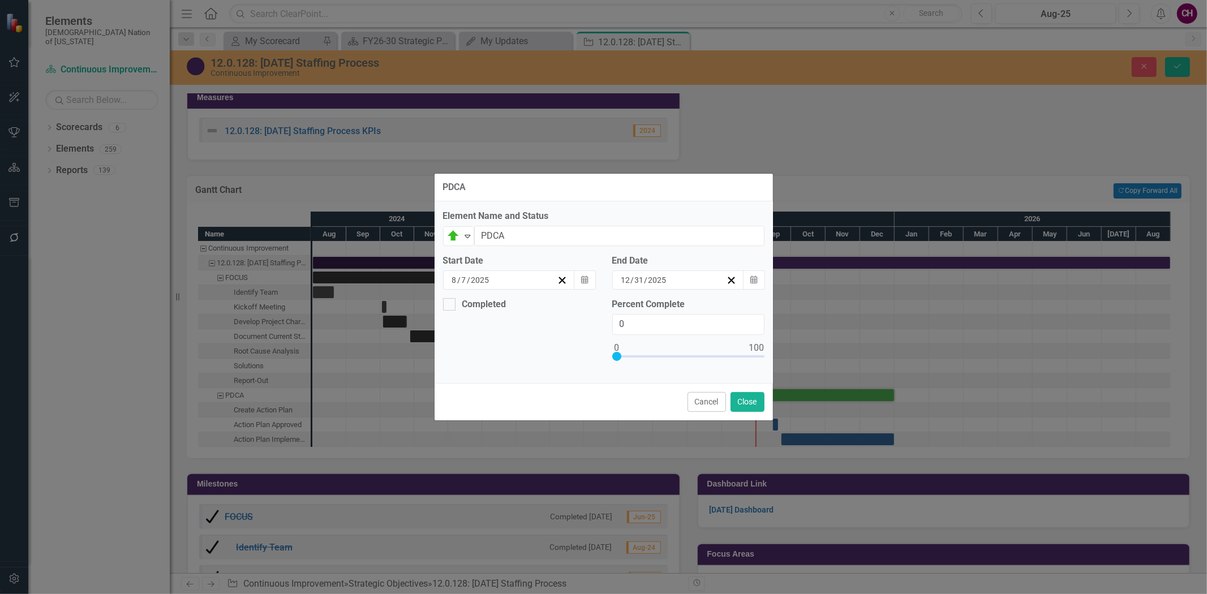
click at [718, 312] on button "›" at bounding box center [705, 302] width 25 height 25
click at [593, 442] on abbr "31" at bounding box center [588, 441] width 9 height 9
click at [748, 403] on button "Close" at bounding box center [747, 402] width 34 height 20
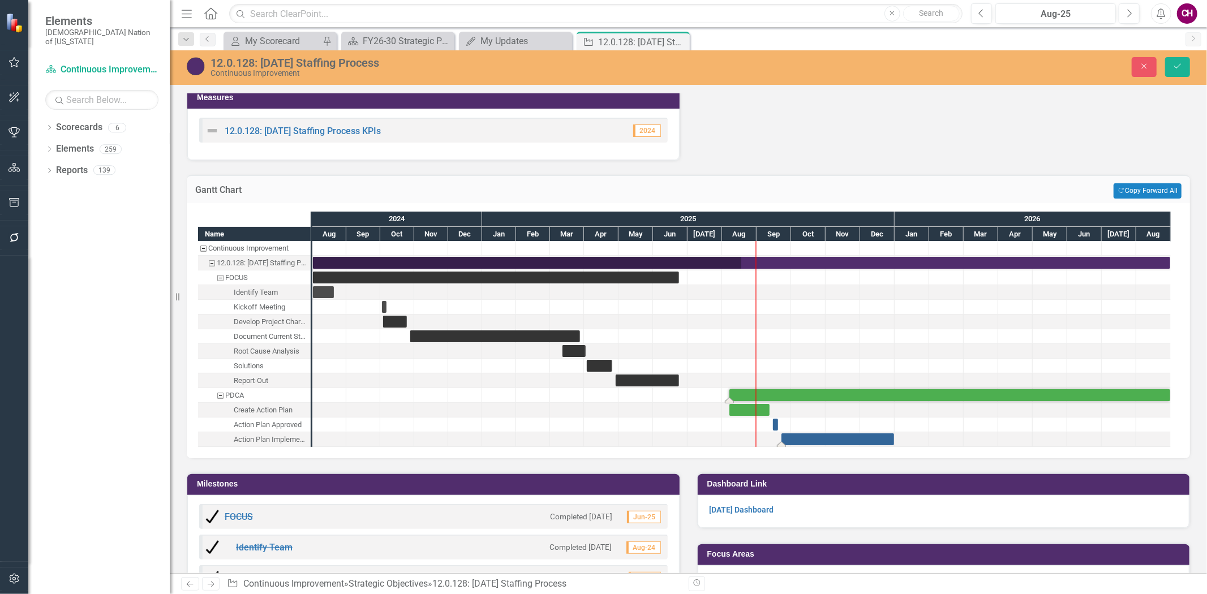
click at [828, 433] on div "Task: Start date: 2025-09-22 End date: 2025-12-31" at bounding box center [837, 439] width 113 height 12
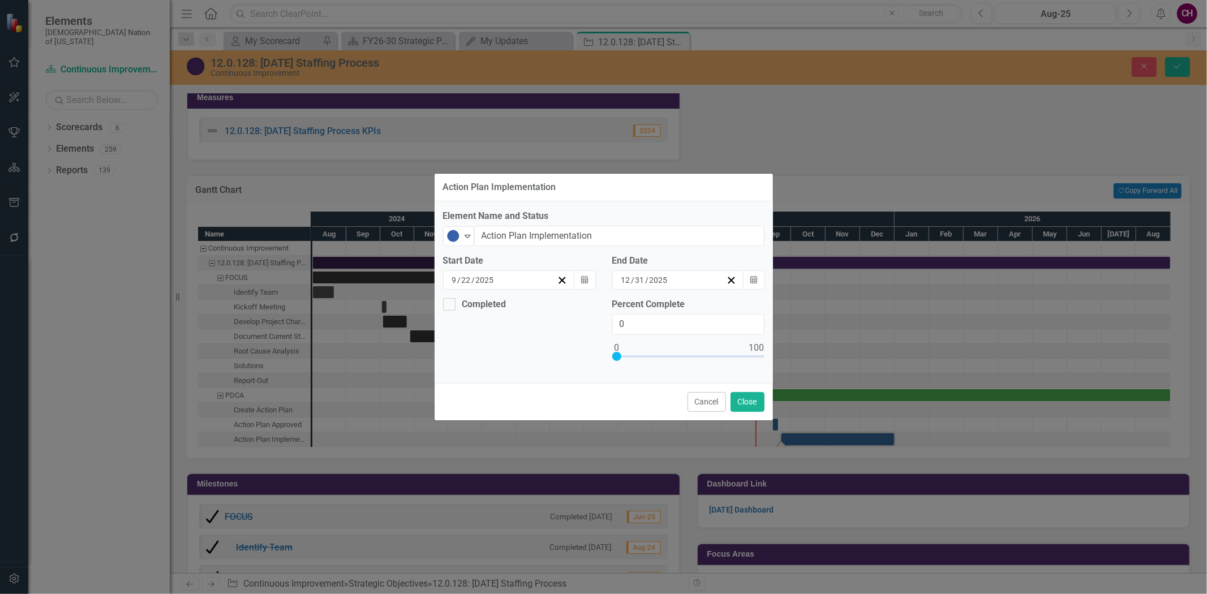
click at [683, 273] on div "12 / 31 / 2025" at bounding box center [678, 279] width 132 height 19
click at [718, 312] on button "›" at bounding box center [705, 302] width 25 height 25
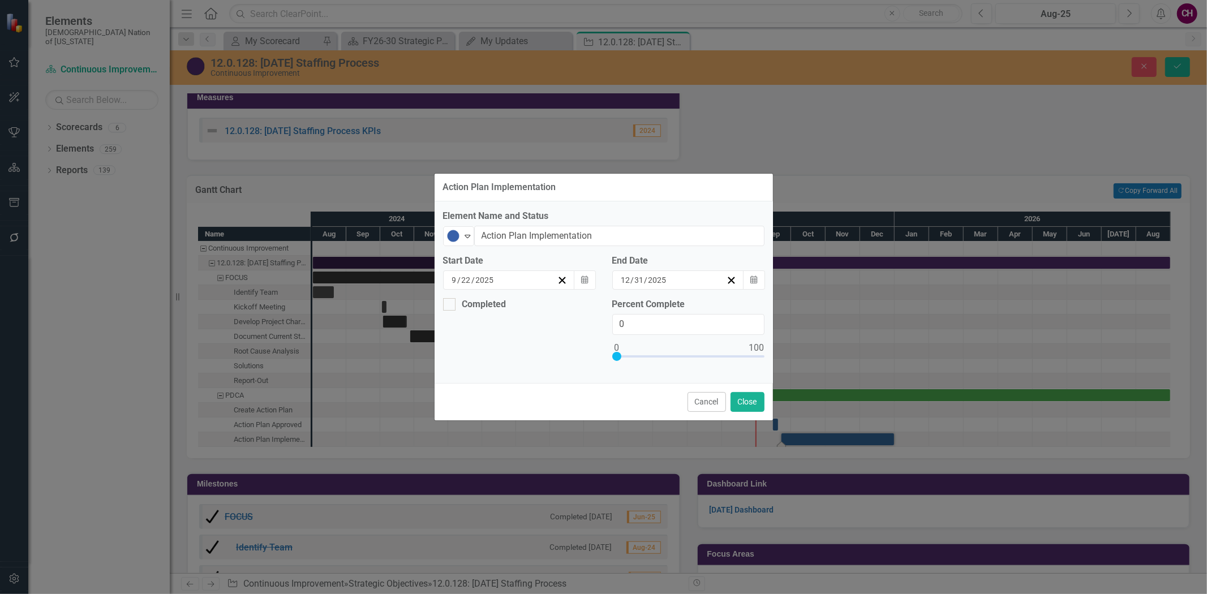
click at [718, 312] on button "›" at bounding box center [705, 302] width 25 height 25
click at [593, 444] on abbr "31" at bounding box center [588, 441] width 9 height 9
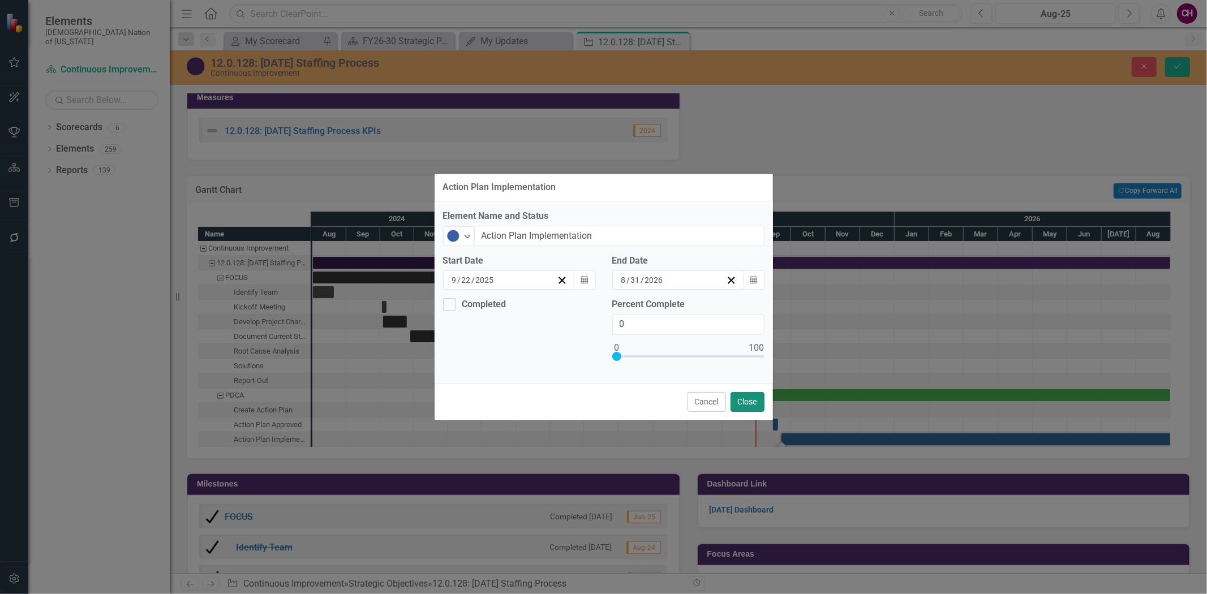
click at [746, 398] on button "Close" at bounding box center [747, 402] width 34 height 20
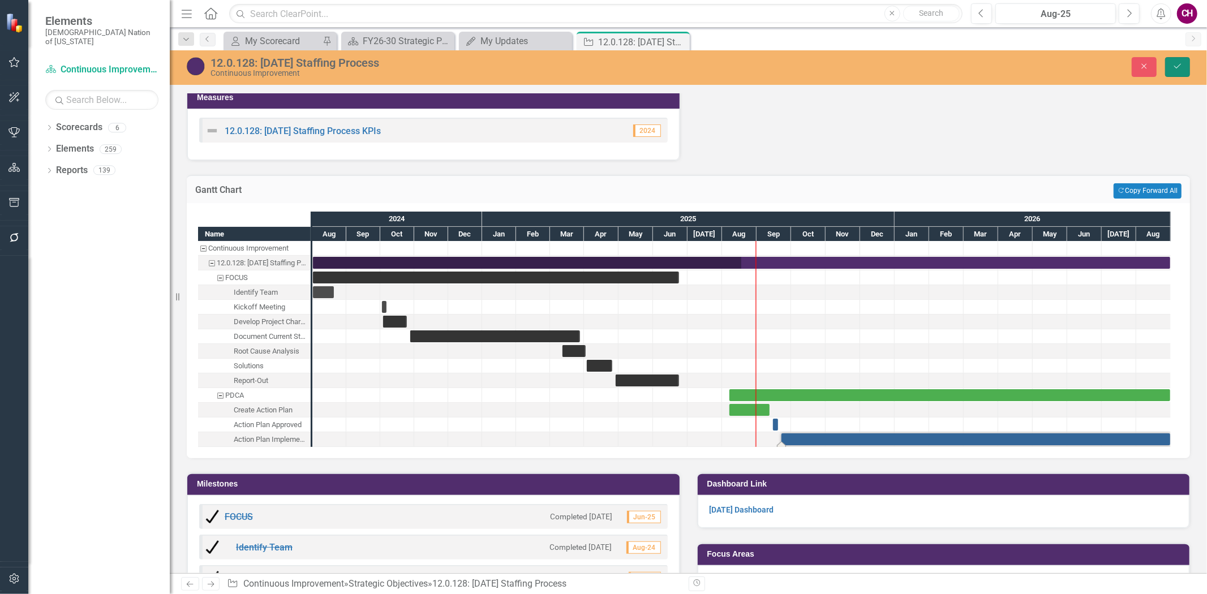
click at [1169, 72] on button "Save" at bounding box center [1177, 67] width 25 height 20
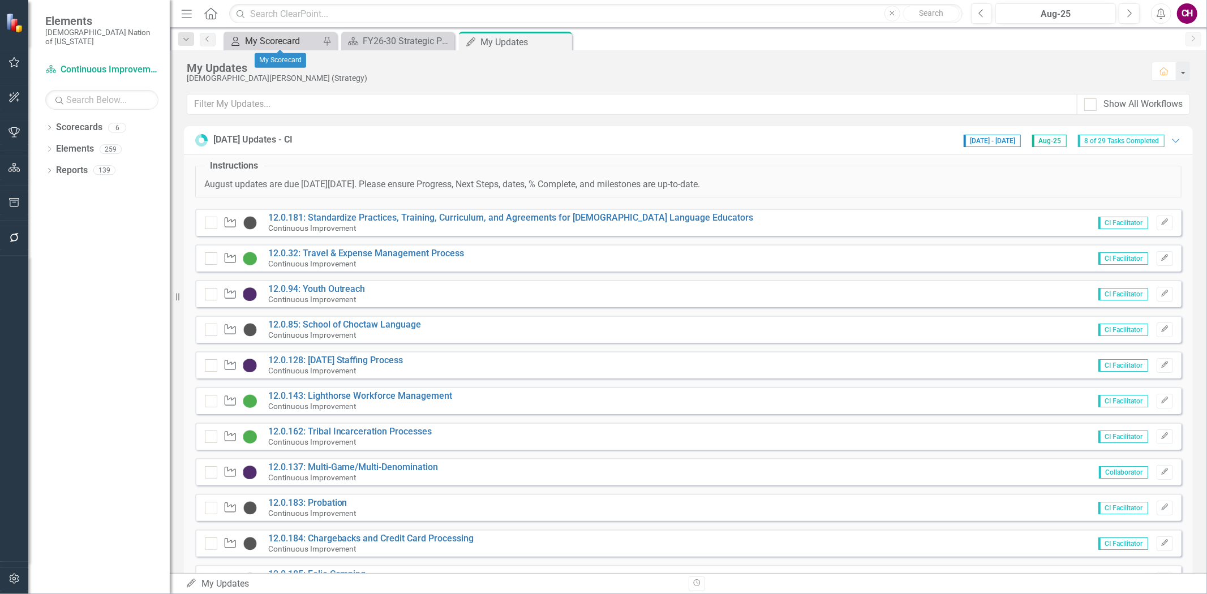
click at [246, 40] on div "My Scorecard" at bounding box center [282, 41] width 75 height 14
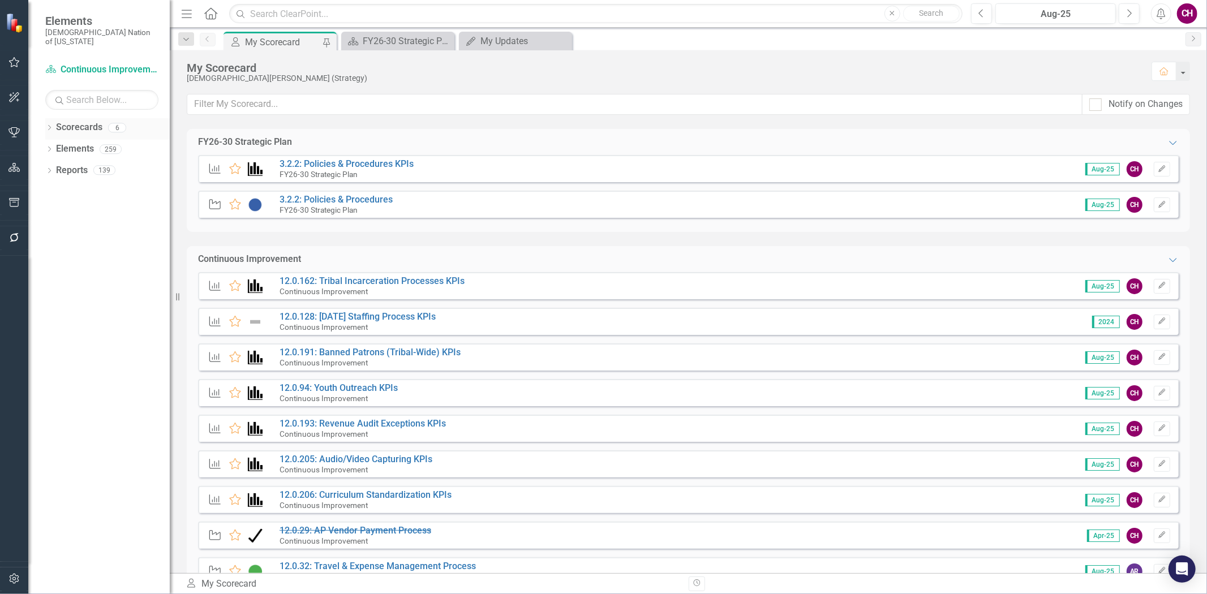
click at [51, 124] on div "Dropdown" at bounding box center [49, 129] width 8 height 10
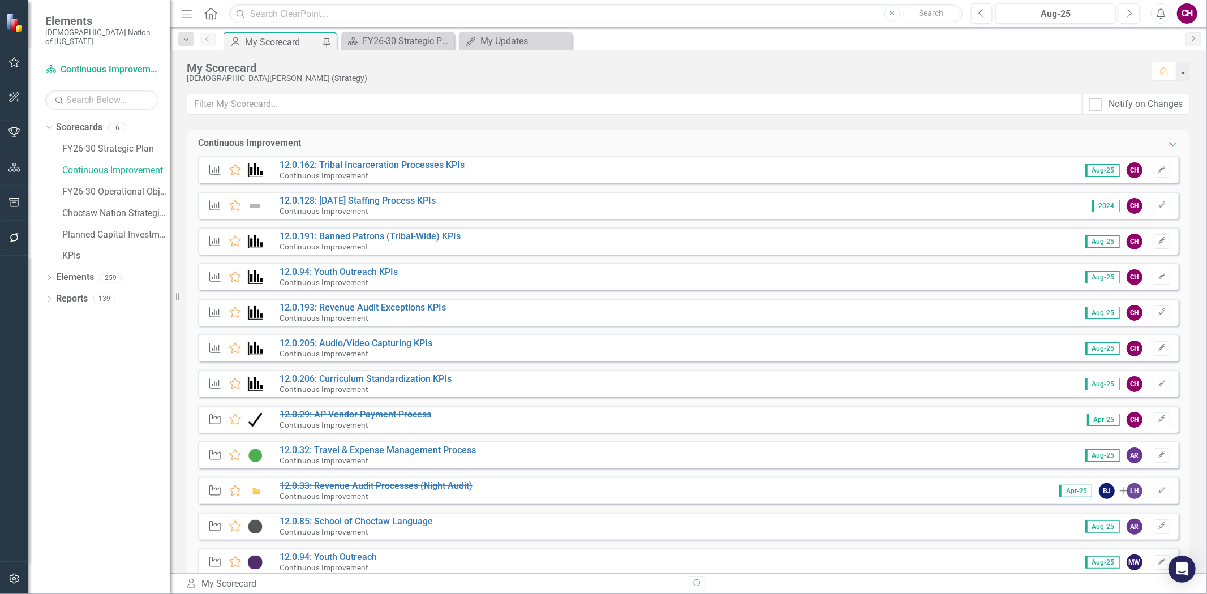
scroll to position [126, 0]
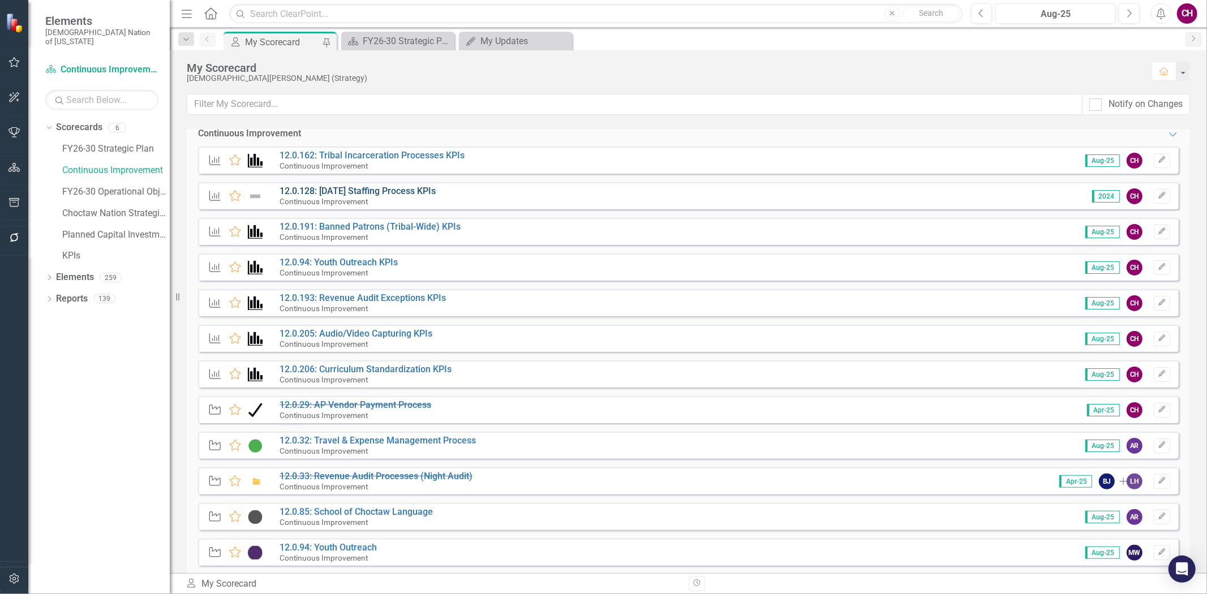
click at [410, 193] on link "12.0.128: [DATE] Staffing Process KPIs" at bounding box center [357, 191] width 156 height 11
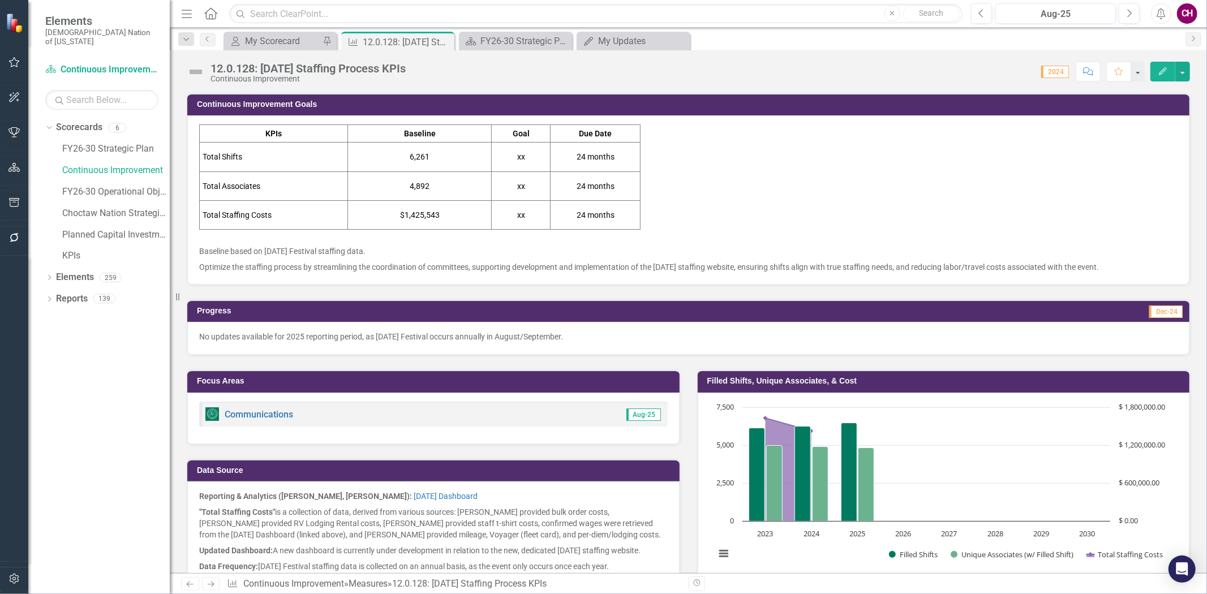
click at [195, 72] on img at bounding box center [196, 72] width 18 height 18
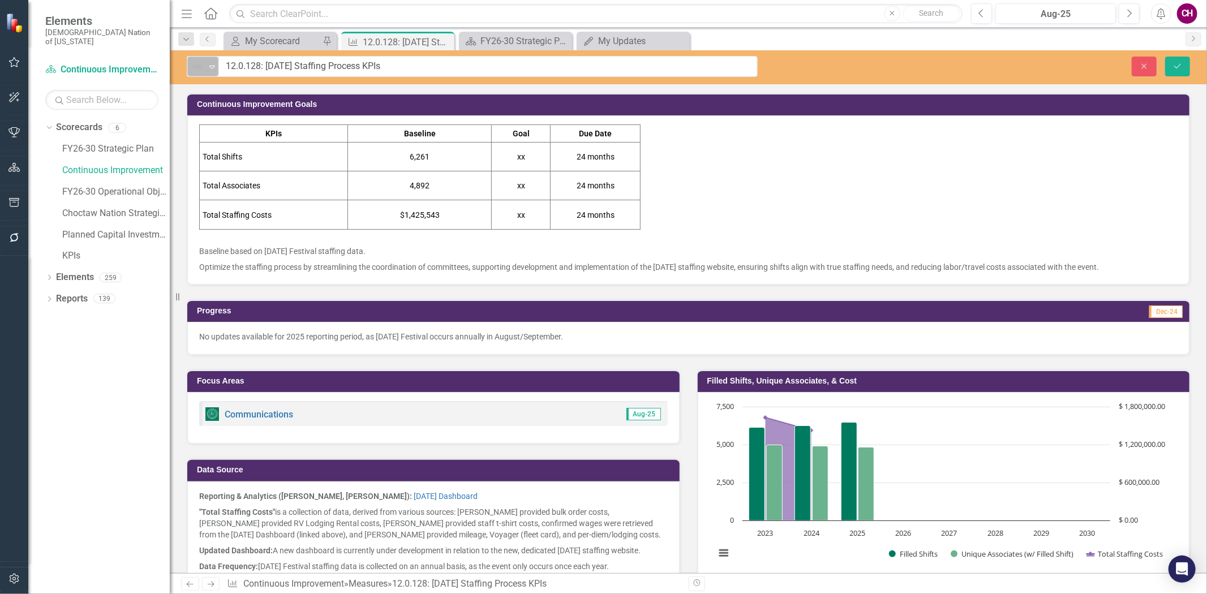
click at [213, 66] on icon at bounding box center [212, 67] width 6 height 3
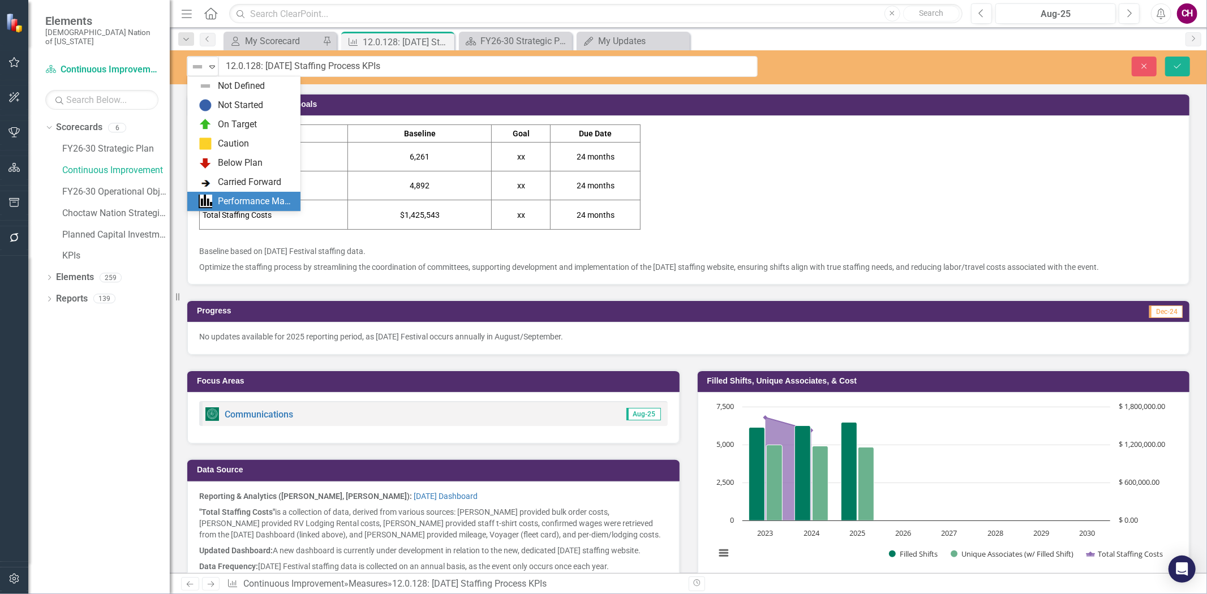
click at [243, 201] on div "Performance Management" at bounding box center [256, 201] width 76 height 13
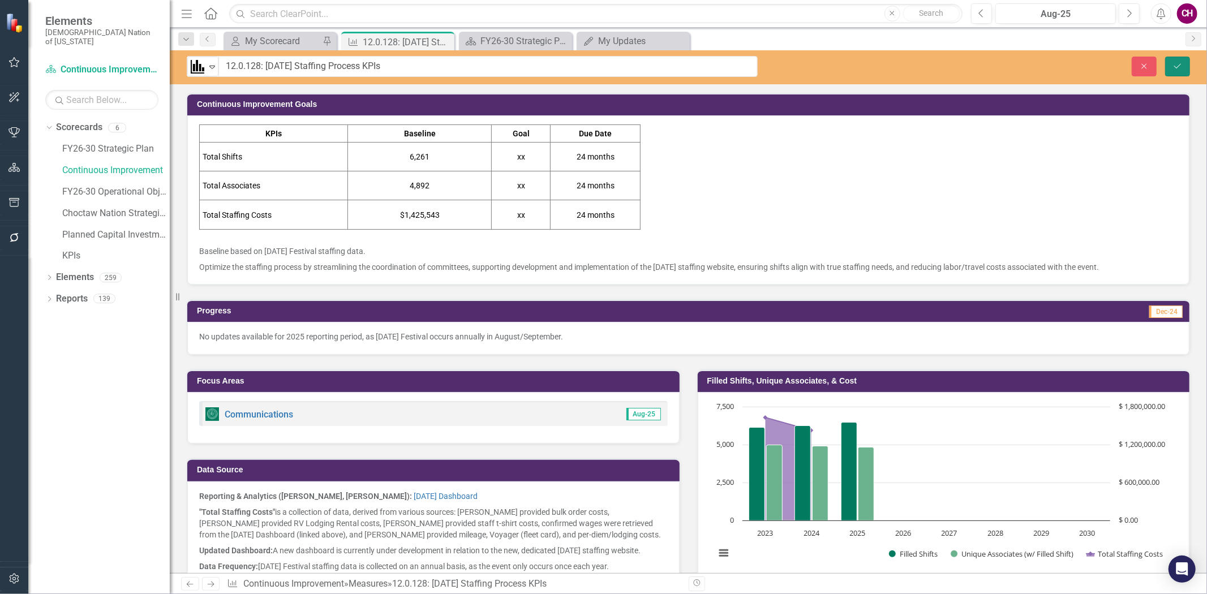
drag, startPoint x: 1173, startPoint y: 74, endPoint x: 1161, endPoint y: 75, distance: 11.9
click at [1174, 72] on button "Save" at bounding box center [1177, 67] width 25 height 20
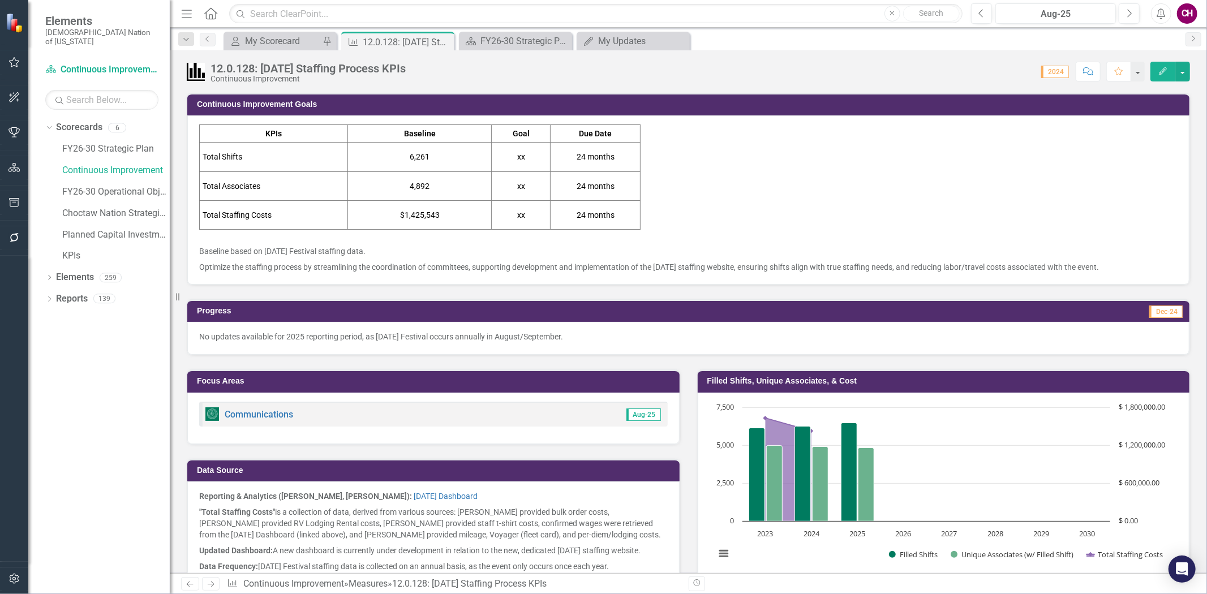
click at [308, 161] on td "Total Shifts" at bounding box center [274, 157] width 148 height 29
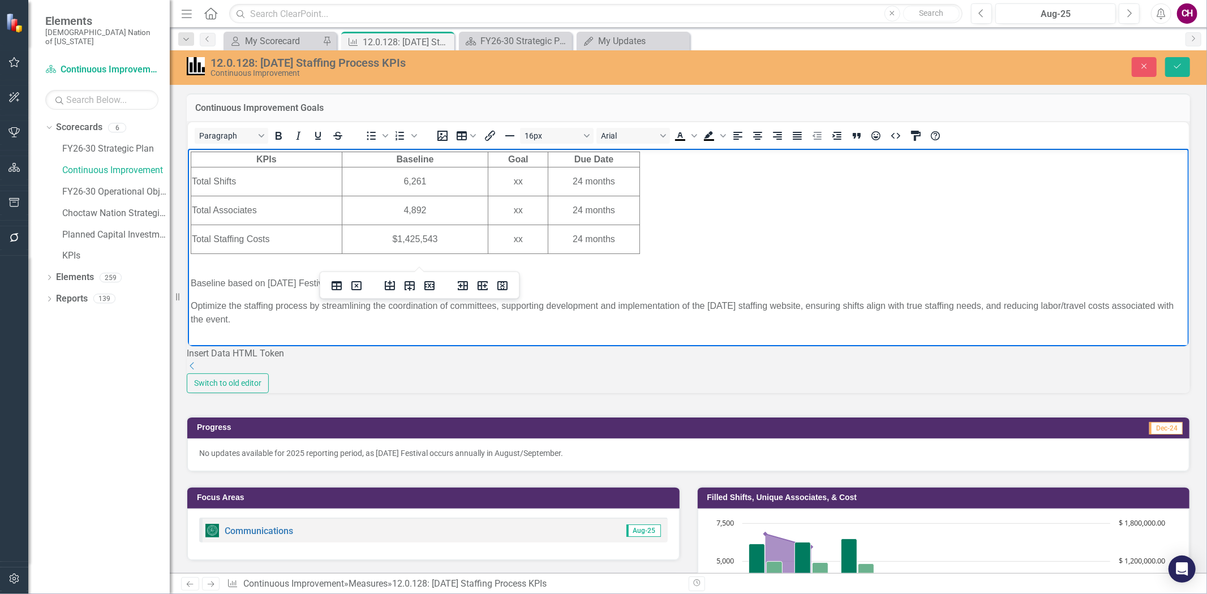
click at [278, 169] on td "Total Shifts" at bounding box center [266, 181] width 151 height 29
click at [266, 205] on td "Total Associates" at bounding box center [266, 210] width 151 height 29
click at [294, 240] on td "Total Staffing Costs" at bounding box center [266, 239] width 151 height 29
click at [1173, 66] on icon "Save" at bounding box center [1177, 66] width 10 height 8
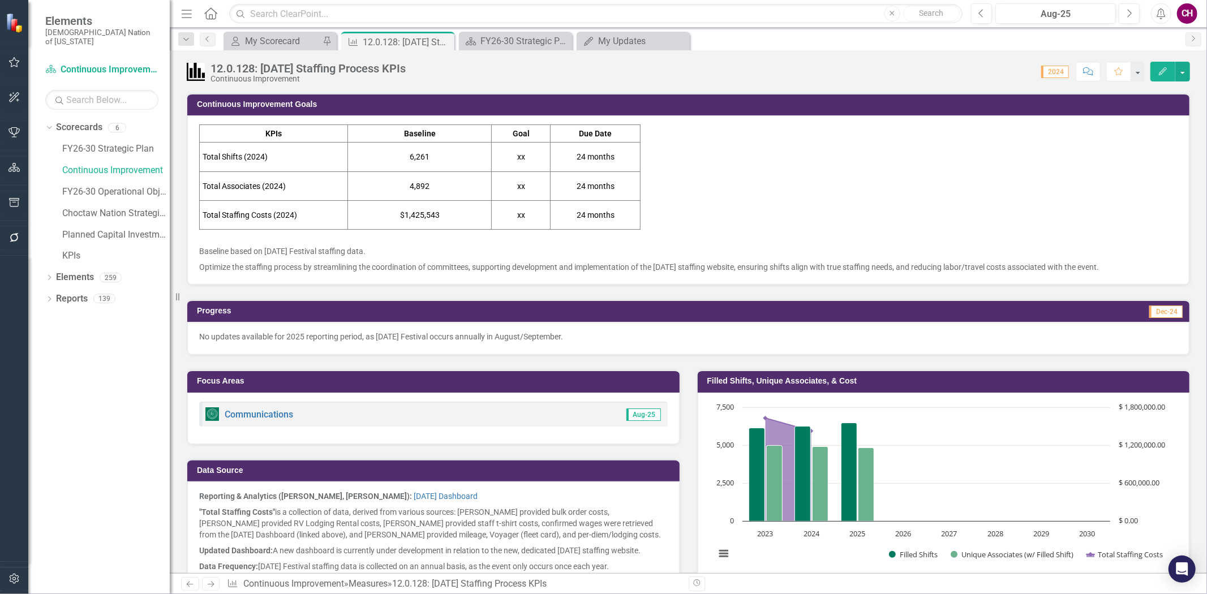
click at [550, 335] on p "No updates available for 2025 reporting period, as Labor Day Festival occurs an…" at bounding box center [688, 336] width 978 height 11
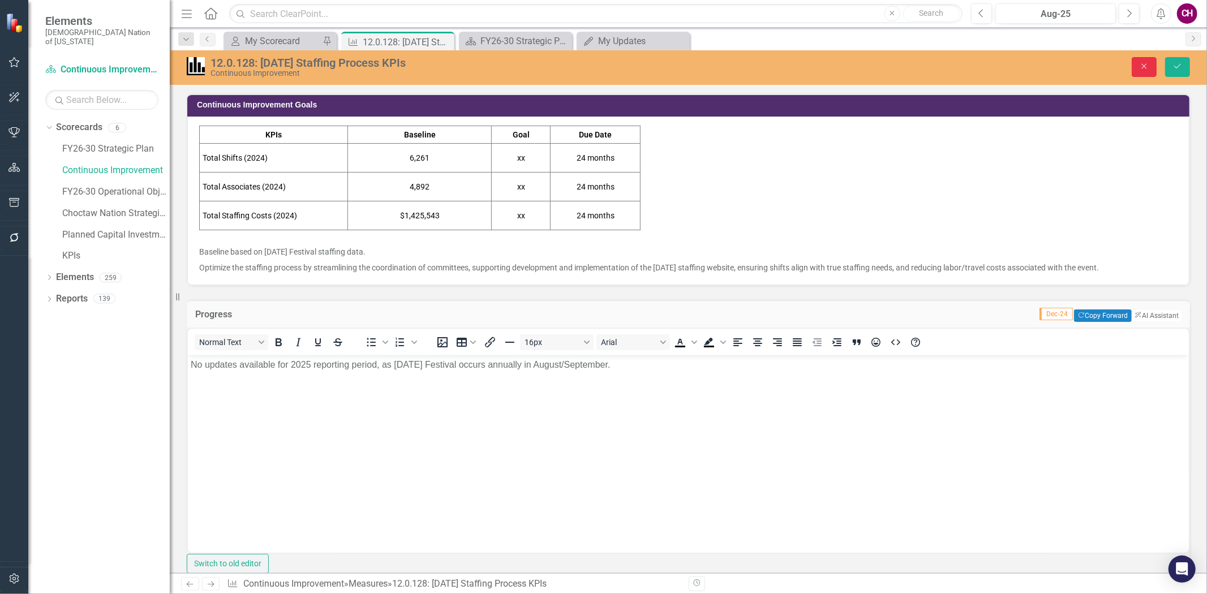
click at [1142, 75] on button "Close" at bounding box center [1143, 67] width 25 height 20
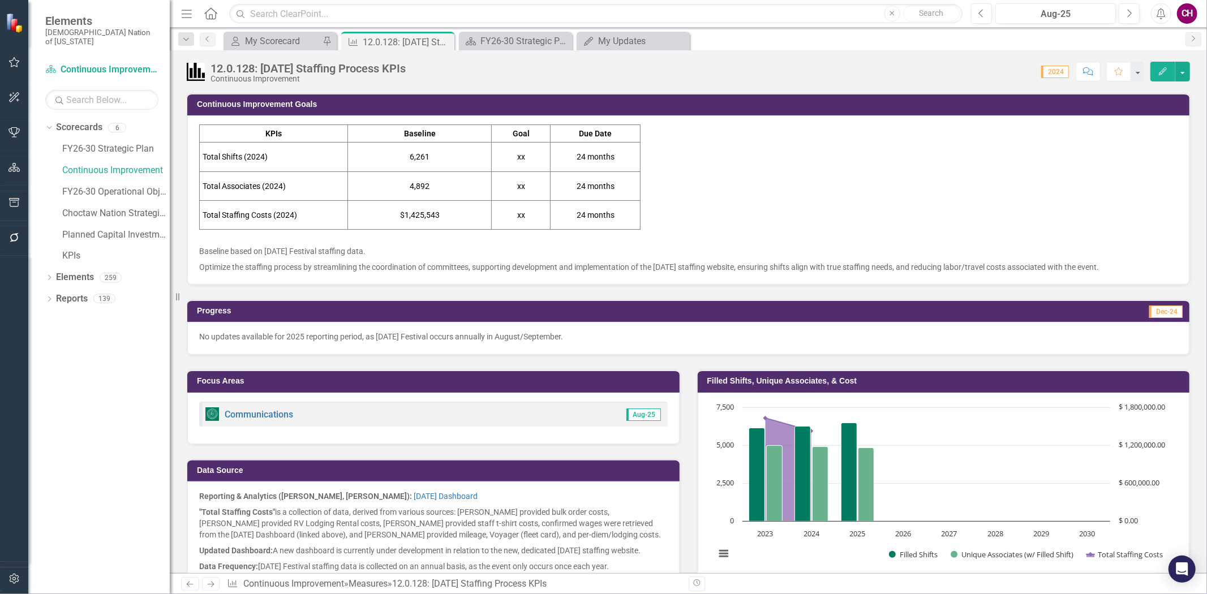
click at [641, 333] on p "No updates available for 2025 reporting period, as Labor Day Festival occurs an…" at bounding box center [688, 336] width 978 height 11
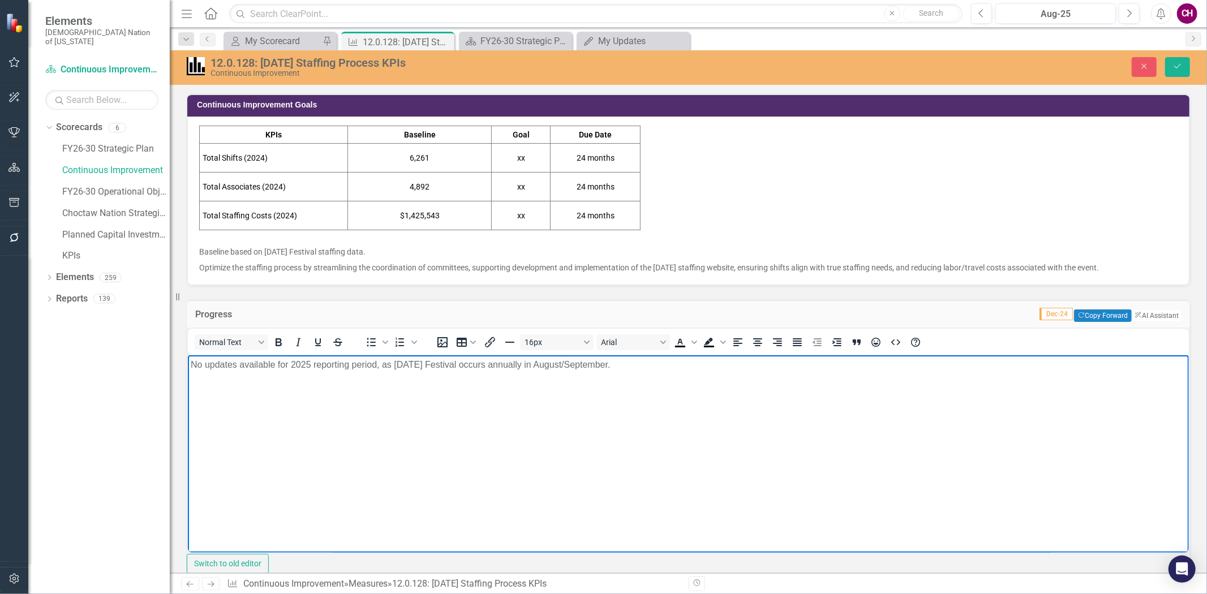
click at [655, 368] on p "No updates available for 2025 reporting period, as Labor Day Festival occurs an…" at bounding box center [687, 365] width 995 height 14
click at [674, 365] on p "No updates available for 2025 reporting period, as Labor Day Festival occurs an…" at bounding box center [687, 365] width 995 height 14
click at [634, 388] on body "No updates available for 2025 reporting period, as Labor Day Festival occurs an…" at bounding box center [687, 440] width 1001 height 170
click at [642, 385] on body "Filled shifts (6,469) increased compared to 2024, while committed hours and uni…" at bounding box center [687, 440] width 1001 height 170
click at [744, 395] on body "Filled shifts (6,469) increased compared to 2024, while committed hours and uni…" at bounding box center [687, 440] width 1001 height 170
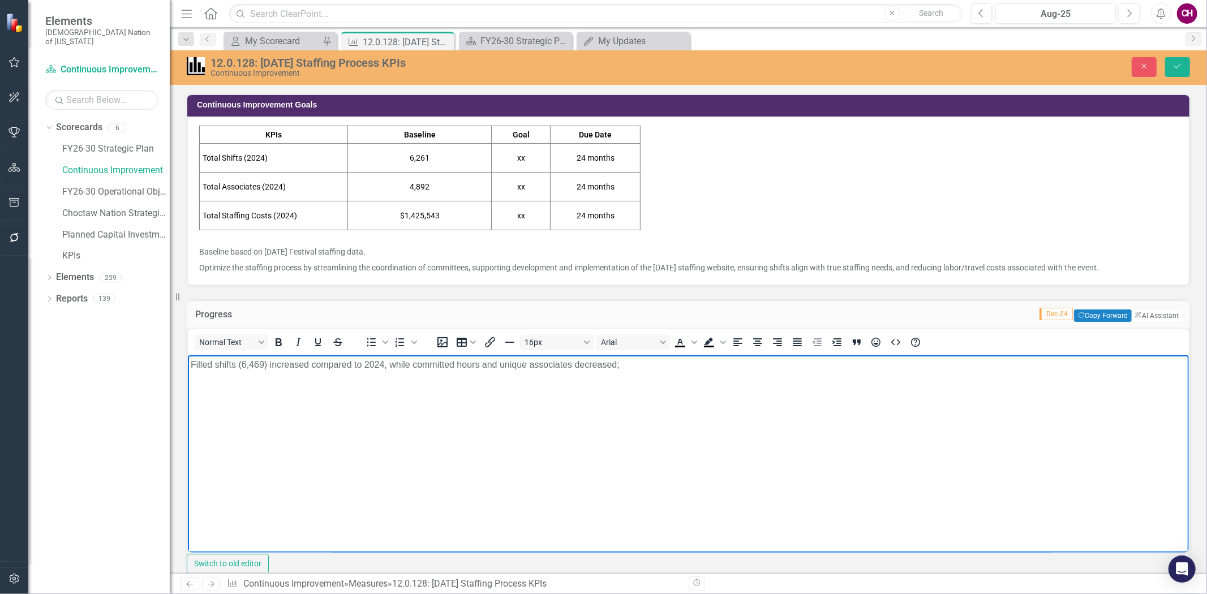
click at [681, 373] on body "Filled shifts (6,469) increased compared to 2024, while committed hours and uni…" at bounding box center [687, 440] width 1001 height 170
click at [483, 364] on p "Filled shifts (6,469) increased compared to 2024, while committed hours and uni…" at bounding box center [687, 365] width 995 height 14
click at [609, 363] on p "Filled shifts (6,469) increased compared to 2024, while committed hours (31,541…" at bounding box center [687, 365] width 995 height 14
click at [699, 368] on p "Filled shifts (6,469) increased compared to 2024, while committed hours (31,541…" at bounding box center [687, 365] width 995 height 14
click at [682, 367] on p "Filled shifts (6,469) increased compared to 2024, while committed hours (31,541…" at bounding box center [687, 365] width 995 height 14
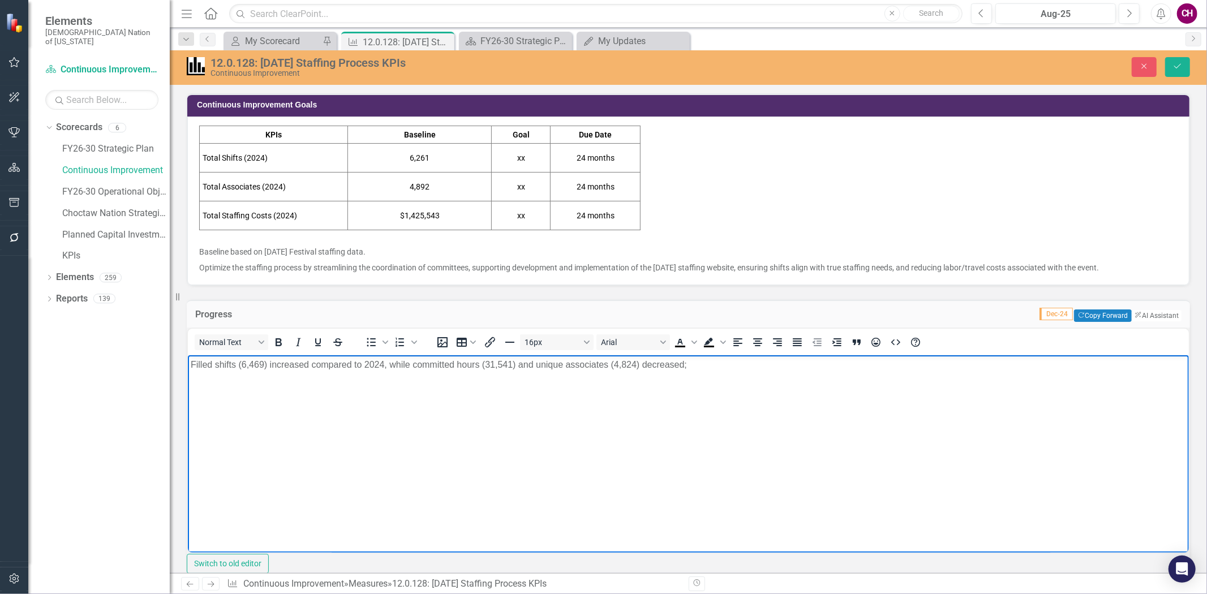
drag, startPoint x: 266, startPoint y: 368, endPoint x: 277, endPoint y: 356, distance: 16.1
click at [266, 368] on p "Filled shifts (6,469) increased compared to 2024, while committed hours (31,541…" at bounding box center [687, 365] width 995 height 14
click at [666, 398] on body "Filled shifts increased compared to 2024, while committed hours (31,541) and un…" at bounding box center [687, 440] width 1001 height 170
click at [459, 161] on td "6,261" at bounding box center [420, 157] width 144 height 29
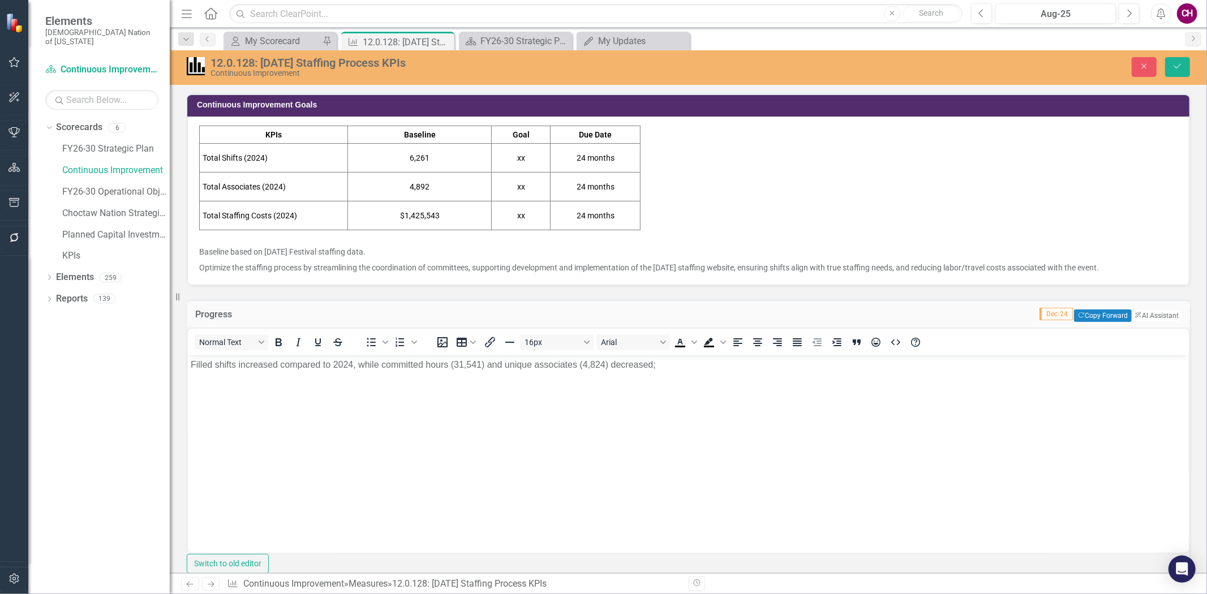
click at [459, 161] on td "6,261" at bounding box center [420, 157] width 144 height 29
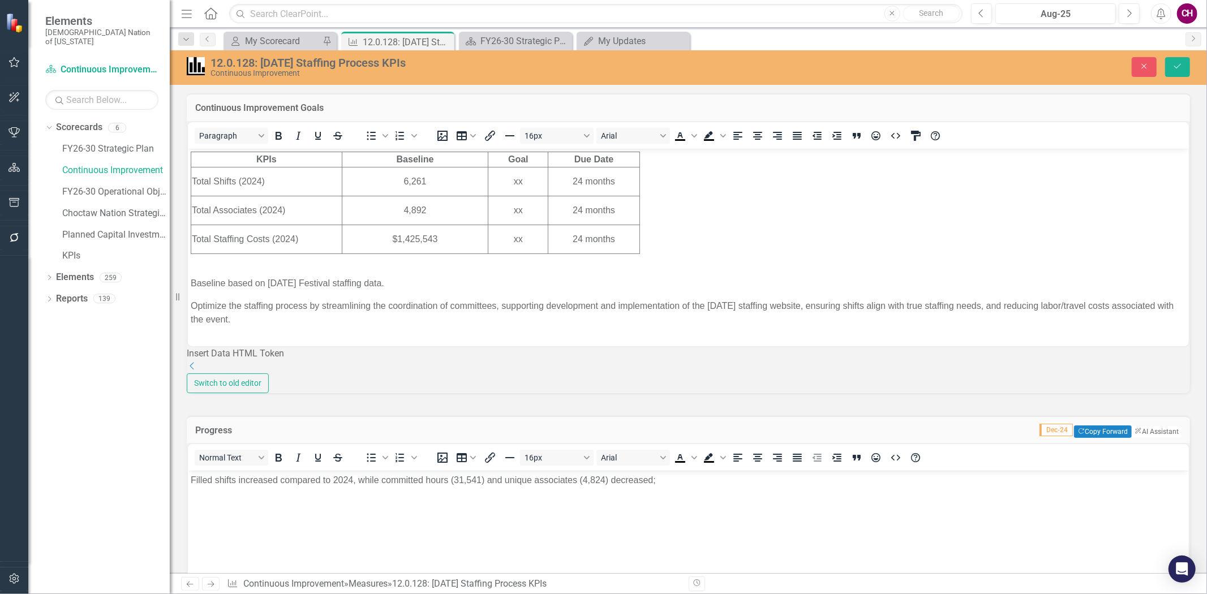
click at [434, 177] on td "6,261" at bounding box center [414, 181] width 147 height 29
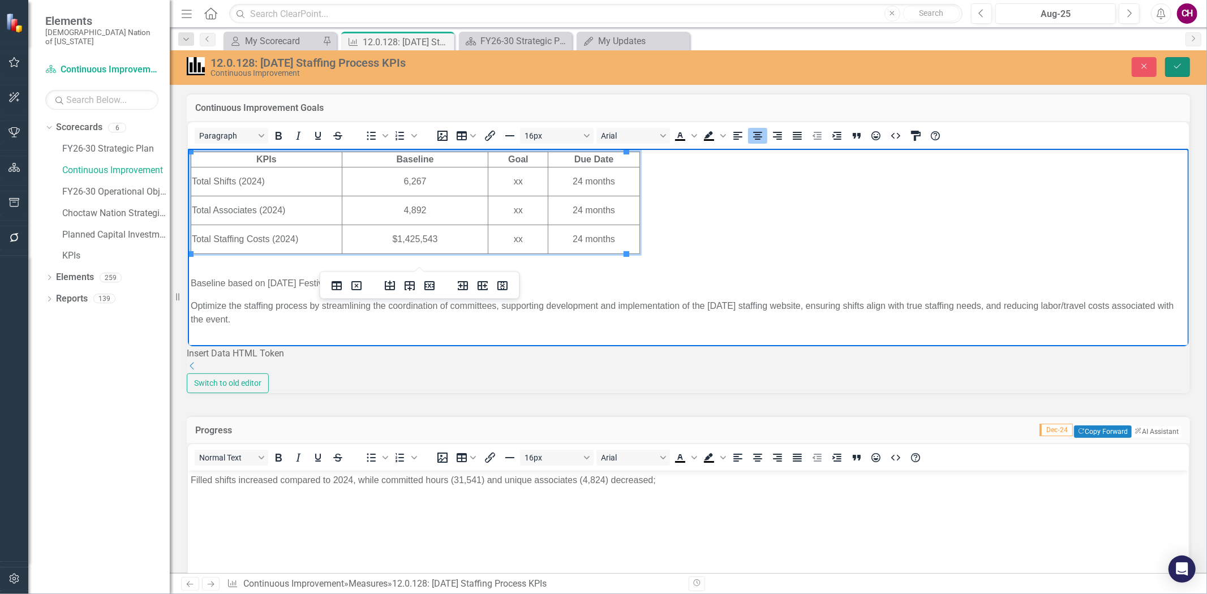
click at [1167, 64] on button "Save" at bounding box center [1177, 67] width 25 height 20
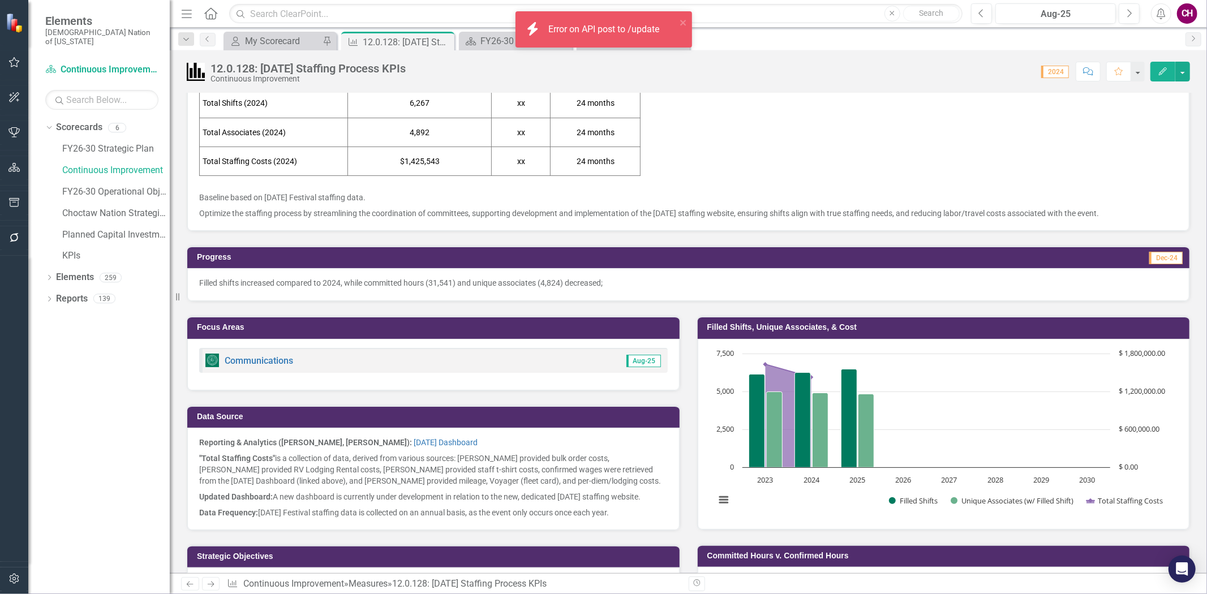
scroll to position [63, 0]
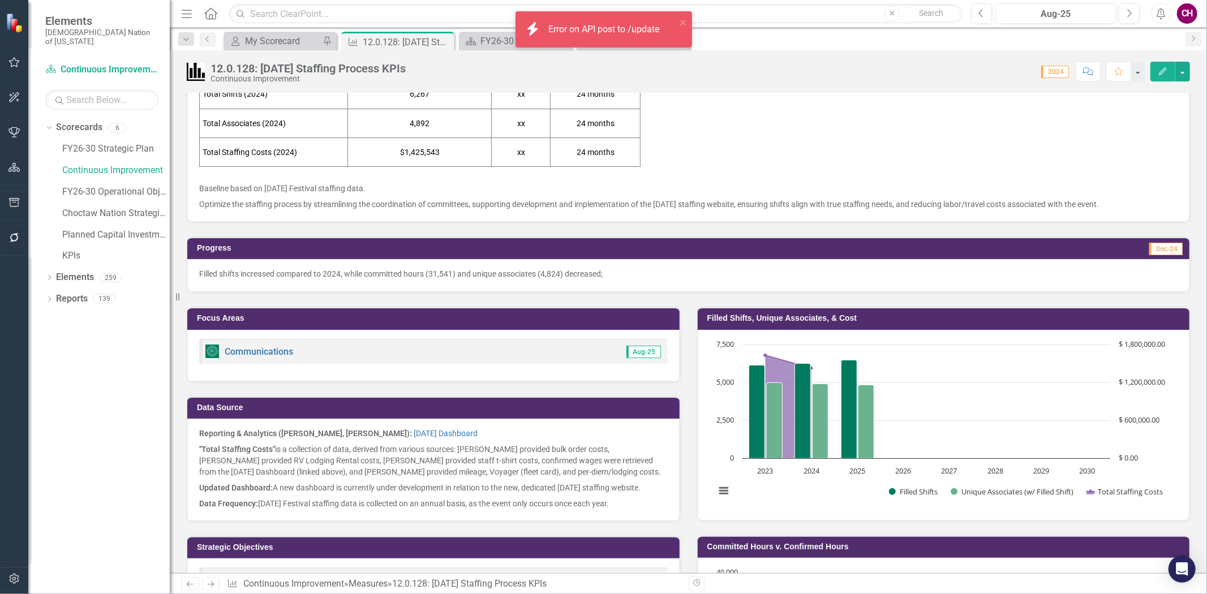
click at [495, 283] on div "Filled shifts increased compared to 2024, while committed hours (31,541) and un…" at bounding box center [688, 275] width 1002 height 33
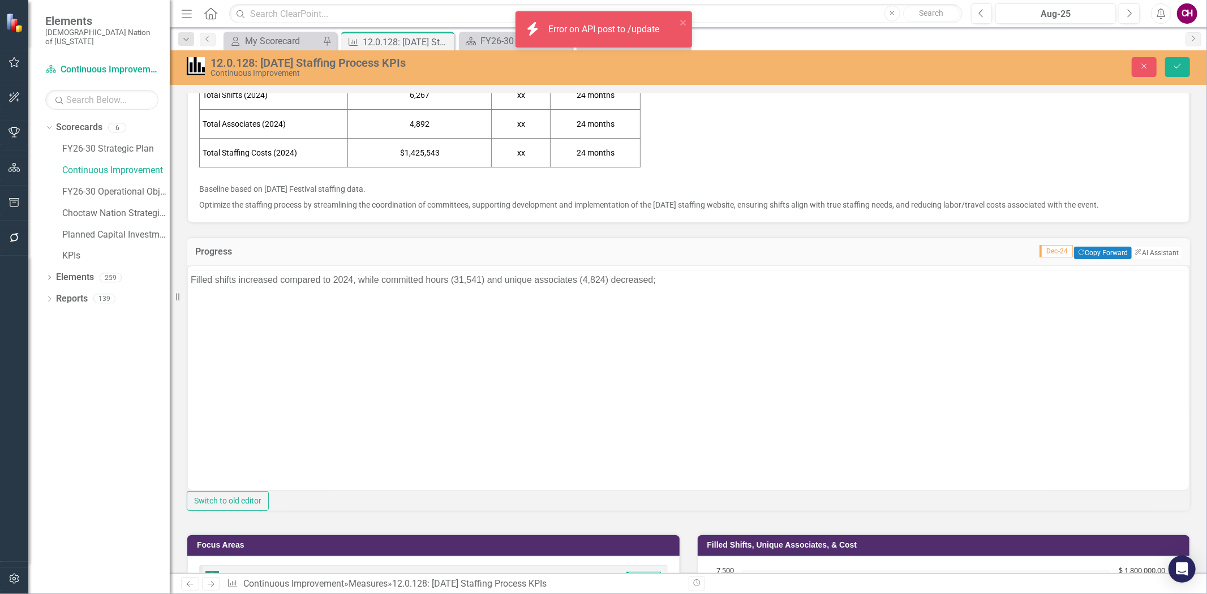
scroll to position [0, 0]
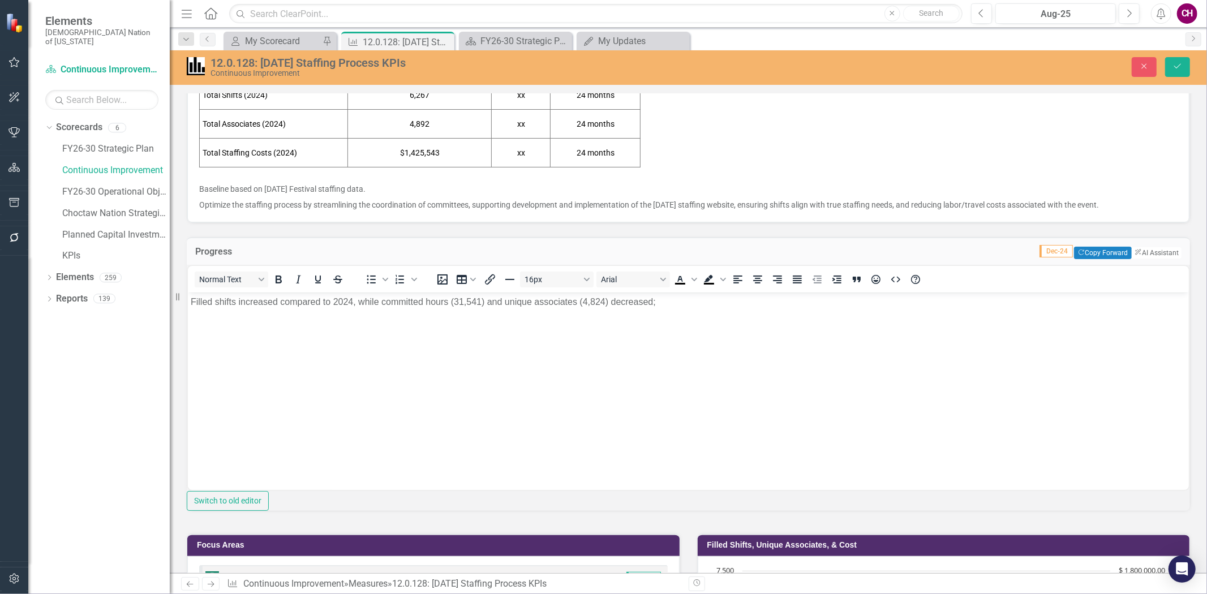
click at [280, 307] on p "Filled shifts increased compared to 2024, while committed hours (31,541) and un…" at bounding box center [687, 302] width 995 height 14
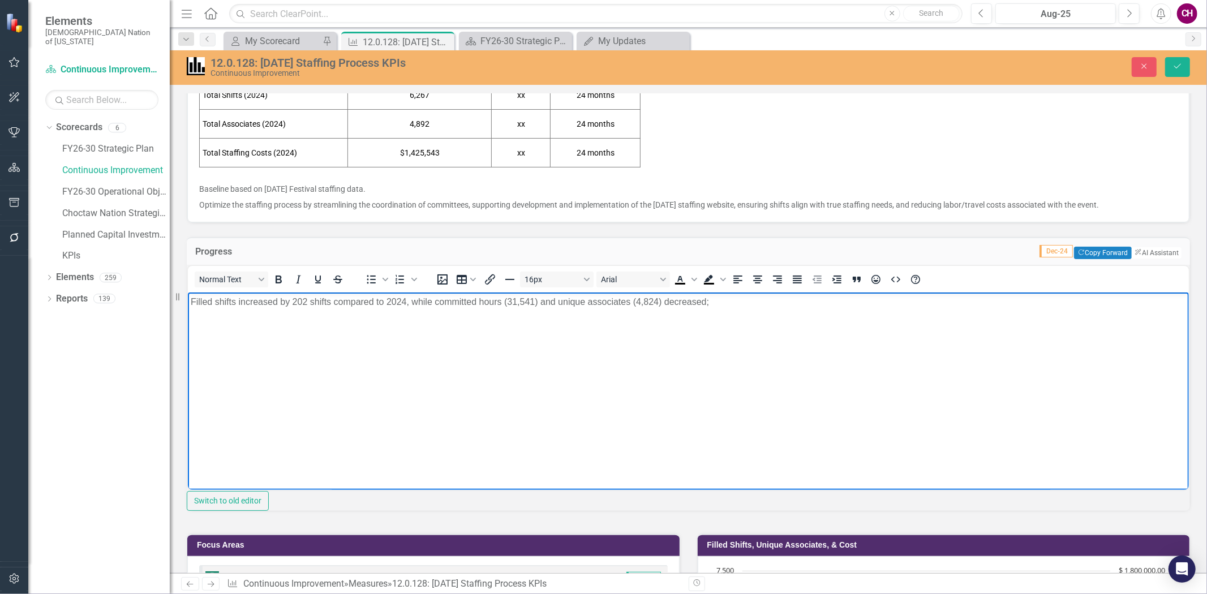
click at [539, 304] on p "Filled shifts increased by 202 shifts compared to 2024, while committed hours (…" at bounding box center [687, 302] width 995 height 14
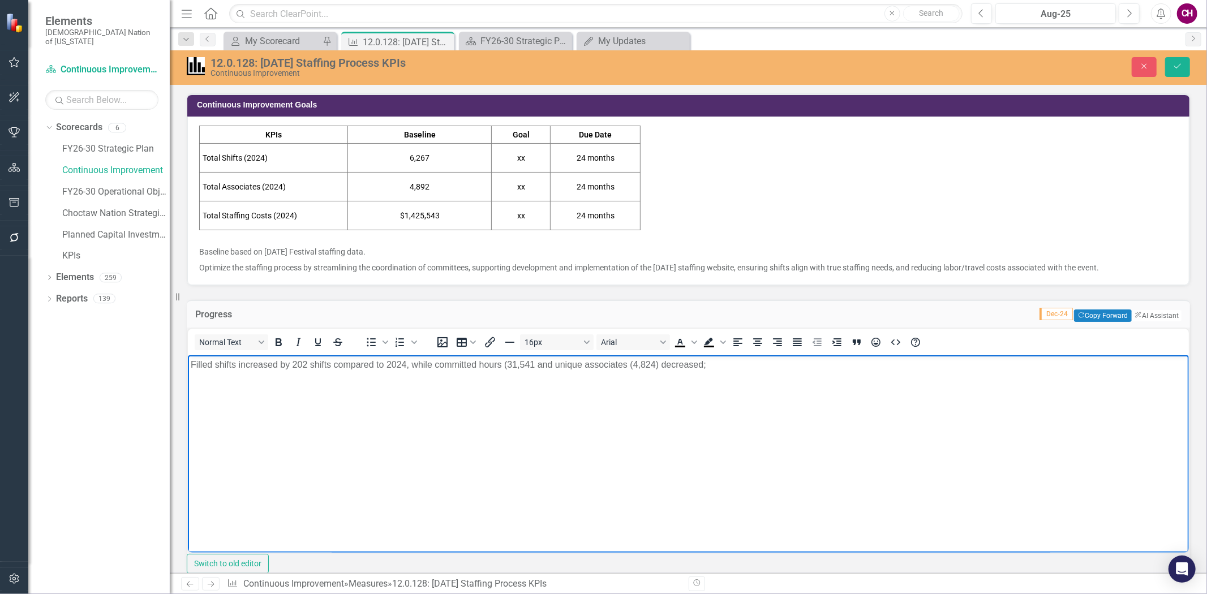
click at [635, 432] on body "Filled shifts increased by 202 shifts compared to 2024, while committed hours (…" at bounding box center [687, 440] width 1001 height 170
click at [533, 365] on p "Filled shifts increased by 202 shifts compared to 2024, while committed hours (…" at bounding box center [687, 365] width 995 height 14
click at [507, 366] on p "Filled shifts increased by 202 shifts compared to 2024, while committed hours 1…" at bounding box center [687, 365] width 995 height 14
click at [582, 364] on p "Filled shifts increased by 202 shifts compared to 2024, while committed hours d…" at bounding box center [687, 365] width 995 height 14
click at [708, 366] on p "Filled shifts increased by 202 shifts compared to 2024, while committed hours d…" at bounding box center [687, 365] width 995 height 14
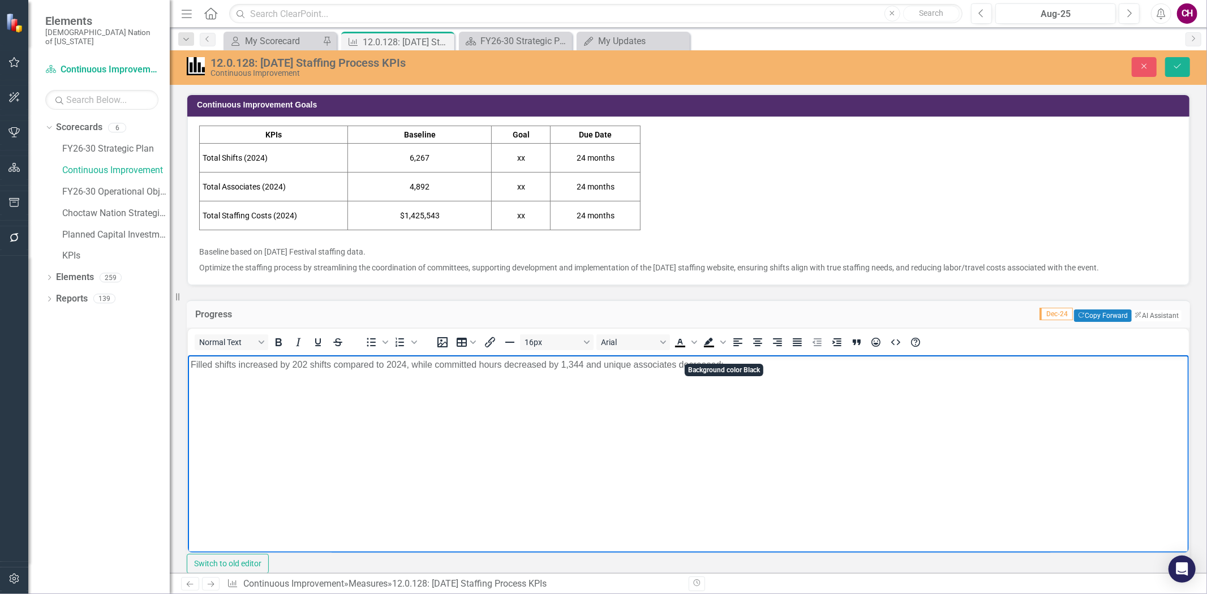
click at [744, 413] on body "Filled shifts increased by 202 shifts compared to 2024, while committed hours d…" at bounding box center [687, 440] width 1001 height 170
click at [715, 405] on body "Filled shifts increased by 202 shifts compared to 2024, while committed hours d…" at bounding box center [687, 440] width 1001 height 170
click at [721, 368] on p "Filled shifts increased by 202 shifts compared to 2024, while committed hours d…" at bounding box center [687, 365] width 995 height 14
click at [585, 366] on p "Filled shifts increased by 202 shifts compared to 2024, while committed hours d…" at bounding box center [687, 365] width 995 height 14
click at [856, 364] on p "Filled shifts increased by 202 shifts compared to 2024, while committed hours d…" at bounding box center [687, 365] width 995 height 14
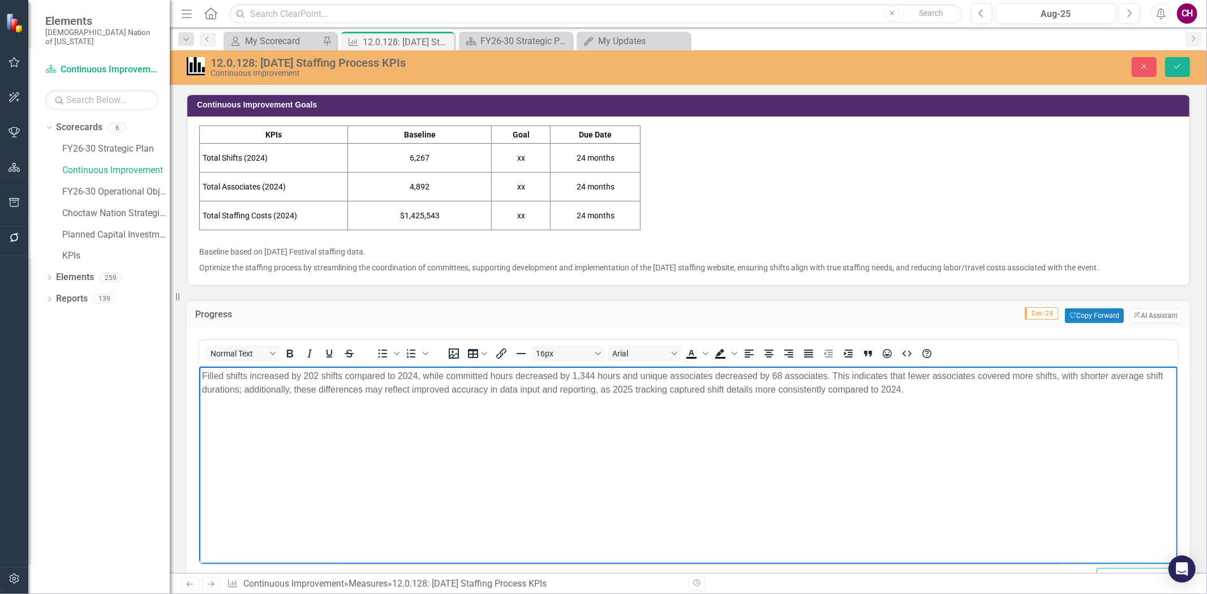
click at [375, 387] on p "Filled shifts increased by 202 shifts compared to 2024, while committed hours d…" at bounding box center [687, 382] width 972 height 27
click at [375, 385] on p "Filled shifts increased by 202 shifts compared to 2024, while committed hours d…" at bounding box center [687, 382] width 972 height 27
click at [516, 401] on body "Filled shifts increased by 202 shifts compared to 2024, while committed hours d…" at bounding box center [688, 452] width 978 height 170
click at [678, 390] on p "Filled shifts increased by 202 shifts compared to 2024, while committed hours d…" at bounding box center [687, 382] width 972 height 27
click at [914, 388] on p "Filled shifts increased by 202 shifts compared to 2024, while committed hours d…" at bounding box center [687, 382] width 972 height 27
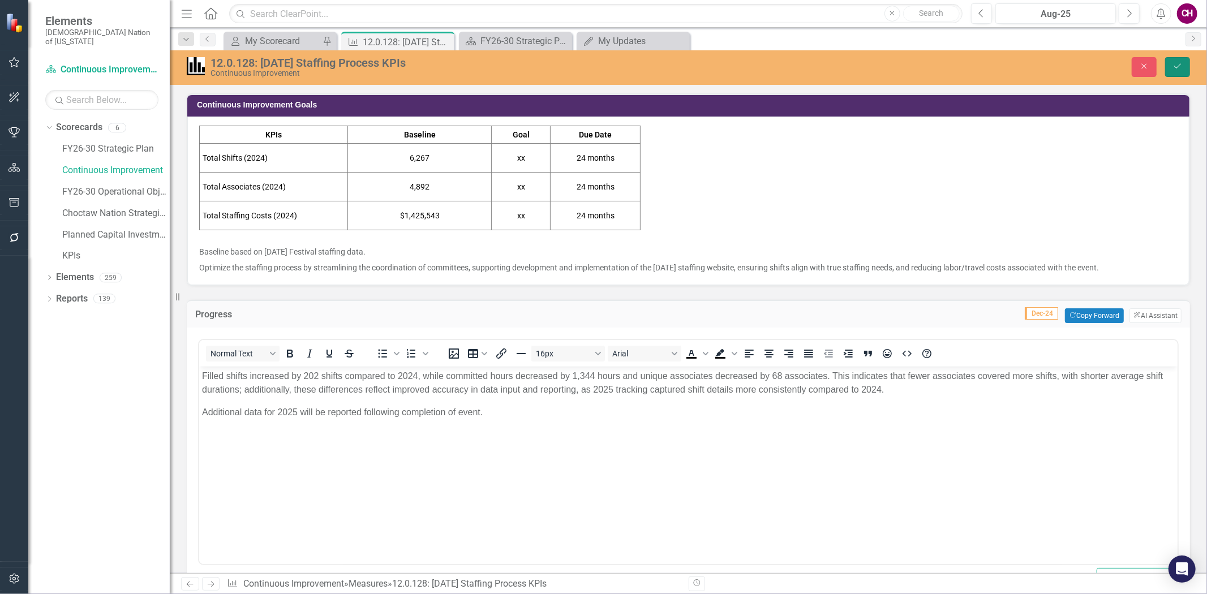
click at [1176, 70] on button "Save" at bounding box center [1177, 67] width 25 height 20
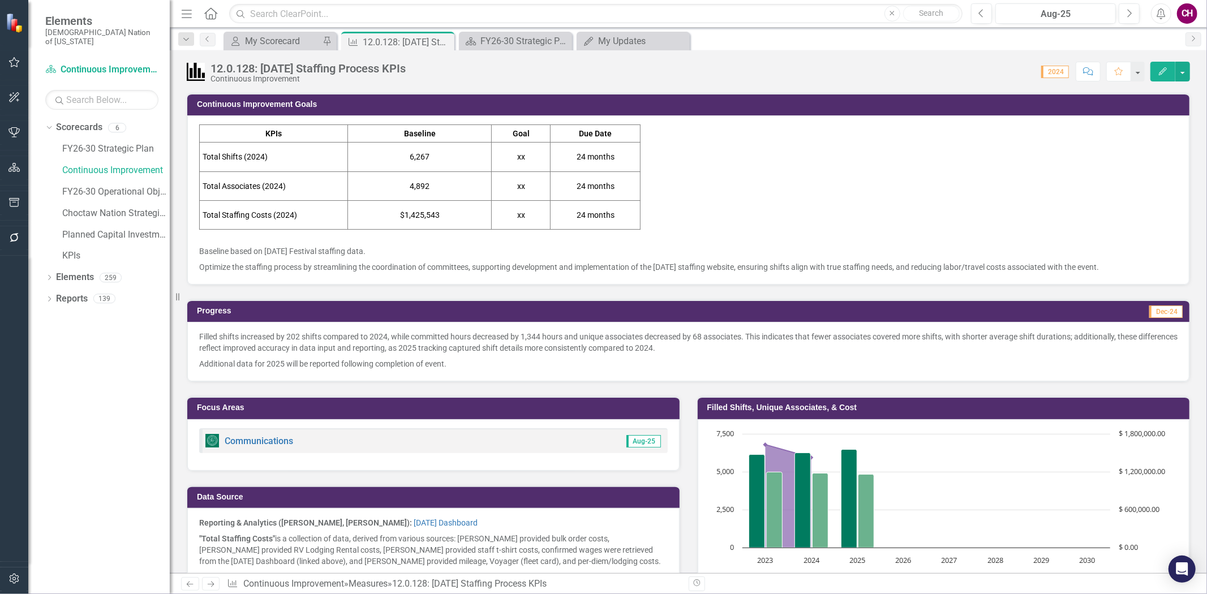
click at [500, 354] on p "Filled shifts increased by 202 shifts compared to 2024, while committed hours d…" at bounding box center [688, 343] width 978 height 25
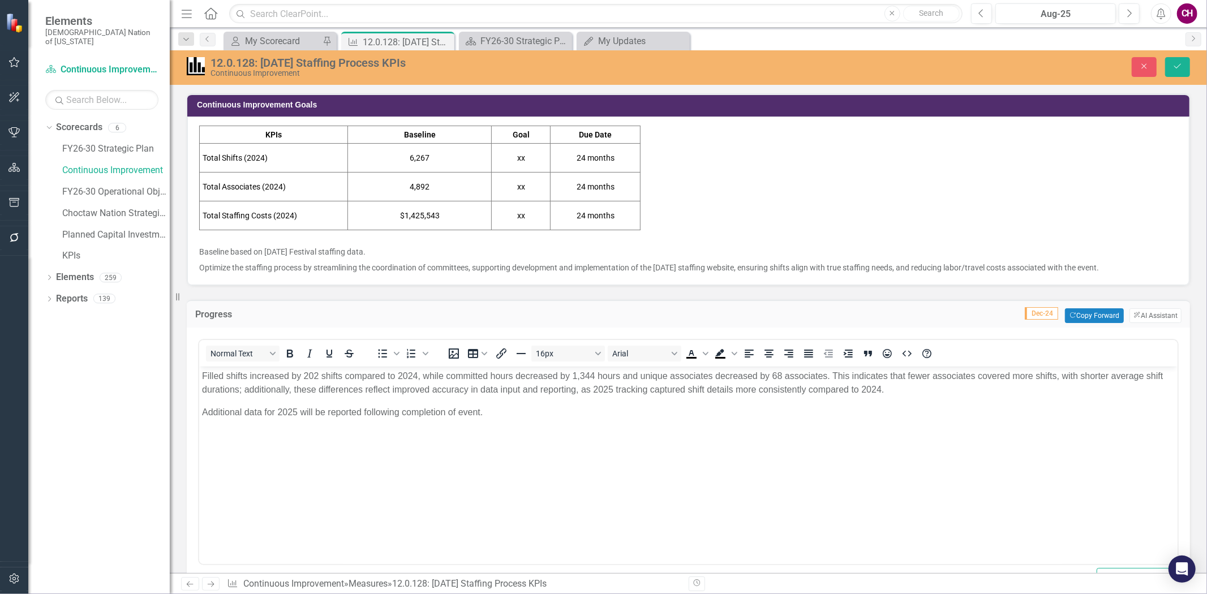
click at [631, 395] on p "Filled shifts increased by 202 shifts compared to 2024, while committed hours d…" at bounding box center [687, 382] width 972 height 27
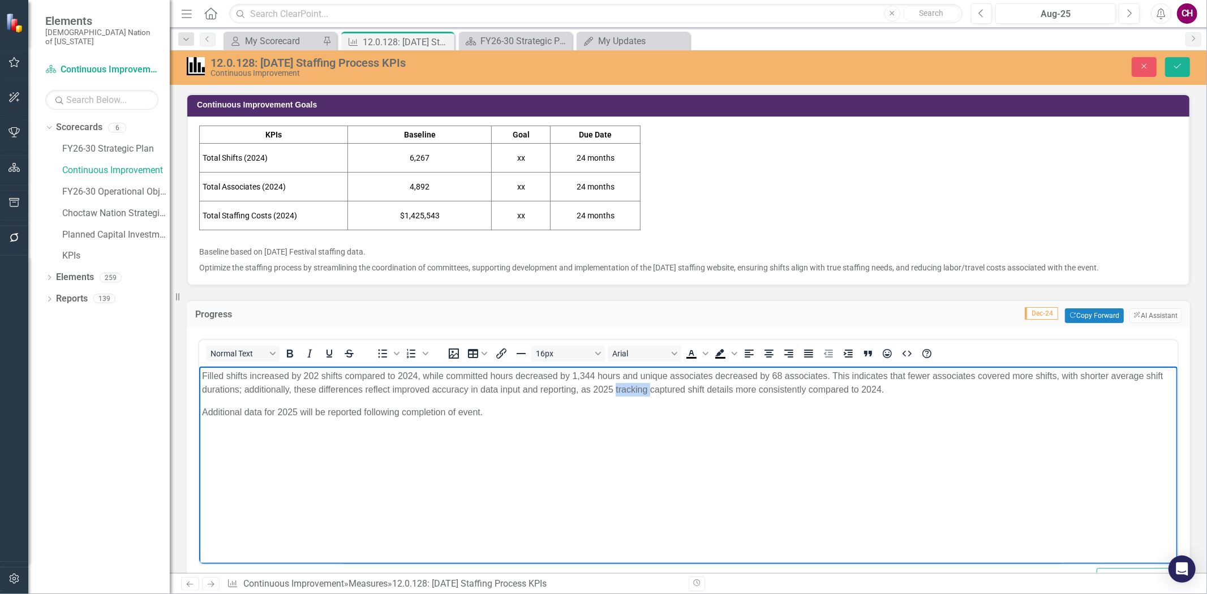
click at [631, 395] on p "Filled shifts increased by 202 shifts compared to 2024, while committed hours d…" at bounding box center [687, 382] width 972 height 27
click at [1173, 71] on button "Save" at bounding box center [1177, 67] width 25 height 20
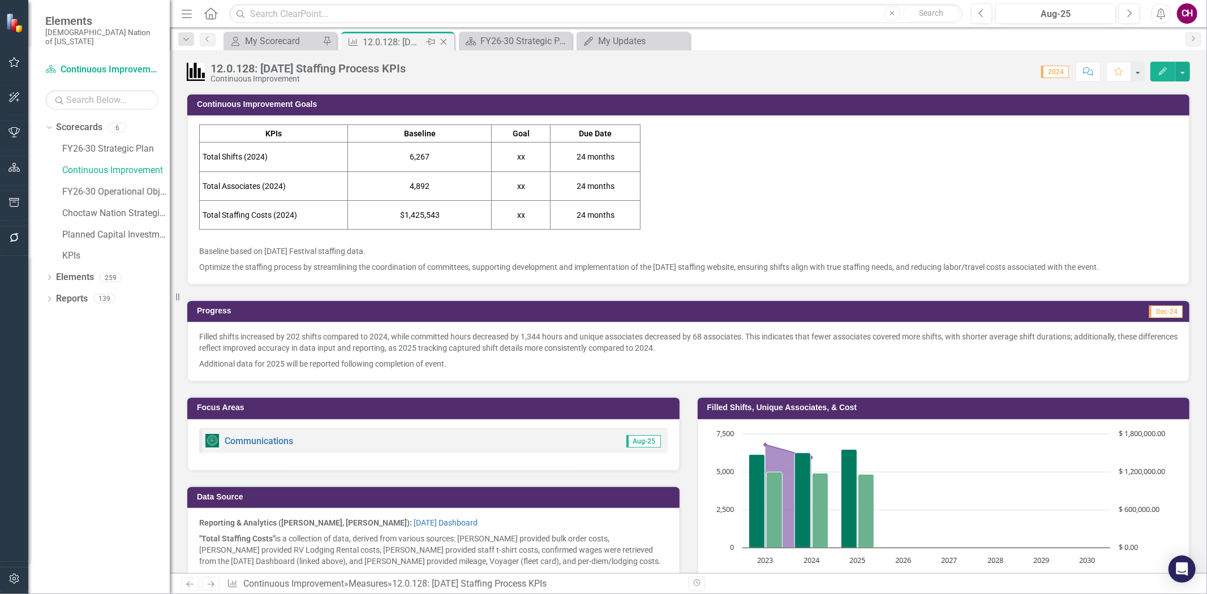
click at [442, 40] on icon "Close" at bounding box center [443, 41] width 11 height 9
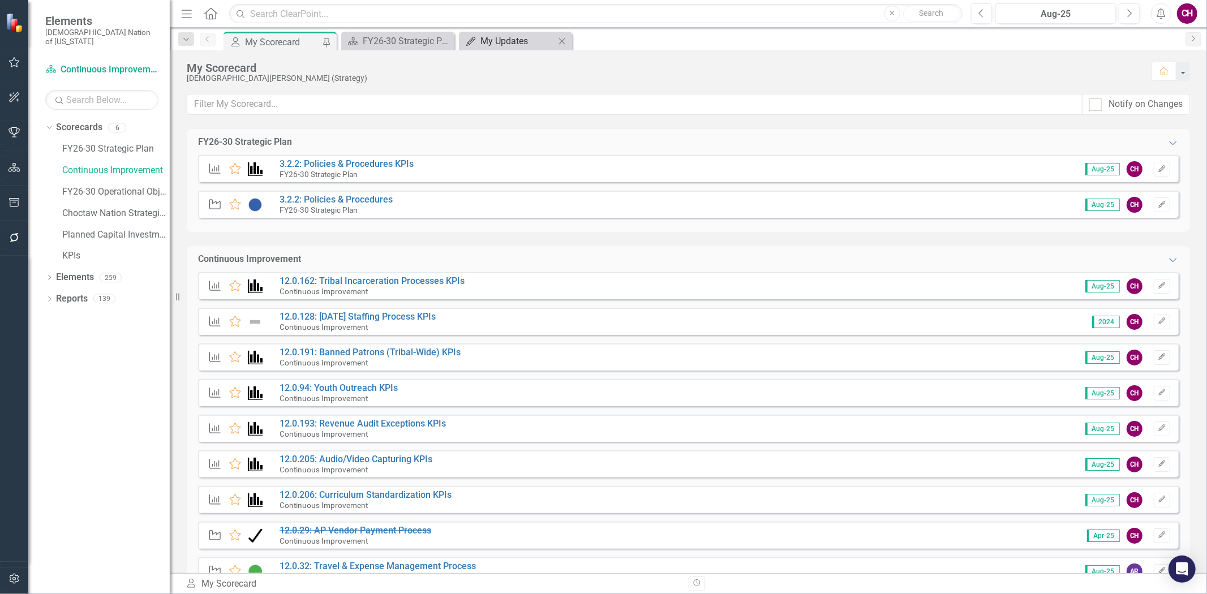
click at [528, 41] on div "My Updates" at bounding box center [517, 41] width 75 height 14
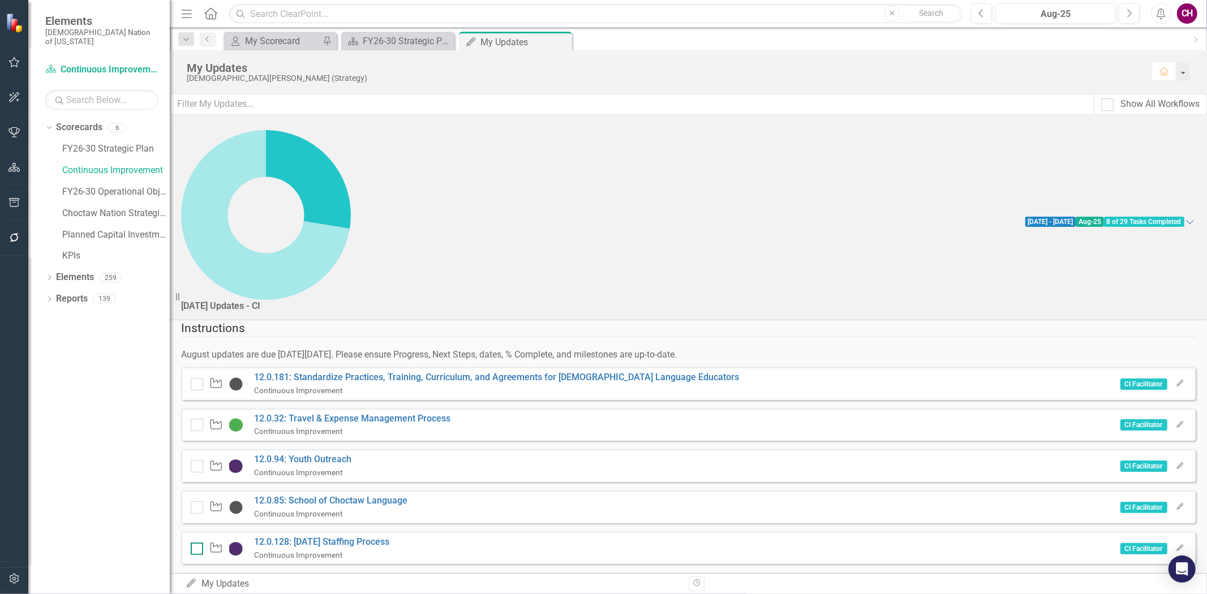
click at [203, 543] on div at bounding box center [197, 549] width 12 height 12
click at [198, 543] on input "checkbox" at bounding box center [194, 546] width 7 height 7
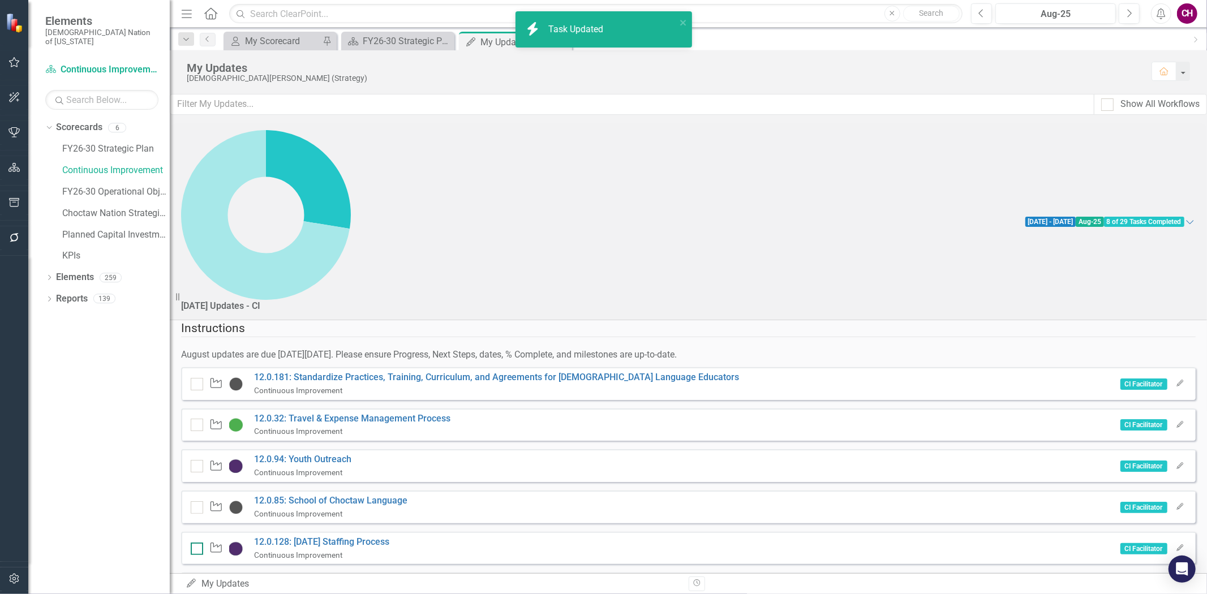
scroll to position [63, 0]
checkbox input "true"
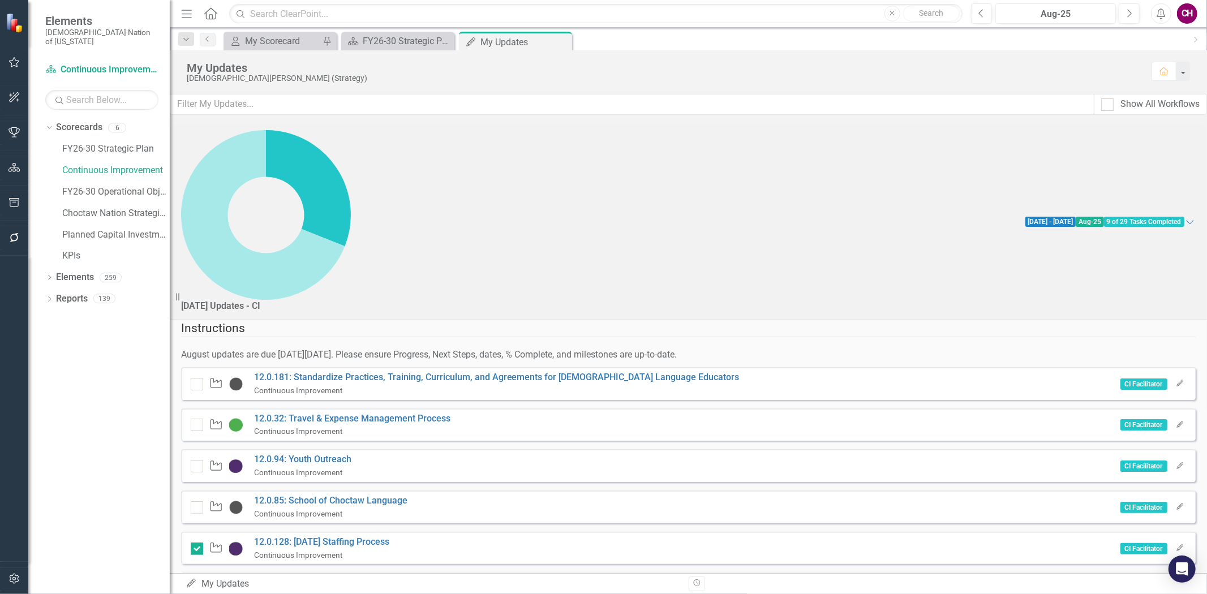
scroll to position [0, 0]
